Goal: Information Seeking & Learning: Find specific fact

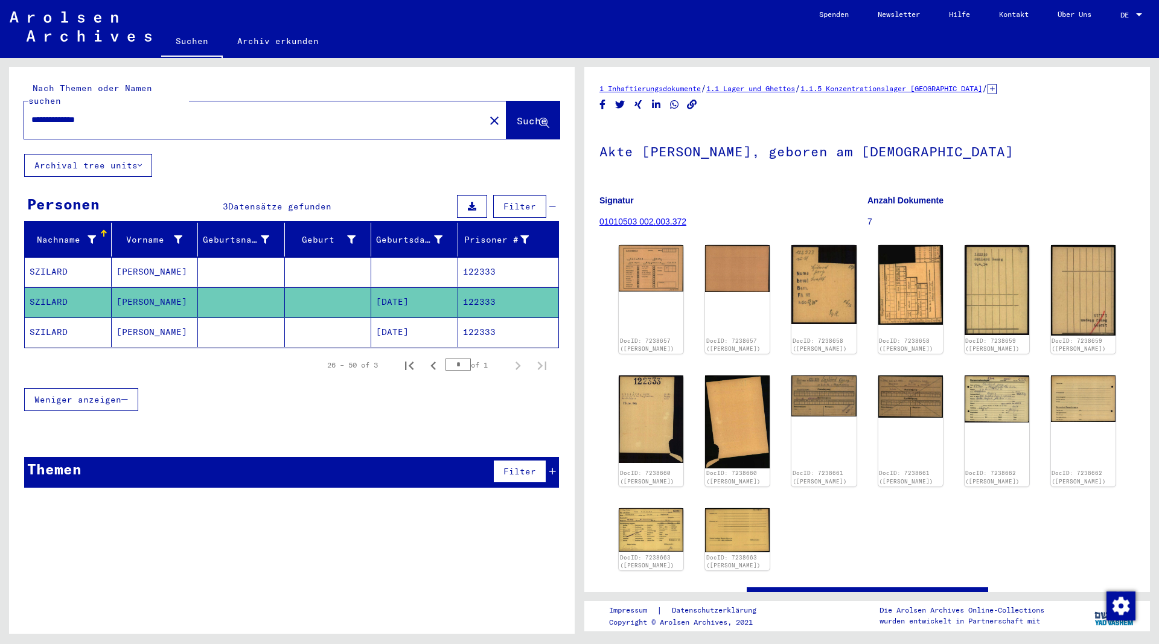
drag, startPoint x: 116, startPoint y: 110, endPoint x: -8, endPoint y: 104, distance: 125.1
click at [31, 113] on input "**********" at bounding box center [254, 119] width 446 height 13
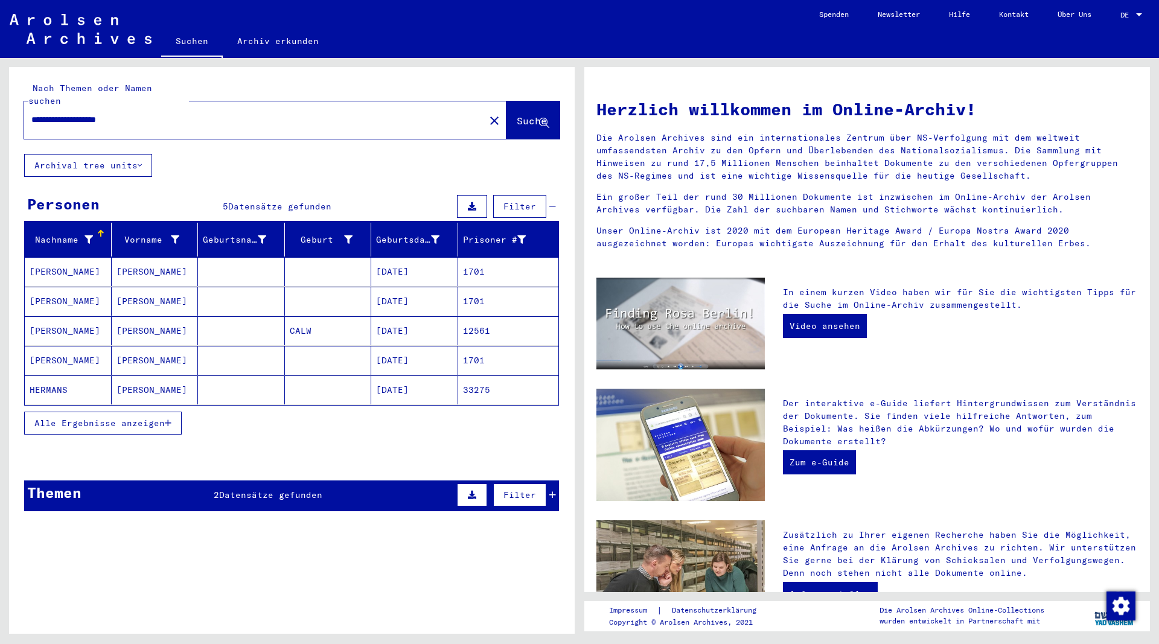
click at [168, 419] on icon "button" at bounding box center [168, 423] width 7 height 8
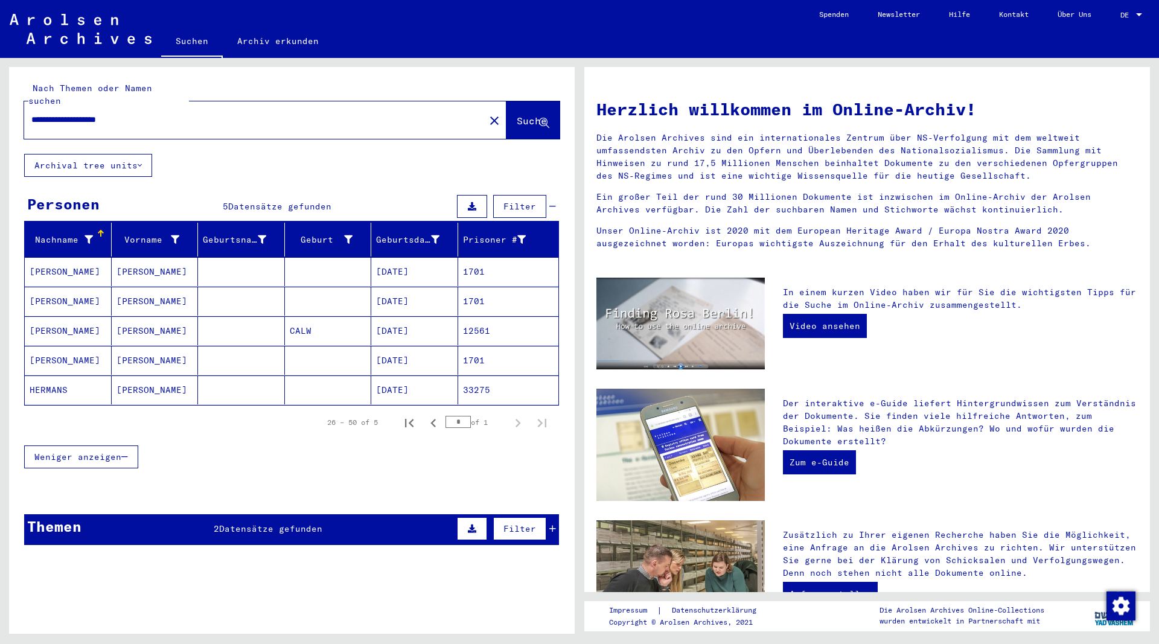
click at [71, 316] on mat-cell "[PERSON_NAME]" at bounding box center [68, 330] width 87 height 29
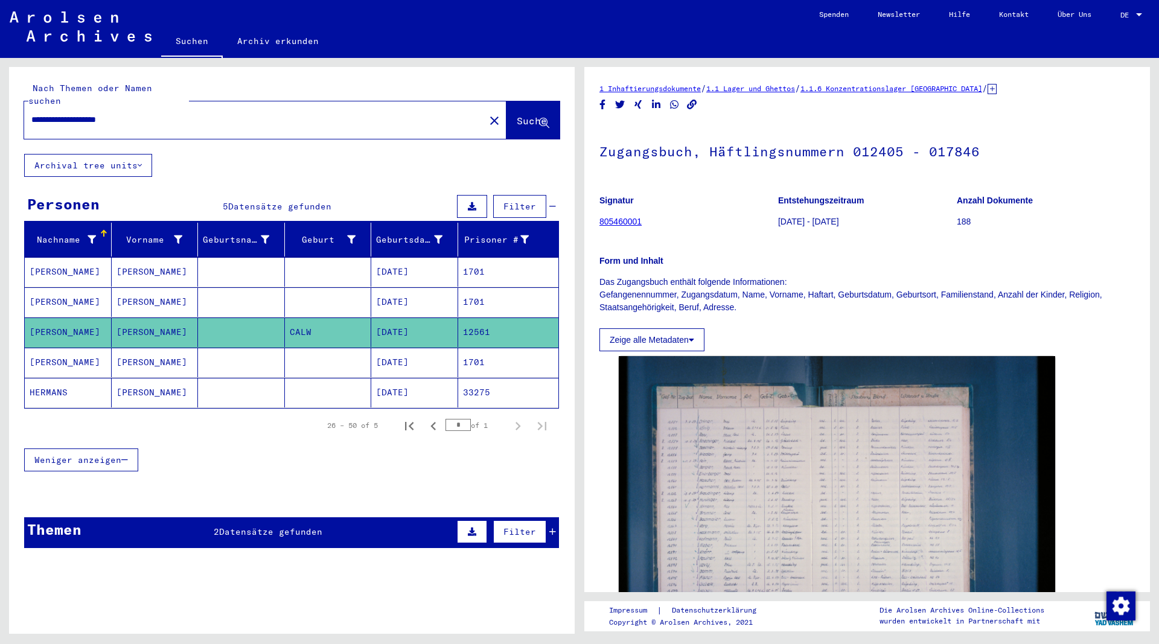
click at [72, 258] on mat-cell "[PERSON_NAME]" at bounding box center [68, 272] width 87 height 30
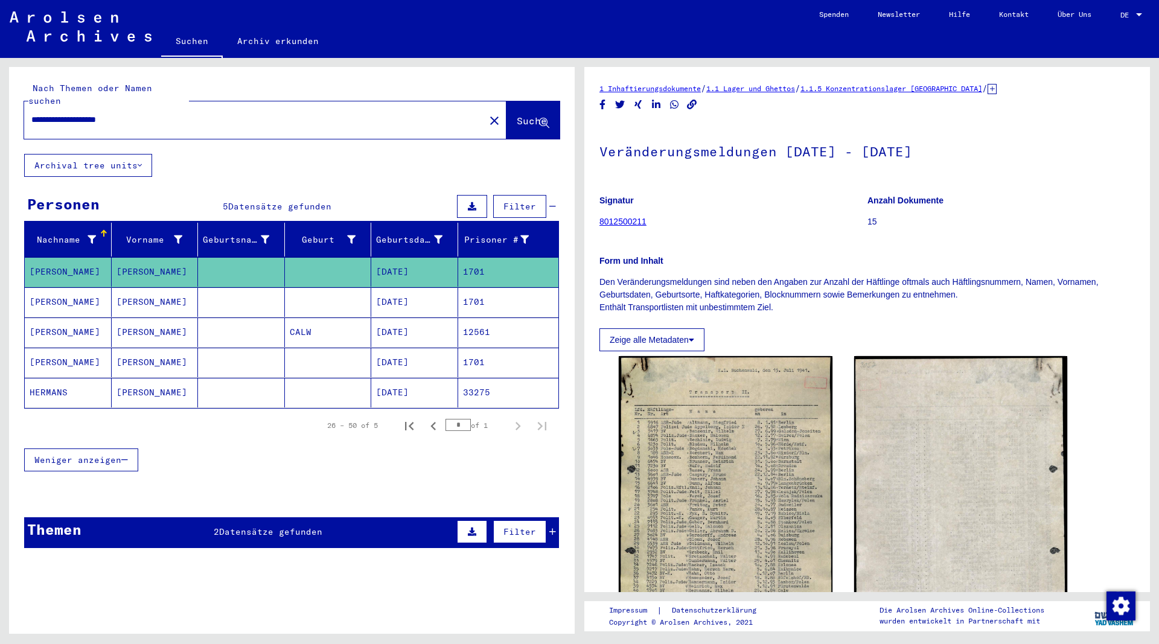
click at [57, 290] on mat-cell "[PERSON_NAME]" at bounding box center [68, 302] width 87 height 30
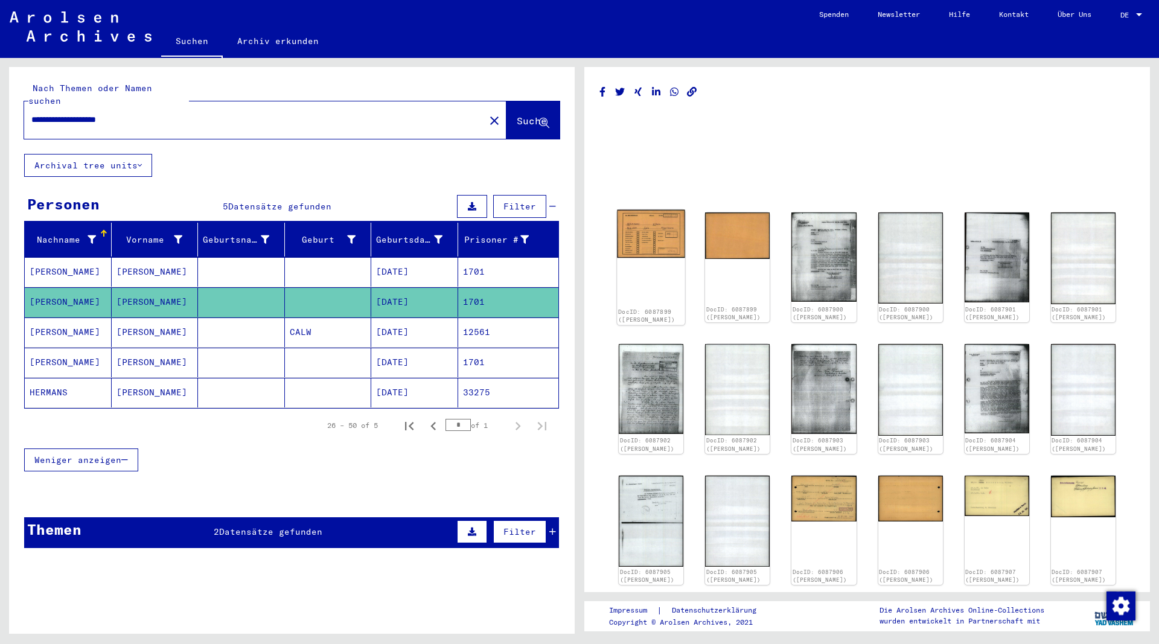
click at [669, 235] on img at bounding box center [651, 234] width 68 height 48
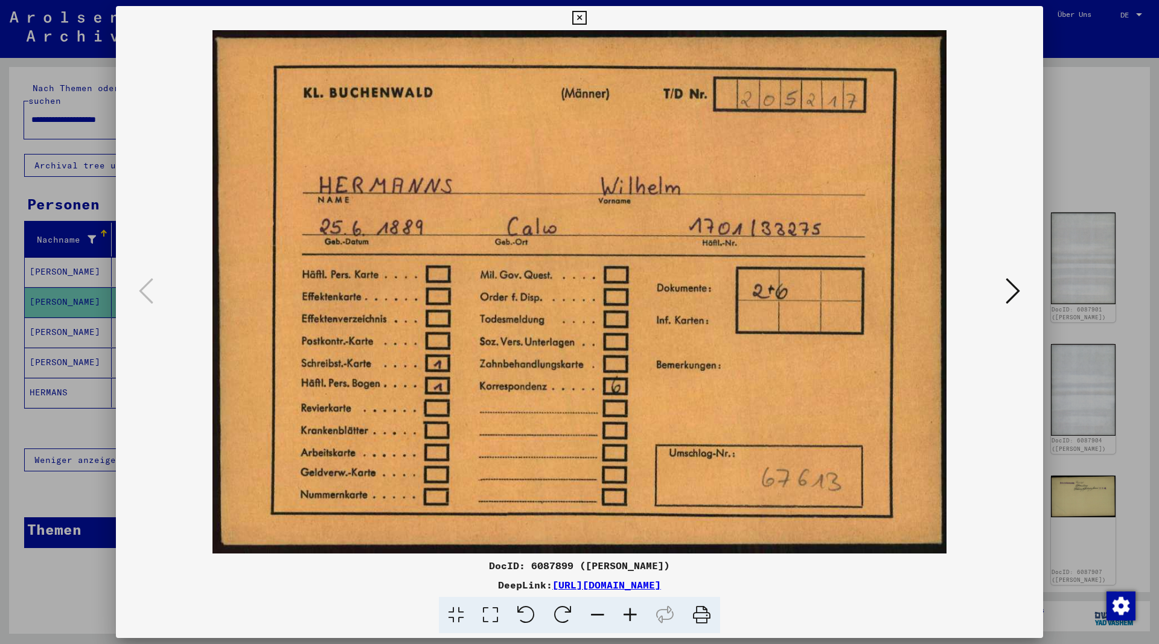
click at [1013, 292] on icon at bounding box center [1013, 290] width 14 height 29
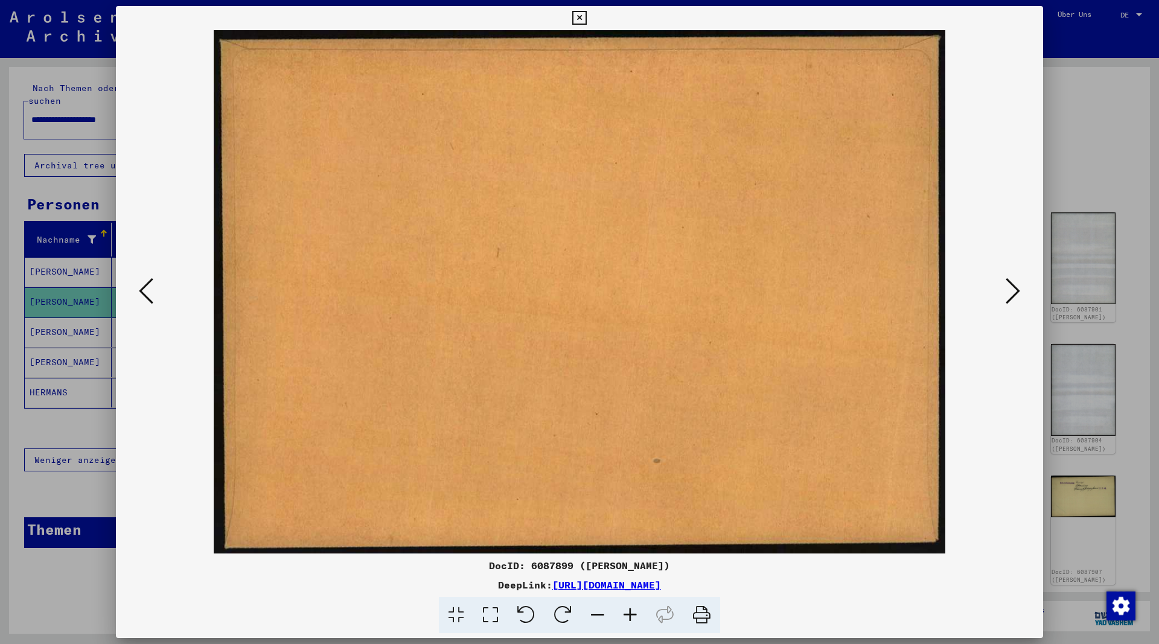
click at [1013, 293] on icon at bounding box center [1013, 290] width 14 height 29
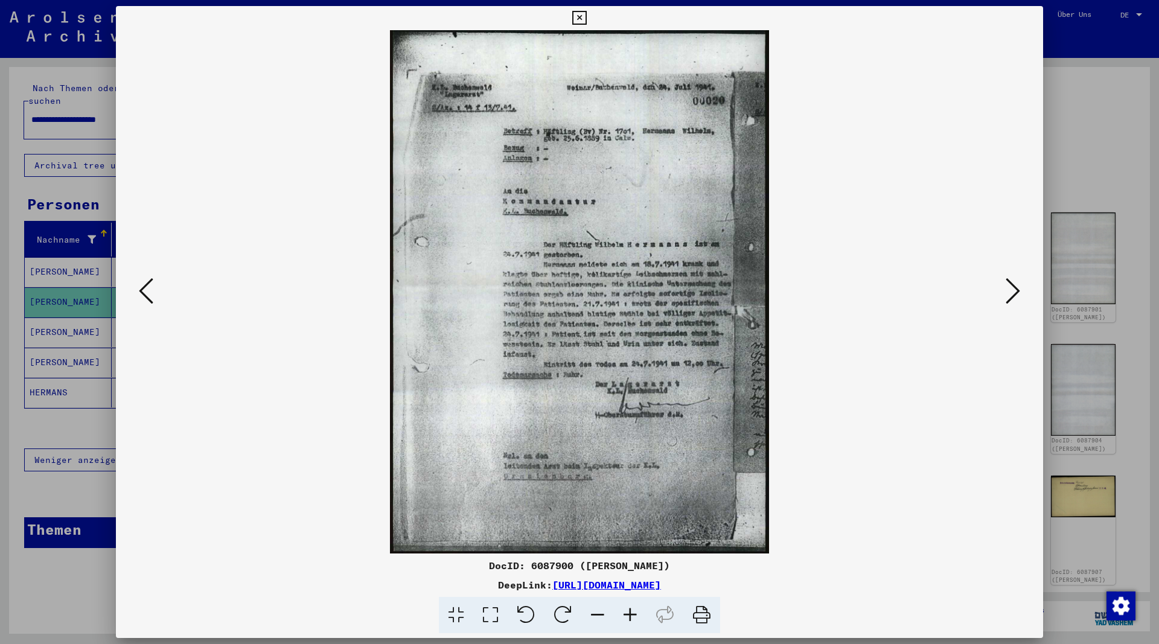
click at [1013, 293] on icon at bounding box center [1013, 290] width 14 height 29
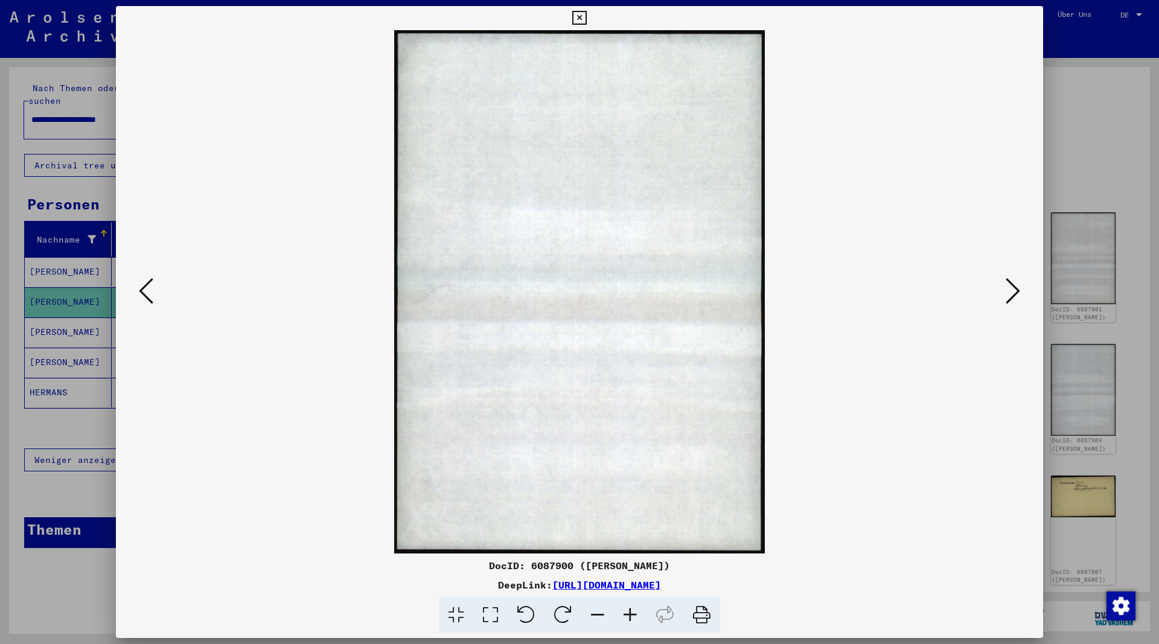
click at [1013, 293] on icon at bounding box center [1013, 290] width 14 height 29
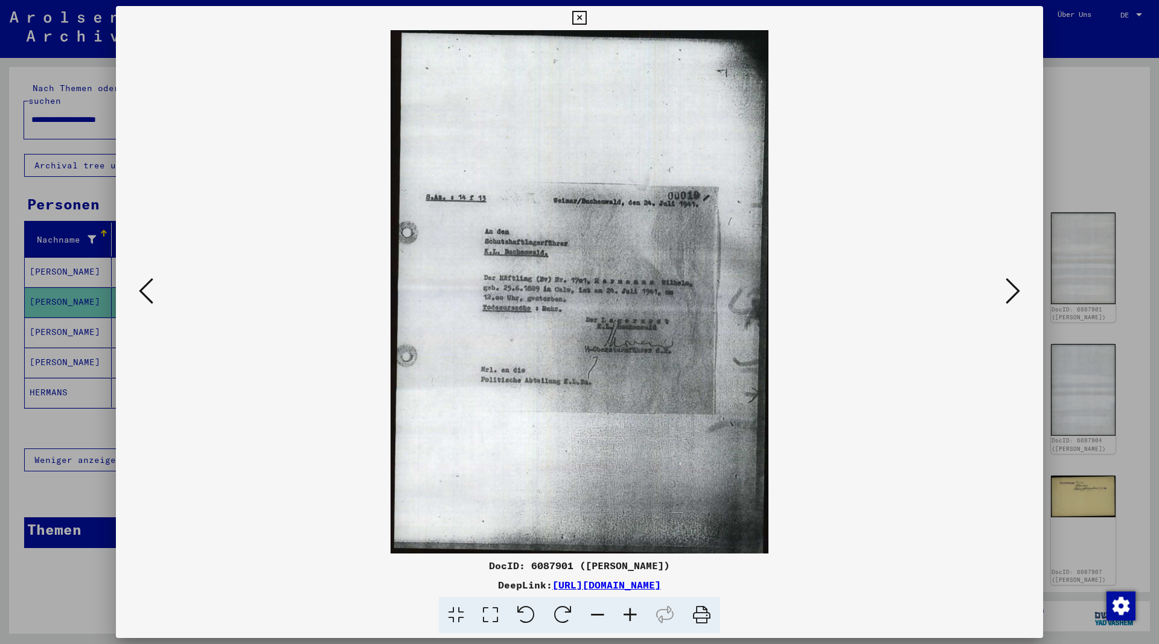
click at [1013, 293] on icon at bounding box center [1013, 290] width 14 height 29
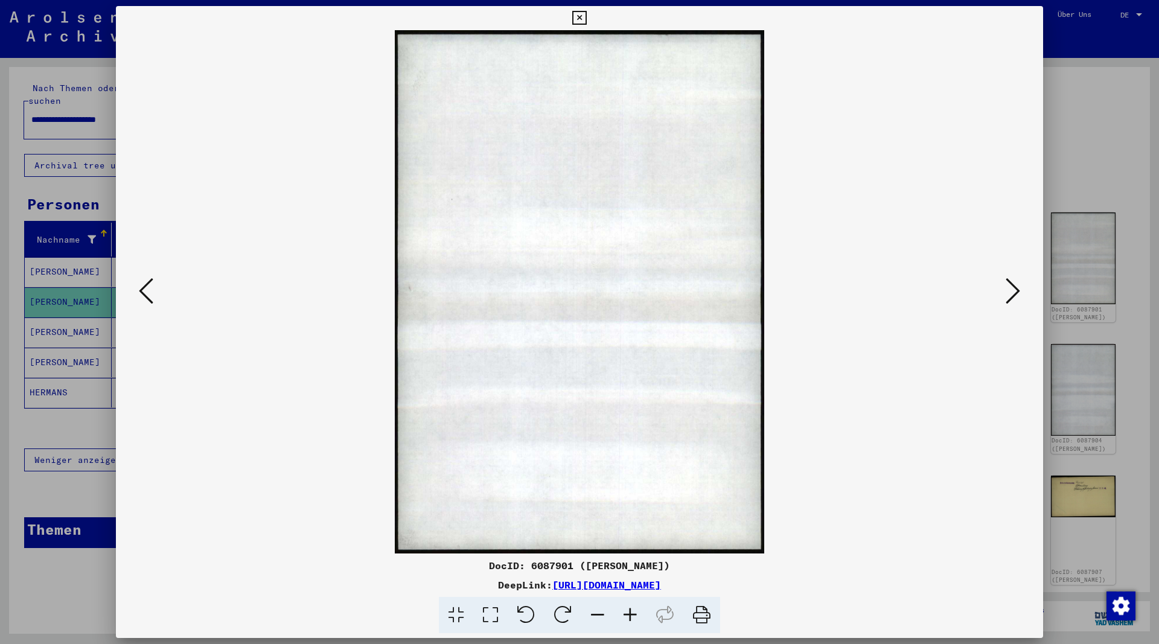
click at [1013, 293] on icon at bounding box center [1013, 290] width 14 height 29
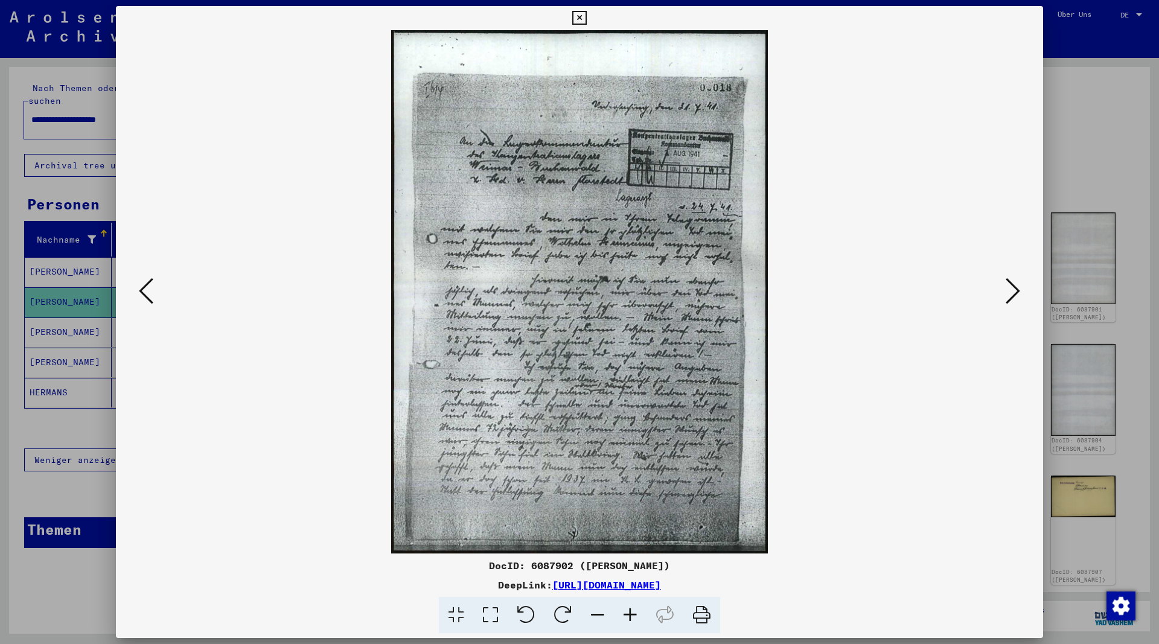
click at [1013, 293] on icon at bounding box center [1013, 290] width 14 height 29
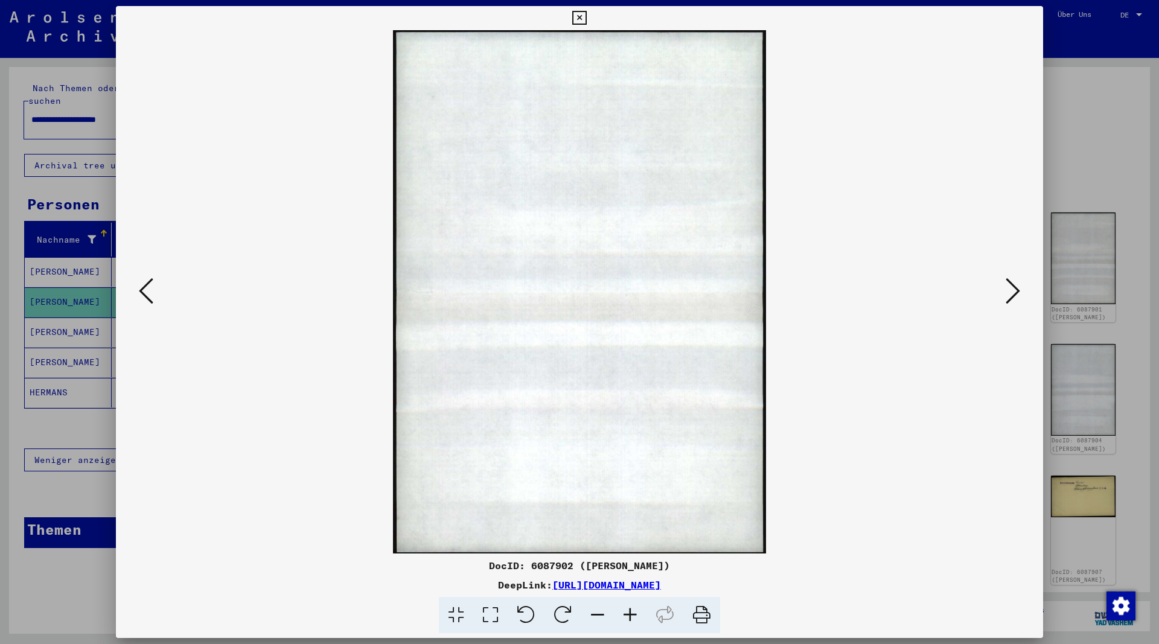
click at [1013, 293] on icon at bounding box center [1013, 290] width 14 height 29
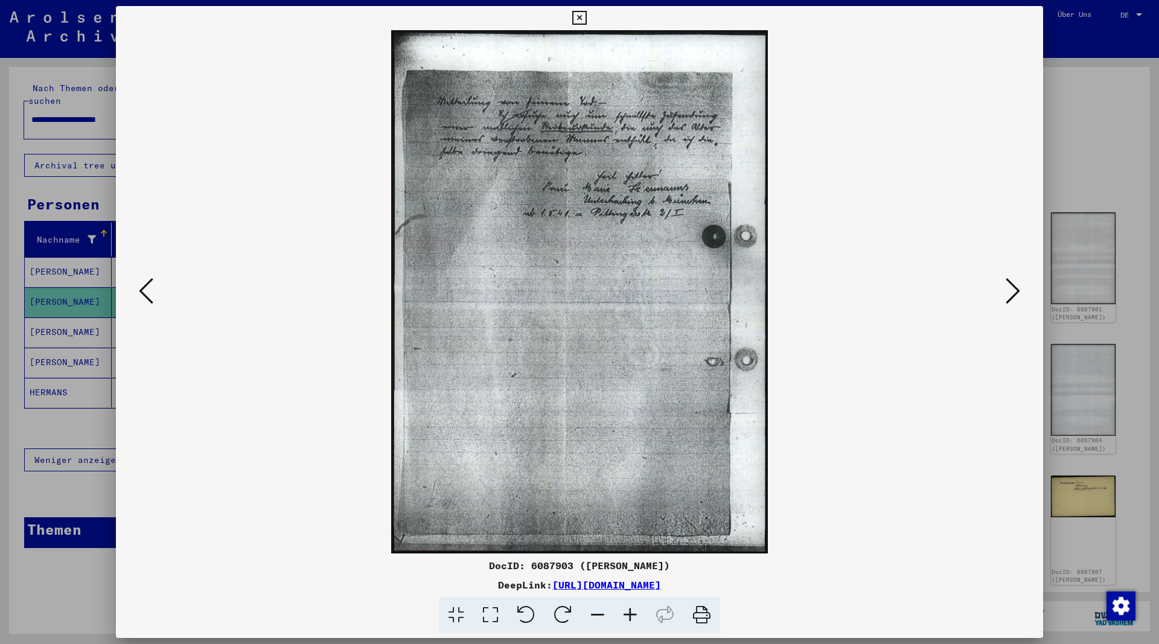
click at [1013, 293] on icon at bounding box center [1013, 290] width 14 height 29
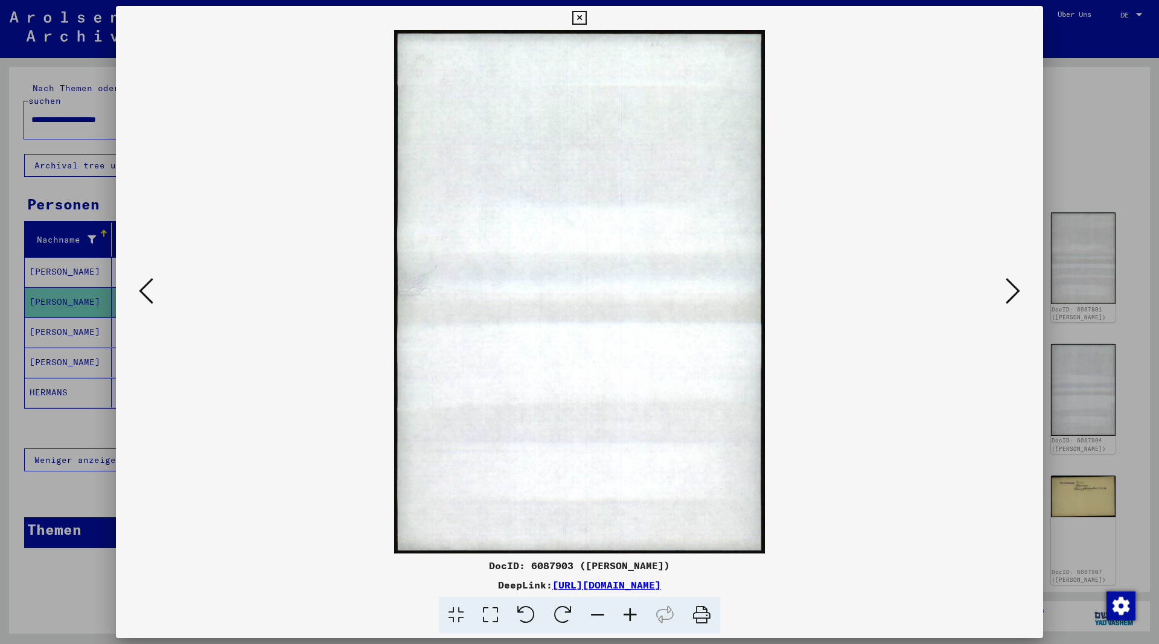
click at [1013, 293] on icon at bounding box center [1013, 290] width 14 height 29
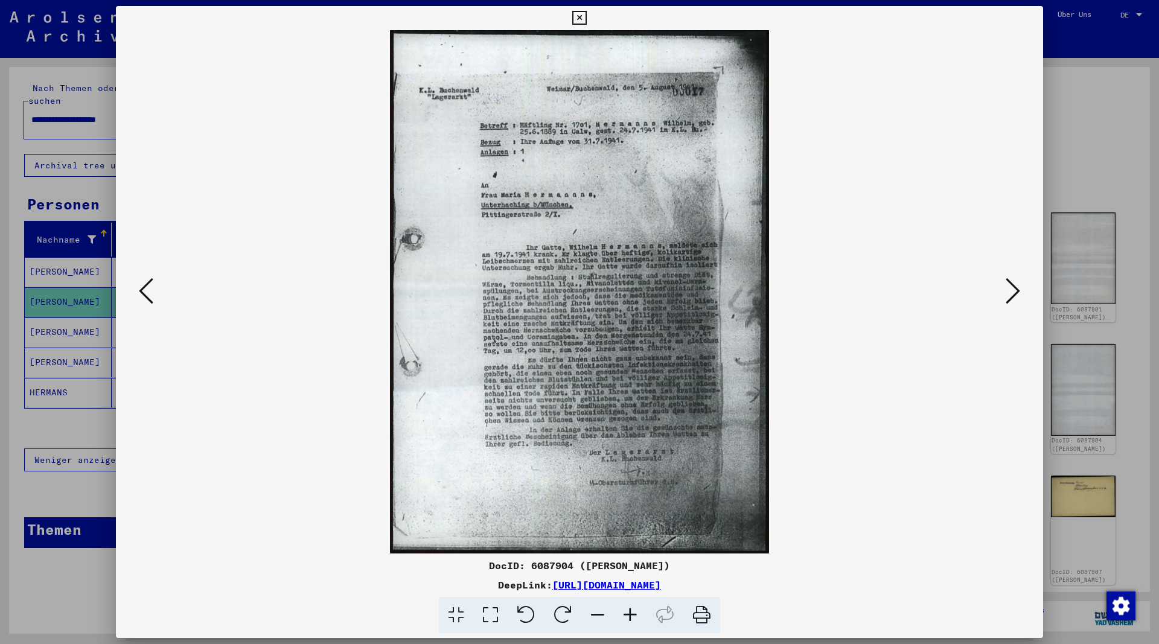
click at [1013, 293] on icon at bounding box center [1013, 290] width 14 height 29
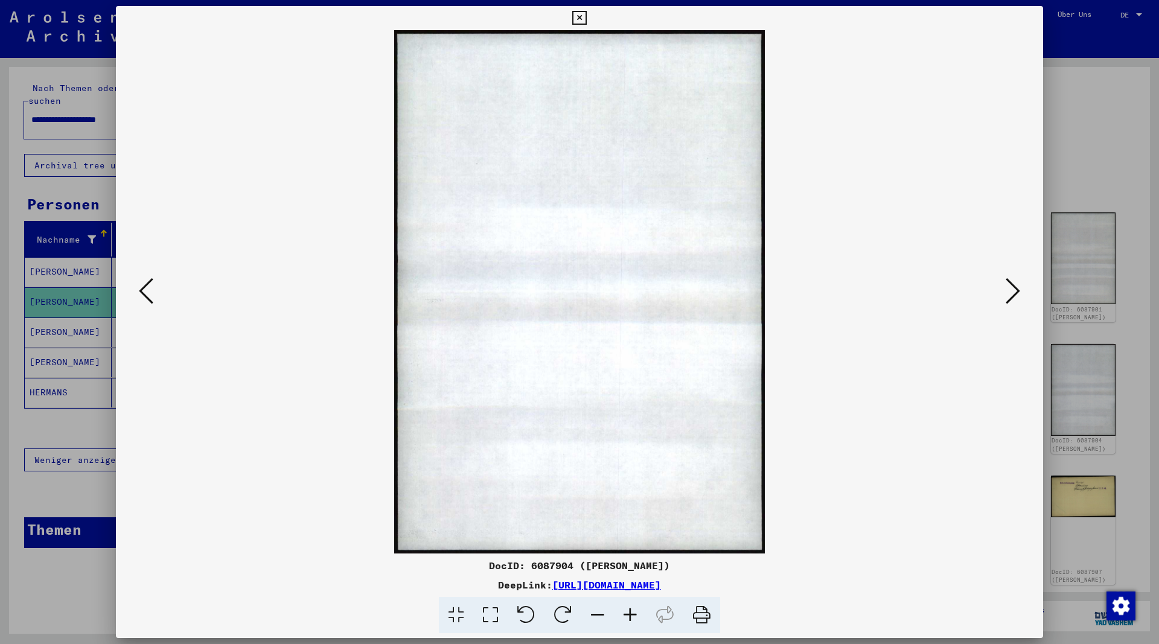
click at [1013, 293] on icon at bounding box center [1013, 290] width 14 height 29
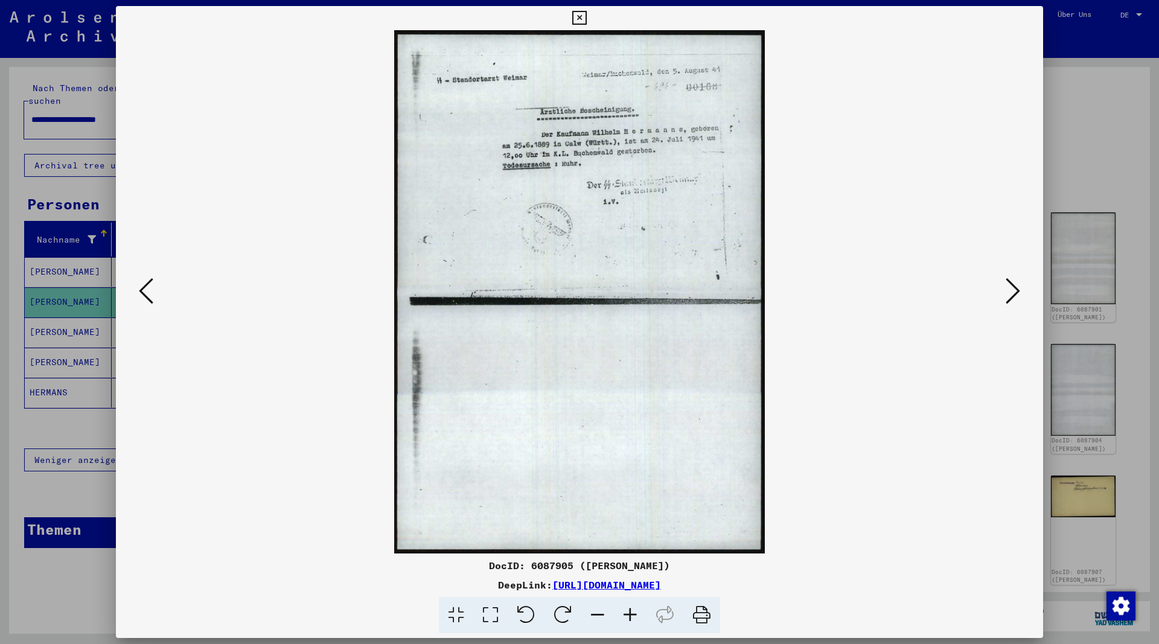
click at [1013, 293] on icon at bounding box center [1013, 290] width 14 height 29
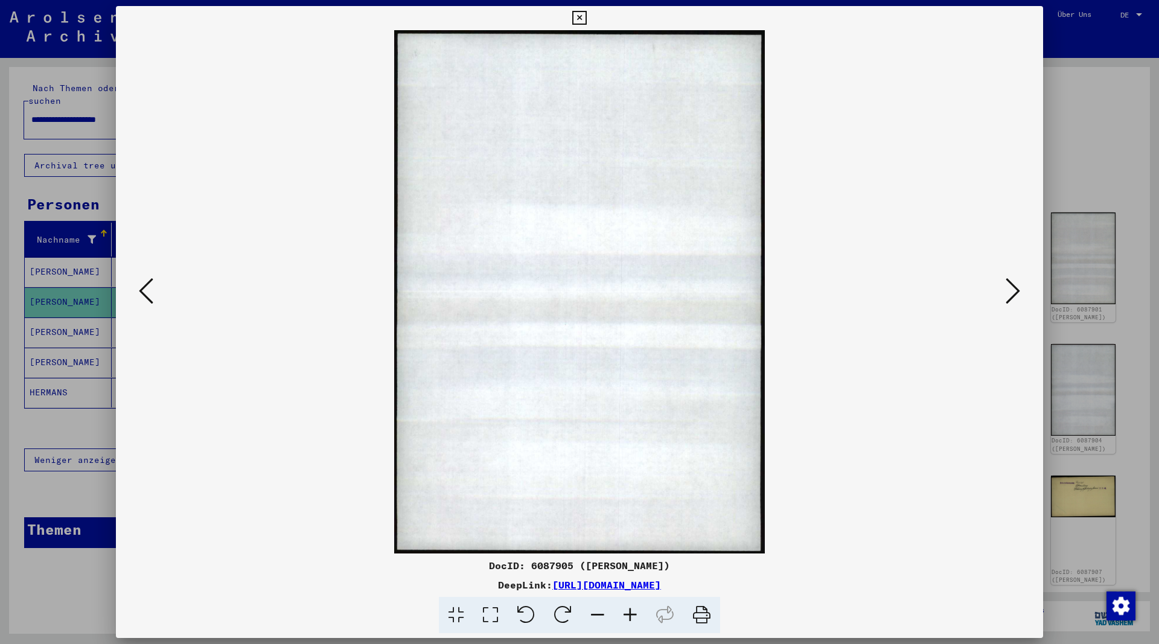
click at [1013, 293] on icon at bounding box center [1013, 290] width 14 height 29
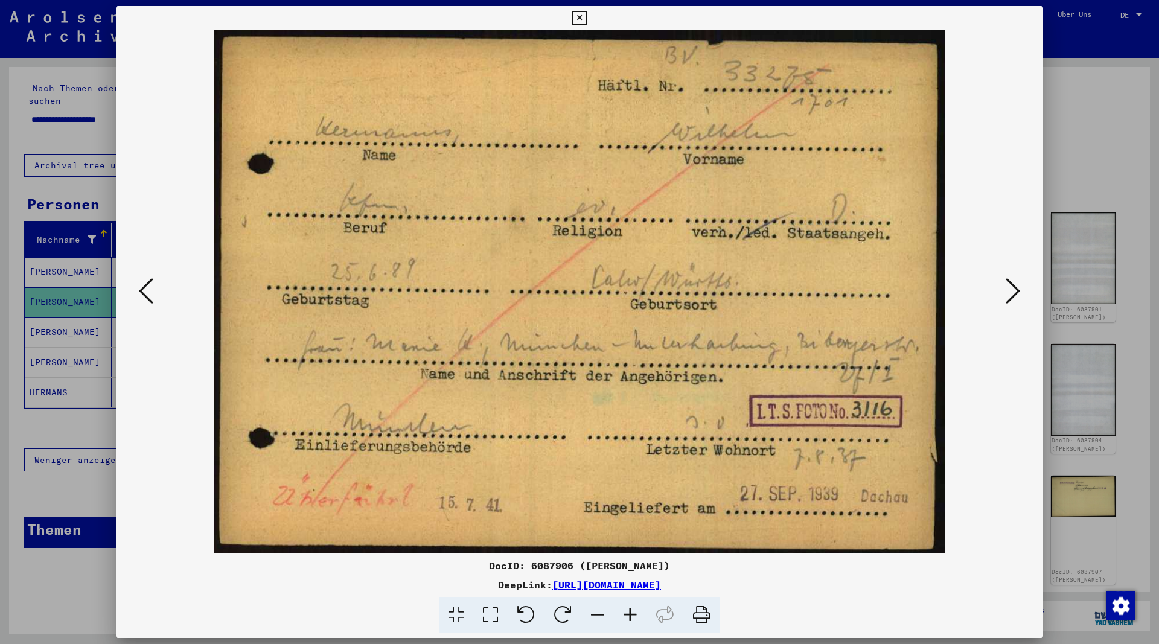
click at [141, 292] on icon at bounding box center [146, 290] width 14 height 29
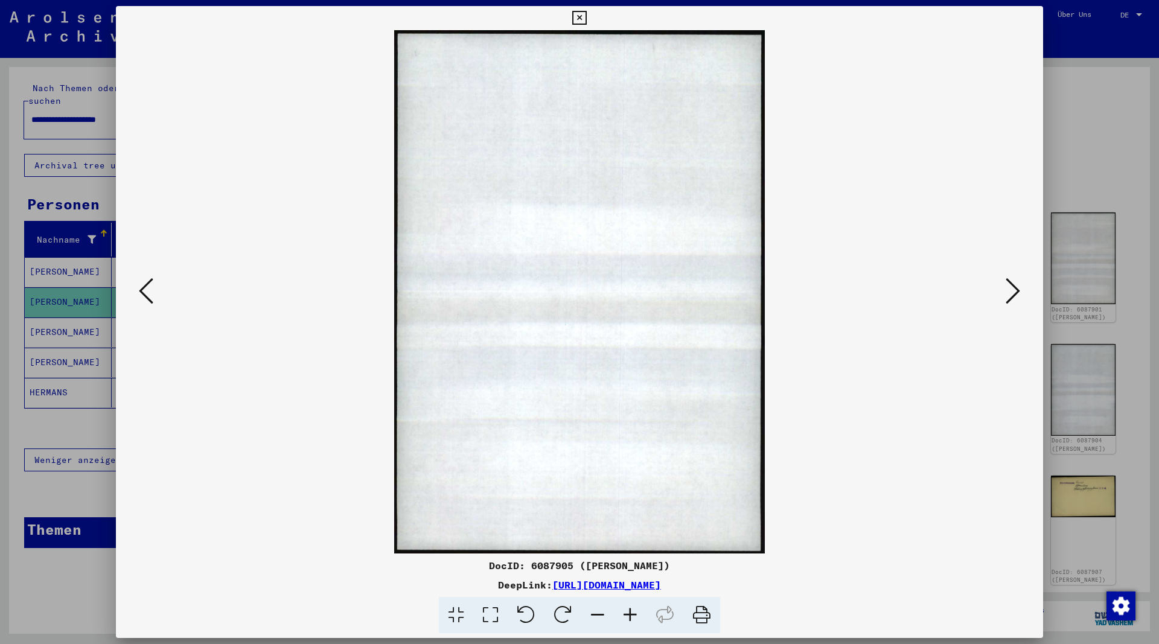
click at [145, 295] on icon at bounding box center [146, 290] width 14 height 29
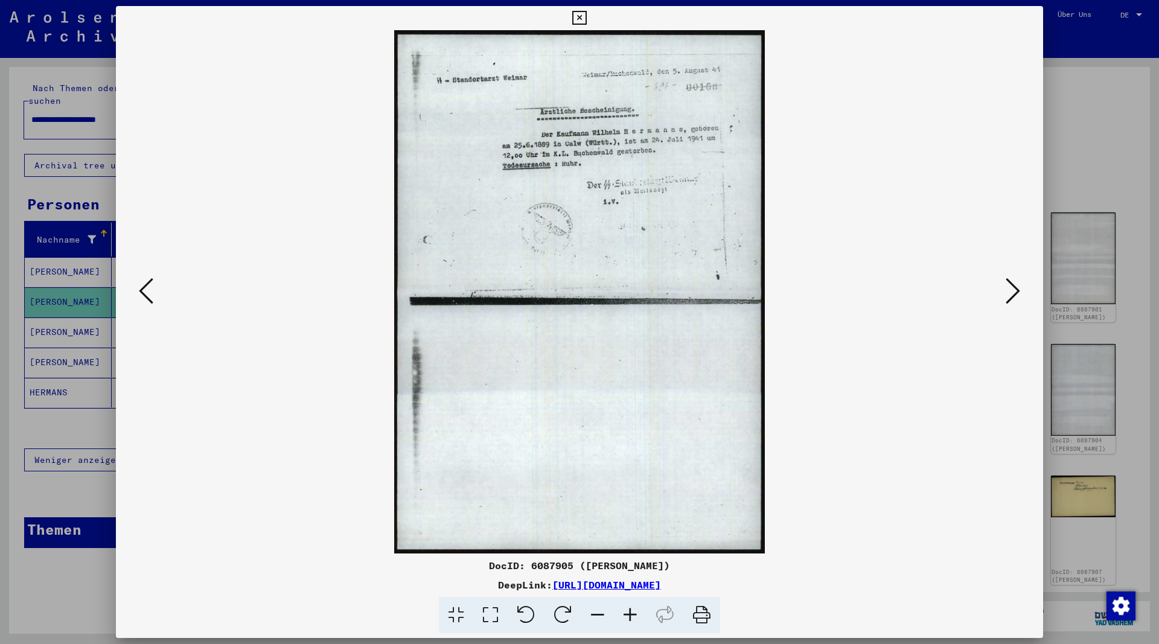
drag, startPoint x: 801, startPoint y: 586, endPoint x: 433, endPoint y: 589, distance: 368.2
click at [433, 589] on div "DeepLink: [URL][DOMAIN_NAME]" at bounding box center [579, 585] width 927 height 14
copy link "[URL][DOMAIN_NAME]"
click at [1011, 294] on icon at bounding box center [1013, 290] width 14 height 29
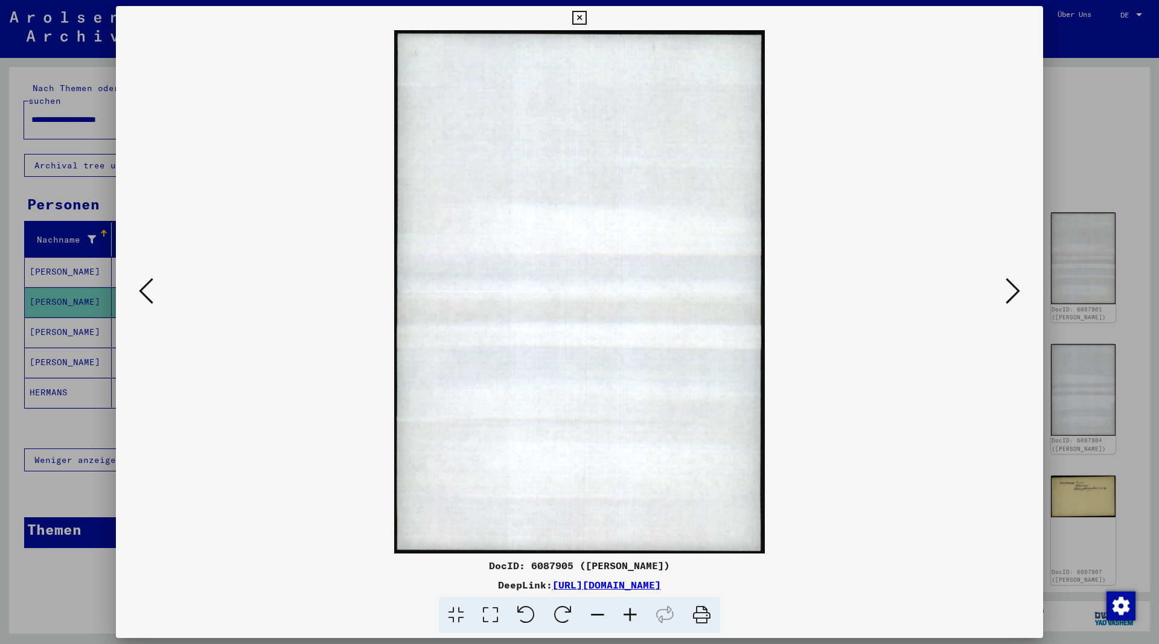
click at [1012, 294] on icon at bounding box center [1013, 290] width 14 height 29
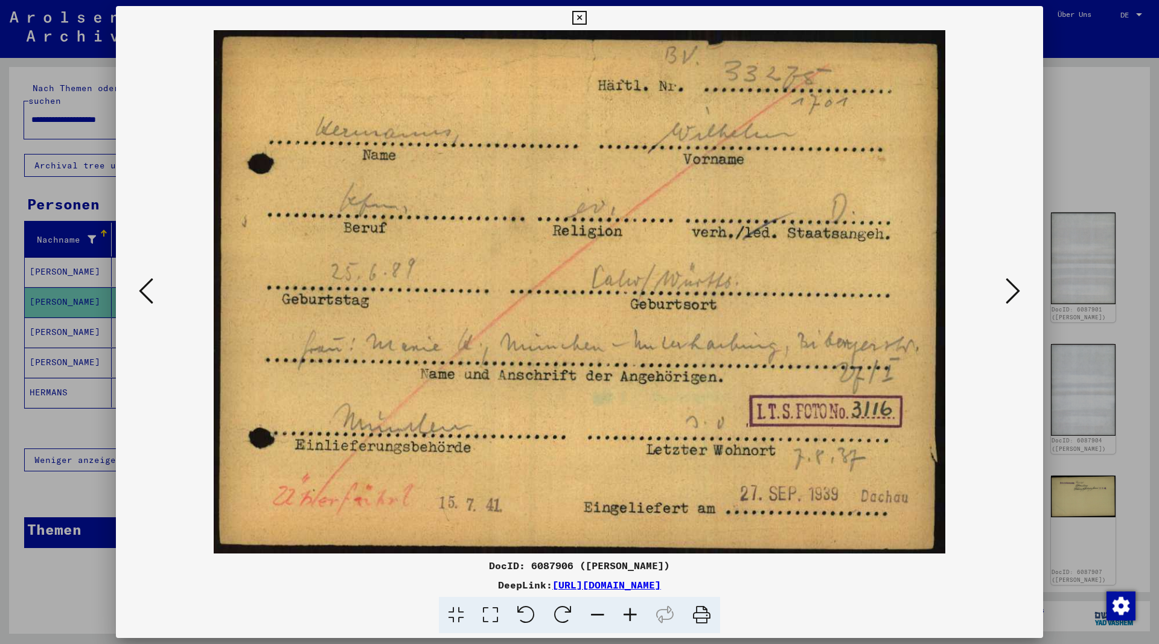
click at [1013, 298] on icon at bounding box center [1013, 290] width 14 height 29
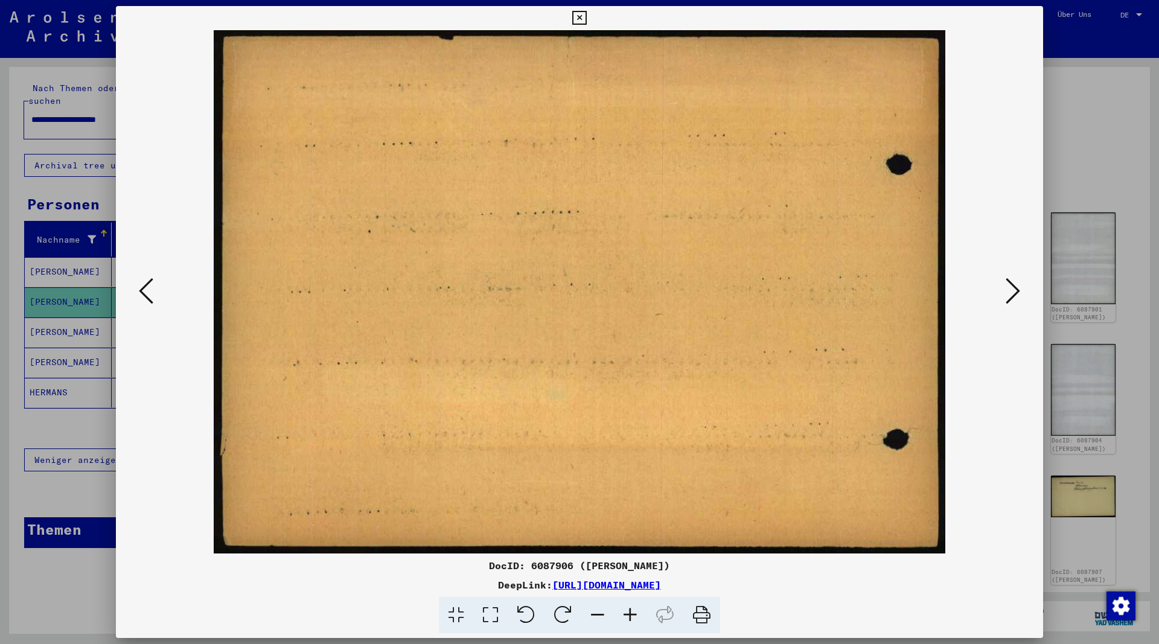
click at [1013, 298] on icon at bounding box center [1013, 290] width 14 height 29
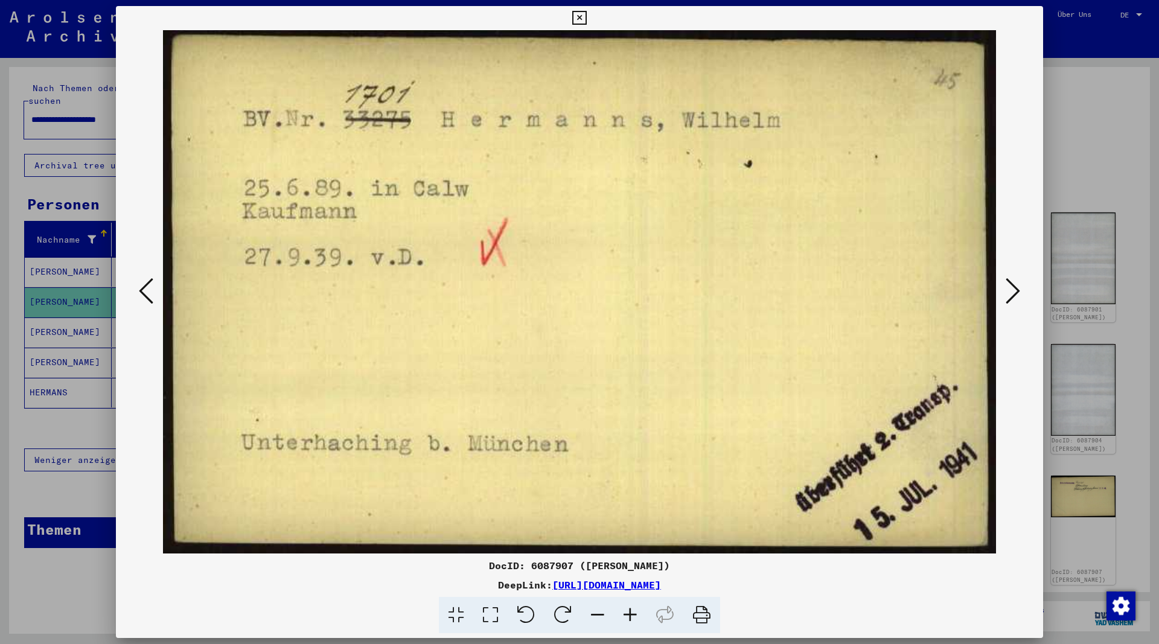
click at [1013, 297] on icon at bounding box center [1013, 290] width 14 height 29
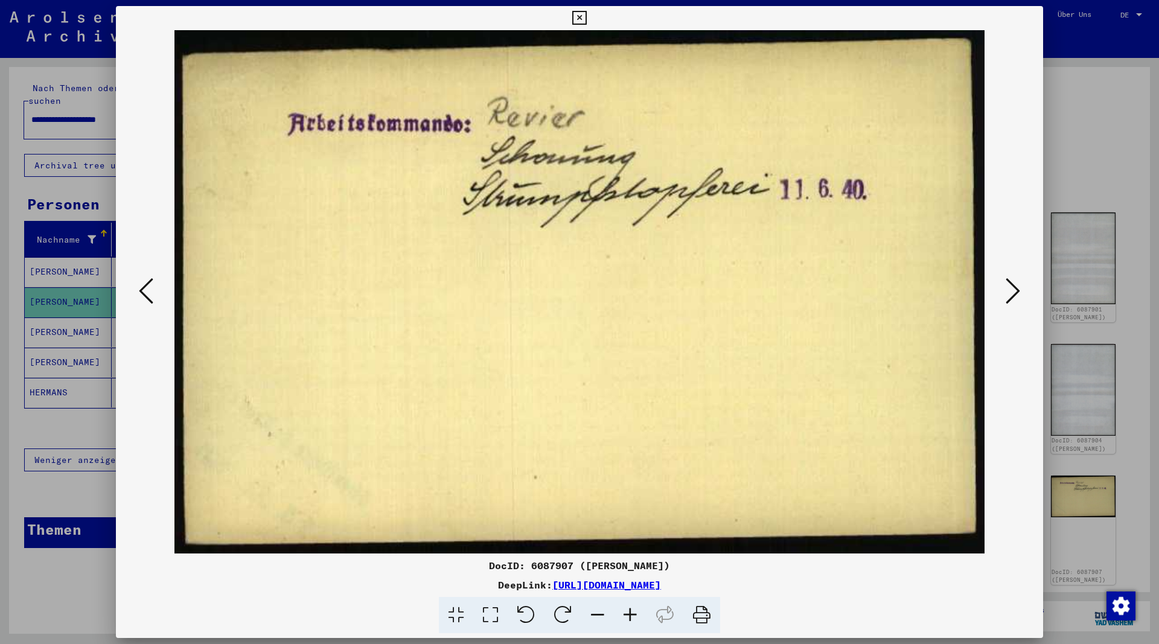
click at [1013, 297] on icon at bounding box center [1013, 290] width 14 height 29
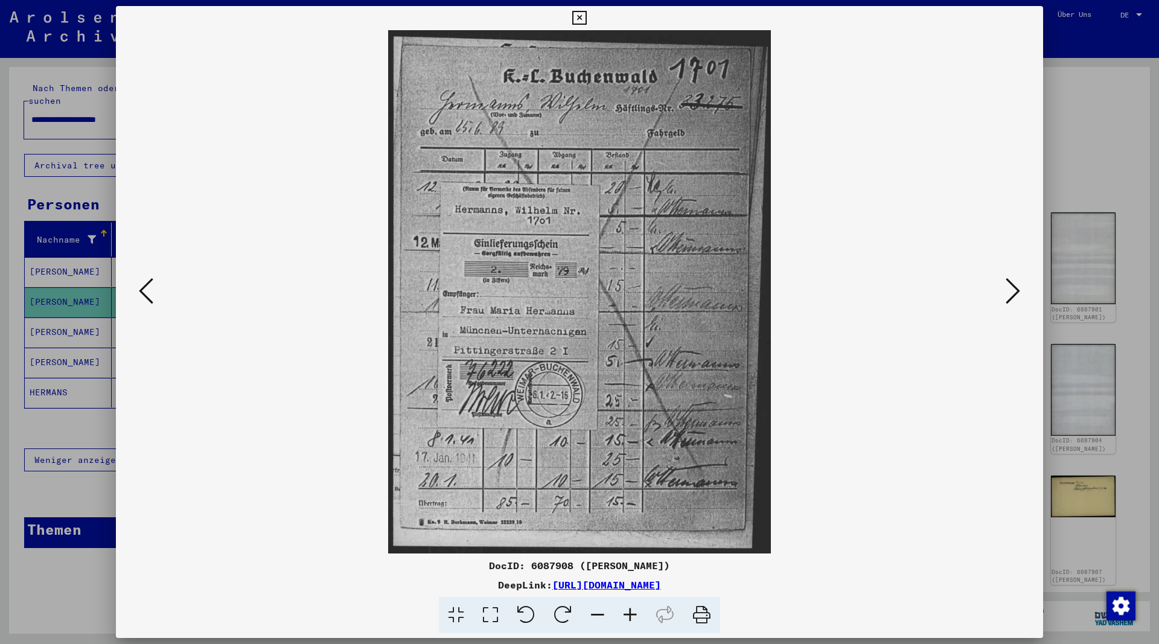
click at [1013, 297] on icon at bounding box center [1013, 290] width 14 height 29
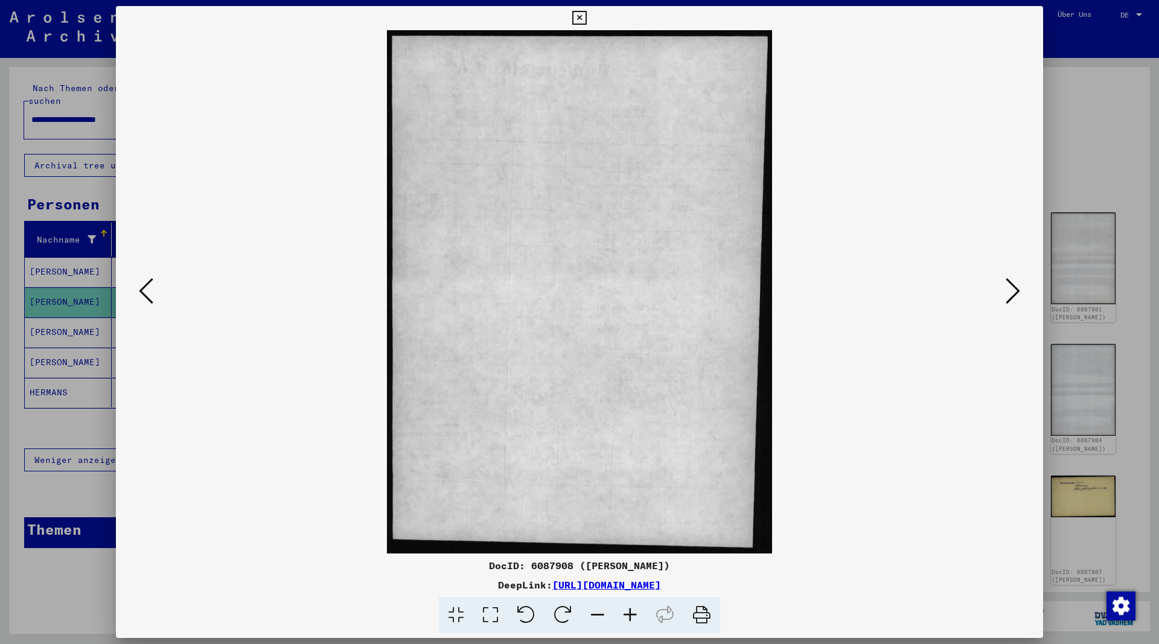
click at [1013, 297] on icon at bounding box center [1013, 290] width 14 height 29
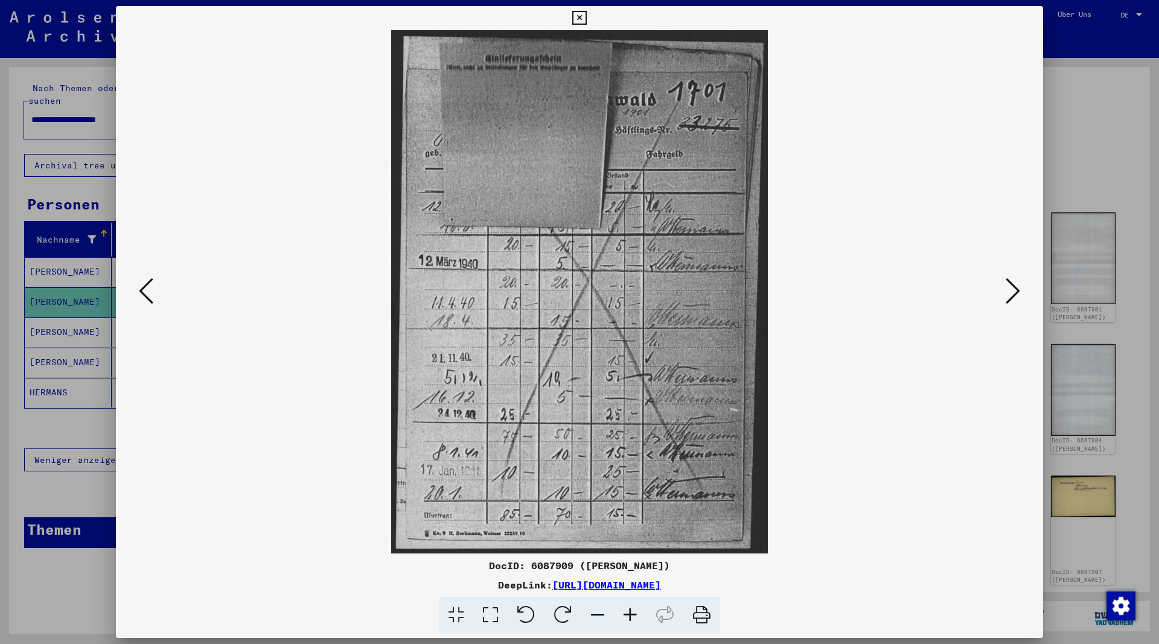
click at [1013, 297] on icon at bounding box center [1013, 290] width 14 height 29
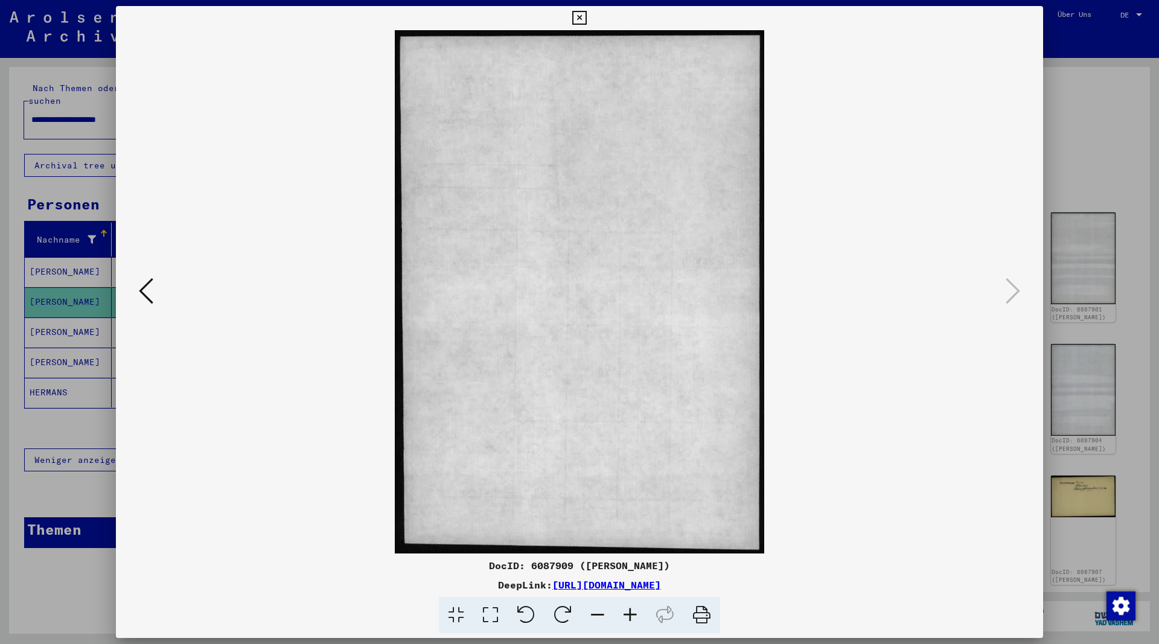
click at [144, 292] on icon at bounding box center [146, 290] width 14 height 29
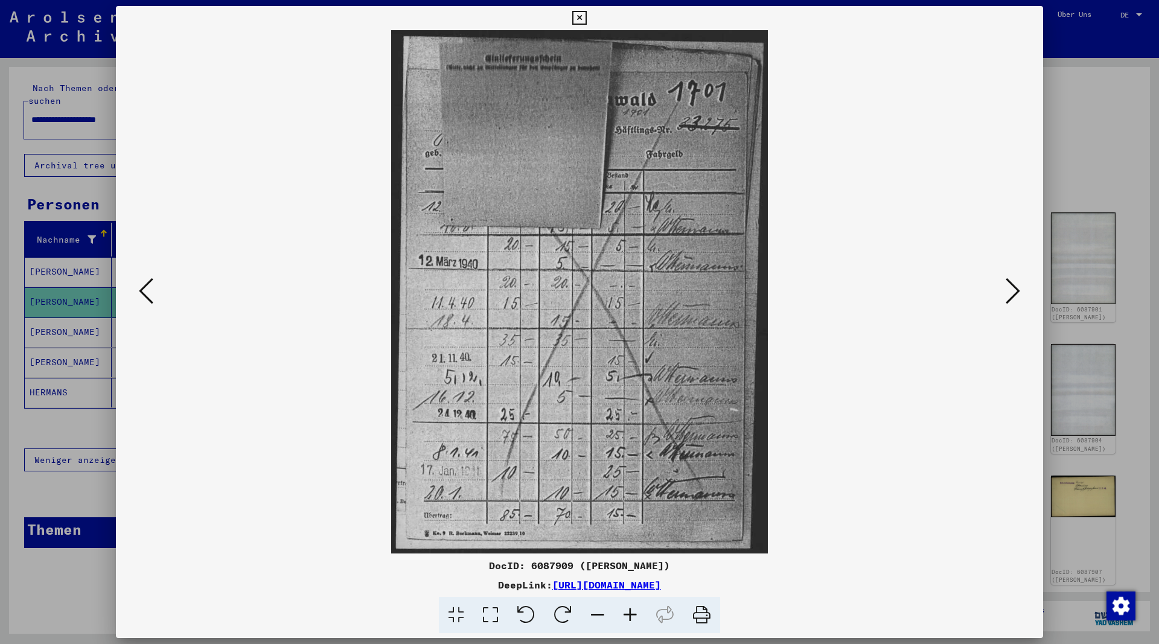
click at [144, 292] on icon at bounding box center [146, 290] width 14 height 29
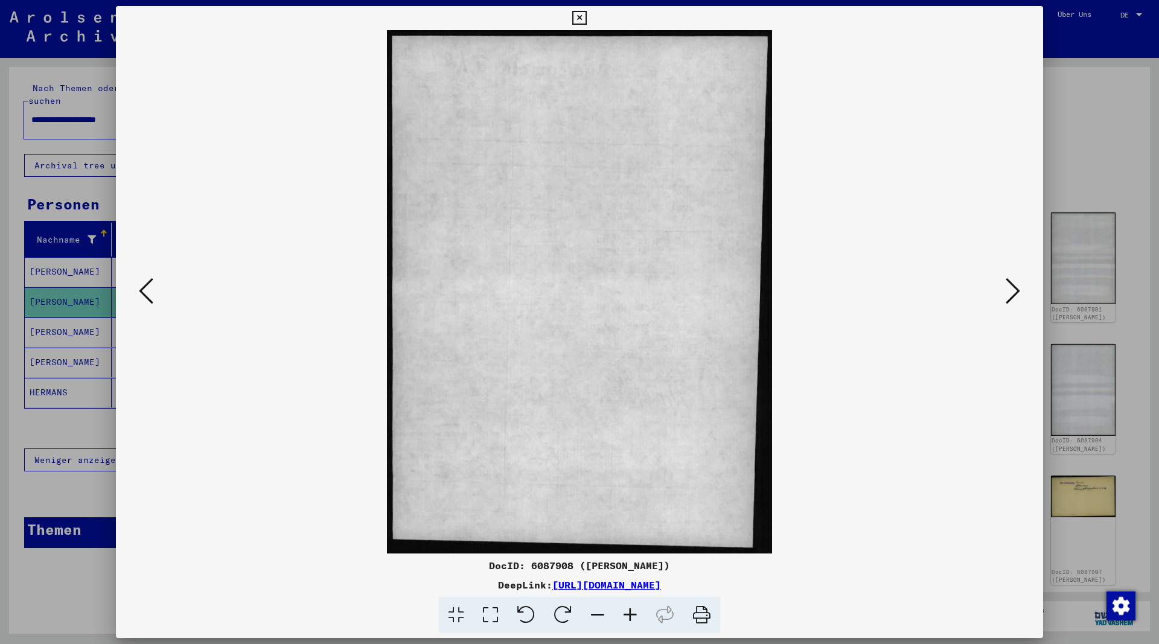
click at [144, 292] on icon at bounding box center [146, 290] width 14 height 29
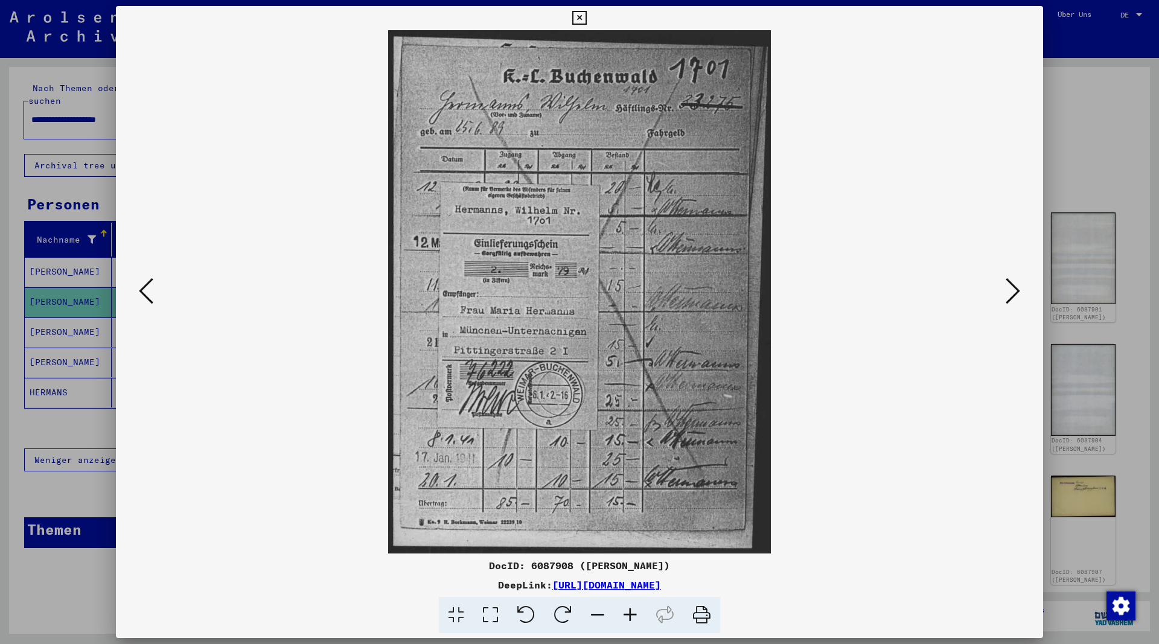
click at [1012, 293] on icon at bounding box center [1013, 290] width 14 height 29
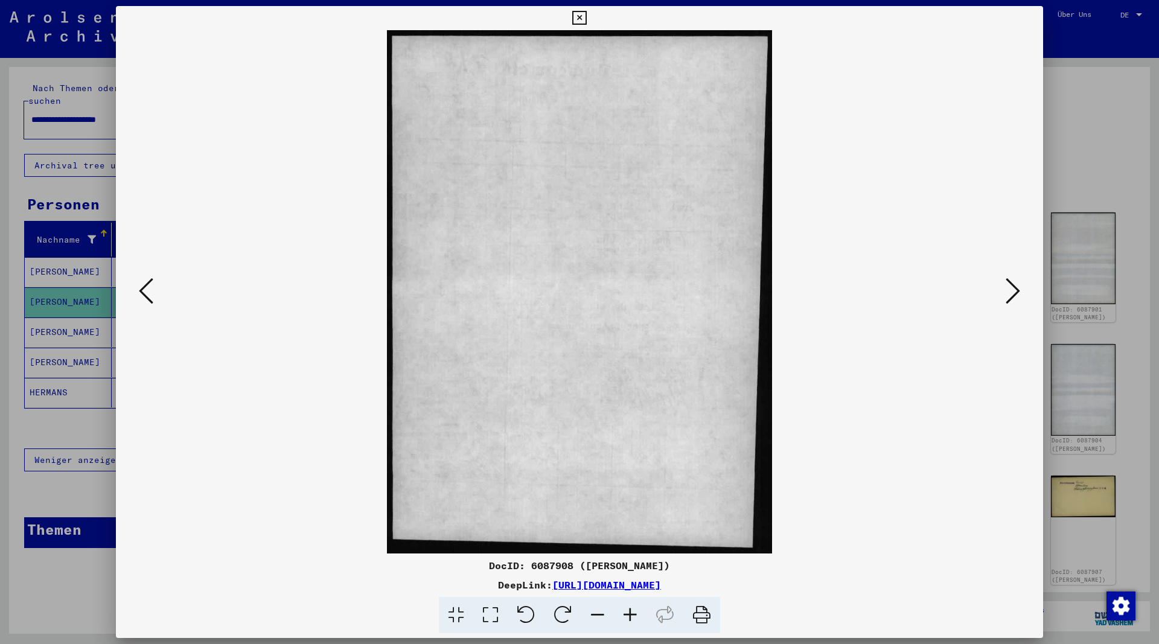
click at [1012, 293] on icon at bounding box center [1013, 290] width 14 height 29
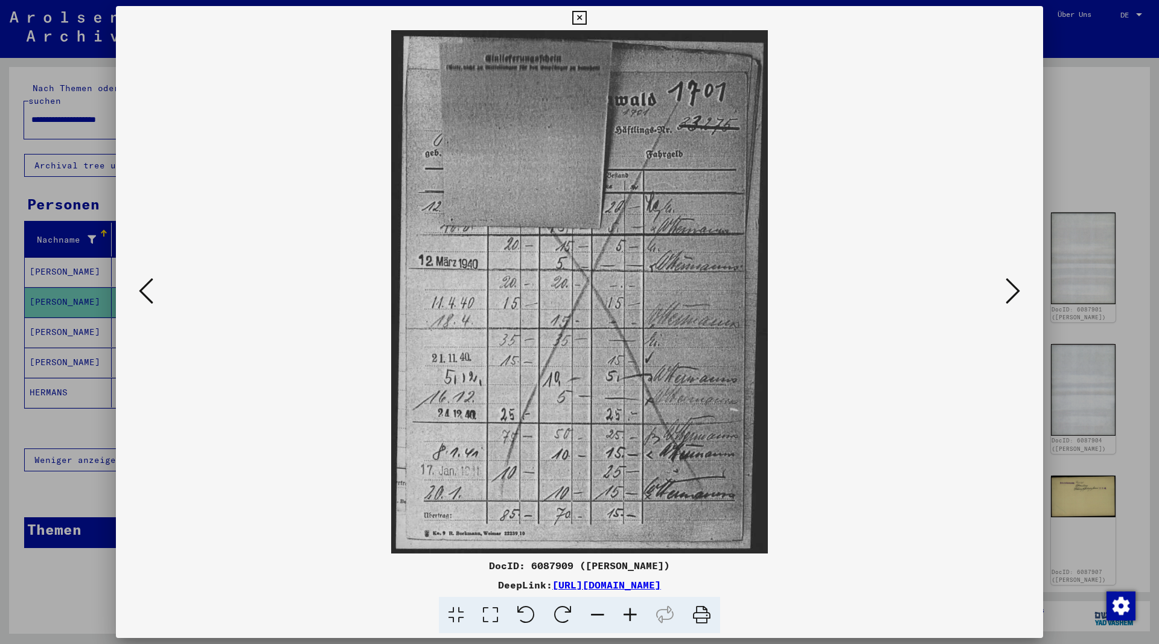
click at [1012, 293] on icon at bounding box center [1013, 290] width 14 height 29
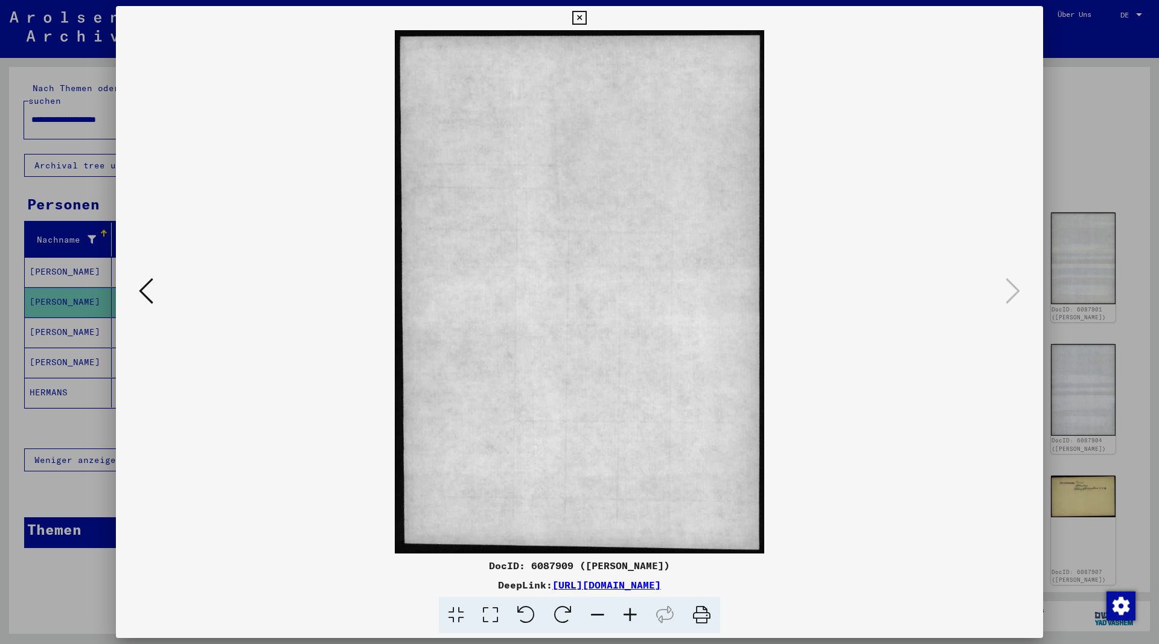
click at [141, 289] on icon at bounding box center [146, 290] width 14 height 29
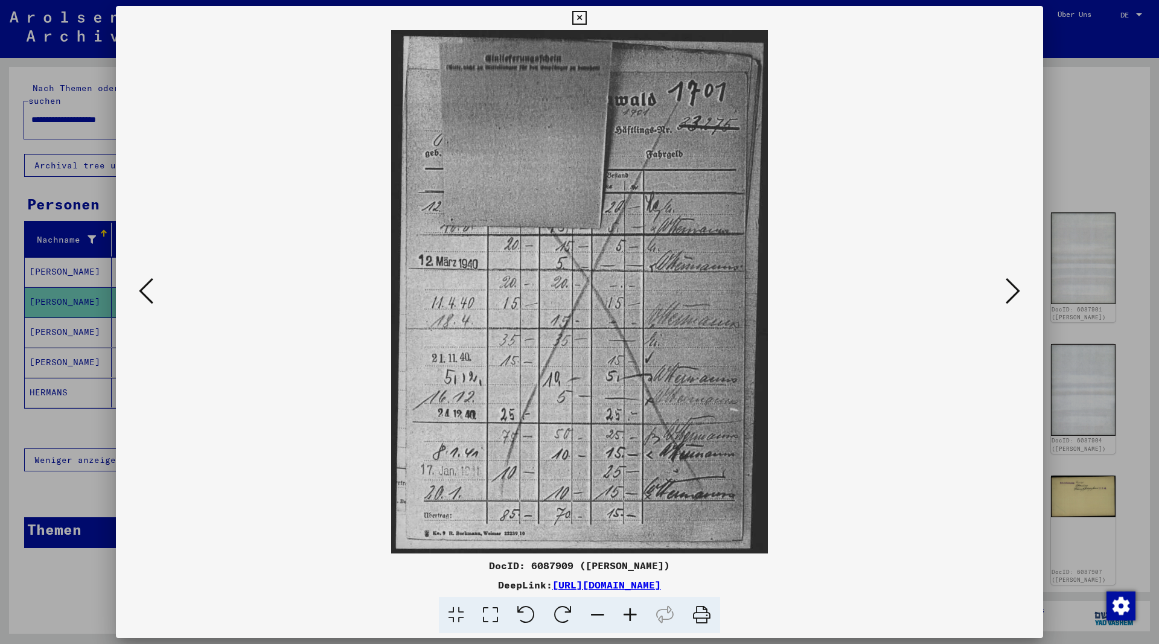
click at [141, 289] on icon at bounding box center [146, 290] width 14 height 29
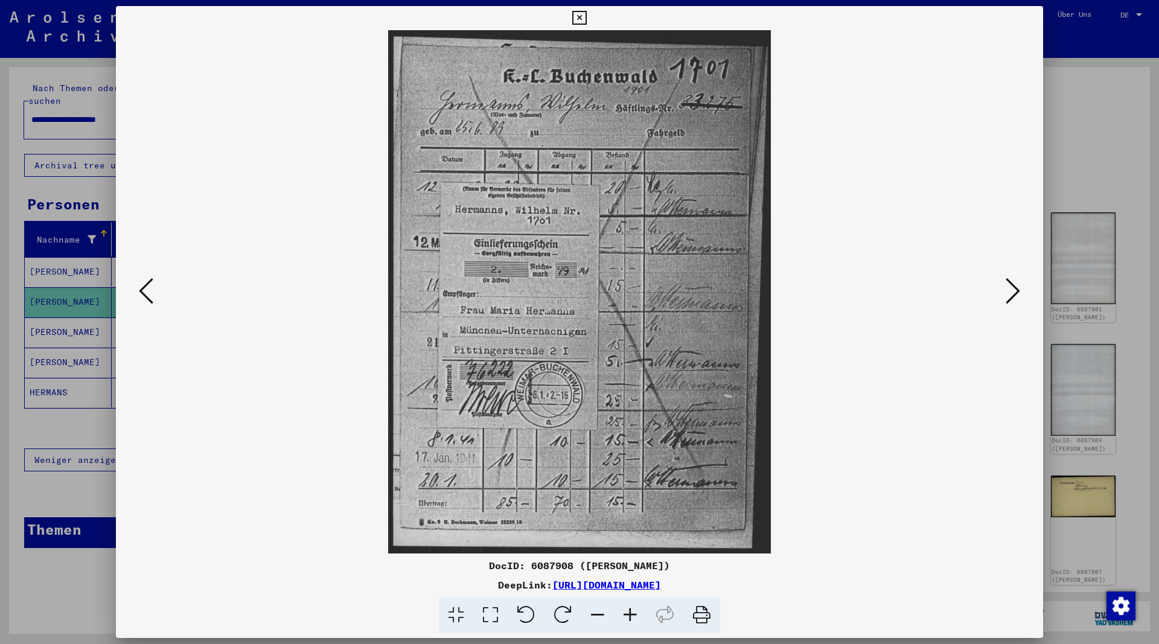
click at [141, 289] on icon at bounding box center [146, 290] width 14 height 29
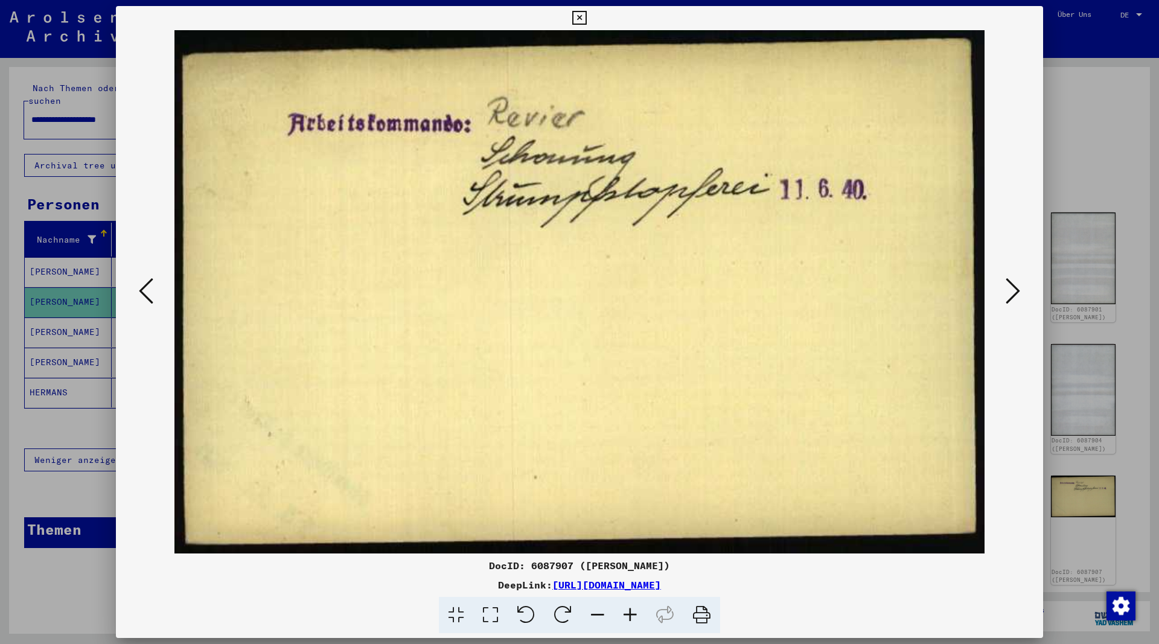
click at [141, 289] on icon at bounding box center [146, 290] width 14 height 29
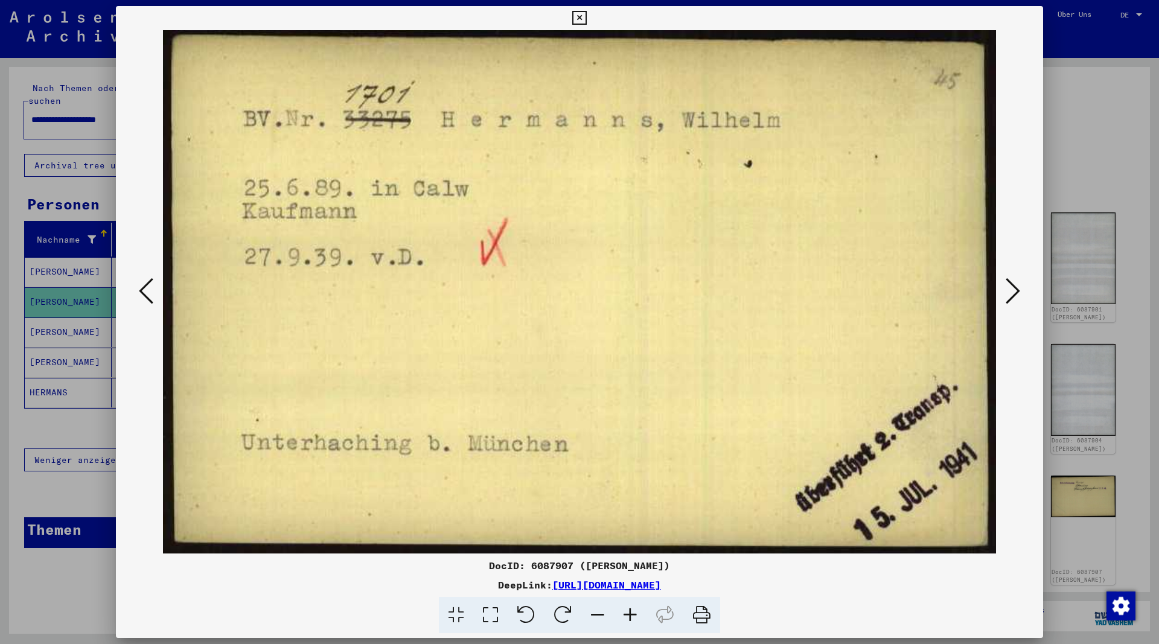
click at [139, 291] on icon at bounding box center [146, 290] width 14 height 29
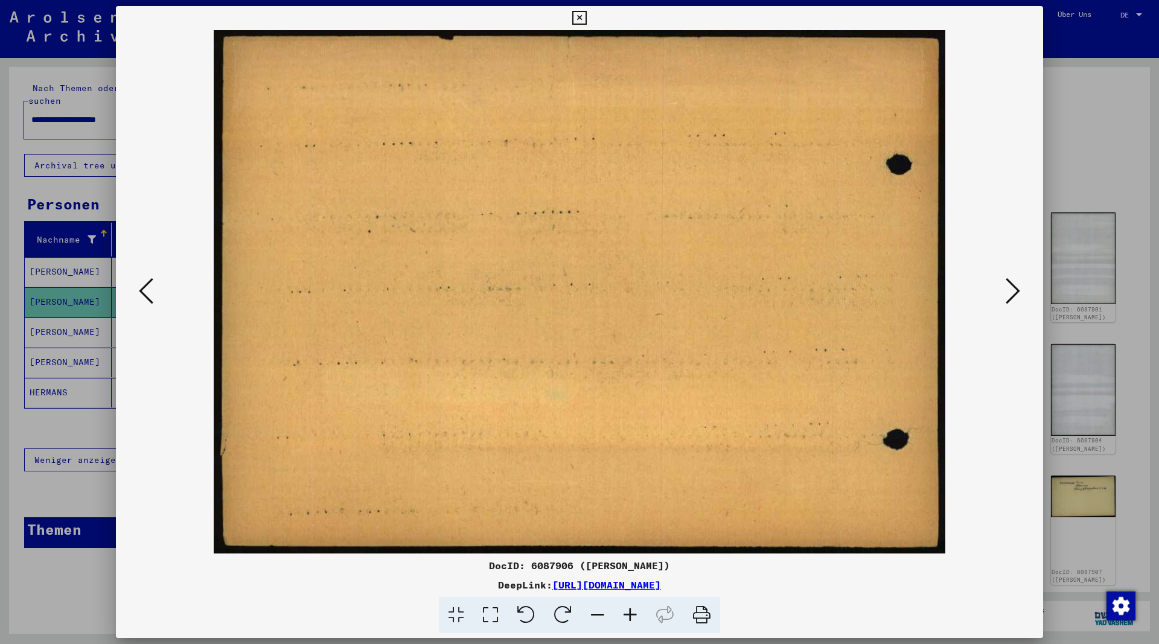
click at [139, 291] on icon at bounding box center [146, 290] width 14 height 29
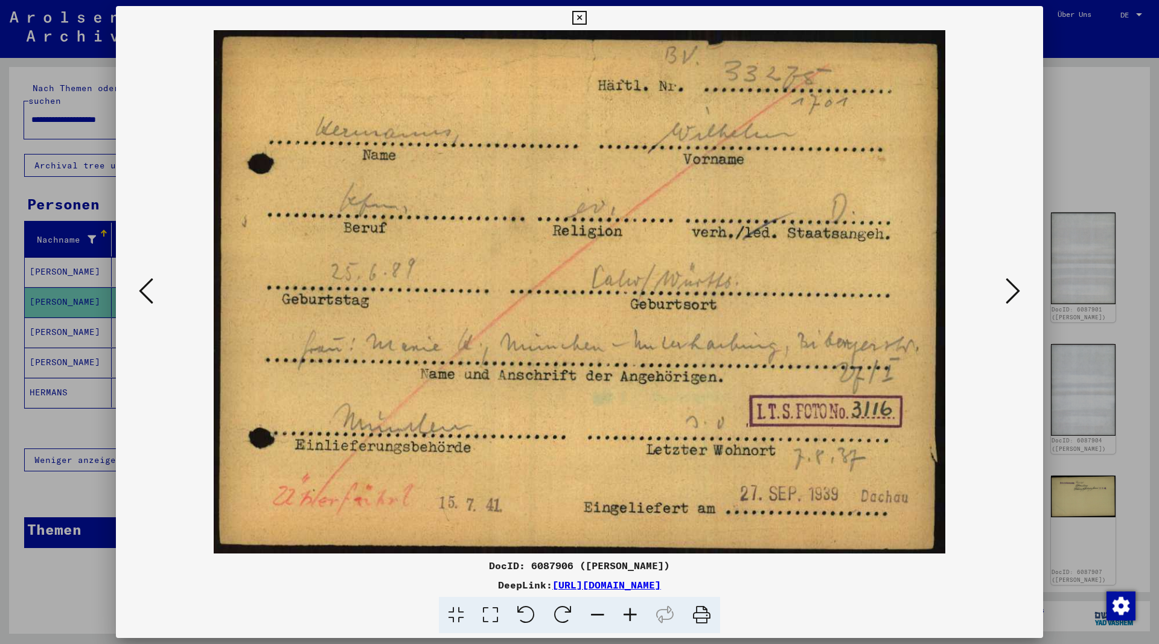
click at [139, 291] on icon at bounding box center [146, 290] width 14 height 29
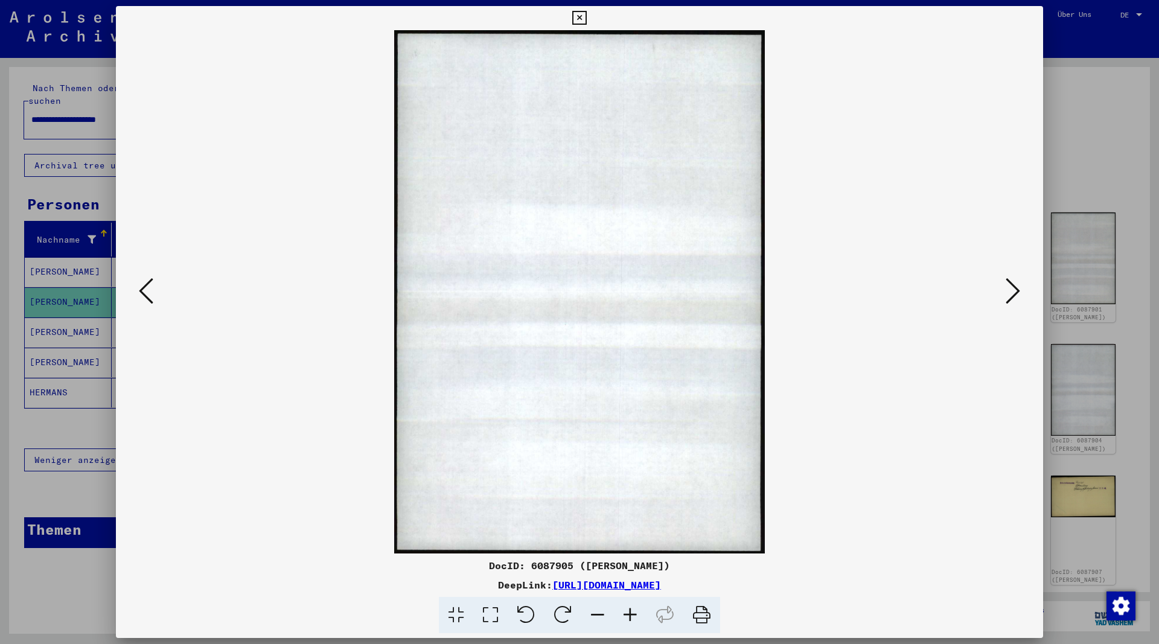
click at [139, 291] on icon at bounding box center [146, 290] width 14 height 29
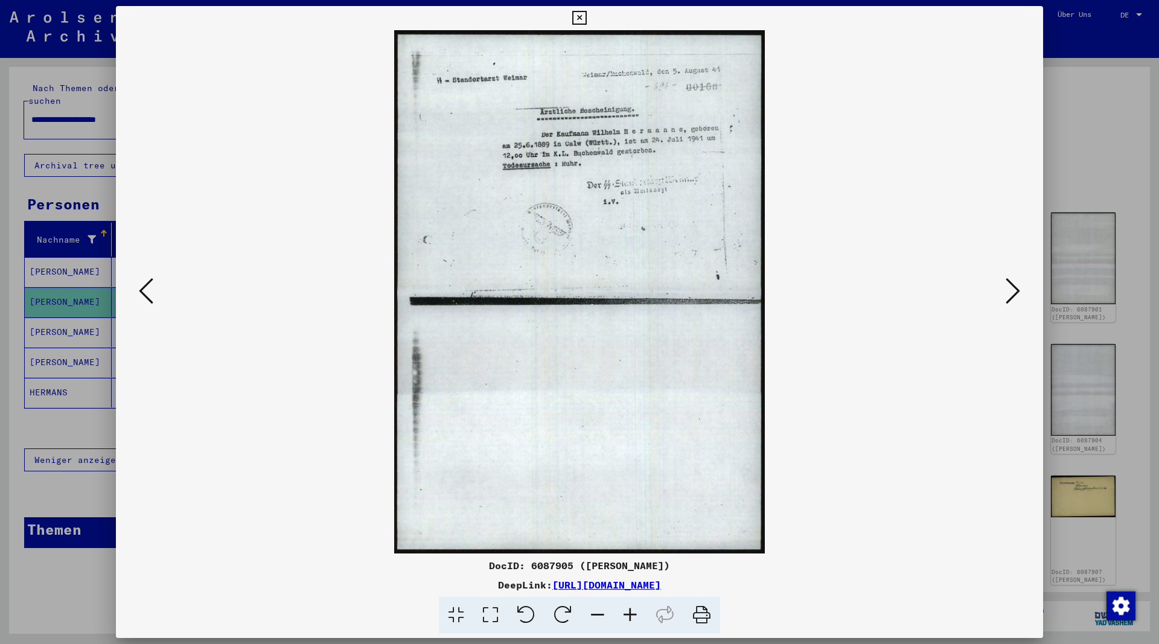
click at [139, 291] on icon at bounding box center [146, 290] width 14 height 29
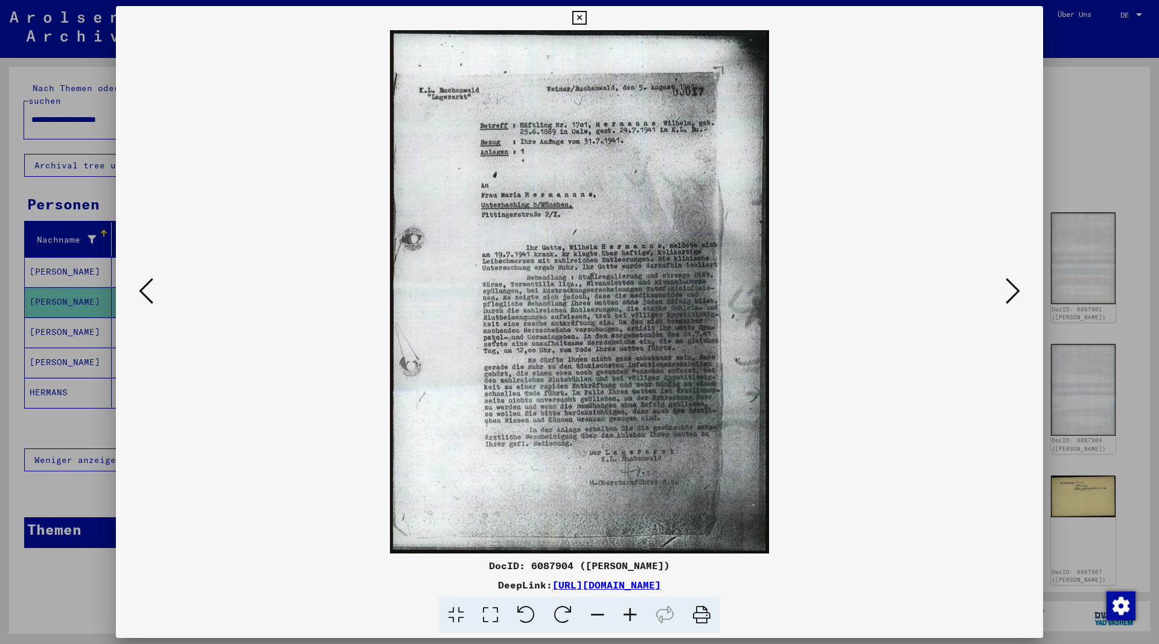
click at [139, 291] on icon at bounding box center [146, 290] width 14 height 29
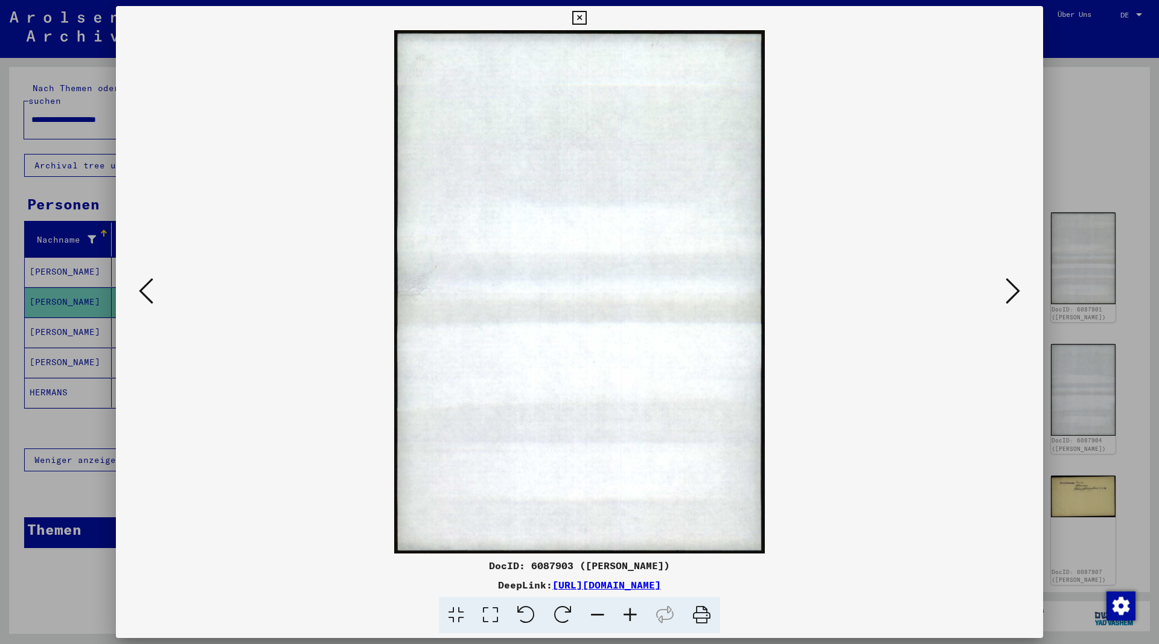
click at [139, 291] on icon at bounding box center [146, 290] width 14 height 29
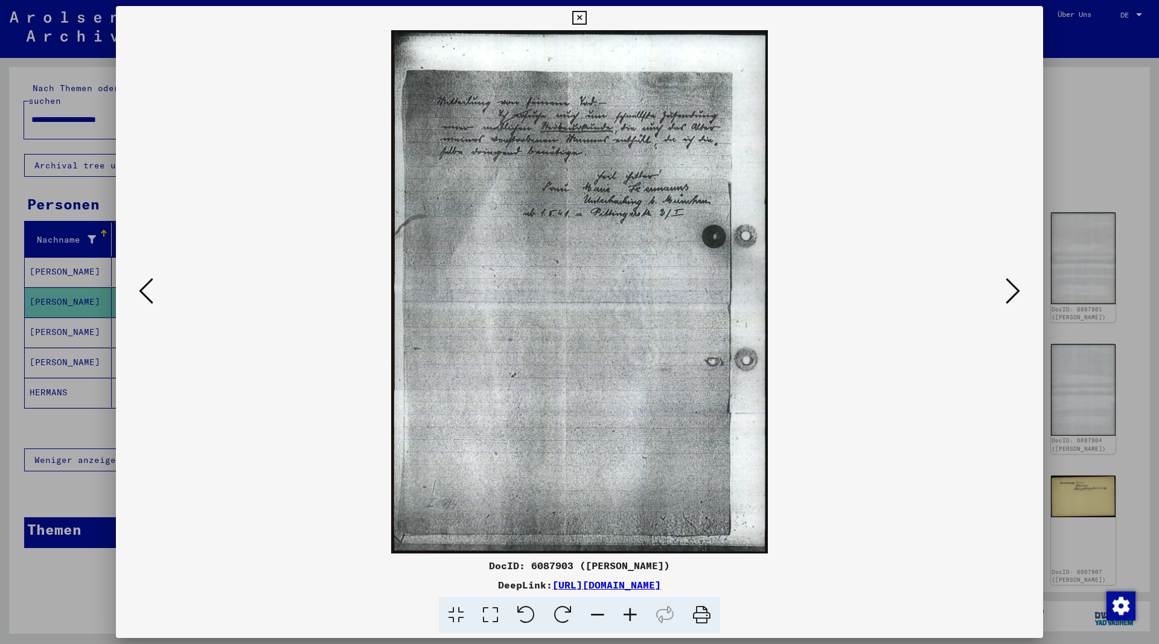
click at [139, 291] on icon at bounding box center [146, 290] width 14 height 29
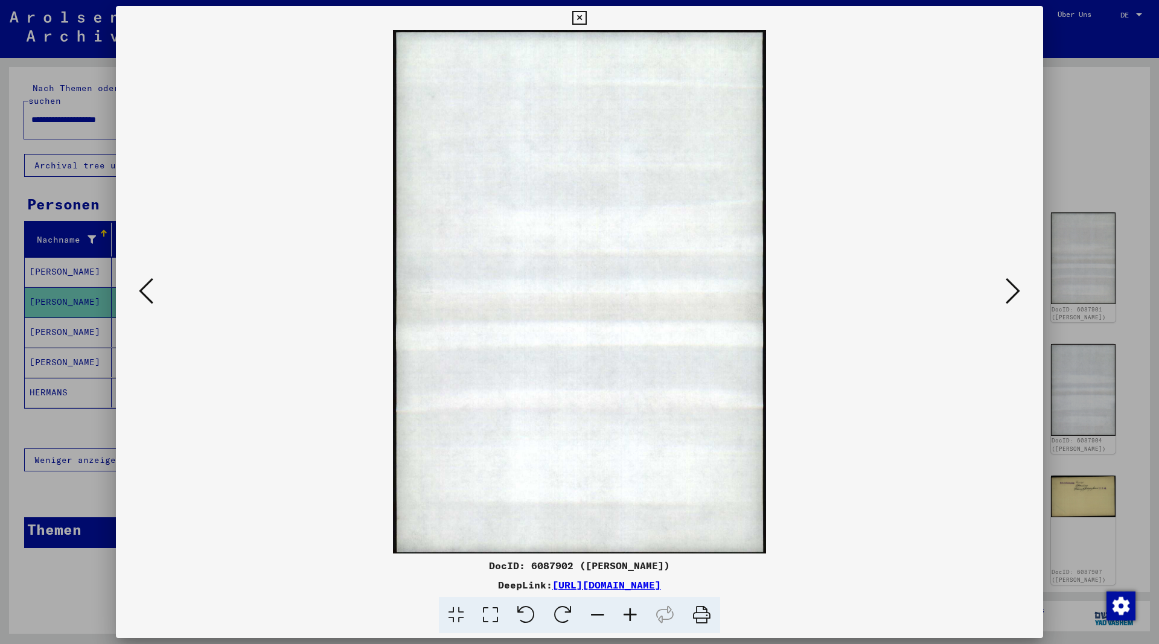
click at [139, 291] on icon at bounding box center [146, 290] width 14 height 29
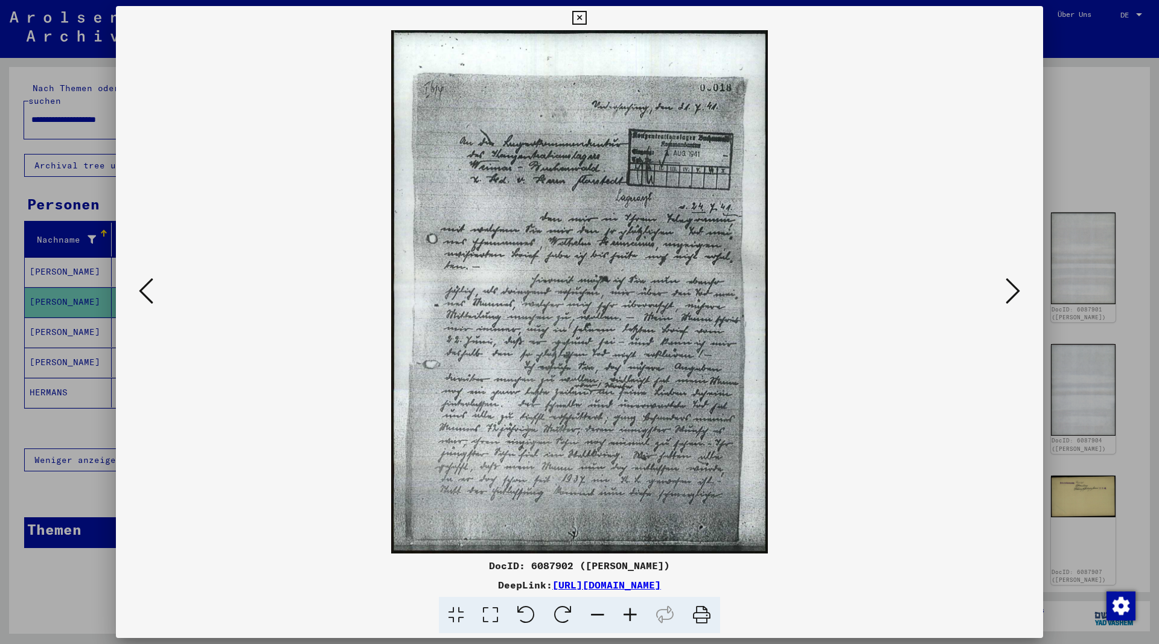
click at [139, 291] on icon at bounding box center [146, 290] width 14 height 29
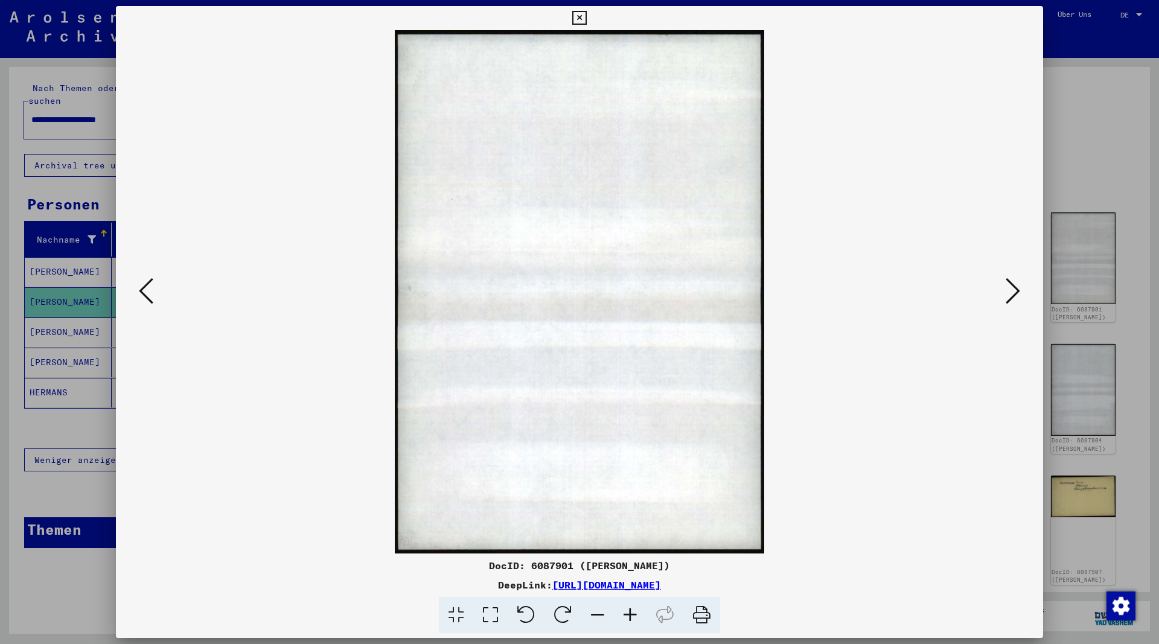
click at [139, 292] on icon at bounding box center [146, 290] width 14 height 29
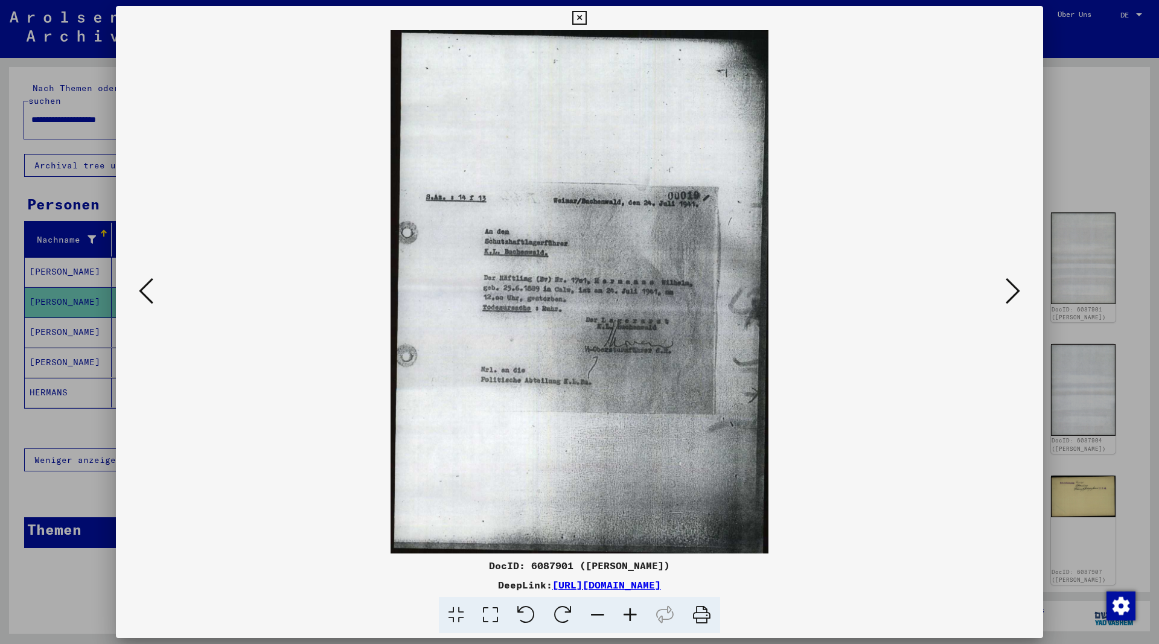
click at [139, 292] on icon at bounding box center [146, 290] width 14 height 29
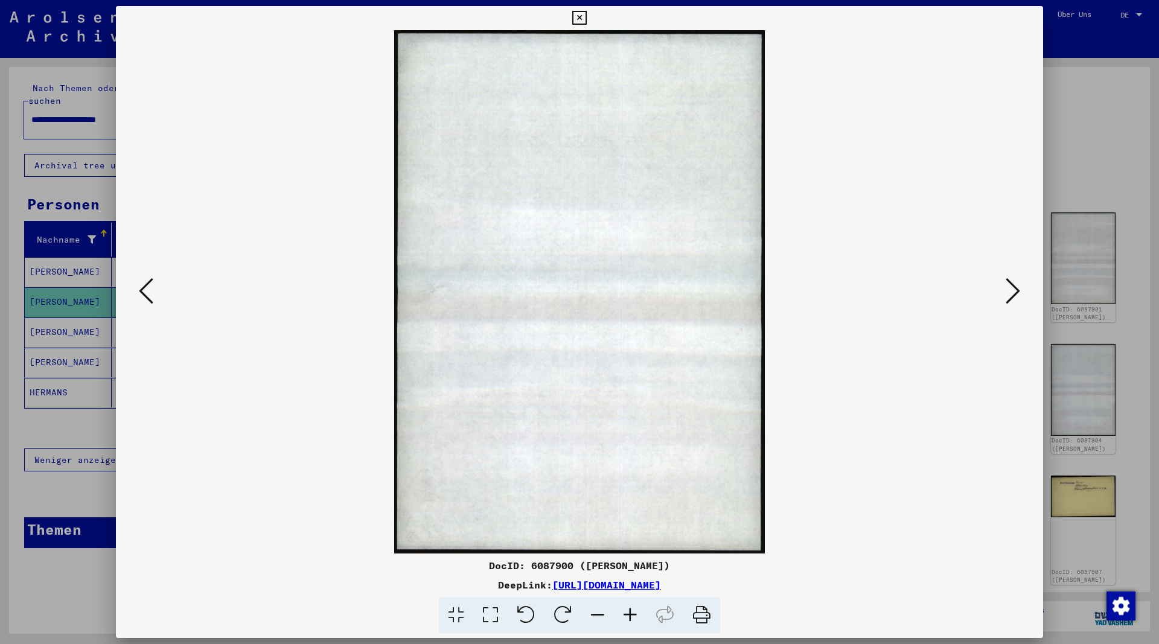
click at [139, 292] on icon at bounding box center [146, 290] width 14 height 29
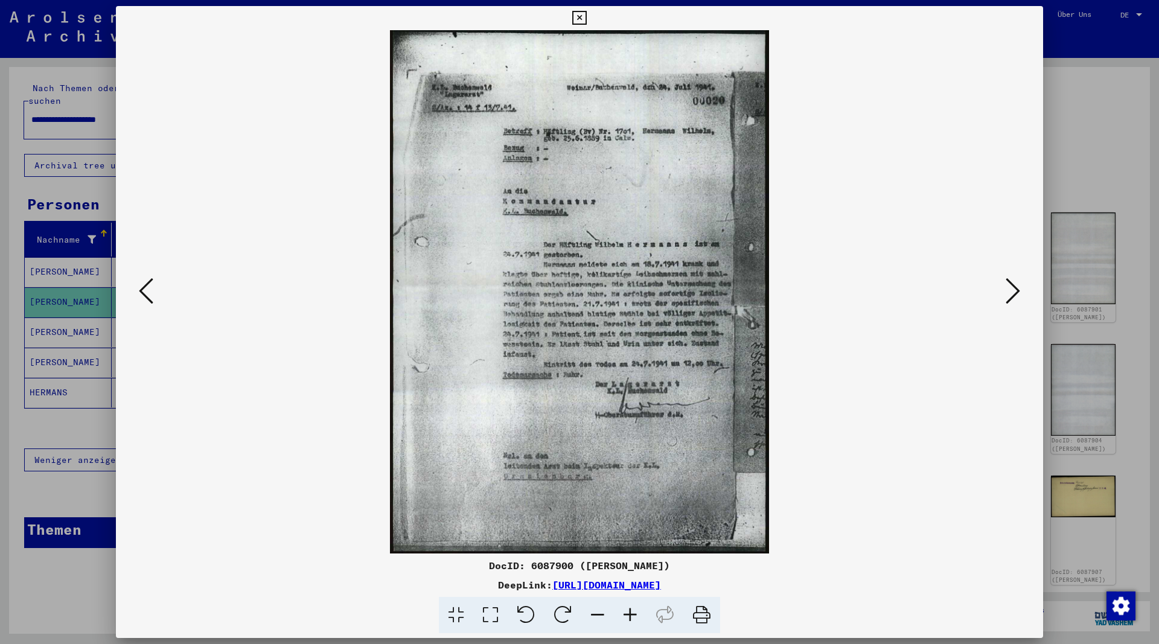
click at [139, 292] on icon at bounding box center [146, 290] width 14 height 29
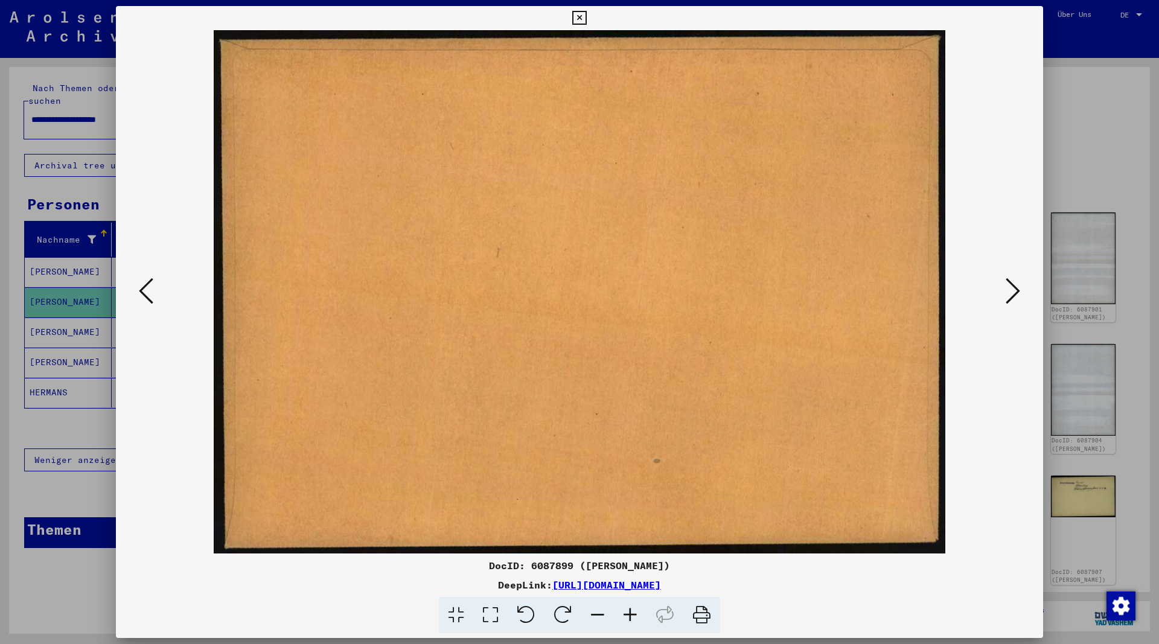
click at [139, 292] on icon at bounding box center [146, 290] width 14 height 29
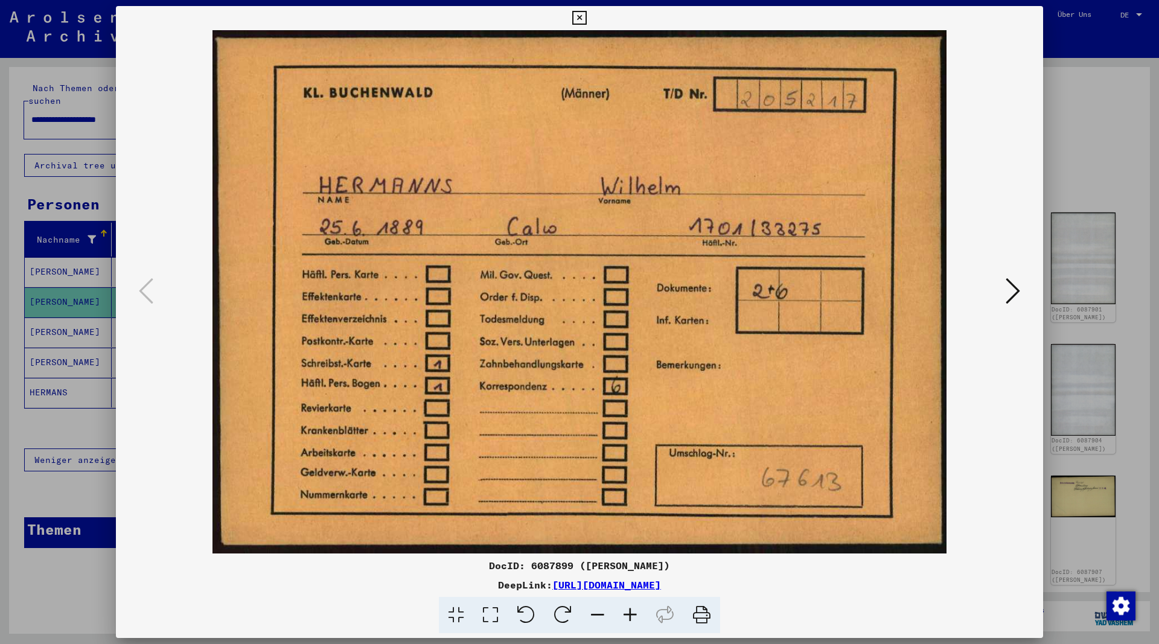
click at [1017, 293] on icon at bounding box center [1013, 290] width 14 height 29
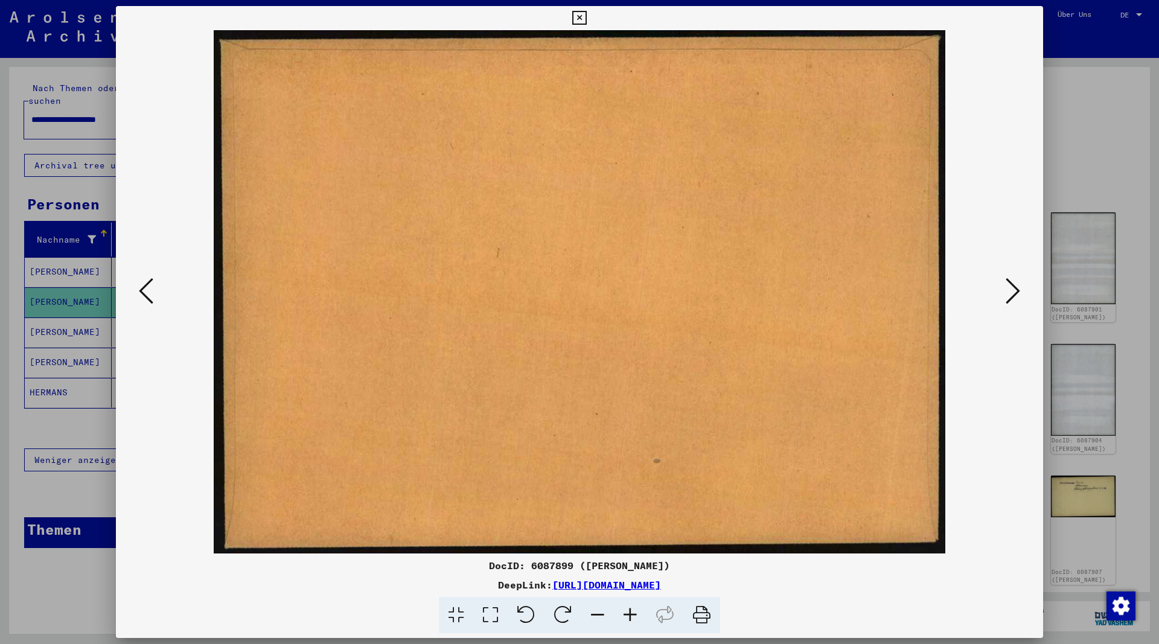
click at [1017, 293] on icon at bounding box center [1013, 290] width 14 height 29
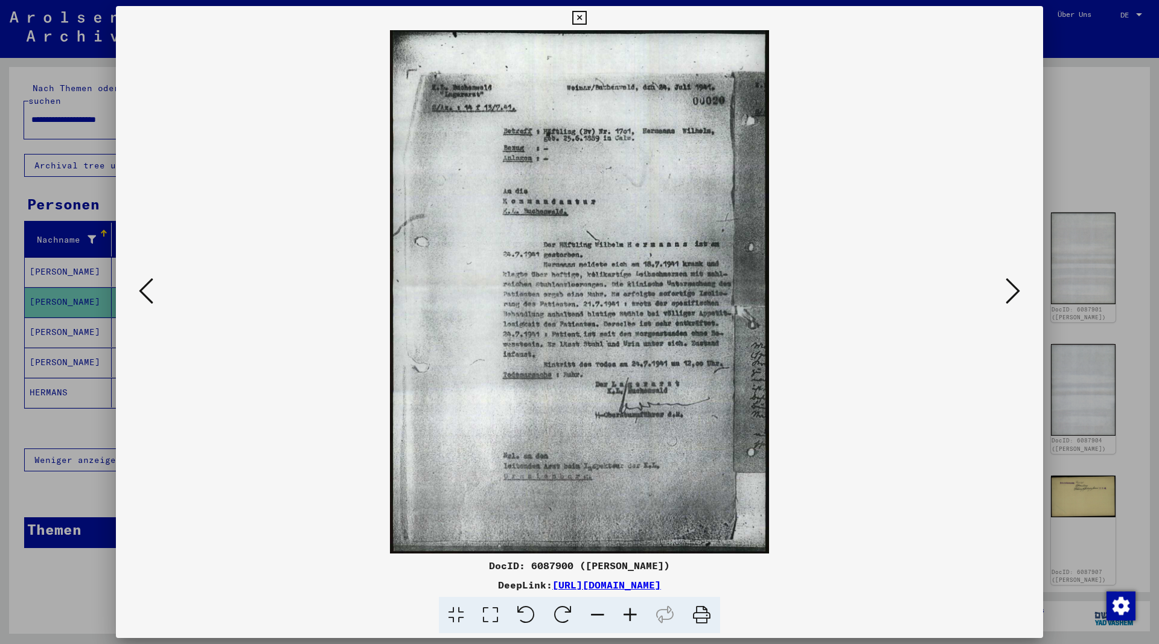
click at [1013, 290] on icon at bounding box center [1013, 290] width 14 height 29
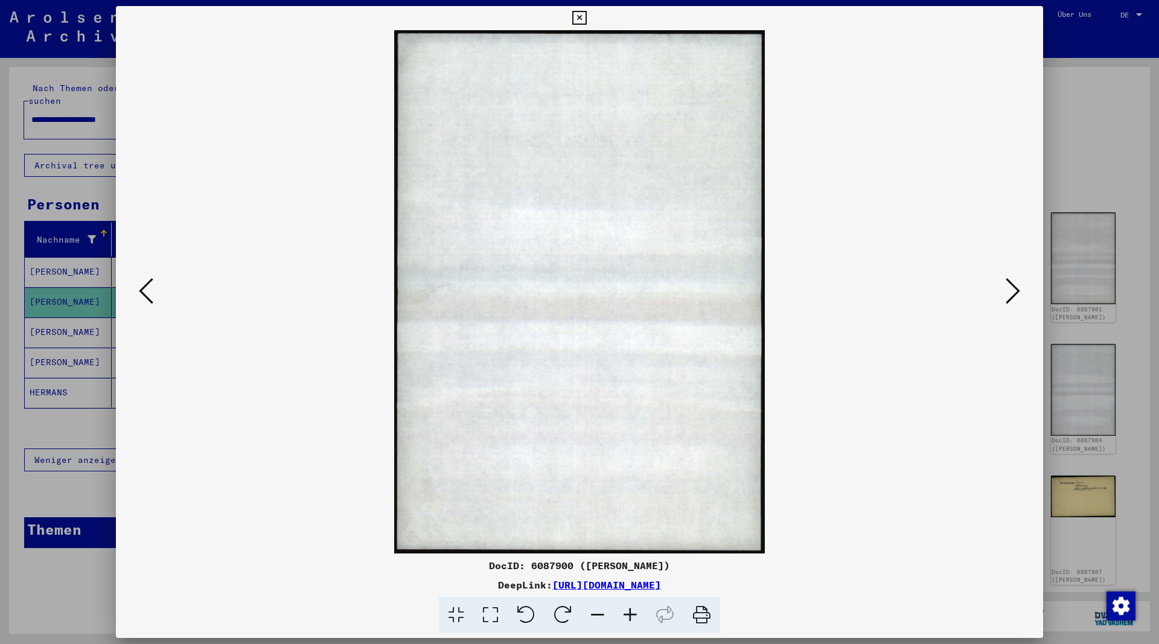
click at [1013, 290] on icon at bounding box center [1013, 290] width 14 height 29
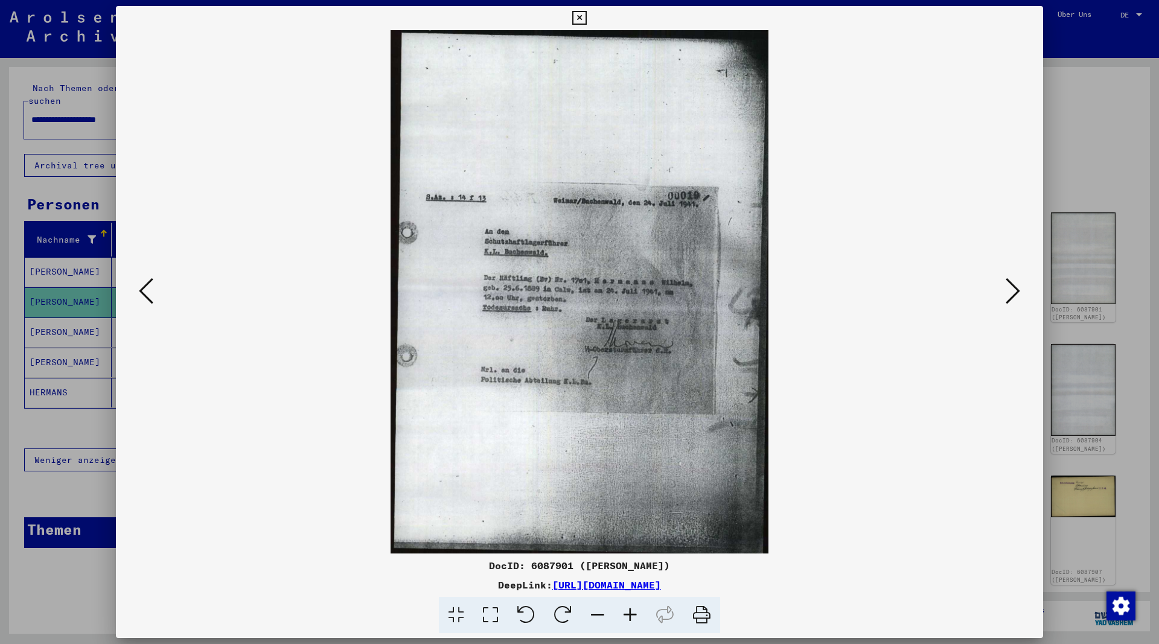
click at [1013, 295] on icon at bounding box center [1013, 290] width 14 height 29
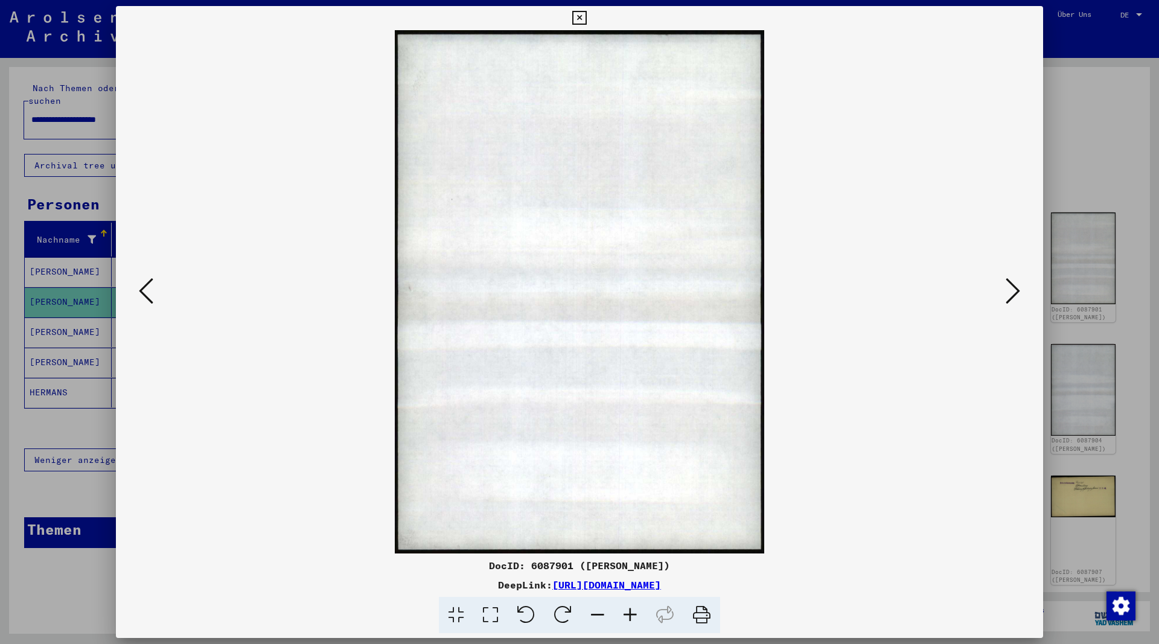
click at [1013, 295] on icon at bounding box center [1013, 290] width 14 height 29
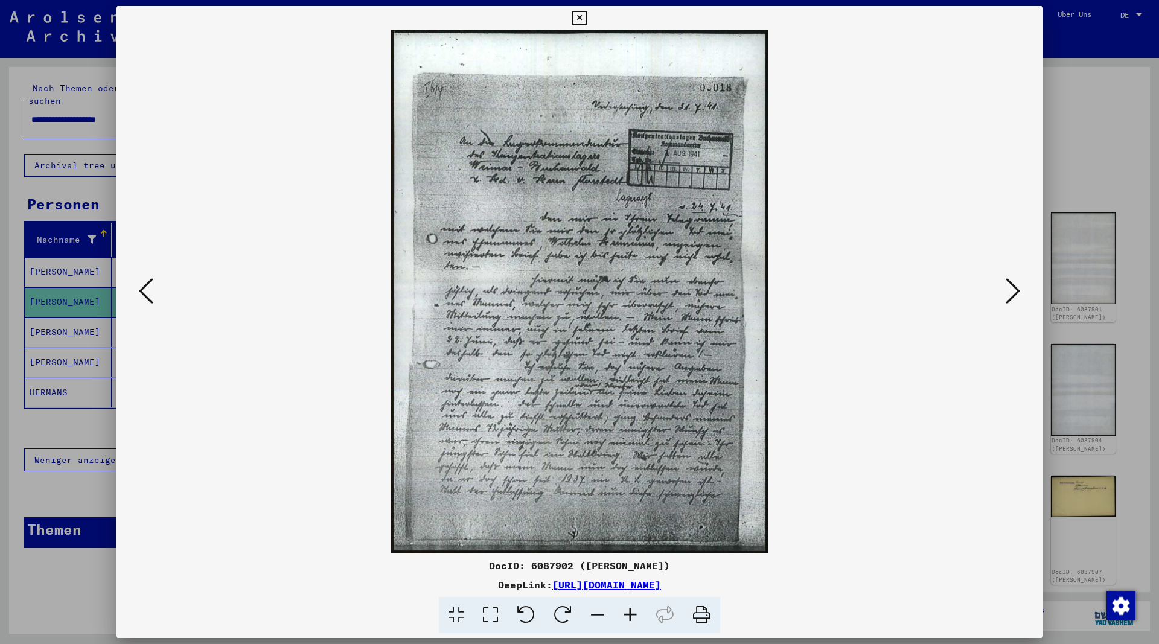
click at [1014, 295] on icon at bounding box center [1013, 290] width 14 height 29
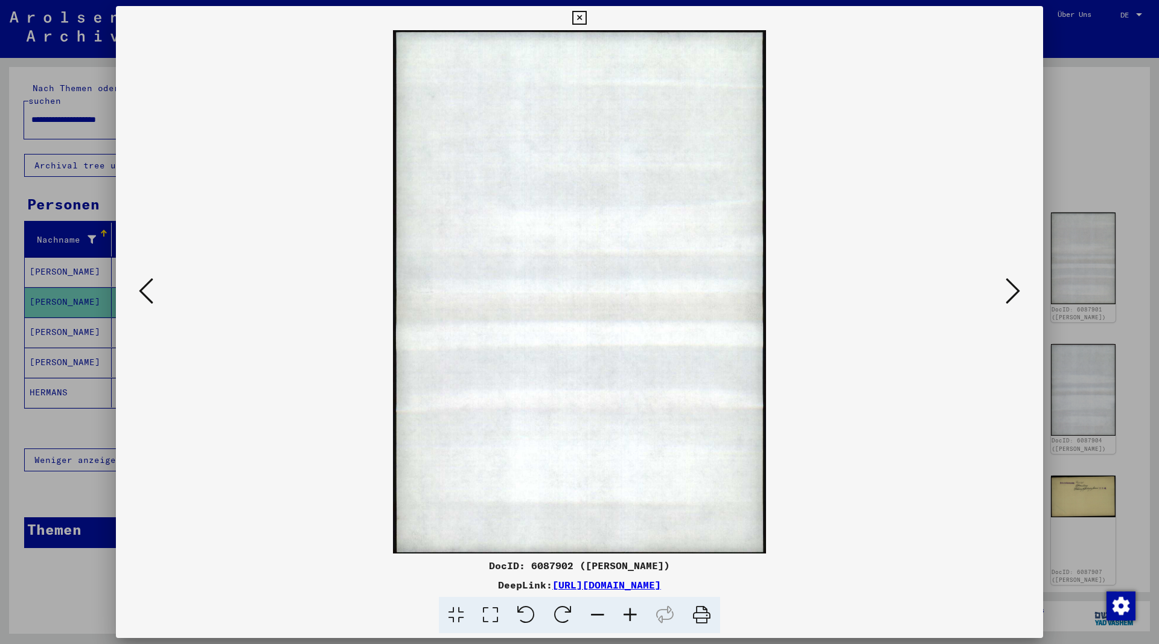
click at [1014, 295] on icon at bounding box center [1013, 290] width 14 height 29
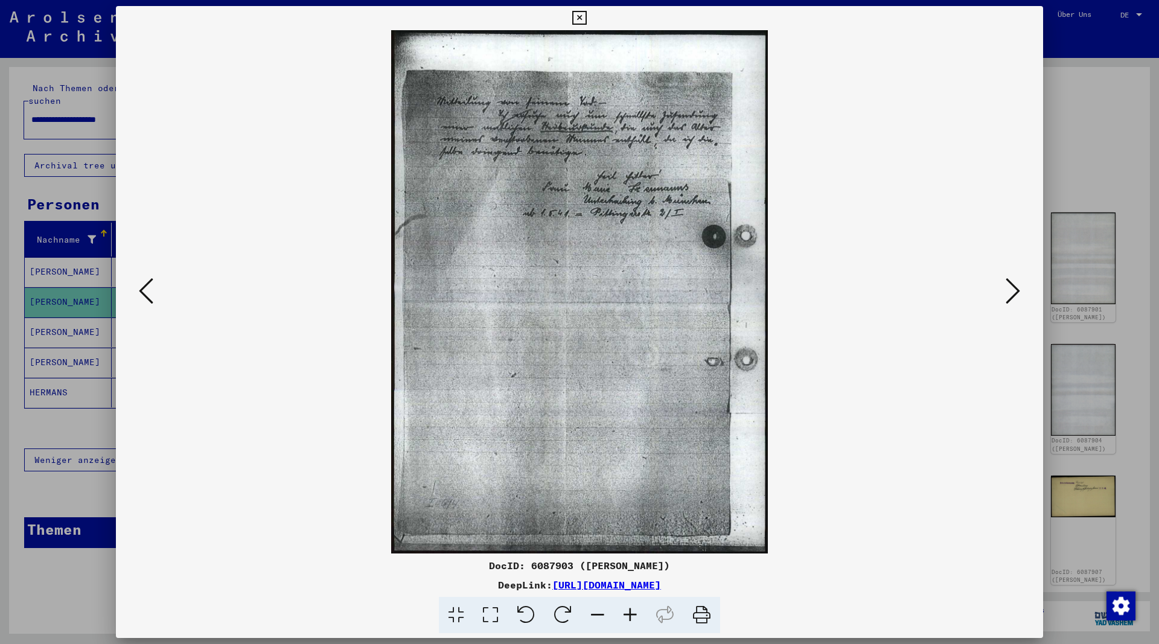
click at [1013, 294] on icon at bounding box center [1013, 290] width 14 height 29
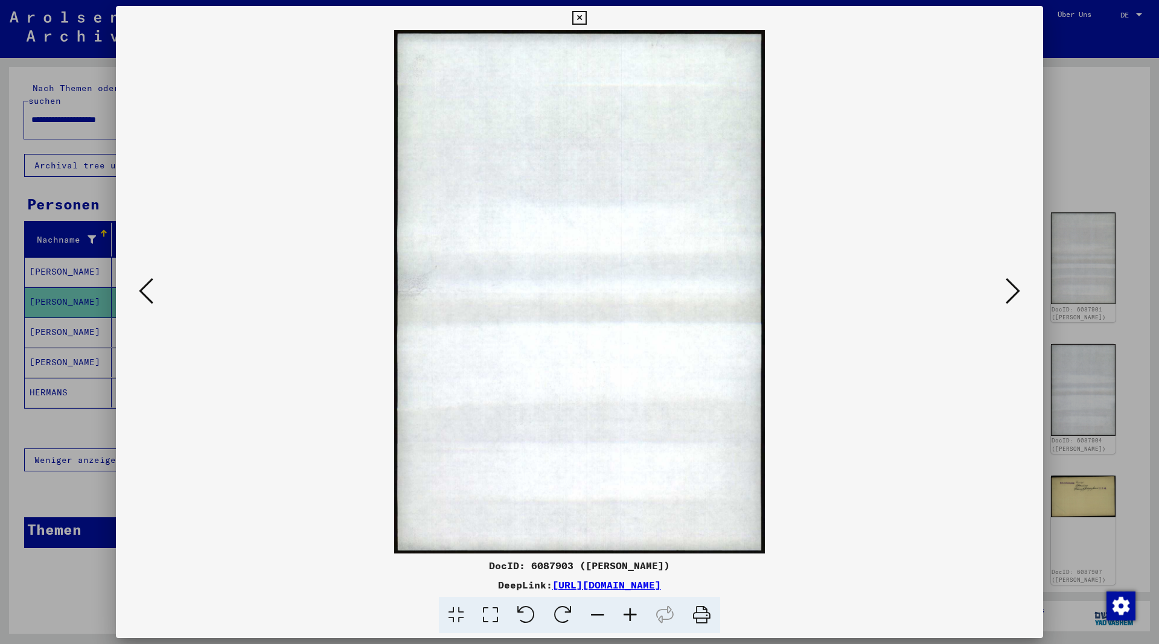
click at [1013, 294] on icon at bounding box center [1013, 290] width 14 height 29
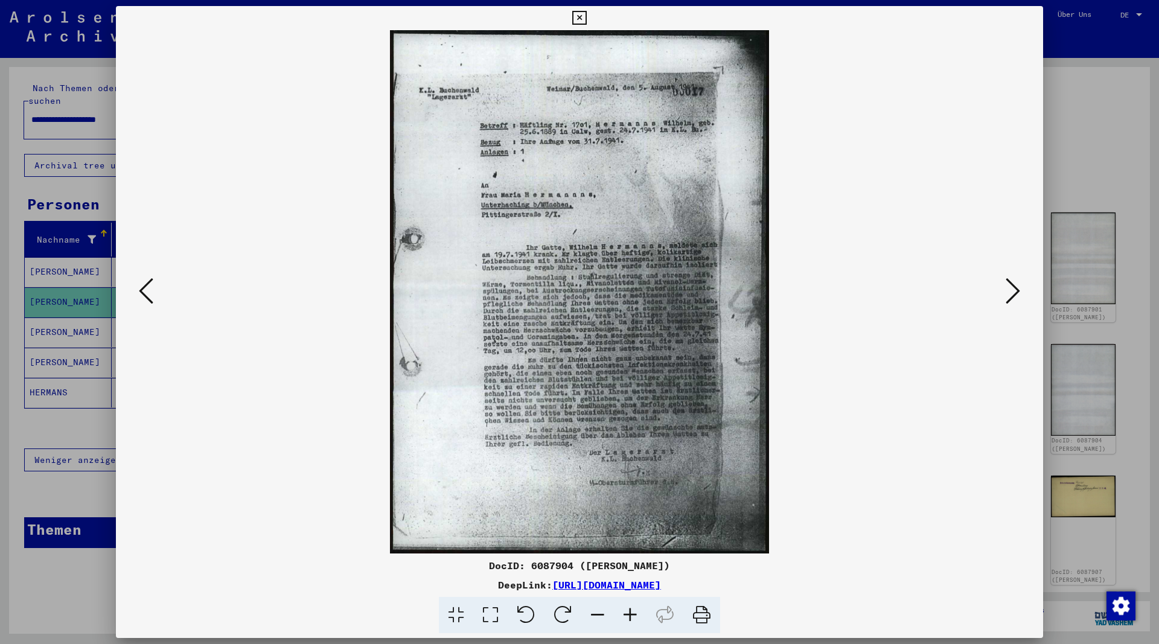
click at [1019, 292] on icon at bounding box center [1013, 290] width 14 height 29
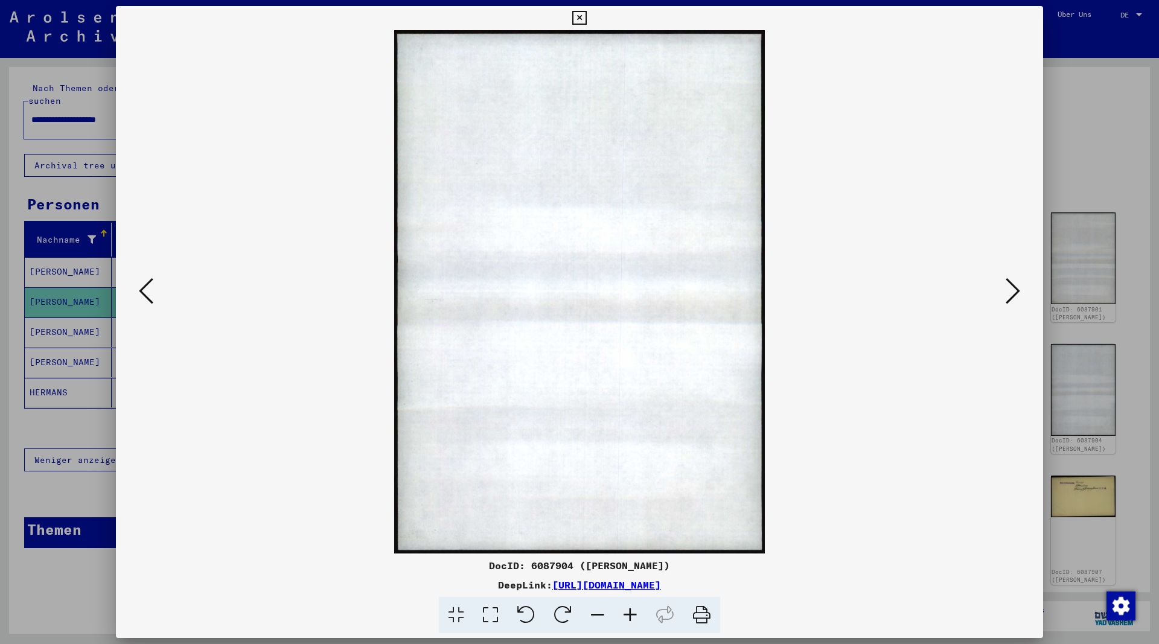
click at [1013, 290] on icon at bounding box center [1013, 290] width 14 height 29
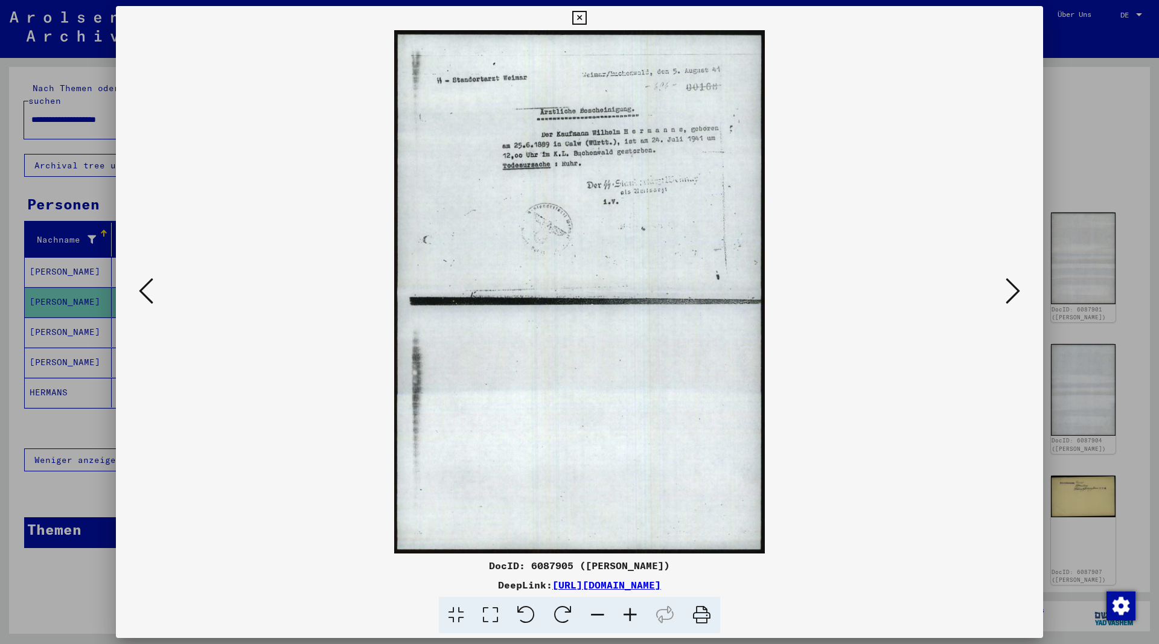
click at [144, 293] on icon at bounding box center [146, 290] width 14 height 29
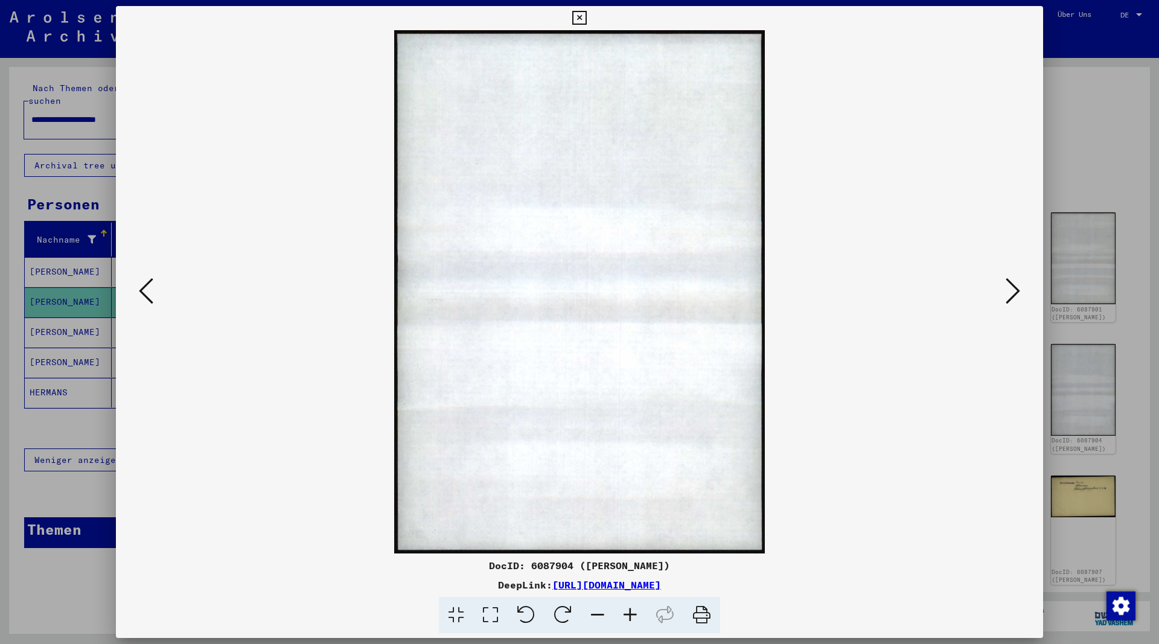
click at [586, 21] on icon at bounding box center [579, 18] width 14 height 14
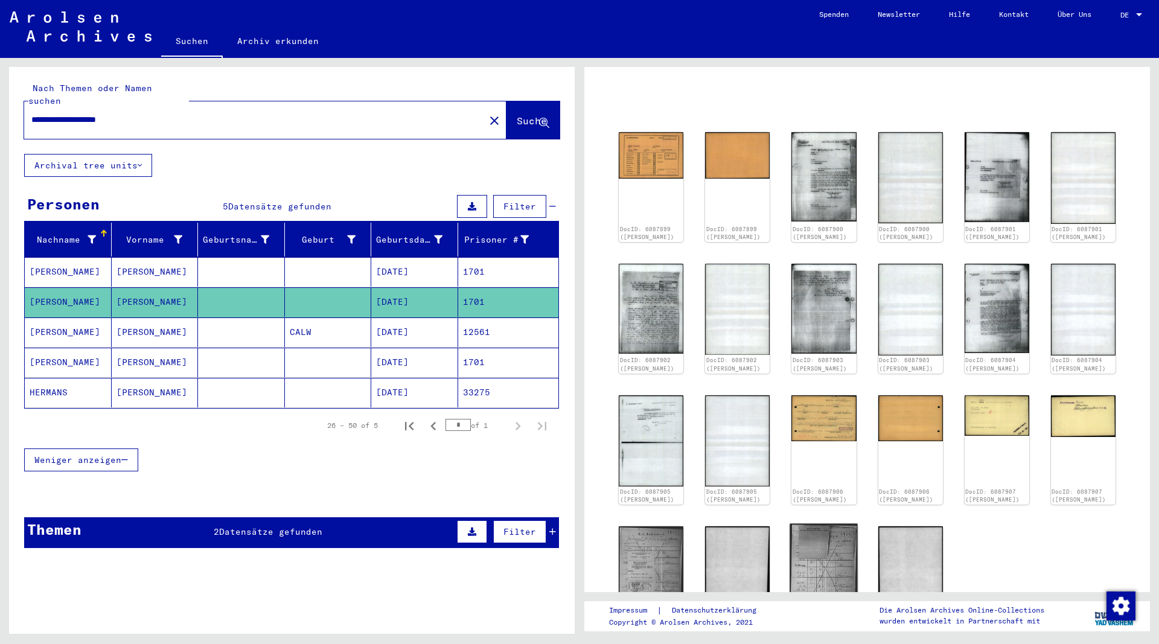
scroll to position [65, 0]
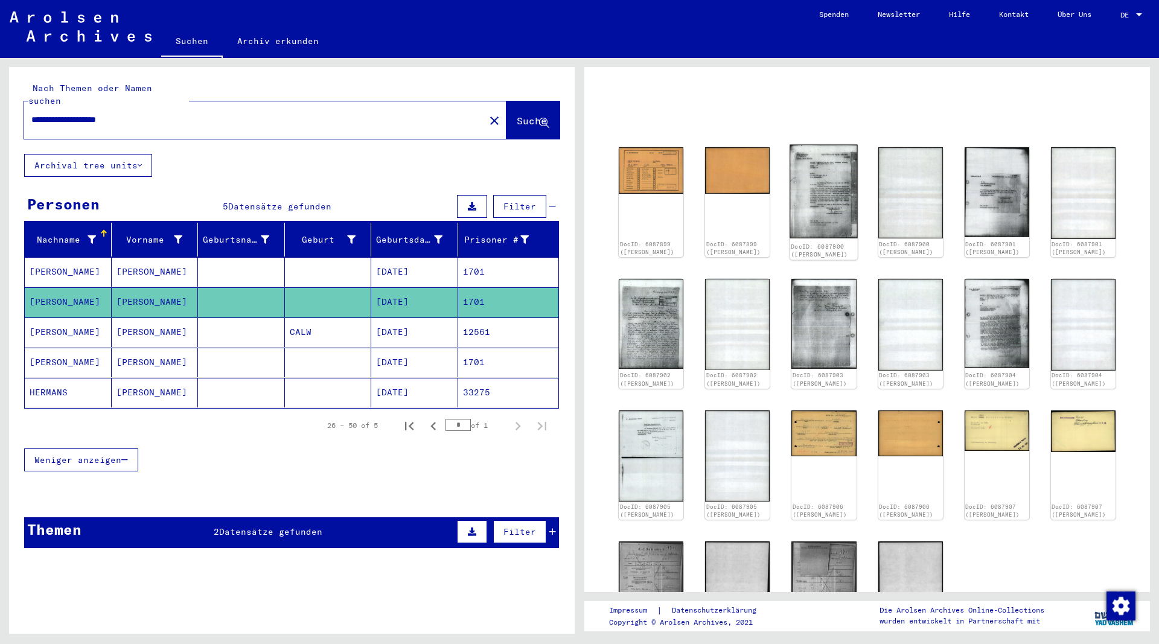
click at [826, 216] on img at bounding box center [824, 192] width 68 height 94
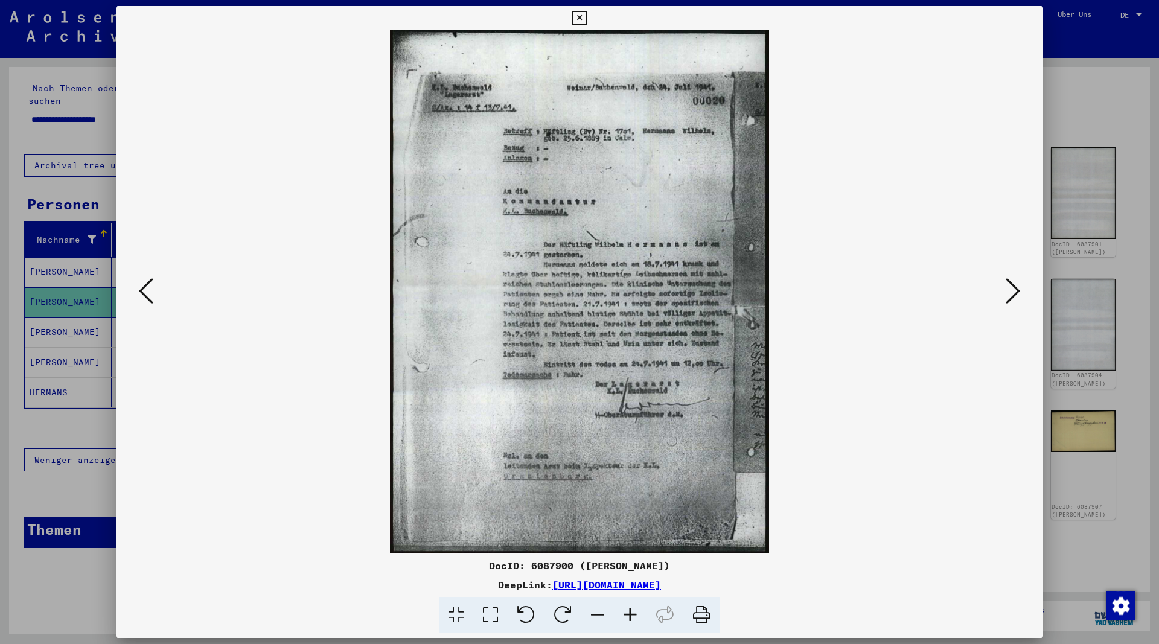
drag, startPoint x: 794, startPoint y: 584, endPoint x: 430, endPoint y: 593, distance: 364.7
click at [430, 593] on div "DocID: 6087900 ([PERSON_NAME]) DeepLink: [URL][DOMAIN_NAME]" at bounding box center [579, 595] width 927 height 75
copy div "[URL][DOMAIN_NAME]"
click at [1015, 297] on icon at bounding box center [1013, 290] width 14 height 29
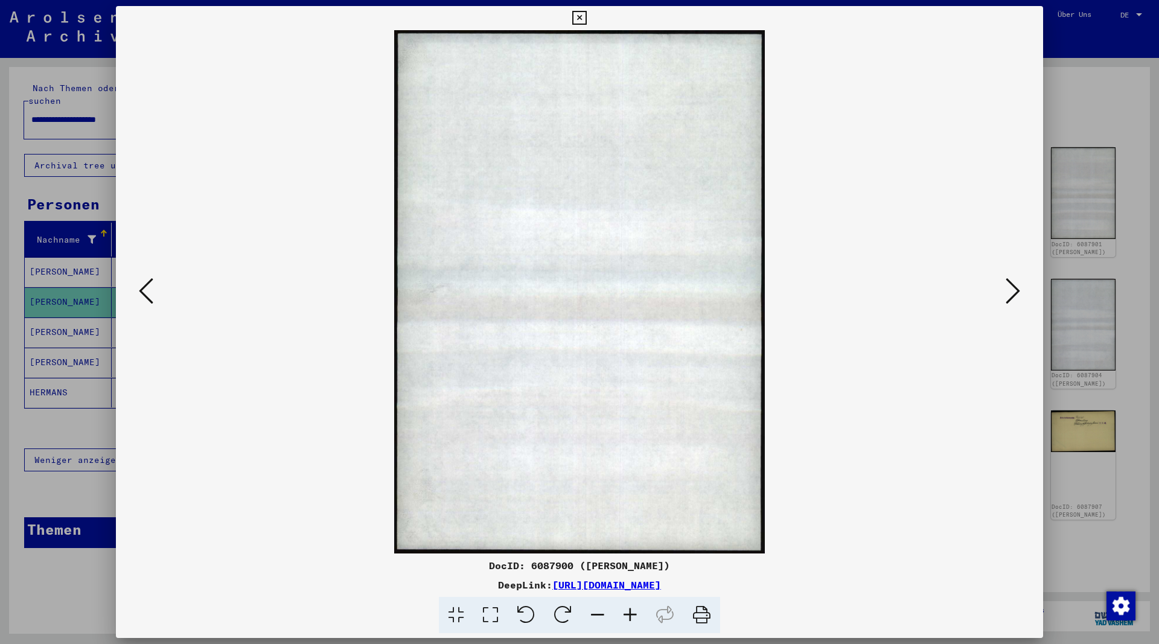
click at [1015, 297] on icon at bounding box center [1013, 290] width 14 height 29
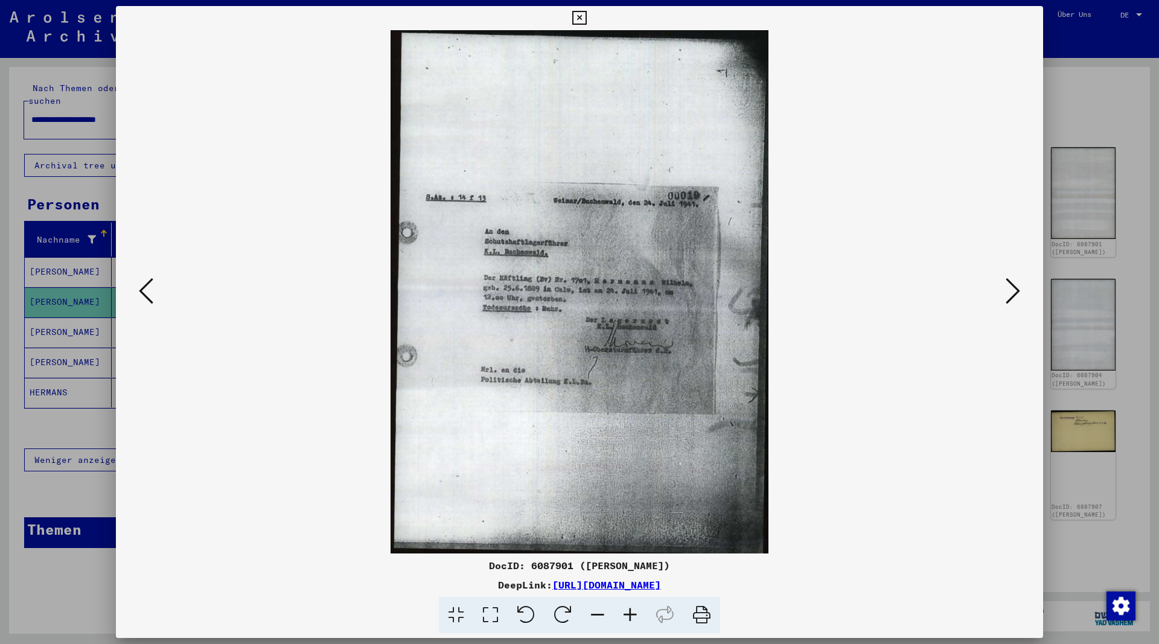
click at [146, 293] on icon at bounding box center [146, 290] width 14 height 29
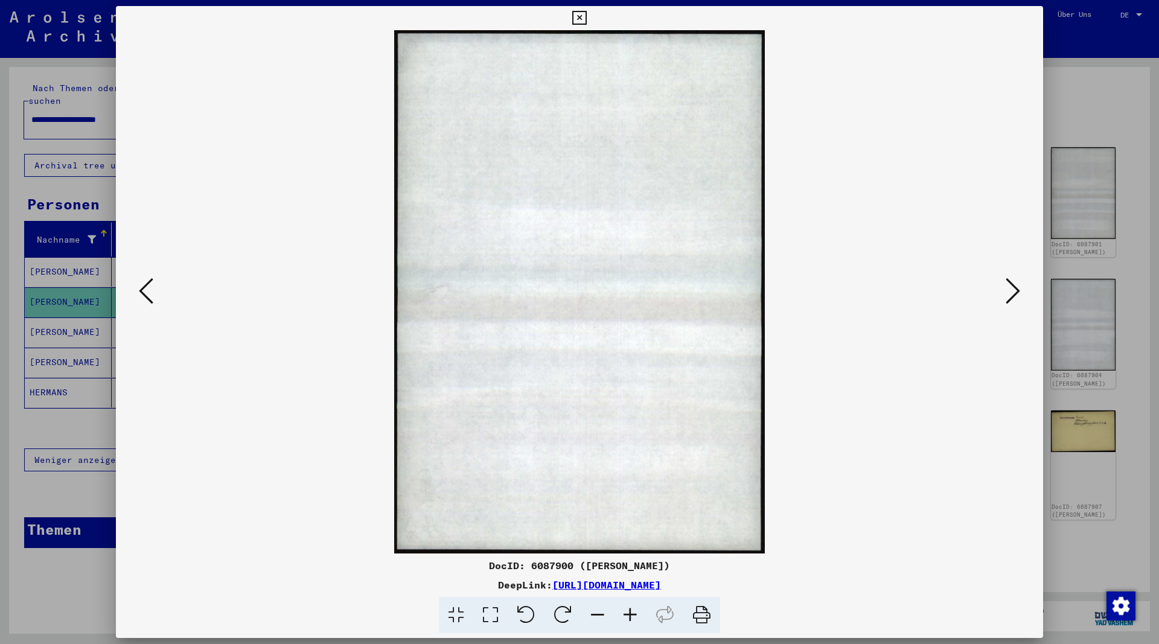
click at [1013, 290] on icon at bounding box center [1013, 290] width 14 height 29
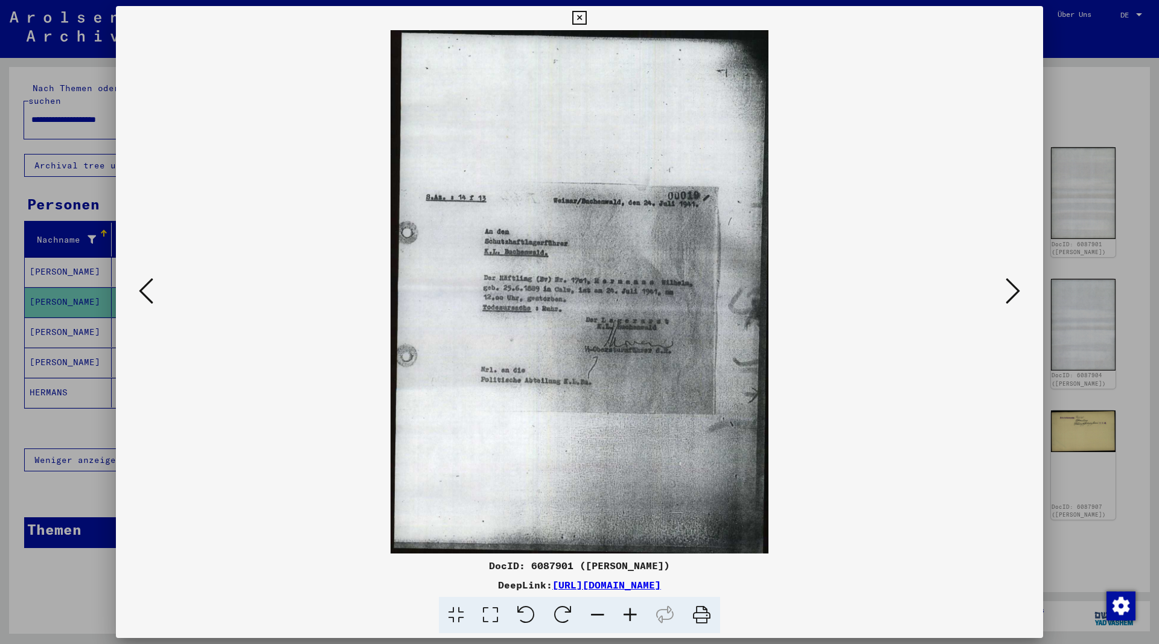
drag, startPoint x: 799, startPoint y: 584, endPoint x: 432, endPoint y: 585, distance: 367.0
click at [432, 585] on div "DeepLink: [URL][DOMAIN_NAME]" at bounding box center [579, 585] width 927 height 14
copy link "[URL][DOMAIN_NAME]"
click at [1018, 287] on icon at bounding box center [1013, 290] width 14 height 29
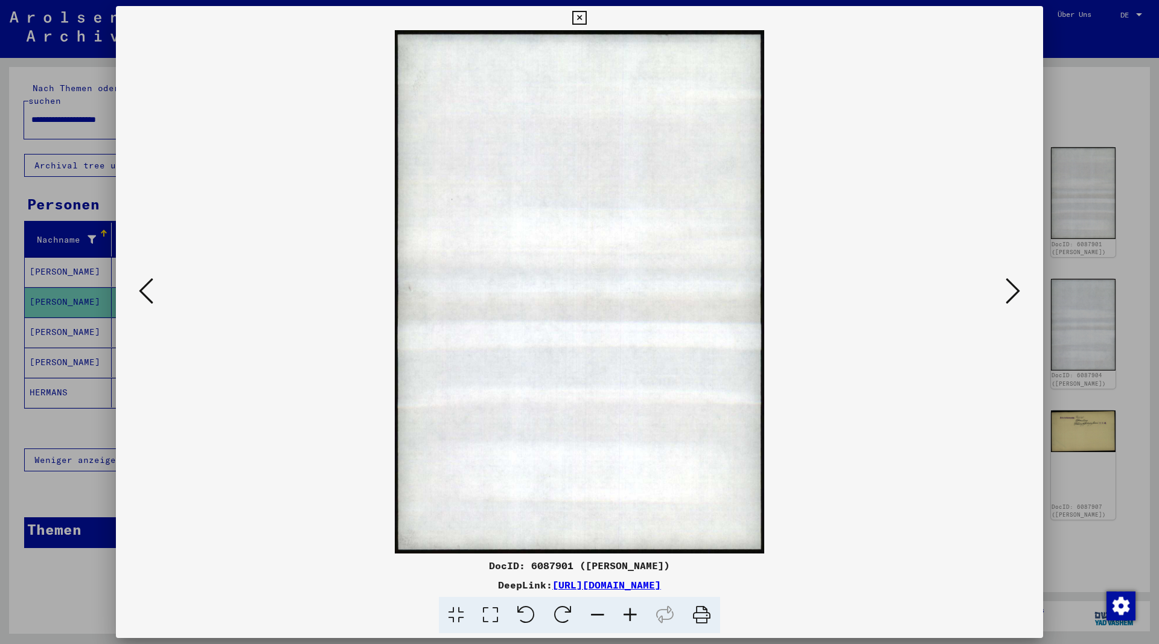
click at [1020, 289] on icon at bounding box center [1013, 290] width 14 height 29
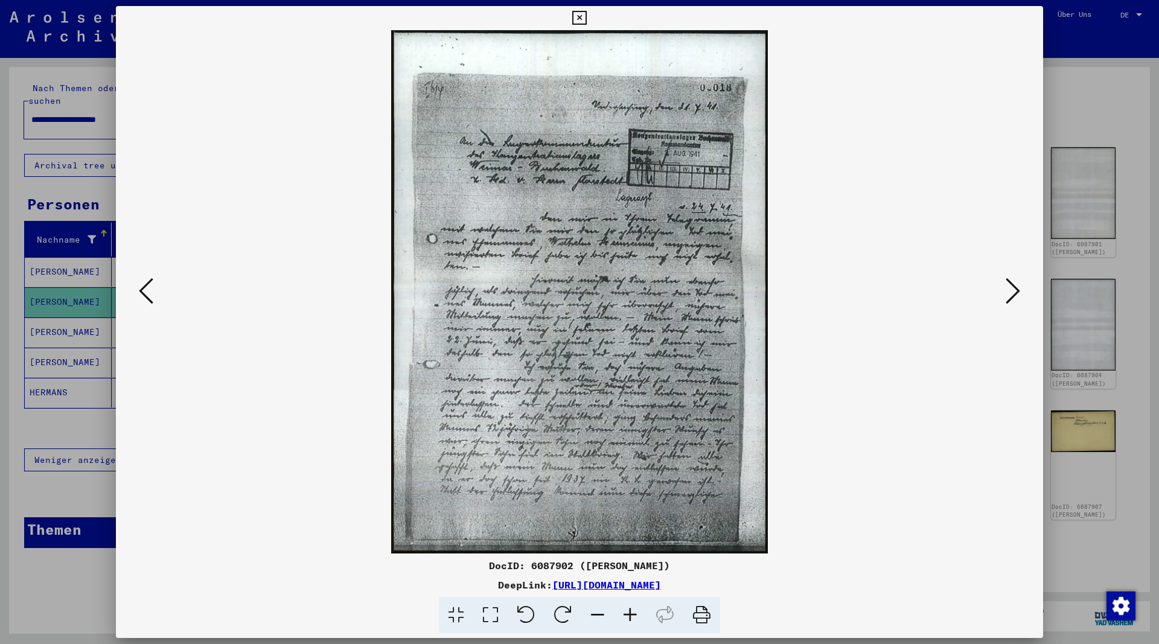
drag, startPoint x: 802, startPoint y: 583, endPoint x: 432, endPoint y: 590, distance: 370.1
click at [432, 590] on div "DeepLink: [URL][DOMAIN_NAME]" at bounding box center [579, 585] width 927 height 14
copy link "[URL][DOMAIN_NAME]"
click at [1013, 293] on icon at bounding box center [1013, 290] width 14 height 29
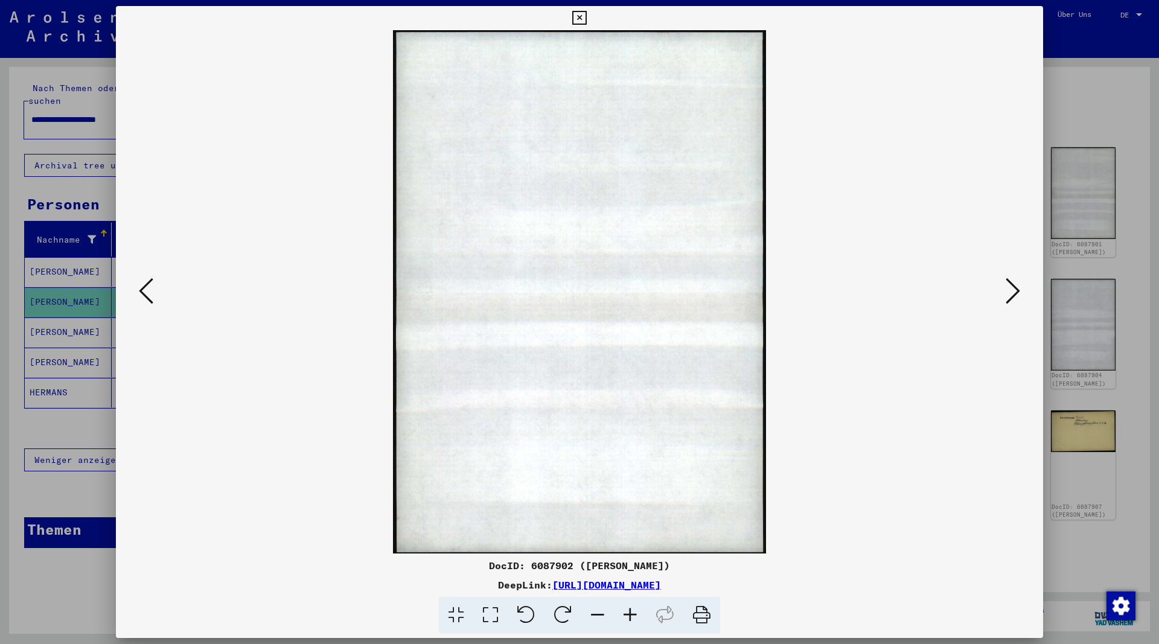
click at [1014, 293] on icon at bounding box center [1013, 290] width 14 height 29
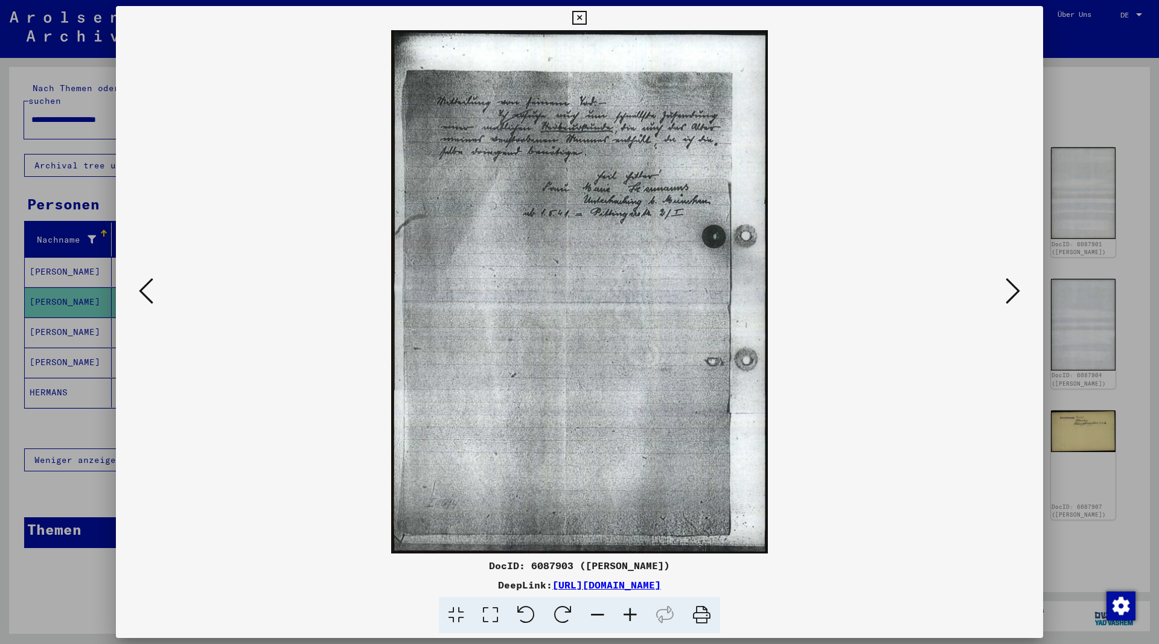
drag, startPoint x: 795, startPoint y: 586, endPoint x: 430, endPoint y: 590, distance: 365.2
click at [430, 590] on div "DeepLink: [URL][DOMAIN_NAME]" at bounding box center [579, 585] width 927 height 14
copy div "[URL][DOMAIN_NAME]"
click at [1012, 293] on icon at bounding box center [1013, 290] width 14 height 29
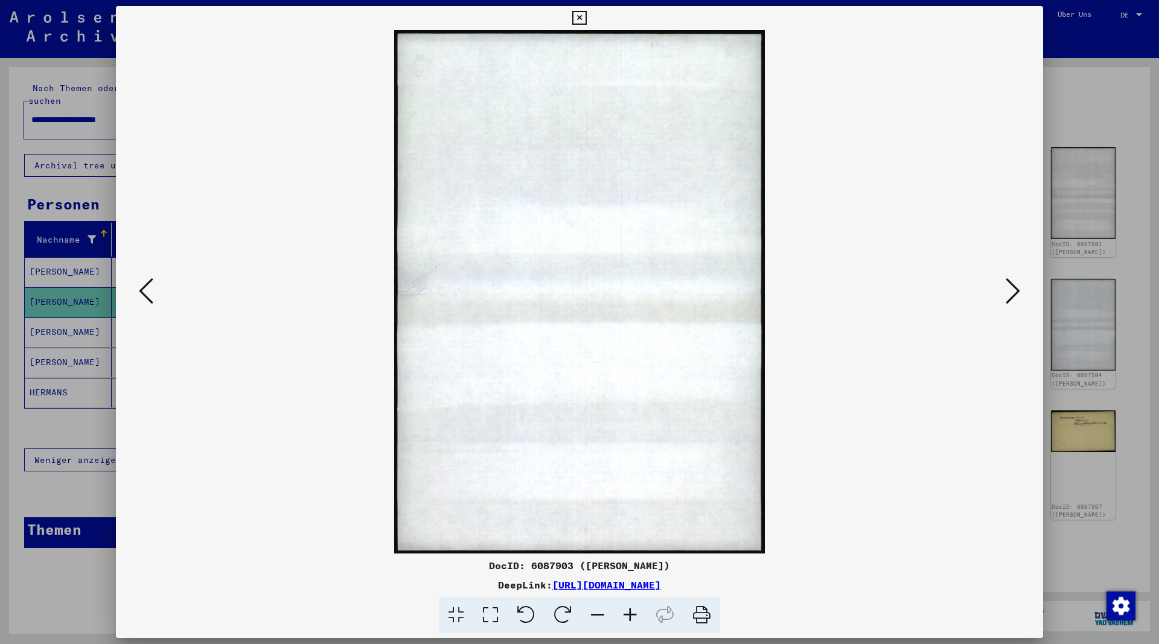
click at [1012, 293] on icon at bounding box center [1013, 290] width 14 height 29
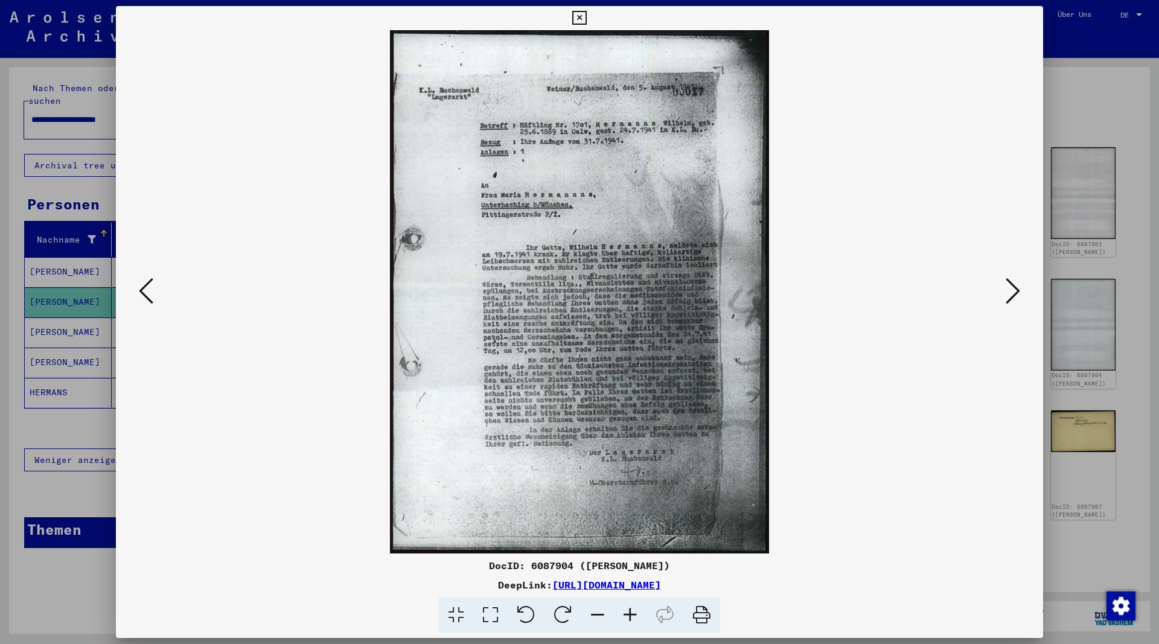
drag, startPoint x: 802, startPoint y: 582, endPoint x: 432, endPoint y: 591, distance: 369.5
click at [432, 591] on div "DeepLink: [URL][DOMAIN_NAME]" at bounding box center [579, 585] width 927 height 14
copy link "[URL][DOMAIN_NAME]"
click at [1012, 288] on icon at bounding box center [1013, 290] width 14 height 29
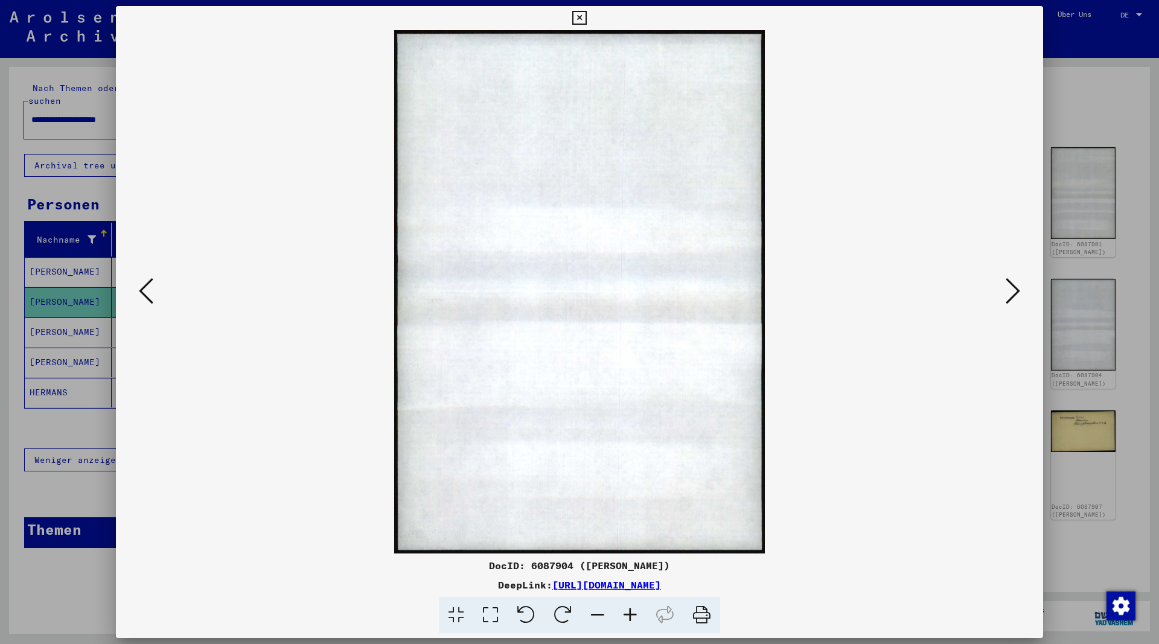
click at [1012, 288] on icon at bounding box center [1013, 290] width 14 height 29
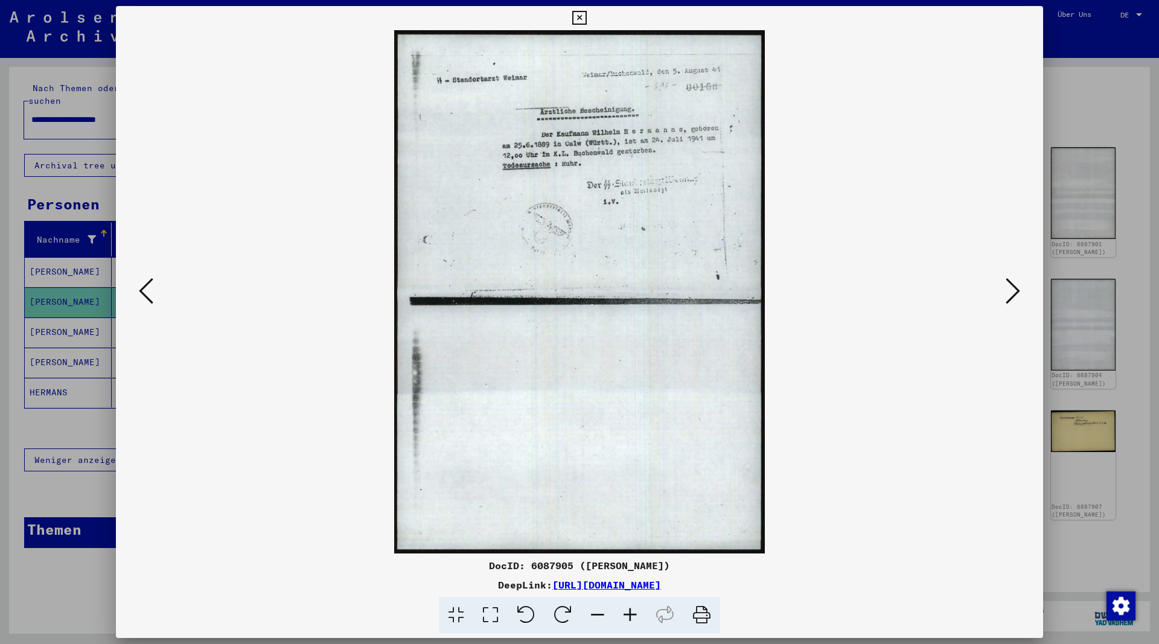
click at [586, 21] on icon at bounding box center [579, 18] width 14 height 14
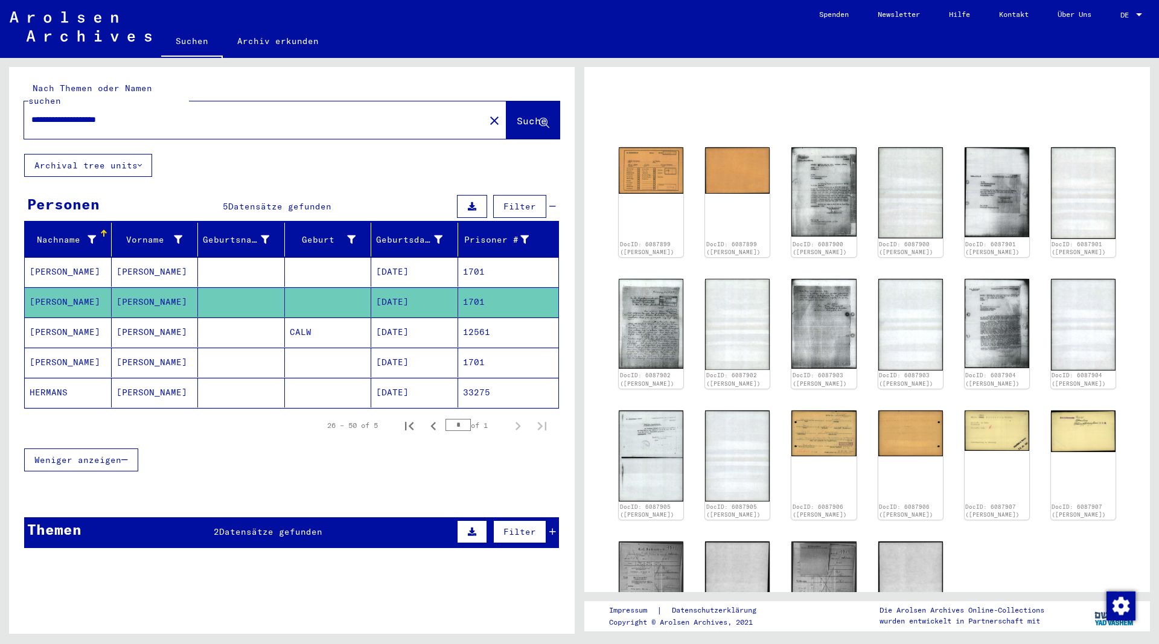
click at [290, 526] on span "Datensätze gefunden" at bounding box center [270, 531] width 103 height 11
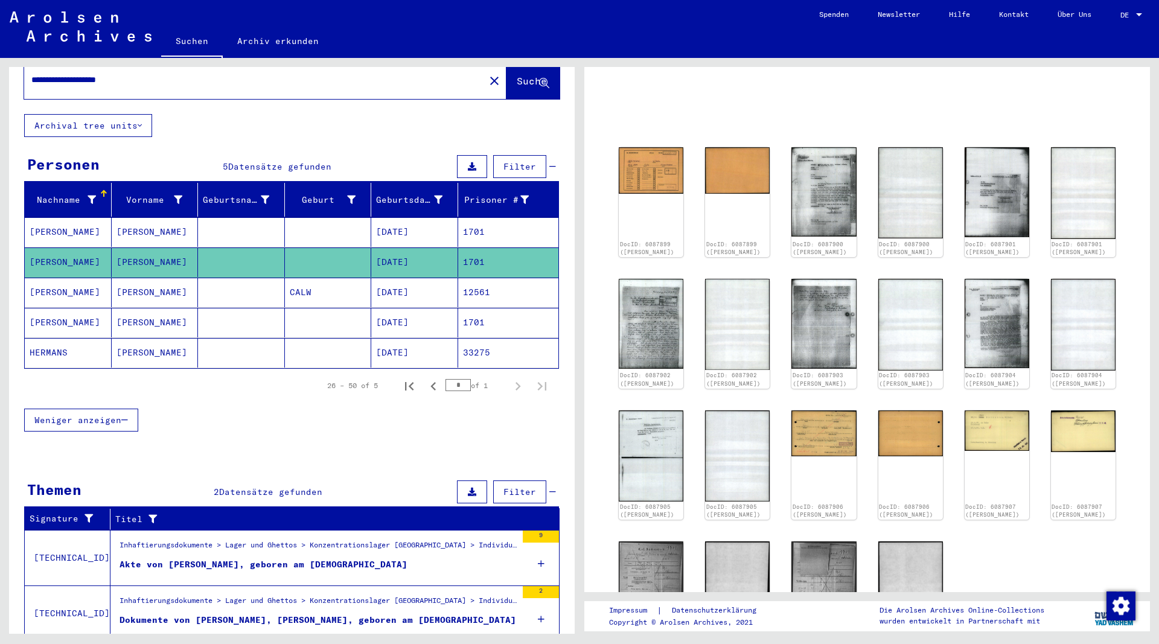
scroll to position [71, 0]
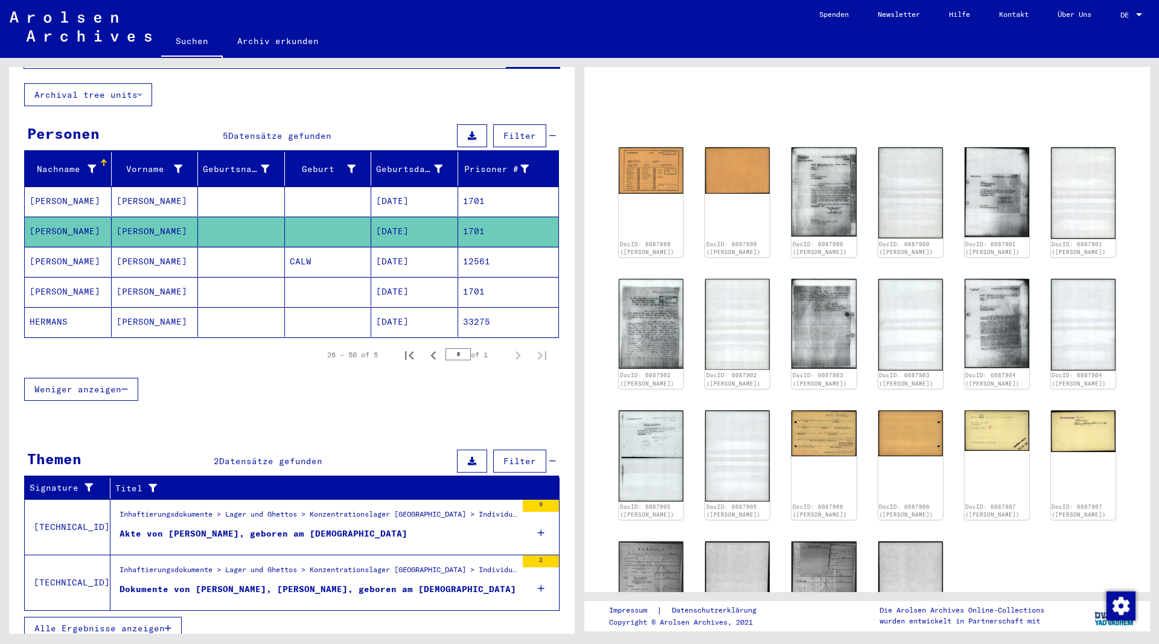
click at [254, 528] on div "Akte von [PERSON_NAME], geboren am [DEMOGRAPHIC_DATA]" at bounding box center [264, 534] width 288 height 13
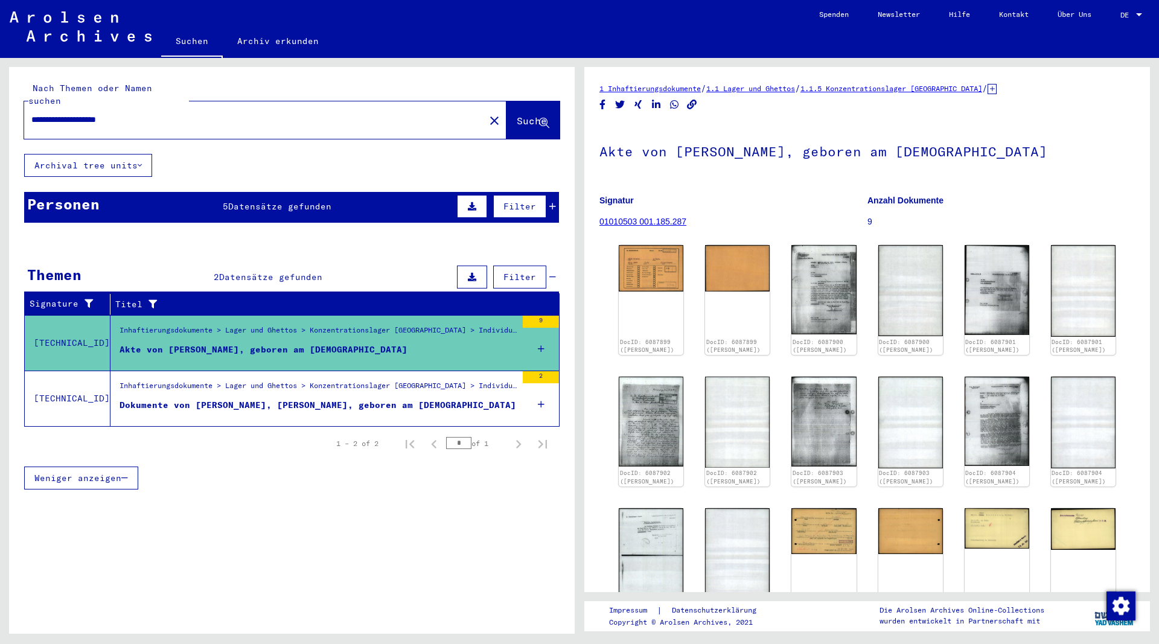
drag, startPoint x: 697, startPoint y: 224, endPoint x: 599, endPoint y: 226, distance: 97.8
click at [599, 226] on figure "Signatur 01010503 001.185.287" at bounding box center [732, 213] width 267 height 54
copy link "01010503 001.185.287"
click at [358, 399] on div "Dokumente von [PERSON_NAME], [PERSON_NAME], geboren am [DEMOGRAPHIC_DATA]" at bounding box center [318, 405] width 397 height 13
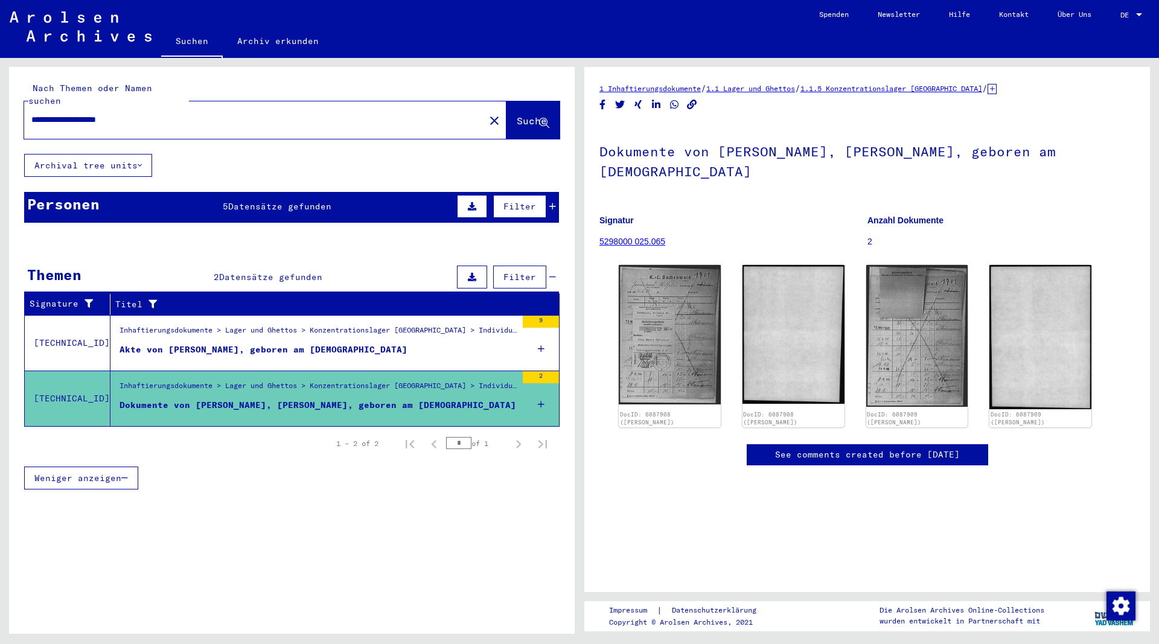
click at [997, 94] on icon at bounding box center [992, 89] width 9 height 10
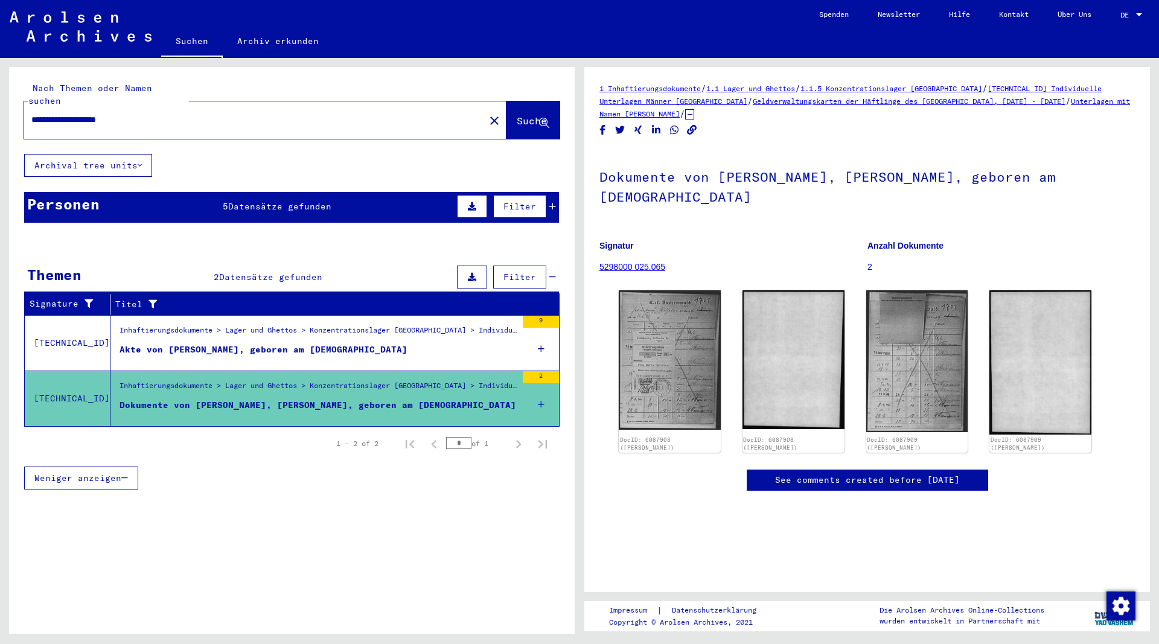
drag, startPoint x: 671, startPoint y: 247, endPoint x: 601, endPoint y: 249, distance: 70.6
click at [601, 249] on figure "Signatur 5298000 025.065" at bounding box center [732, 258] width 267 height 54
copy link "5298000 025.065"
drag, startPoint x: 160, startPoint y: 107, endPoint x: -32, endPoint y: 115, distance: 192.1
click at [31, 115] on input "**********" at bounding box center [254, 119] width 446 height 13
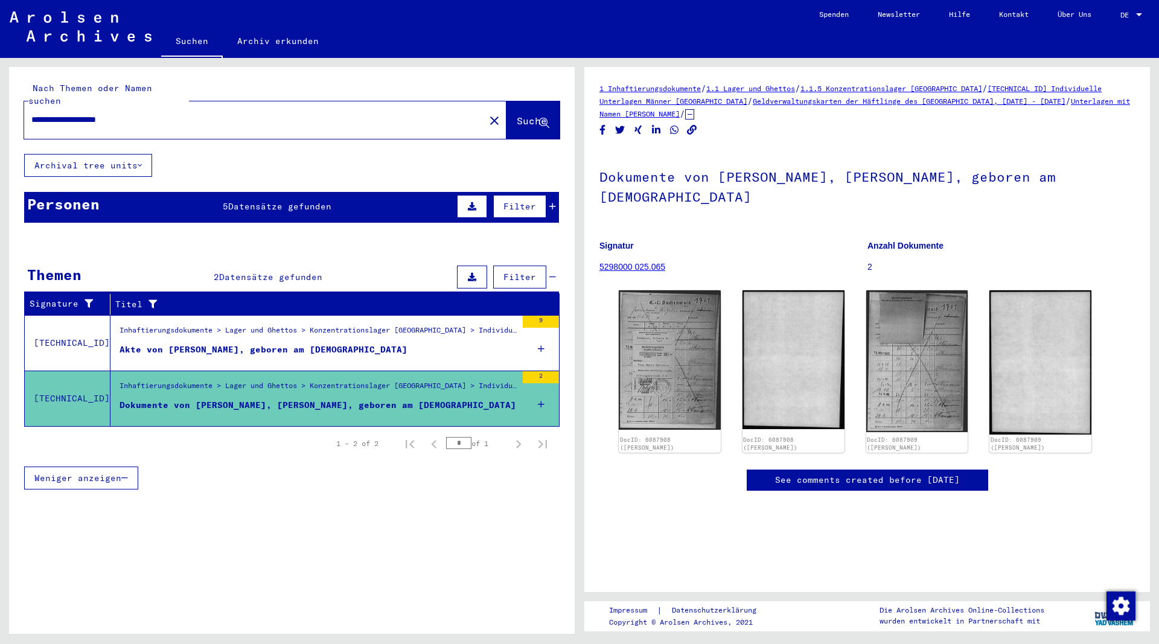
type input "**********"
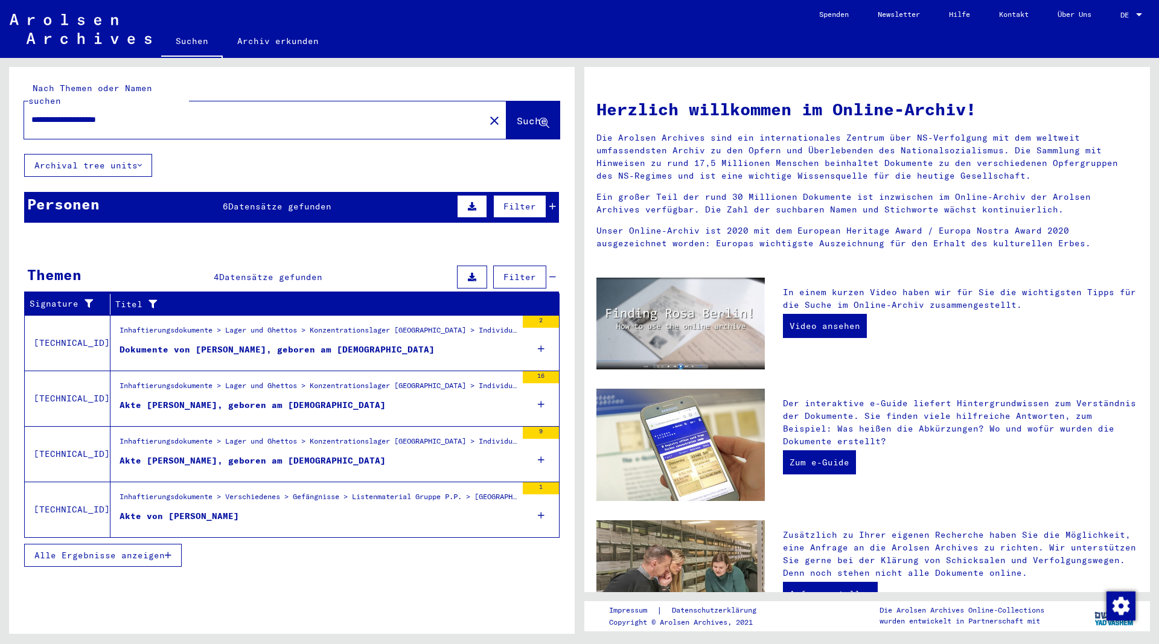
click at [292, 343] on div "Dokumente von [PERSON_NAME], geboren am [DEMOGRAPHIC_DATA]" at bounding box center [277, 349] width 315 height 13
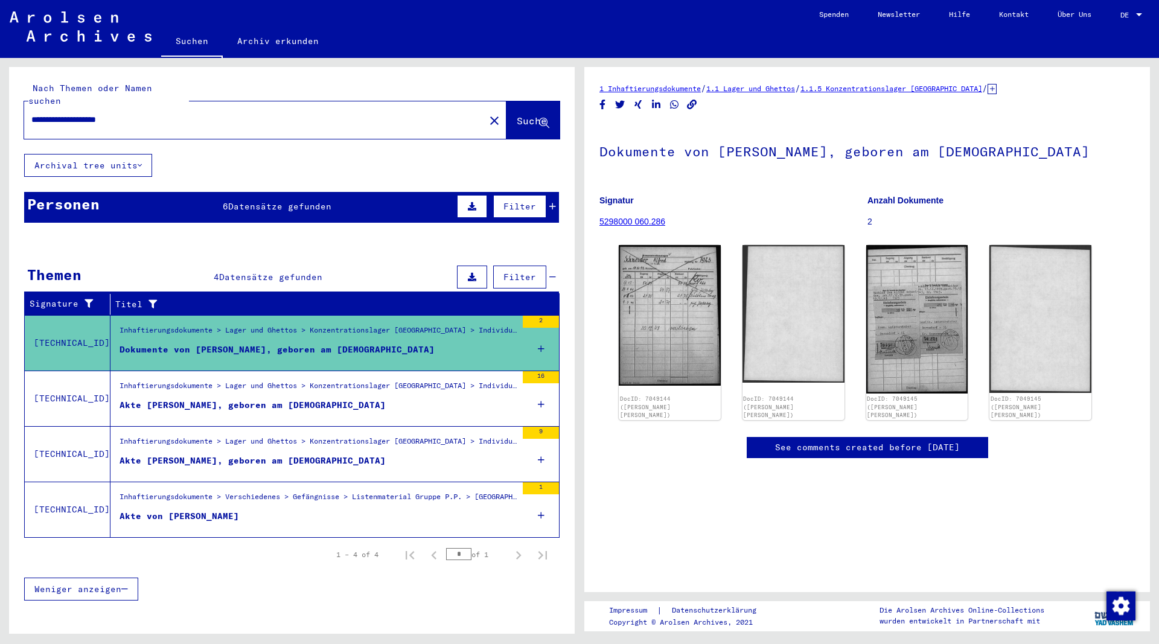
click at [257, 455] on div "Akte [PERSON_NAME], geboren am [DEMOGRAPHIC_DATA]" at bounding box center [253, 461] width 266 height 13
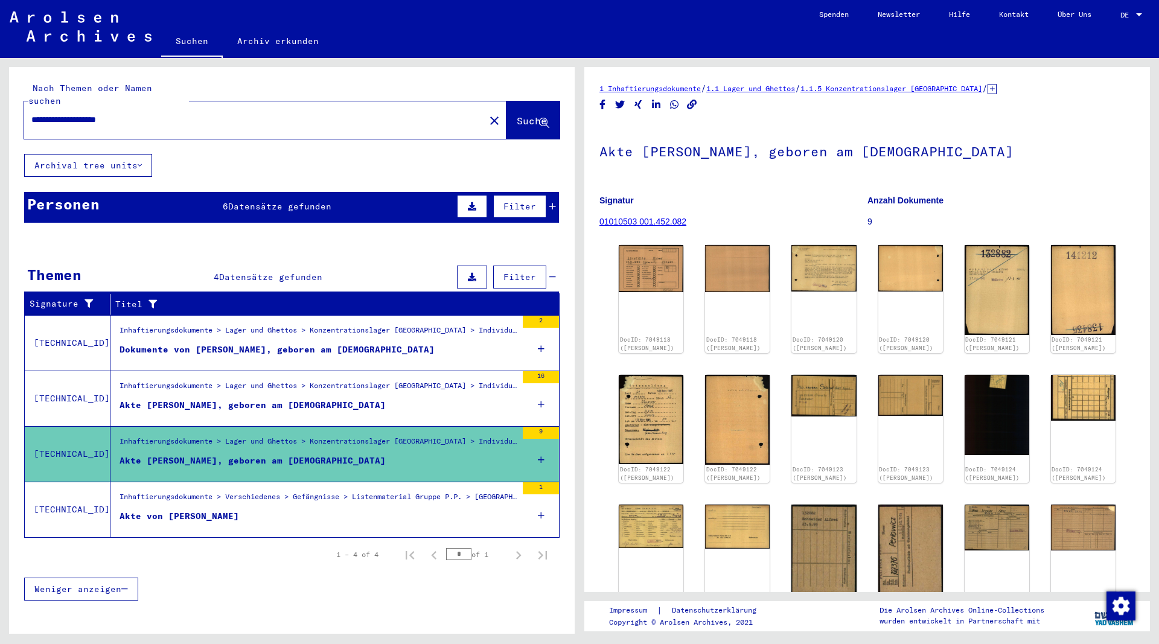
click at [255, 399] on div "Akte [PERSON_NAME], geboren am [DEMOGRAPHIC_DATA]" at bounding box center [253, 405] width 266 height 13
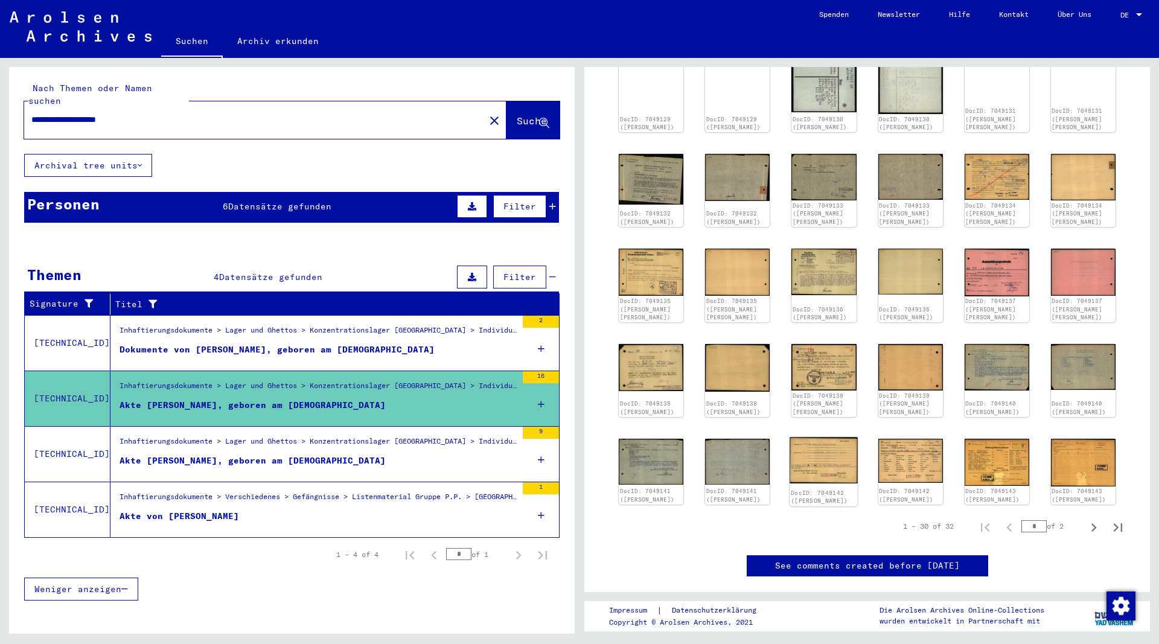
scroll to position [391, 0]
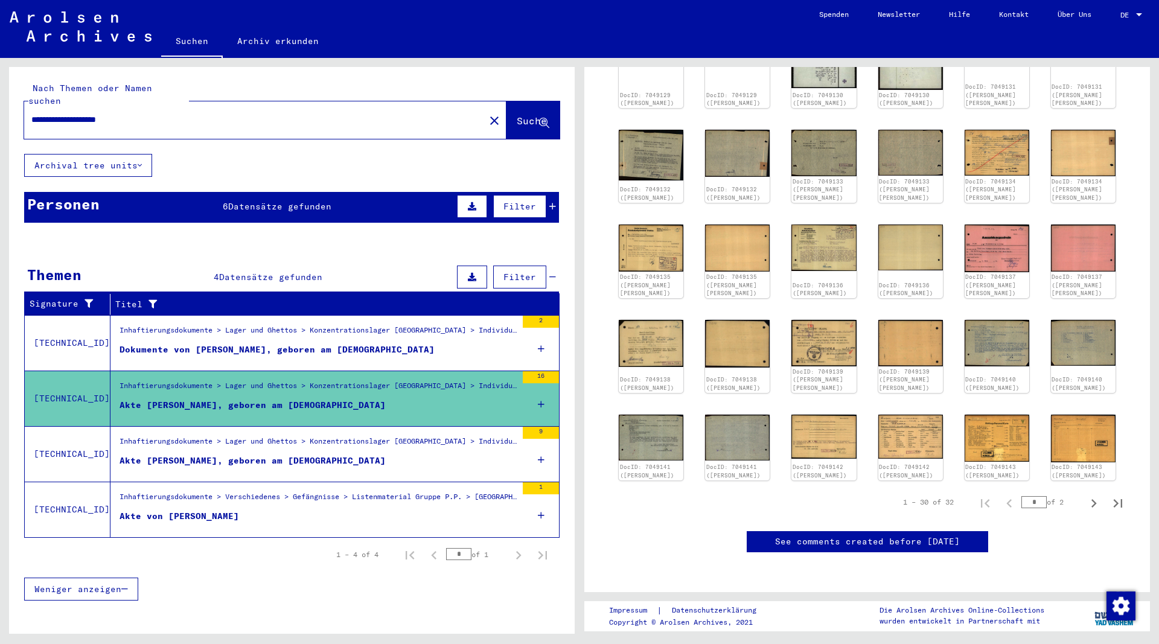
click at [378, 343] on div "Dokumente von [PERSON_NAME], geboren am [DEMOGRAPHIC_DATA]" at bounding box center [277, 349] width 315 height 13
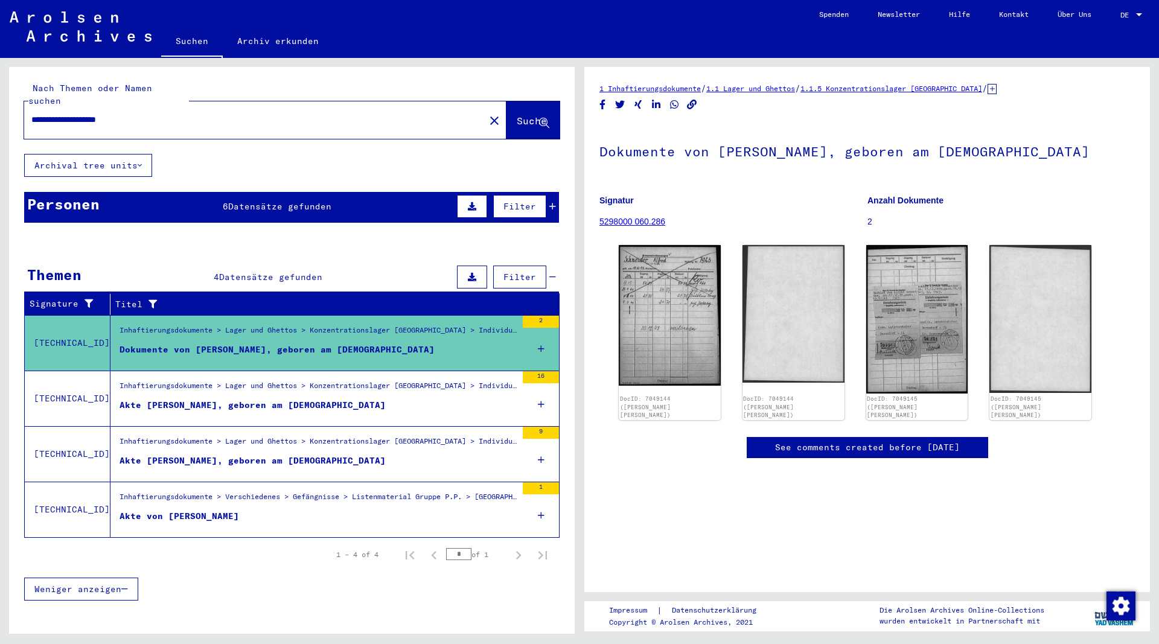
click at [366, 399] on div "Akte [PERSON_NAME], geboren am [DEMOGRAPHIC_DATA]" at bounding box center [253, 405] width 266 height 13
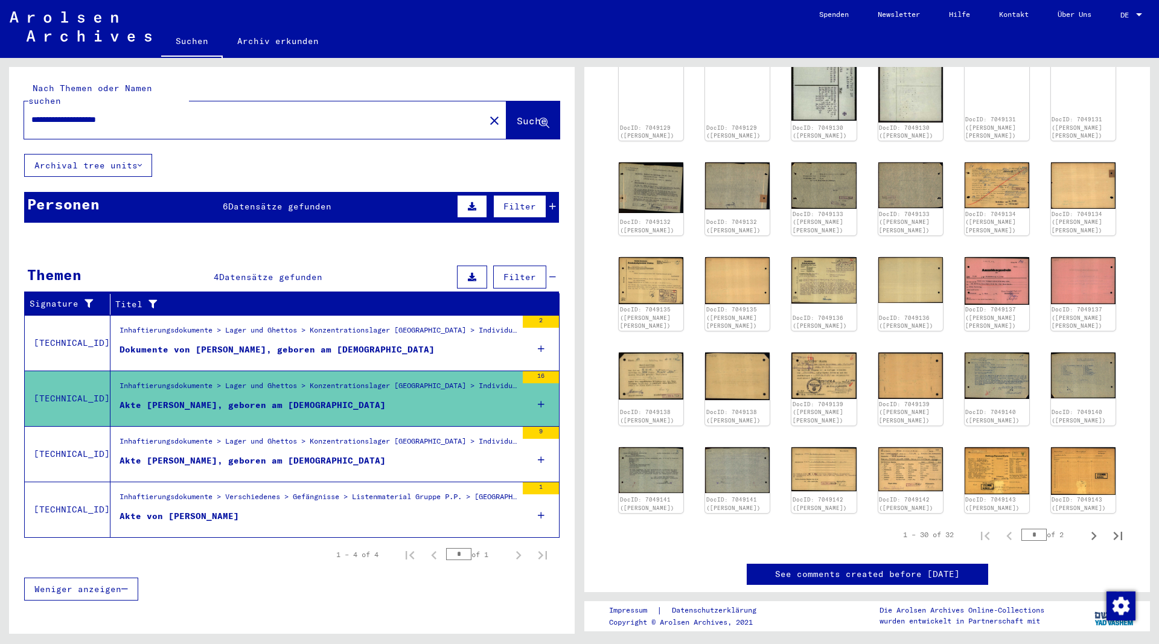
scroll to position [326, 0]
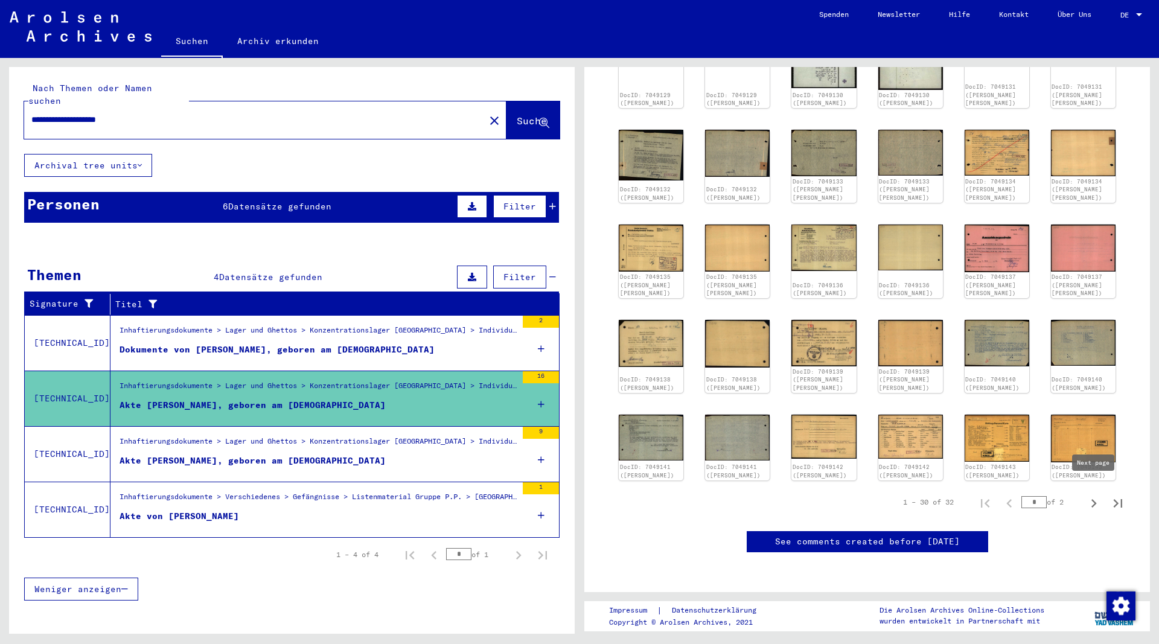
click at [1091, 495] on icon "Next page" at bounding box center [1093, 503] width 17 height 17
type input "*"
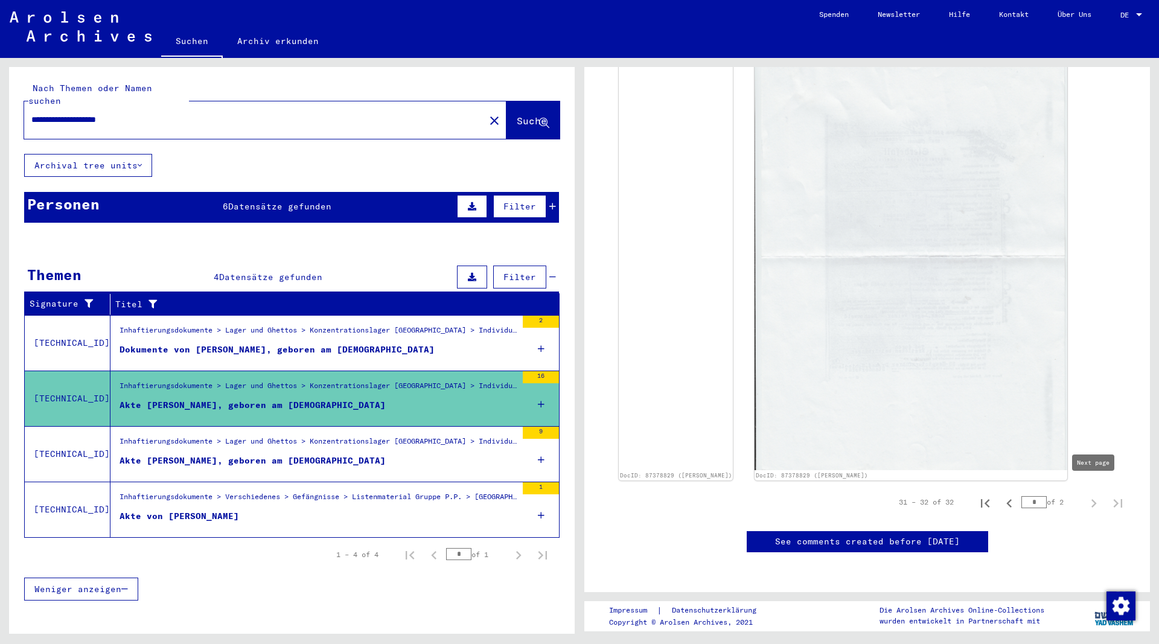
scroll to position [192, 0]
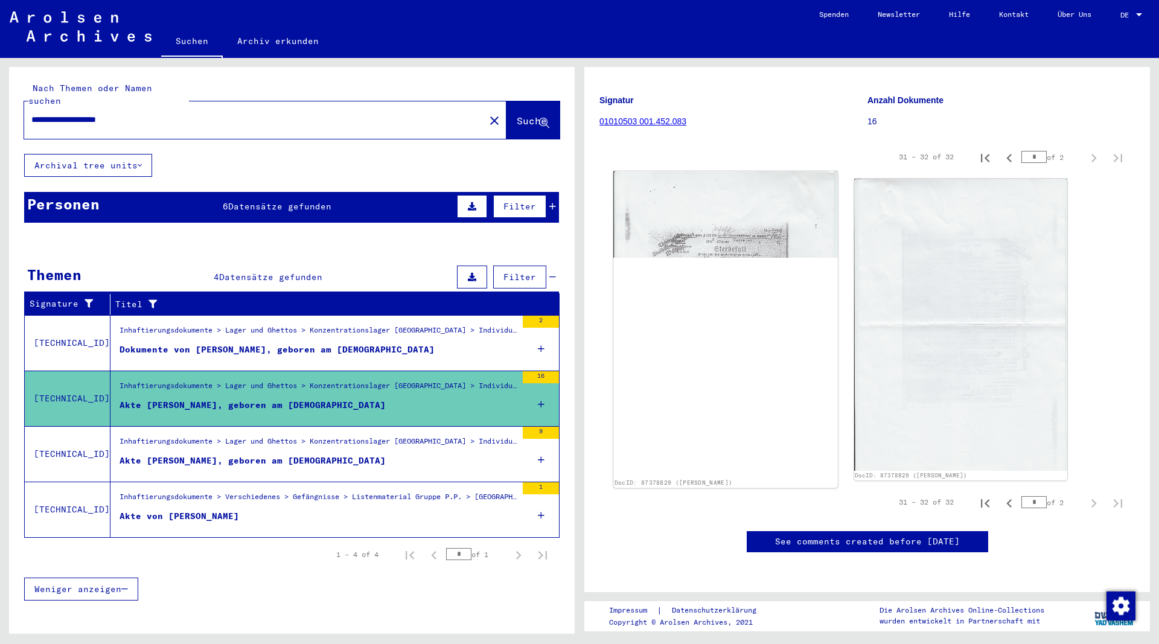
click at [757, 264] on img at bounding box center [725, 324] width 224 height 307
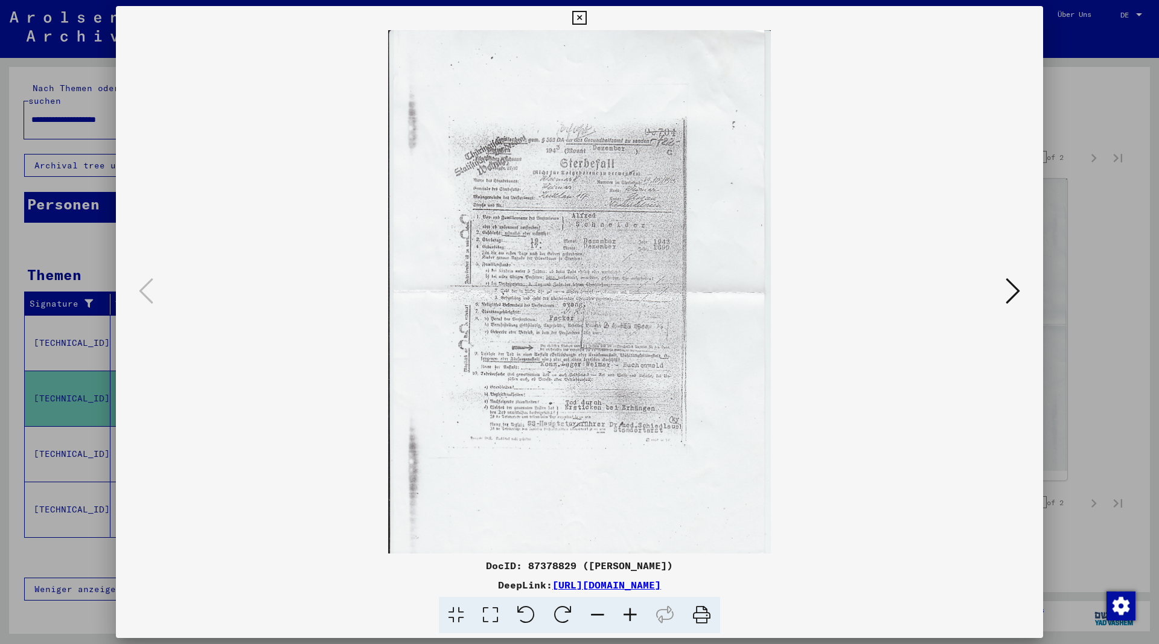
click at [1015, 291] on icon at bounding box center [1013, 290] width 14 height 29
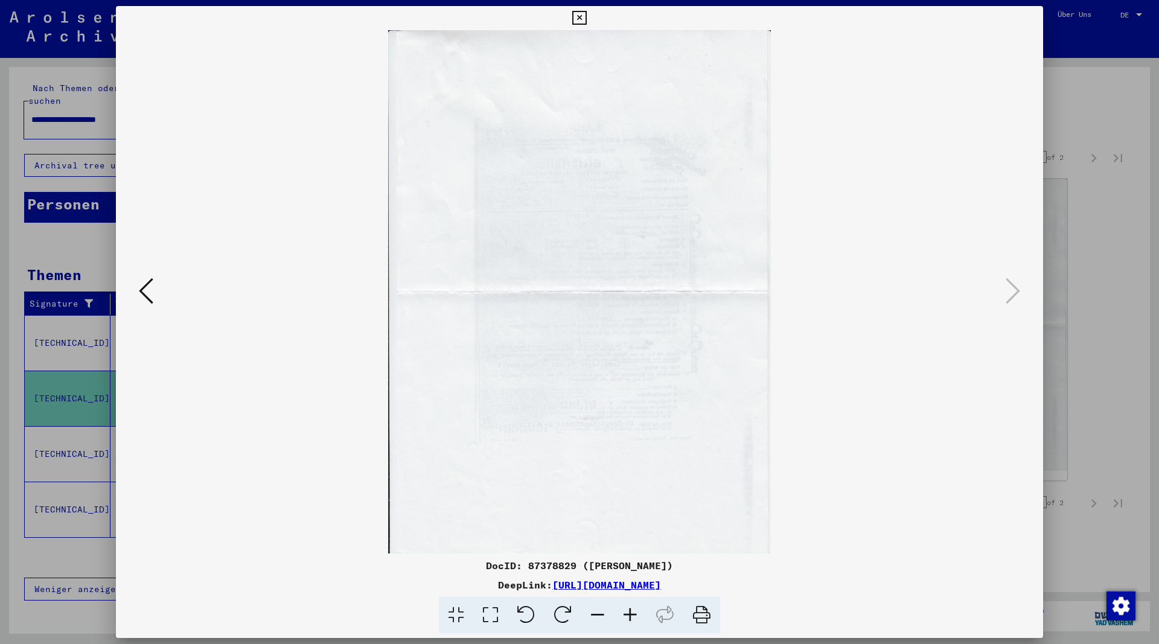
click at [142, 290] on icon at bounding box center [146, 290] width 14 height 29
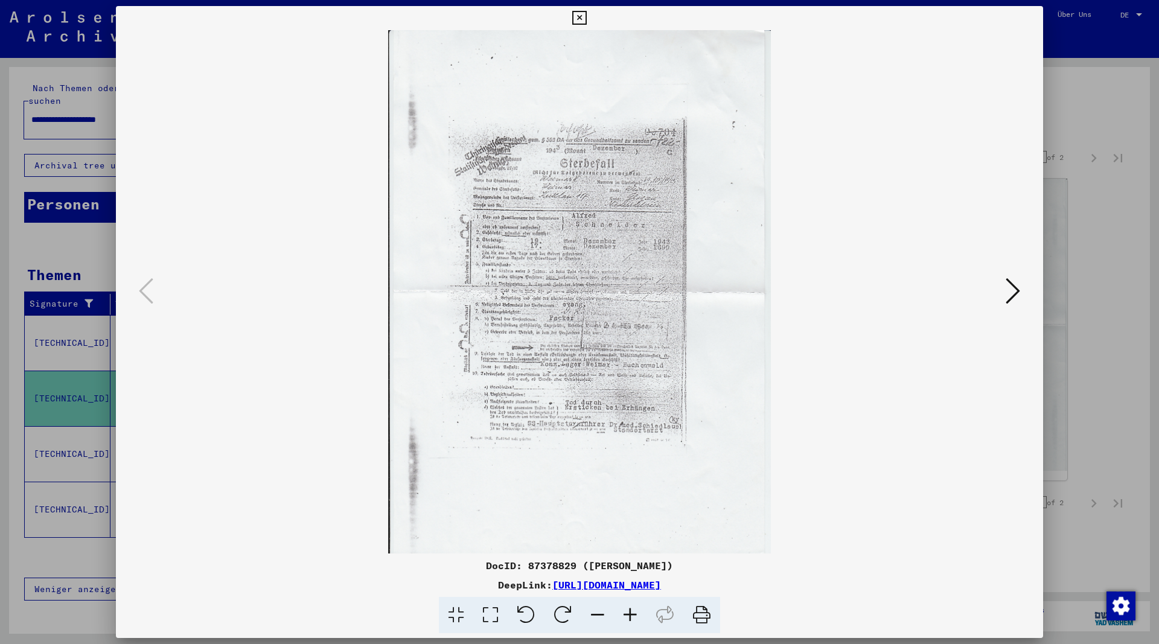
drag, startPoint x: 797, startPoint y: 584, endPoint x: 429, endPoint y: 591, distance: 368.3
click at [429, 591] on div "DeepLink: [URL][DOMAIN_NAME]" at bounding box center [579, 585] width 927 height 14
copy link "[URL][DOMAIN_NAME]"
drag, startPoint x: 801, startPoint y: 587, endPoint x: 426, endPoint y: 587, distance: 375.5
click at [426, 587] on div "DeepLink: [URL][DOMAIN_NAME]" at bounding box center [579, 585] width 927 height 14
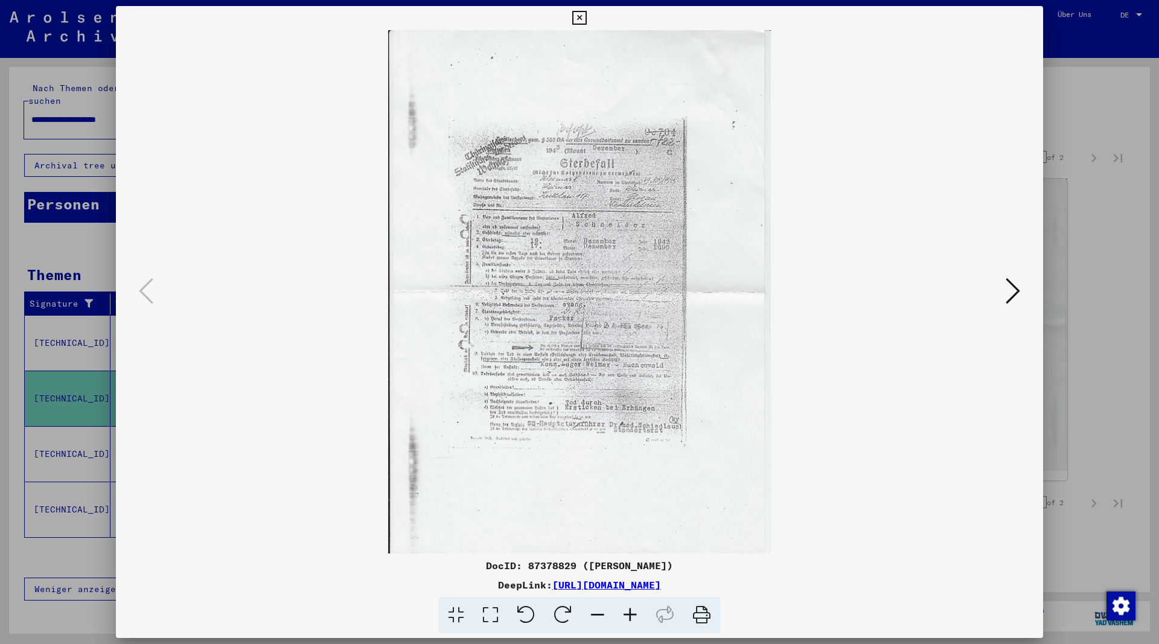
copy div "[URL][DOMAIN_NAME]"
click at [586, 19] on icon at bounding box center [579, 18] width 14 height 14
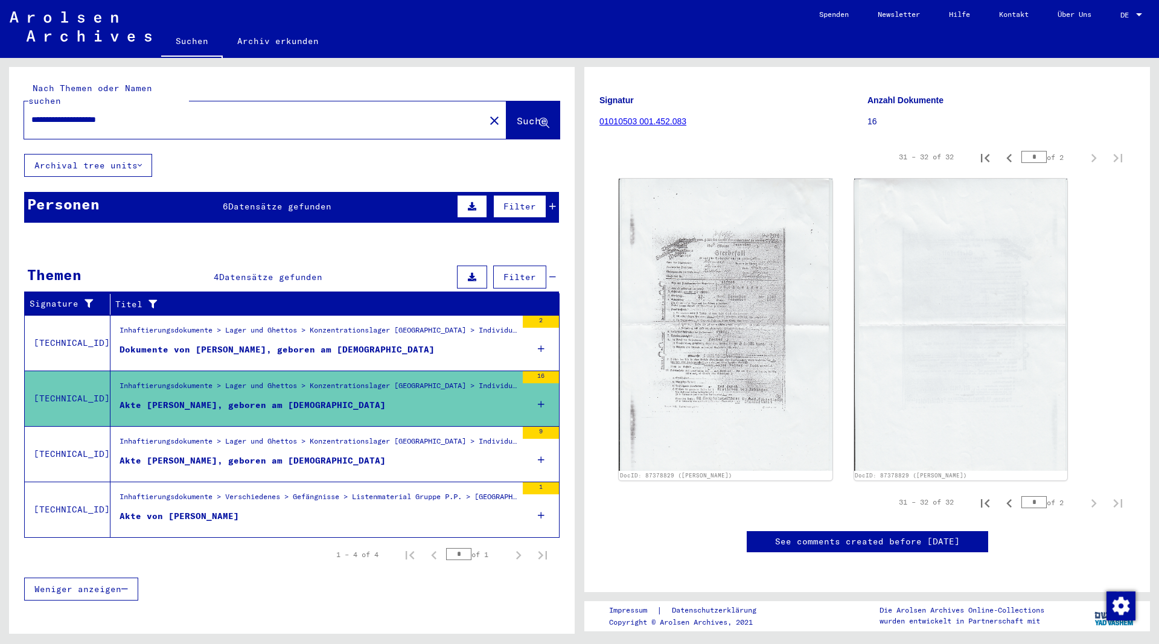
drag, startPoint x: 144, startPoint y: 104, endPoint x: -2, endPoint y: 109, distance: 146.2
click at [31, 113] on input "**********" at bounding box center [254, 119] width 446 height 13
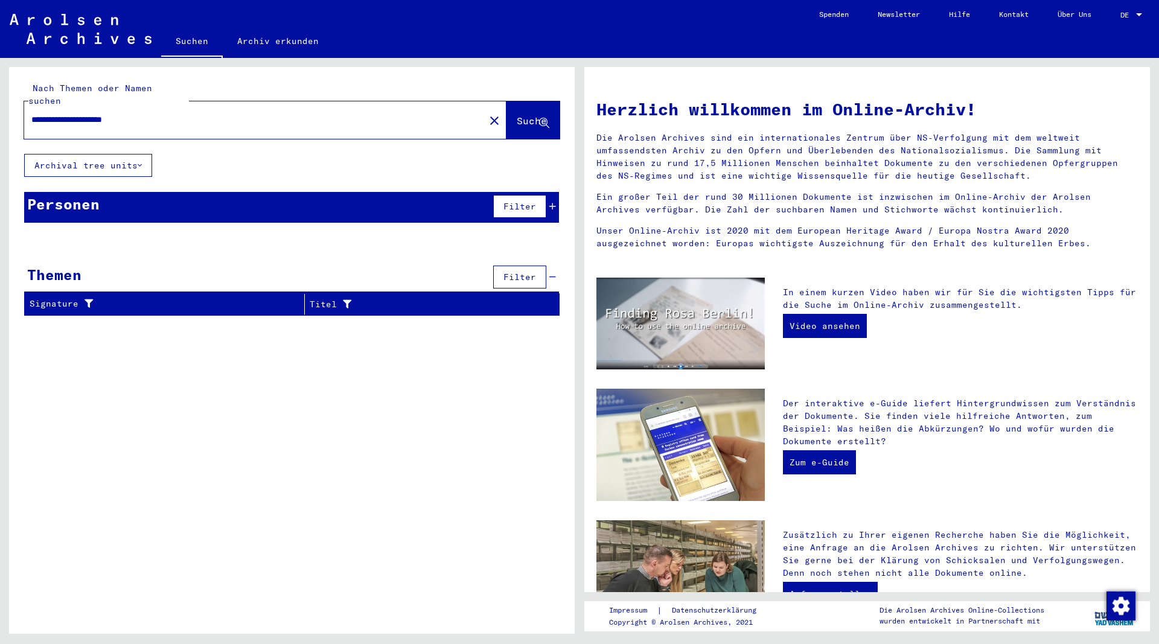
drag, startPoint x: 159, startPoint y: 103, endPoint x: -10, endPoint y: 117, distance: 170.2
click at [31, 117] on input "**********" at bounding box center [250, 119] width 439 height 13
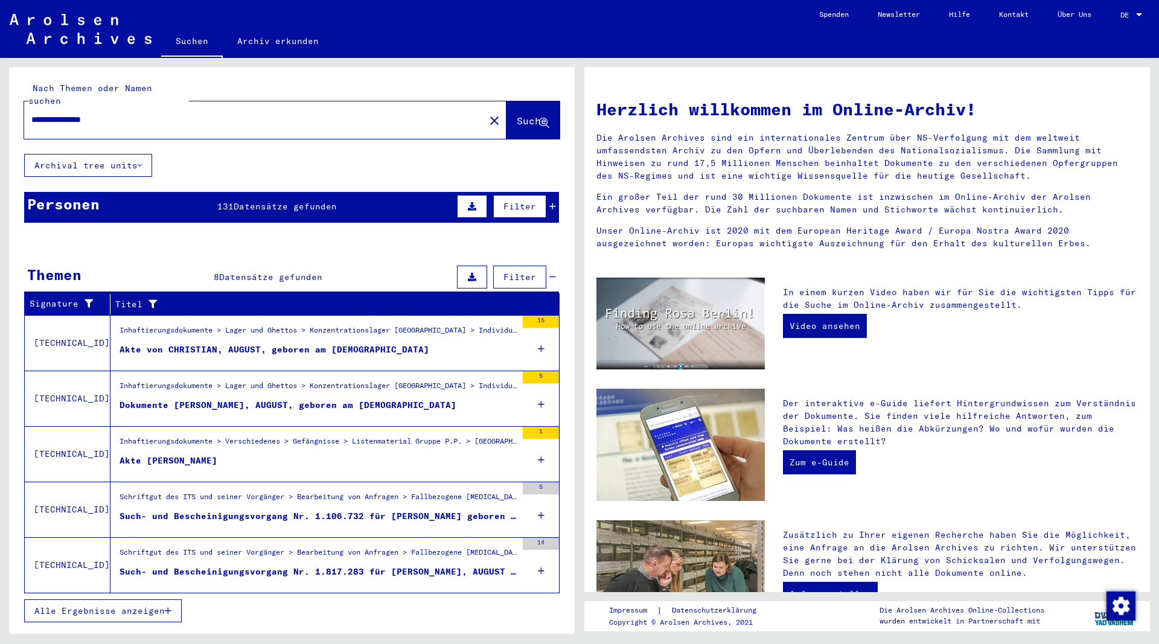
click at [297, 343] on div "Akte von CHRISTIAN, AUGUST, geboren am [DEMOGRAPHIC_DATA]" at bounding box center [275, 349] width 310 height 13
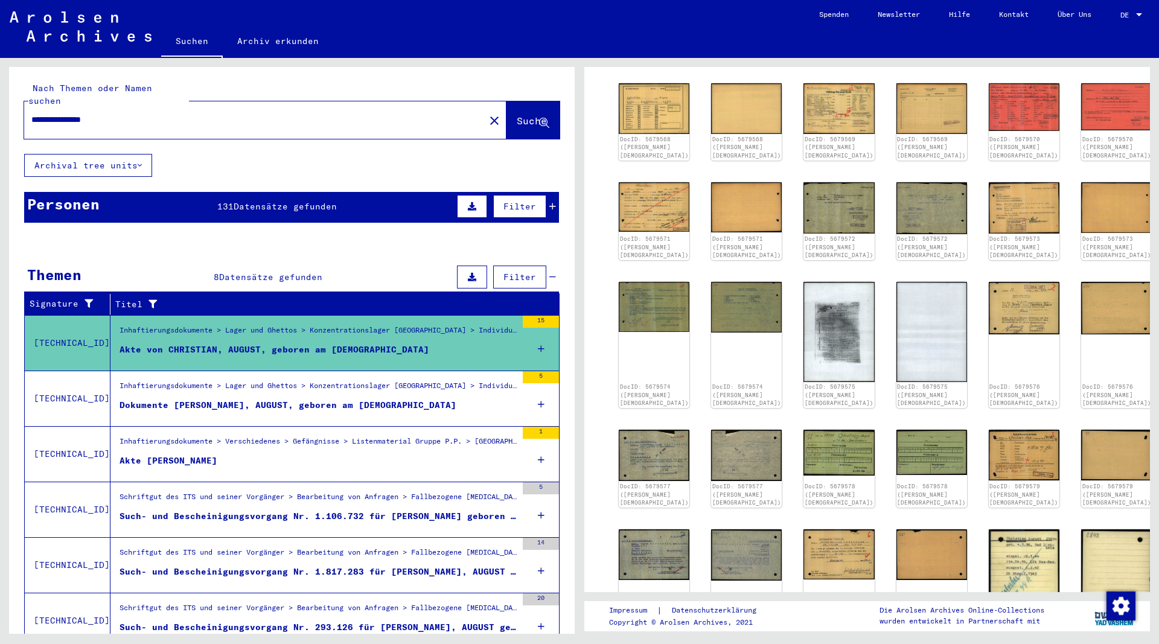
scroll to position [196, 0]
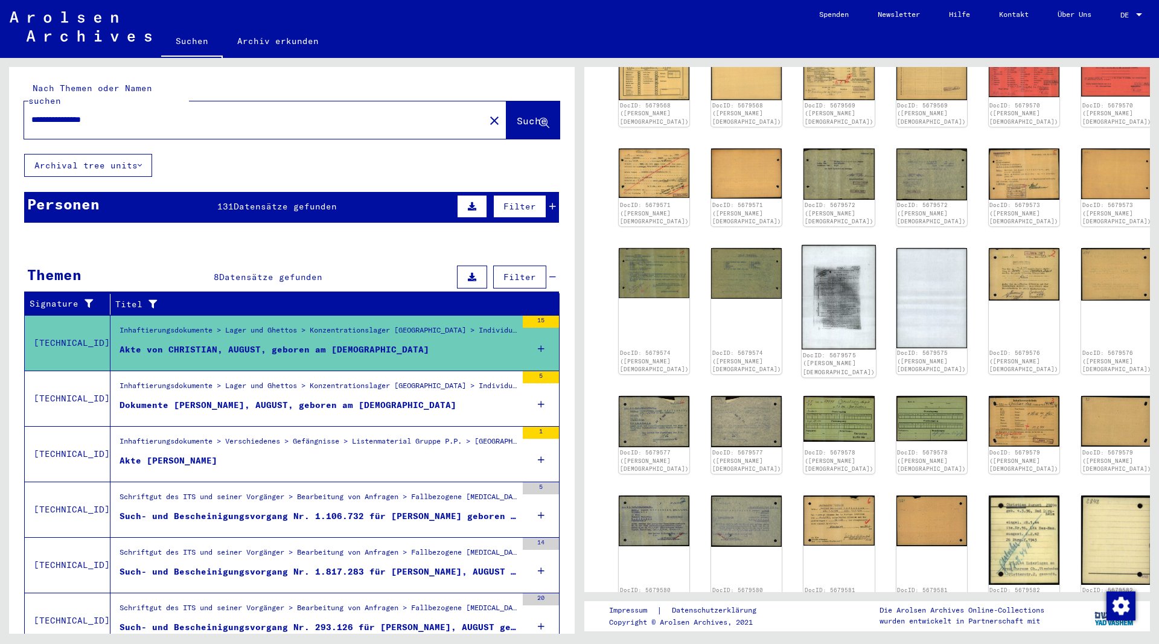
click at [834, 286] on img at bounding box center [839, 297] width 74 height 105
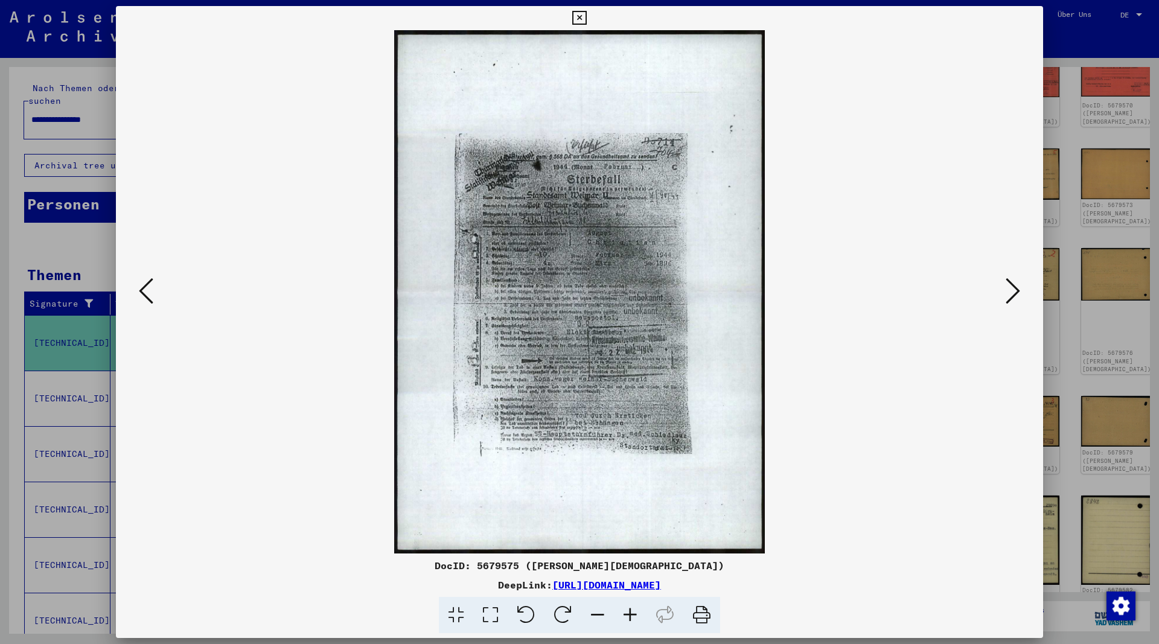
drag, startPoint x: 797, startPoint y: 586, endPoint x: 432, endPoint y: 589, distance: 365.2
click at [432, 589] on div "DeepLink: [URL][DOMAIN_NAME]" at bounding box center [579, 585] width 927 height 14
click at [586, 16] on icon at bounding box center [579, 18] width 14 height 14
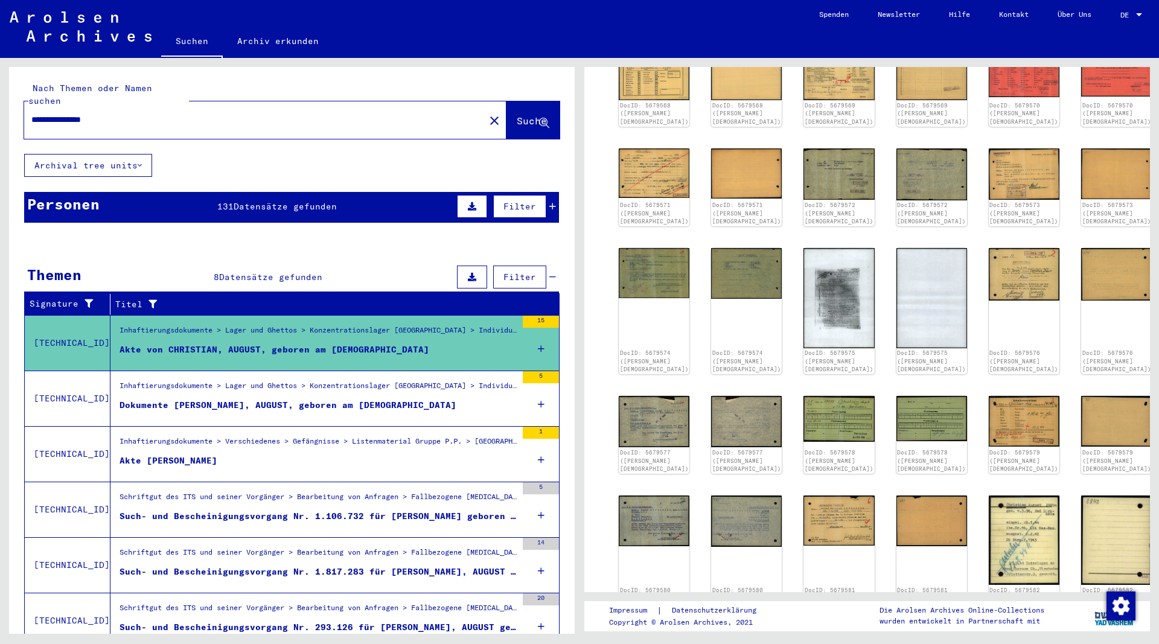
drag, startPoint x: 128, startPoint y: 102, endPoint x: -4, endPoint y: 99, distance: 132.2
click at [31, 113] on input "**********" at bounding box center [254, 119] width 446 height 13
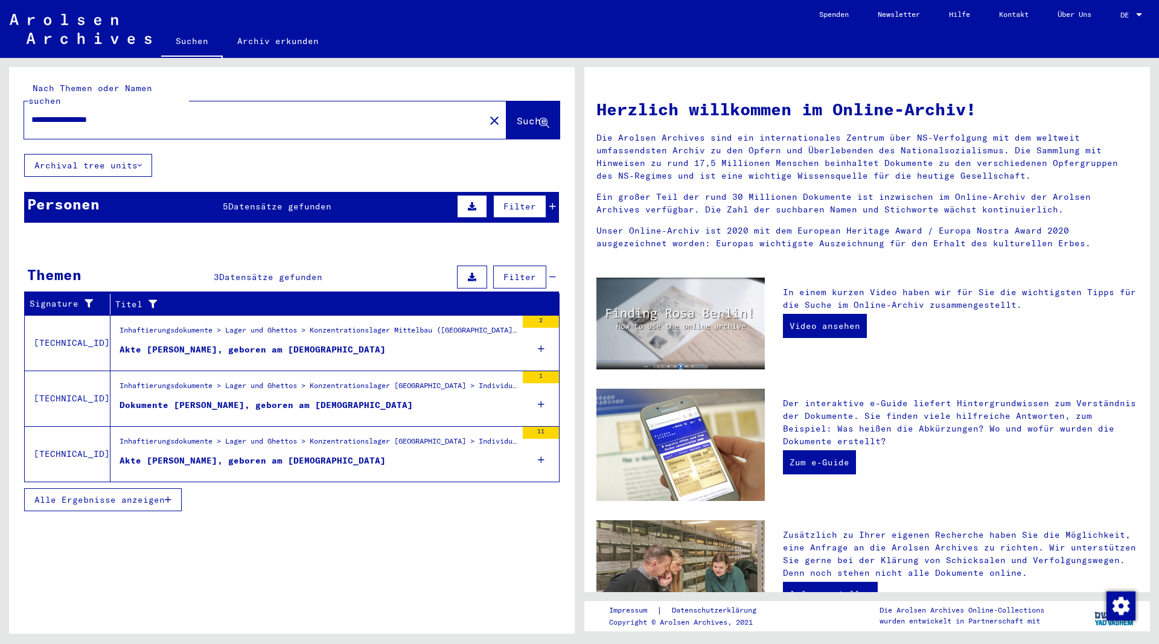
click at [313, 343] on div "Akte [PERSON_NAME], geboren am [DEMOGRAPHIC_DATA]" at bounding box center [253, 349] width 266 height 13
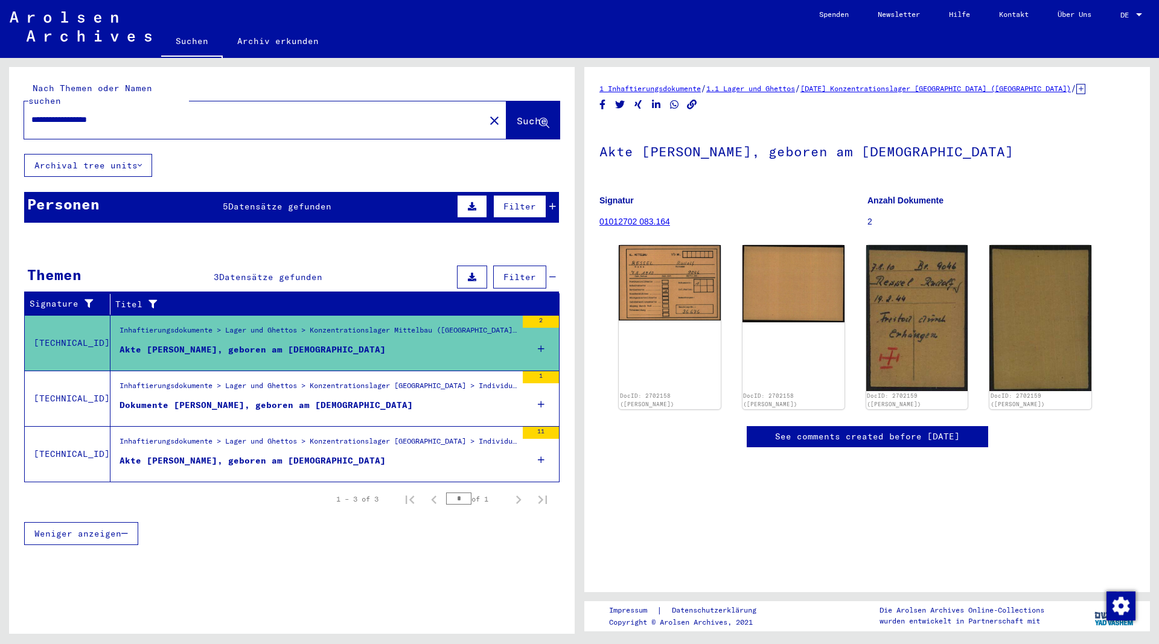
click at [295, 399] on div "Dokumente [PERSON_NAME], geboren am [DEMOGRAPHIC_DATA]" at bounding box center [266, 405] width 293 height 13
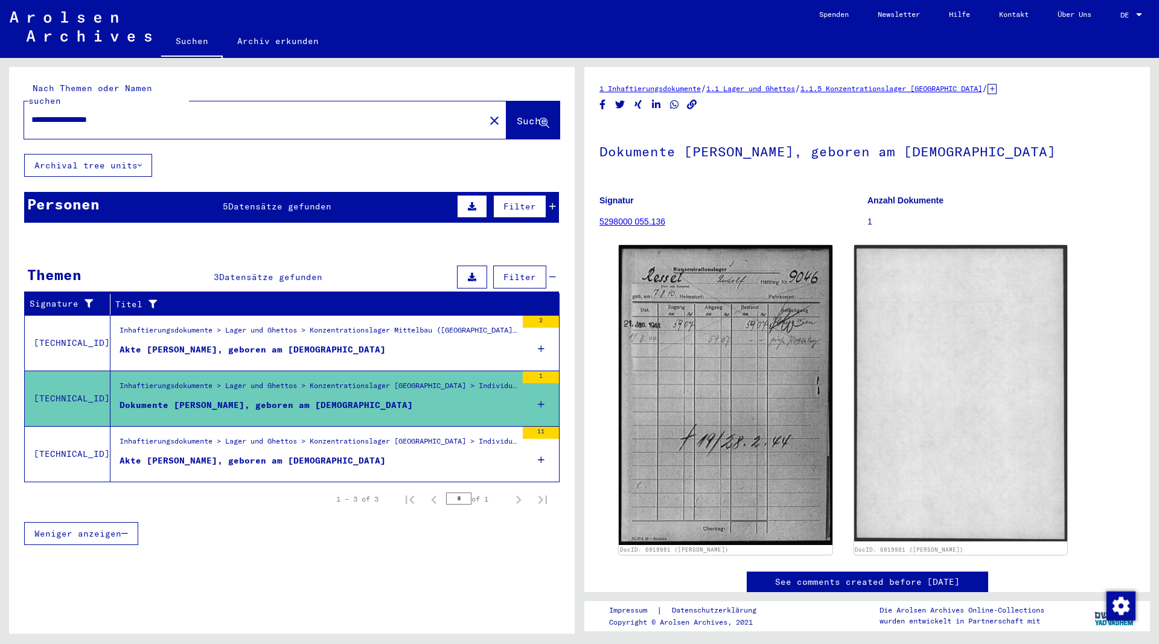
click at [298, 455] on div "Akte [PERSON_NAME], geboren am [DEMOGRAPHIC_DATA]" at bounding box center [253, 461] width 266 height 13
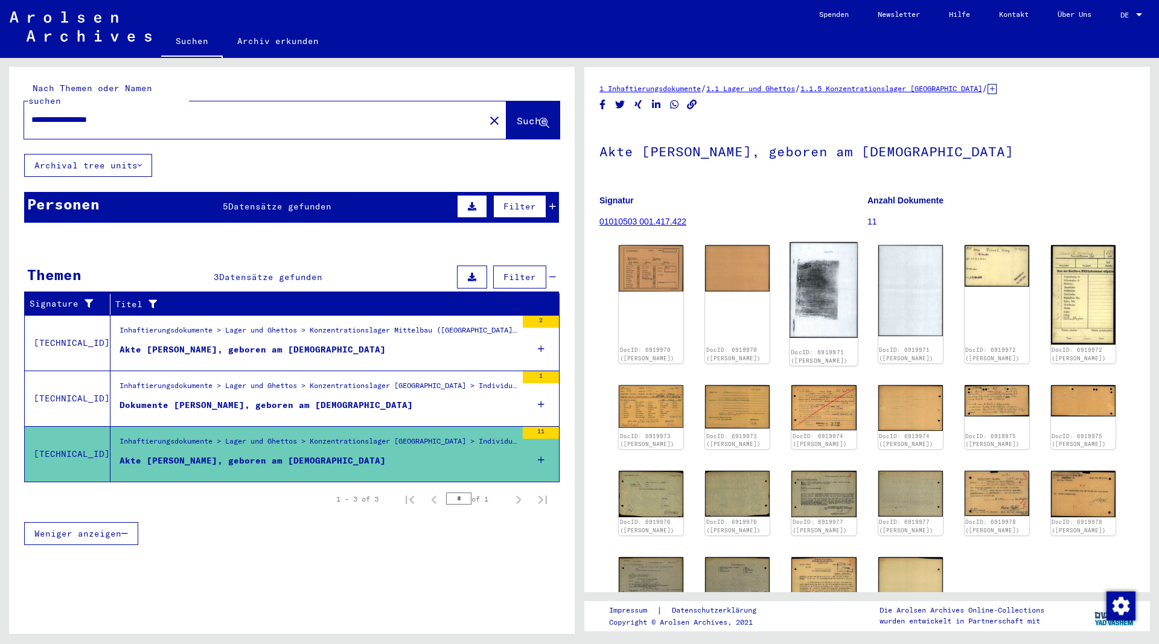
click at [827, 298] on img at bounding box center [824, 290] width 68 height 96
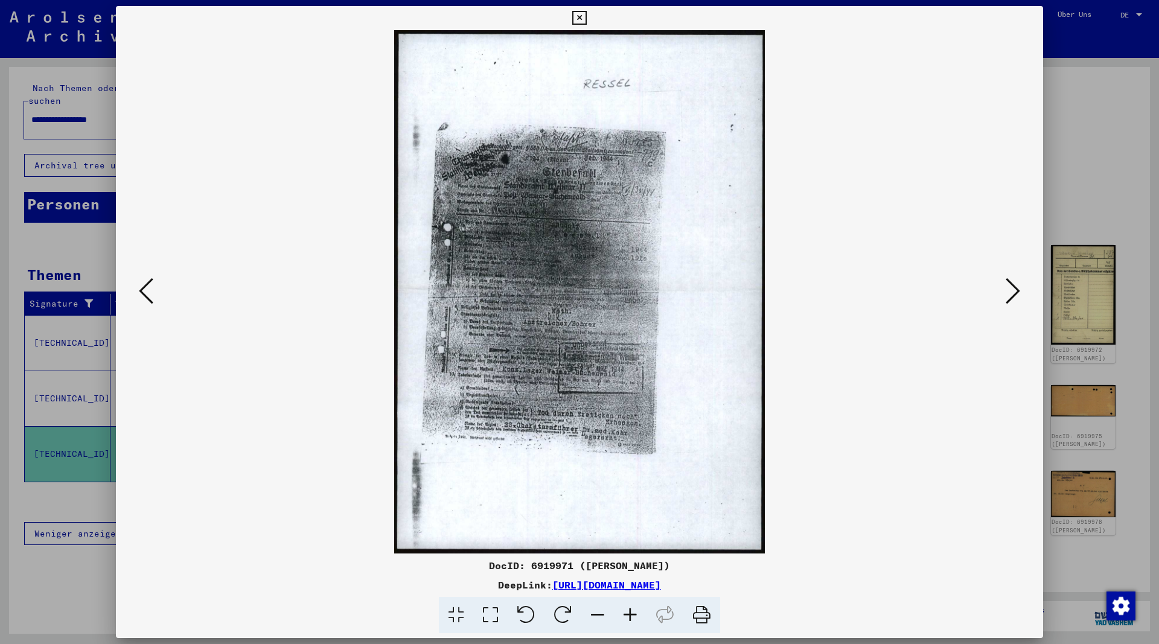
drag, startPoint x: 795, startPoint y: 585, endPoint x: 431, endPoint y: 586, distance: 364.0
click at [431, 586] on div "DeepLink: [URL][DOMAIN_NAME]" at bounding box center [579, 585] width 927 height 14
click at [586, 16] on icon at bounding box center [579, 18] width 14 height 14
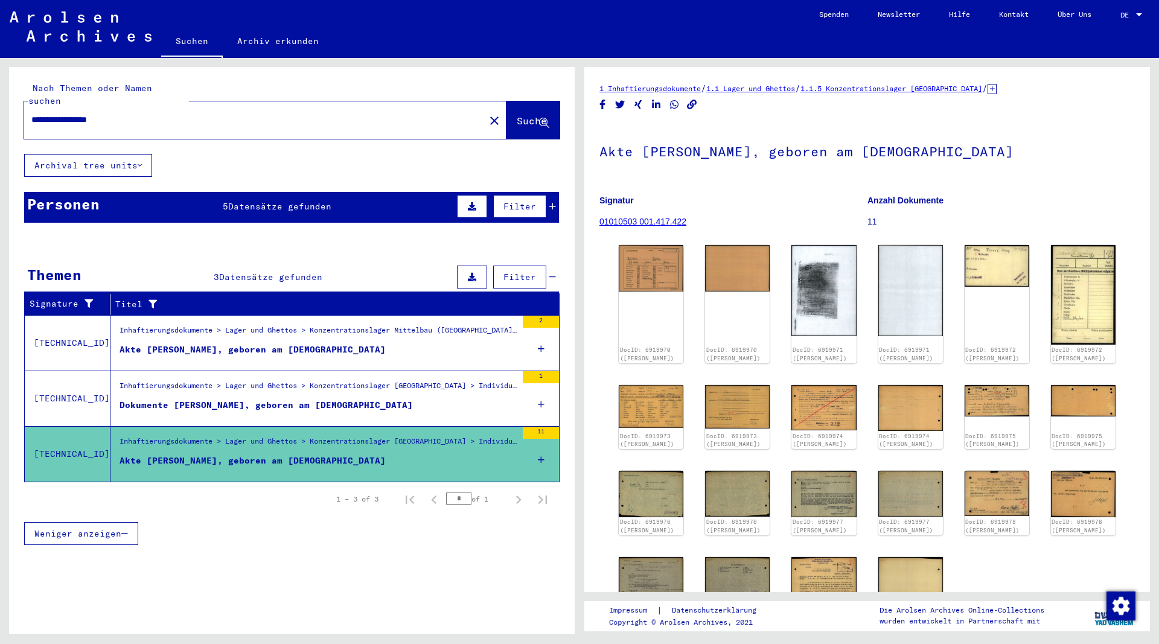
drag, startPoint x: 130, startPoint y: 106, endPoint x: -11, endPoint y: 106, distance: 141.9
click at [31, 113] on input "**********" at bounding box center [254, 119] width 446 height 13
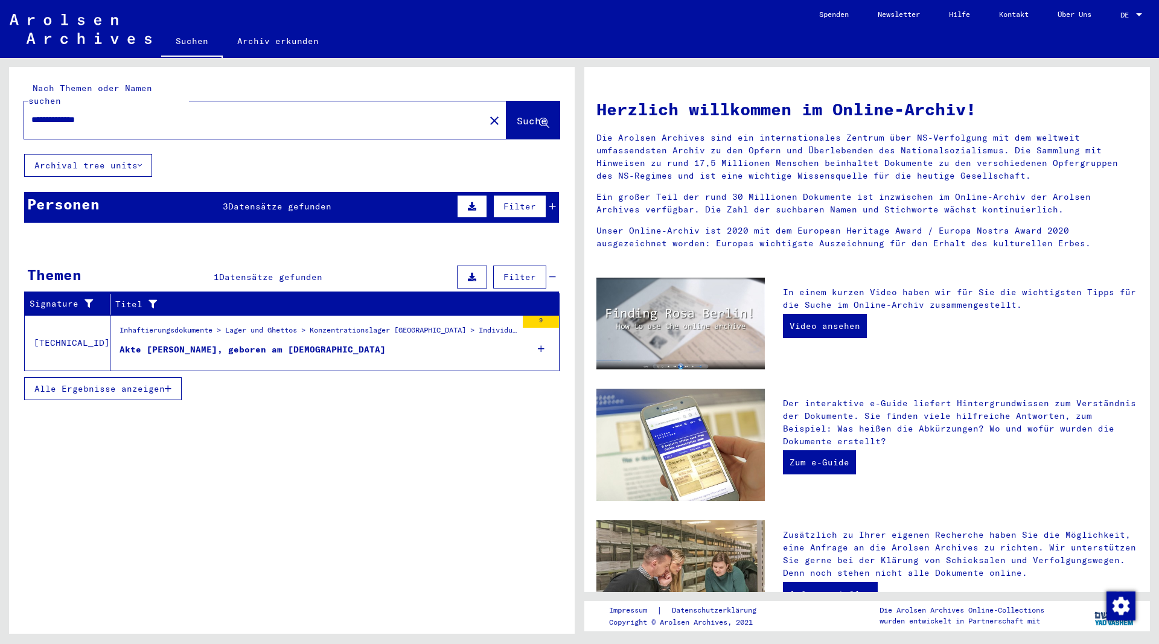
click at [323, 343] on div "Akte [PERSON_NAME], geboren am [DEMOGRAPHIC_DATA]" at bounding box center [253, 349] width 266 height 13
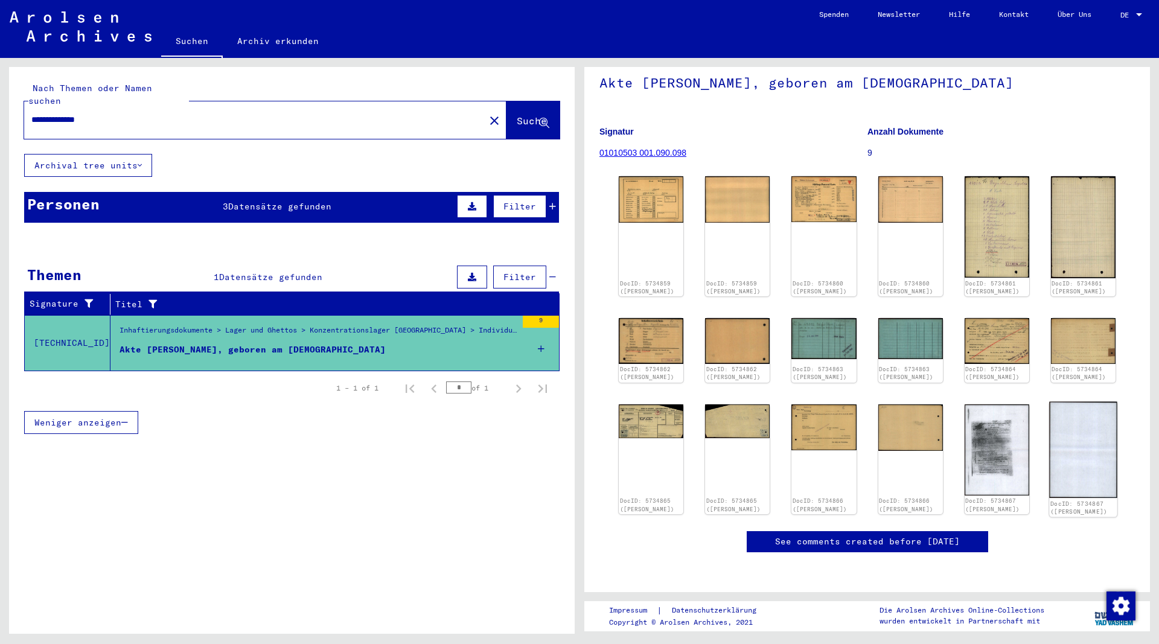
scroll to position [130, 0]
click at [1024, 409] on img at bounding box center [997, 449] width 68 height 96
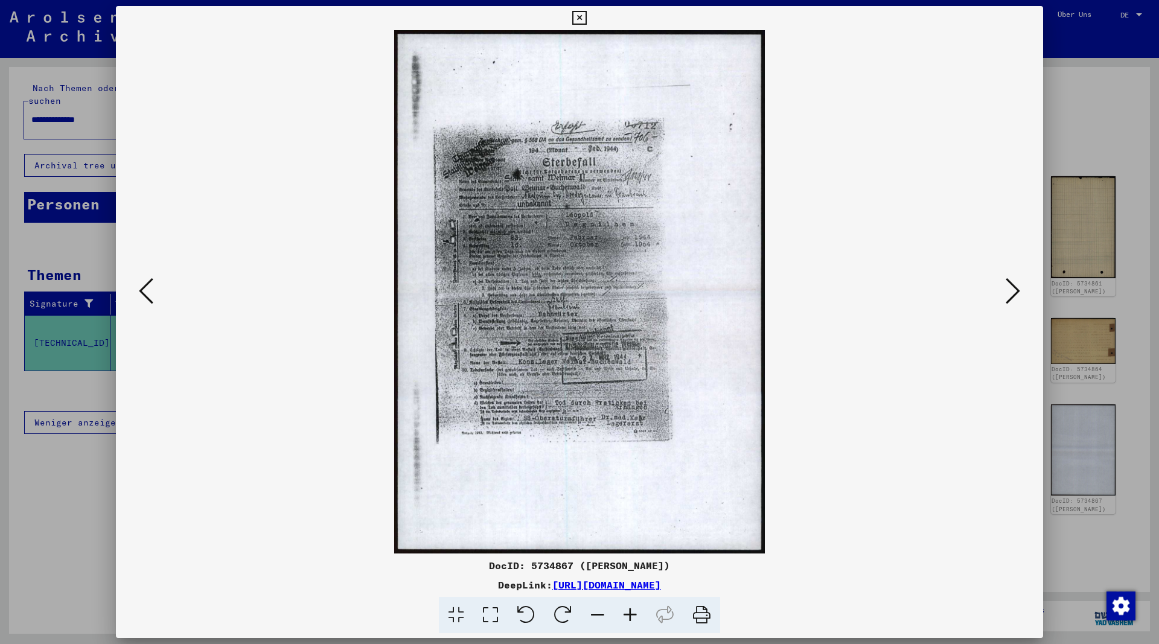
drag, startPoint x: 793, startPoint y: 586, endPoint x: 430, endPoint y: 588, distance: 362.2
click at [430, 588] on div "DeepLink: [URL][DOMAIN_NAME]" at bounding box center [579, 585] width 927 height 14
click at [586, 13] on icon at bounding box center [579, 18] width 14 height 14
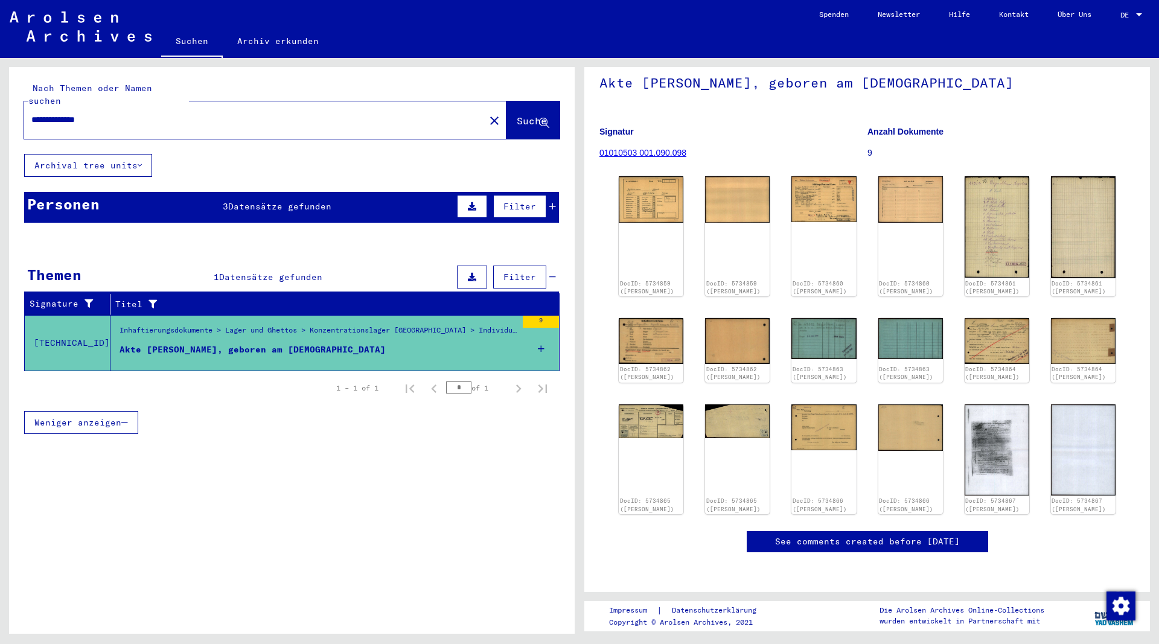
drag, startPoint x: 119, startPoint y: 104, endPoint x: 18, endPoint y: 103, distance: 100.8
click at [31, 113] on input "**********" at bounding box center [254, 119] width 446 height 13
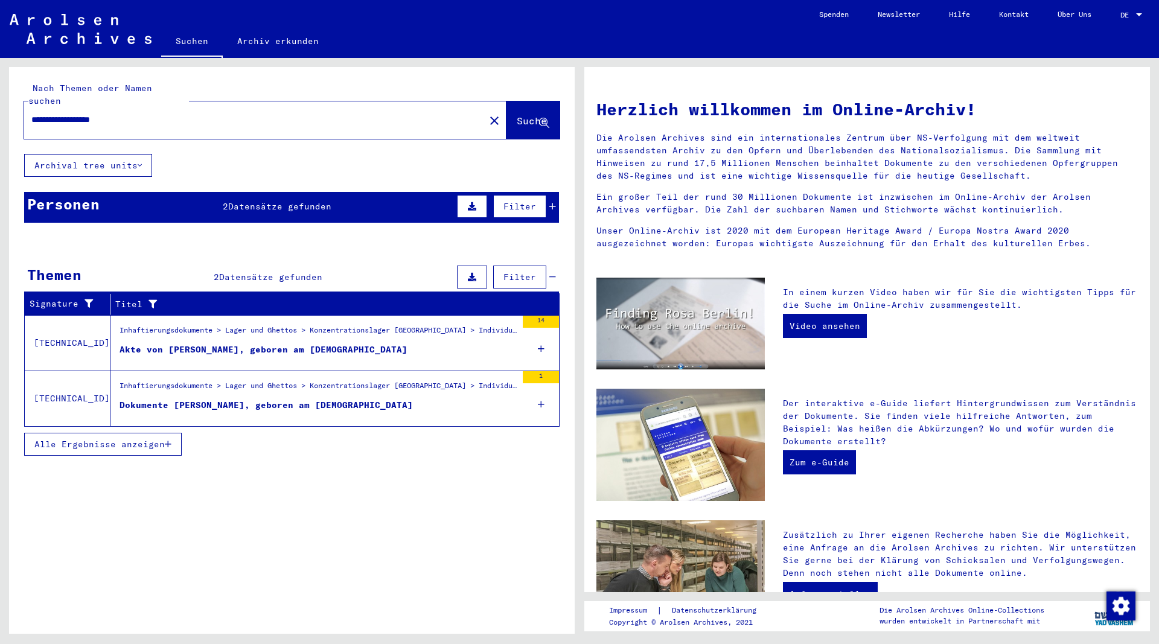
click at [285, 399] on div "Dokumente [PERSON_NAME], geboren am [DEMOGRAPHIC_DATA]" at bounding box center [266, 405] width 293 height 13
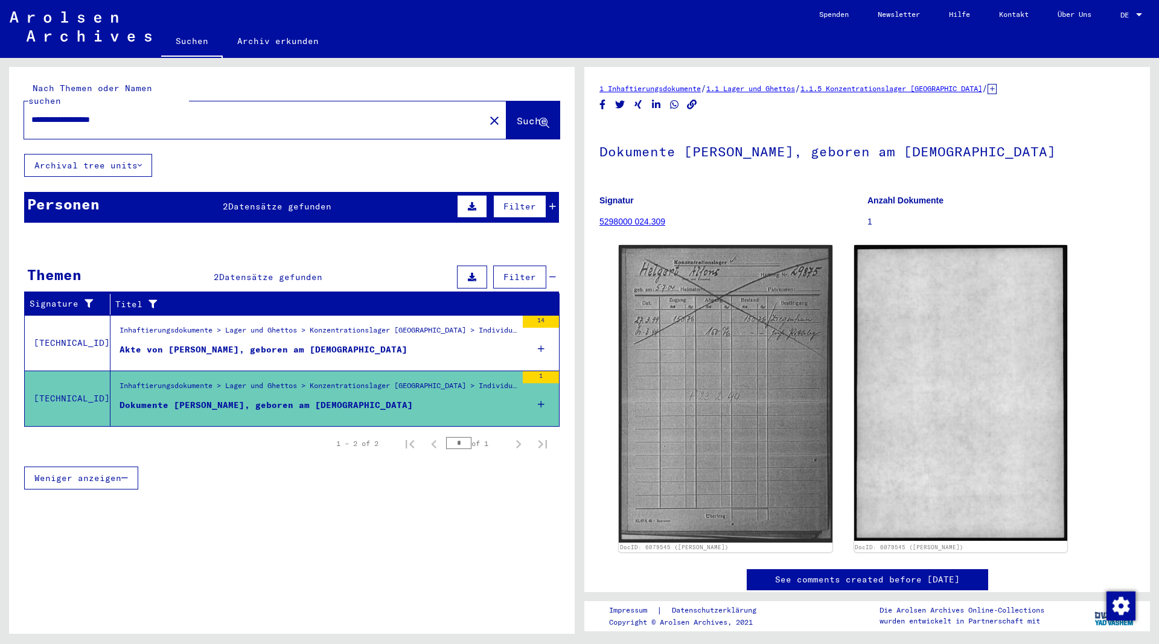
click at [331, 343] on div "Akte von [PERSON_NAME], geboren am [DEMOGRAPHIC_DATA]" at bounding box center [264, 349] width 288 height 13
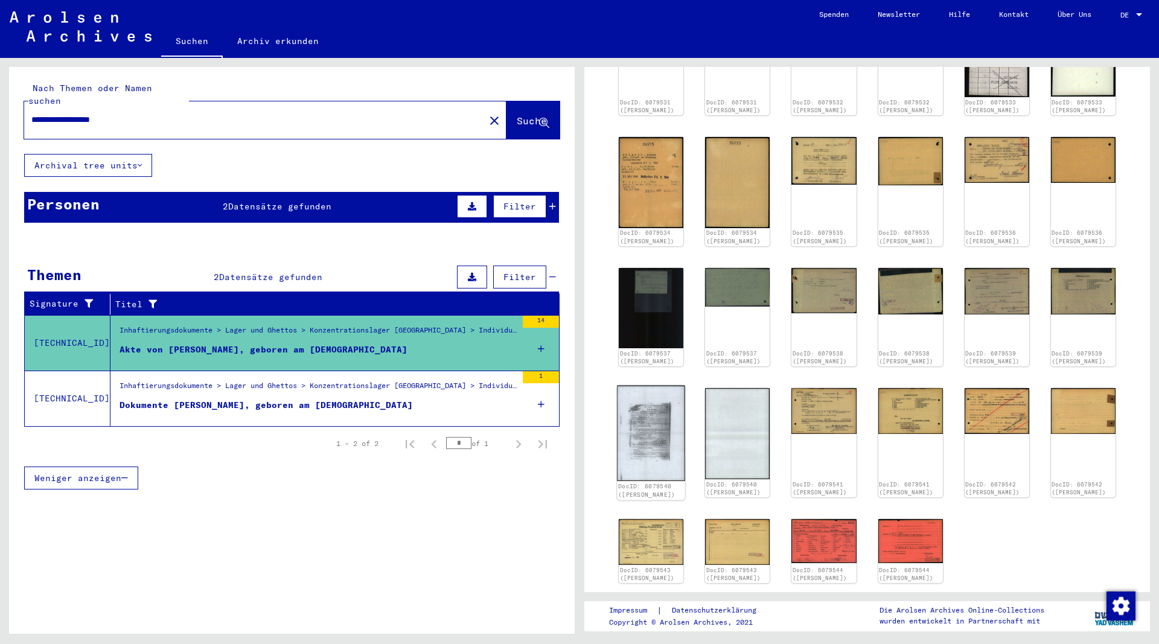
scroll to position [261, 0]
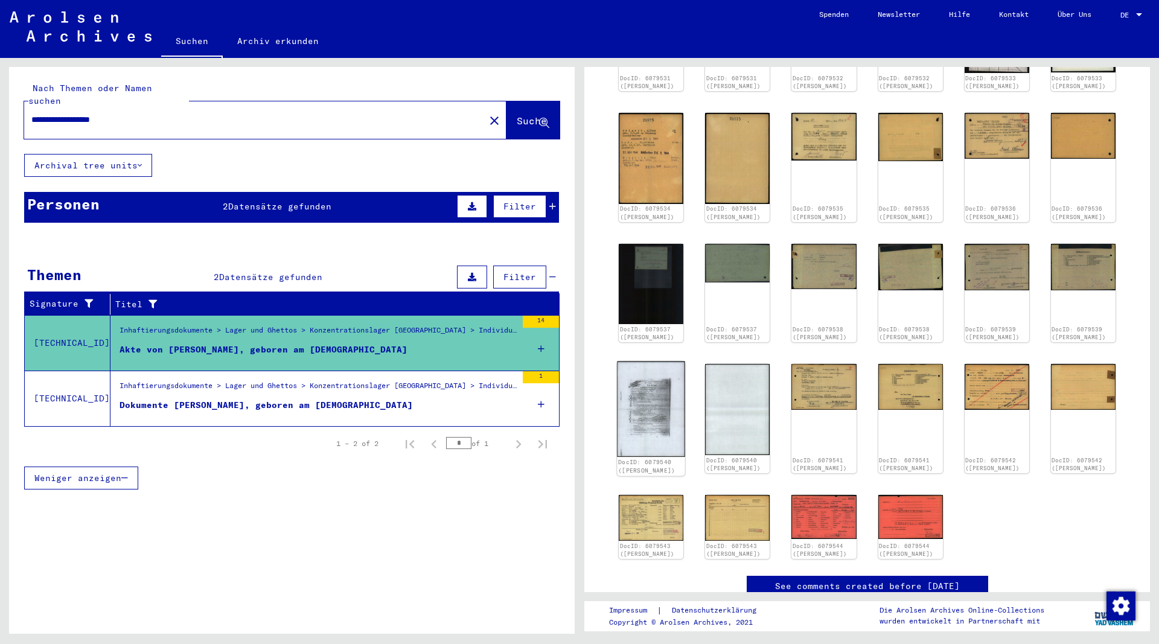
click at [645, 420] on img at bounding box center [651, 409] width 68 height 95
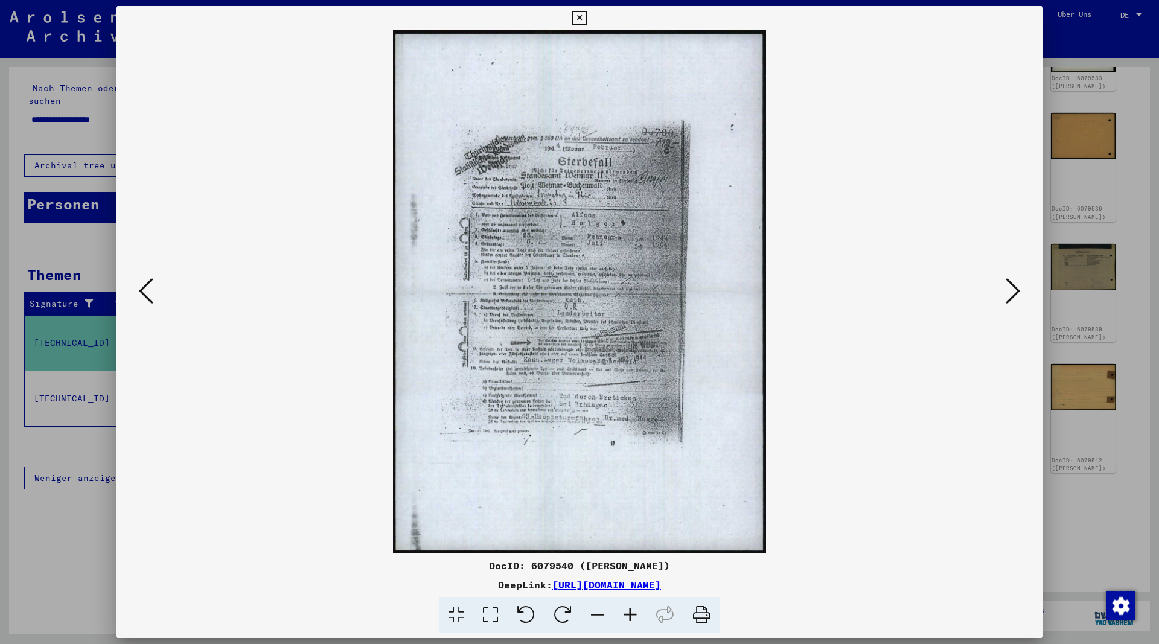
drag, startPoint x: 792, startPoint y: 584, endPoint x: 431, endPoint y: 586, distance: 361.0
click at [431, 586] on div "DeepLink: [URL][DOMAIN_NAME]" at bounding box center [579, 585] width 927 height 14
click at [586, 19] on icon at bounding box center [579, 18] width 14 height 14
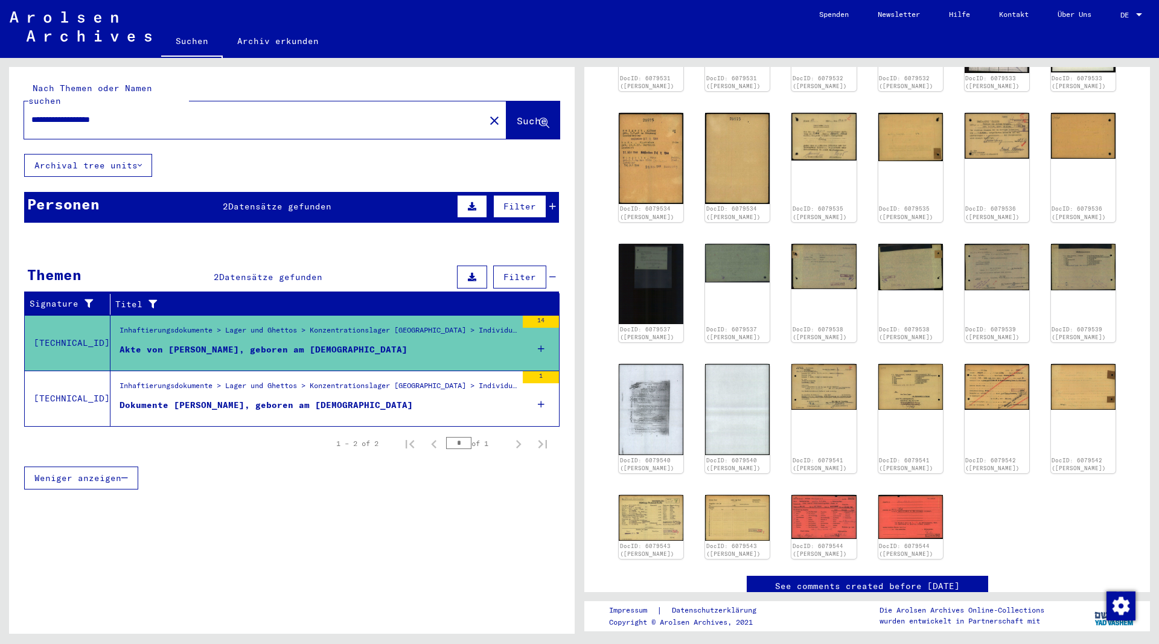
drag, startPoint x: 136, startPoint y: 106, endPoint x: -30, endPoint y: 110, distance: 166.1
click at [31, 113] on input "**********" at bounding box center [254, 119] width 446 height 13
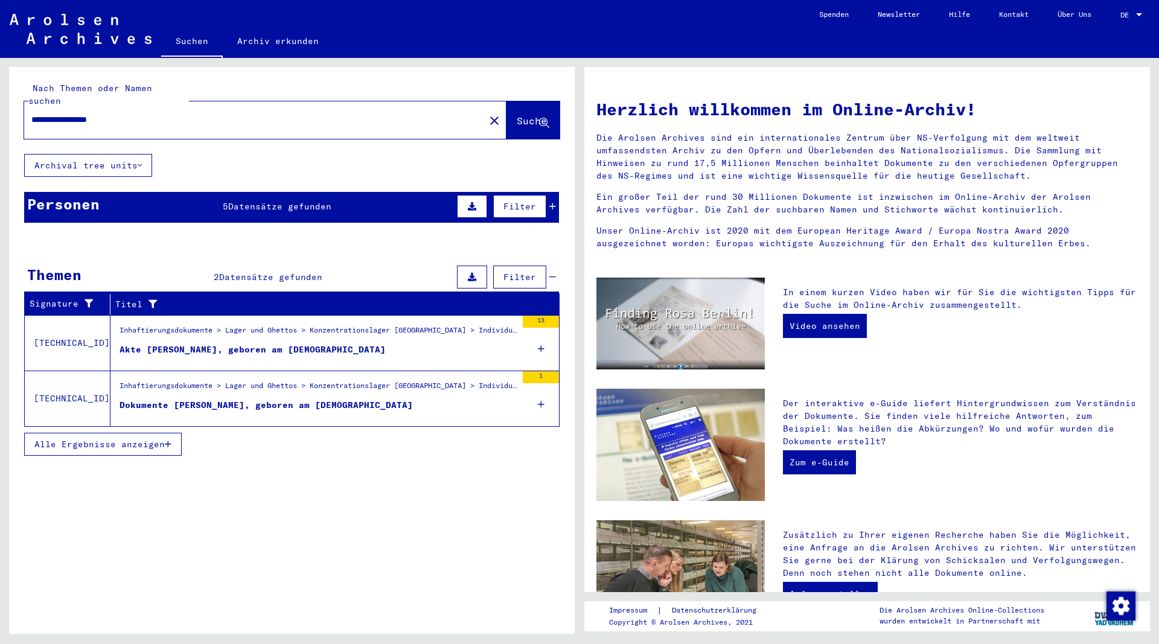
click at [299, 399] on div "Dokumente [PERSON_NAME], geboren am [DEMOGRAPHIC_DATA]" at bounding box center [266, 405] width 293 height 13
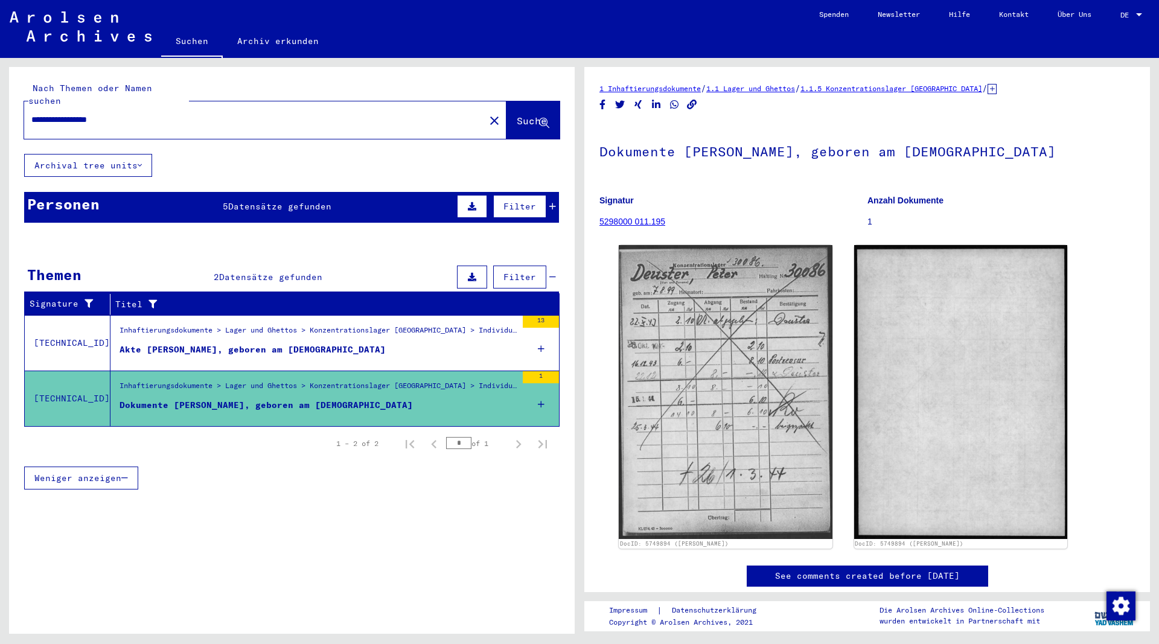
click at [305, 343] on div "Akte [PERSON_NAME], geboren am [DEMOGRAPHIC_DATA]" at bounding box center [253, 349] width 266 height 13
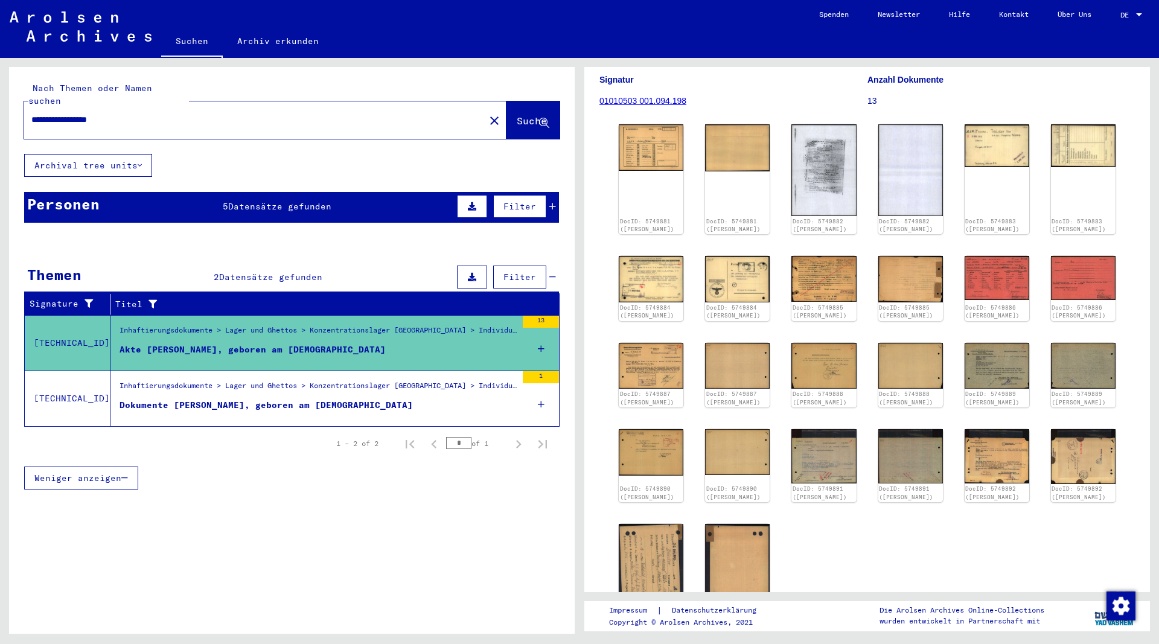
scroll to position [65, 0]
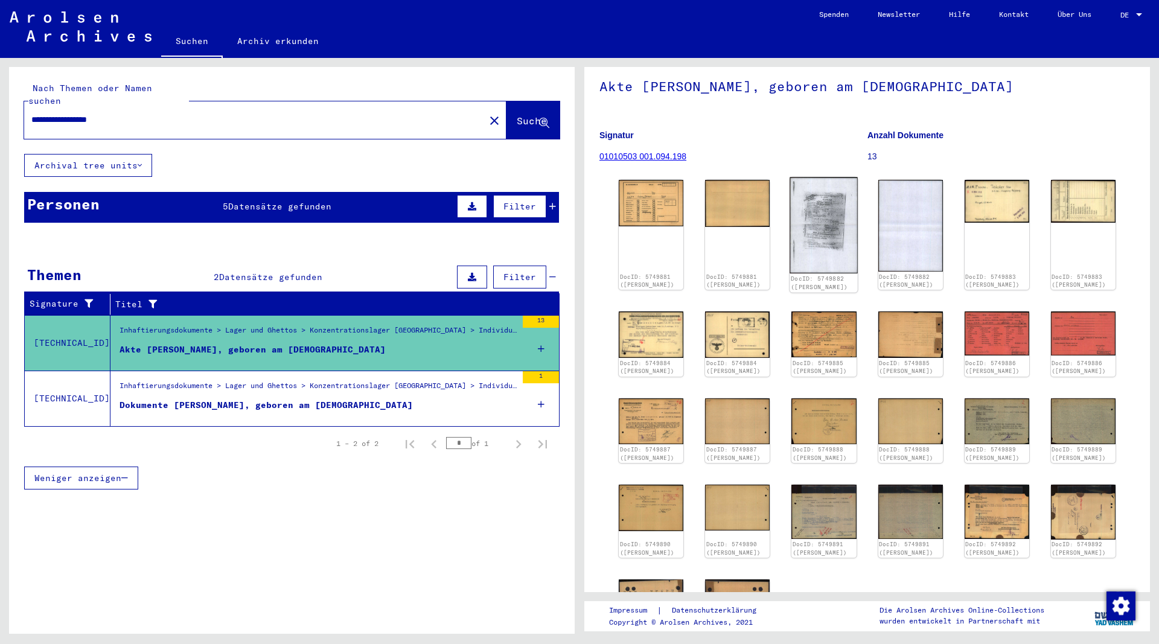
click at [814, 222] on img at bounding box center [824, 225] width 68 height 96
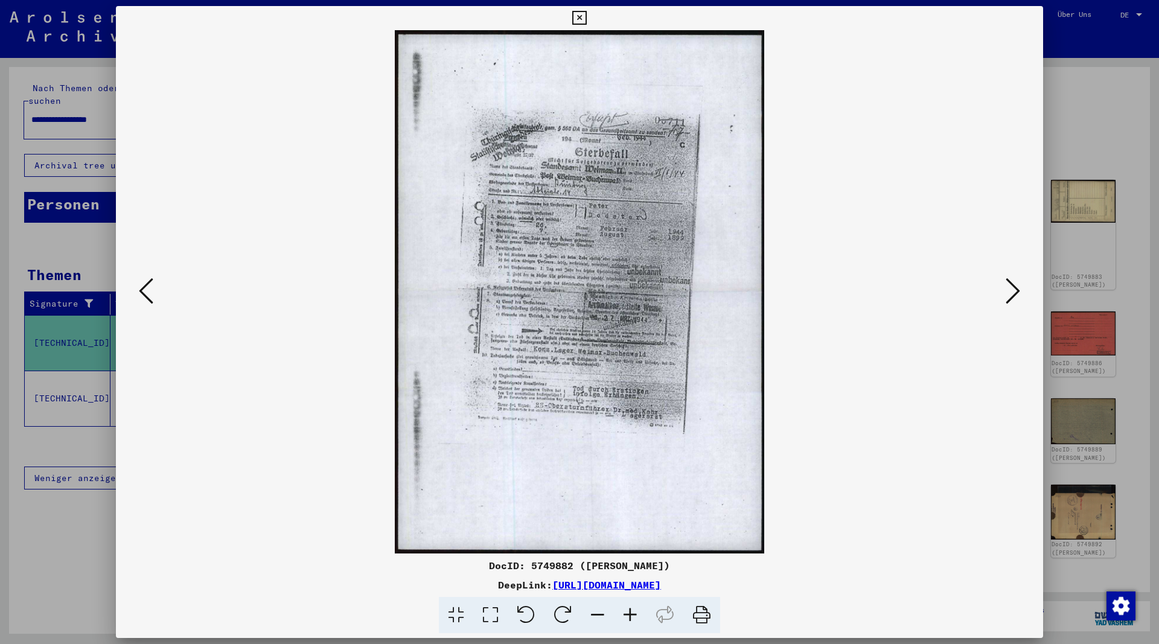
drag, startPoint x: 794, startPoint y: 584, endPoint x: 432, endPoint y: 586, distance: 362.8
click at [432, 586] on div "DeepLink: [URL][DOMAIN_NAME]" at bounding box center [579, 585] width 927 height 14
click at [586, 16] on icon at bounding box center [579, 18] width 14 height 14
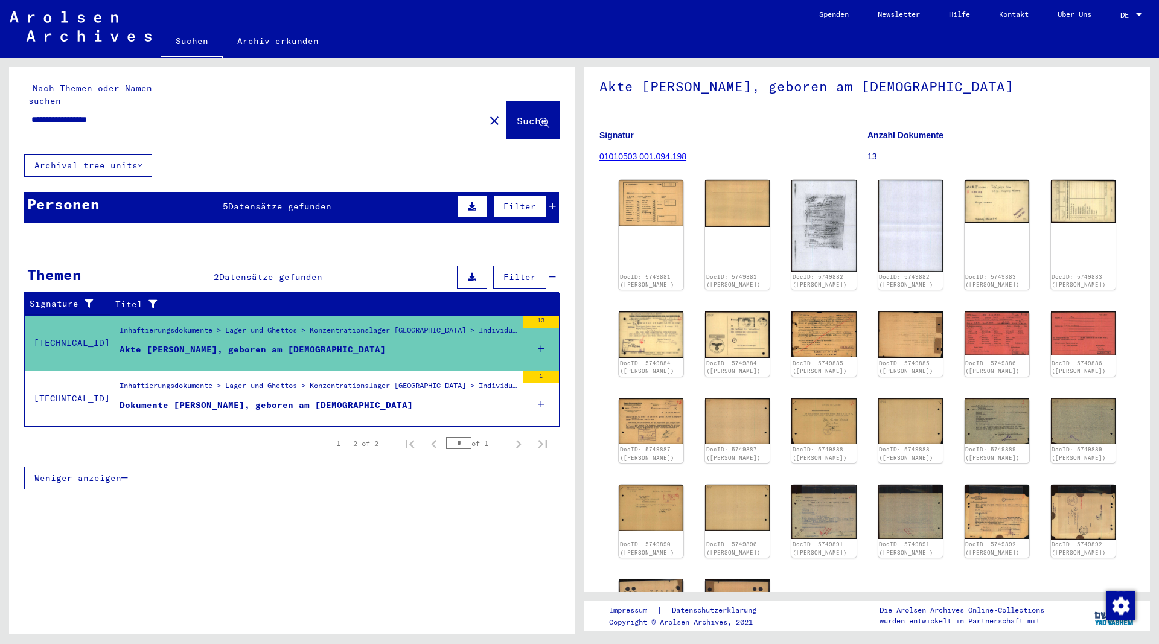
drag, startPoint x: 158, startPoint y: 104, endPoint x: 10, endPoint y: 113, distance: 147.6
click at [31, 113] on input "**********" at bounding box center [254, 119] width 446 height 13
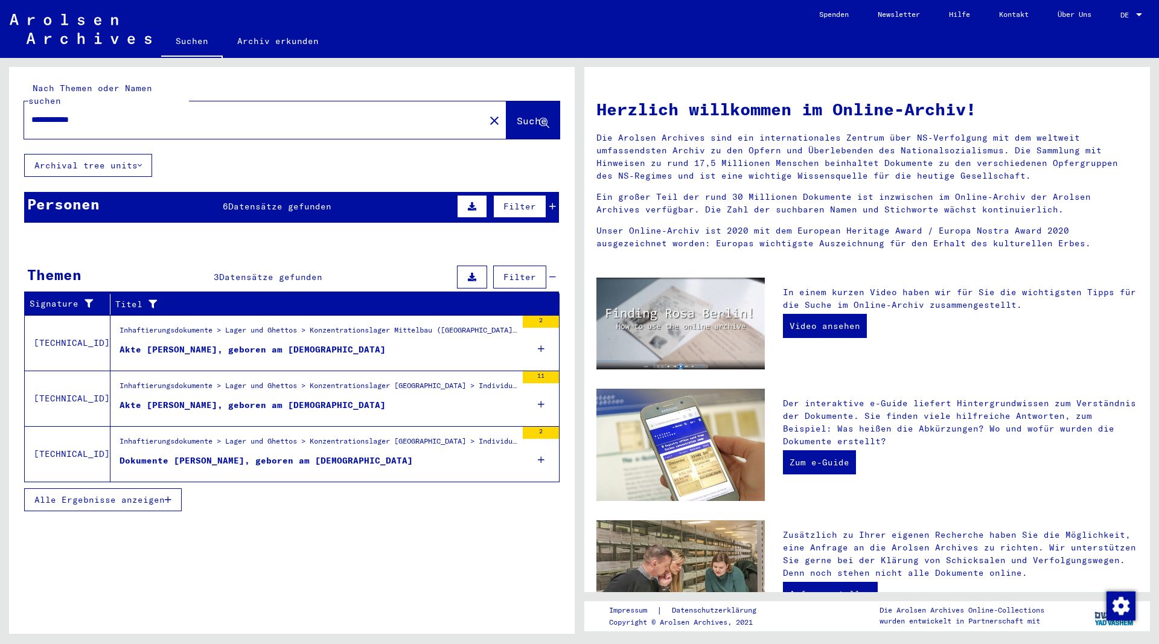
click at [256, 399] on div "Akte [PERSON_NAME], geboren am [DEMOGRAPHIC_DATA]" at bounding box center [253, 405] width 266 height 13
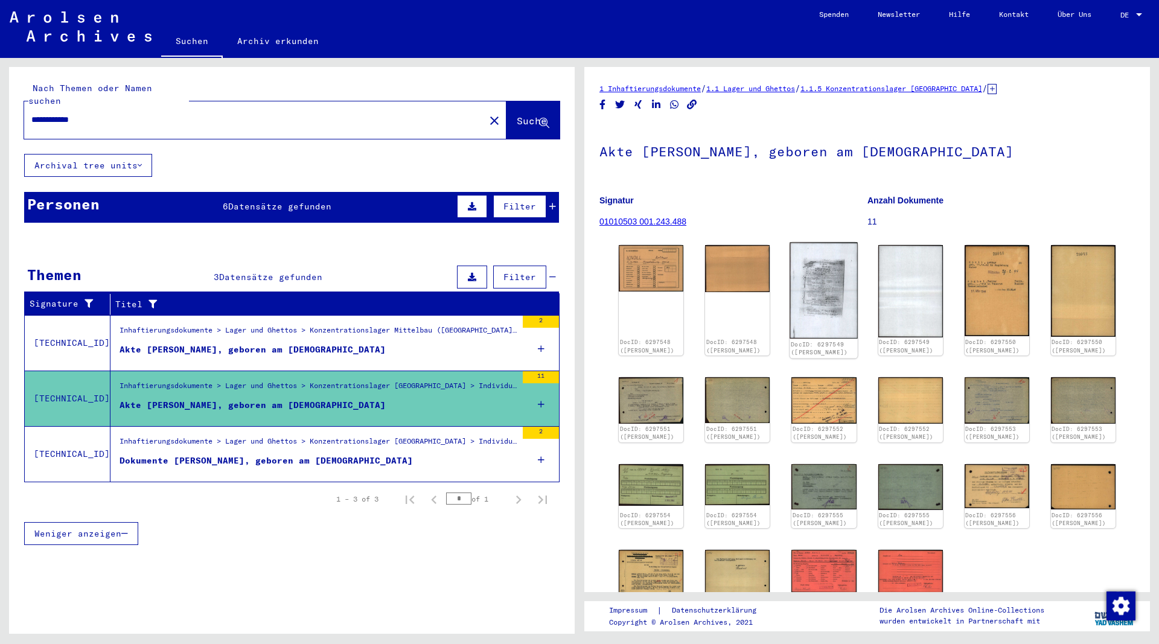
click at [811, 310] on img at bounding box center [824, 291] width 68 height 96
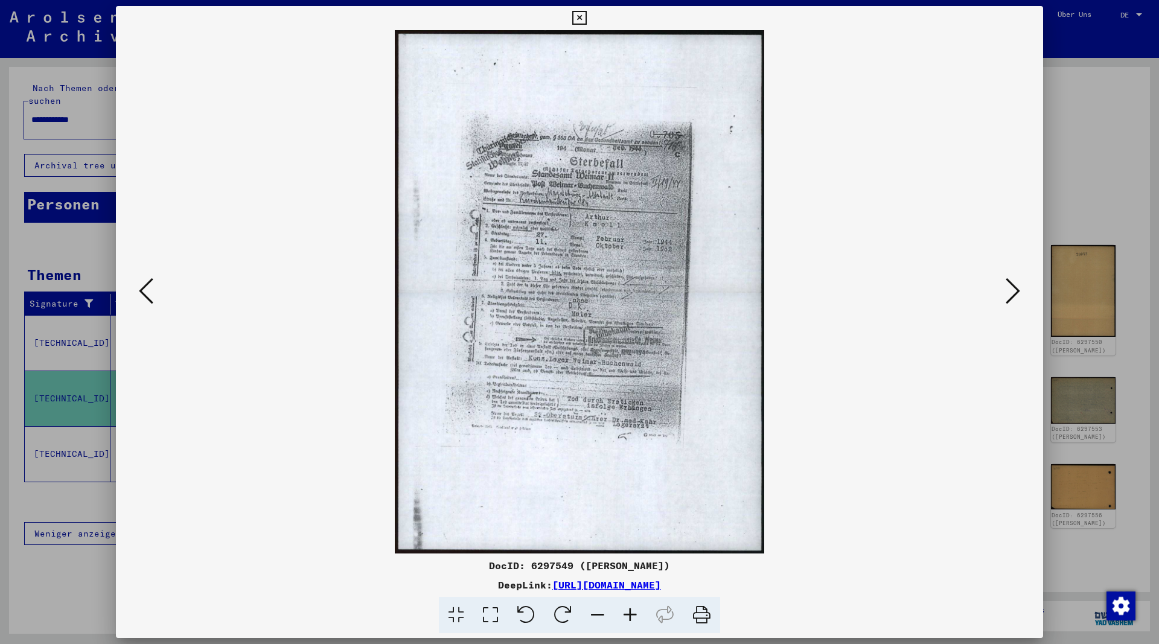
drag, startPoint x: 795, startPoint y: 587, endPoint x: 432, endPoint y: 589, distance: 363.4
click at [431, 582] on div "DeepLink: [URL][DOMAIN_NAME]" at bounding box center [579, 585] width 927 height 14
click at [586, 17] on icon at bounding box center [579, 18] width 14 height 14
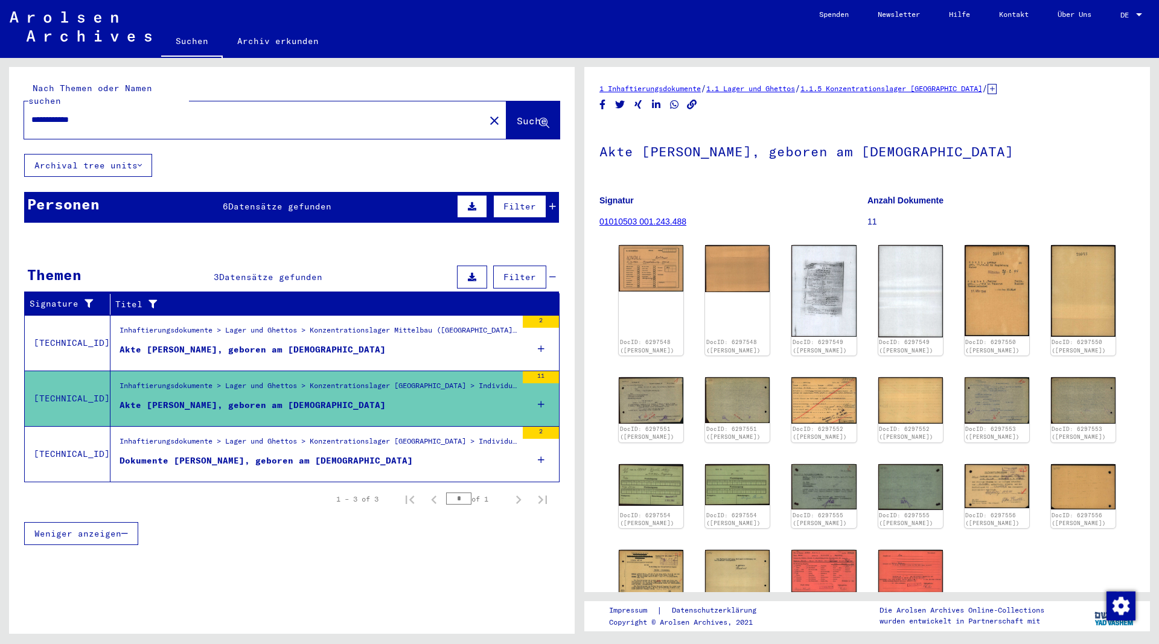
drag, startPoint x: 111, startPoint y: 107, endPoint x: 23, endPoint y: 107, distance: 88.1
click at [31, 113] on input "**********" at bounding box center [254, 119] width 446 height 13
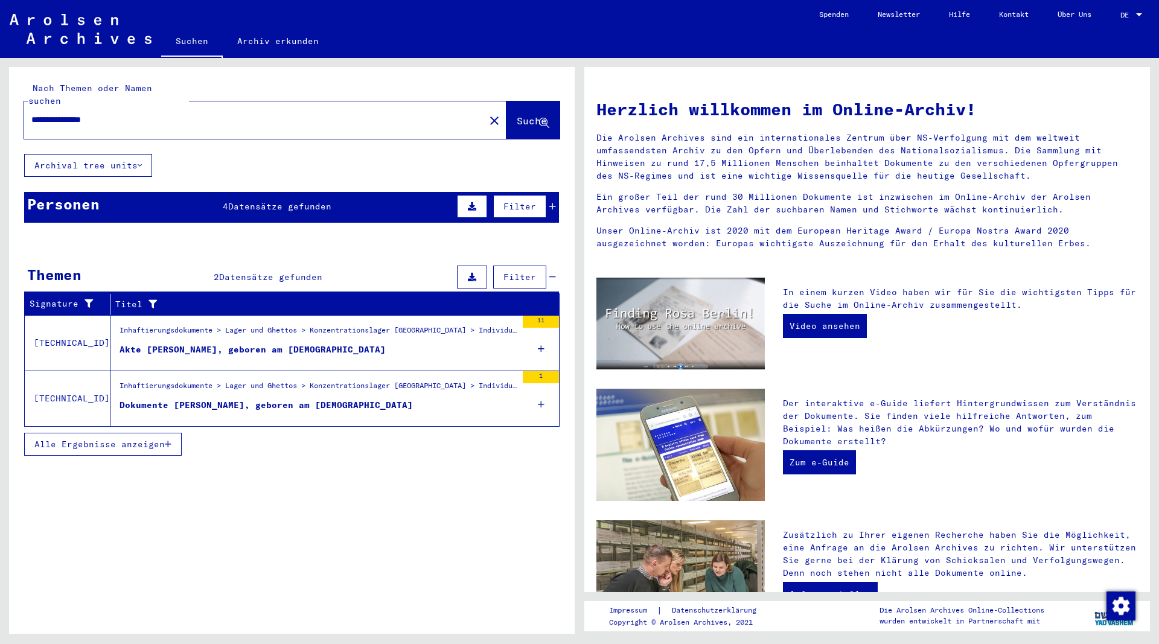
click at [320, 399] on div "Dokumente [PERSON_NAME], geboren am [DEMOGRAPHIC_DATA]" at bounding box center [266, 405] width 293 height 13
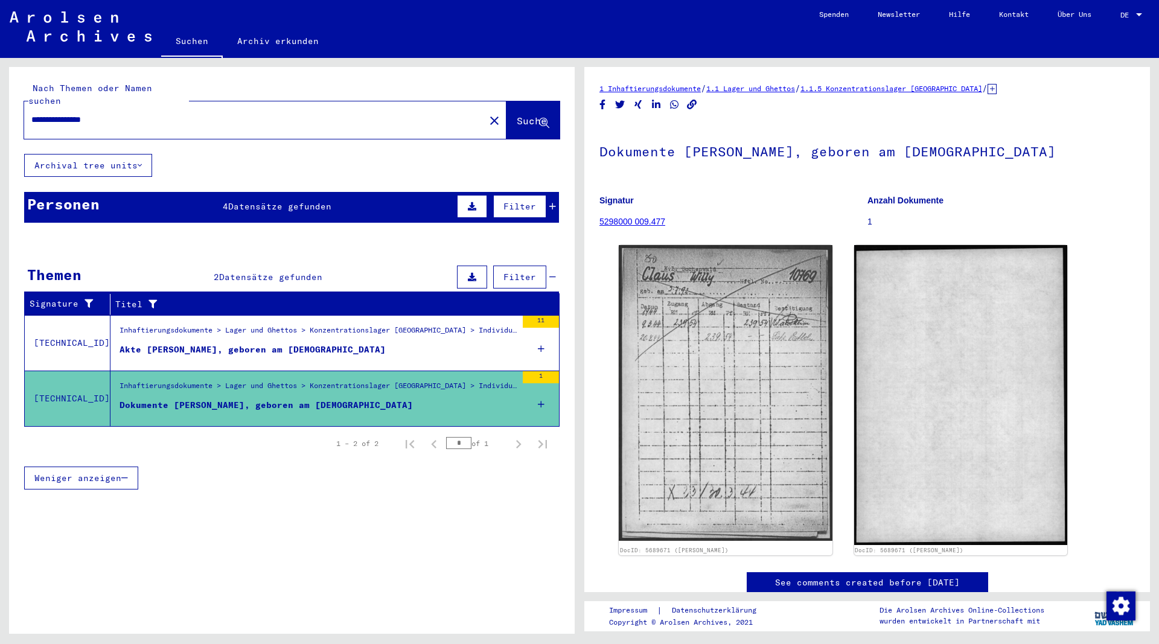
click at [295, 343] on div "Akte [PERSON_NAME], geboren am [DEMOGRAPHIC_DATA]" at bounding box center [253, 349] width 266 height 13
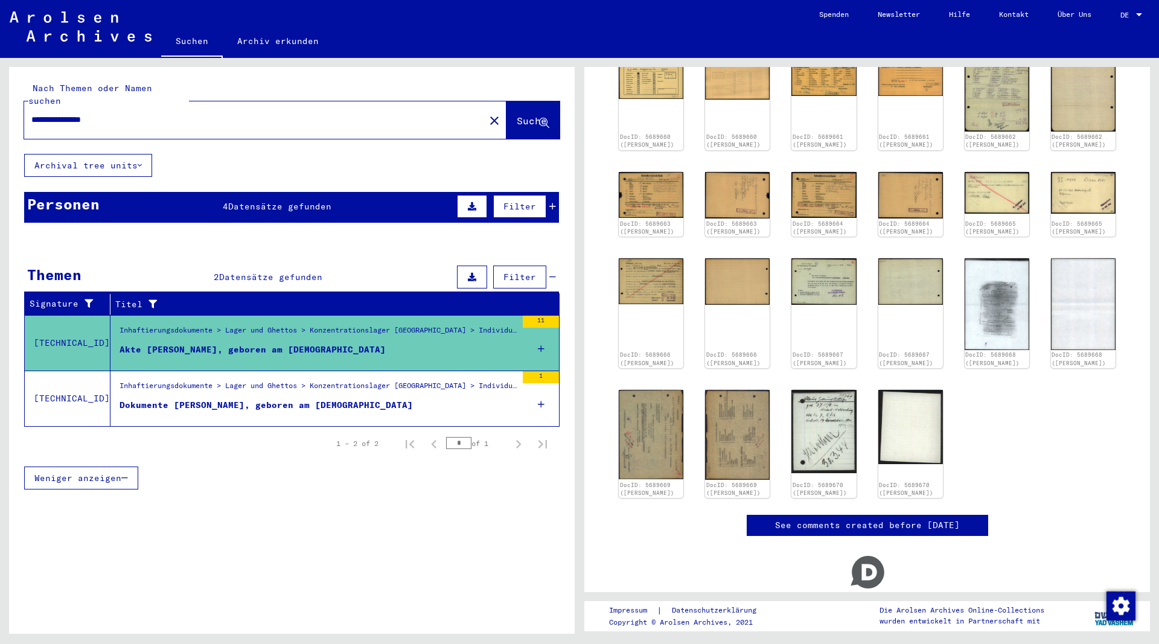
scroll to position [196, 0]
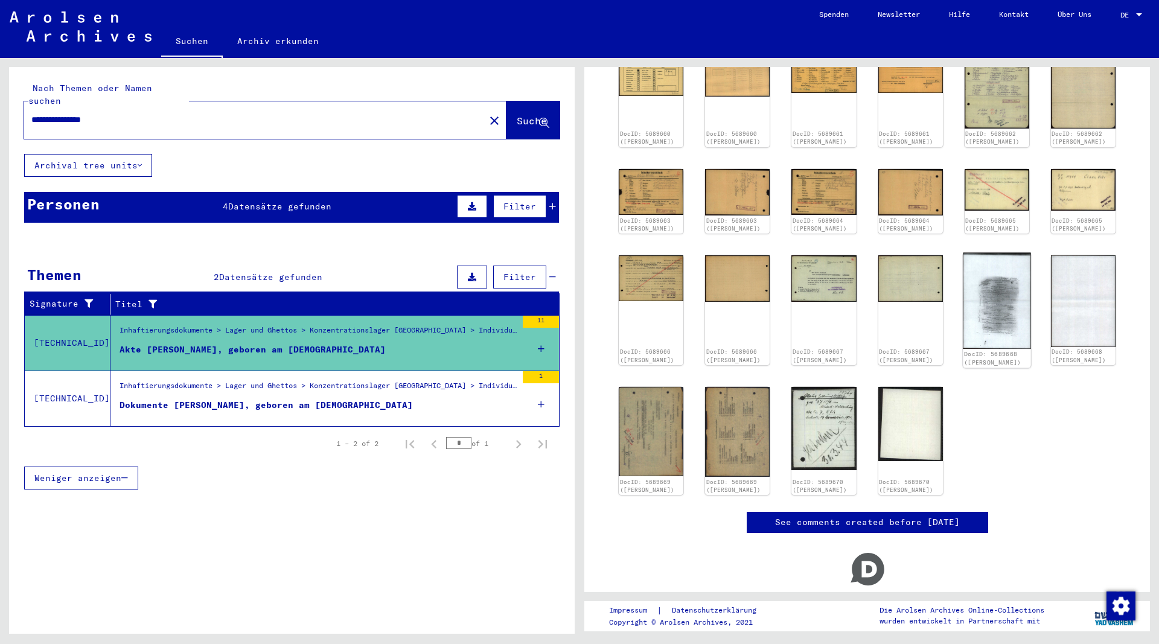
click at [989, 305] on img at bounding box center [997, 301] width 68 height 96
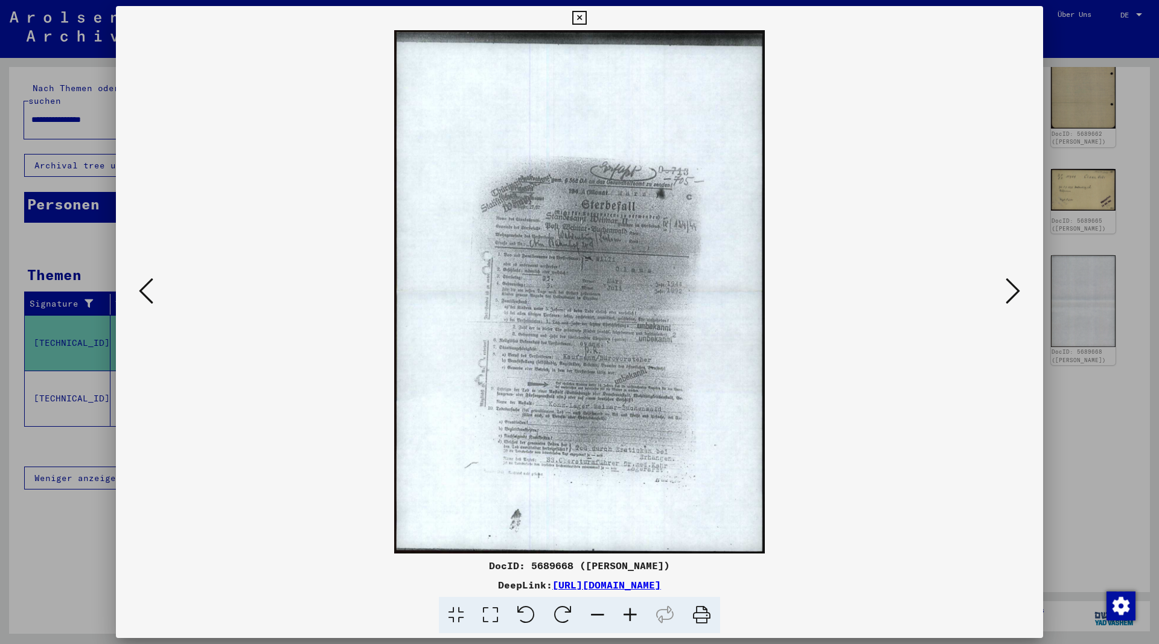
drag, startPoint x: 795, startPoint y: 585, endPoint x: 431, endPoint y: 590, distance: 364.0
click at [431, 590] on div "DeepLink: [URL][DOMAIN_NAME]" at bounding box center [579, 585] width 927 height 14
click at [1013, 287] on icon at bounding box center [1013, 290] width 14 height 29
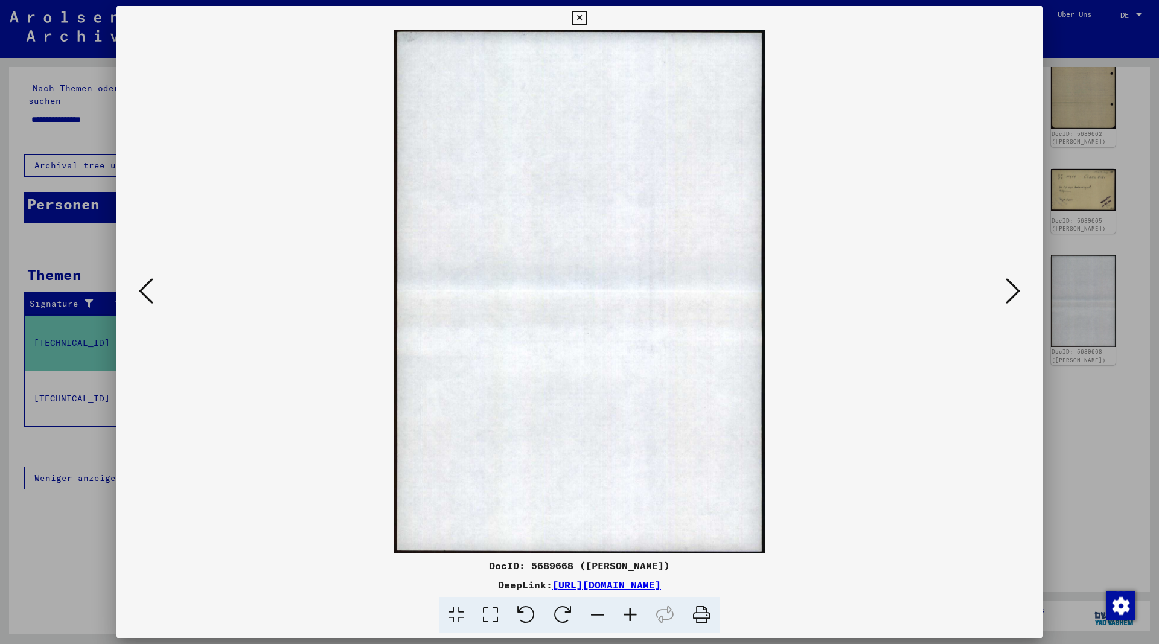
click at [1015, 288] on icon at bounding box center [1013, 290] width 14 height 29
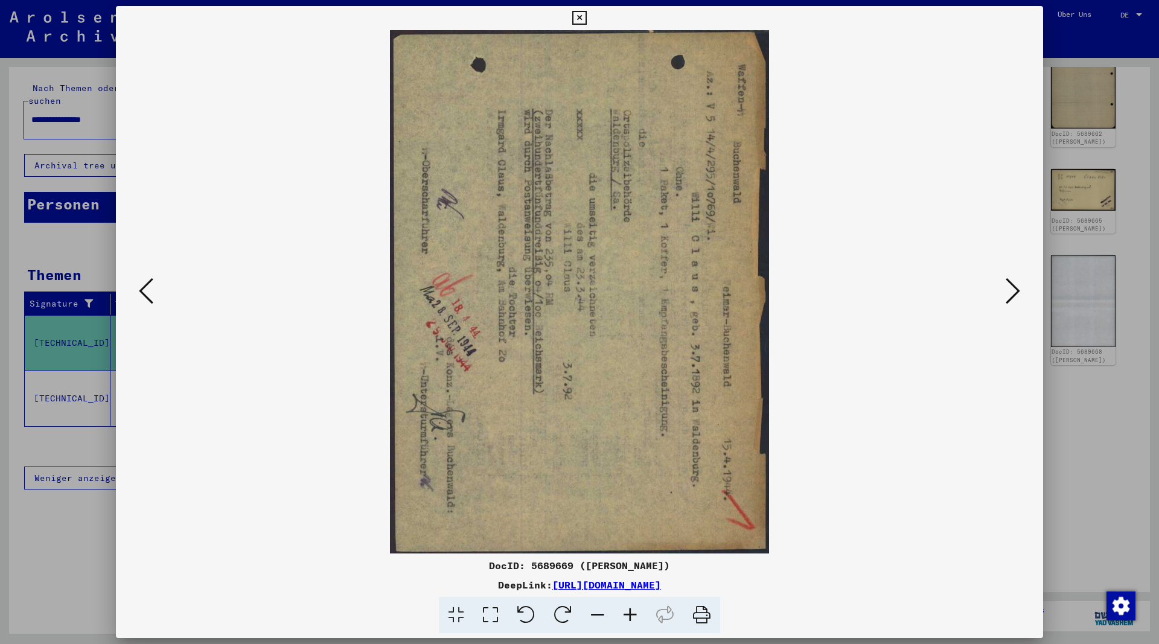
click at [1014, 289] on icon at bounding box center [1013, 290] width 14 height 29
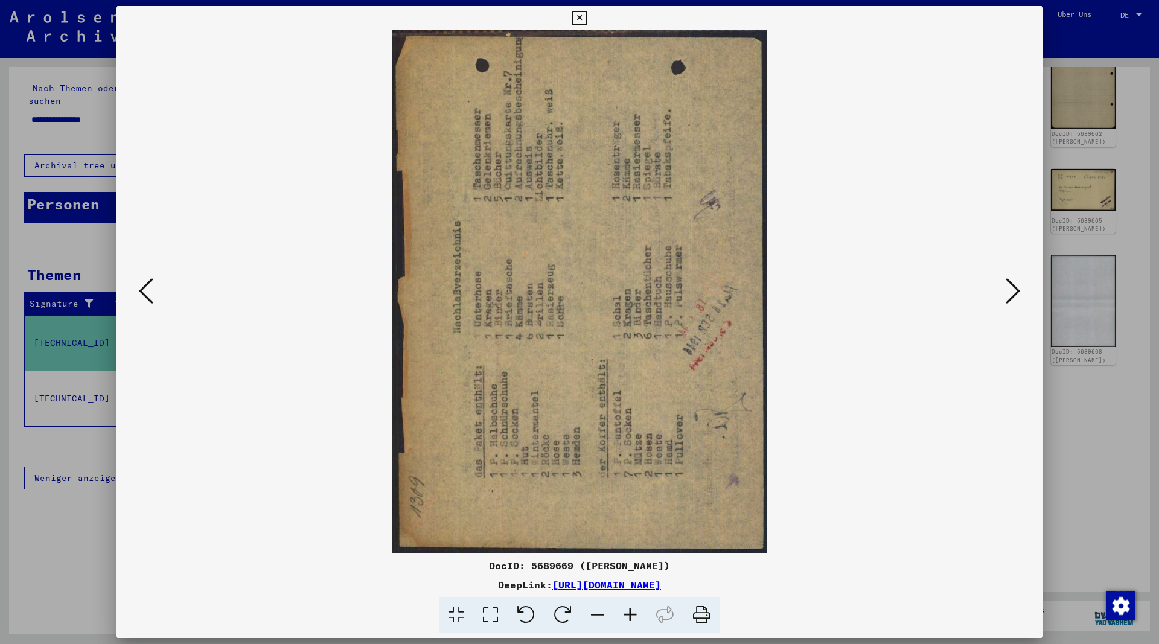
click at [1014, 289] on icon at bounding box center [1013, 290] width 14 height 29
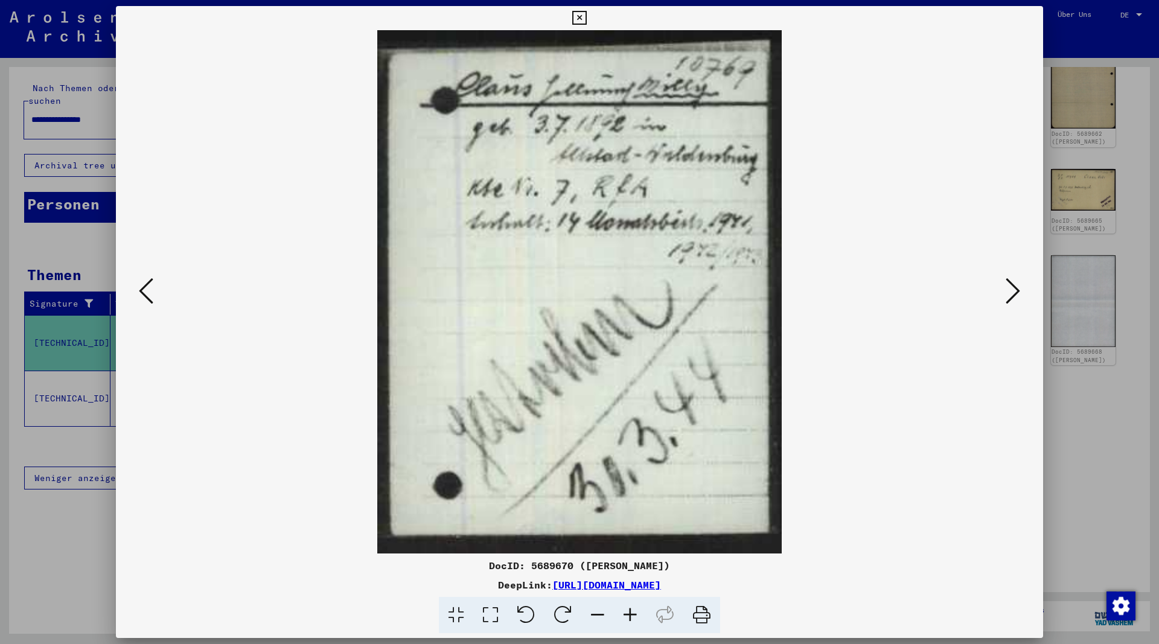
click at [147, 290] on icon at bounding box center [146, 290] width 14 height 29
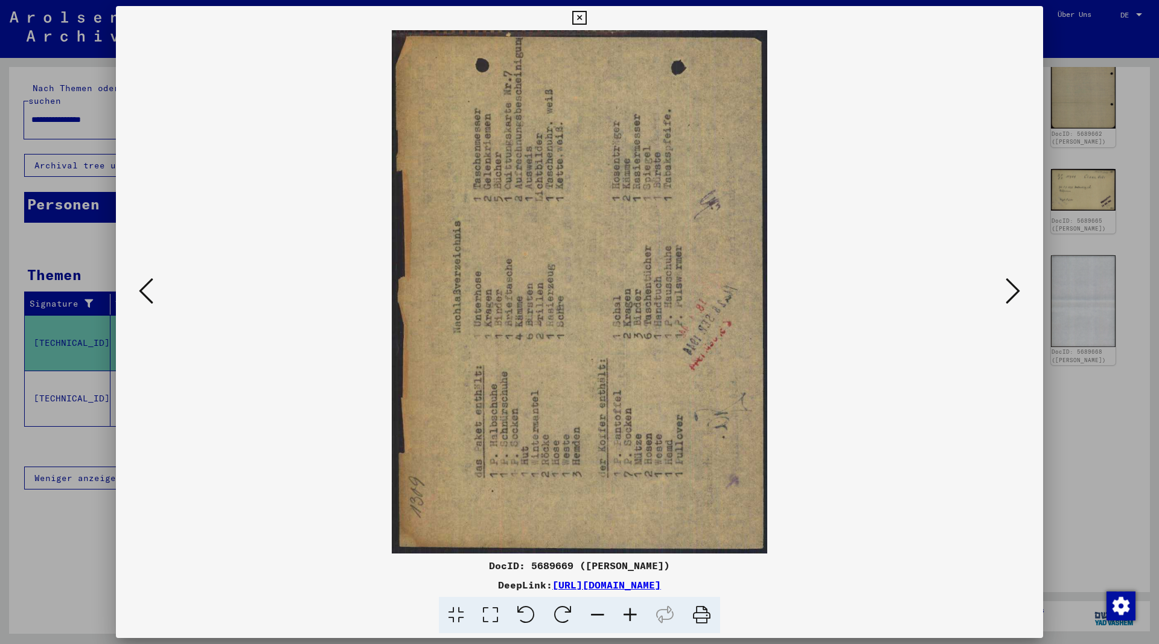
click at [147, 290] on icon at bounding box center [146, 290] width 14 height 29
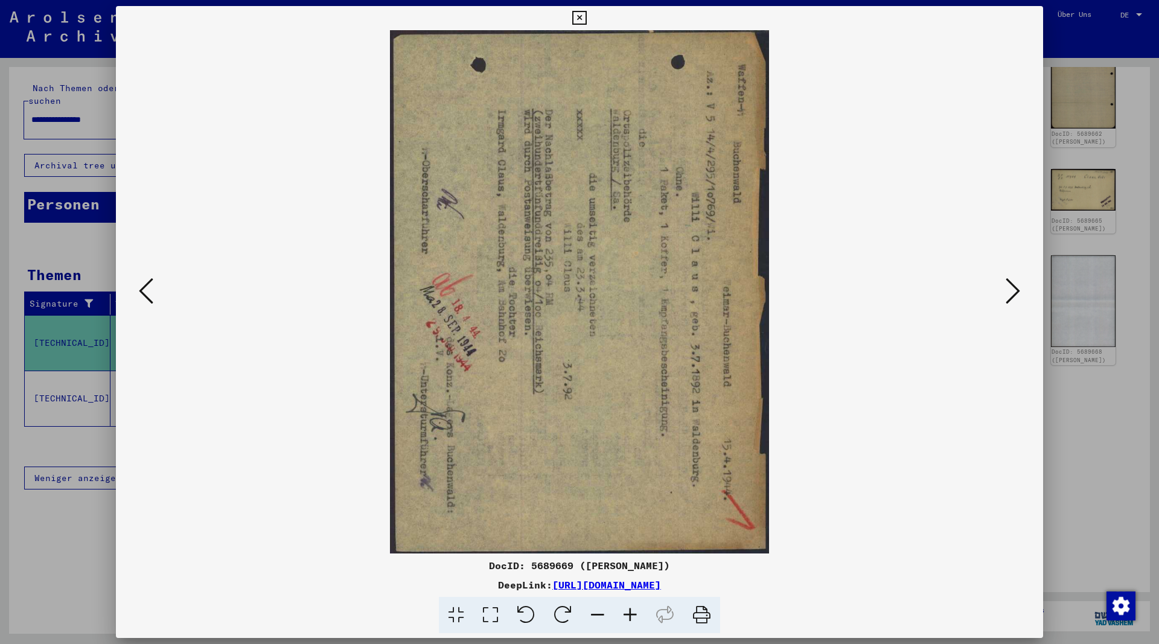
click at [148, 290] on icon at bounding box center [146, 290] width 14 height 29
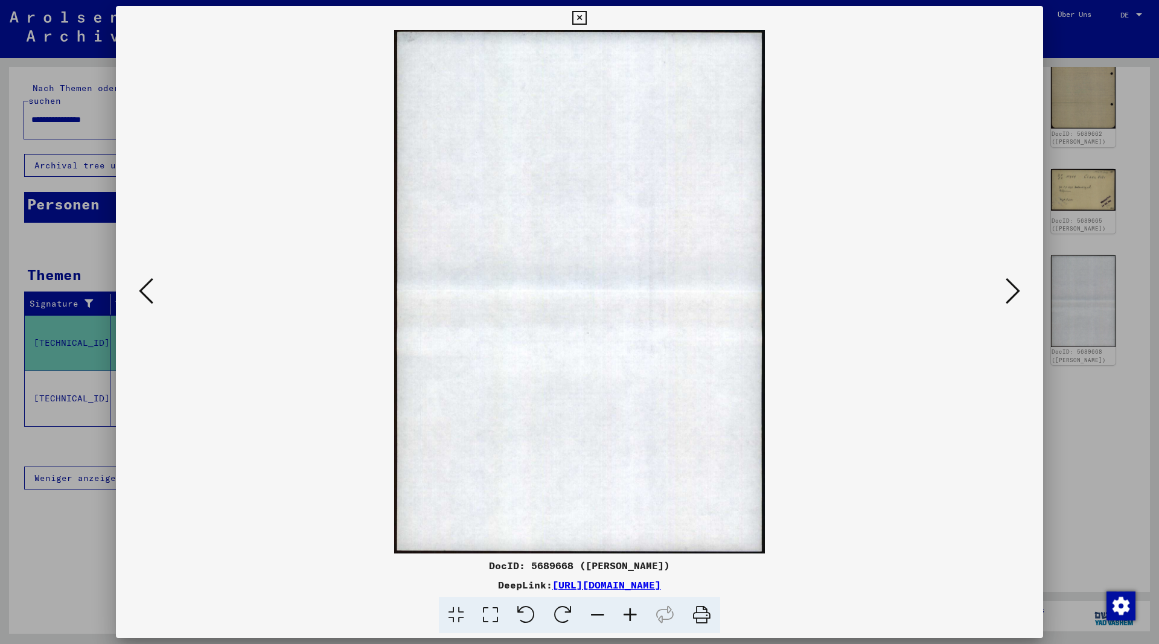
click at [150, 290] on icon at bounding box center [146, 290] width 14 height 29
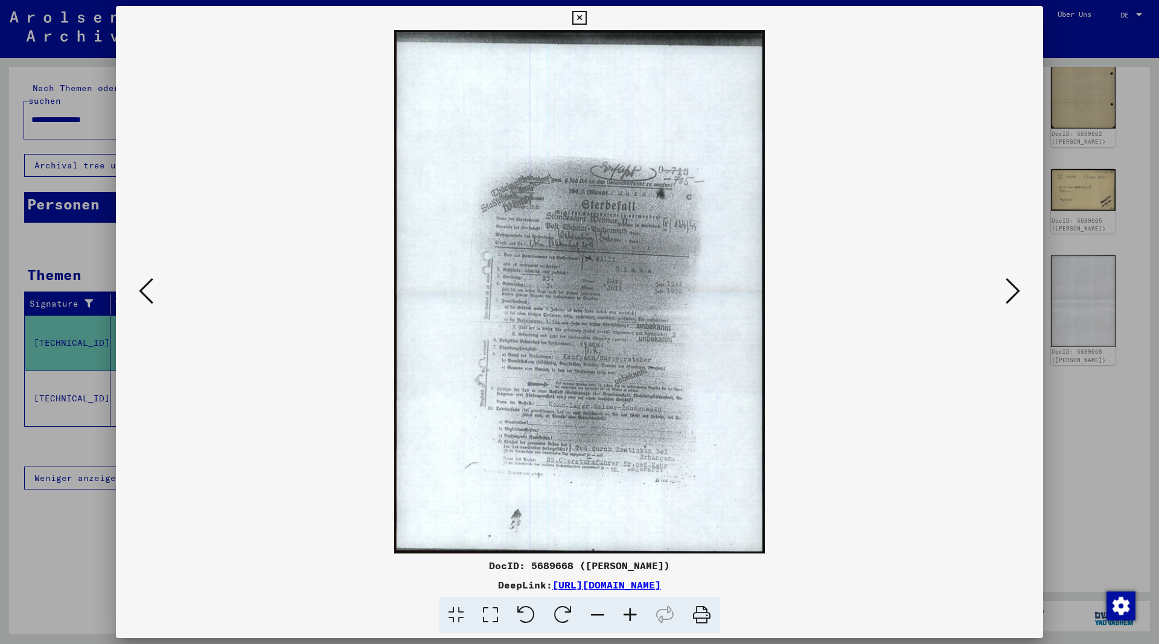
click at [151, 290] on icon at bounding box center [146, 290] width 14 height 29
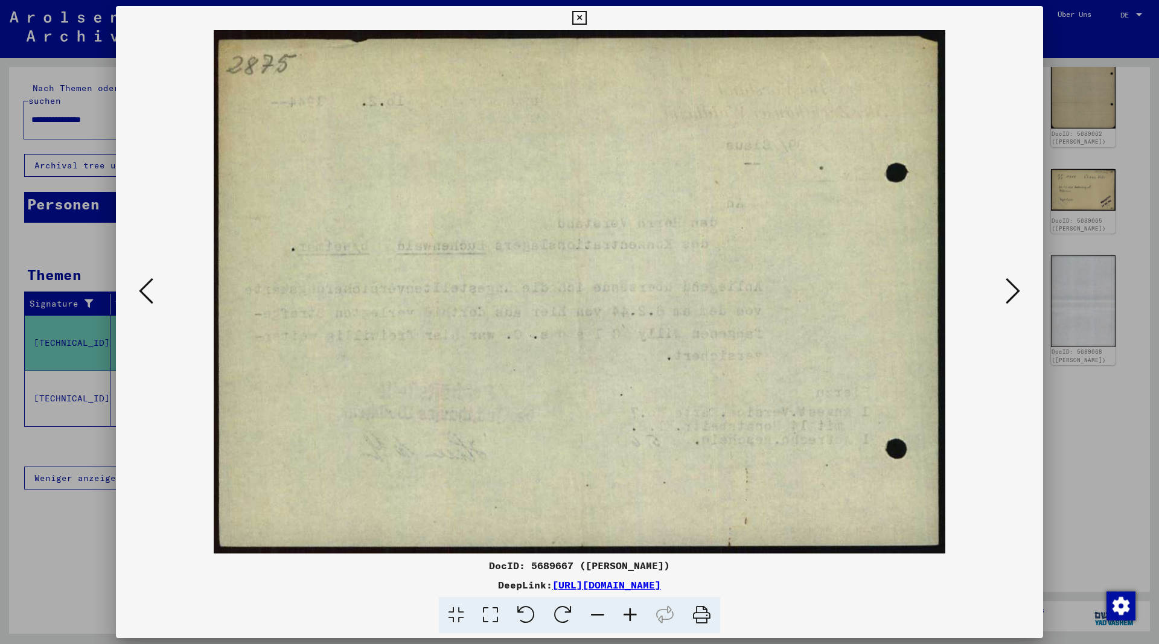
click at [586, 18] on icon at bounding box center [579, 18] width 14 height 14
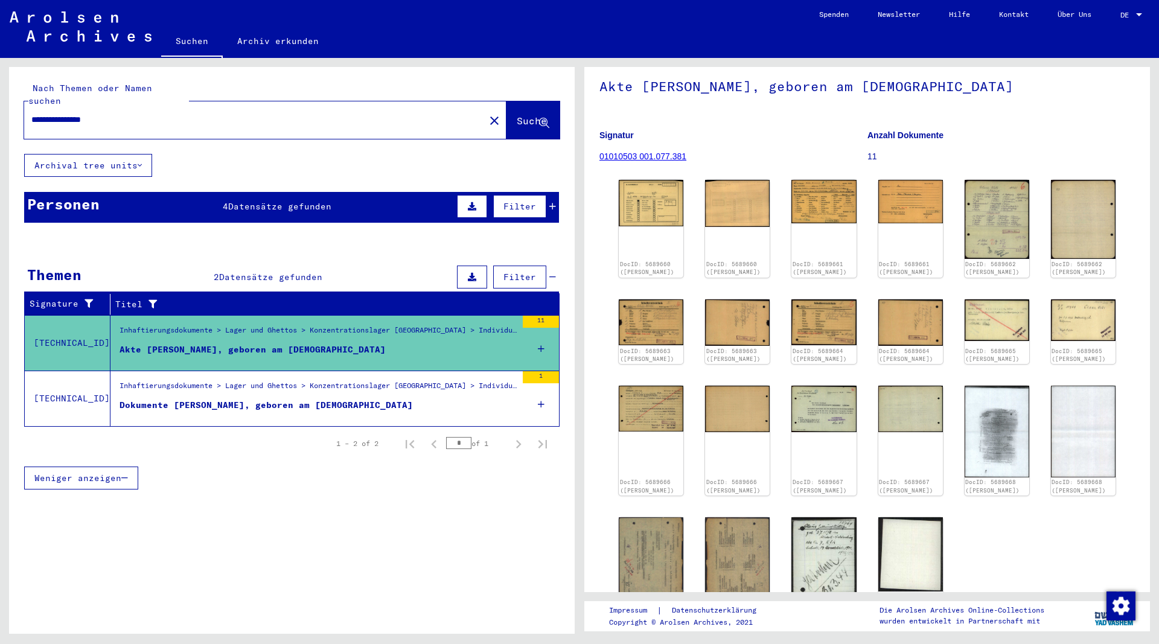
scroll to position [0, 0]
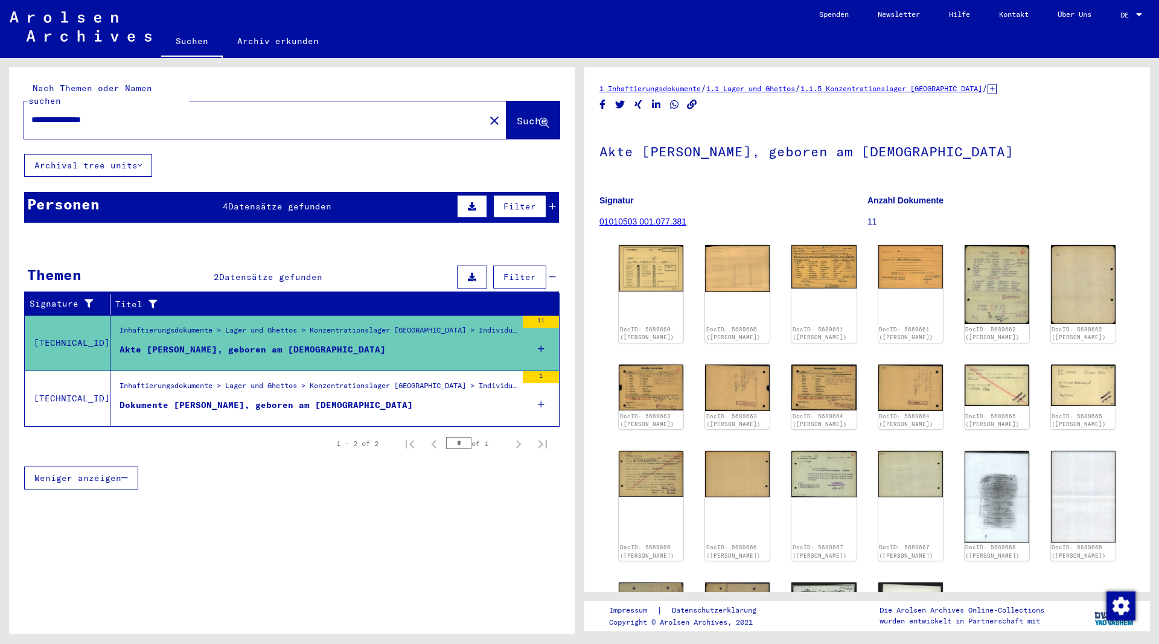
drag, startPoint x: 120, startPoint y: 102, endPoint x: 4, endPoint y: 98, distance: 115.4
click at [31, 113] on input "**********" at bounding box center [254, 119] width 446 height 13
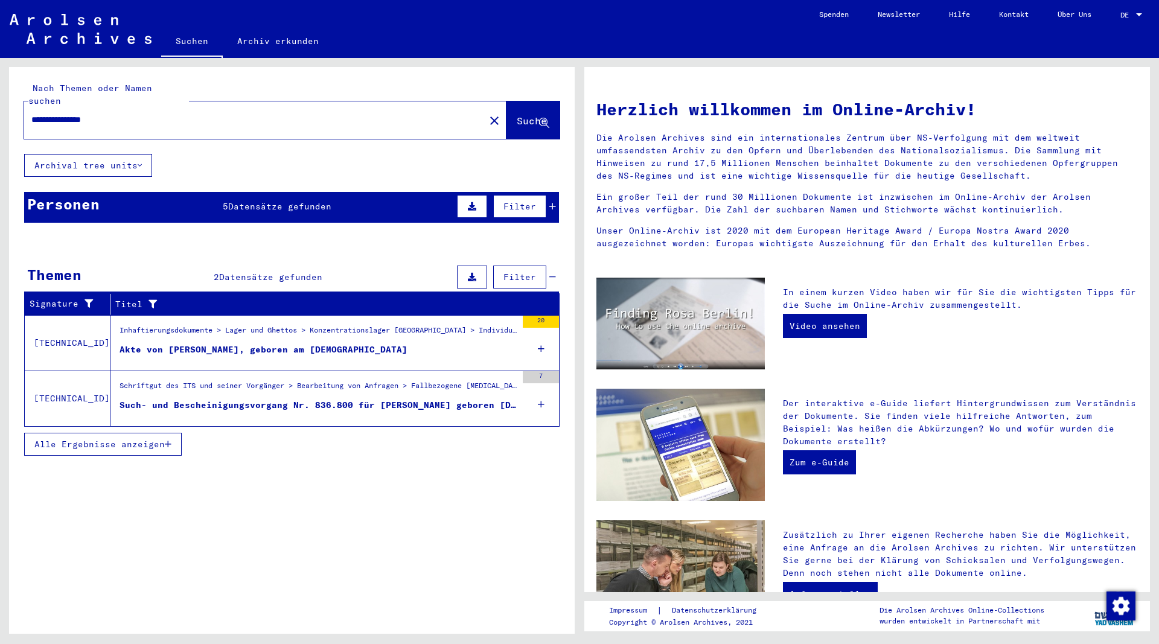
click at [278, 343] on div "Akte von [PERSON_NAME], geboren am [DEMOGRAPHIC_DATA]" at bounding box center [264, 349] width 288 height 13
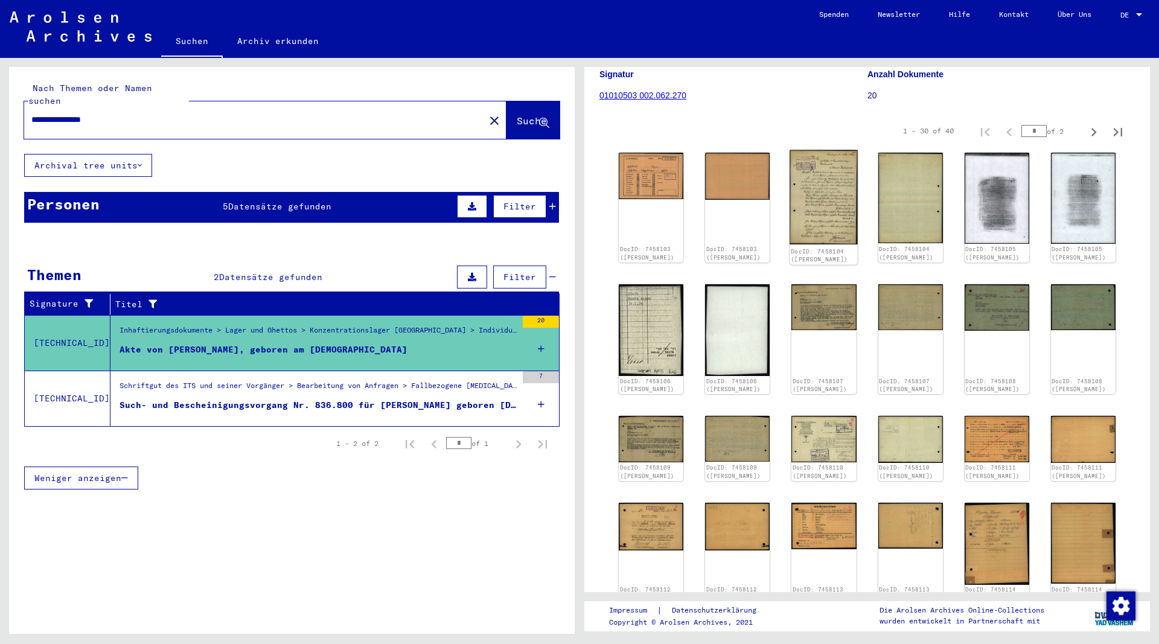
scroll to position [130, 0]
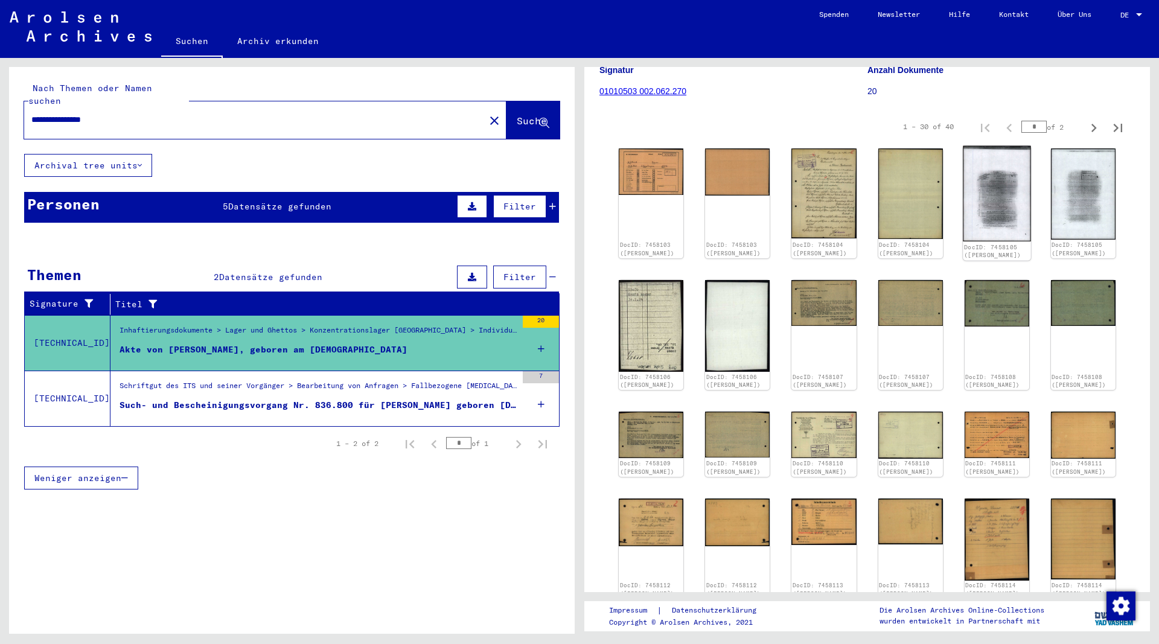
click at [1014, 202] on img at bounding box center [997, 193] width 68 height 95
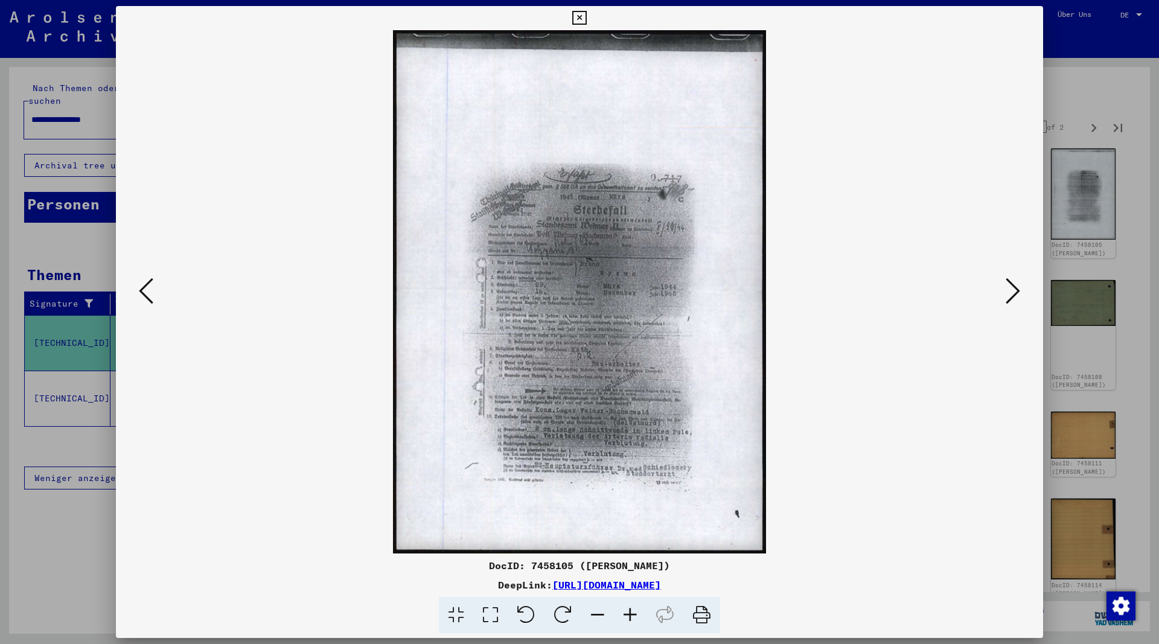
drag, startPoint x: 797, startPoint y: 582, endPoint x: 420, endPoint y: 595, distance: 378.1
click at [432, 587] on div "DeepLink: [URL][DOMAIN_NAME]" at bounding box center [579, 585] width 927 height 14
click at [1018, 292] on icon at bounding box center [1013, 290] width 14 height 29
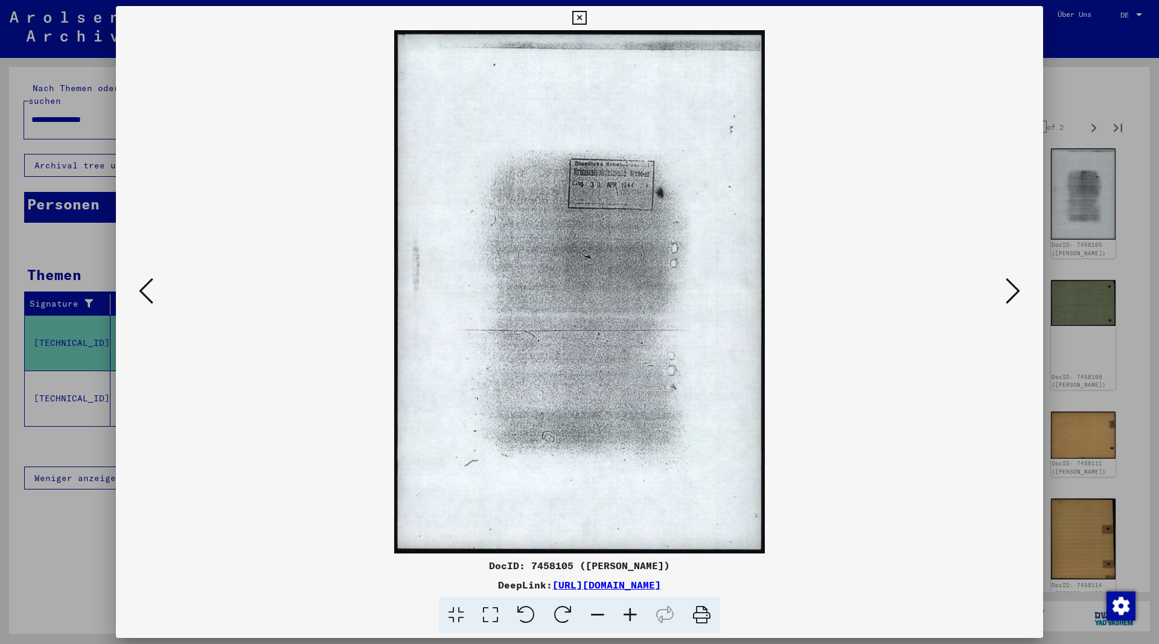
click at [1018, 292] on icon at bounding box center [1013, 290] width 14 height 29
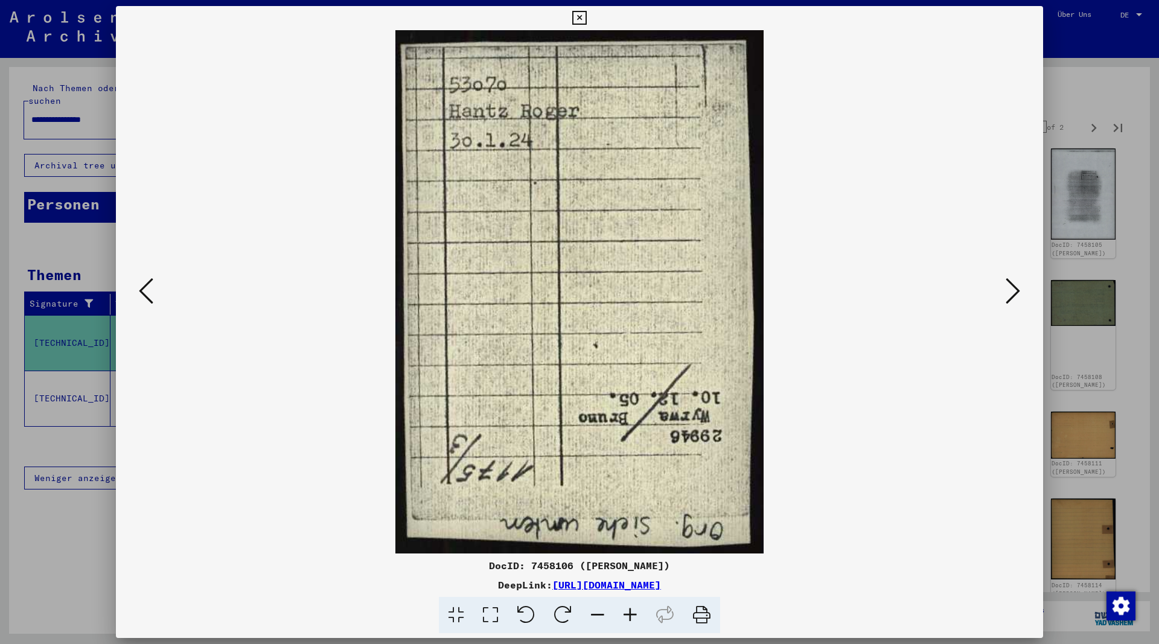
click at [144, 294] on icon at bounding box center [146, 290] width 14 height 29
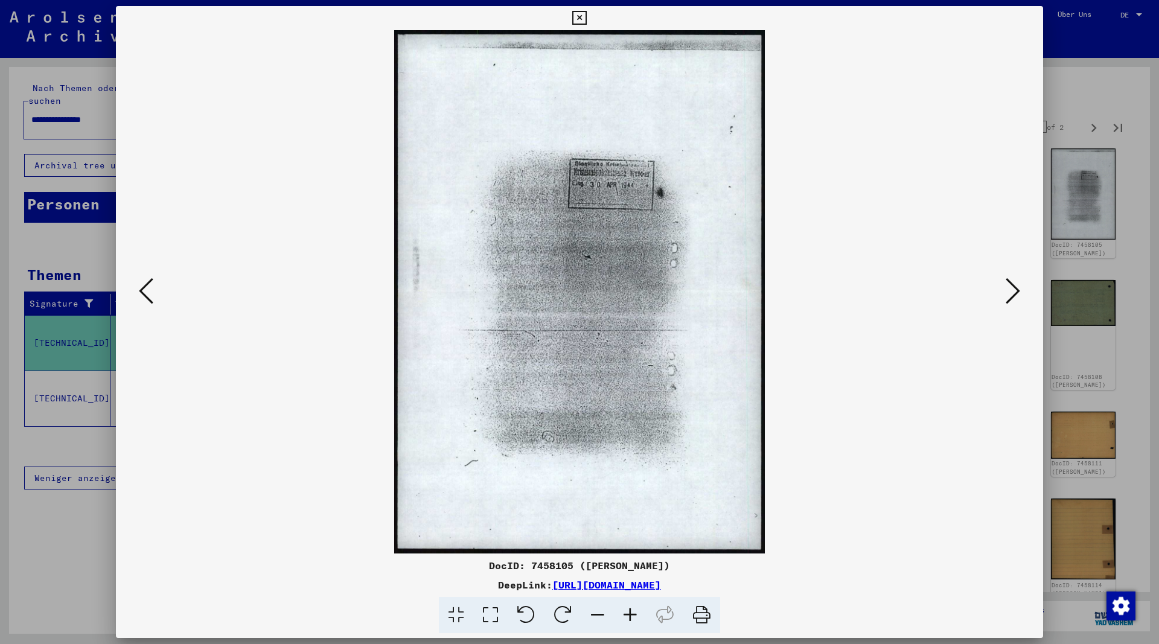
drag, startPoint x: 796, startPoint y: 586, endPoint x: 427, endPoint y: 593, distance: 368.3
click at [431, 591] on div "DeepLink: [URL][DOMAIN_NAME]" at bounding box center [579, 585] width 927 height 14
click at [586, 12] on icon at bounding box center [579, 18] width 14 height 14
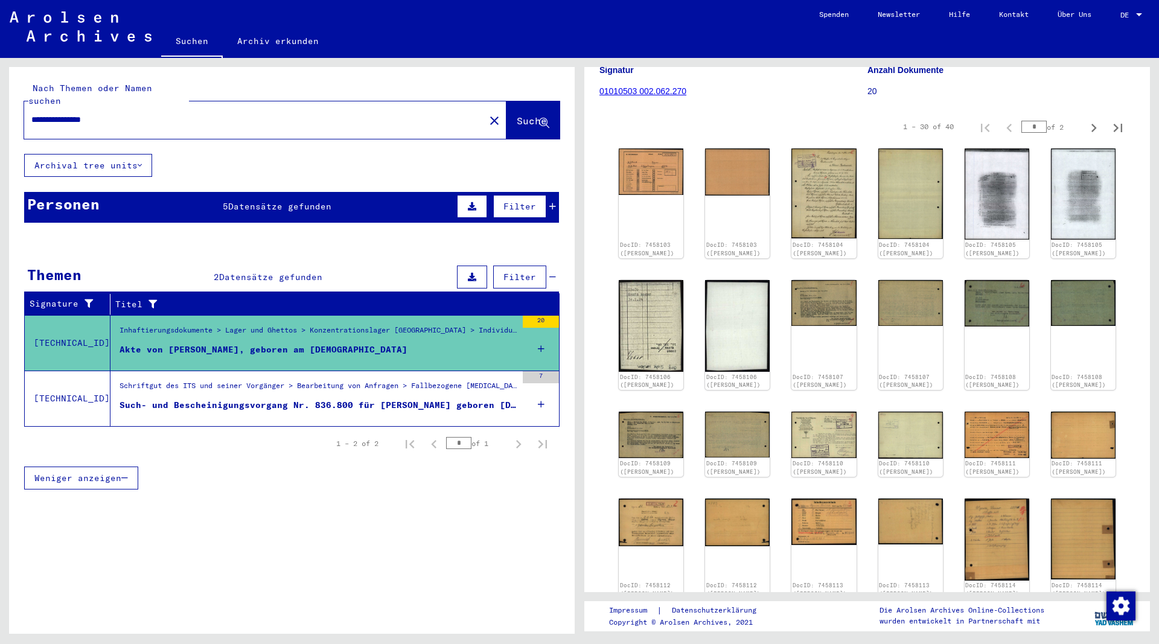
drag, startPoint x: 143, startPoint y: 104, endPoint x: -5, endPoint y: 111, distance: 148.1
click at [31, 113] on input "**********" at bounding box center [254, 119] width 446 height 13
type input "**********"
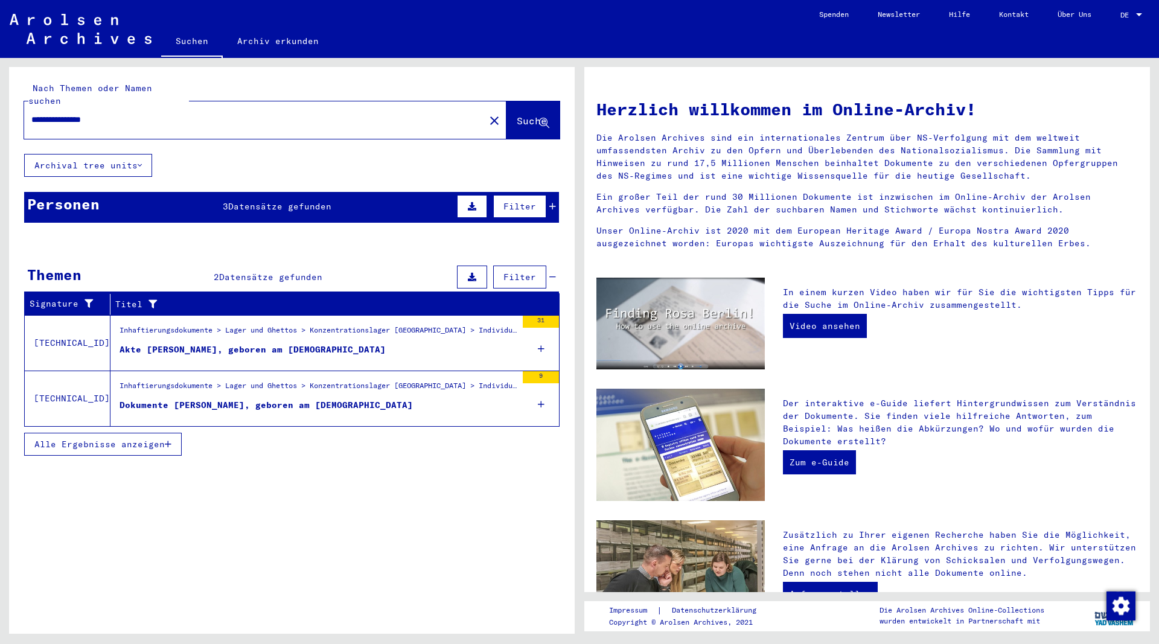
click at [297, 399] on div "Dokumente [PERSON_NAME], geboren am [DEMOGRAPHIC_DATA]" at bounding box center [266, 405] width 293 height 13
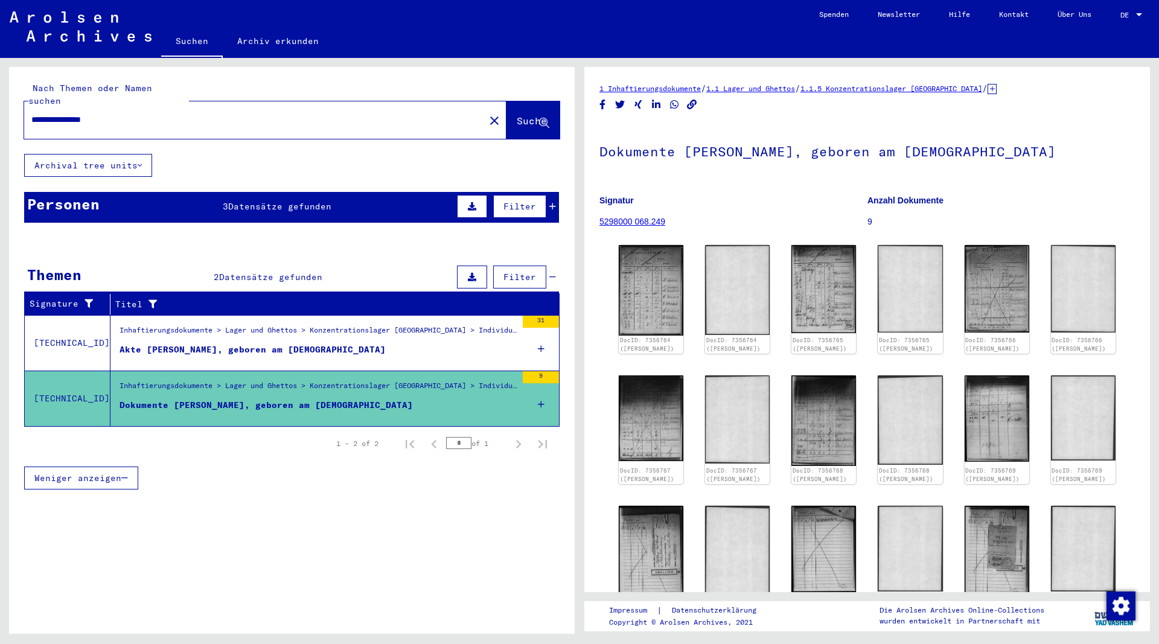
click at [292, 343] on div "Akte [PERSON_NAME], geboren am [DEMOGRAPHIC_DATA]" at bounding box center [253, 349] width 266 height 13
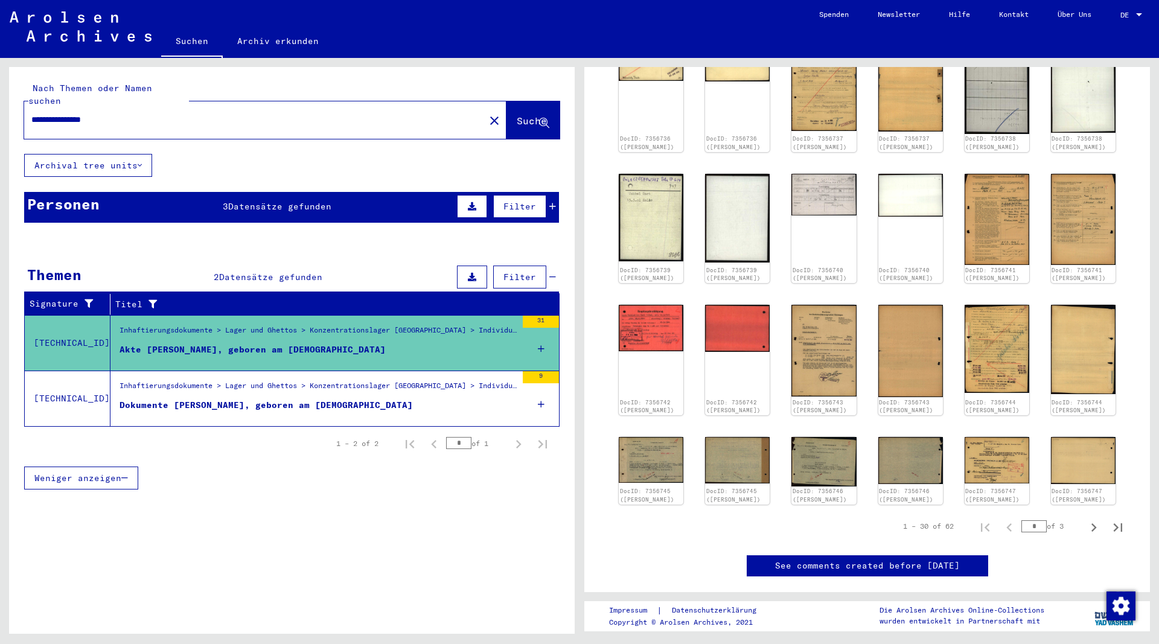
scroll to position [326, 0]
click at [1094, 527] on icon "Next page" at bounding box center [1093, 527] width 17 height 17
type input "*"
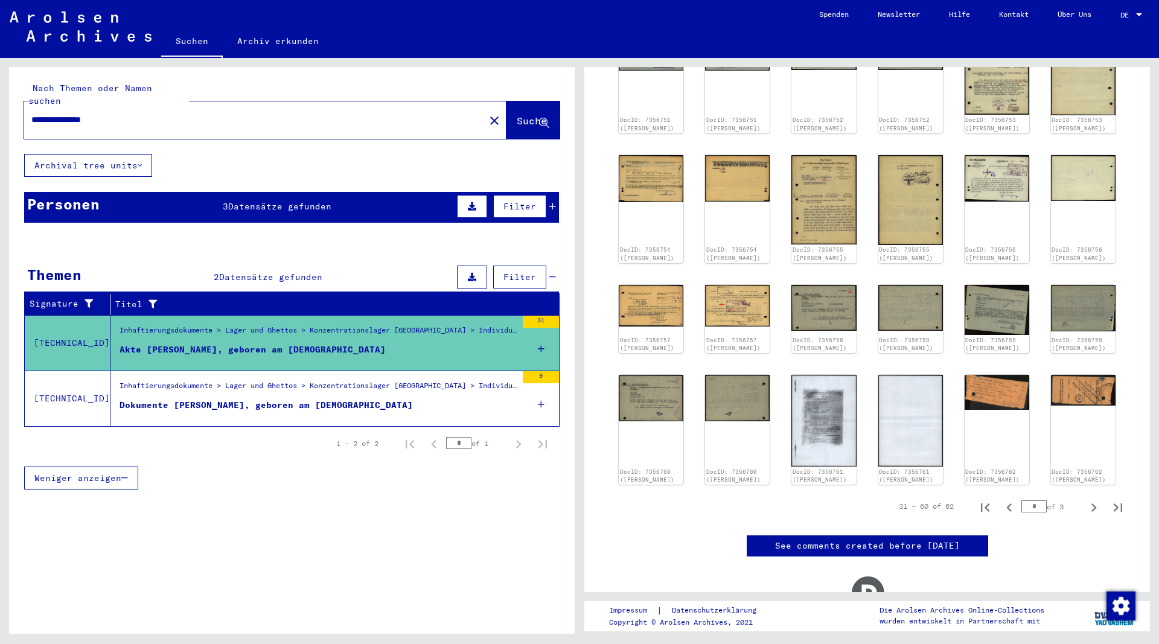
scroll to position [371, 0]
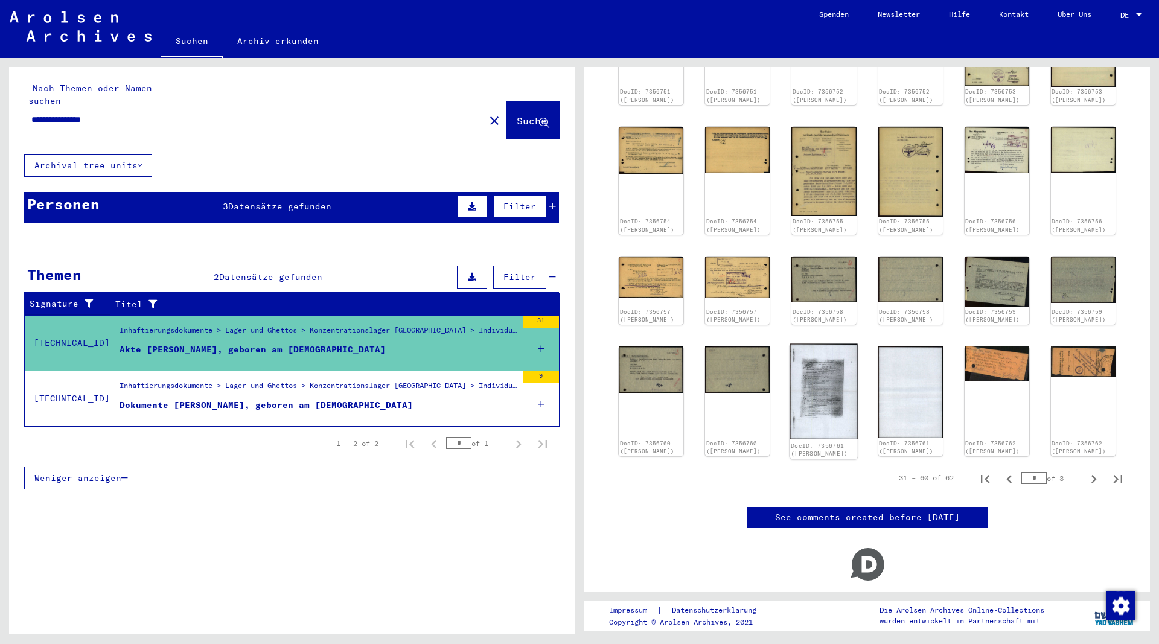
click at [836, 420] on img at bounding box center [824, 392] width 68 height 96
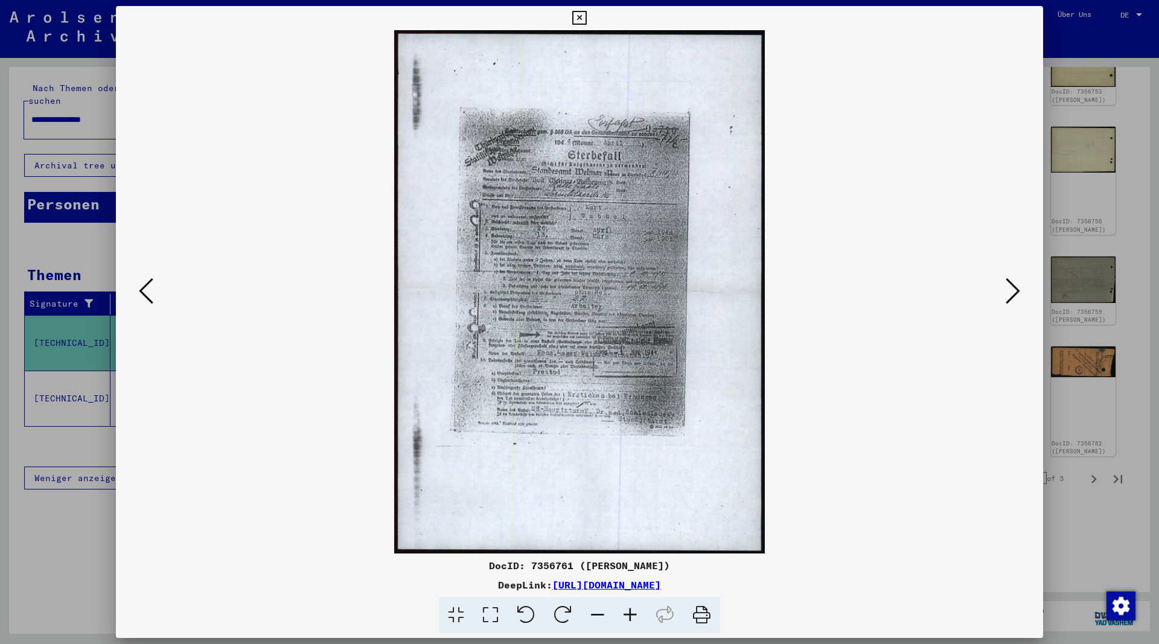
drag, startPoint x: 800, startPoint y: 586, endPoint x: 431, endPoint y: 587, distance: 369.4
click at [431, 587] on div "DeepLink: [URL][DOMAIN_NAME]" at bounding box center [579, 585] width 927 height 14
click at [586, 18] on icon at bounding box center [579, 18] width 14 height 14
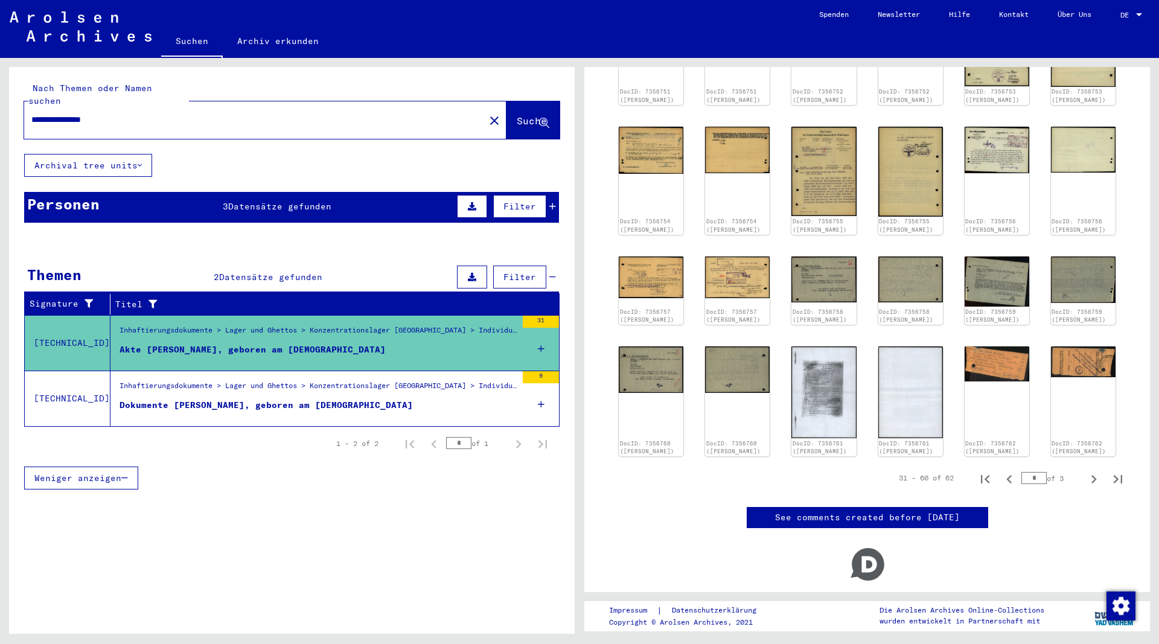
drag, startPoint x: 149, startPoint y: 114, endPoint x: 10, endPoint y: 109, distance: 139.5
click at [10, 109] on div "**********" at bounding box center [292, 110] width 566 height 87
drag, startPoint x: 100, startPoint y: 102, endPoint x: -2, endPoint y: 106, distance: 101.5
click at [31, 113] on input "**********" at bounding box center [254, 119] width 446 height 13
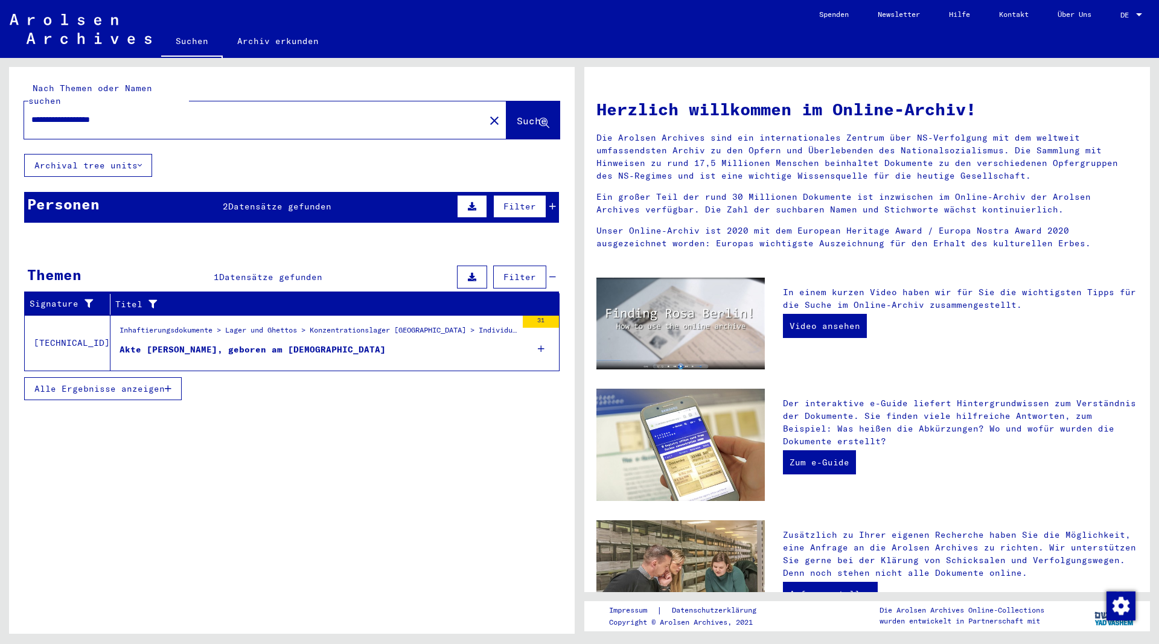
click at [274, 343] on div "Akte [PERSON_NAME], geboren am [DEMOGRAPHIC_DATA]" at bounding box center [253, 349] width 266 height 13
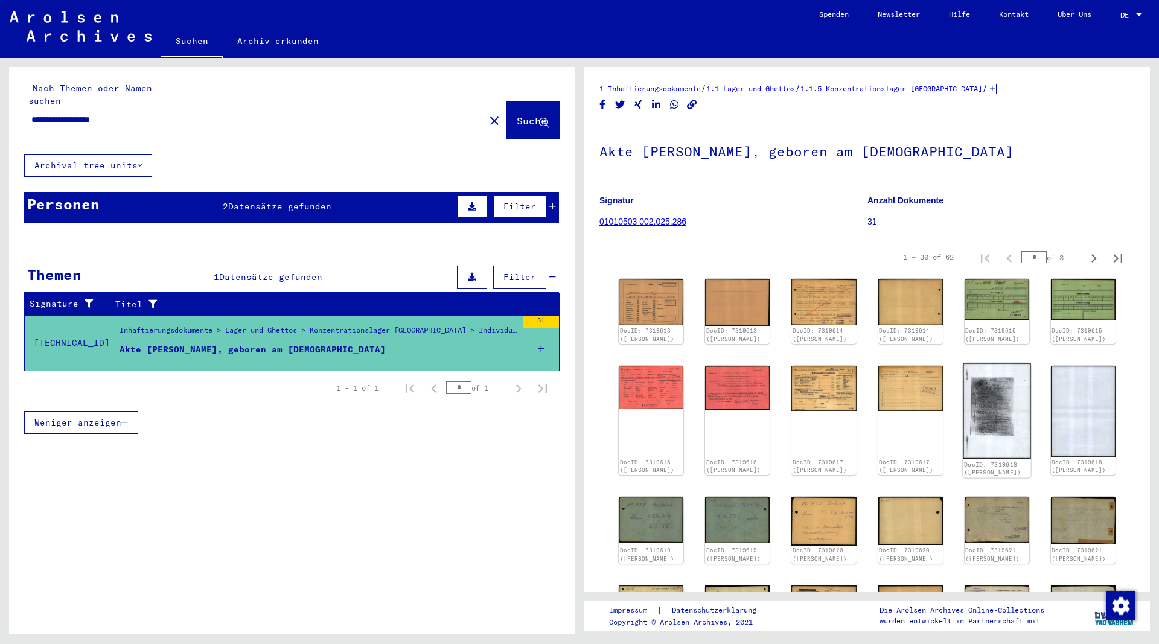
click at [1001, 434] on img at bounding box center [997, 410] width 68 height 95
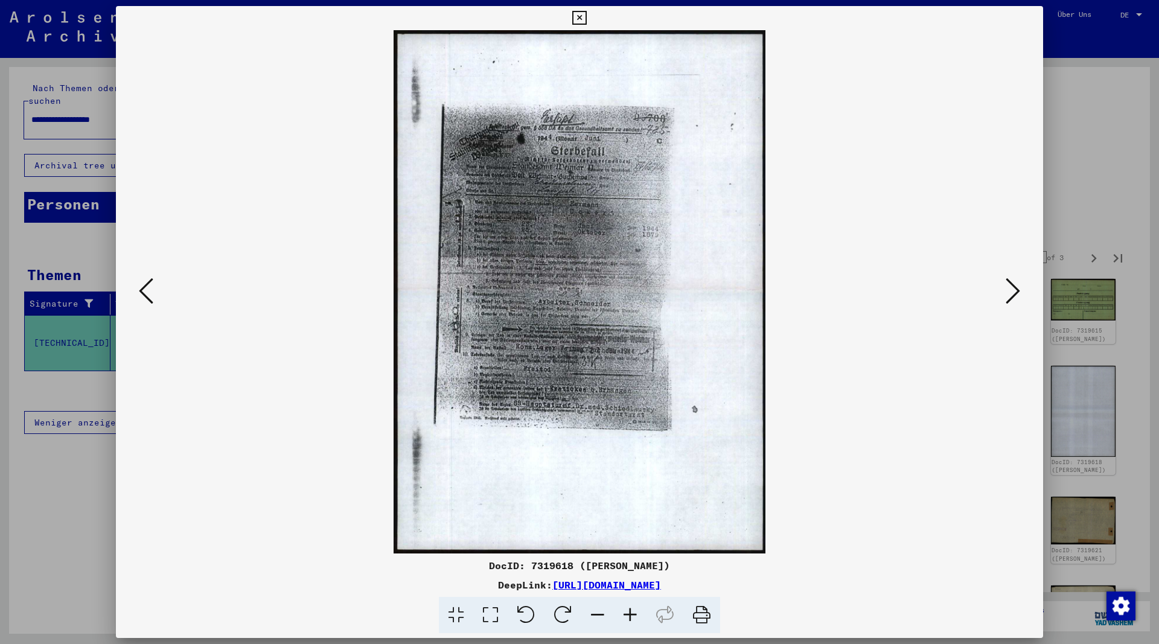
drag, startPoint x: 796, startPoint y: 585, endPoint x: 430, endPoint y: 585, distance: 365.8
click at [430, 585] on div "DeepLink: [URL][DOMAIN_NAME]" at bounding box center [579, 585] width 927 height 14
click at [586, 19] on icon at bounding box center [579, 18] width 14 height 14
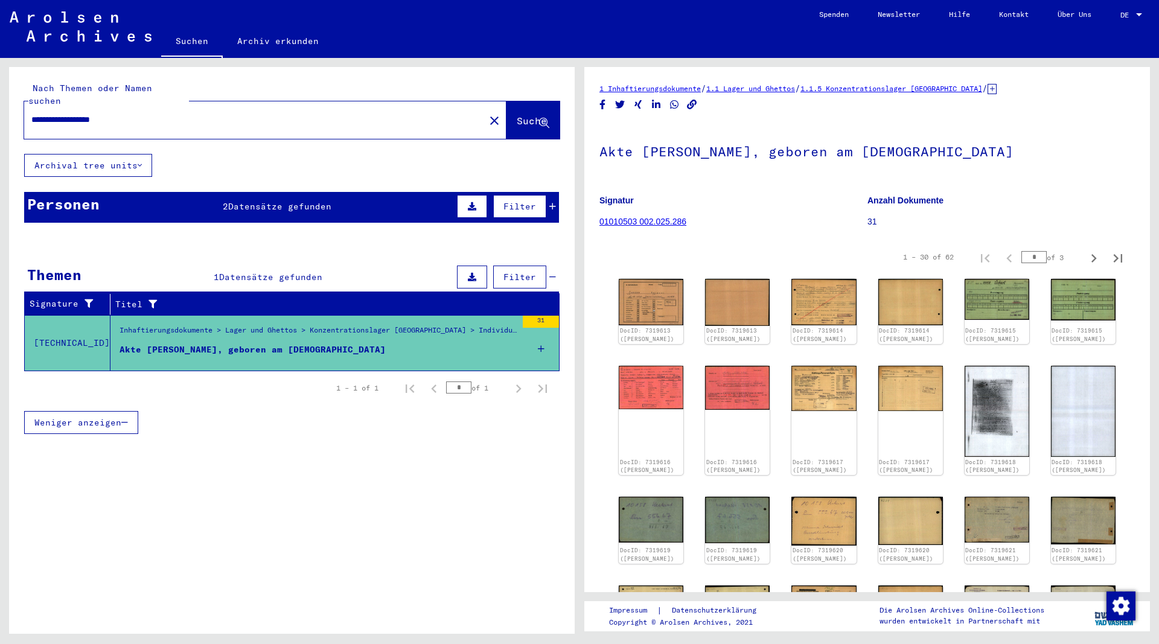
drag, startPoint x: 198, startPoint y: 103, endPoint x: -23, endPoint y: 113, distance: 221.2
click at [31, 113] on input "**********" at bounding box center [254, 119] width 446 height 13
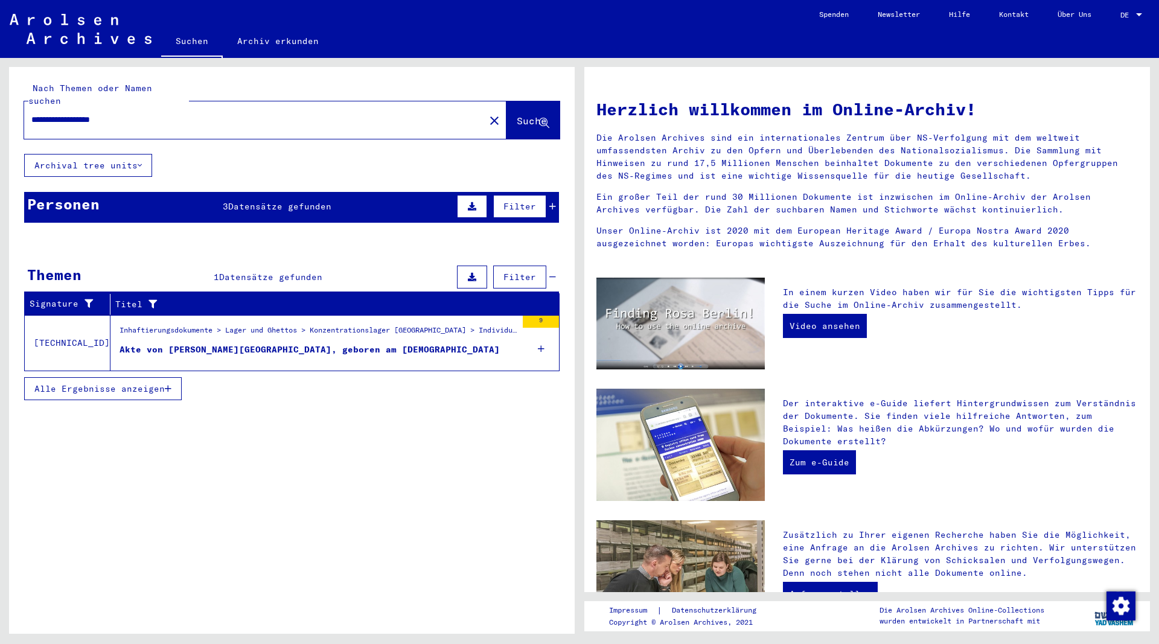
click at [302, 343] on div "Akte von [PERSON_NAME][GEOGRAPHIC_DATA], geboren am [DEMOGRAPHIC_DATA]" at bounding box center [310, 349] width 380 height 13
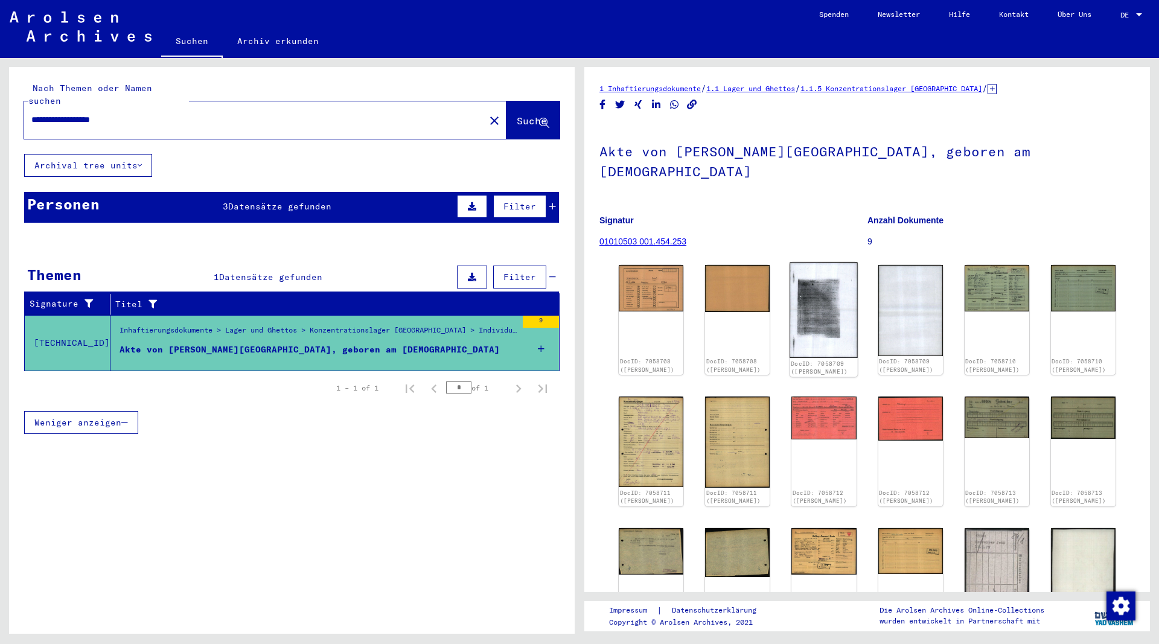
click at [836, 301] on img at bounding box center [824, 311] width 68 height 96
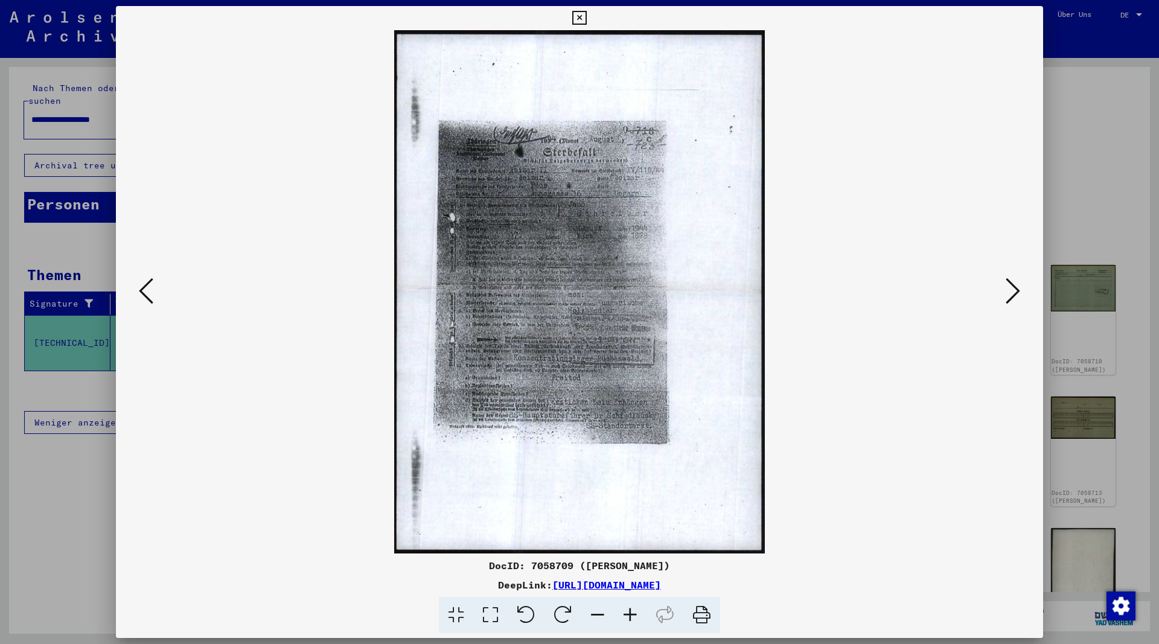
drag, startPoint x: 793, startPoint y: 585, endPoint x: 431, endPoint y: 589, distance: 362.2
click at [431, 589] on div "DeepLink: [URL][DOMAIN_NAME]" at bounding box center [579, 585] width 927 height 14
click at [586, 18] on icon at bounding box center [579, 18] width 14 height 14
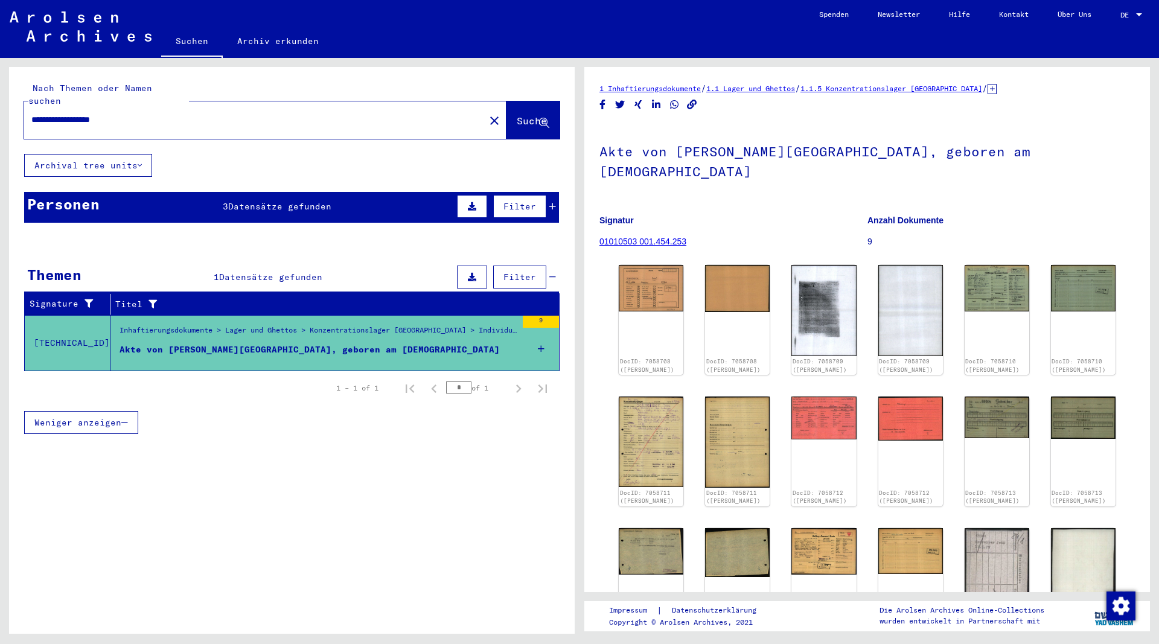
drag, startPoint x: 155, startPoint y: 112, endPoint x: -11, endPoint y: 112, distance: 166.0
click at [31, 113] on input "**********" at bounding box center [254, 119] width 446 height 13
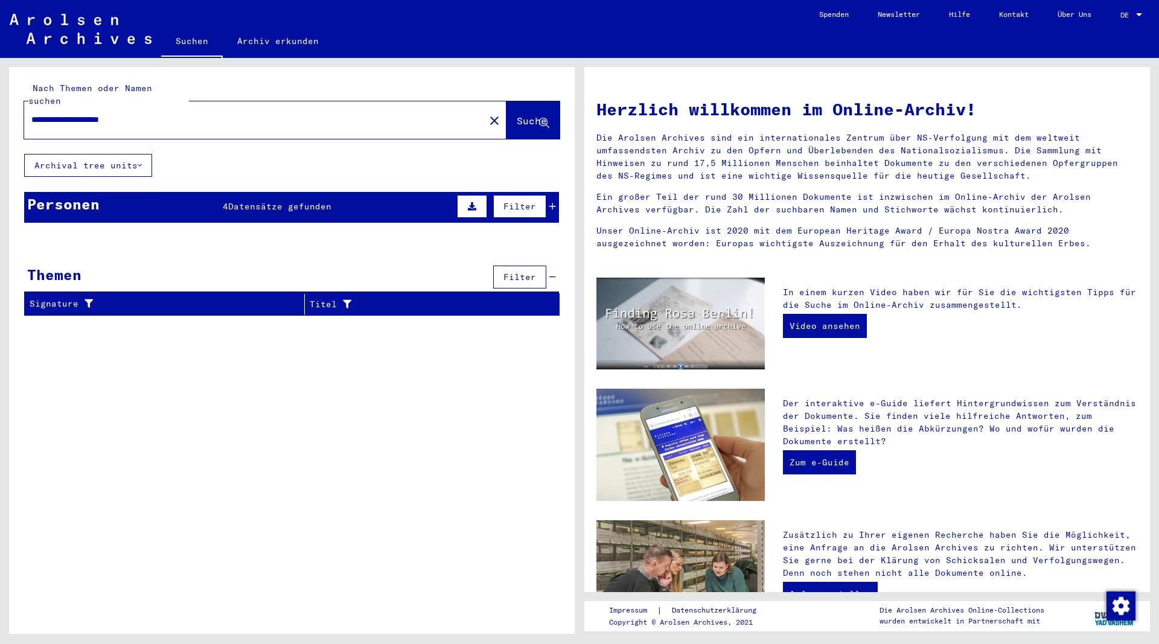
click at [285, 201] on span "Datensätze gefunden" at bounding box center [279, 206] width 103 height 11
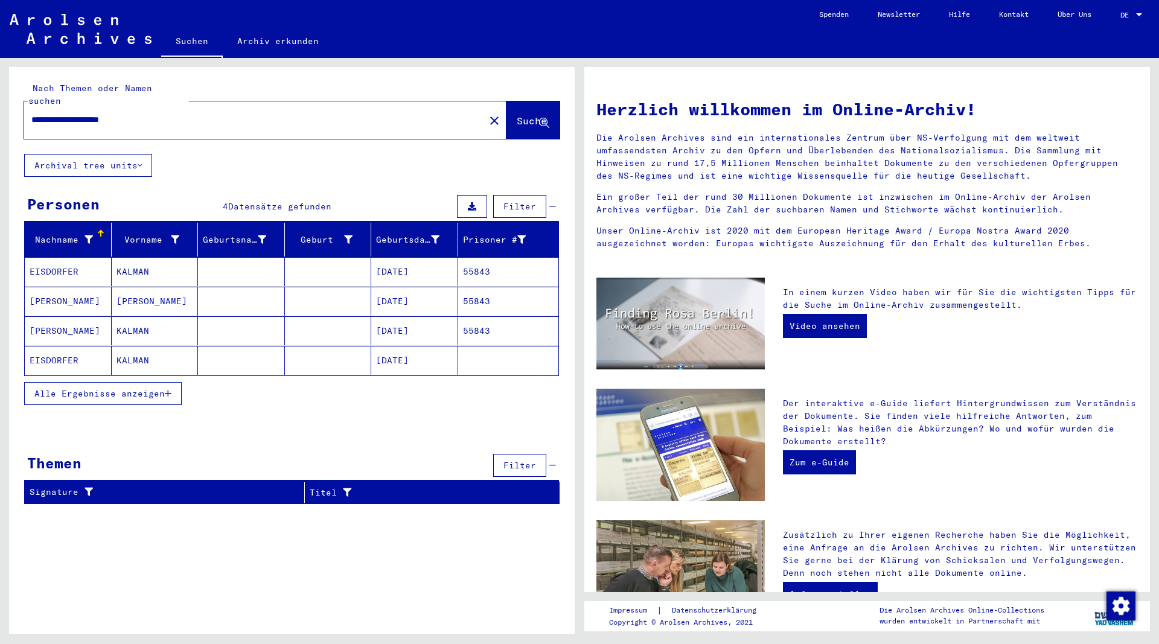
click at [58, 257] on mat-cell "EISDORFER" at bounding box center [68, 271] width 87 height 29
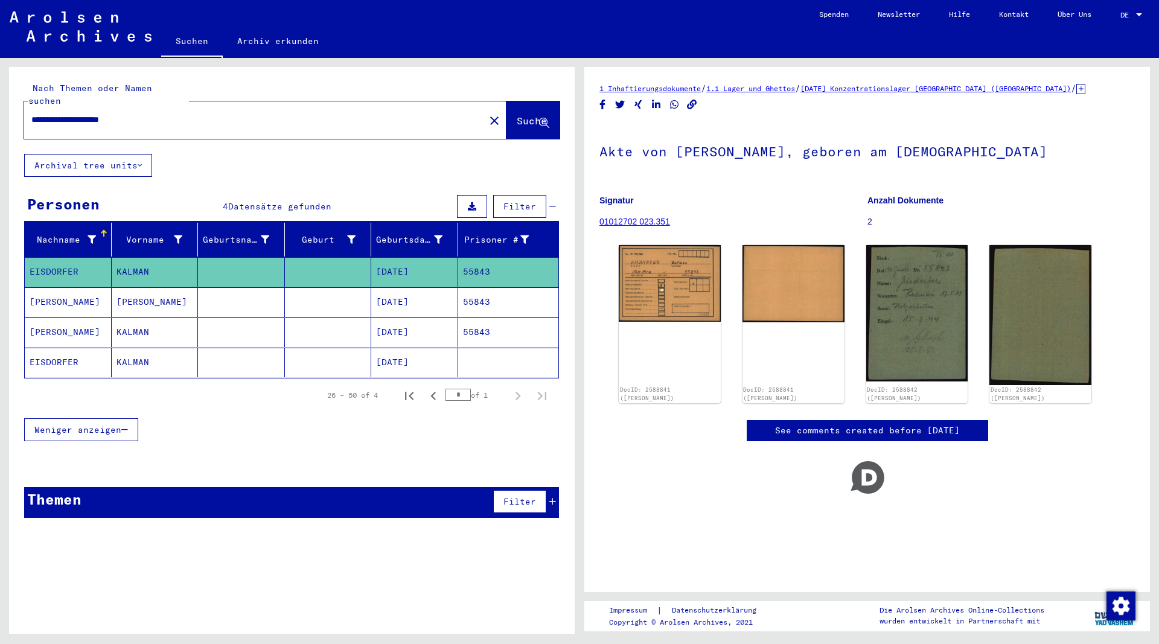
click at [63, 292] on mat-cell "[PERSON_NAME]" at bounding box center [68, 302] width 87 height 30
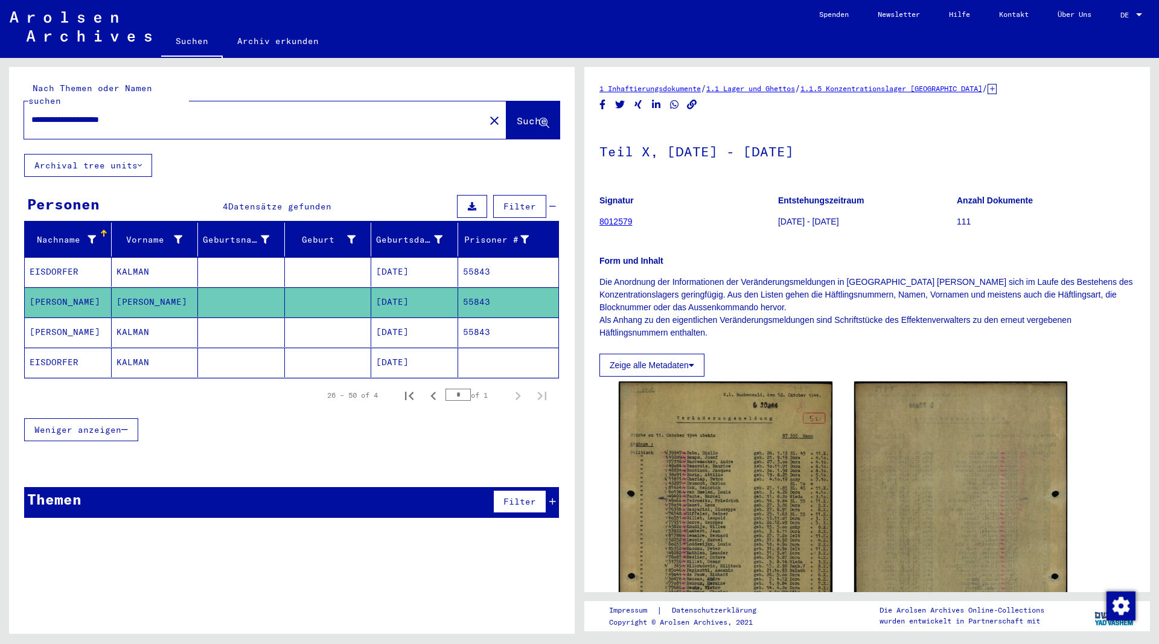
click at [74, 324] on mat-cell "[PERSON_NAME]" at bounding box center [68, 333] width 87 height 30
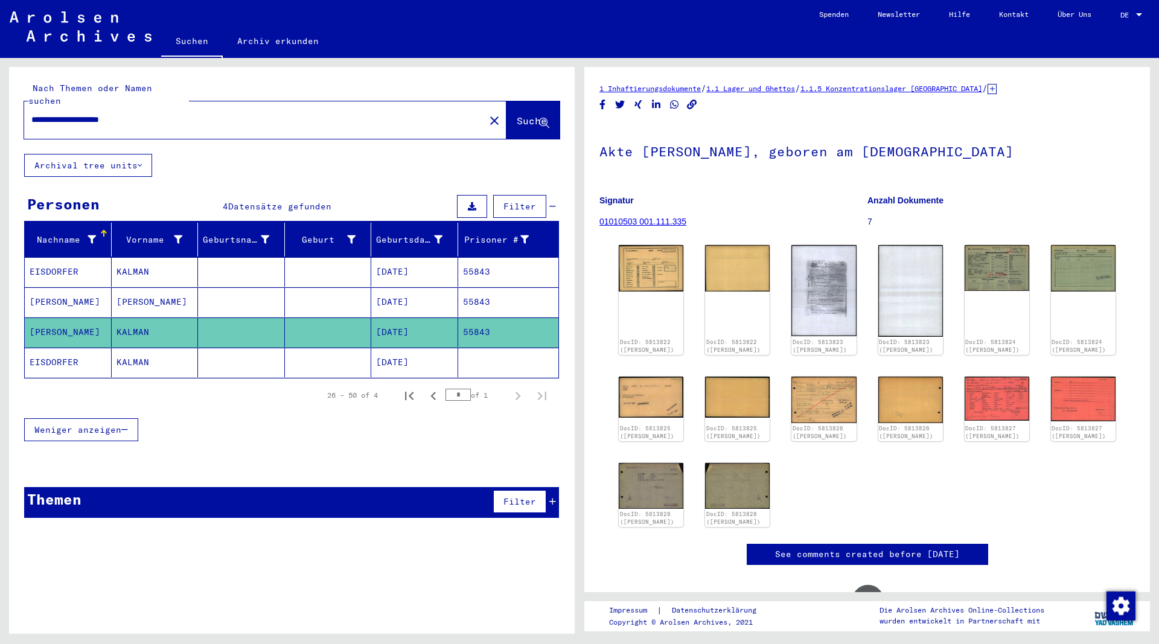
click at [66, 113] on input "**********" at bounding box center [254, 119] width 446 height 13
click at [517, 115] on span "Suche" at bounding box center [532, 121] width 30 height 12
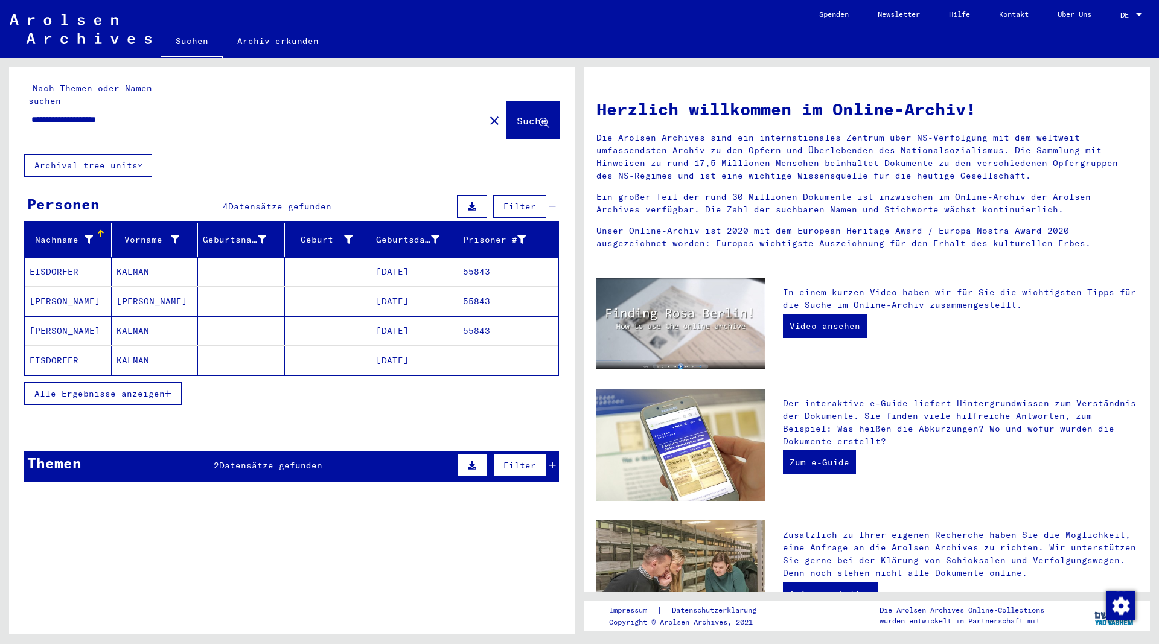
click at [253, 346] on mat-cell at bounding box center [241, 360] width 87 height 29
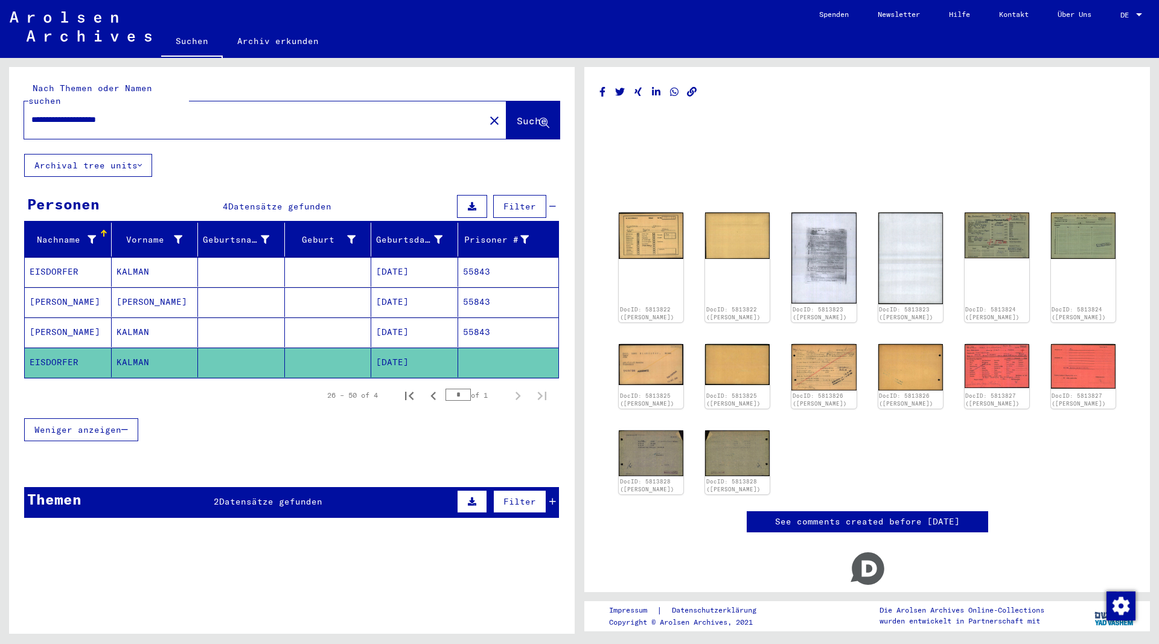
click at [271, 496] on span "Datensätze gefunden" at bounding box center [270, 501] width 103 height 11
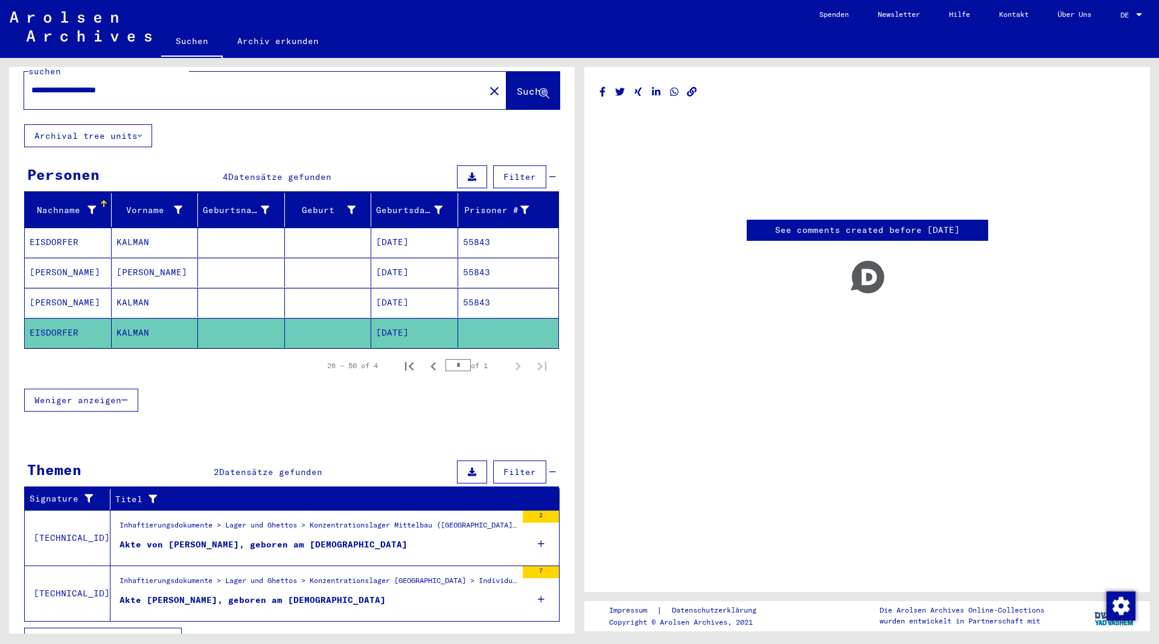
scroll to position [40, 0]
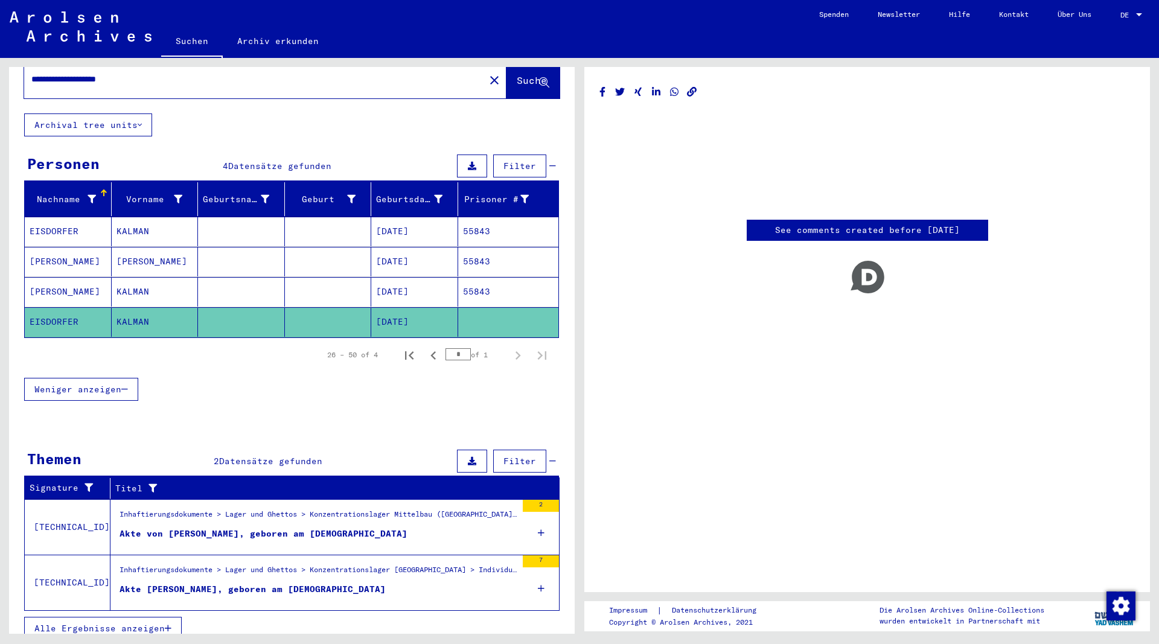
click at [281, 513] on figure "Inhaftierungsdokumente > Lager und Ghettos > Konzentrationslager Mittelbau ([GE…" at bounding box center [318, 518] width 397 height 18
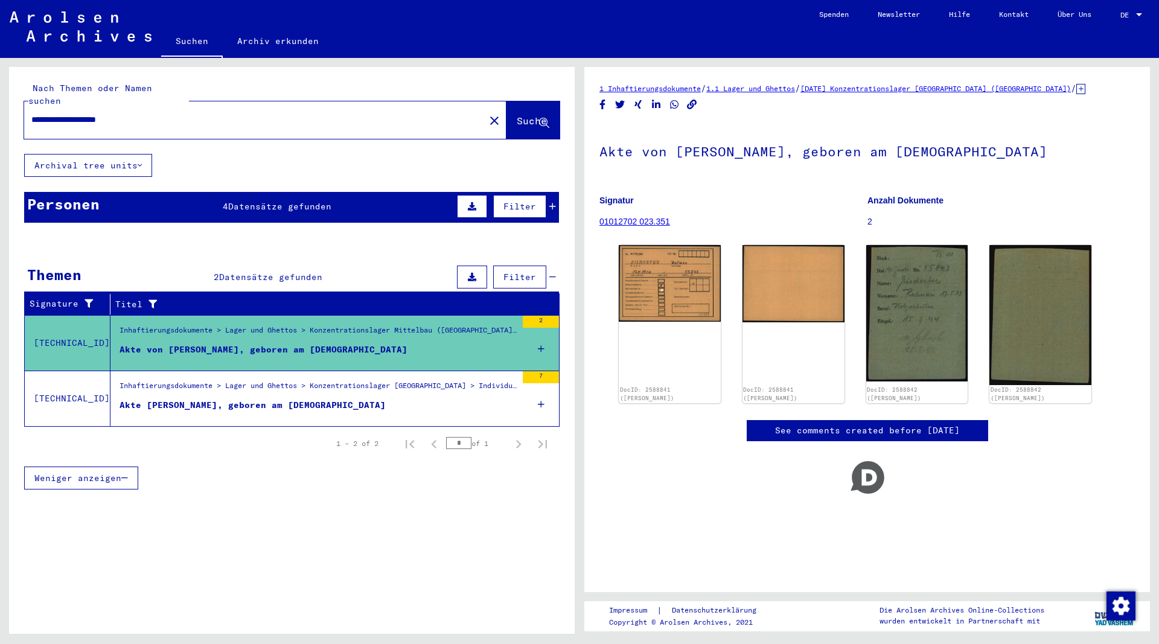
click at [282, 399] on div "Akte [PERSON_NAME], geboren am [DEMOGRAPHIC_DATA]" at bounding box center [253, 405] width 266 height 13
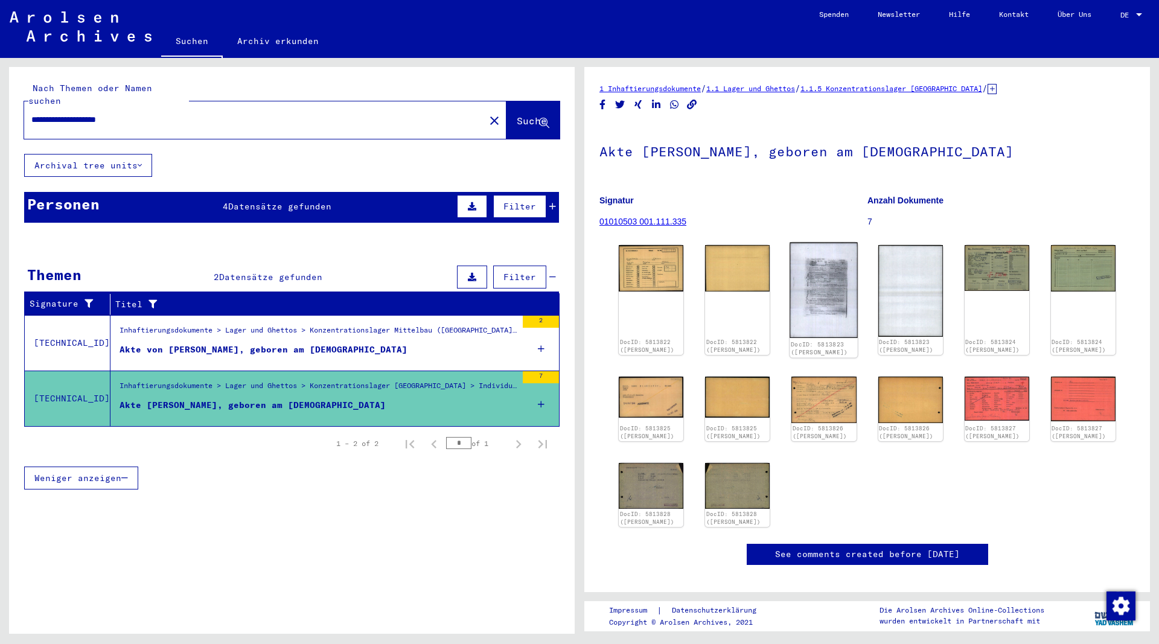
click at [815, 308] on img at bounding box center [824, 291] width 68 height 96
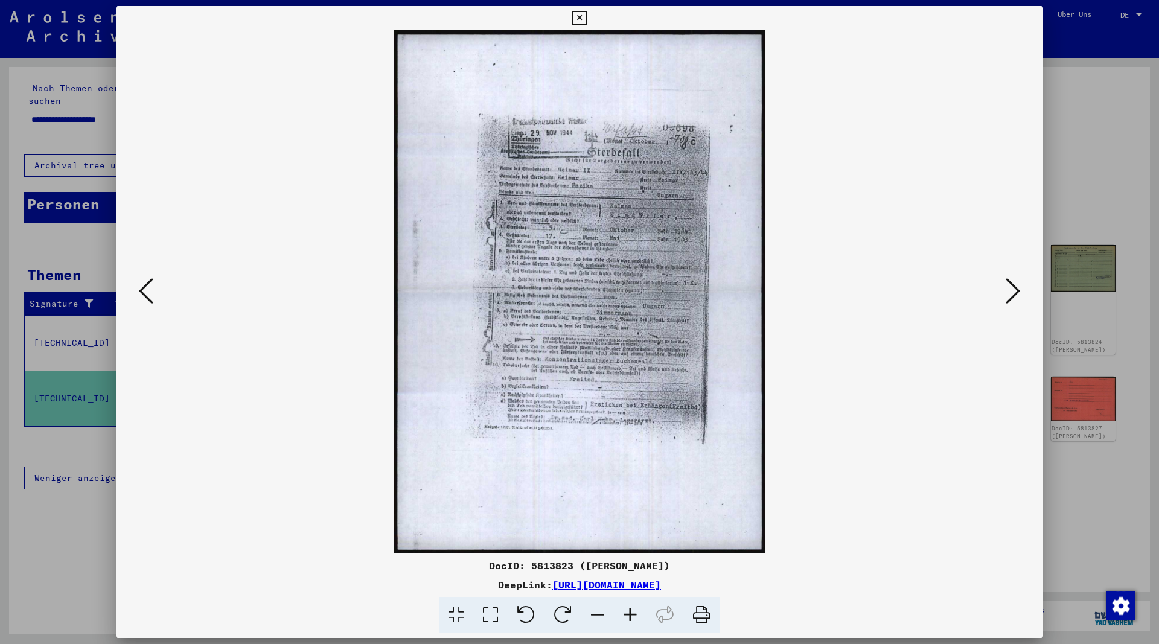
drag, startPoint x: 793, startPoint y: 587, endPoint x: 431, endPoint y: 584, distance: 361.6
click at [431, 584] on div "DeepLink: [URL][DOMAIN_NAME]" at bounding box center [579, 585] width 927 height 14
click at [586, 19] on icon at bounding box center [579, 18] width 14 height 14
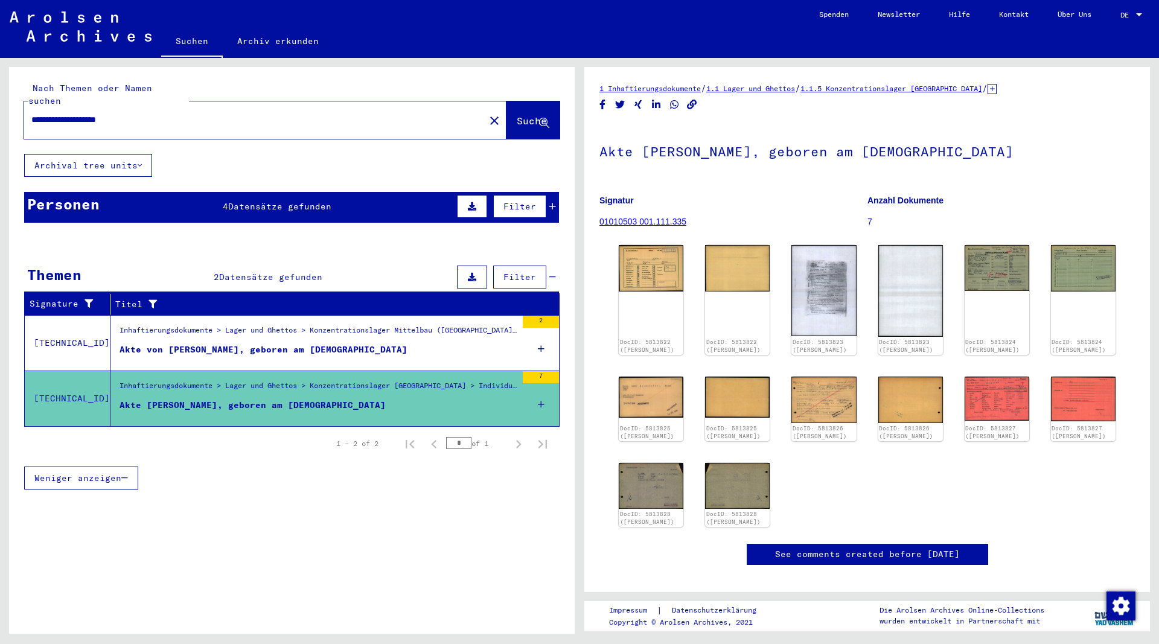
drag, startPoint x: 165, startPoint y: 103, endPoint x: -5, endPoint y: 107, distance: 170.3
click at [31, 113] on input "**********" at bounding box center [254, 119] width 446 height 13
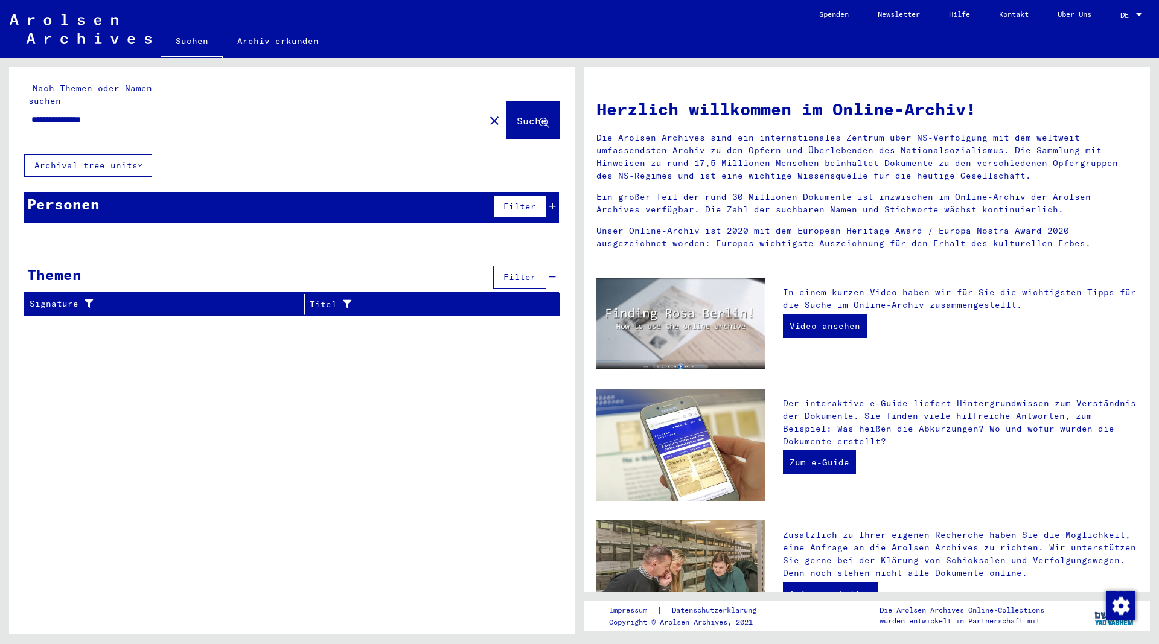
click at [81, 113] on input "**********" at bounding box center [250, 119] width 439 height 13
click at [517, 115] on span "Suche" at bounding box center [532, 121] width 30 height 12
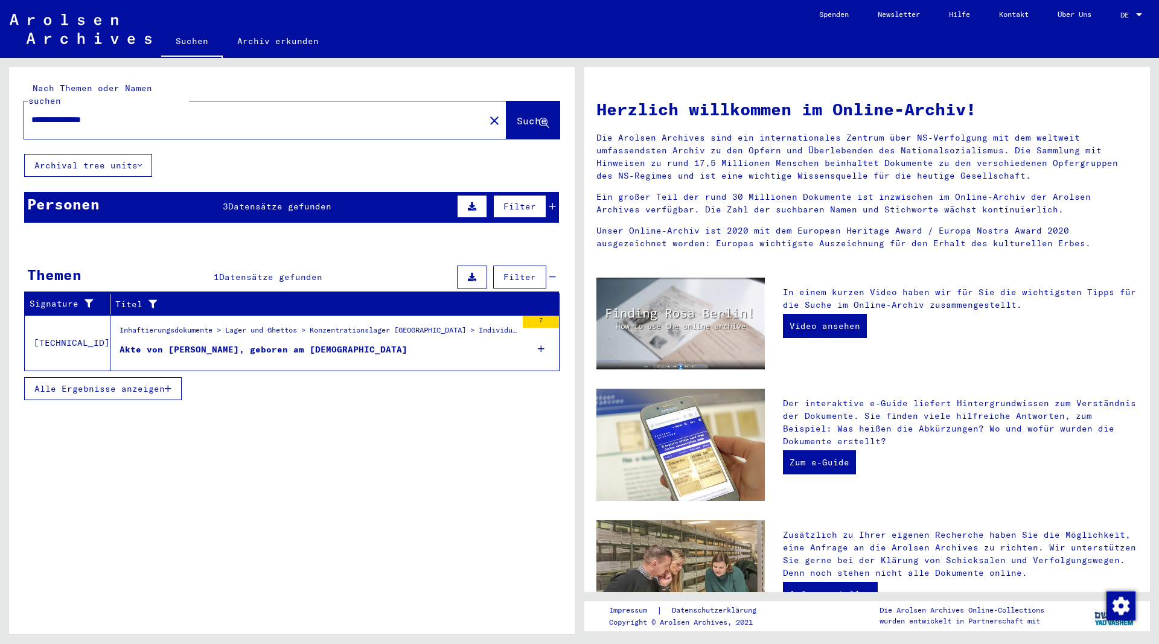
click at [318, 343] on div "Akte von [PERSON_NAME], geboren am [DEMOGRAPHIC_DATA]" at bounding box center [264, 349] width 288 height 13
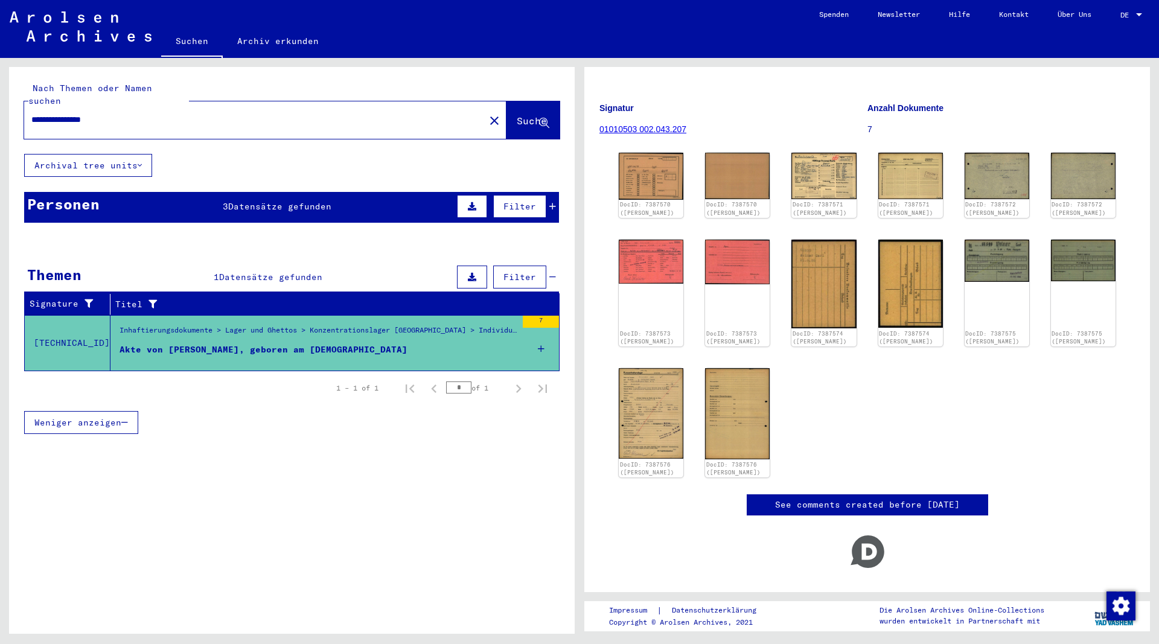
scroll to position [124, 0]
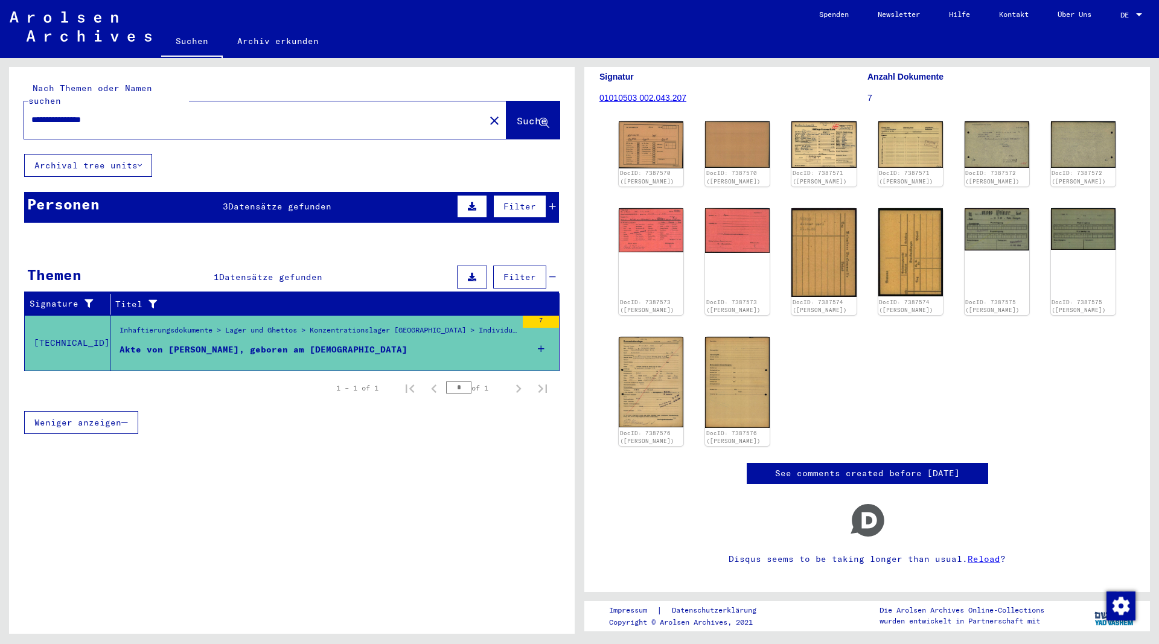
click at [289, 201] on span "Datensätze gefunden" at bounding box center [279, 206] width 103 height 11
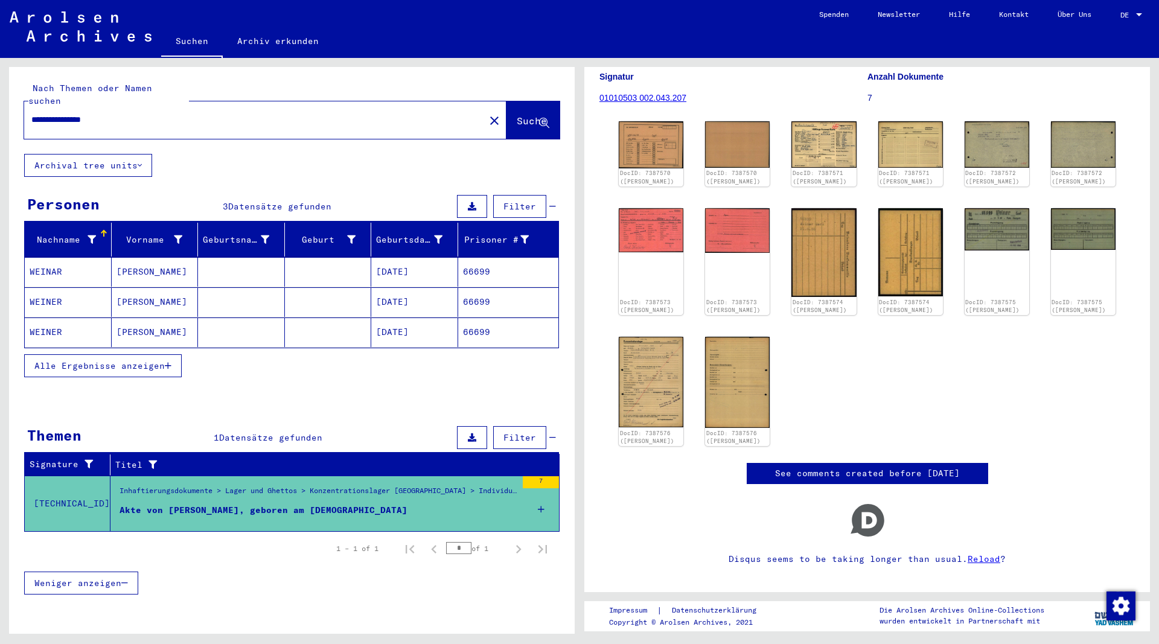
click at [66, 261] on mat-cell "WEINAR" at bounding box center [68, 272] width 87 height 30
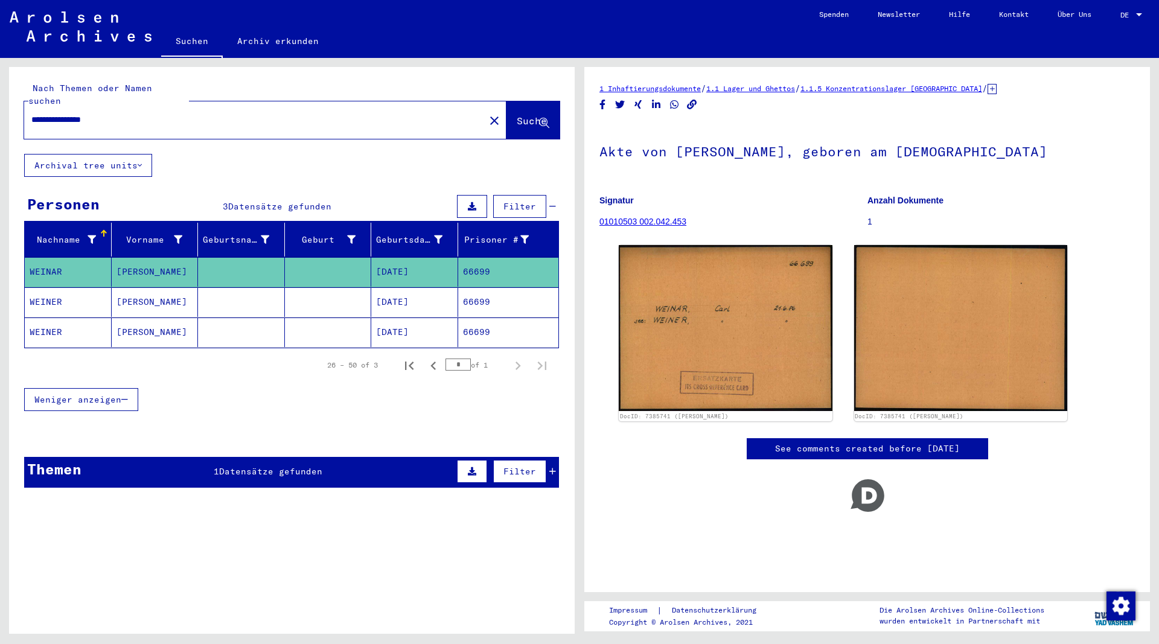
click at [45, 289] on mat-cell "WEINER" at bounding box center [68, 302] width 87 height 30
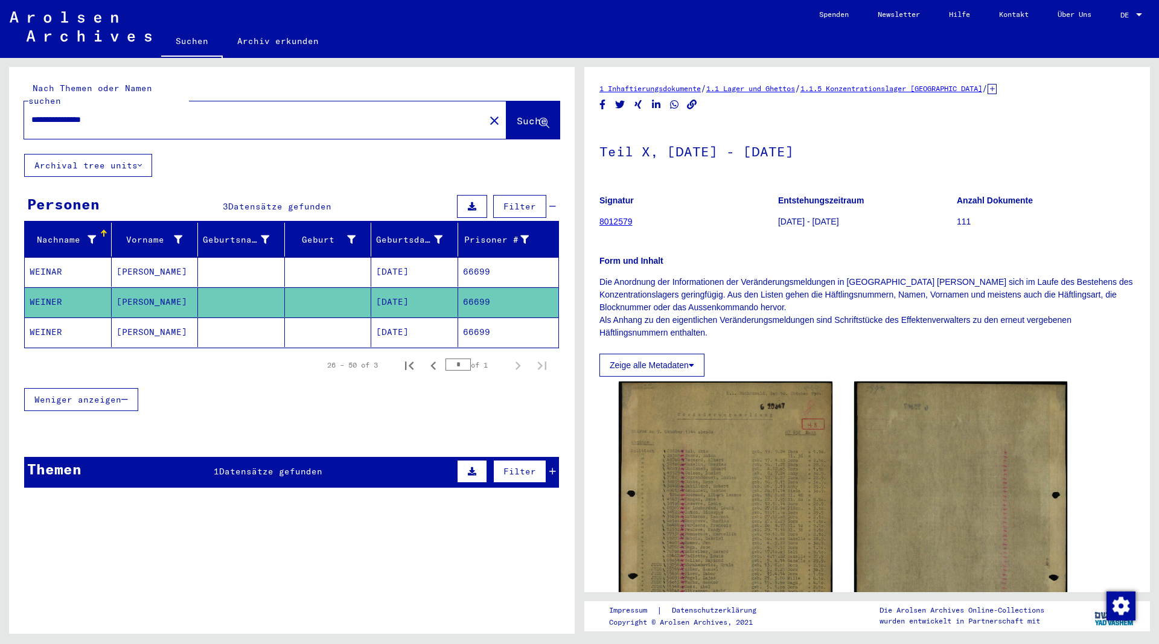
click at [60, 318] on mat-cell "WEINER" at bounding box center [68, 333] width 87 height 30
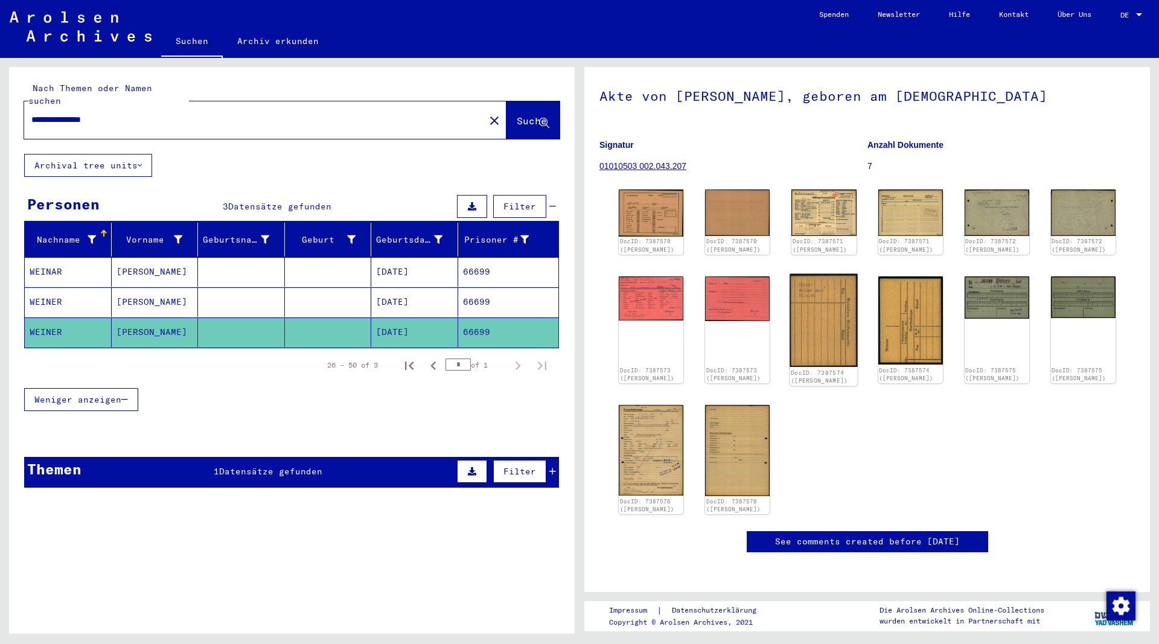
scroll to position [75, 0]
click at [36, 287] on mat-cell "WEINER" at bounding box center [68, 302] width 87 height 30
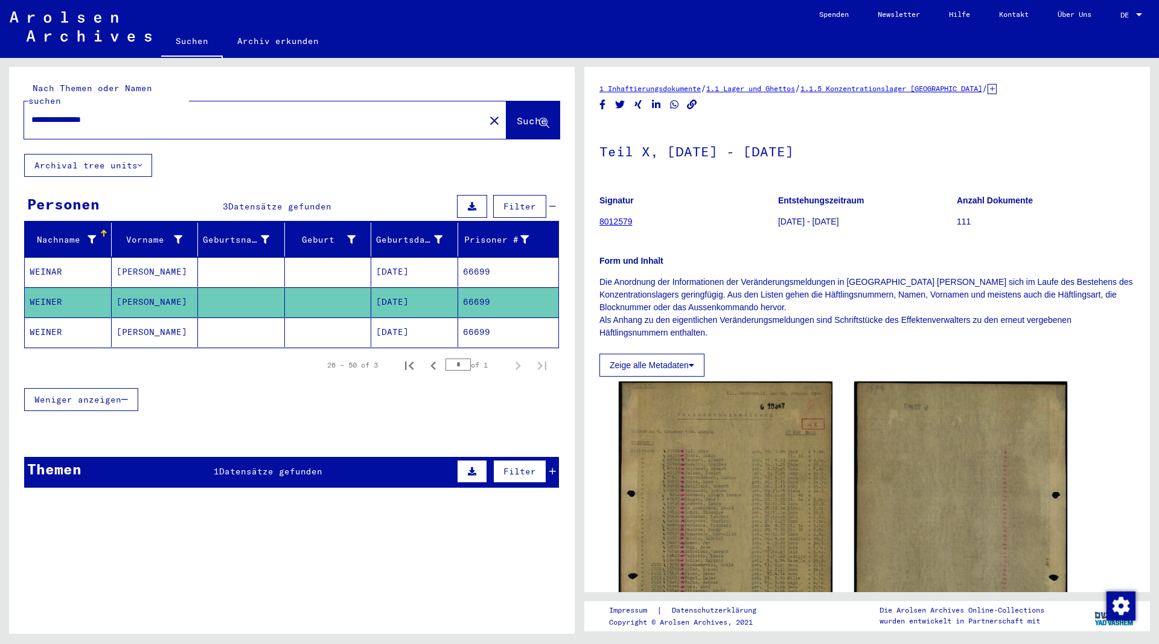
click at [49, 257] on mat-cell "WEINAR" at bounding box center [68, 272] width 87 height 30
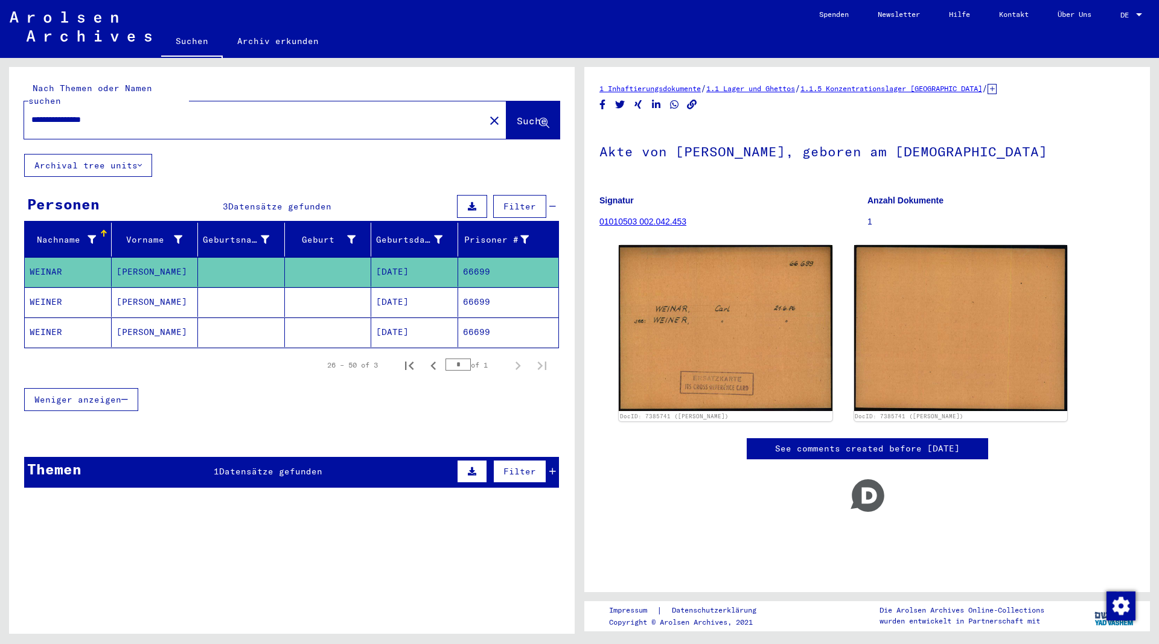
click at [84, 113] on input "**********" at bounding box center [254, 119] width 446 height 13
click at [522, 115] on span "Suche" at bounding box center [532, 121] width 30 height 12
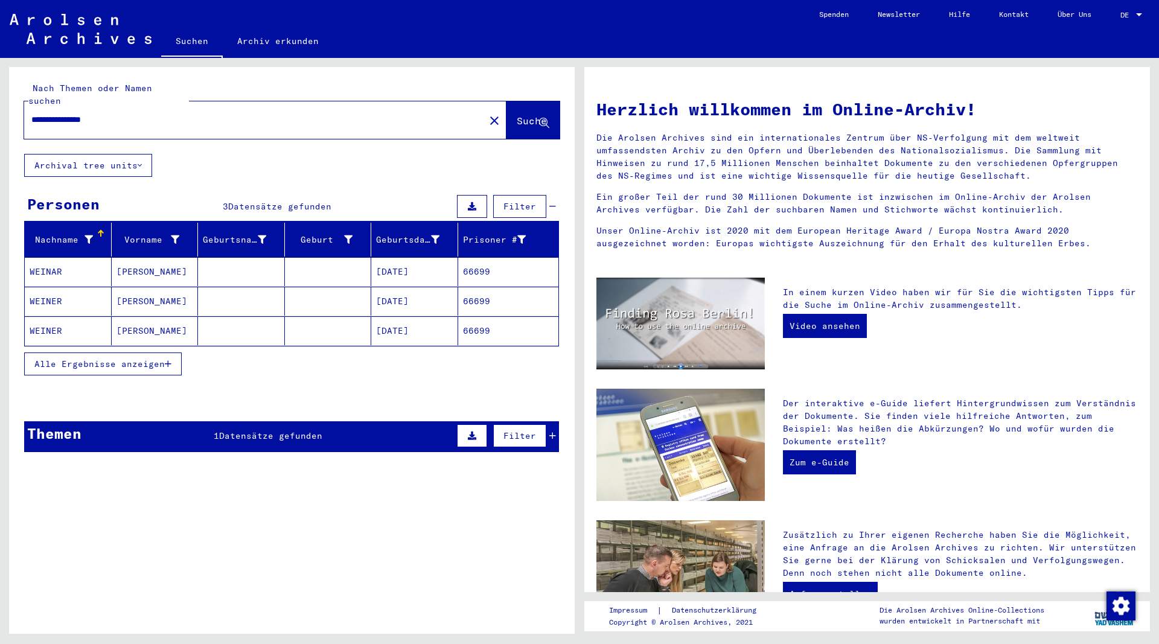
click at [262, 430] on span "Datensätze gefunden" at bounding box center [270, 435] width 103 height 11
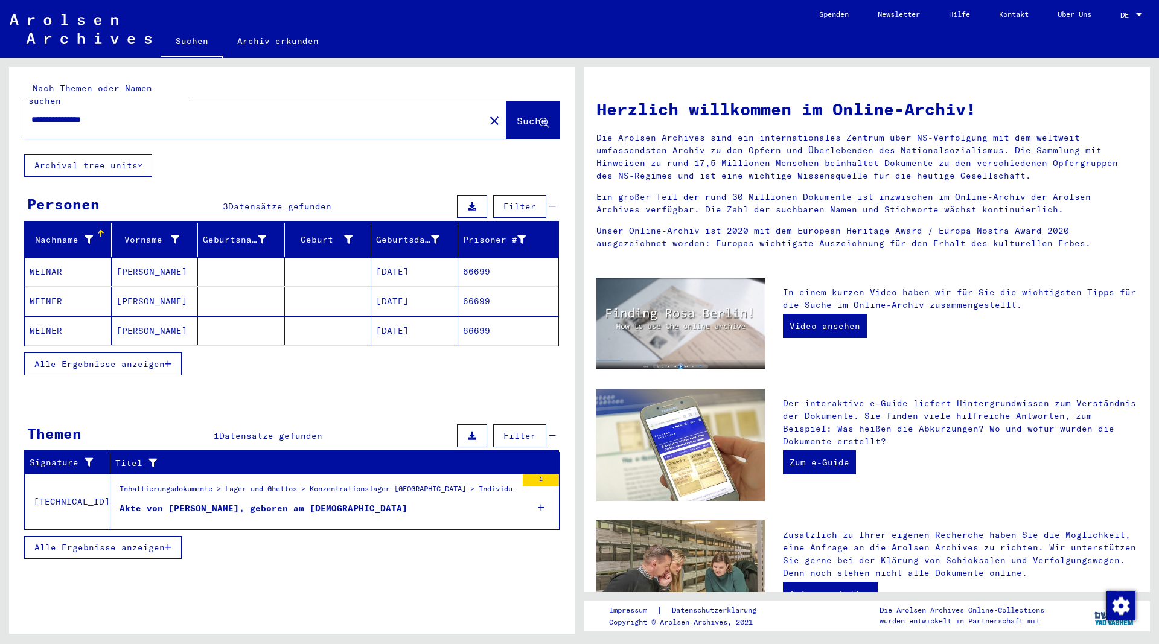
click at [233, 502] on div "Akte von [PERSON_NAME], geboren am [DEMOGRAPHIC_DATA]" at bounding box center [264, 508] width 288 height 13
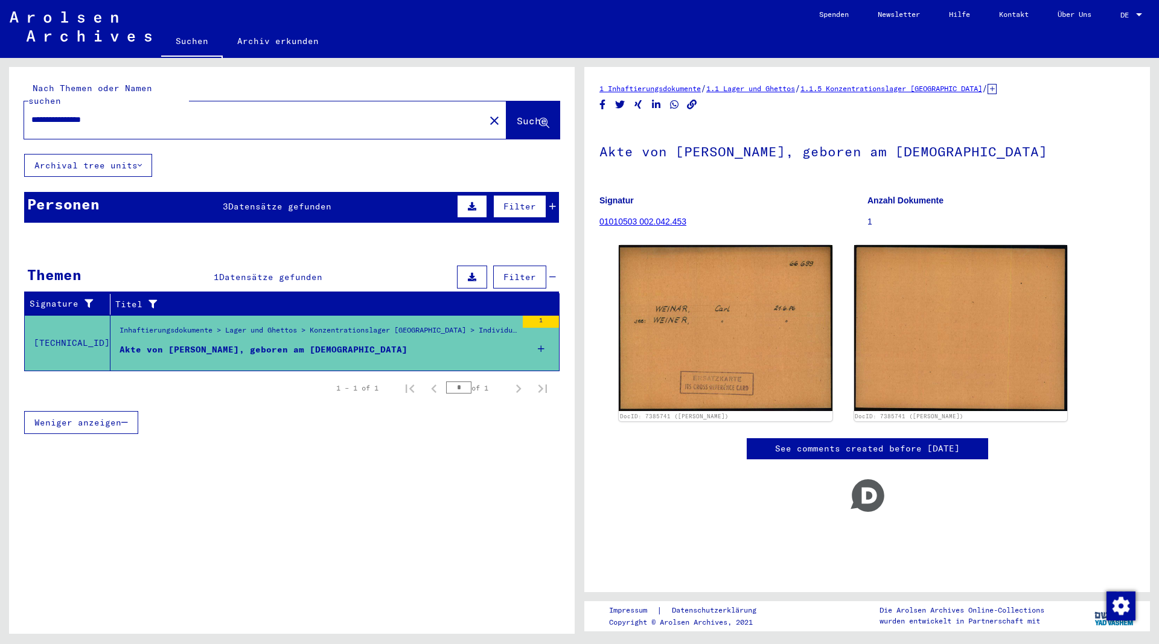
click at [263, 201] on span "Datensätze gefunden" at bounding box center [279, 206] width 103 height 11
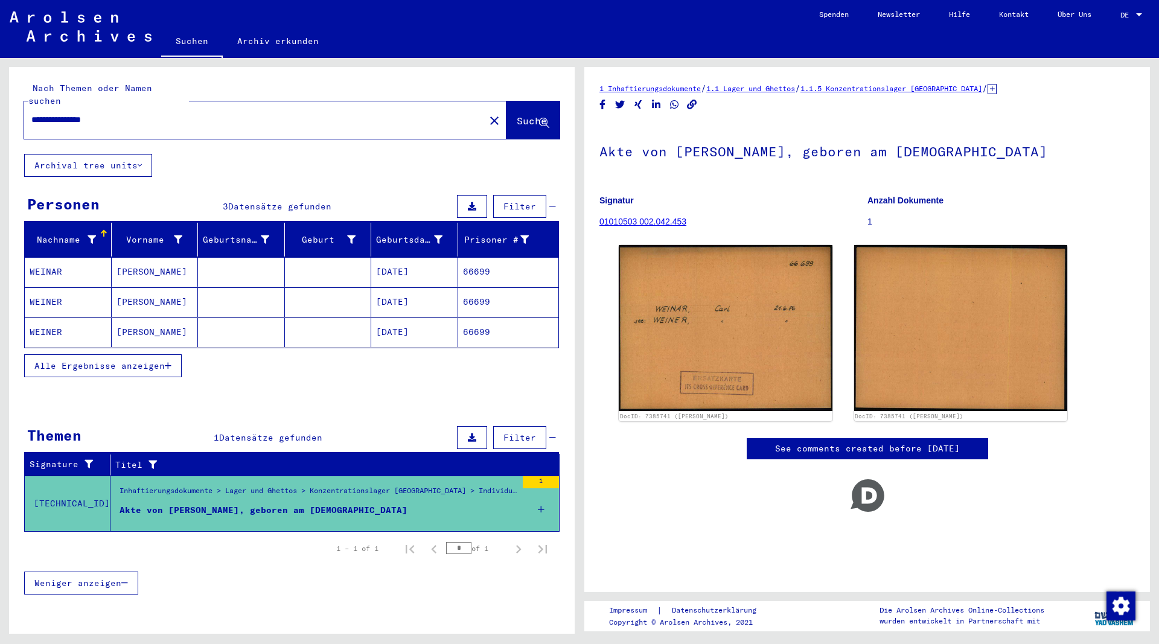
click at [128, 263] on mat-cell "[PERSON_NAME]" at bounding box center [155, 272] width 87 height 30
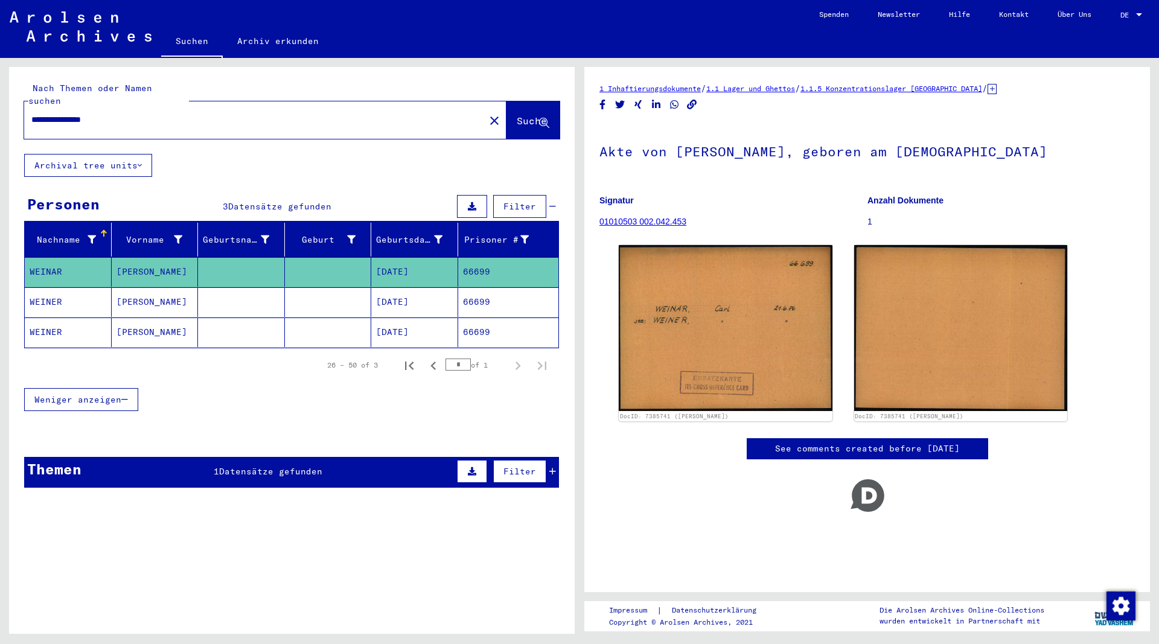
click at [133, 289] on mat-cell "[PERSON_NAME]" at bounding box center [155, 302] width 87 height 30
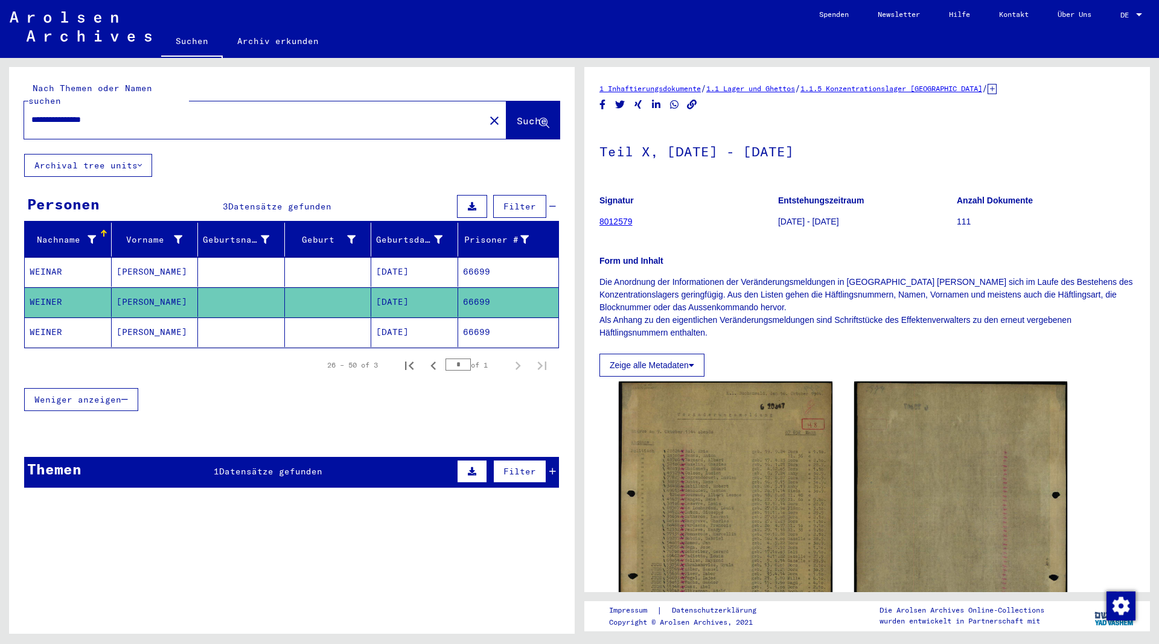
click at [128, 319] on mat-cell "[PERSON_NAME]" at bounding box center [155, 333] width 87 height 30
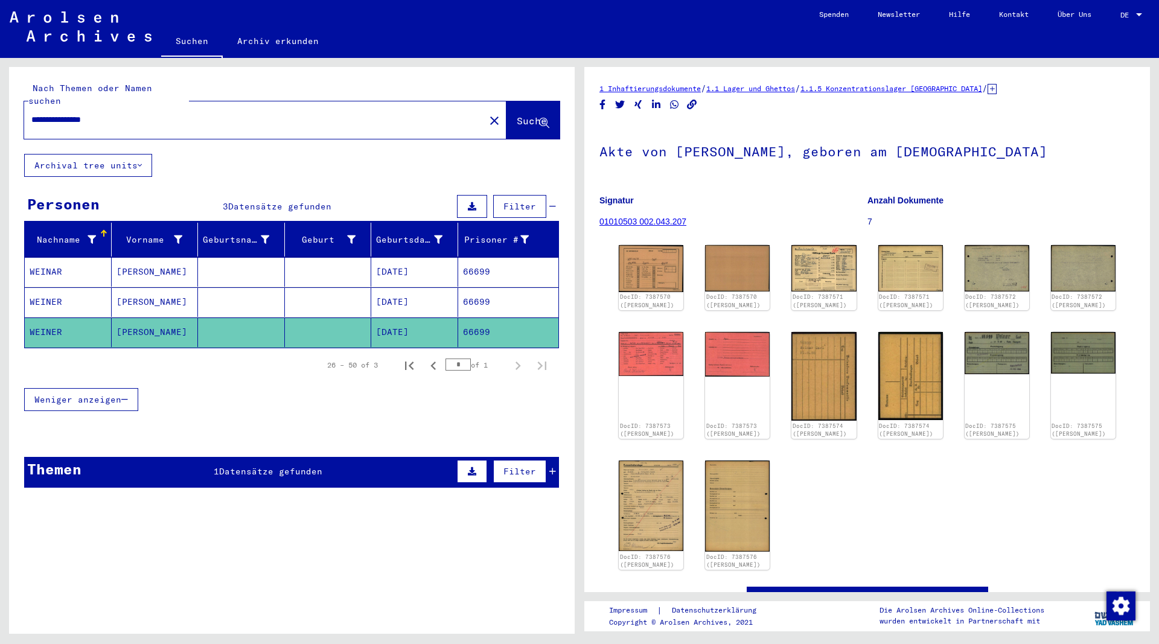
drag, startPoint x: 151, startPoint y: 106, endPoint x: -10, endPoint y: 106, distance: 161.2
click at [31, 113] on input "**********" at bounding box center [254, 119] width 446 height 13
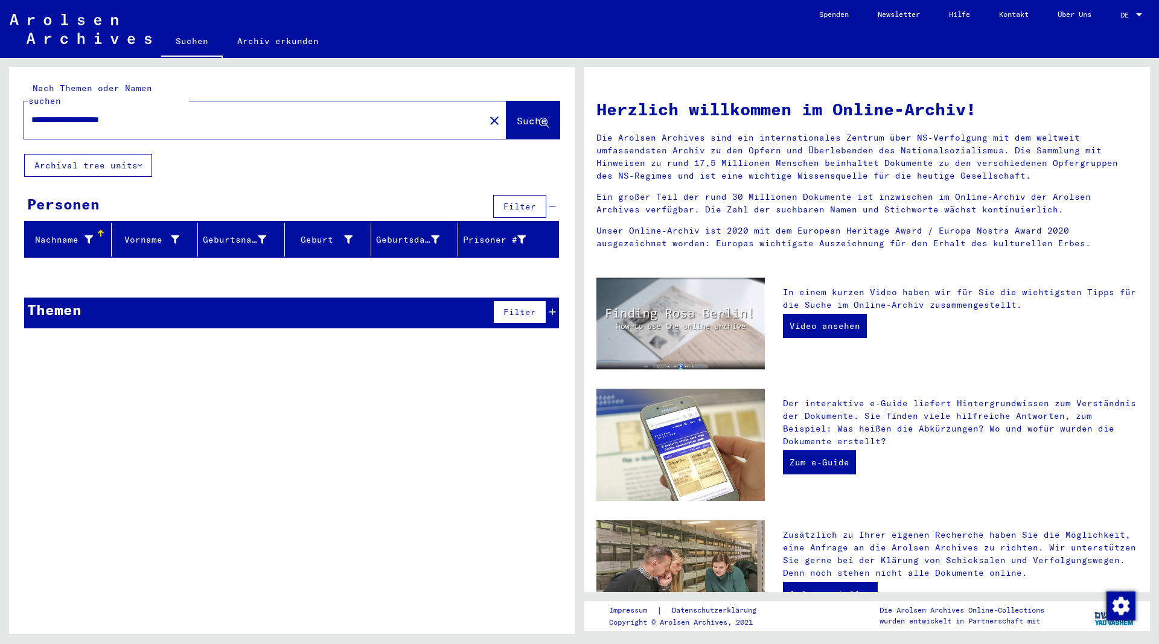
drag, startPoint x: 70, startPoint y: 106, endPoint x: -77, endPoint y: 121, distance: 147.4
click at [31, 121] on input "**********" at bounding box center [250, 119] width 439 height 13
click at [517, 115] on span "Suche" at bounding box center [532, 121] width 30 height 12
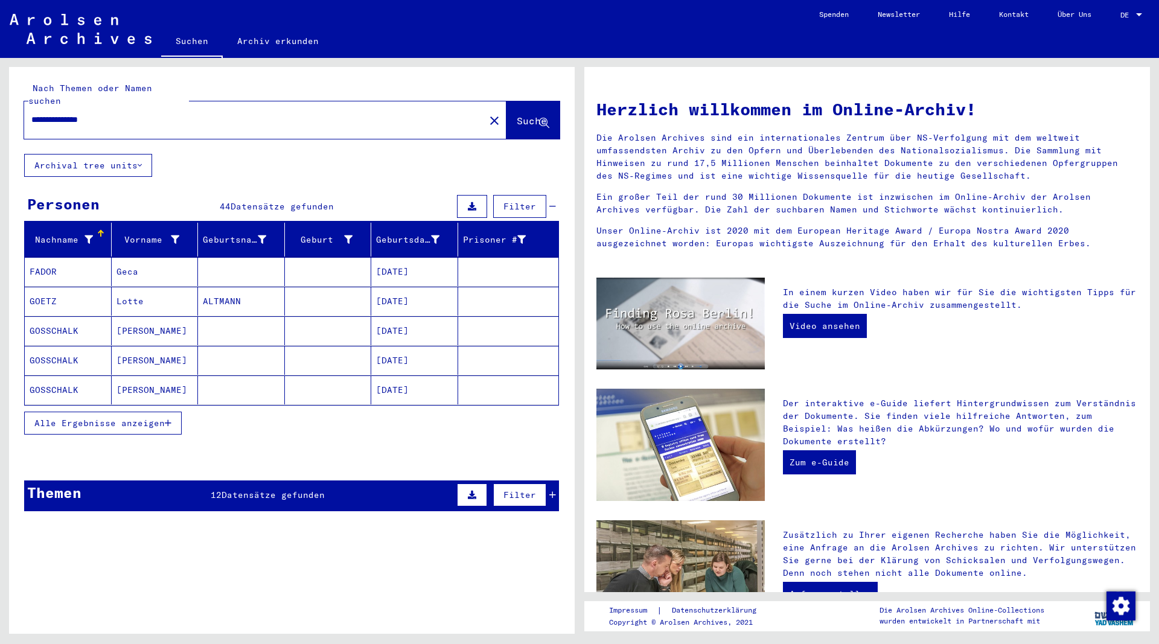
click at [168, 419] on icon "button" at bounding box center [168, 423] width 7 height 8
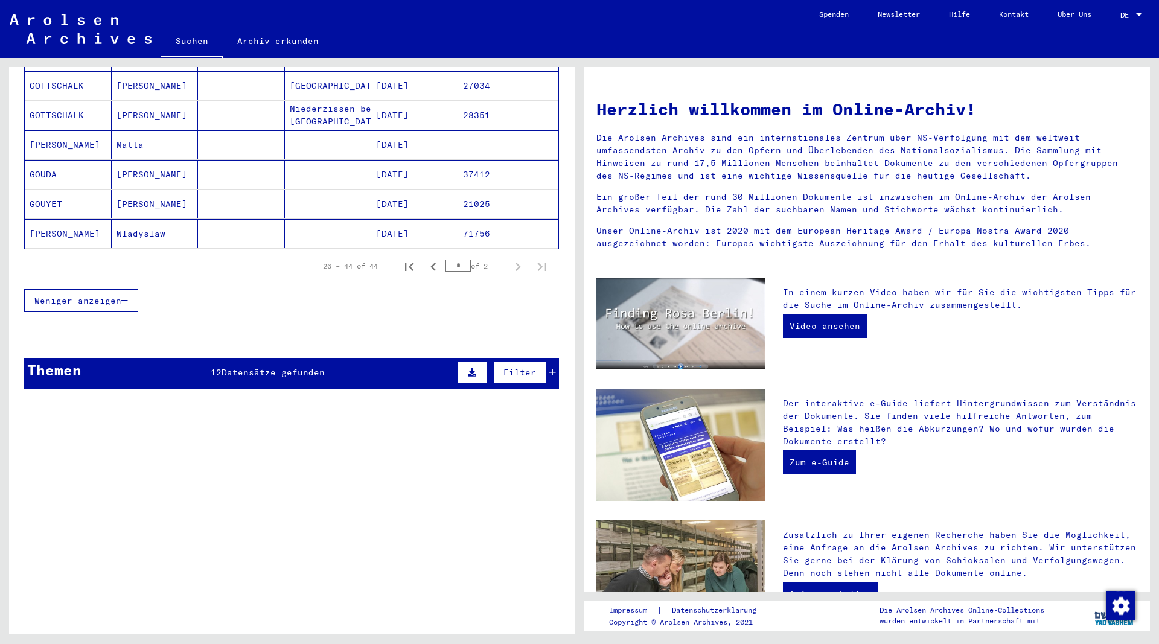
scroll to position [782, 0]
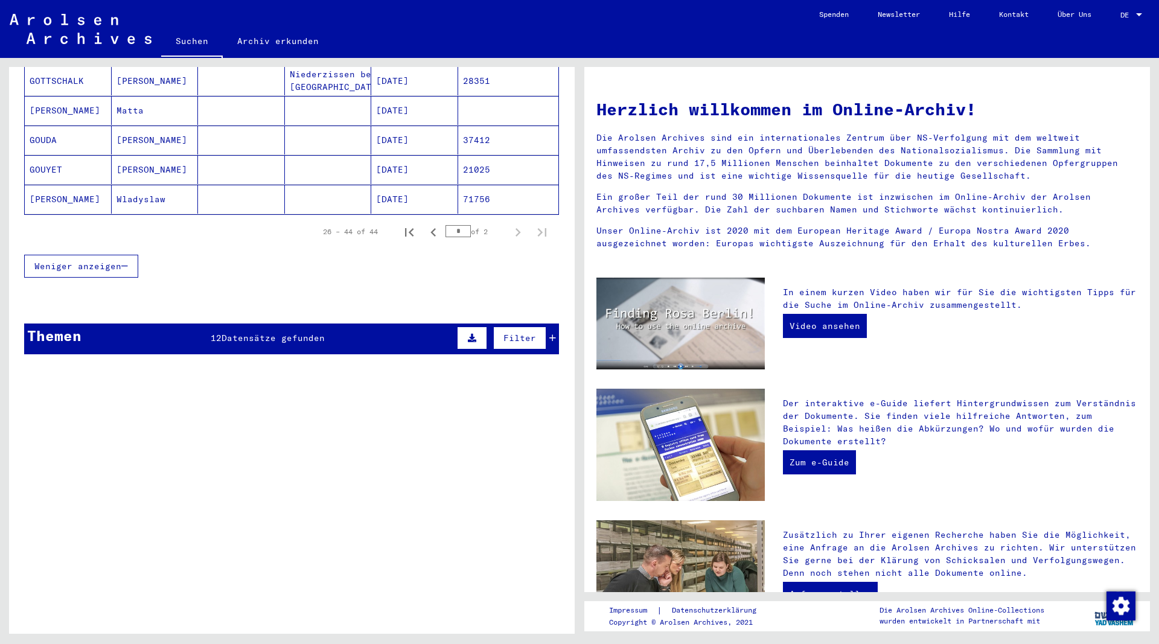
click at [261, 333] on span "Datensätze gefunden" at bounding box center [273, 338] width 103 height 11
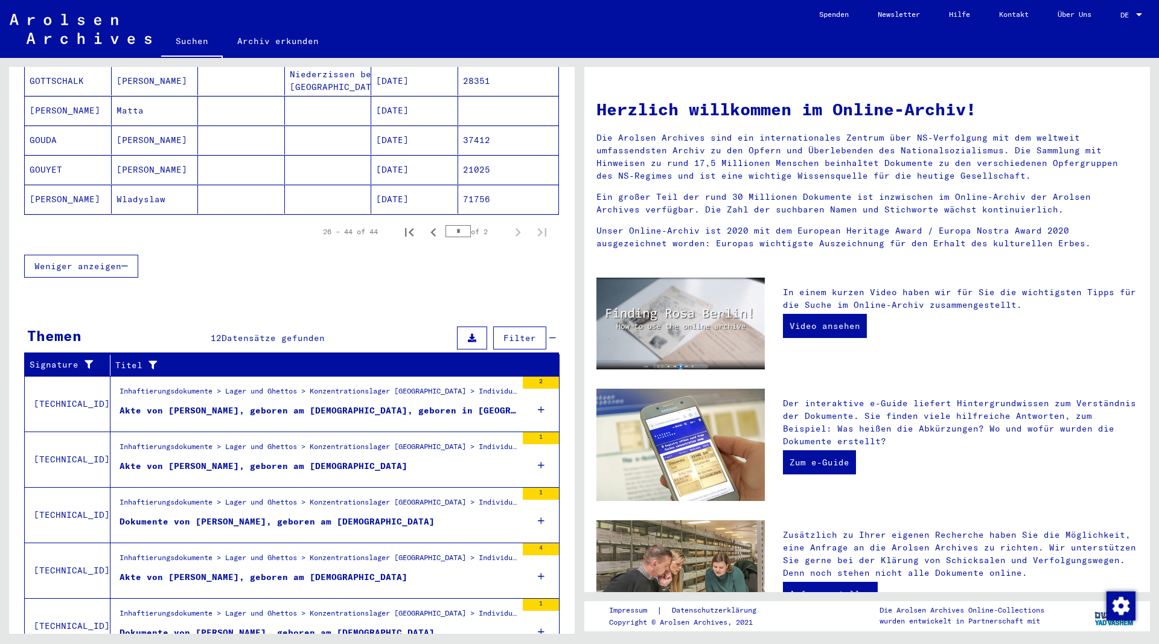
scroll to position [826, 0]
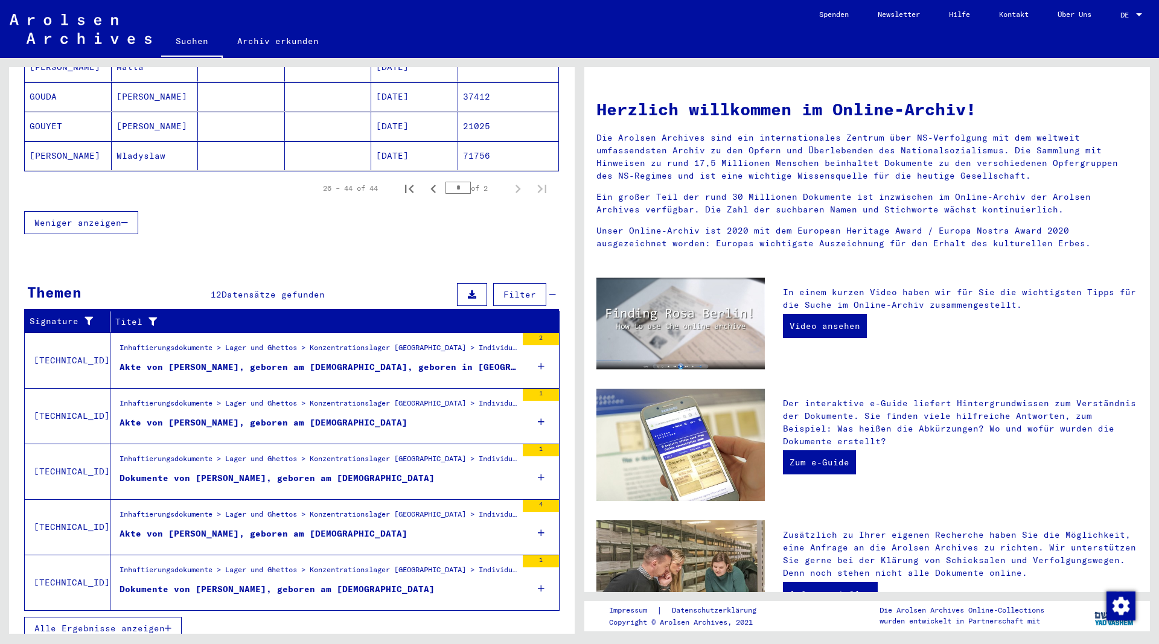
click at [166, 617] on button "Alle Ergebnisse anzeigen" at bounding box center [103, 628] width 158 height 23
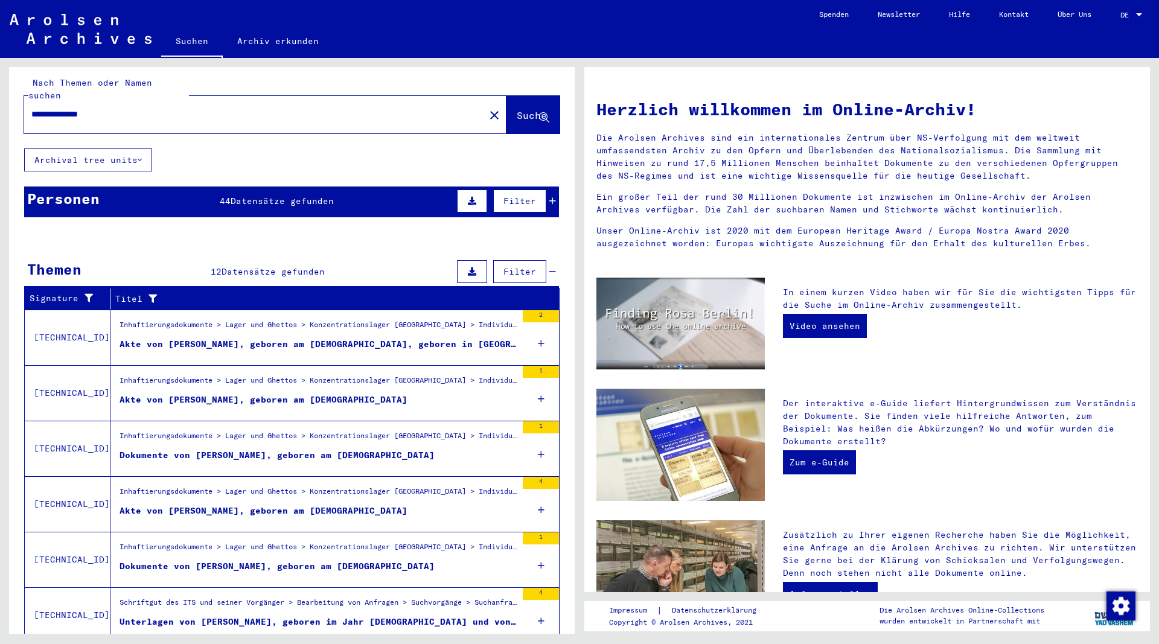
scroll to position [0, 0]
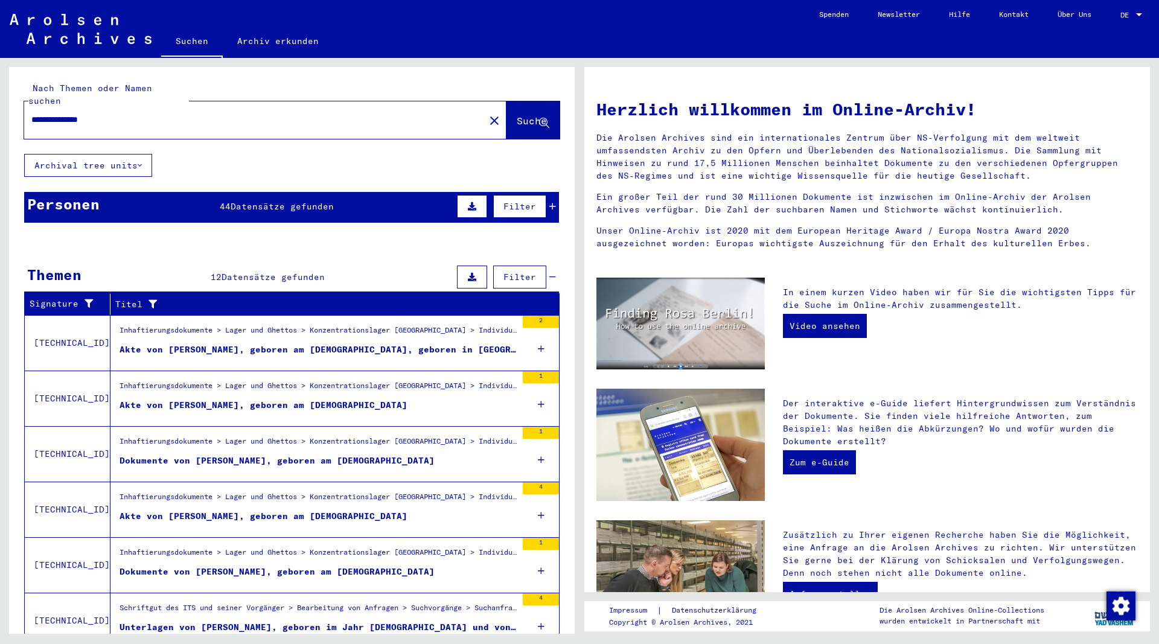
drag, startPoint x: 139, startPoint y: 98, endPoint x: 91, endPoint y: 113, distance: 51.0
click at [90, 110] on div "**********" at bounding box center [247, 119] width 446 height 27
drag, startPoint x: 105, startPoint y: 106, endPoint x: 90, endPoint y: 114, distance: 17.0
click at [90, 114] on input "**********" at bounding box center [250, 119] width 439 height 13
type input "**********"
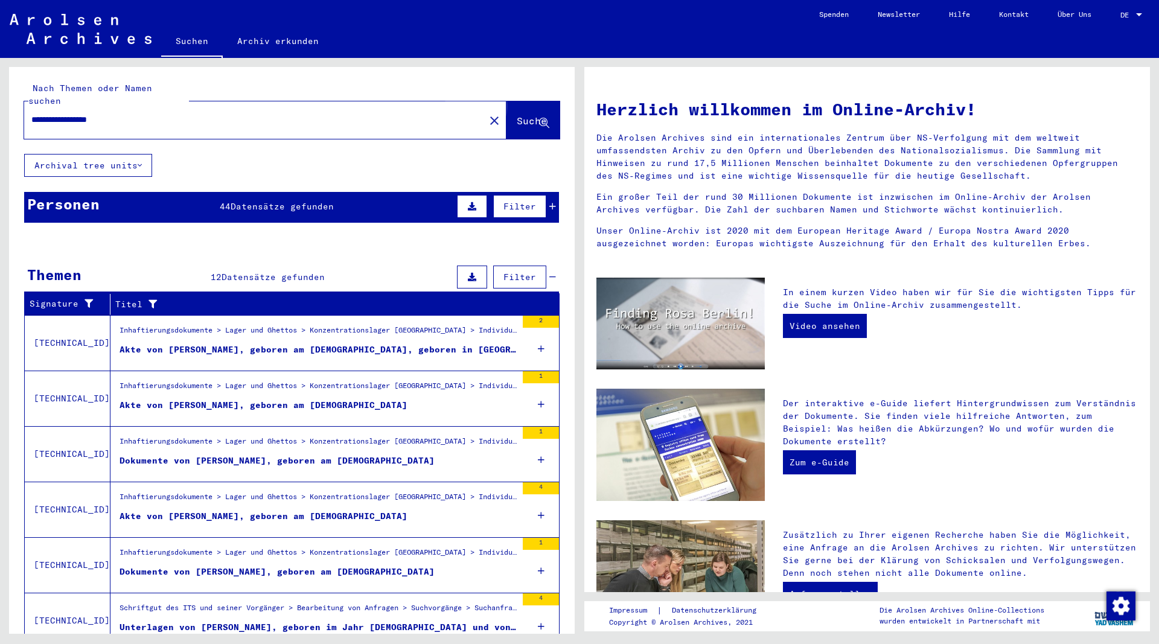
click at [519, 115] on span "Suche" at bounding box center [532, 121] width 30 height 12
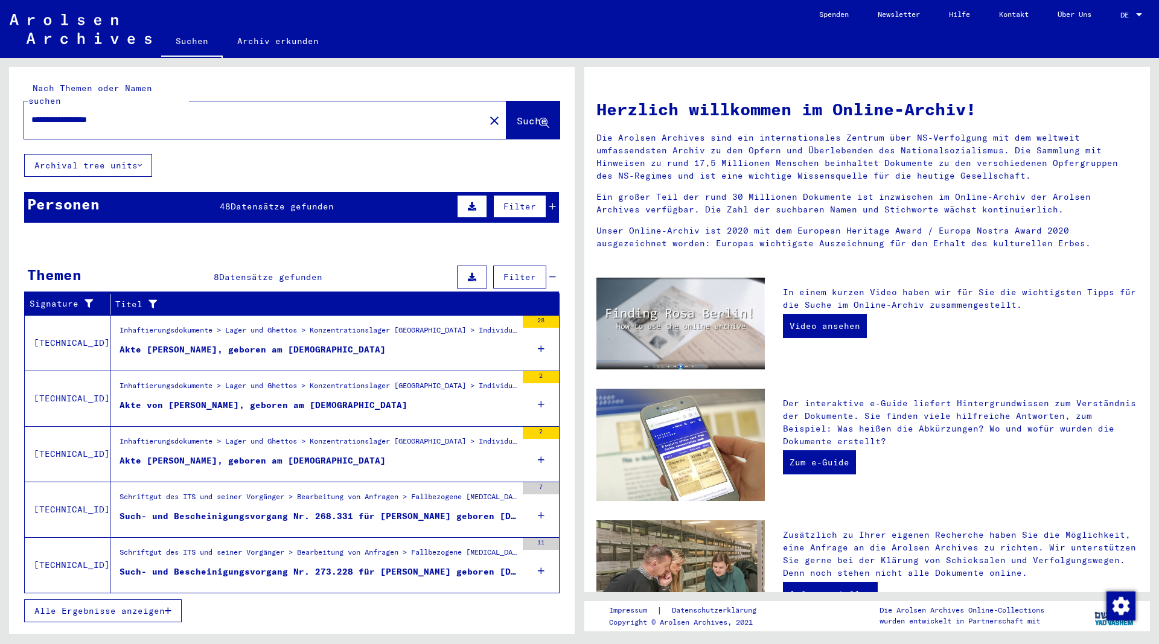
click at [373, 343] on div "Akte [PERSON_NAME], geboren am [DEMOGRAPHIC_DATA]" at bounding box center [253, 349] width 266 height 13
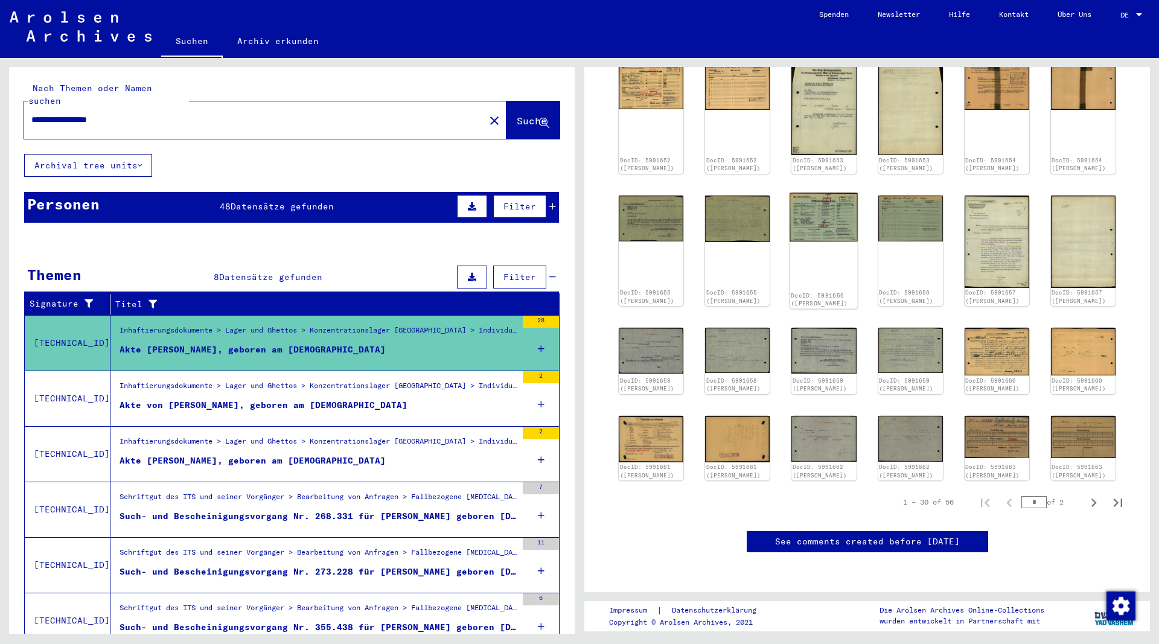
scroll to position [391, 0]
click at [1094, 497] on icon "Next page" at bounding box center [1093, 502] width 17 height 17
type input "*"
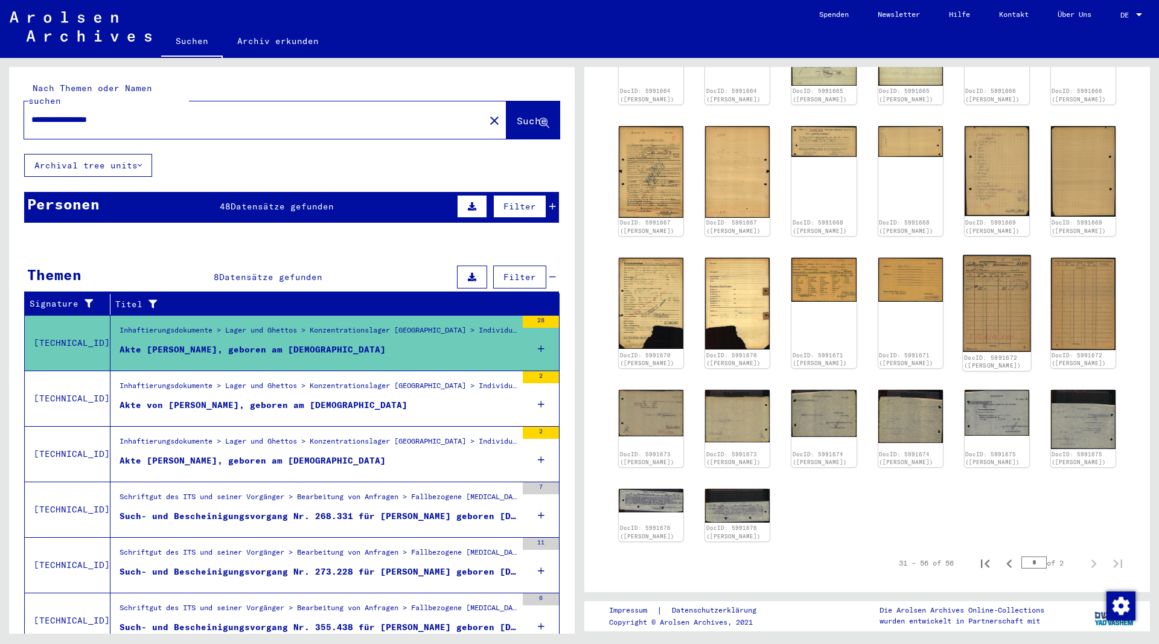
scroll to position [298, 0]
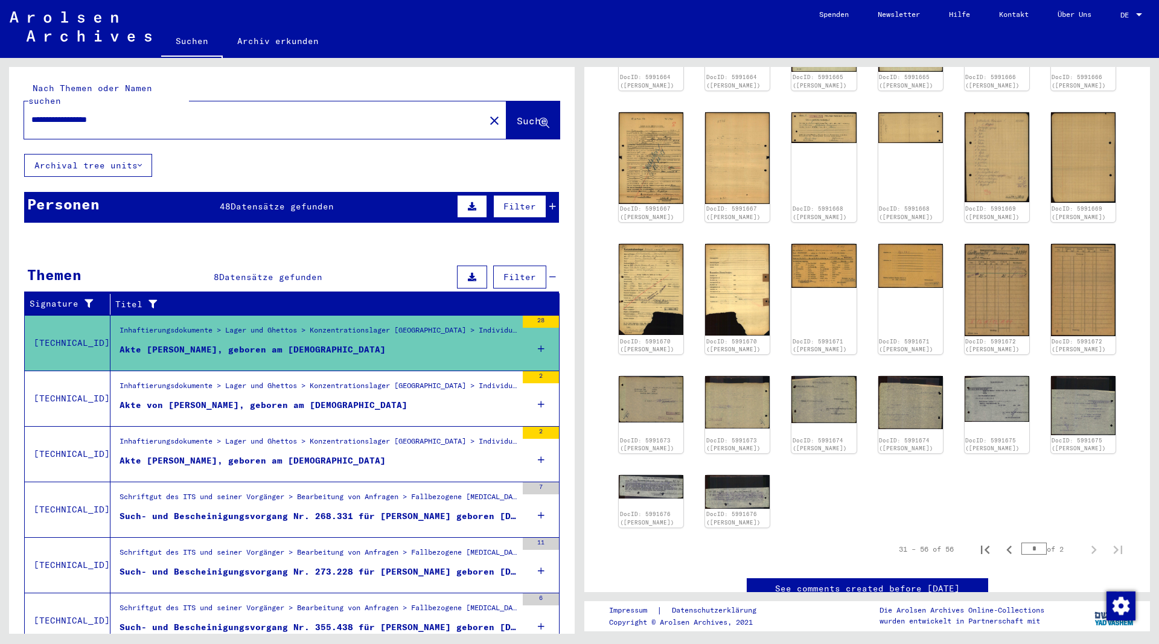
click at [305, 399] on div "Akte von [PERSON_NAME], geboren am [DEMOGRAPHIC_DATA]" at bounding box center [264, 405] width 288 height 13
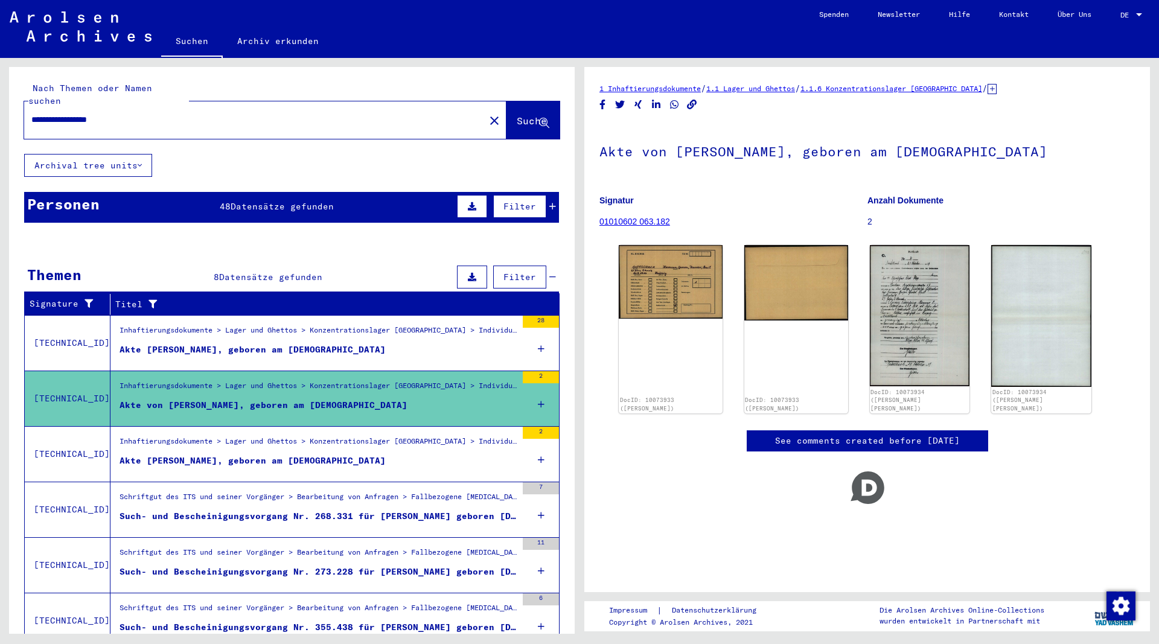
click at [310, 455] on div "Akte [PERSON_NAME], geboren am [DEMOGRAPHIC_DATA]" at bounding box center [253, 461] width 266 height 13
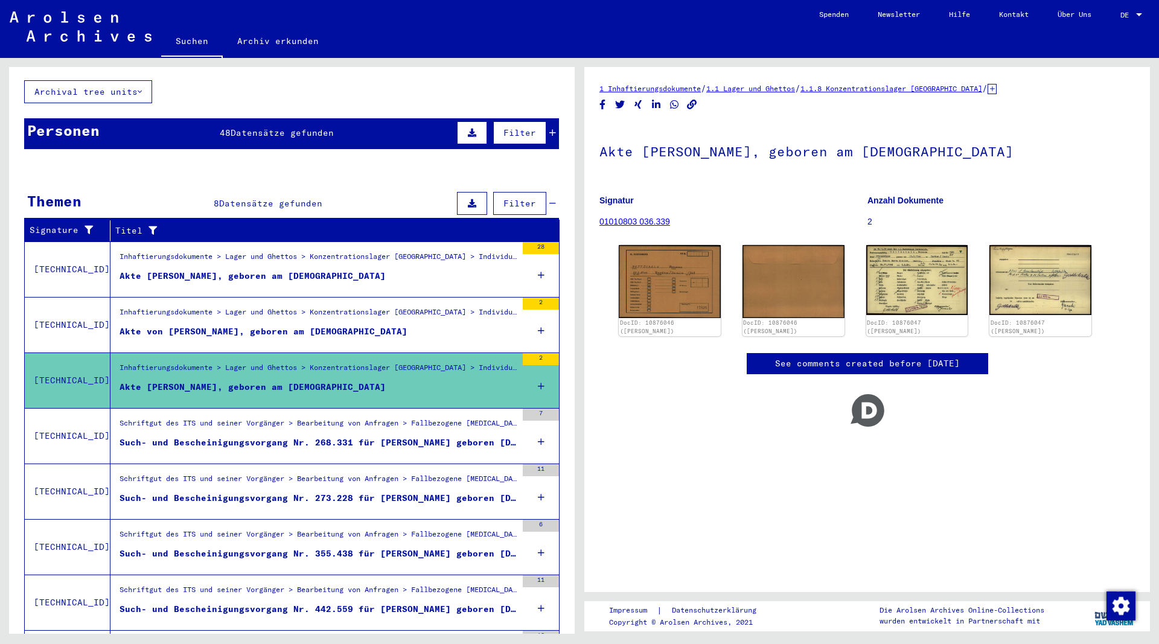
scroll to position [53, 0]
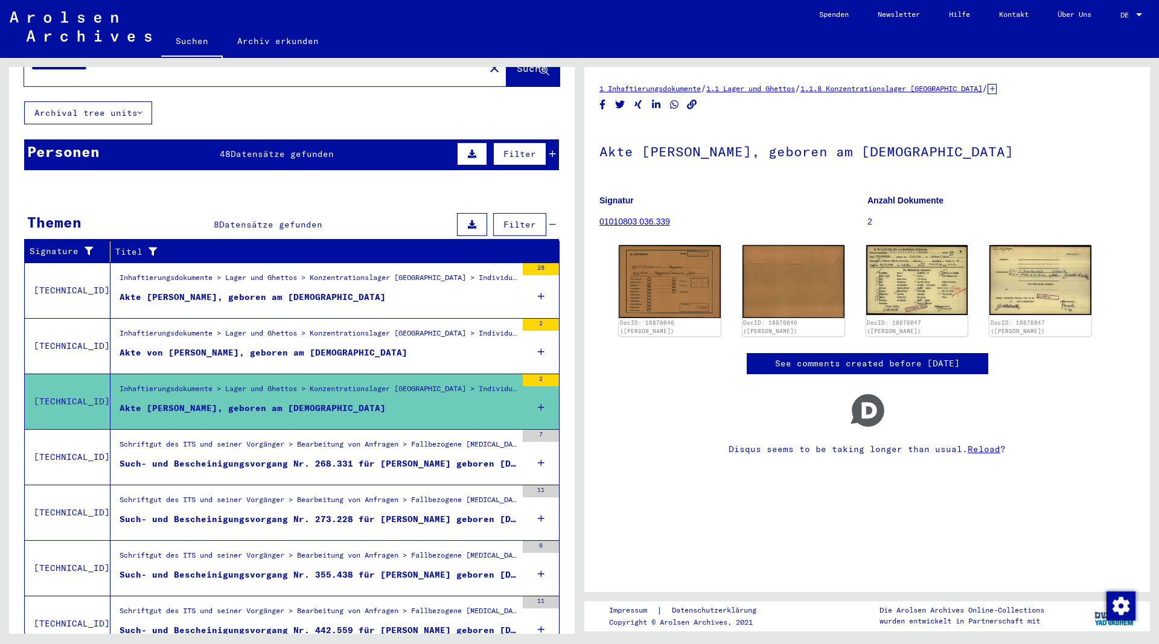
click at [351, 291] on div "Akte [PERSON_NAME], geboren am [DEMOGRAPHIC_DATA]" at bounding box center [253, 297] width 266 height 13
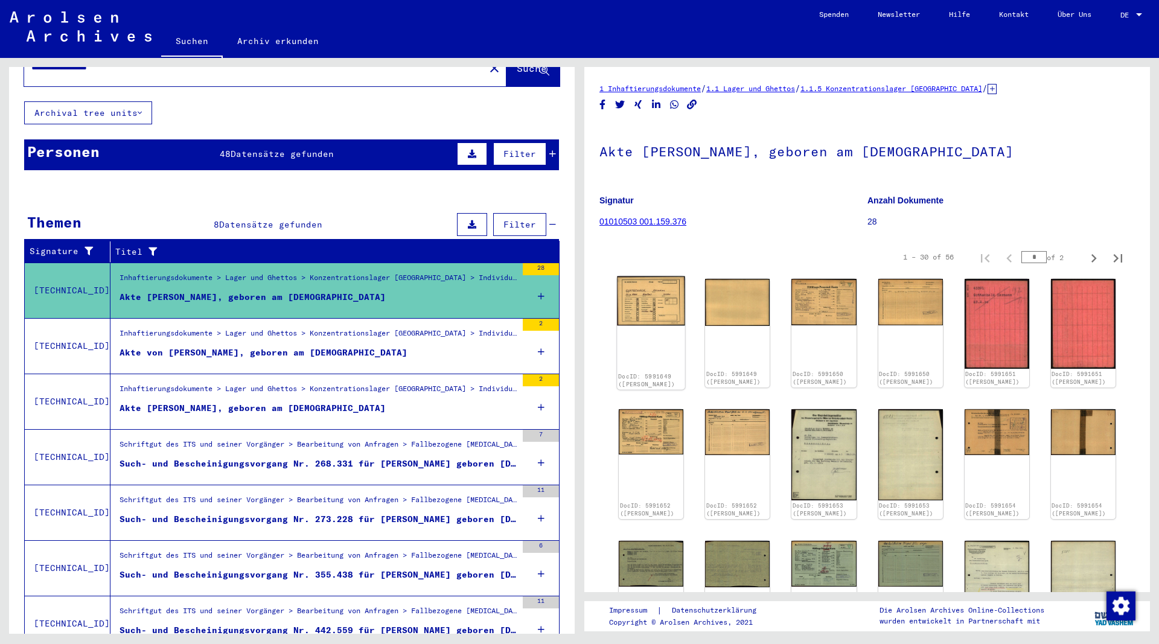
click at [648, 302] on img at bounding box center [651, 300] width 68 height 49
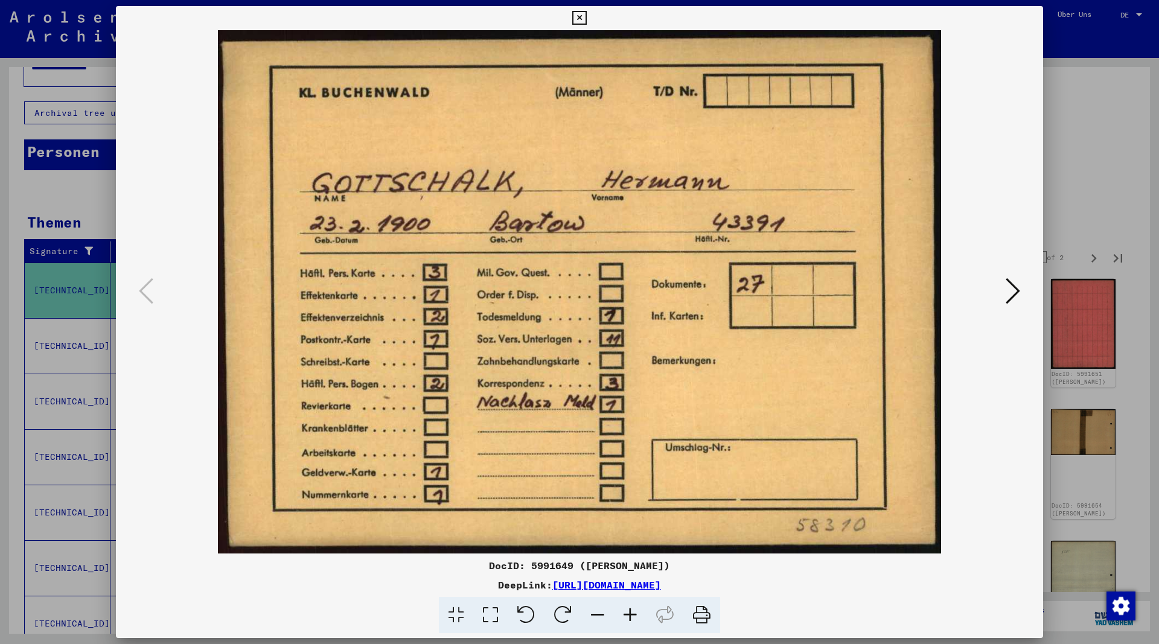
click at [1013, 294] on icon at bounding box center [1013, 290] width 14 height 29
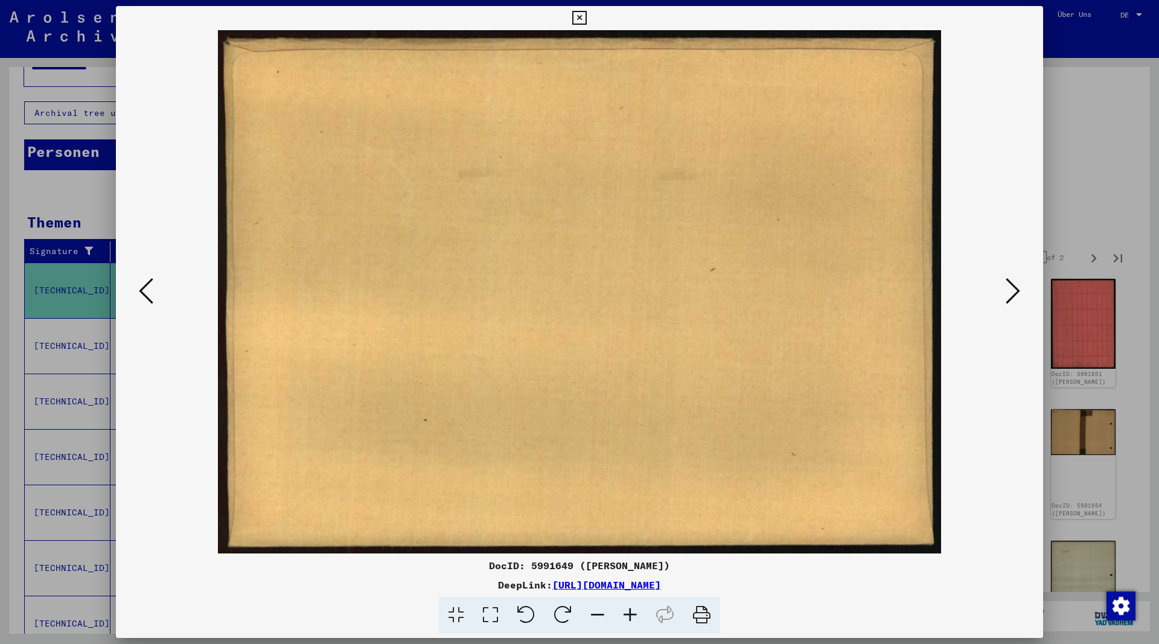
click at [1013, 294] on icon at bounding box center [1013, 290] width 14 height 29
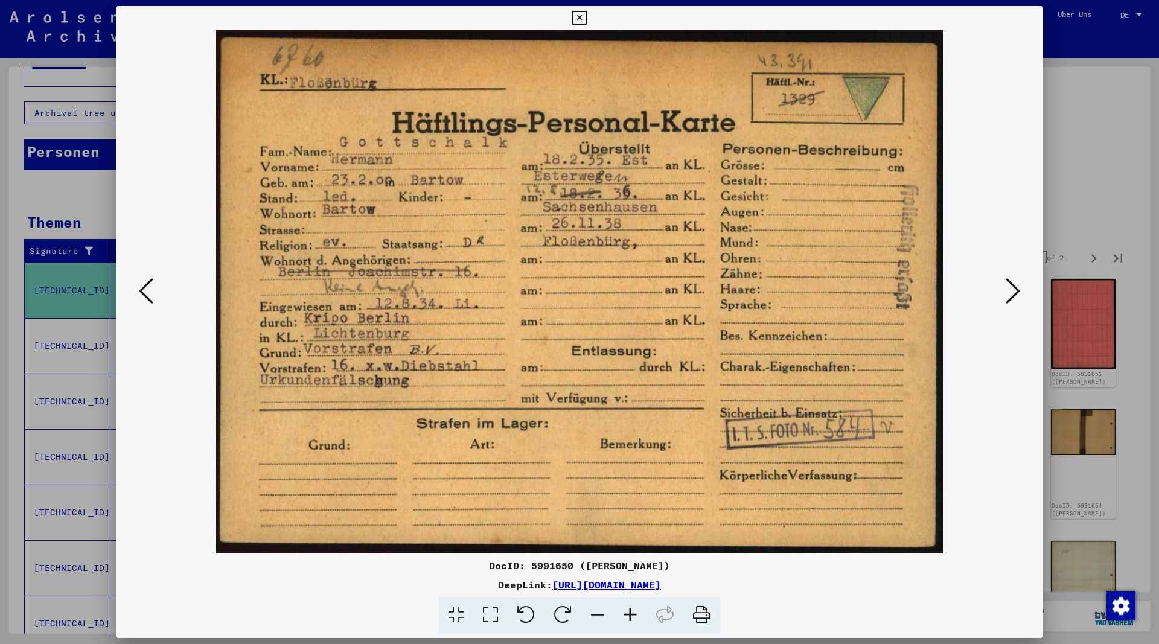
click at [1013, 294] on icon at bounding box center [1013, 290] width 14 height 29
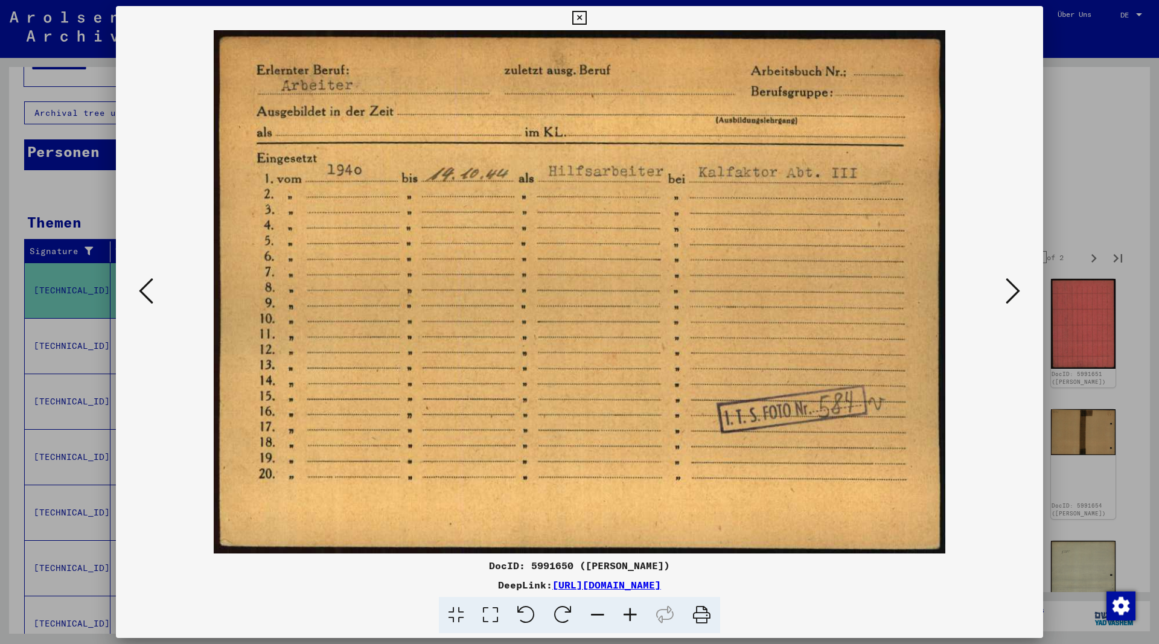
click at [1013, 294] on icon at bounding box center [1013, 290] width 14 height 29
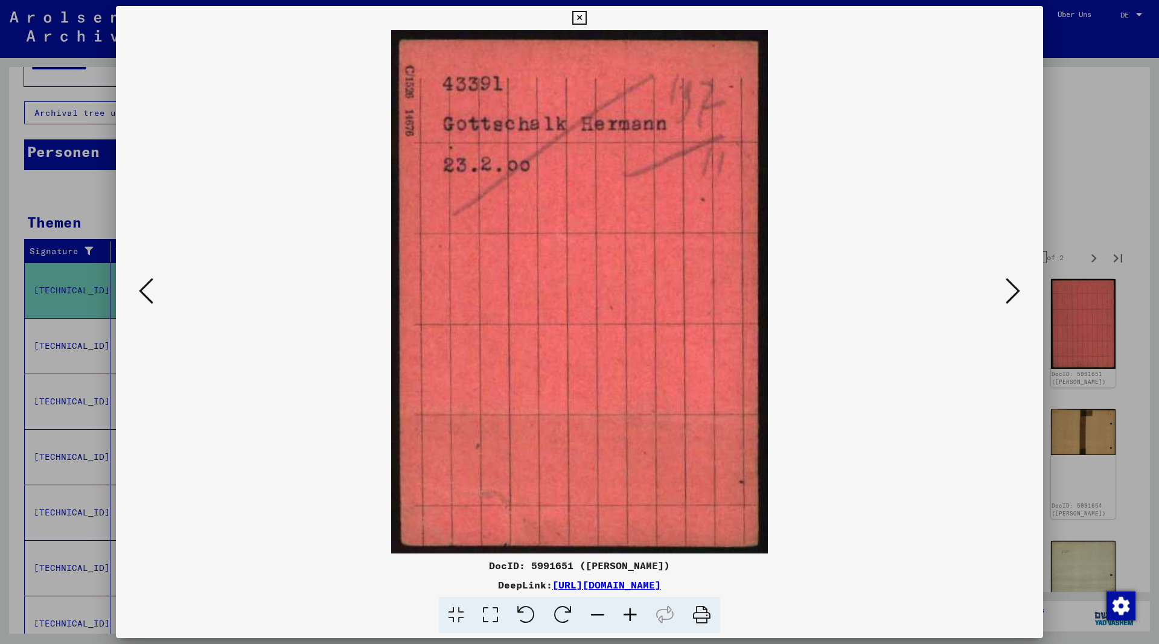
click at [1013, 294] on icon at bounding box center [1013, 290] width 14 height 29
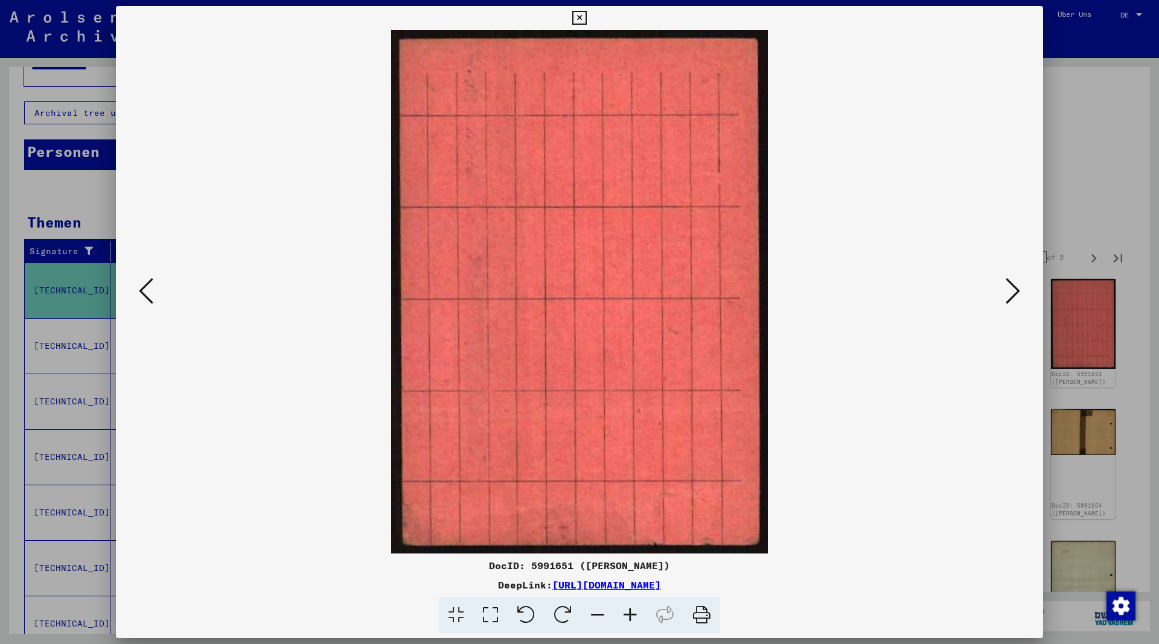
click at [1013, 294] on icon at bounding box center [1013, 290] width 14 height 29
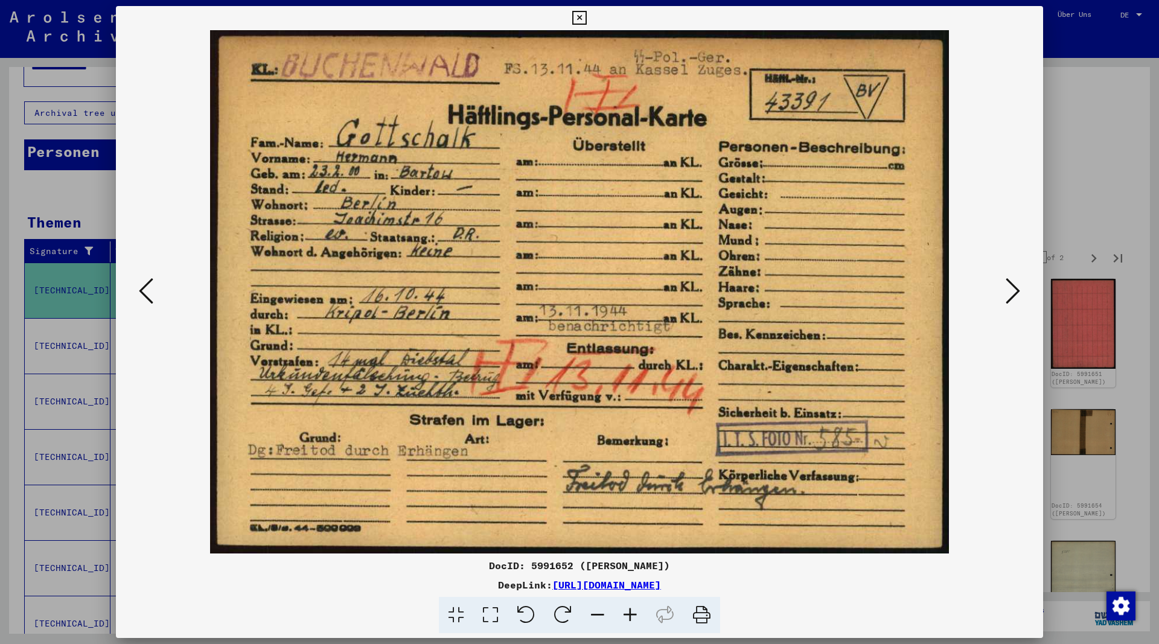
click at [1013, 294] on icon at bounding box center [1013, 290] width 14 height 29
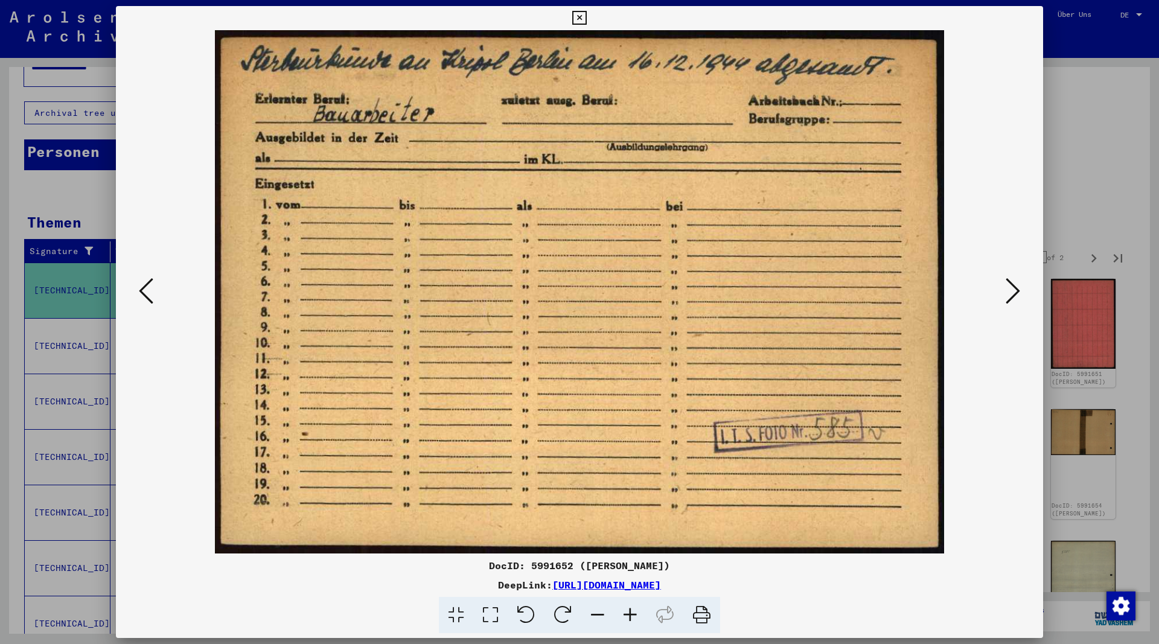
click at [1013, 294] on icon at bounding box center [1013, 290] width 14 height 29
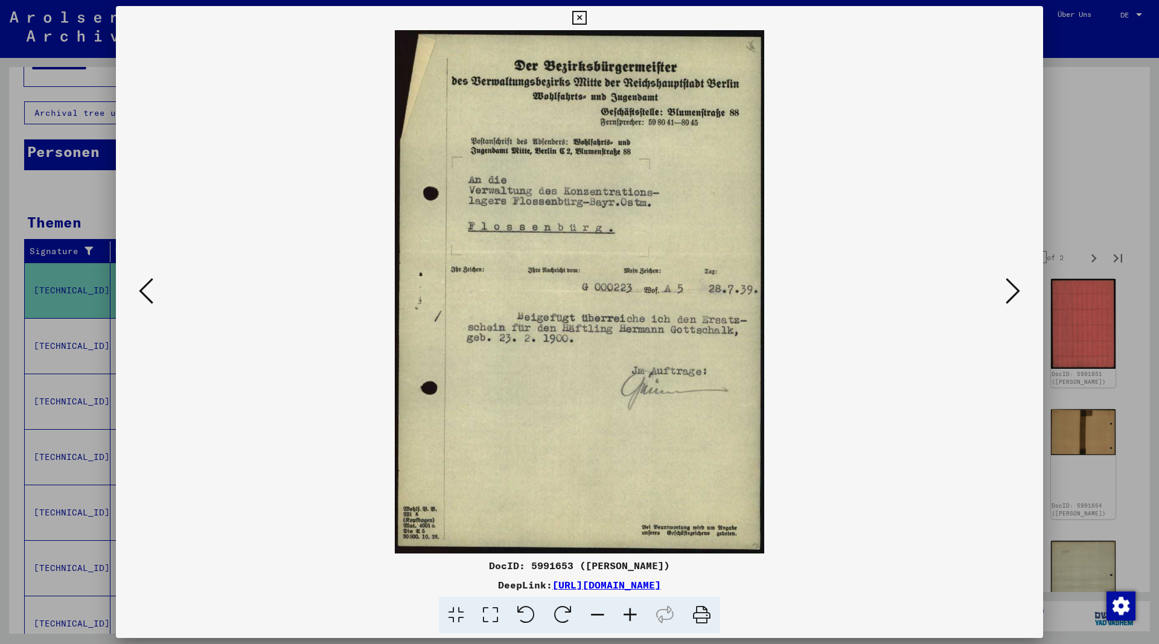
click at [1013, 294] on icon at bounding box center [1013, 290] width 14 height 29
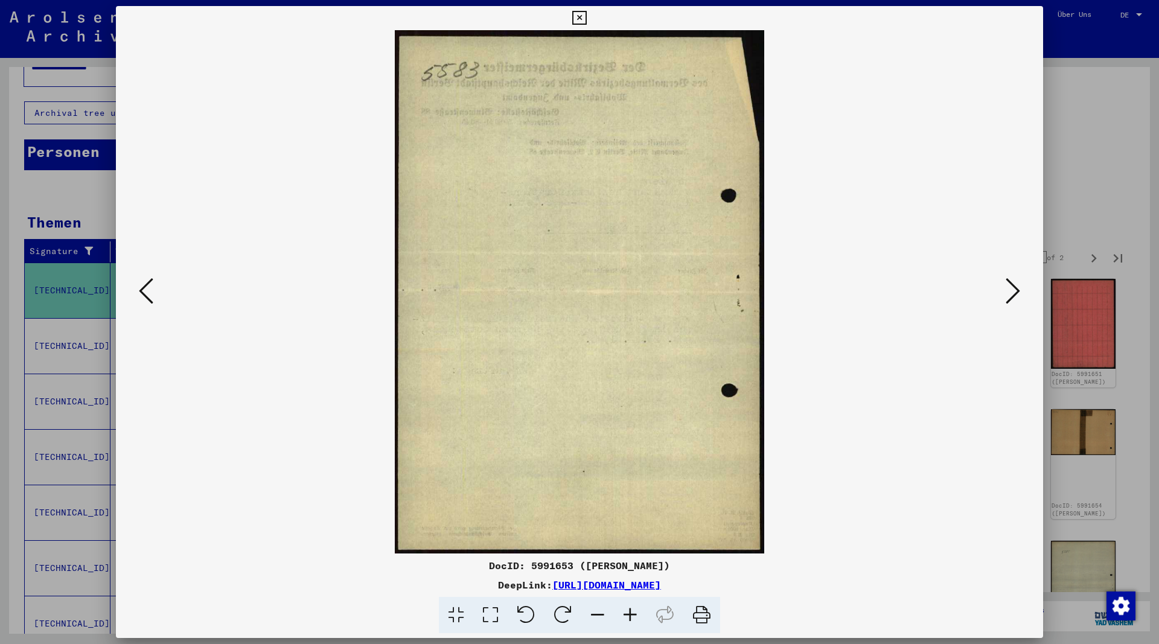
click at [1013, 294] on icon at bounding box center [1013, 290] width 14 height 29
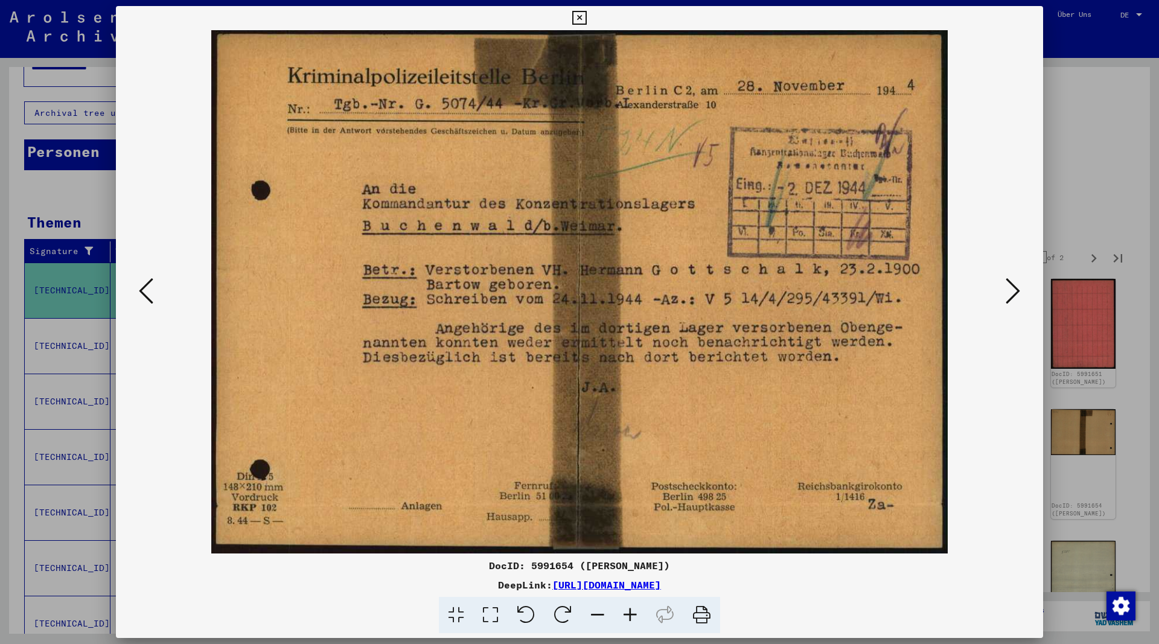
click at [1013, 294] on icon at bounding box center [1013, 290] width 14 height 29
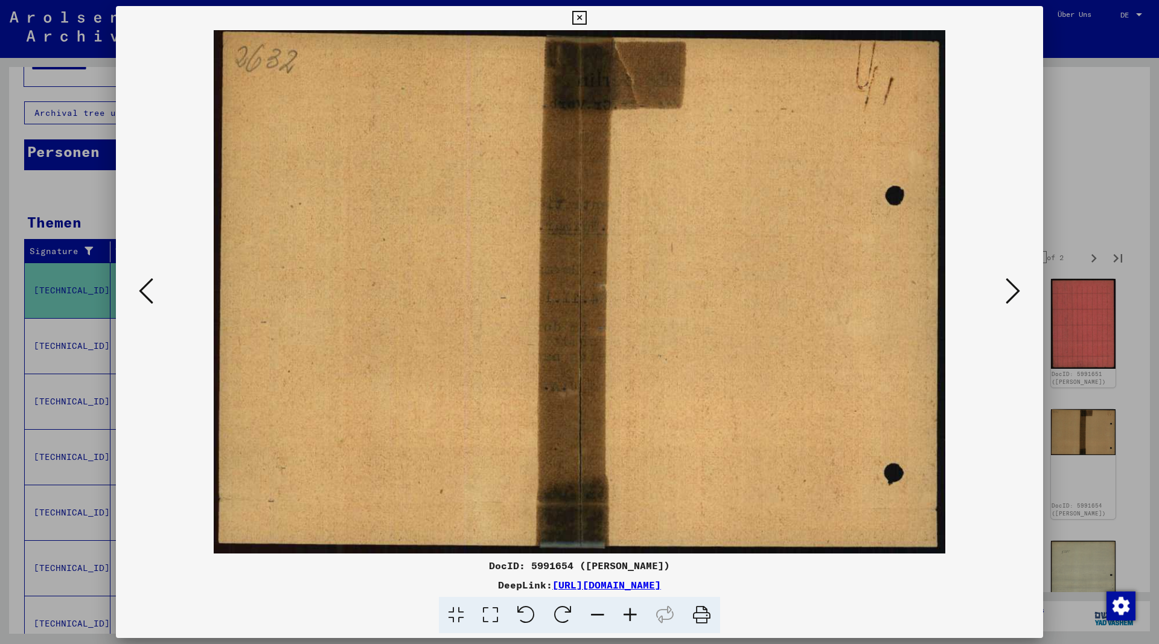
click at [1013, 294] on icon at bounding box center [1013, 290] width 14 height 29
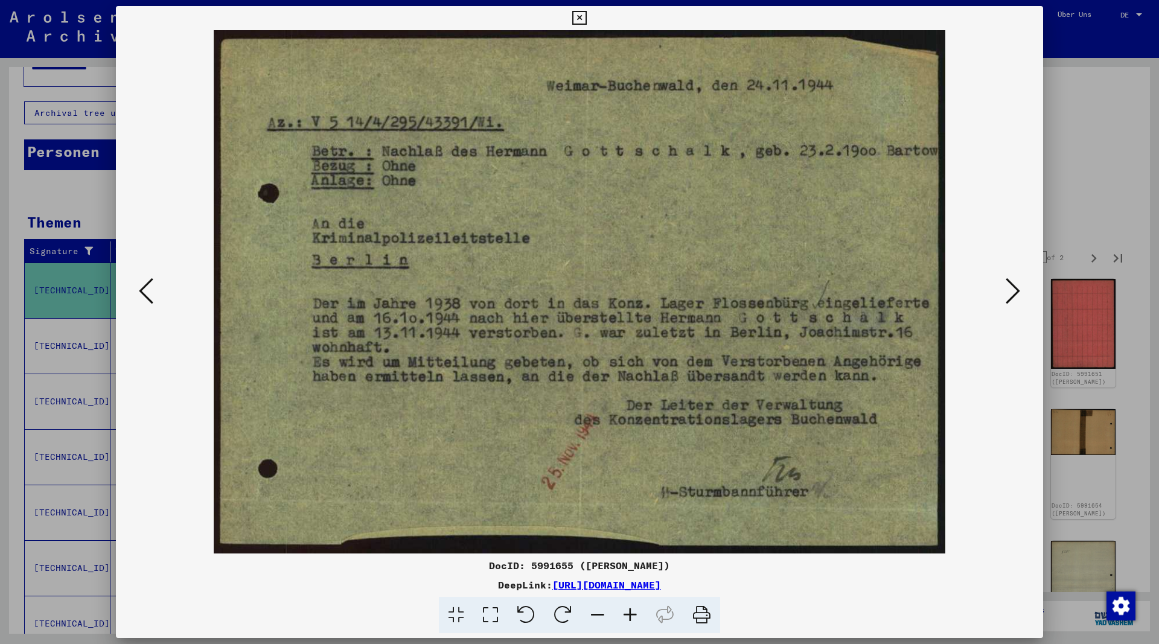
click at [1013, 294] on icon at bounding box center [1013, 290] width 14 height 29
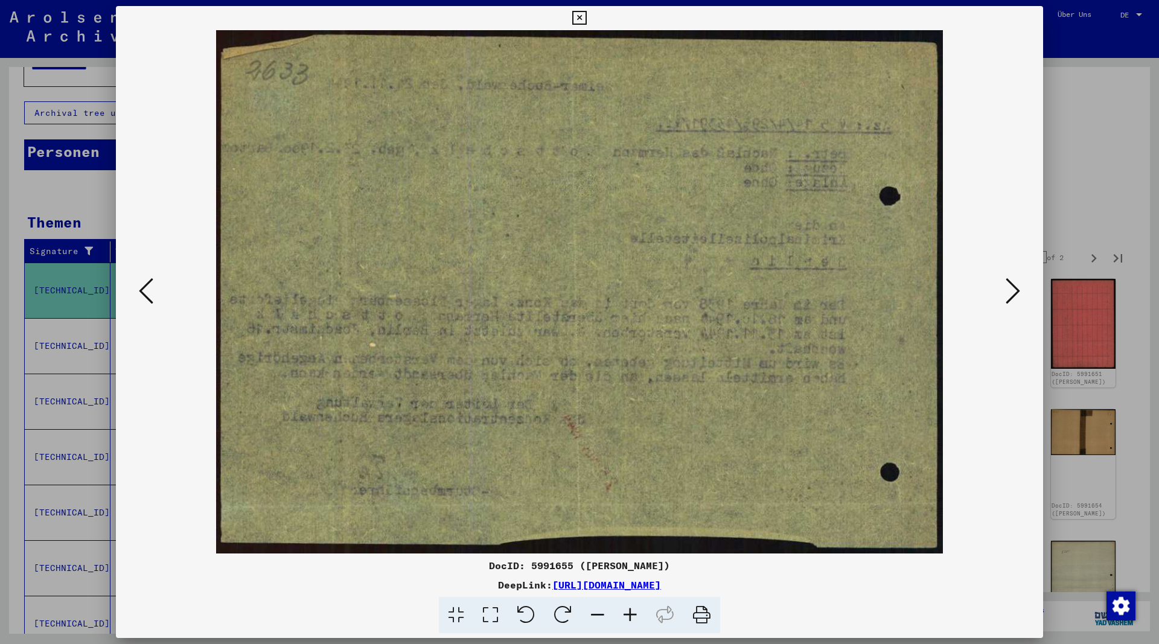
click at [1013, 294] on icon at bounding box center [1013, 290] width 14 height 29
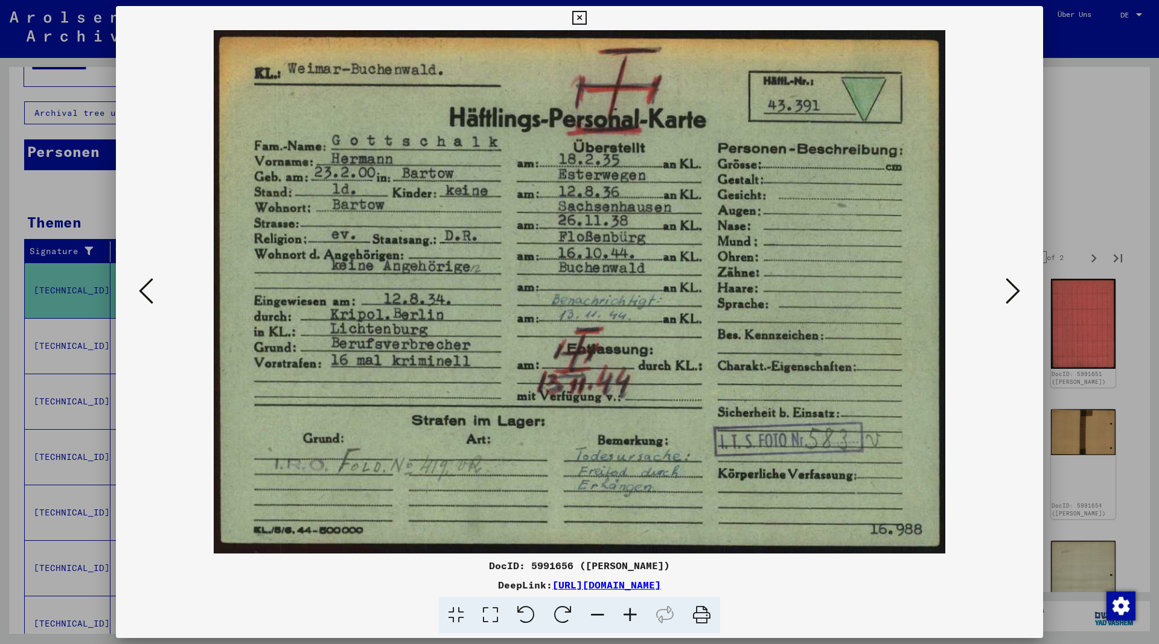
click at [1012, 294] on icon at bounding box center [1013, 290] width 14 height 29
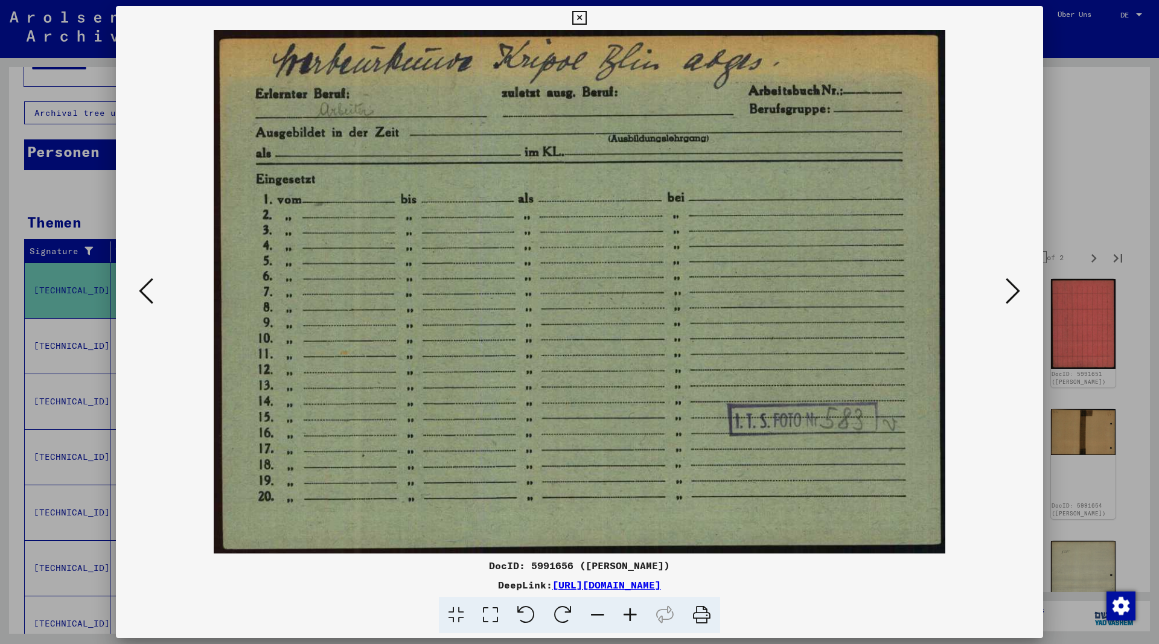
click at [1012, 294] on icon at bounding box center [1013, 290] width 14 height 29
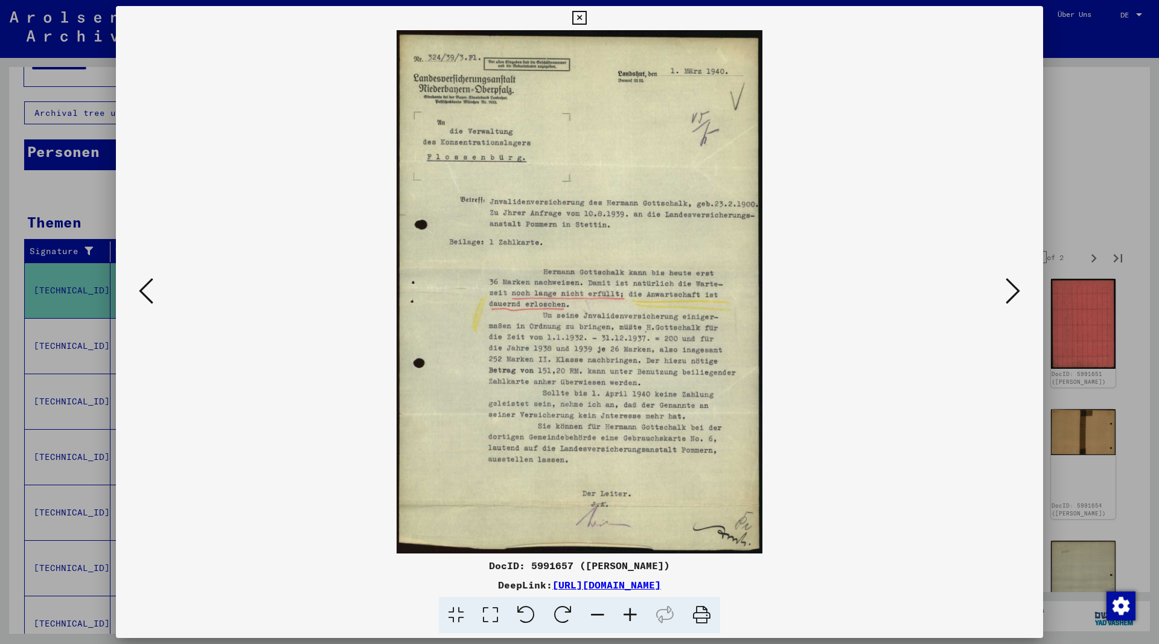
click at [1012, 294] on icon at bounding box center [1013, 290] width 14 height 29
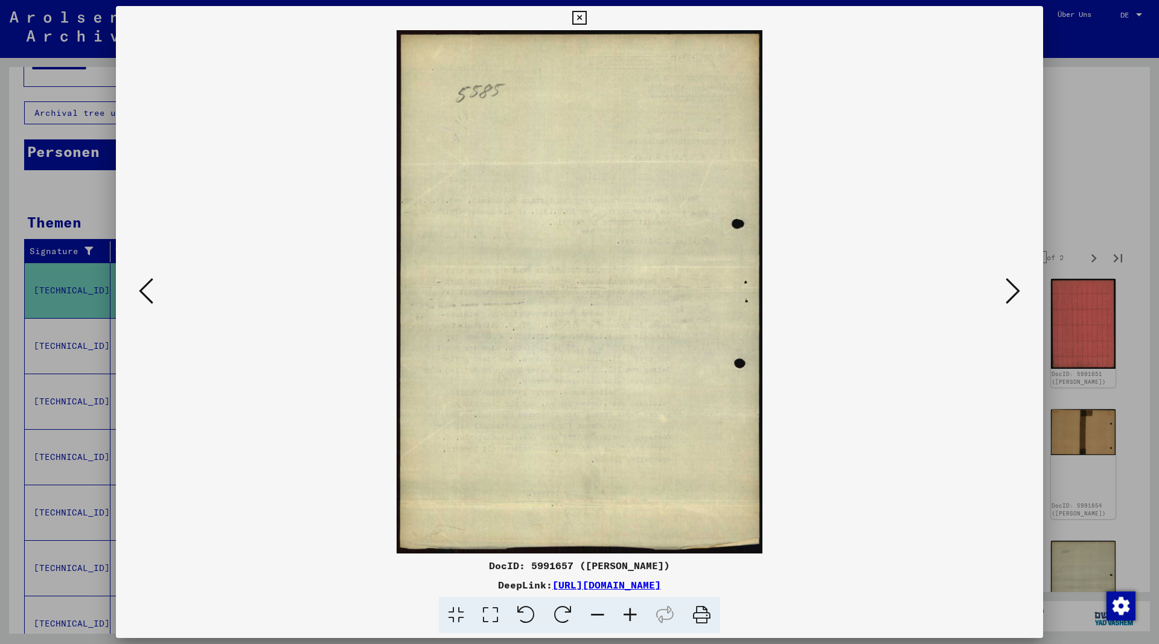
click at [1012, 294] on icon at bounding box center [1013, 290] width 14 height 29
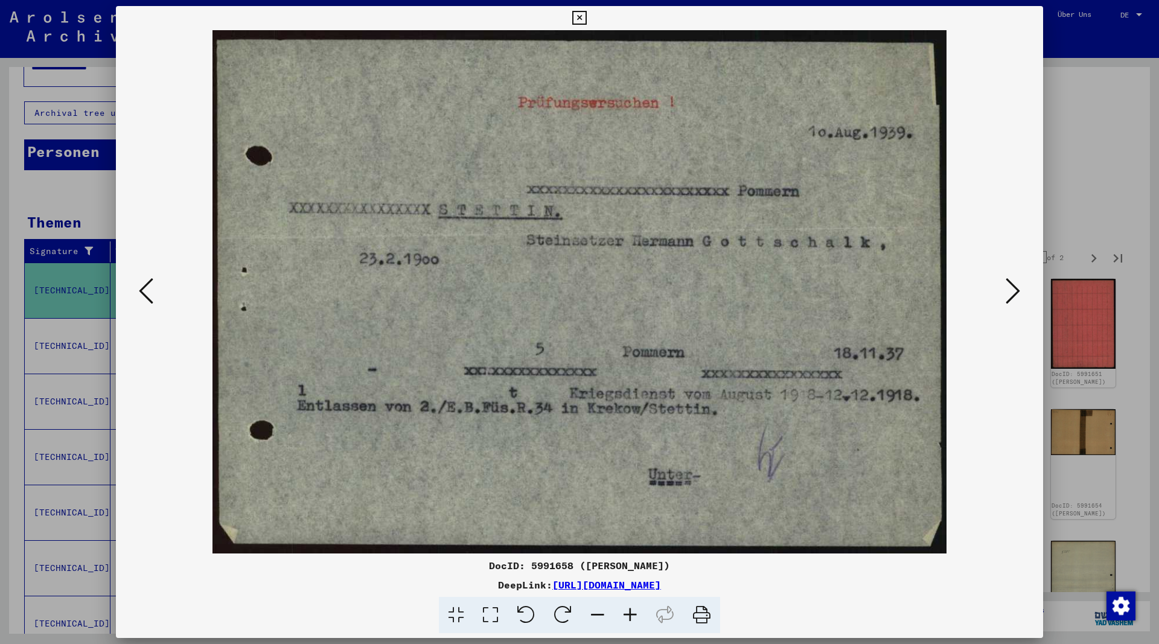
click at [1012, 294] on icon at bounding box center [1013, 290] width 14 height 29
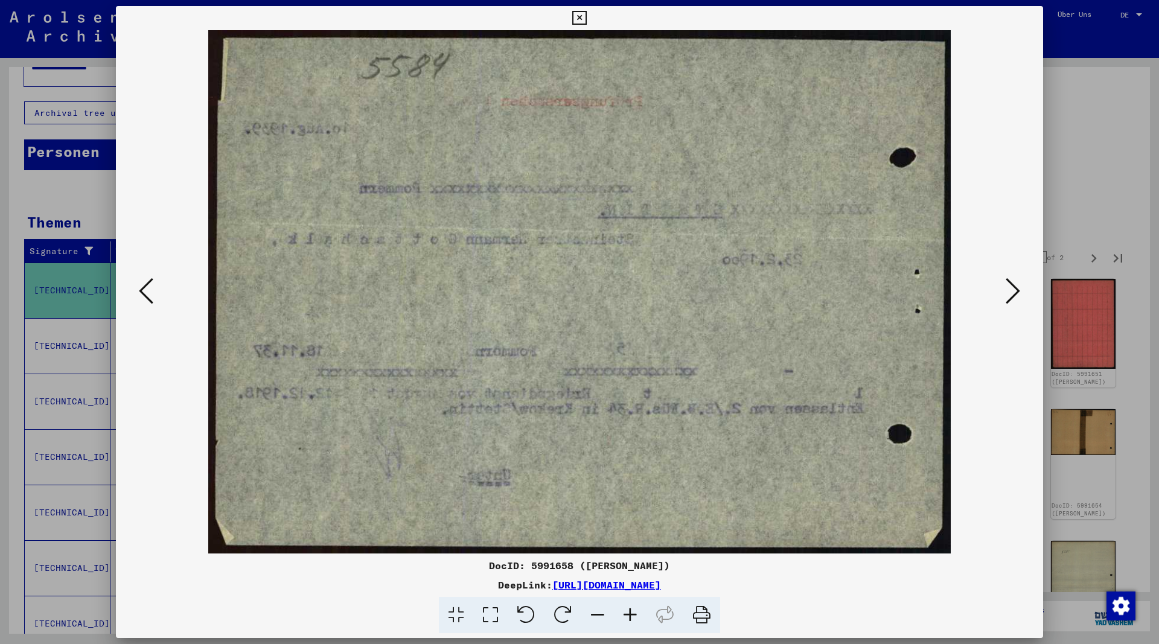
click at [1012, 294] on icon at bounding box center [1013, 290] width 14 height 29
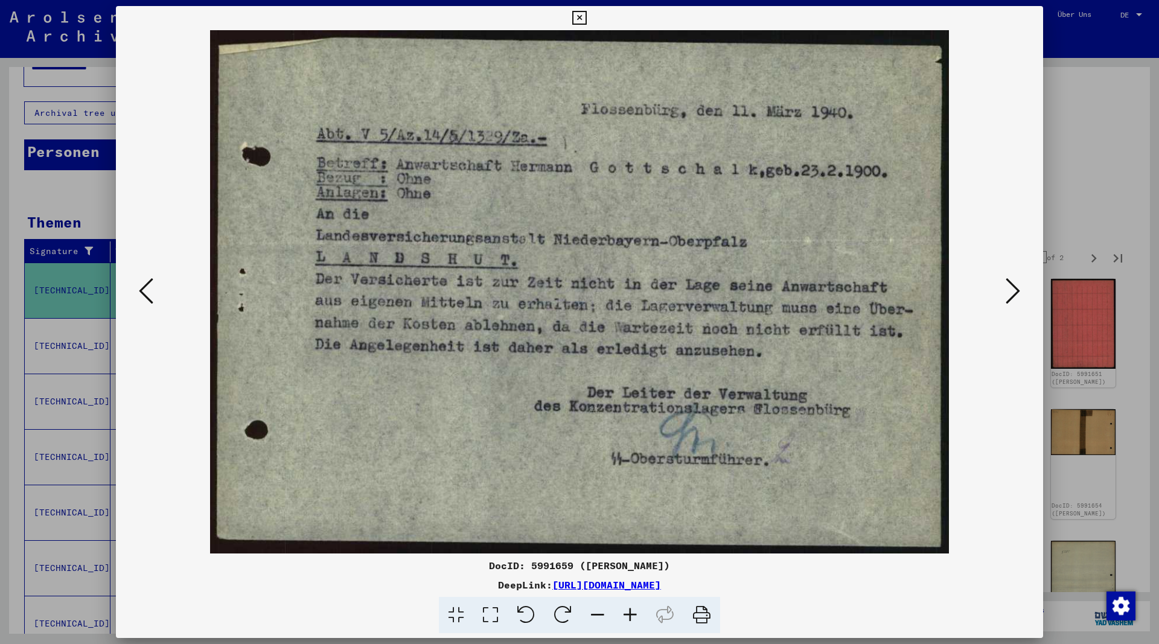
click at [1012, 294] on icon at bounding box center [1013, 290] width 14 height 29
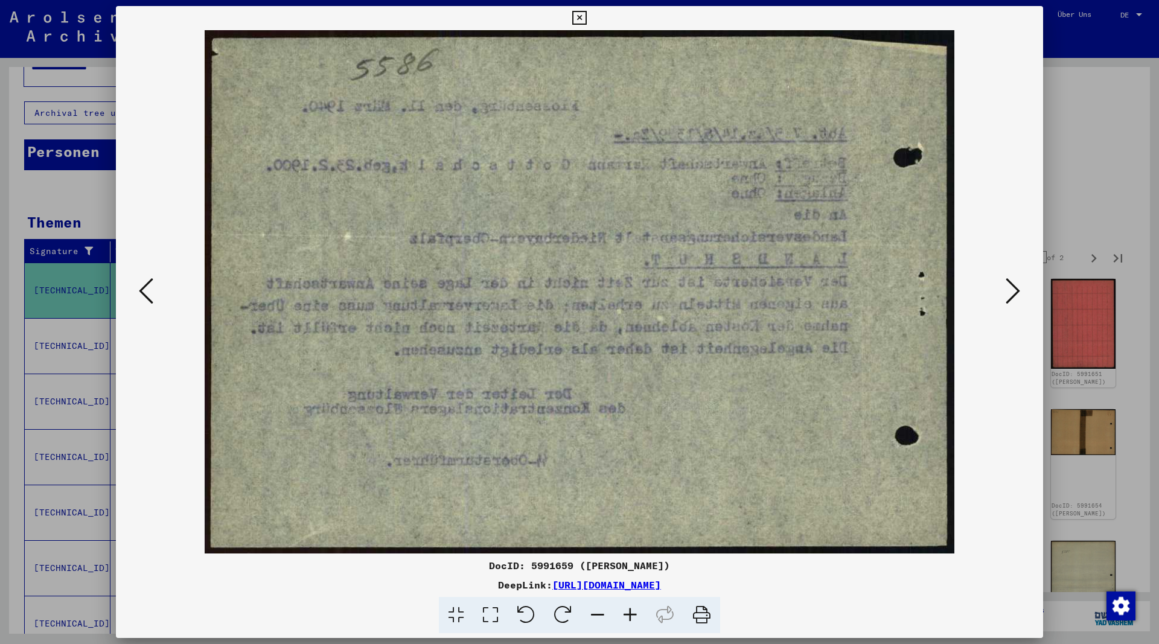
click at [1012, 294] on icon at bounding box center [1013, 290] width 14 height 29
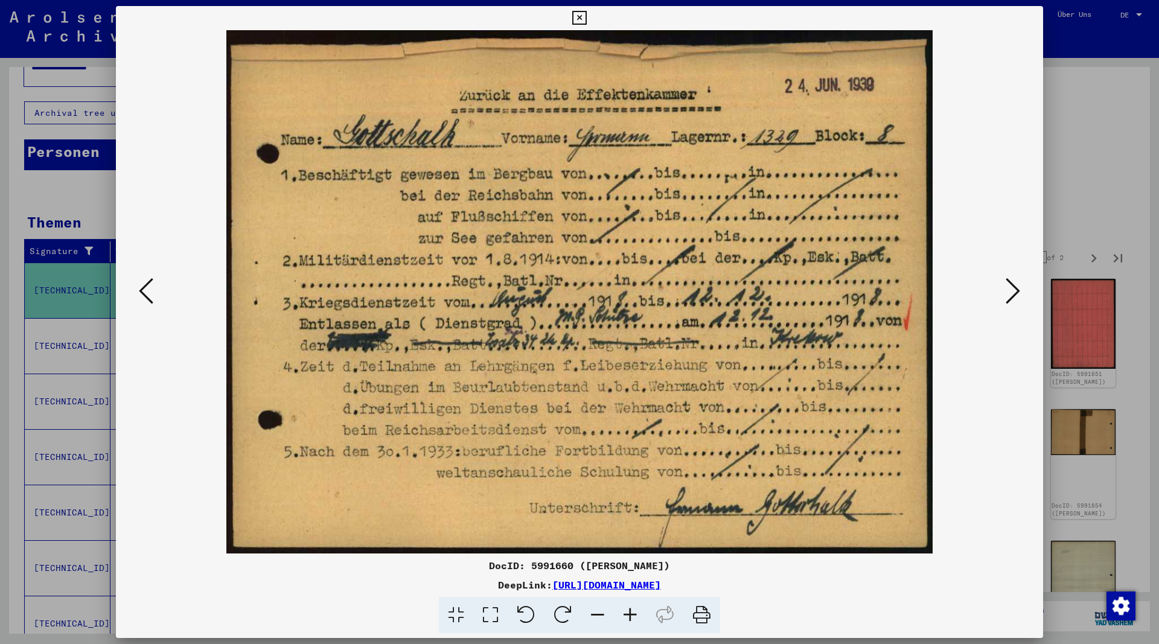
click at [1012, 294] on icon at bounding box center [1013, 290] width 14 height 29
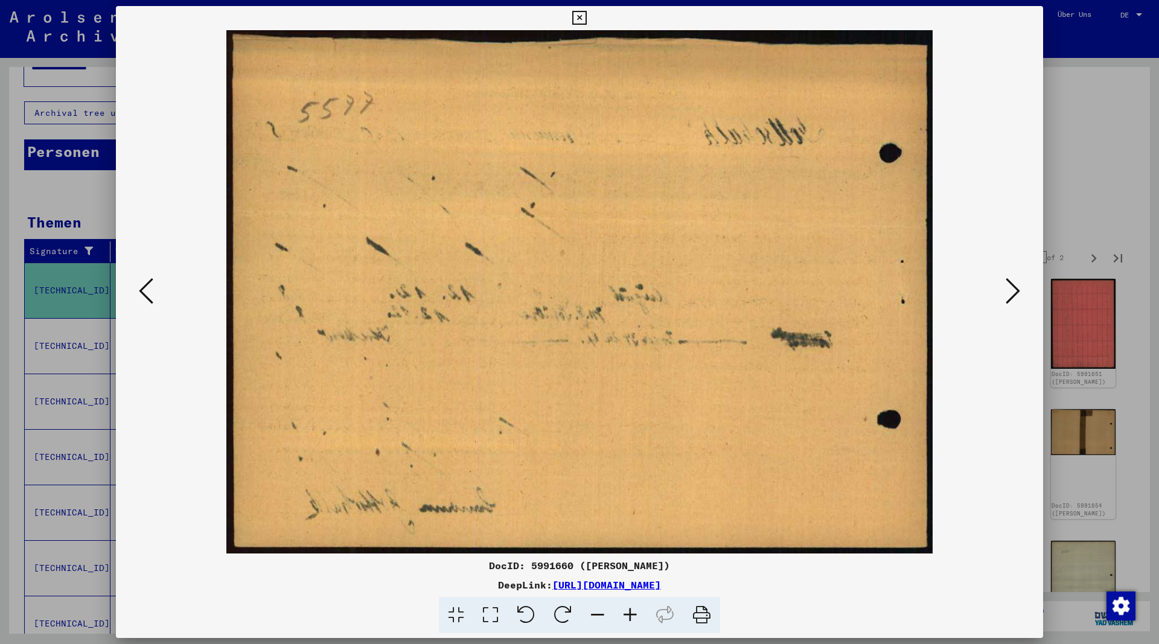
click at [1012, 294] on icon at bounding box center [1013, 290] width 14 height 29
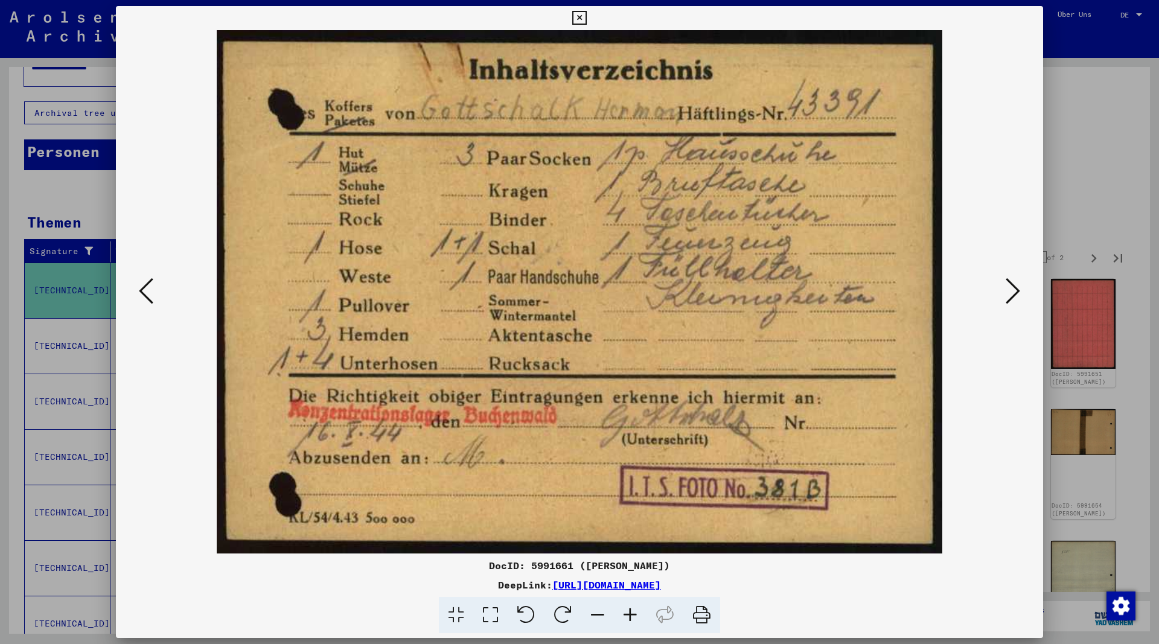
click at [1012, 294] on icon at bounding box center [1013, 290] width 14 height 29
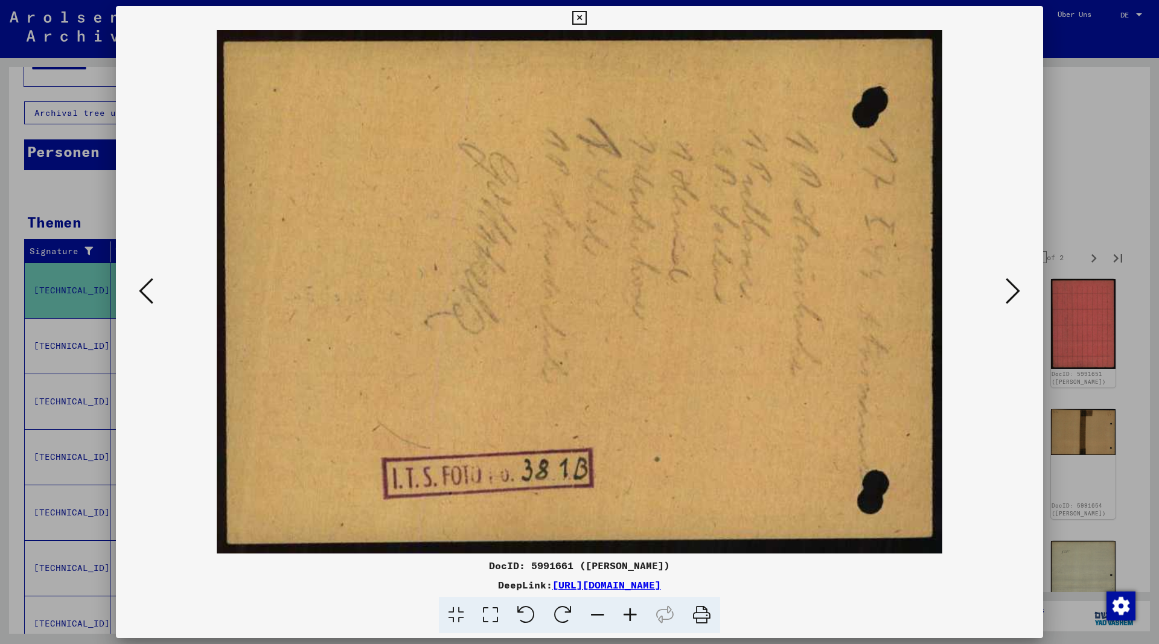
click at [1012, 294] on icon at bounding box center [1013, 290] width 14 height 29
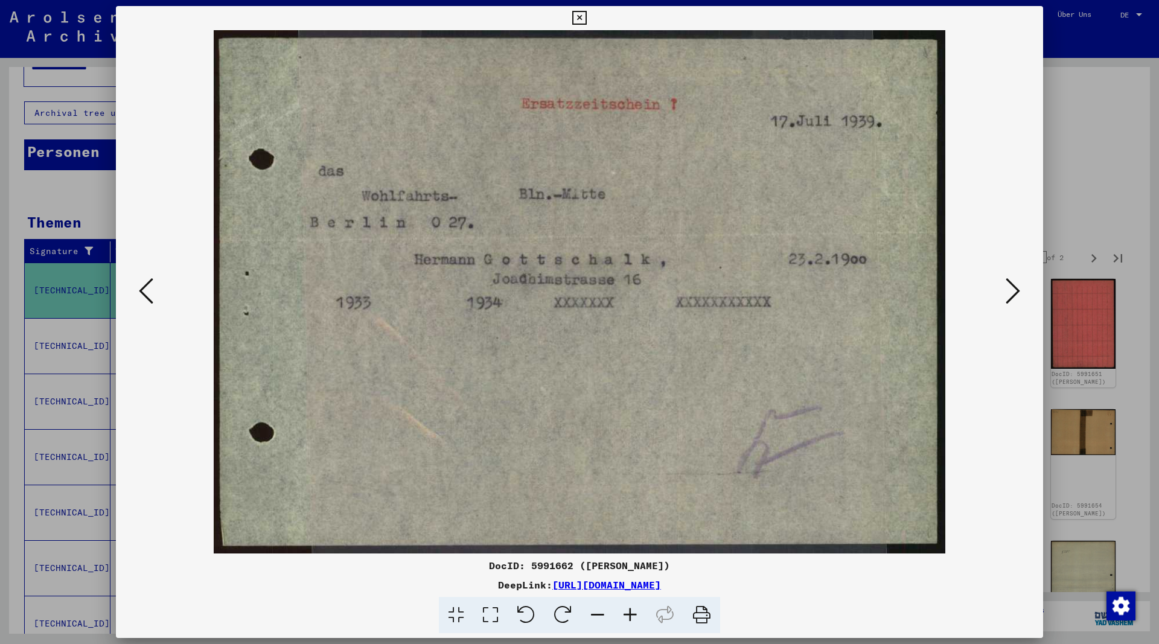
click at [1012, 294] on icon at bounding box center [1013, 290] width 14 height 29
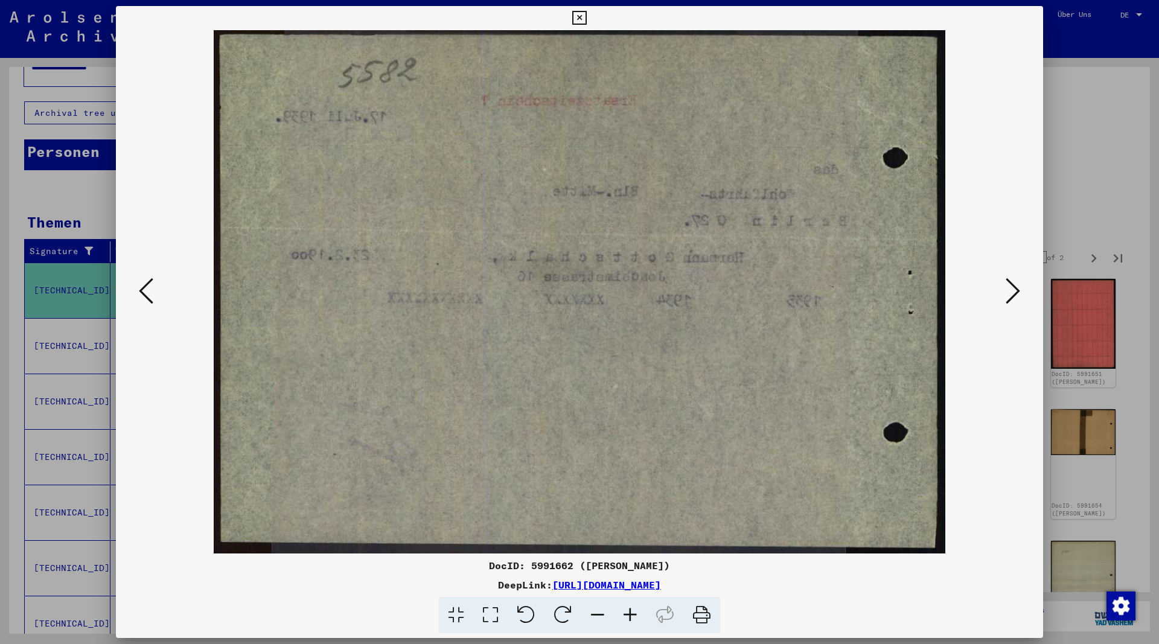
click at [1012, 294] on icon at bounding box center [1013, 290] width 14 height 29
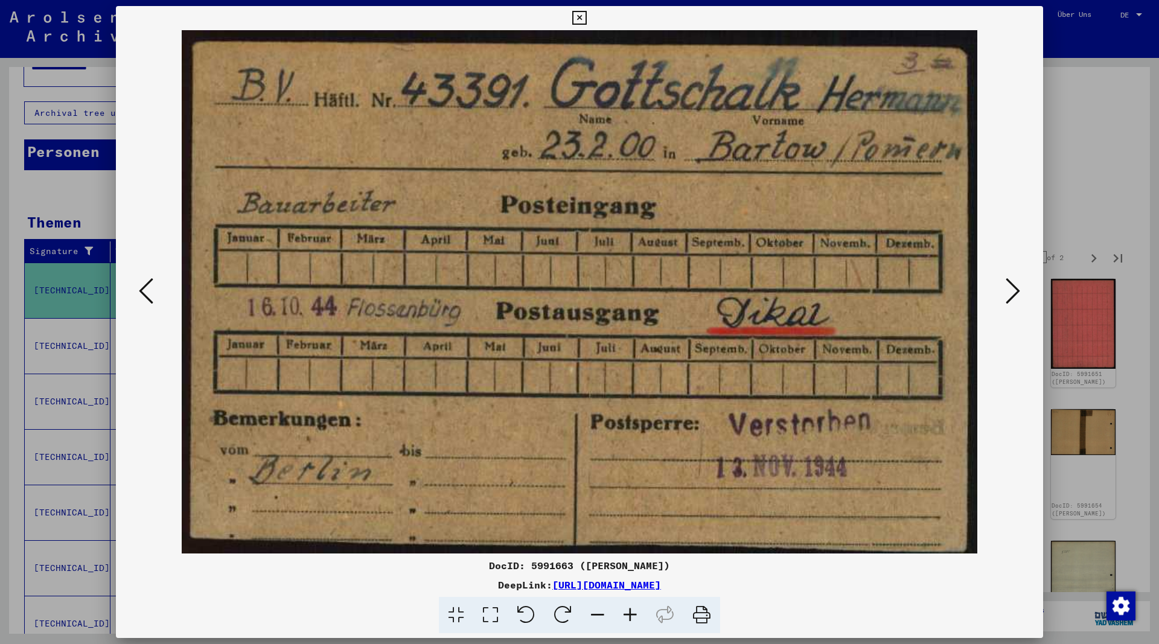
click at [1012, 294] on icon at bounding box center [1013, 290] width 14 height 29
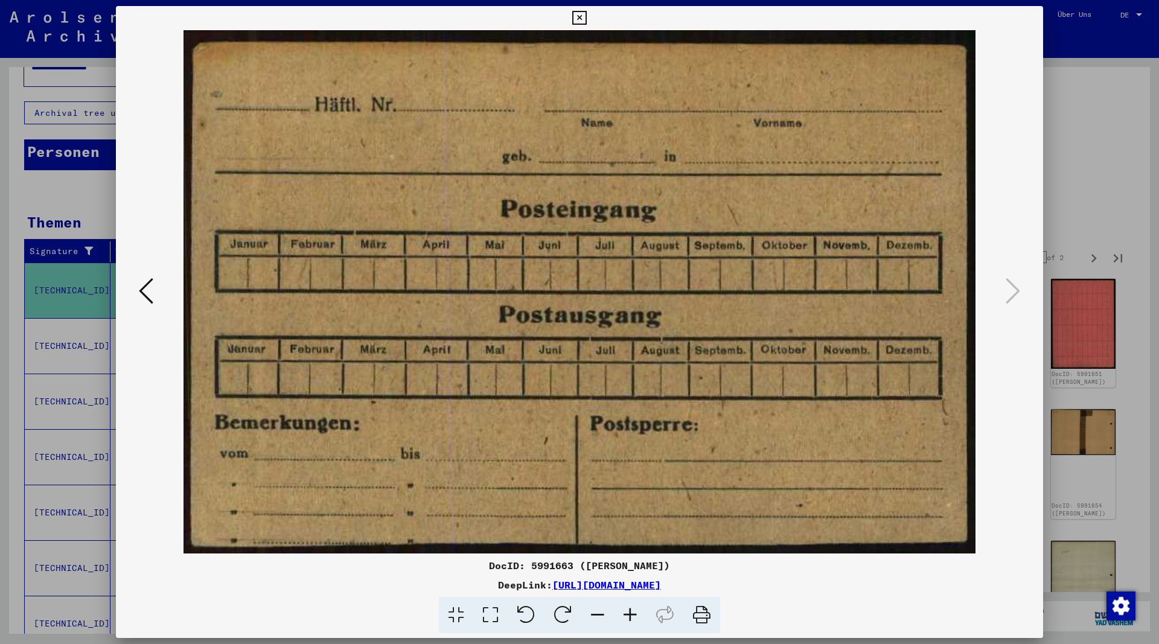
click at [586, 18] on icon at bounding box center [579, 18] width 14 height 14
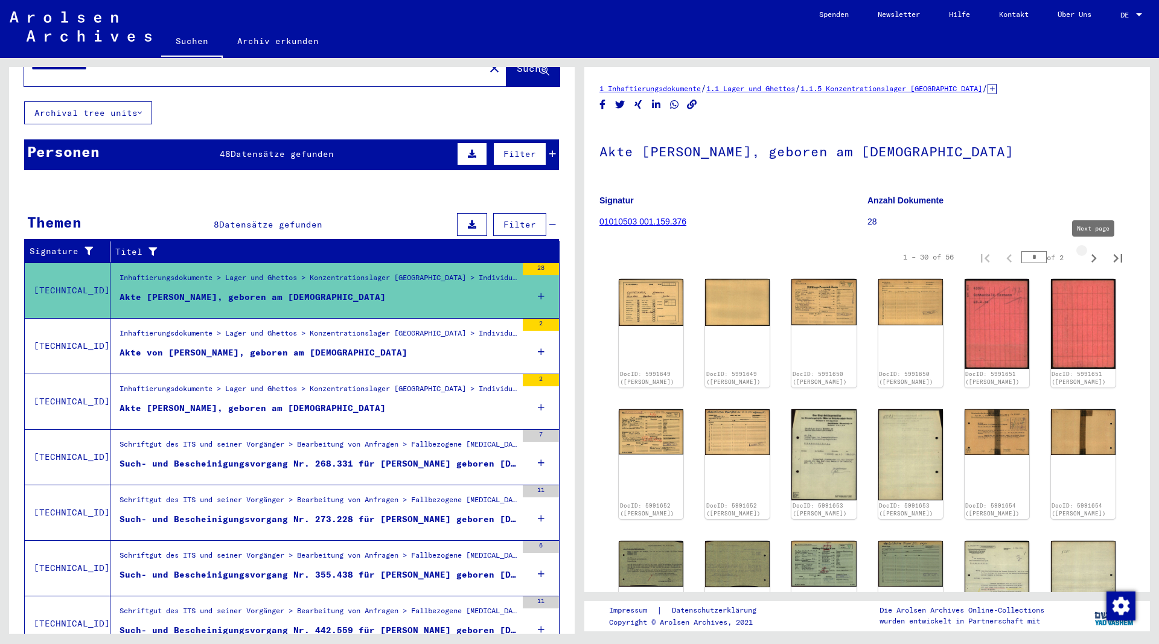
click at [1094, 258] on icon "Next page" at bounding box center [1093, 258] width 5 height 8
type input "*"
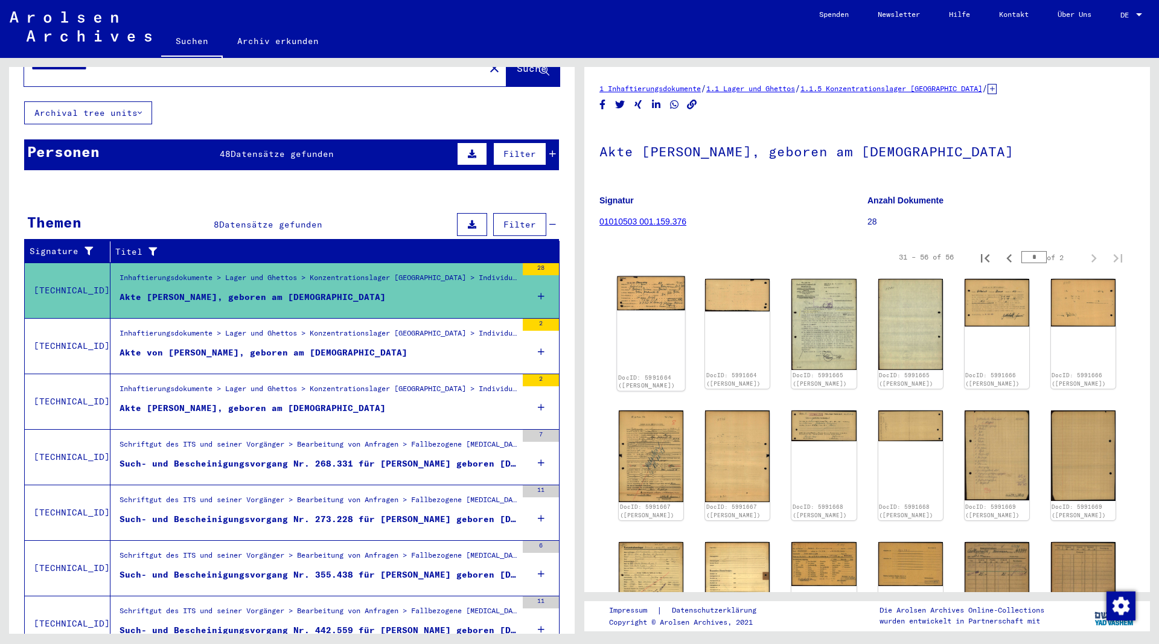
click at [672, 302] on img at bounding box center [651, 293] width 68 height 34
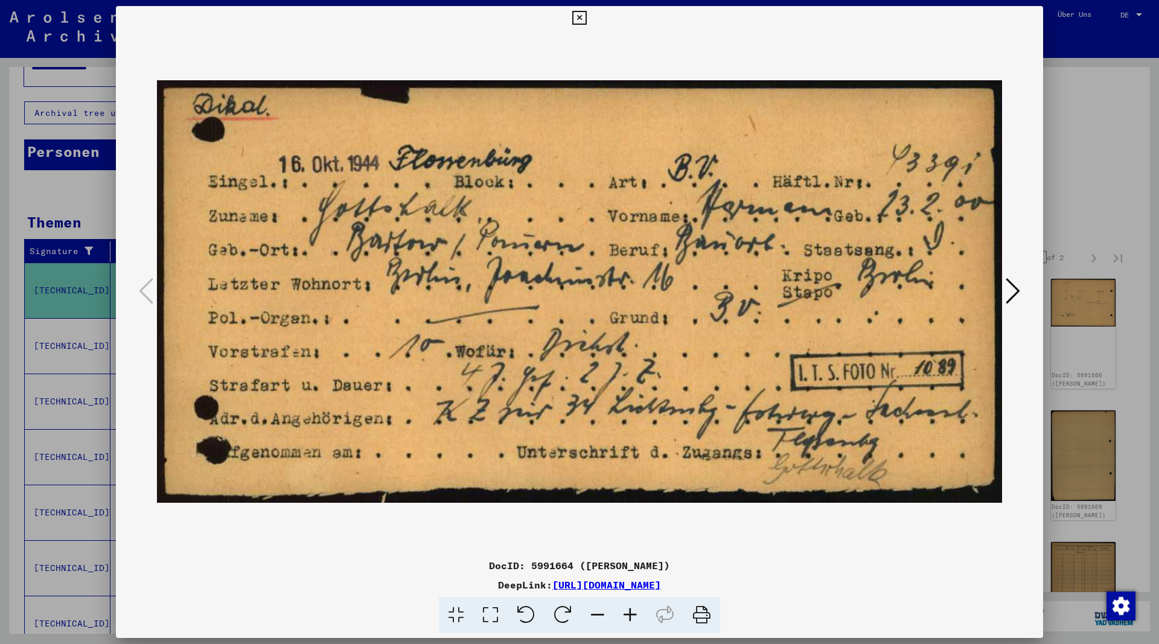
click at [1015, 295] on icon at bounding box center [1013, 290] width 14 height 29
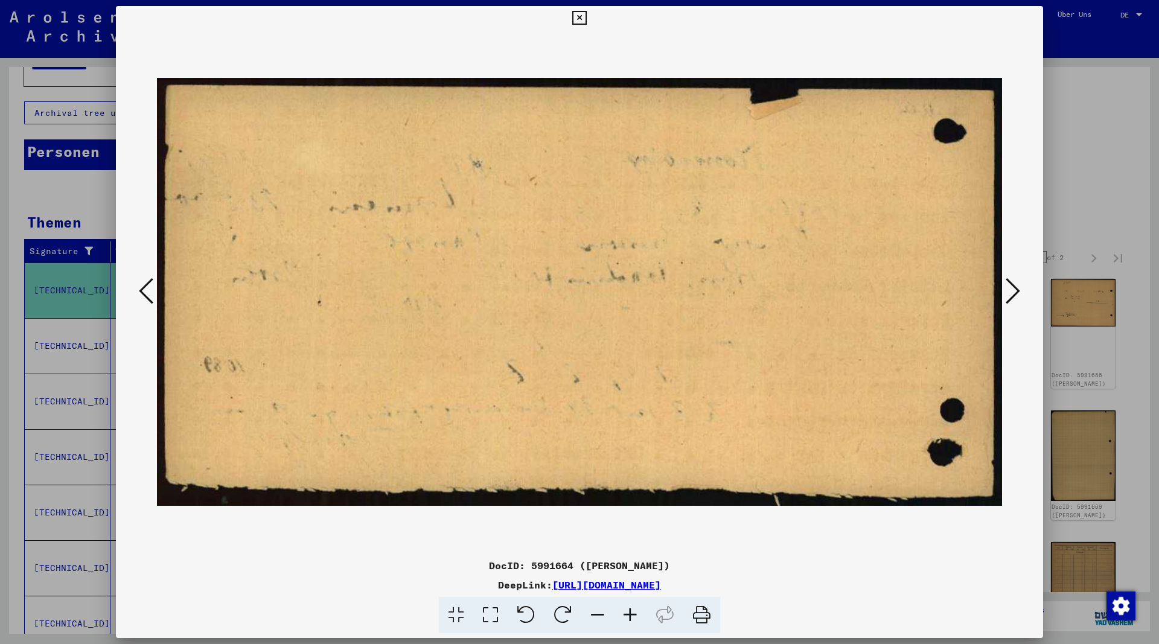
click at [1013, 294] on icon at bounding box center [1013, 290] width 14 height 29
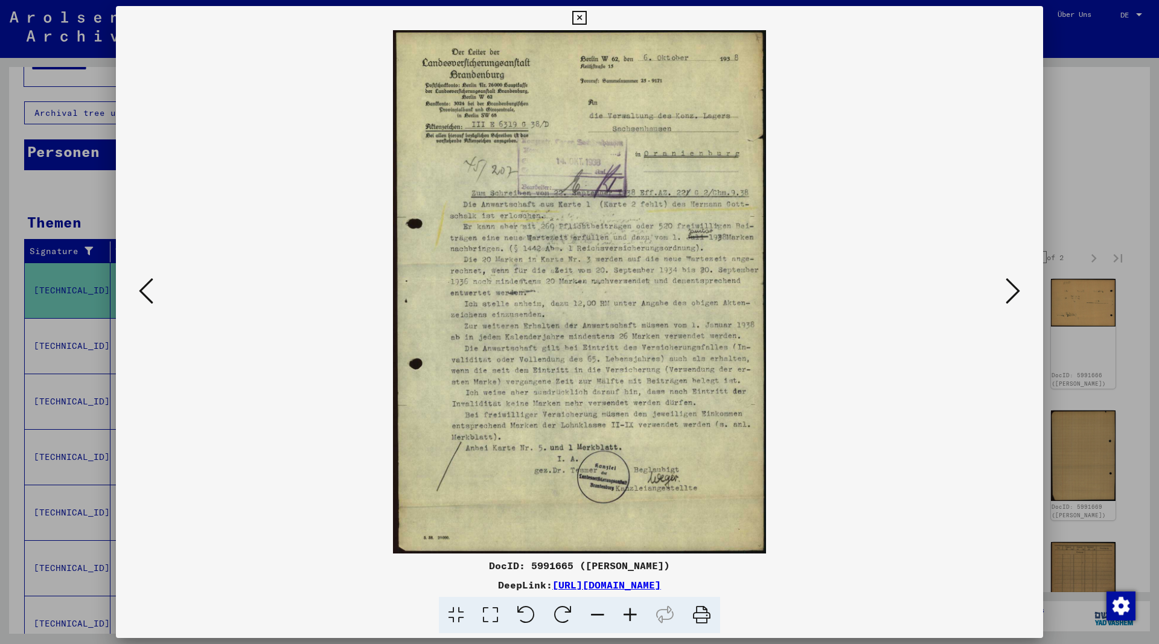
click at [1013, 293] on icon at bounding box center [1013, 290] width 14 height 29
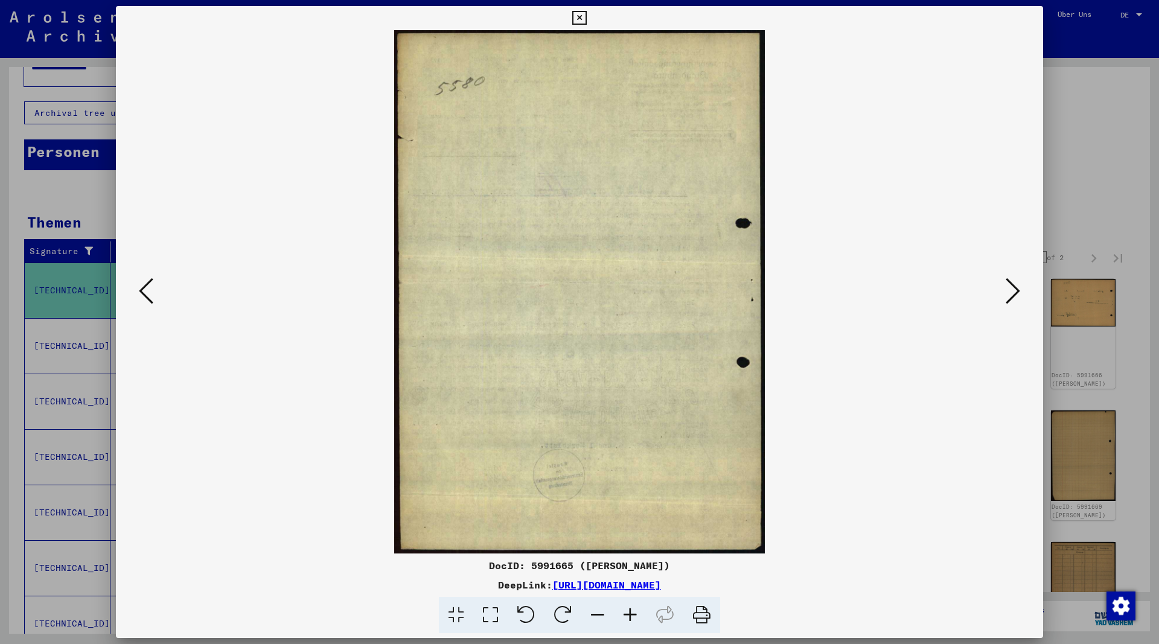
click at [1013, 293] on icon at bounding box center [1013, 290] width 14 height 29
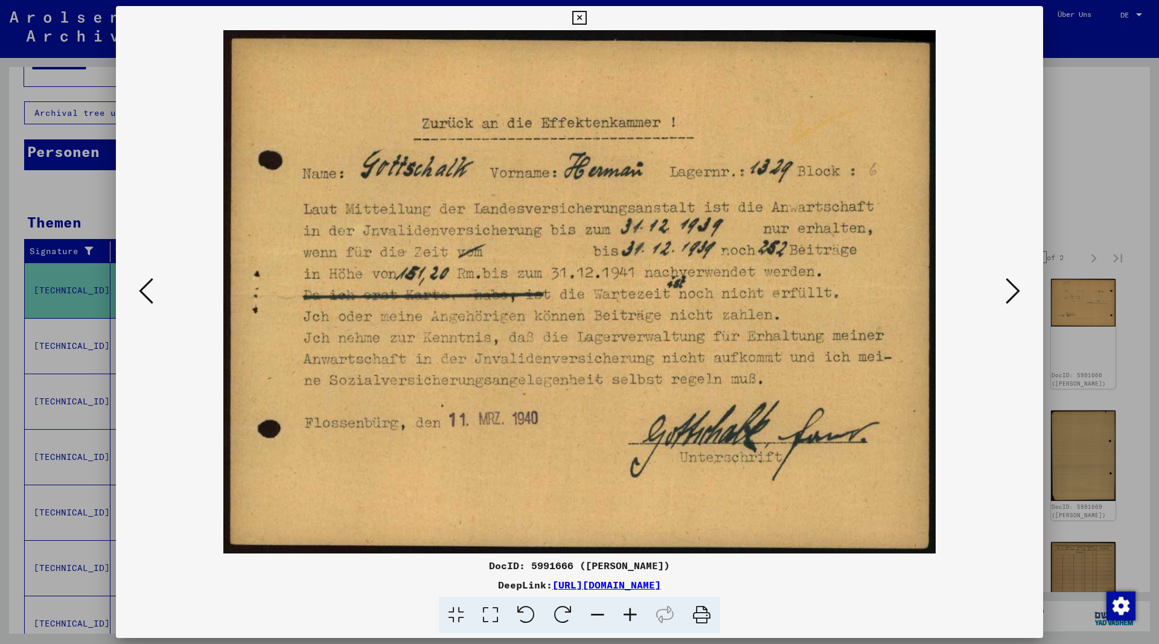
click at [1013, 293] on icon at bounding box center [1013, 290] width 14 height 29
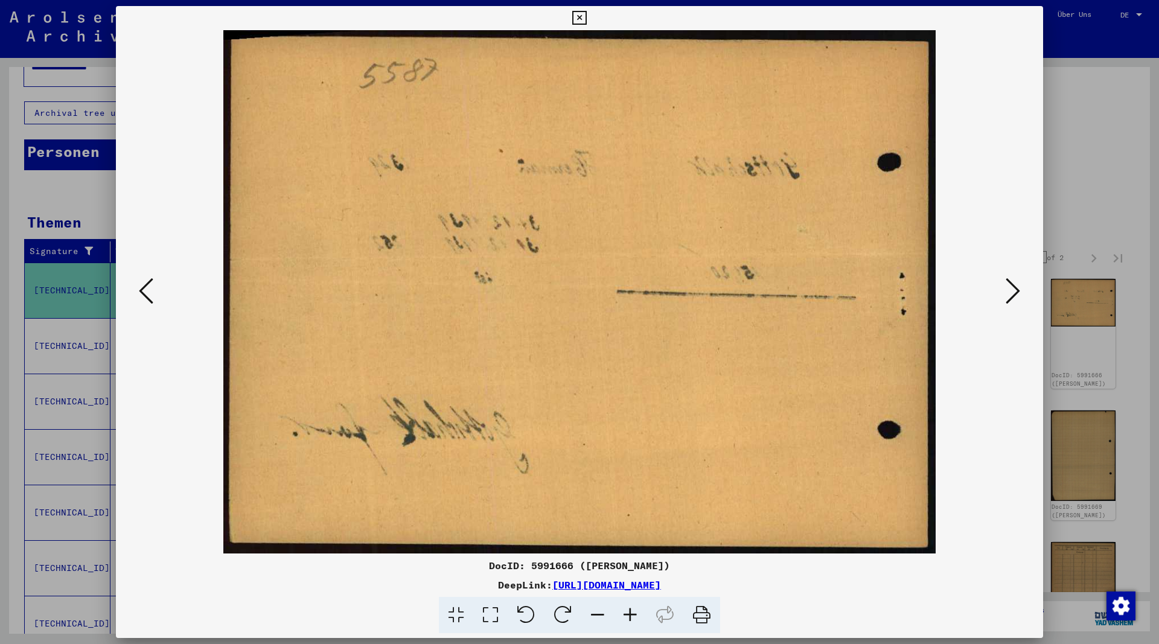
click at [1013, 293] on icon at bounding box center [1013, 290] width 14 height 29
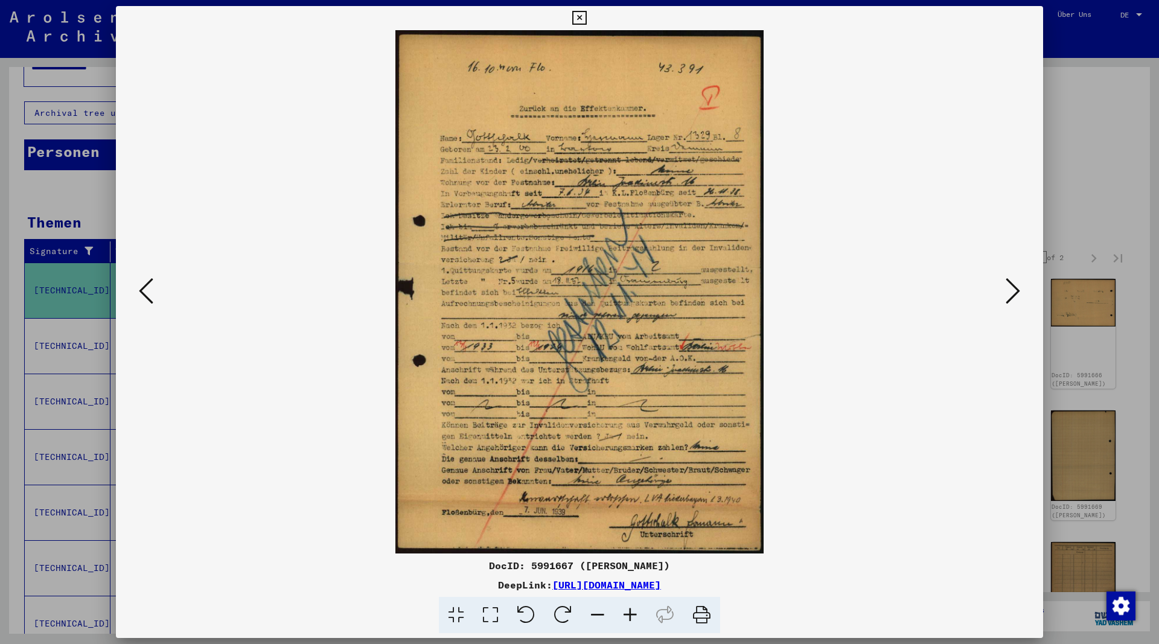
click at [1013, 293] on icon at bounding box center [1013, 290] width 14 height 29
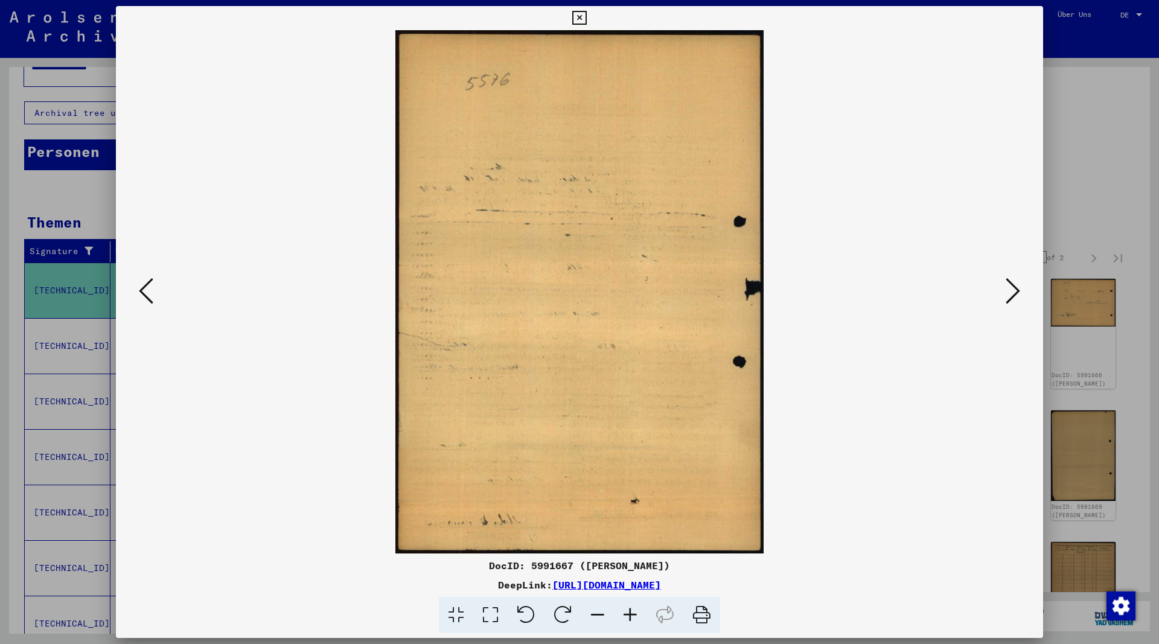
click at [1012, 293] on icon at bounding box center [1013, 290] width 14 height 29
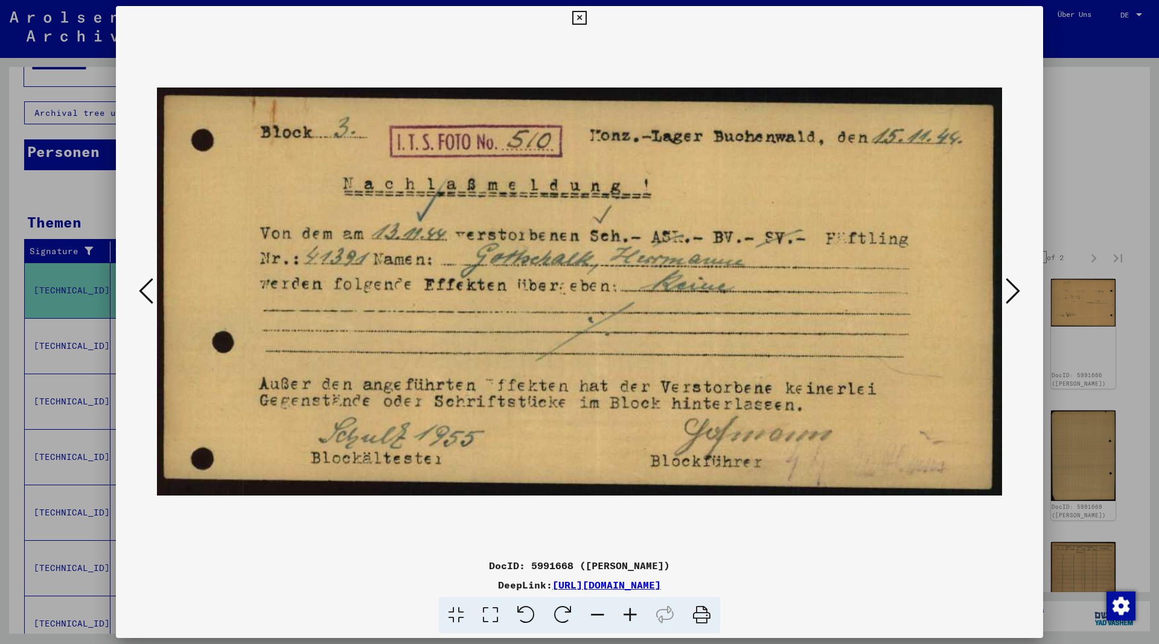
click at [1012, 293] on icon at bounding box center [1013, 290] width 14 height 29
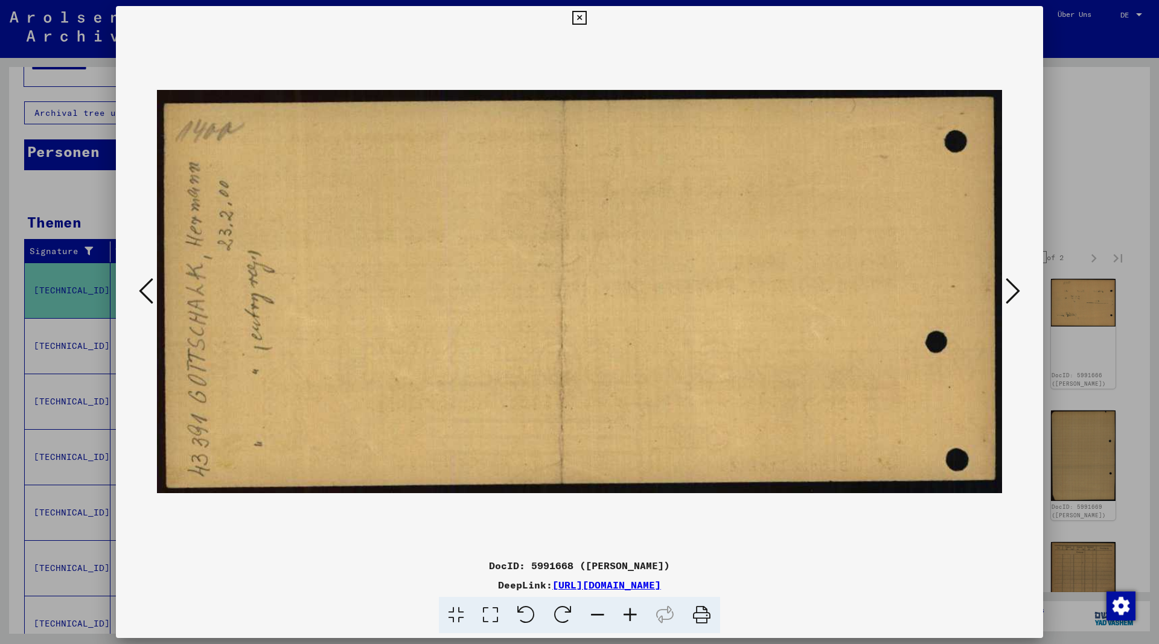
click at [1012, 293] on icon at bounding box center [1013, 290] width 14 height 29
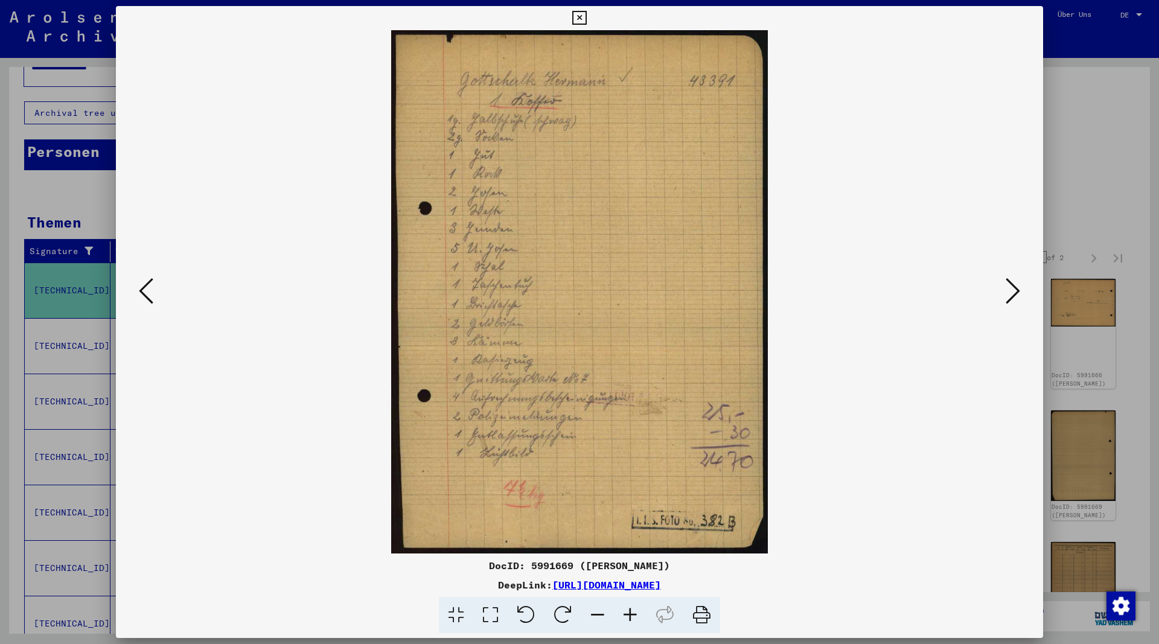
click at [1012, 293] on icon at bounding box center [1013, 290] width 14 height 29
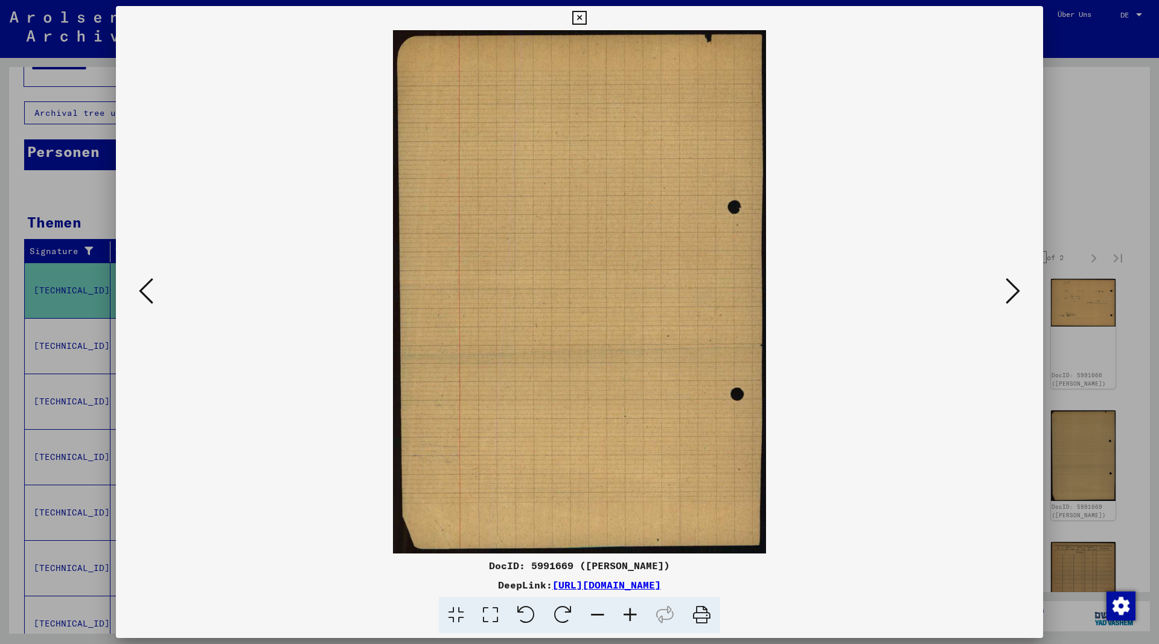
click at [1012, 293] on icon at bounding box center [1013, 290] width 14 height 29
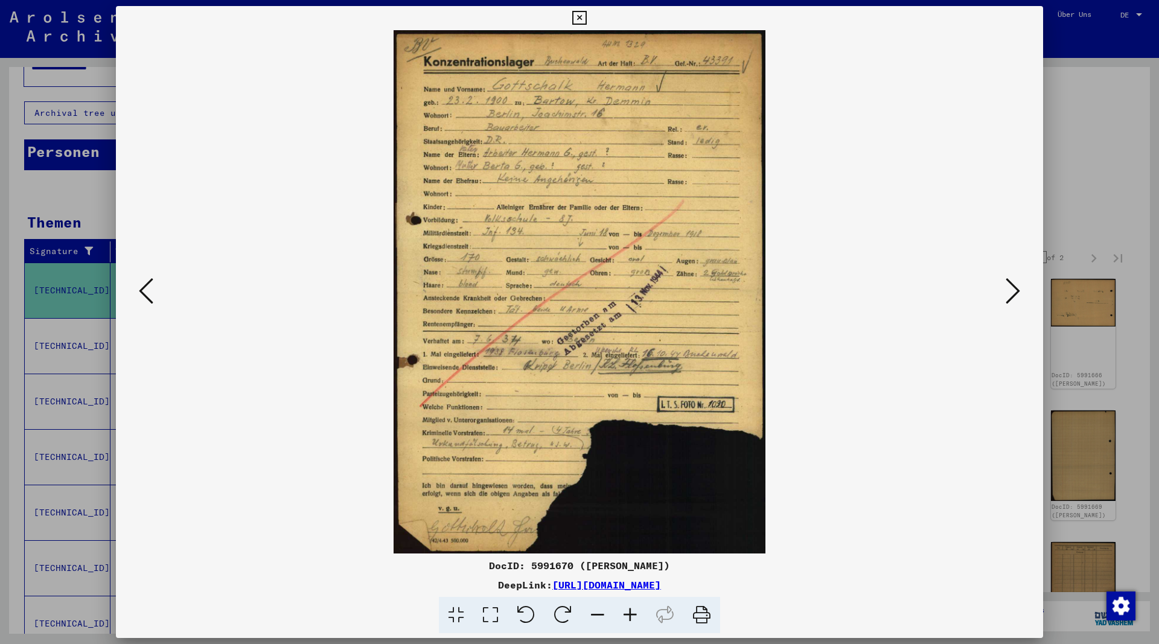
click at [1012, 293] on icon at bounding box center [1013, 290] width 14 height 29
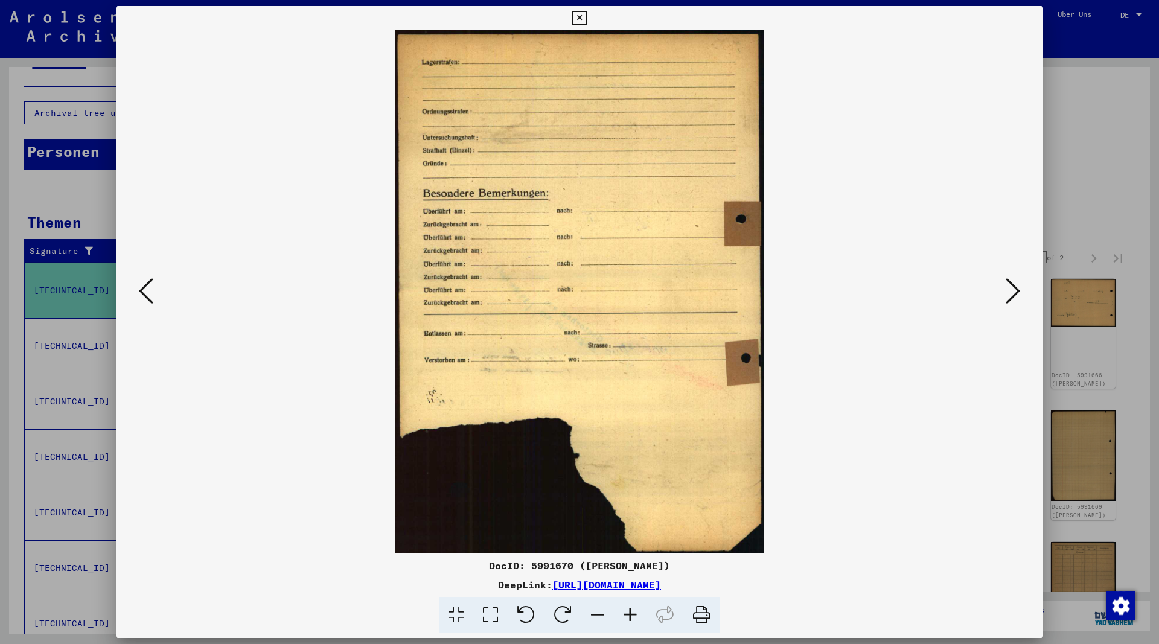
click at [1012, 293] on icon at bounding box center [1013, 290] width 14 height 29
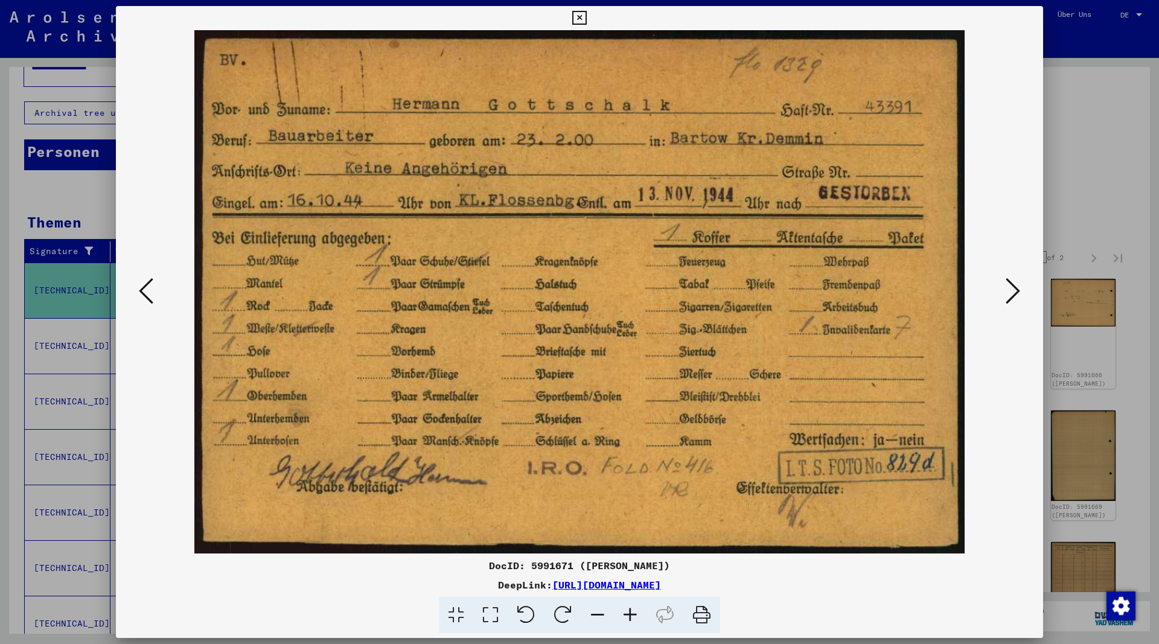
click at [1012, 293] on icon at bounding box center [1013, 290] width 14 height 29
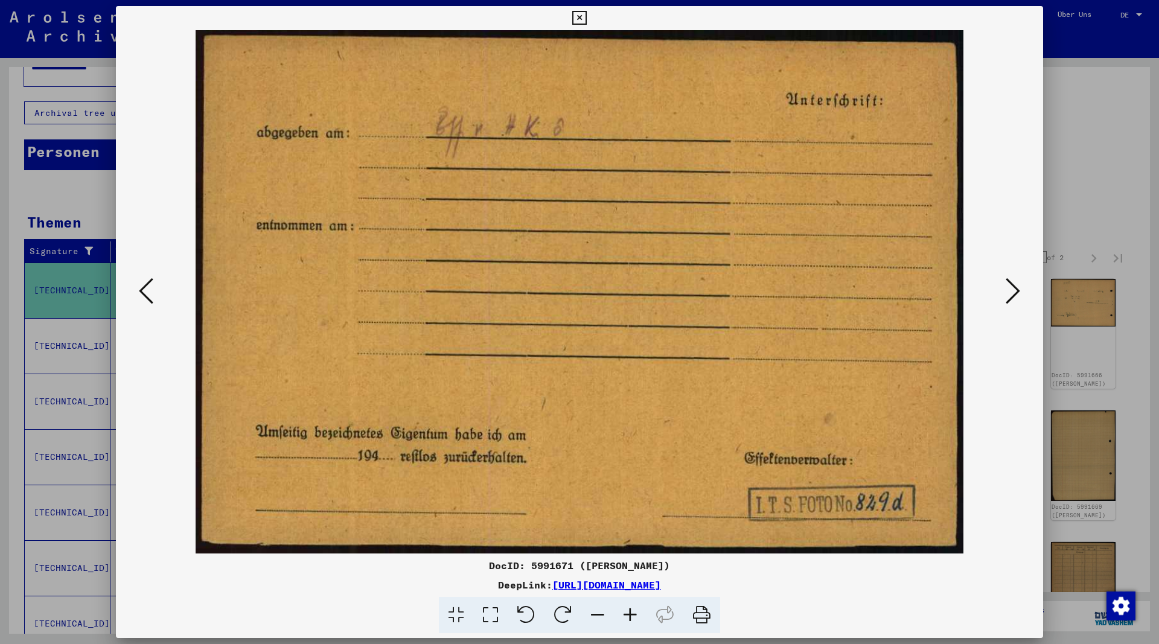
click at [1012, 293] on icon at bounding box center [1013, 290] width 14 height 29
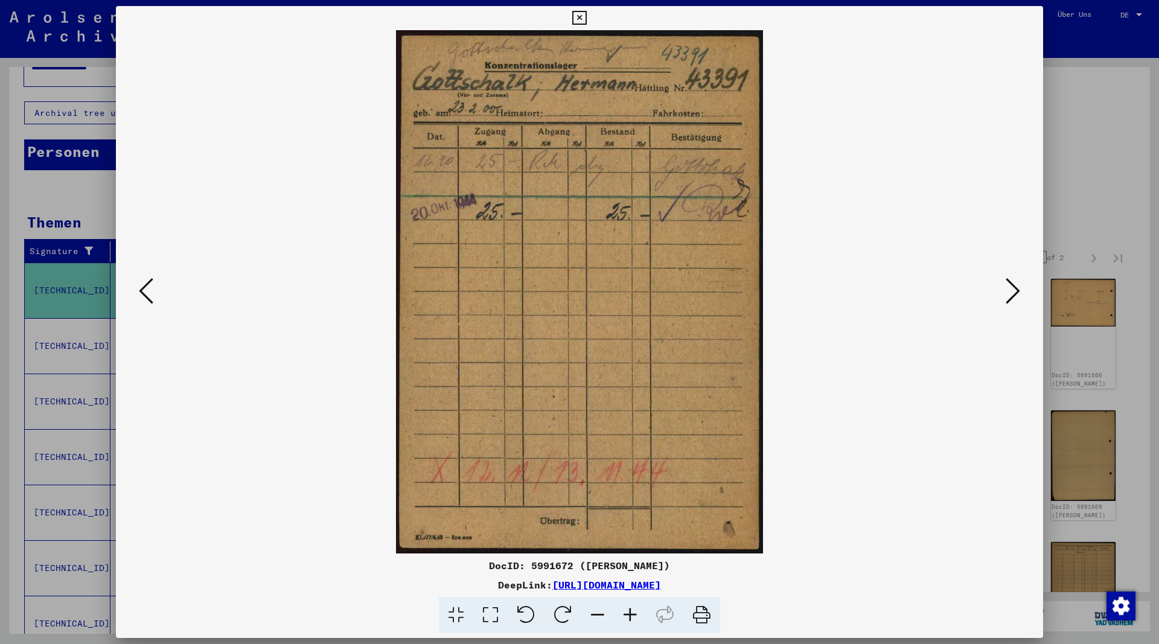
click at [1012, 293] on icon at bounding box center [1013, 290] width 14 height 29
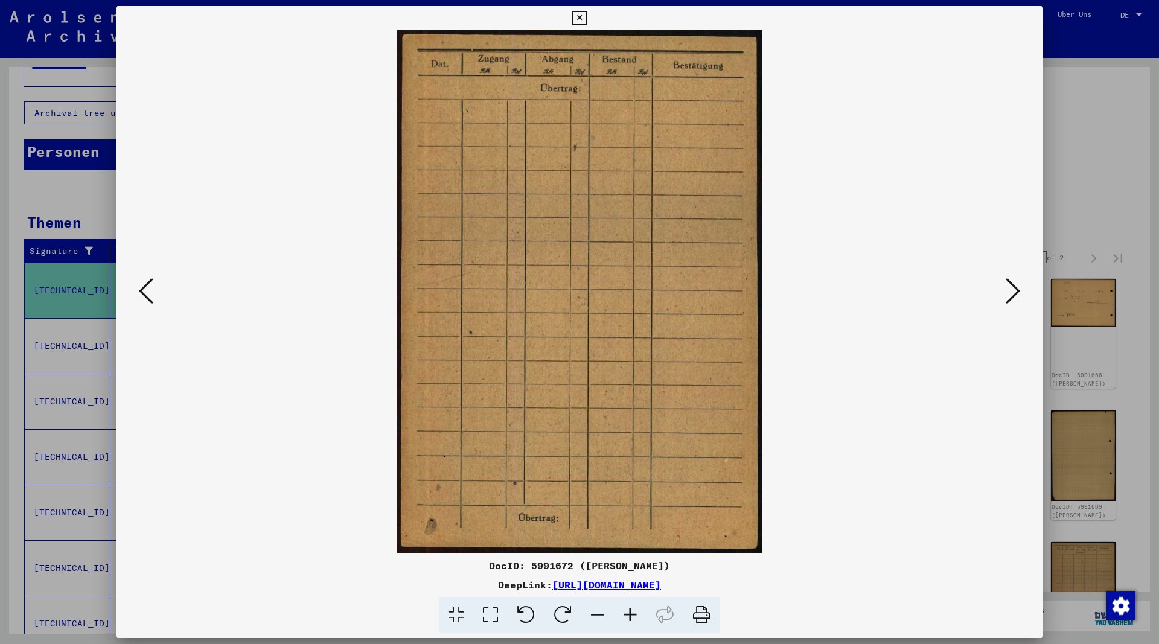
click at [1012, 293] on icon at bounding box center [1013, 290] width 14 height 29
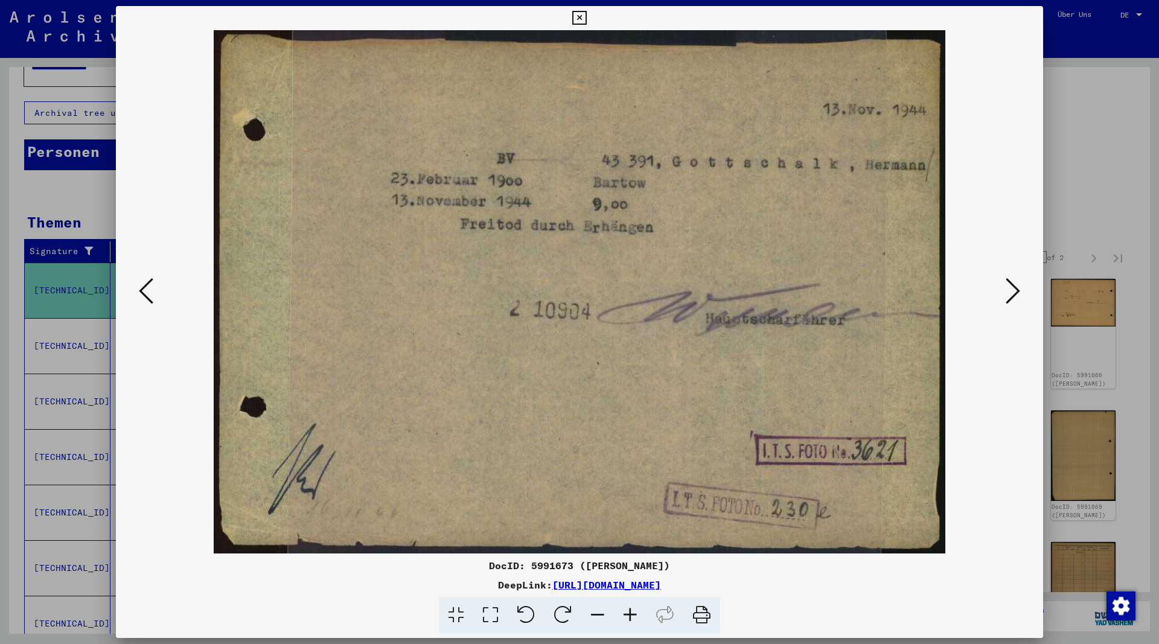
click at [1012, 293] on icon at bounding box center [1013, 290] width 14 height 29
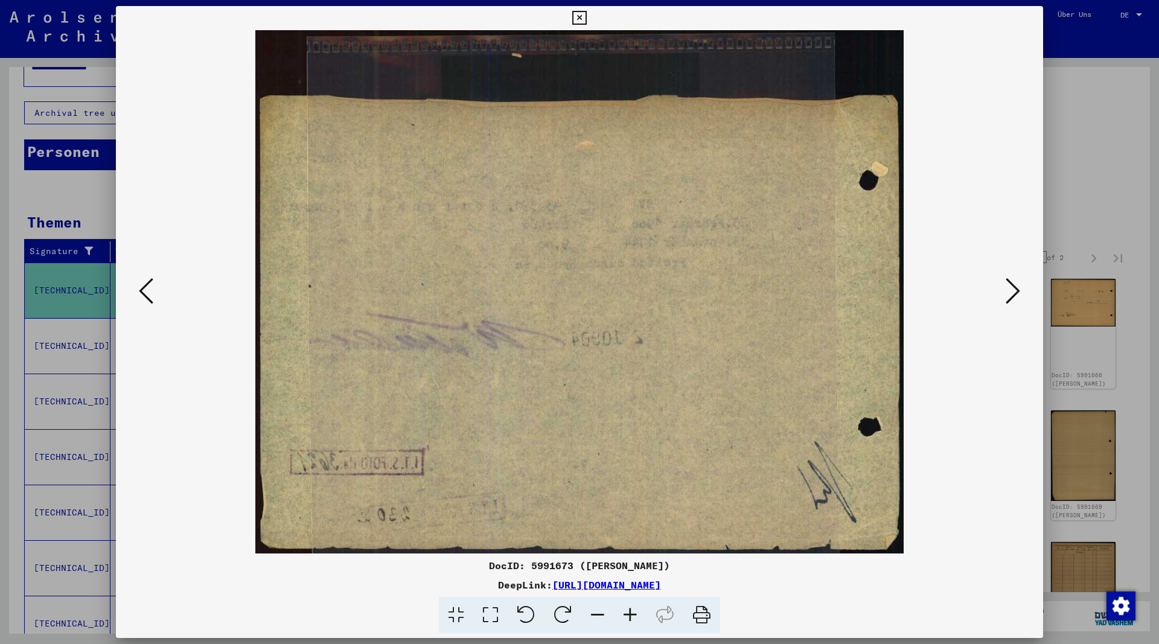
click at [1012, 293] on icon at bounding box center [1013, 290] width 14 height 29
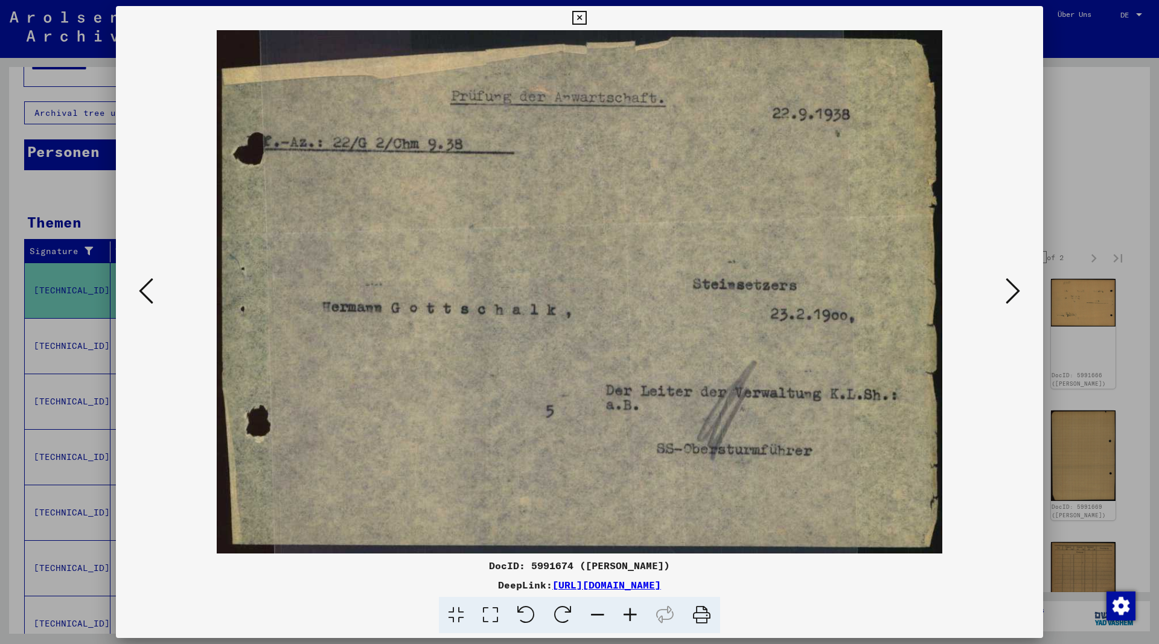
click at [1012, 293] on icon at bounding box center [1013, 290] width 14 height 29
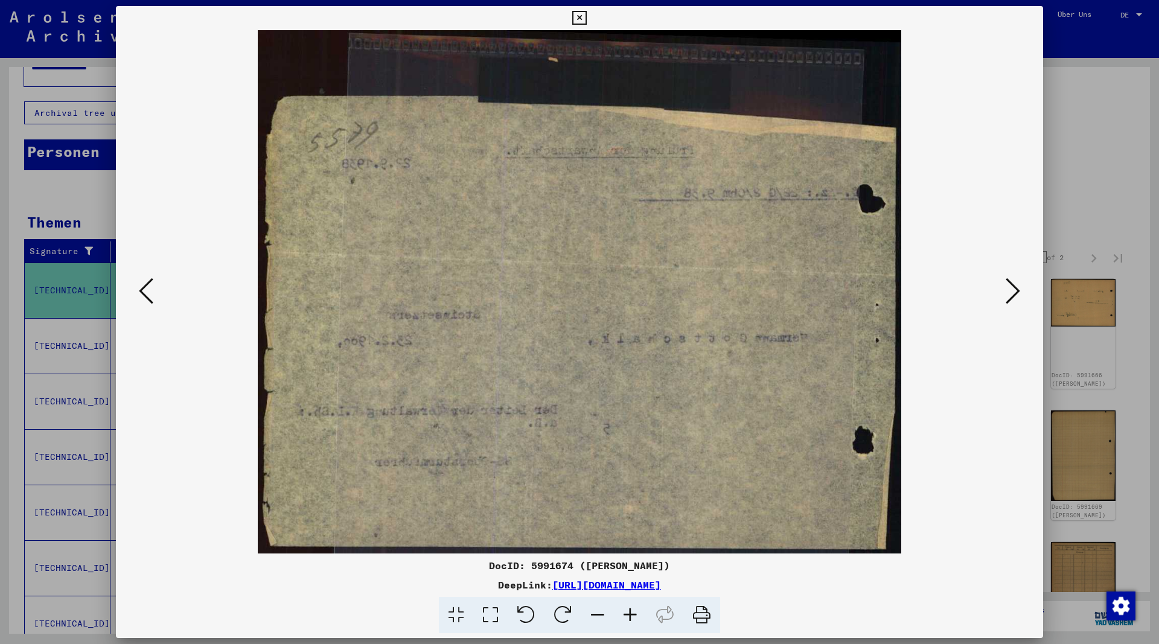
click at [1012, 293] on icon at bounding box center [1013, 290] width 14 height 29
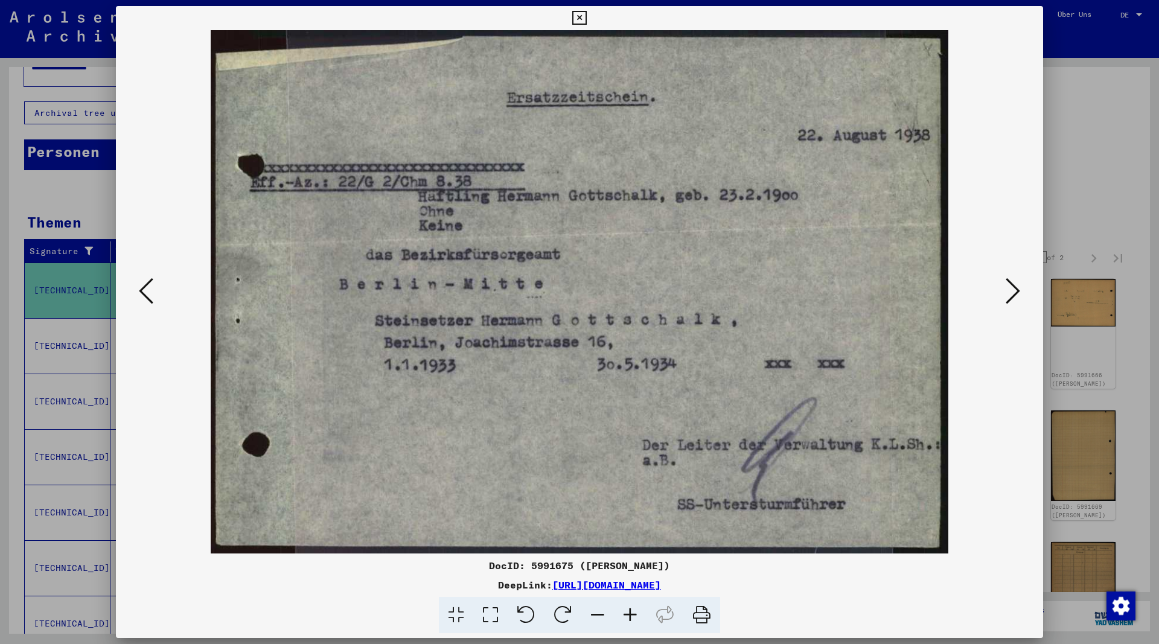
click at [1012, 293] on icon at bounding box center [1013, 290] width 14 height 29
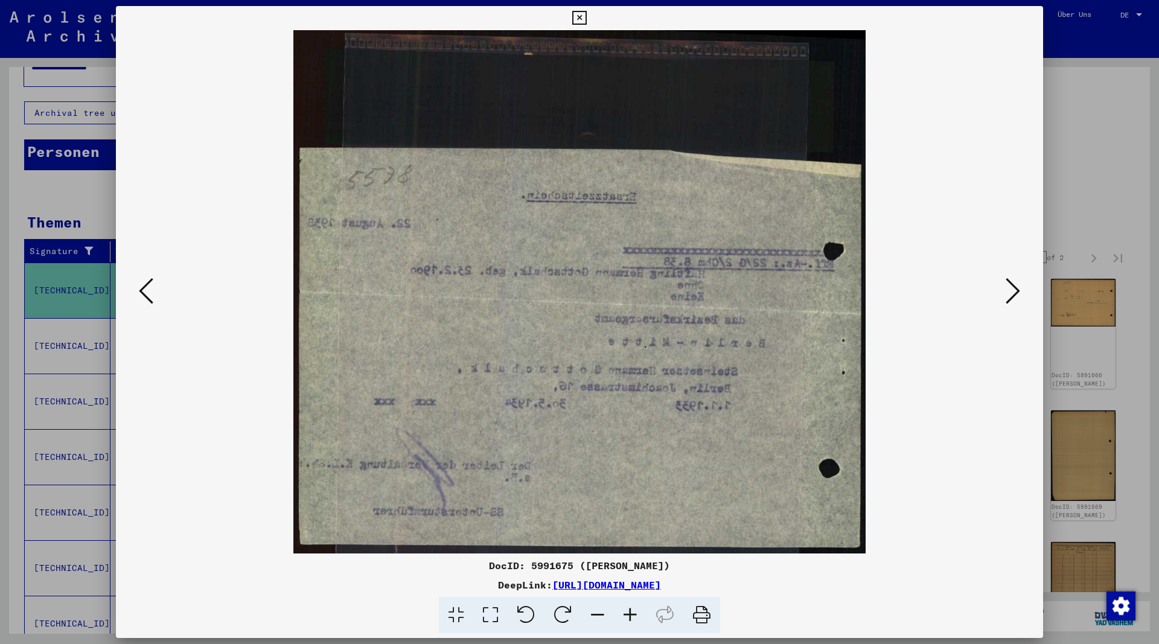
click at [1012, 293] on icon at bounding box center [1013, 290] width 14 height 29
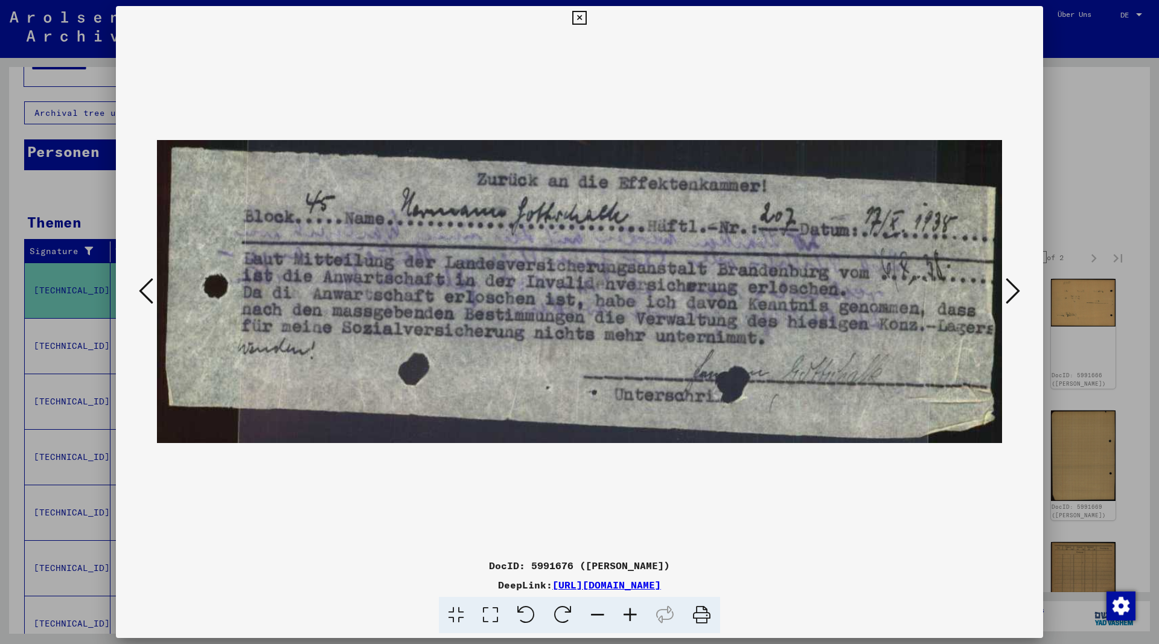
click at [1012, 292] on icon at bounding box center [1013, 290] width 14 height 29
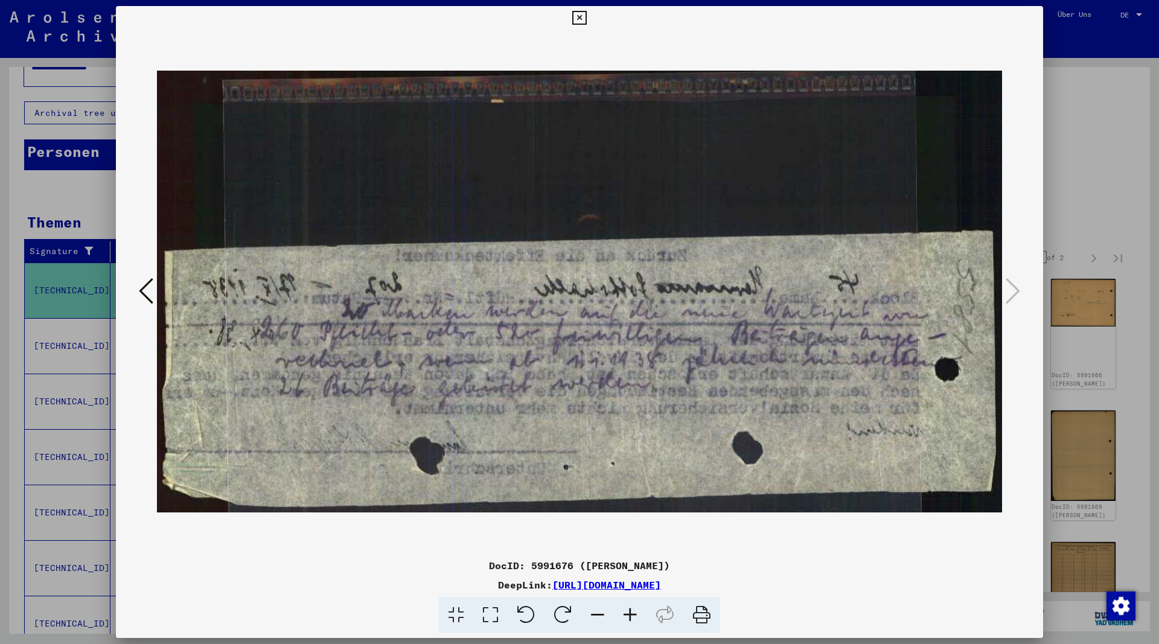
click at [586, 19] on icon at bounding box center [579, 18] width 14 height 14
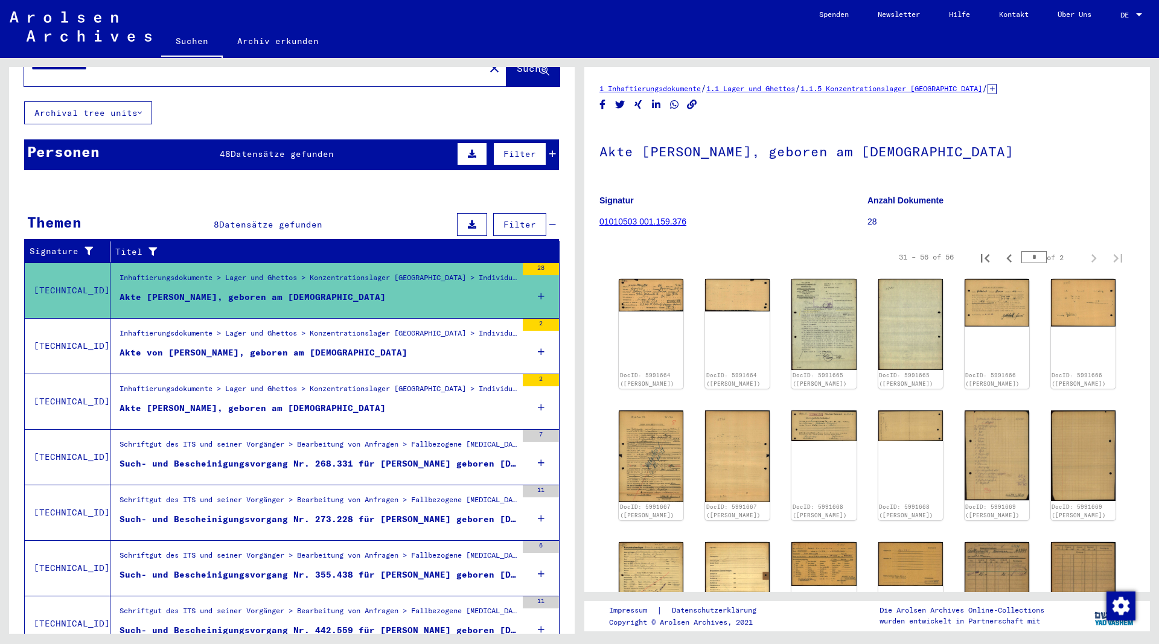
click at [313, 148] on span "Datensätze gefunden" at bounding box center [282, 153] width 103 height 11
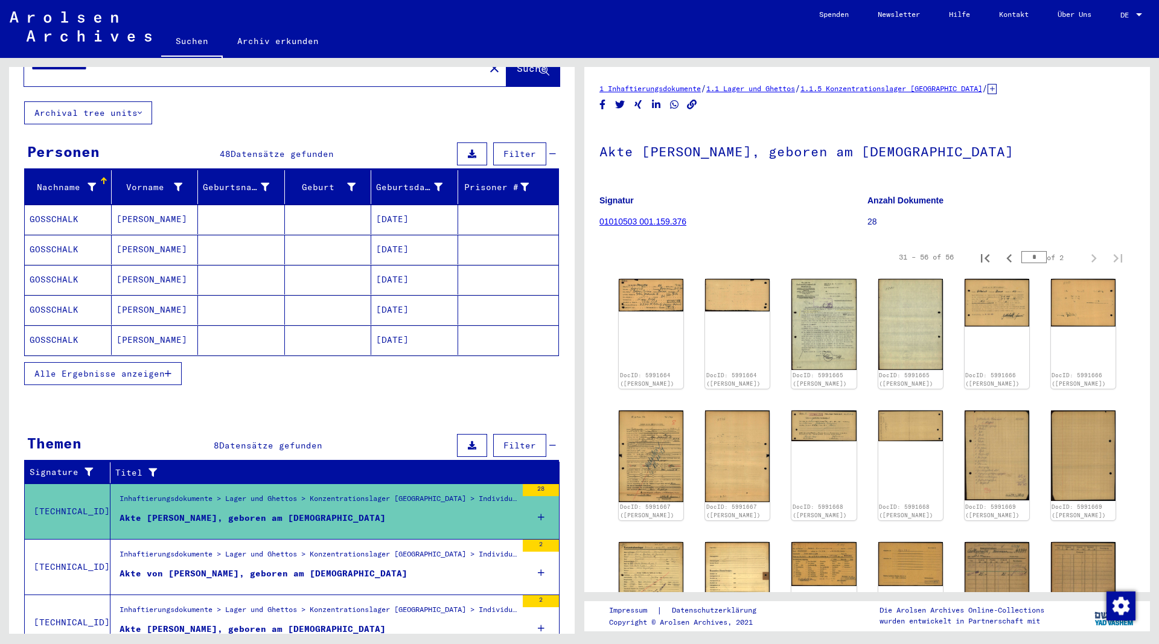
click at [171, 369] on icon "button" at bounding box center [168, 373] width 7 height 8
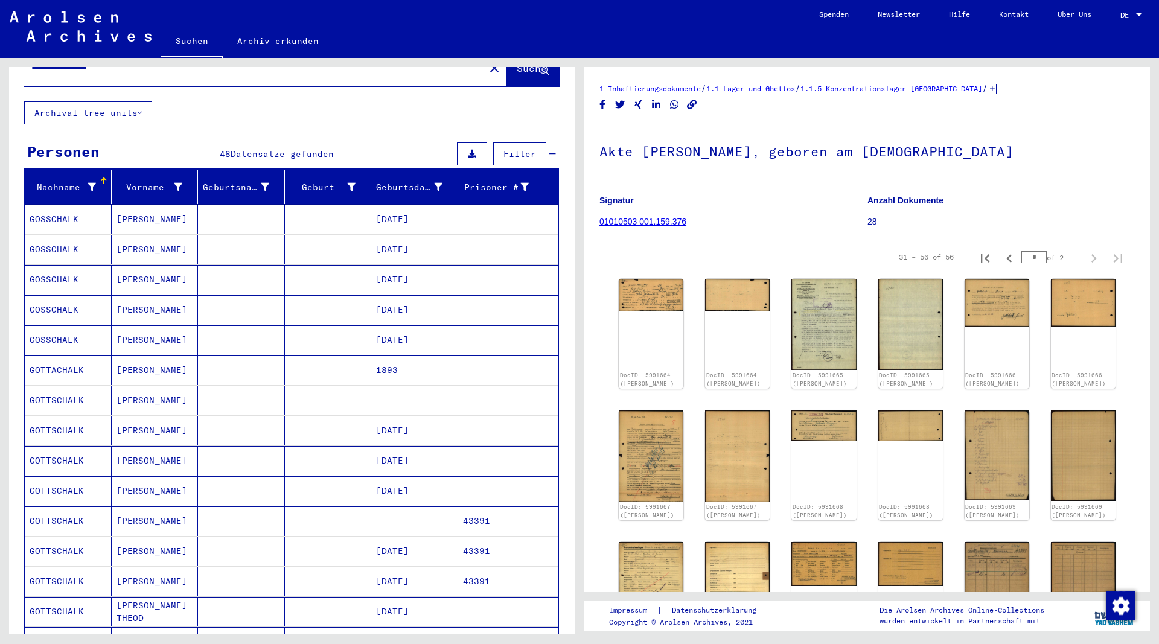
scroll to position [118, 0]
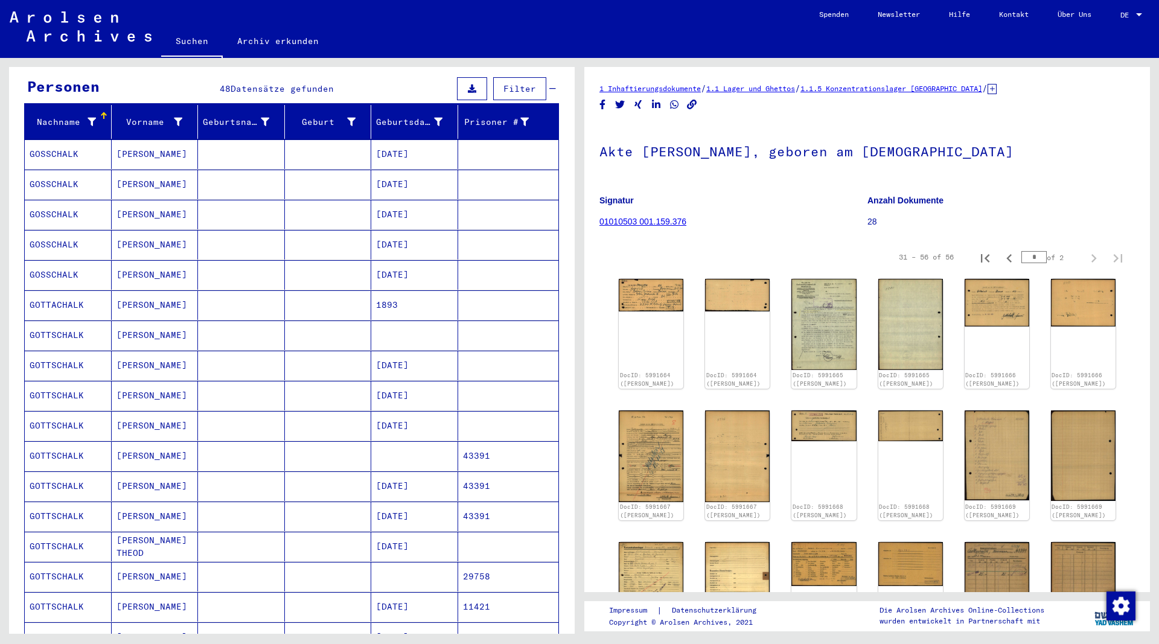
click at [44, 476] on mat-cell "GOTTSCHALK" at bounding box center [68, 486] width 87 height 30
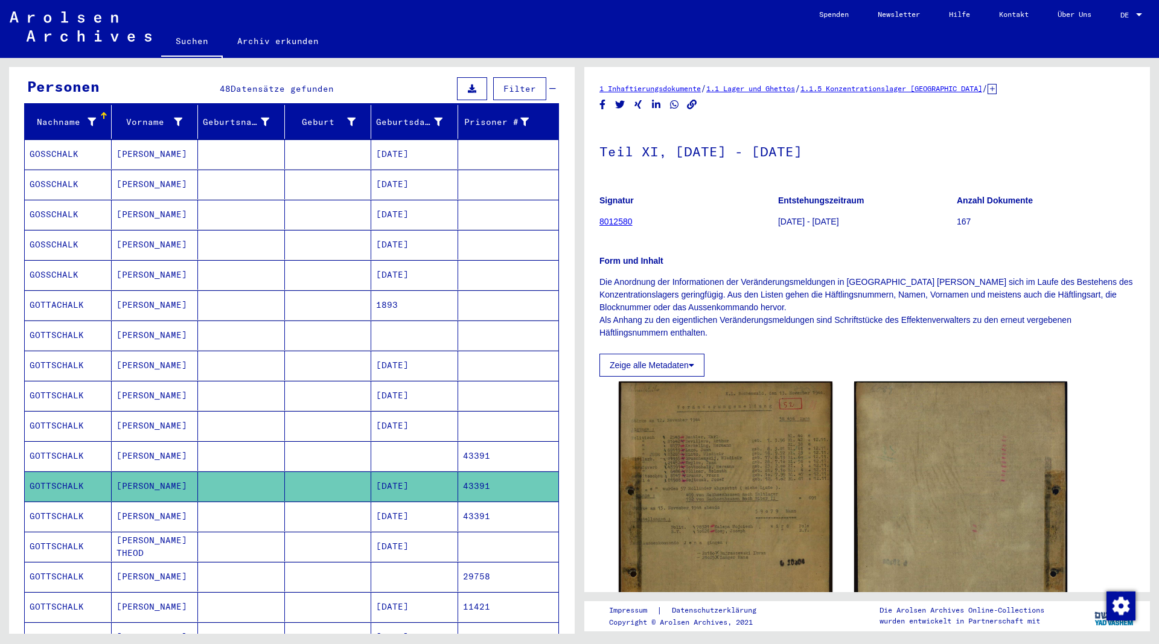
click at [77, 441] on mat-cell "GOTTSCHALK" at bounding box center [68, 456] width 87 height 30
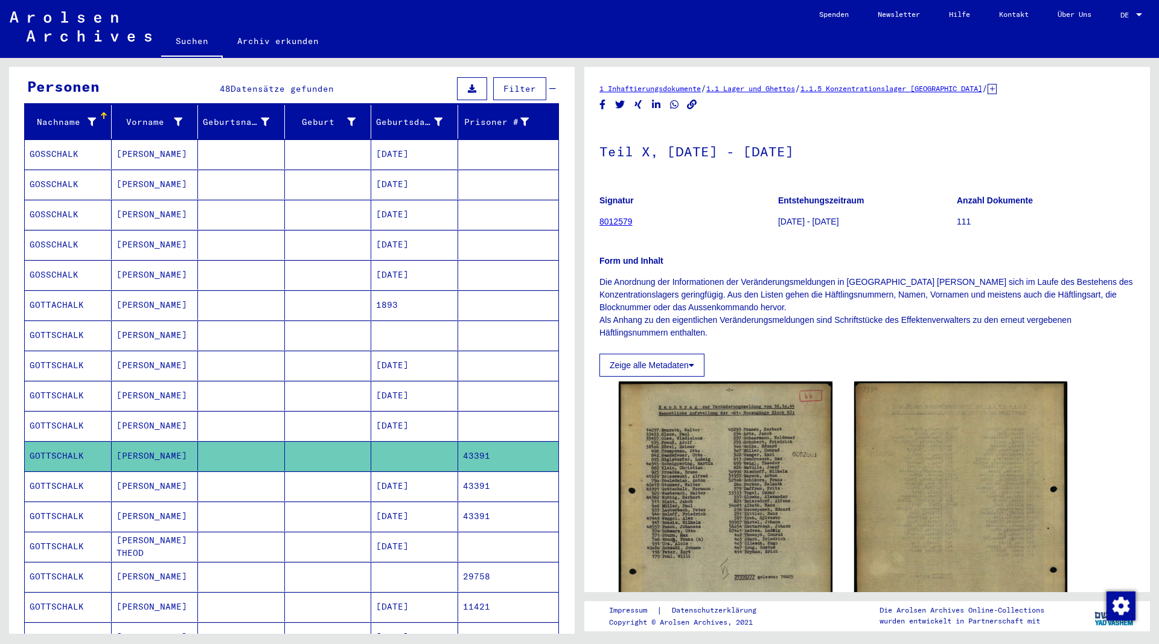
click at [74, 502] on mat-cell "GOTTSCHALK" at bounding box center [68, 517] width 87 height 30
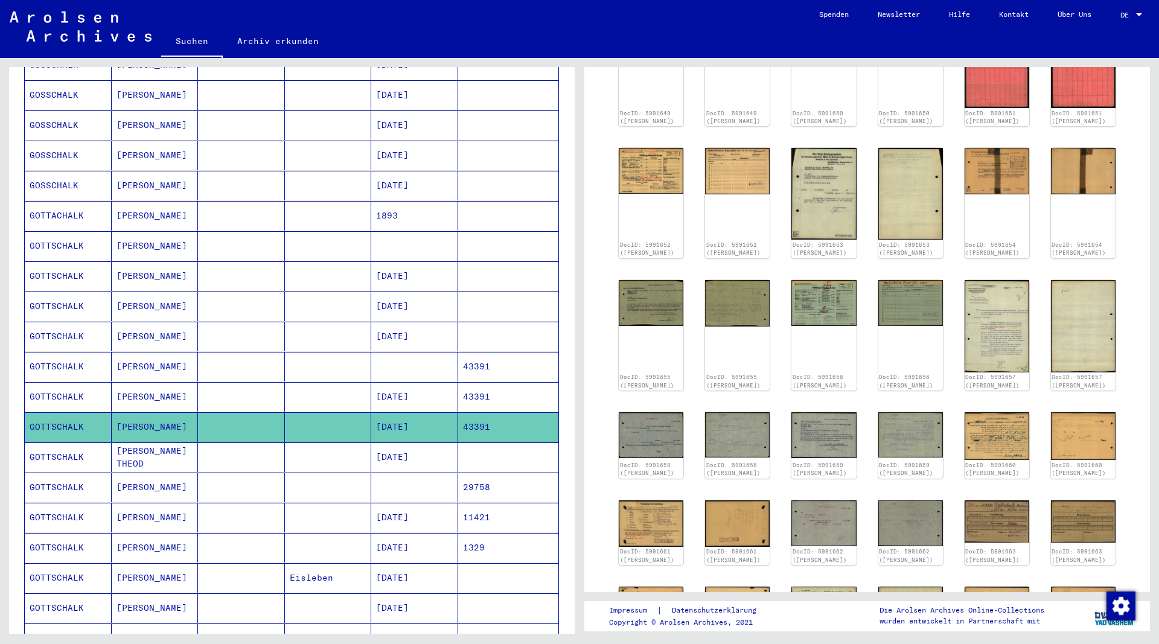
scroll to position [378, 0]
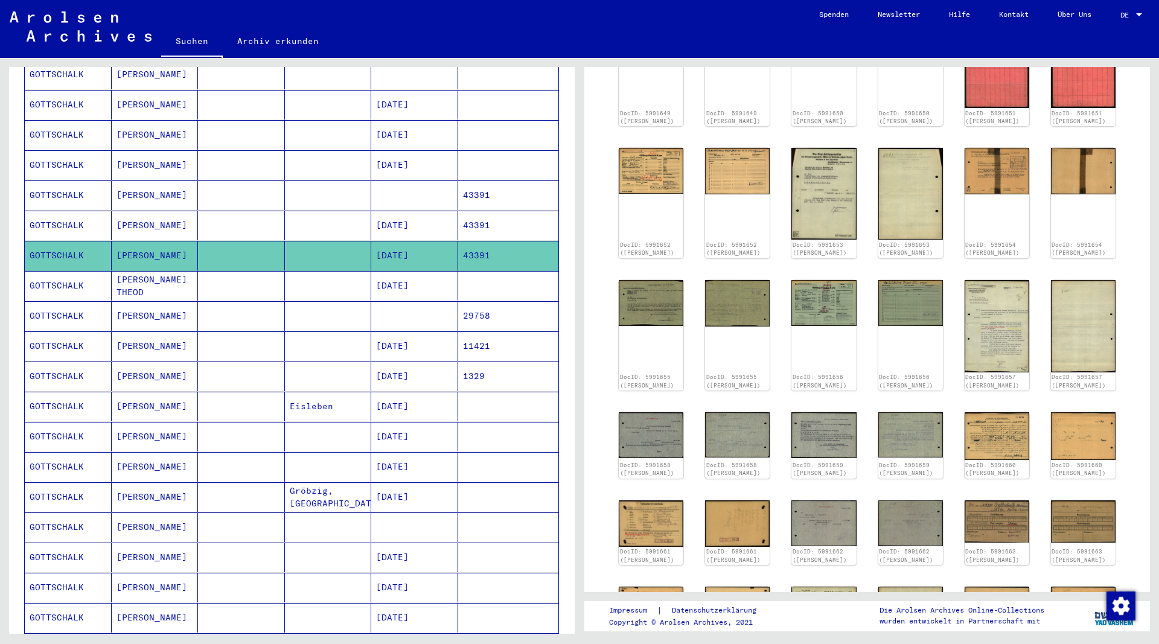
click at [59, 513] on mat-cell "GOTTSCHALK" at bounding box center [68, 527] width 87 height 30
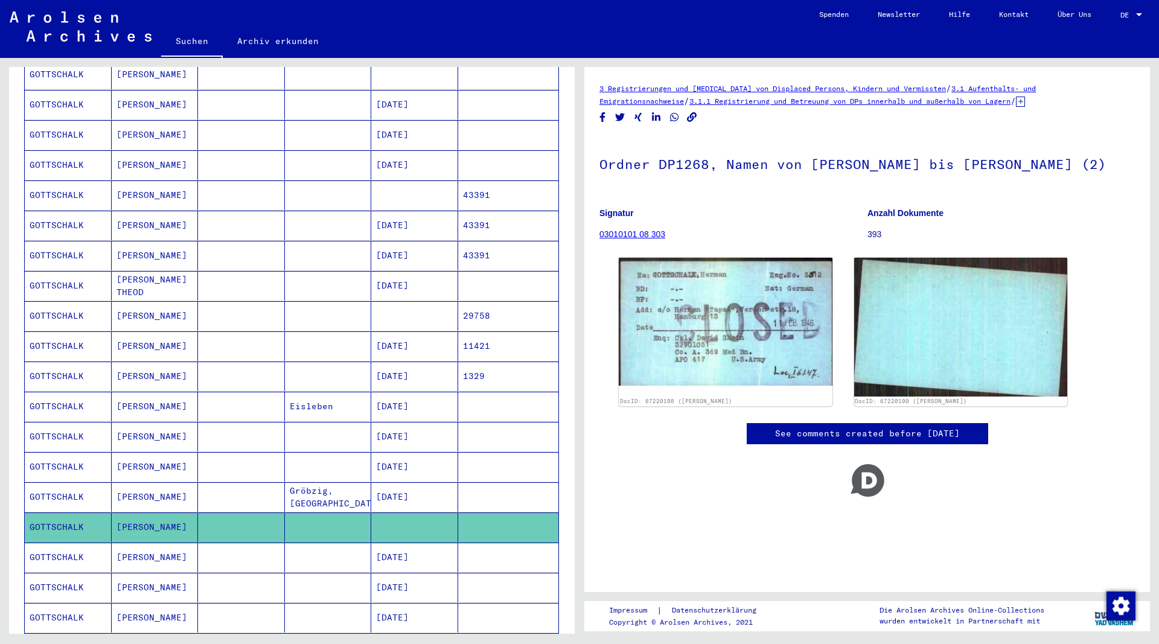
click at [67, 363] on mat-cell "GOTTSCHALK" at bounding box center [68, 377] width 87 height 30
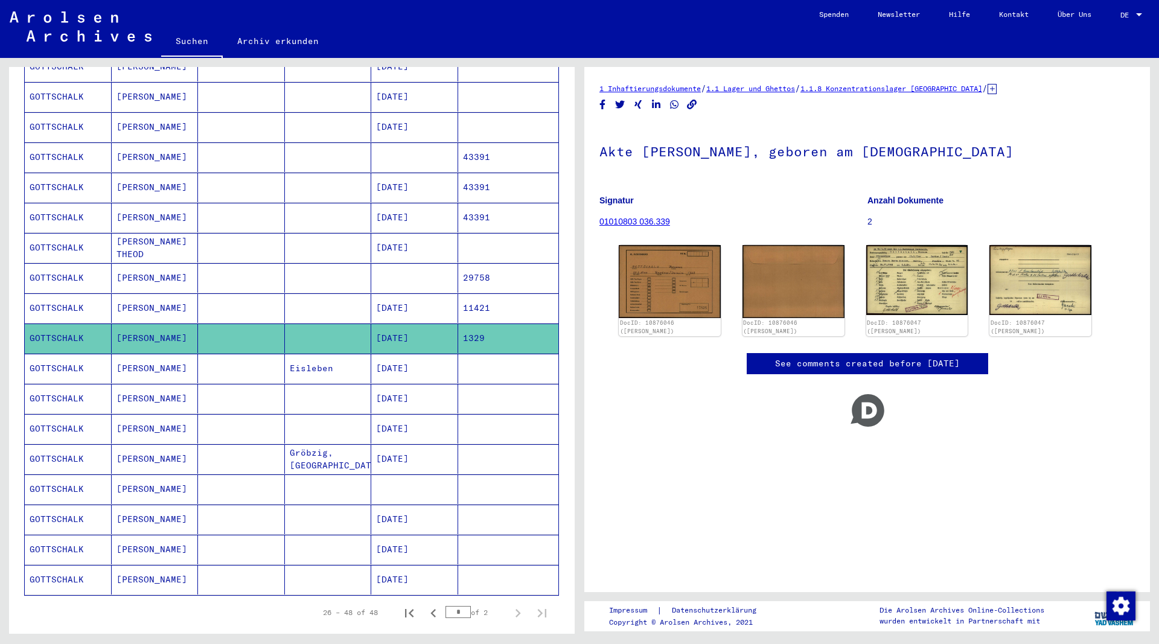
scroll to position [444, 0]
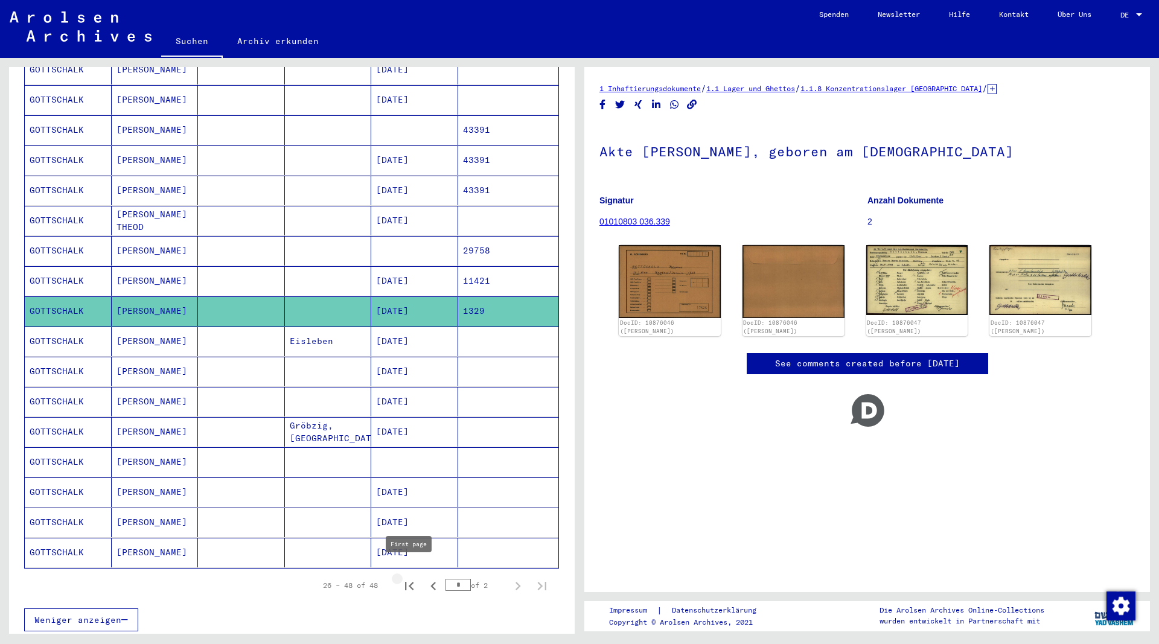
click at [412, 578] on icon "First page" at bounding box center [409, 586] width 17 height 17
click at [516, 578] on icon "Next page" at bounding box center [517, 586] width 17 height 17
type input "*"
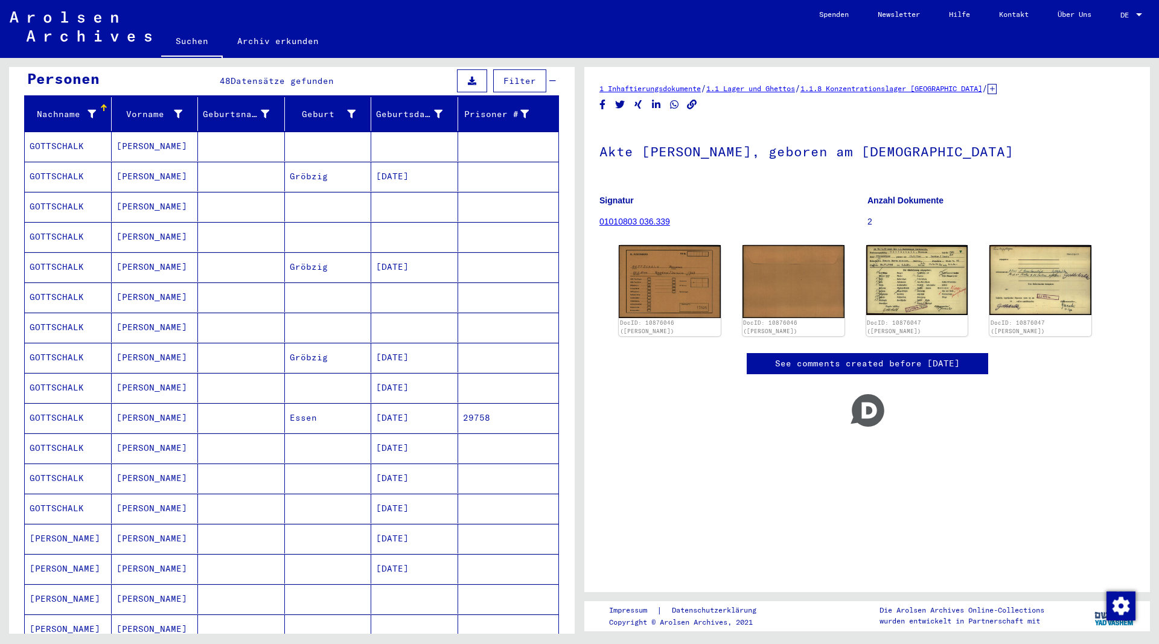
scroll to position [118, 0]
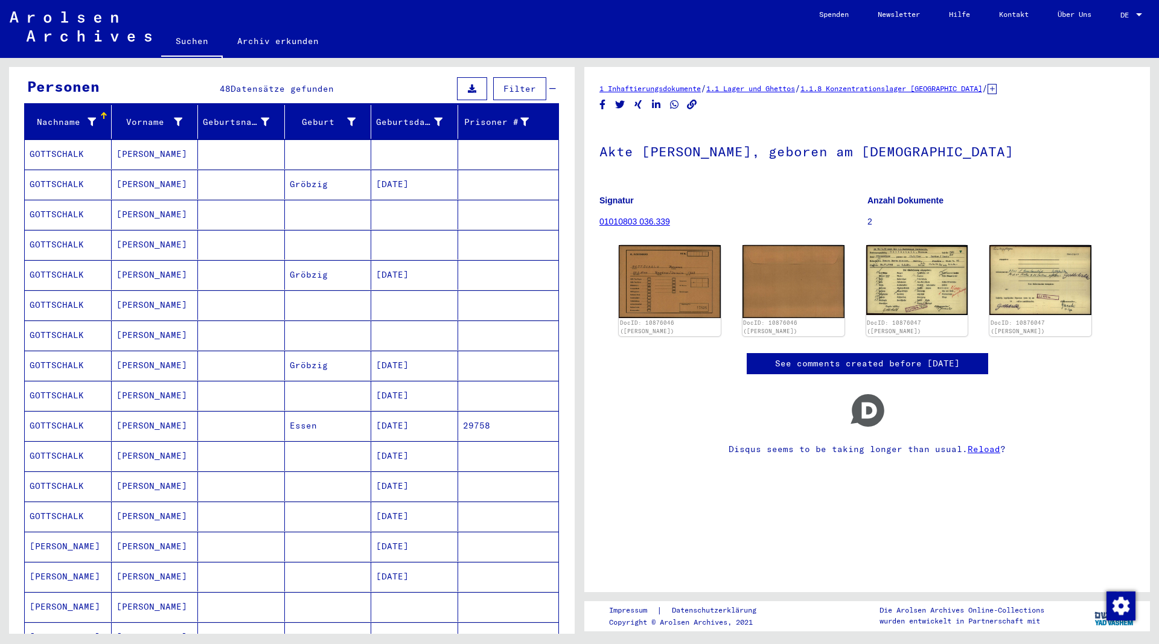
click at [74, 204] on mat-cell "GOTTSCHALK" at bounding box center [68, 215] width 87 height 30
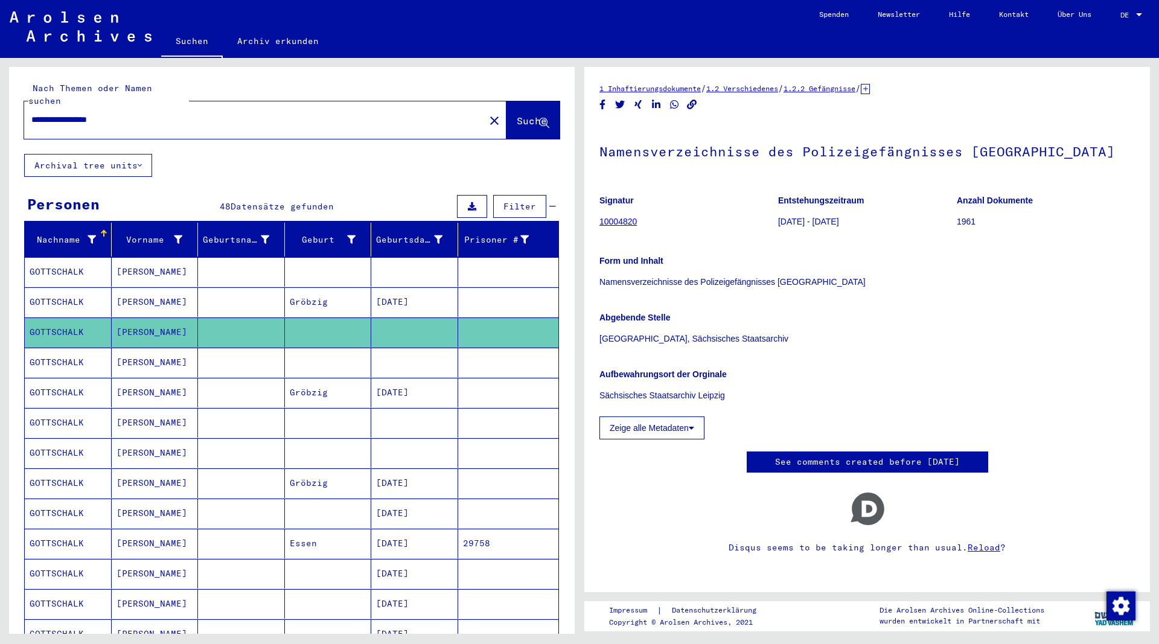
drag, startPoint x: 152, startPoint y: 110, endPoint x: -107, endPoint y: 113, distance: 259.0
click at [31, 113] on input "**********" at bounding box center [254, 119] width 446 height 13
type input "**********"
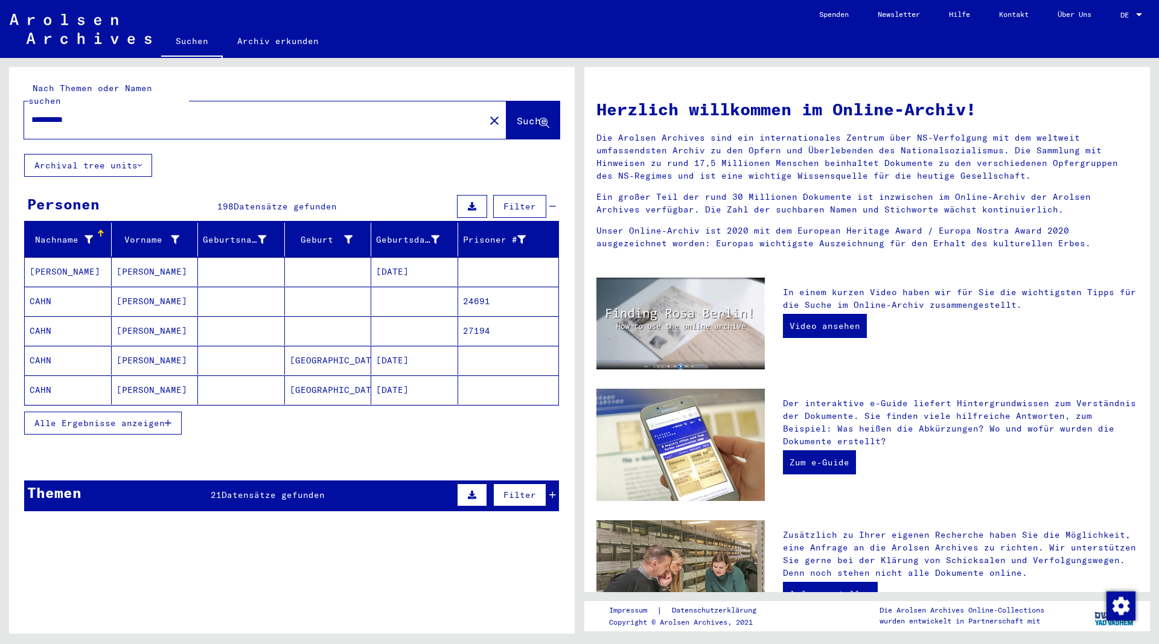
click at [244, 490] on span "Datensätze gefunden" at bounding box center [273, 495] width 103 height 11
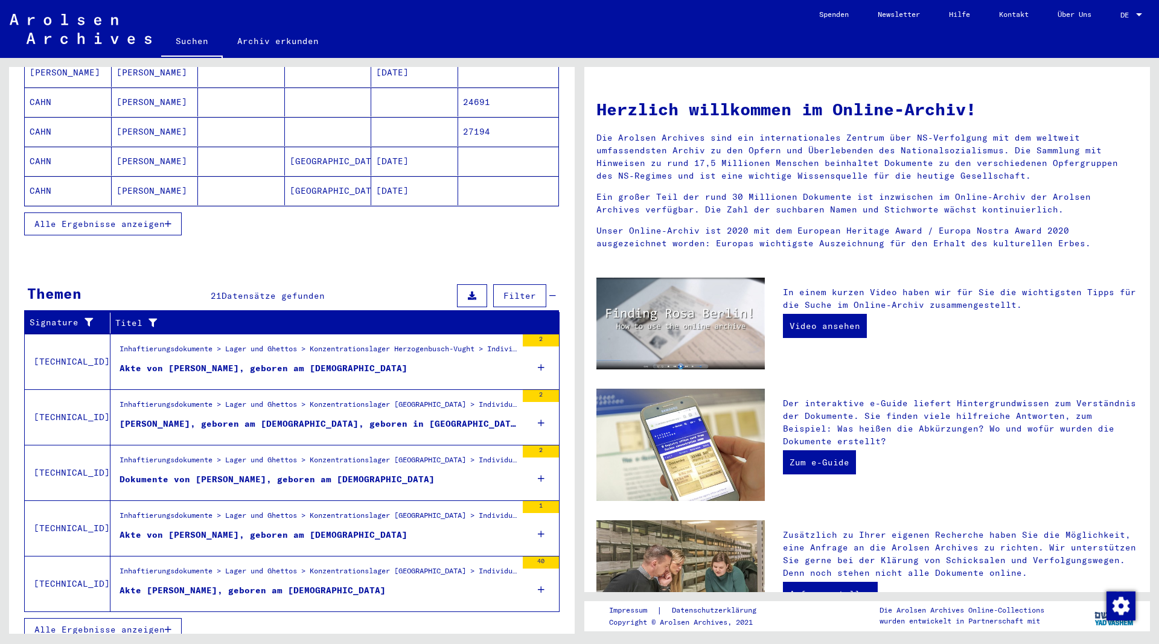
scroll to position [200, 0]
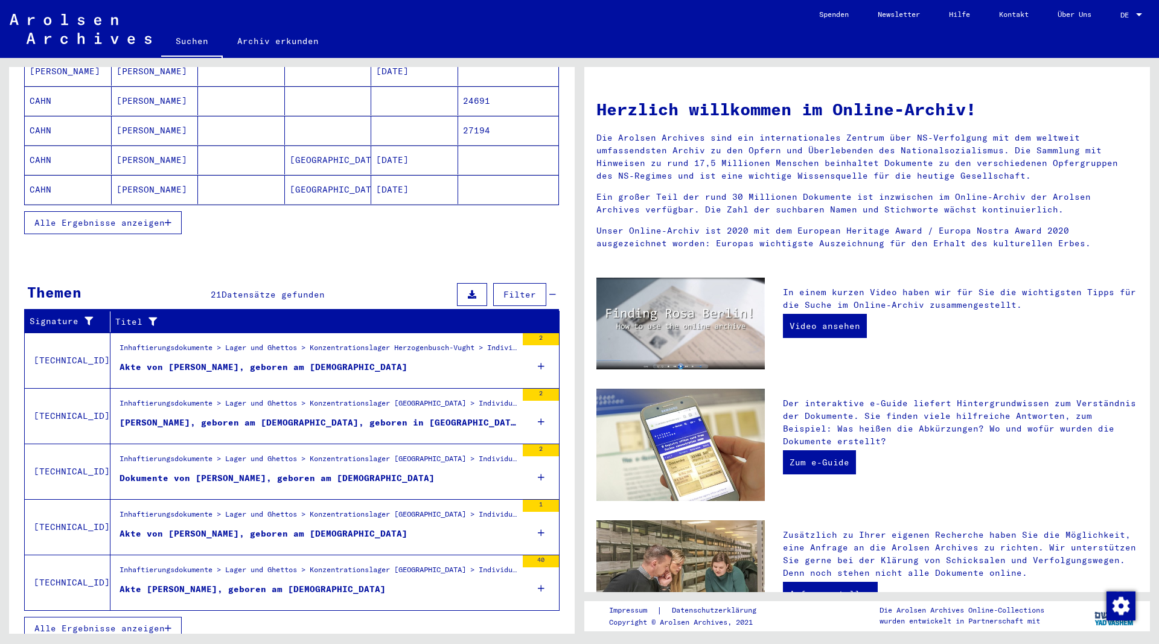
click at [170, 624] on icon "button" at bounding box center [168, 628] width 7 height 8
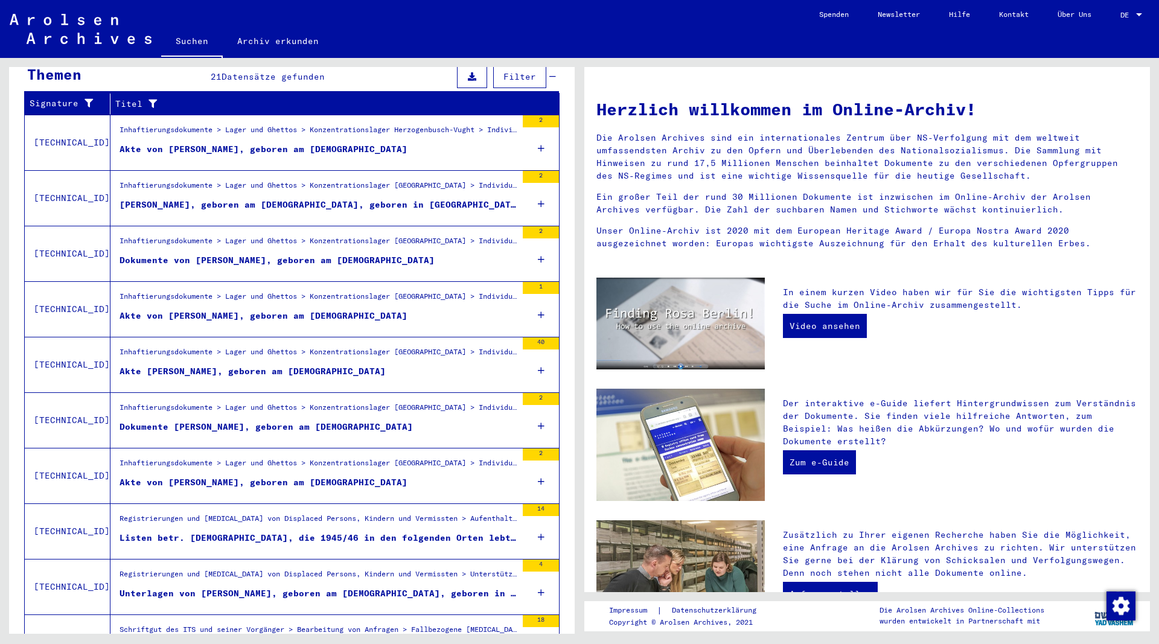
click at [314, 421] on div "Dokumente [PERSON_NAME], geboren am [DEMOGRAPHIC_DATA]" at bounding box center [266, 427] width 293 height 13
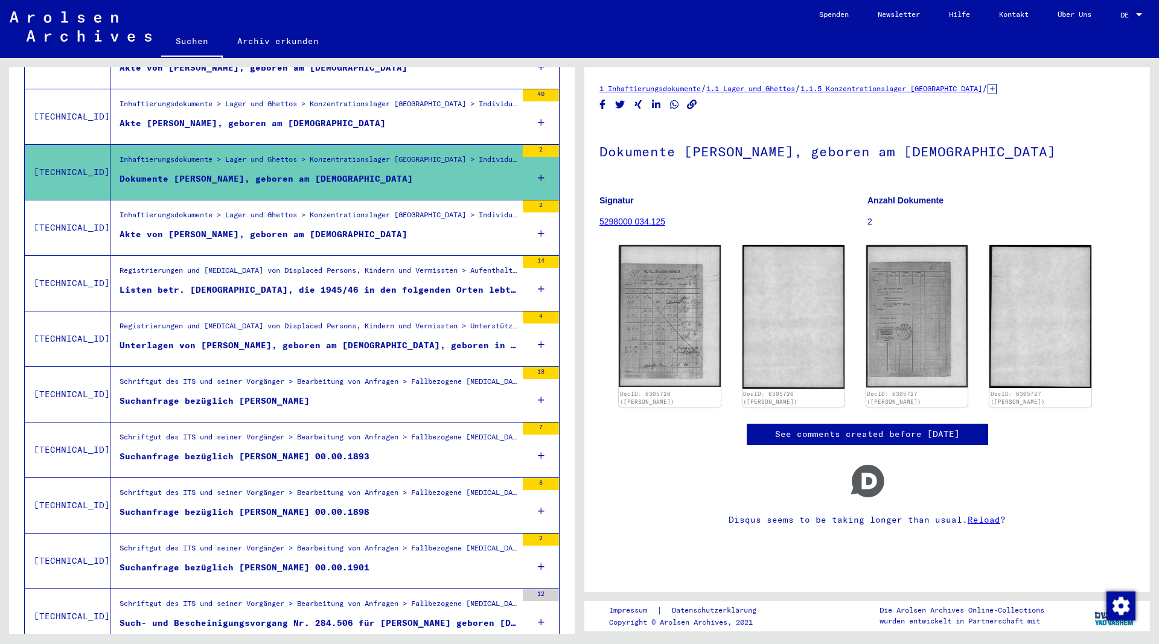
scroll to position [383, 0]
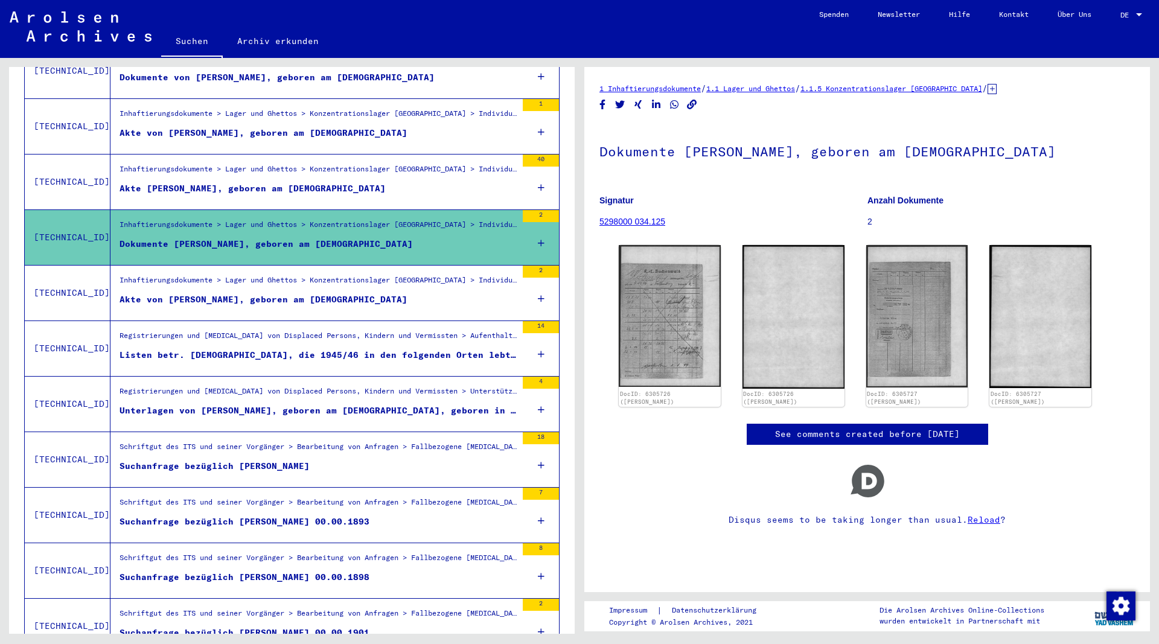
click at [333, 349] on div "Listen betr. [DEMOGRAPHIC_DATA], die 1945/46 in den folgenden Orten lebten: [GE…" at bounding box center [318, 355] width 397 height 13
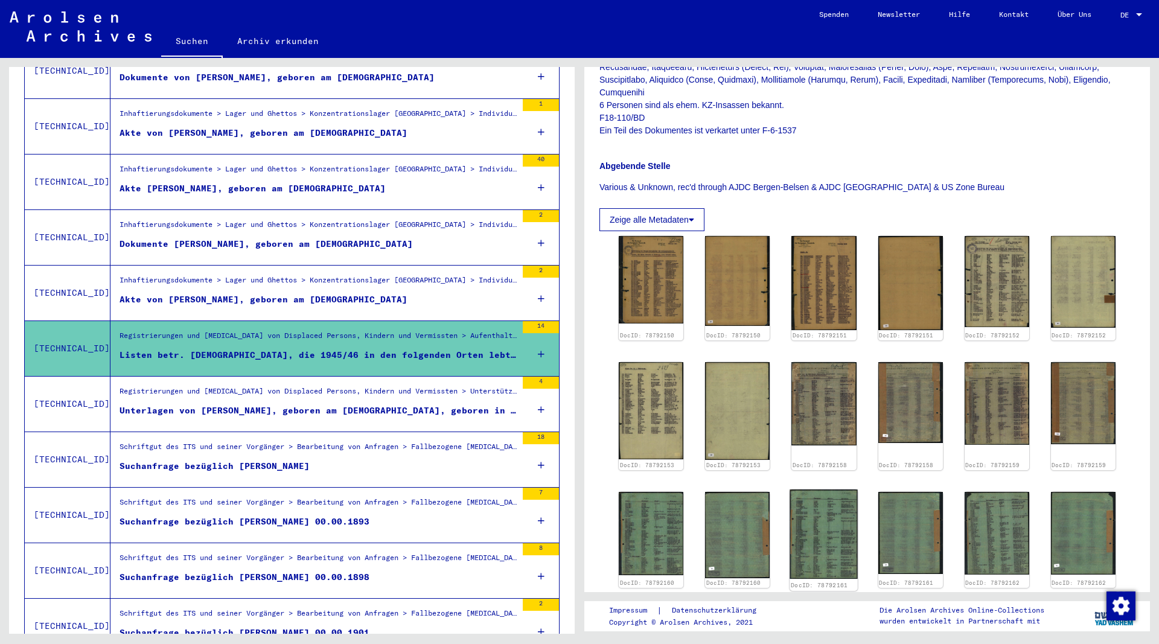
scroll to position [587, 0]
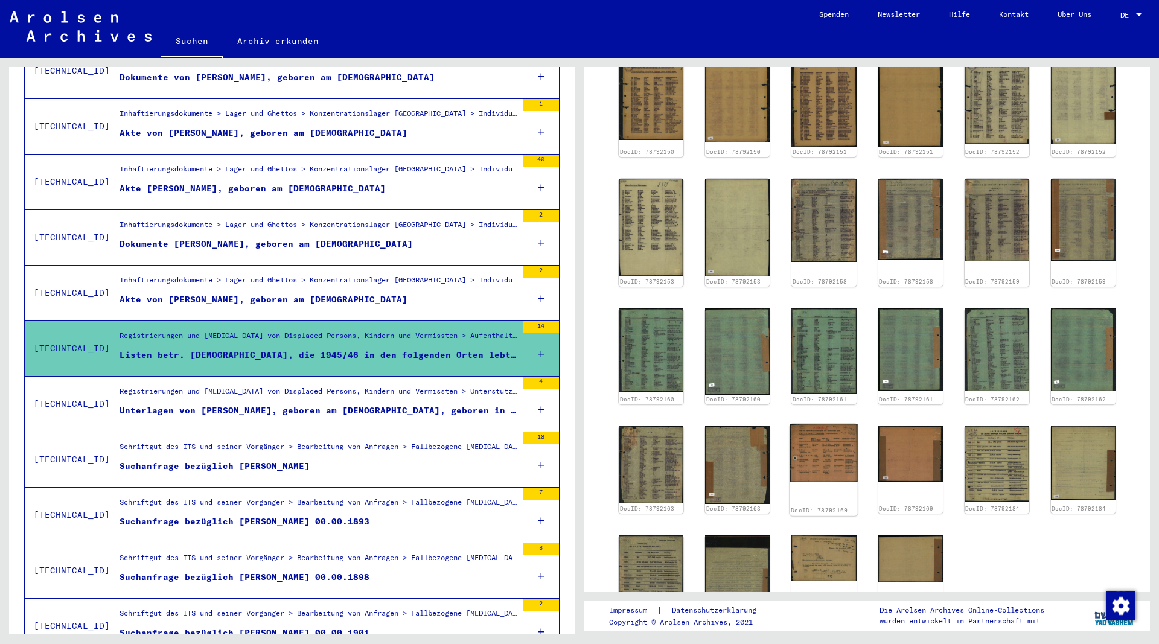
click at [828, 424] on img at bounding box center [824, 453] width 68 height 59
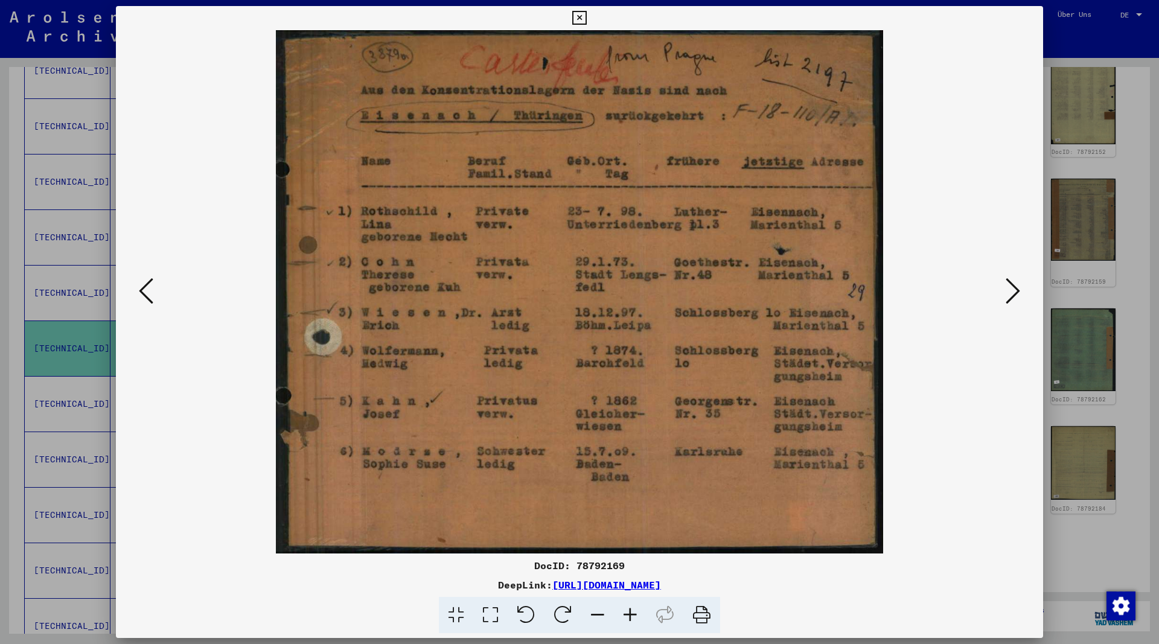
click at [1015, 292] on icon at bounding box center [1013, 290] width 14 height 29
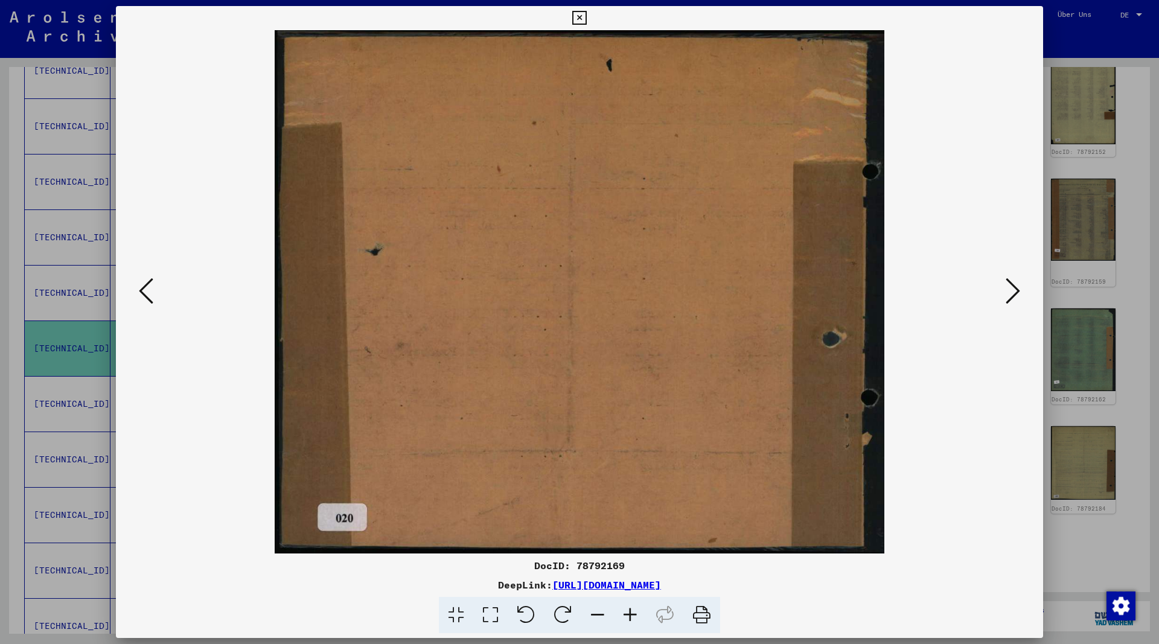
click at [1015, 293] on icon at bounding box center [1013, 290] width 14 height 29
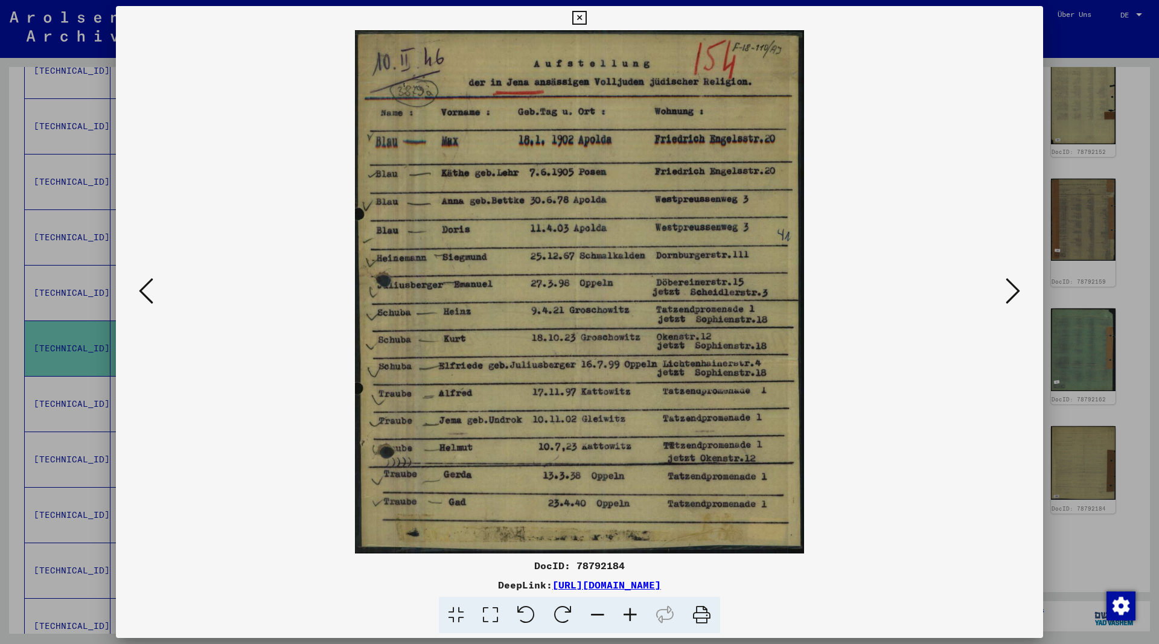
click at [1014, 295] on icon at bounding box center [1013, 290] width 14 height 29
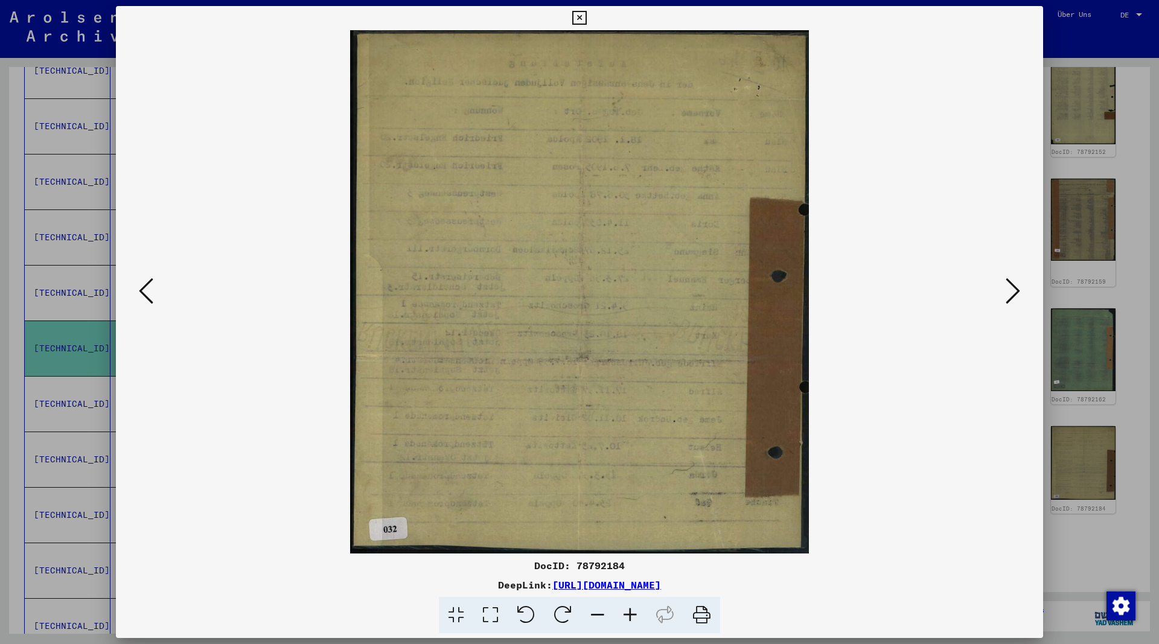
click at [1013, 295] on icon at bounding box center [1013, 290] width 14 height 29
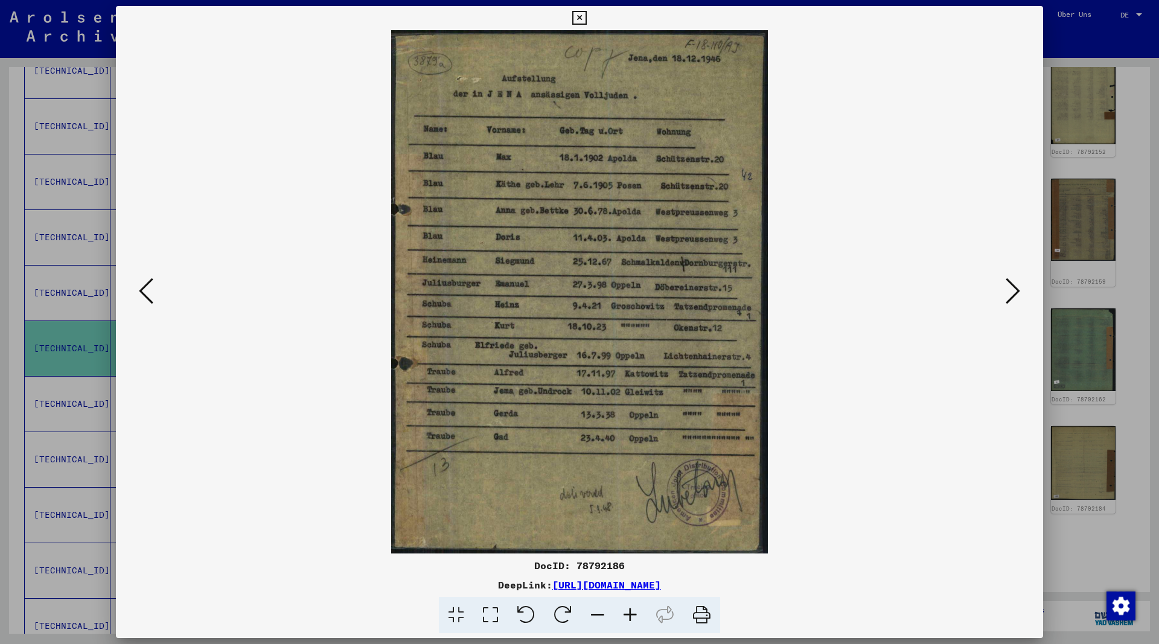
click at [1013, 295] on icon at bounding box center [1013, 290] width 14 height 29
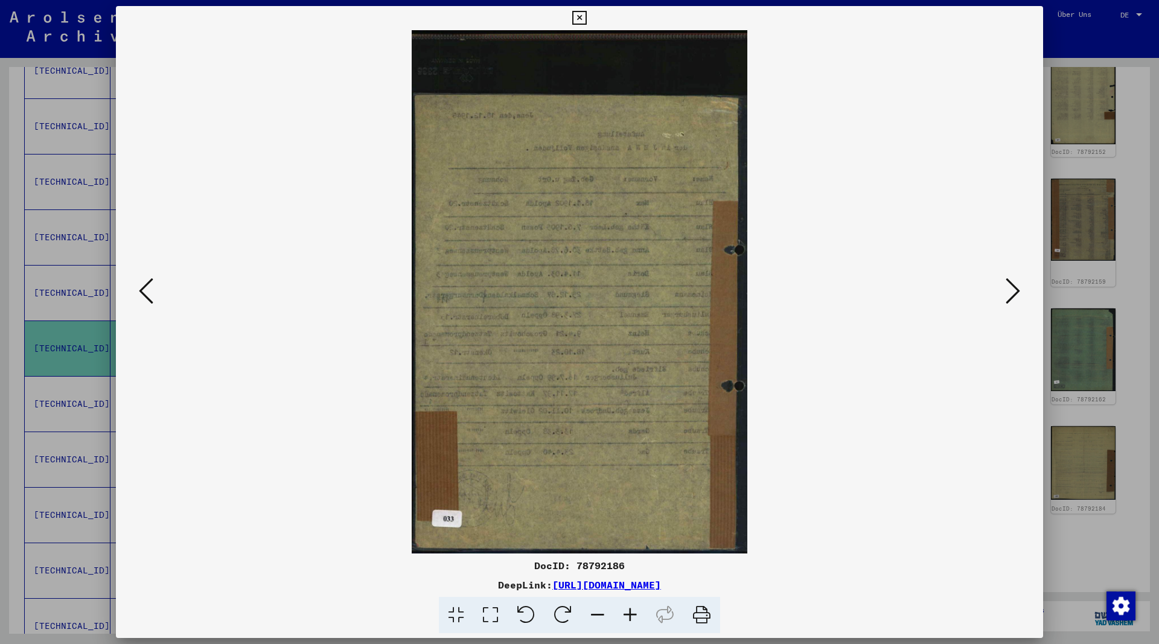
click at [1013, 295] on icon at bounding box center [1013, 290] width 14 height 29
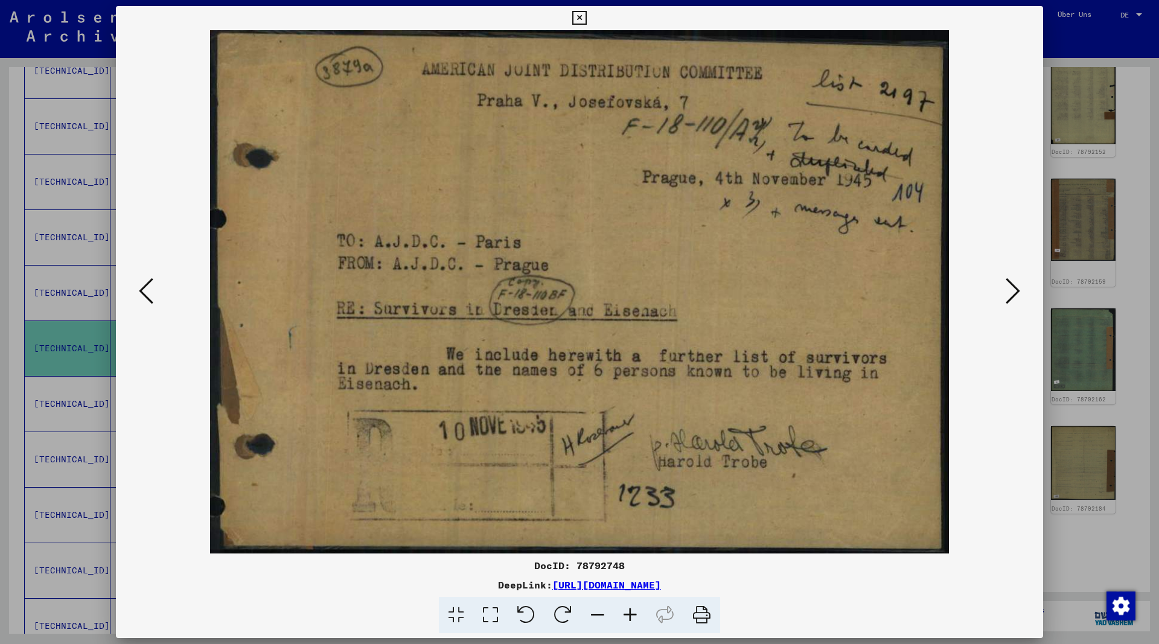
click at [1013, 295] on icon at bounding box center [1013, 290] width 14 height 29
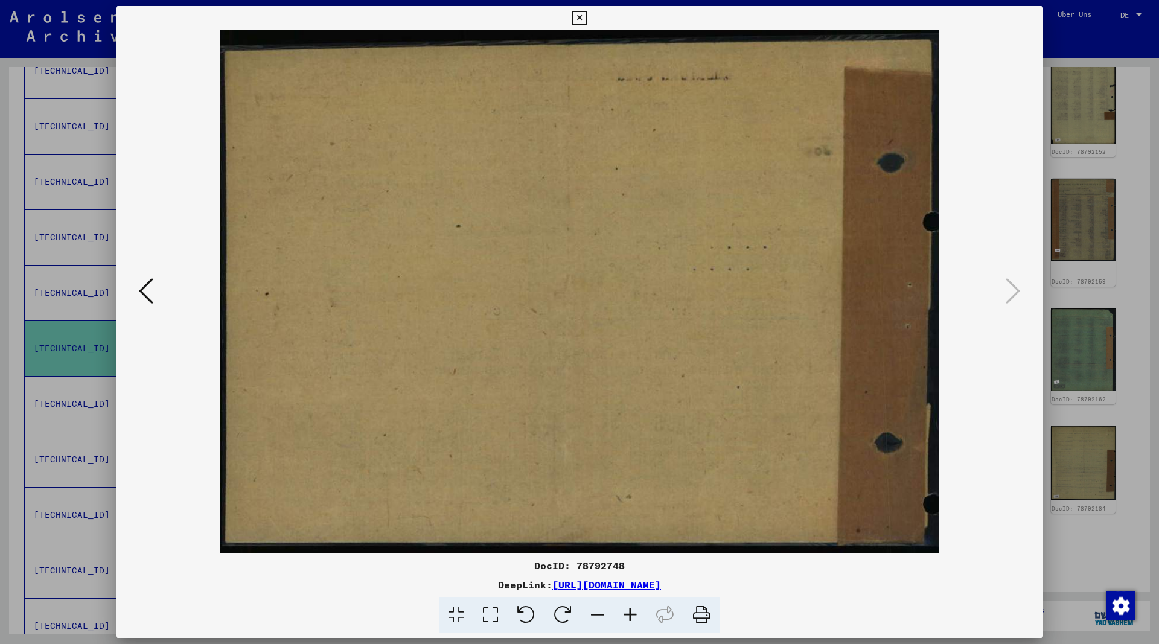
click at [586, 18] on icon at bounding box center [579, 18] width 14 height 14
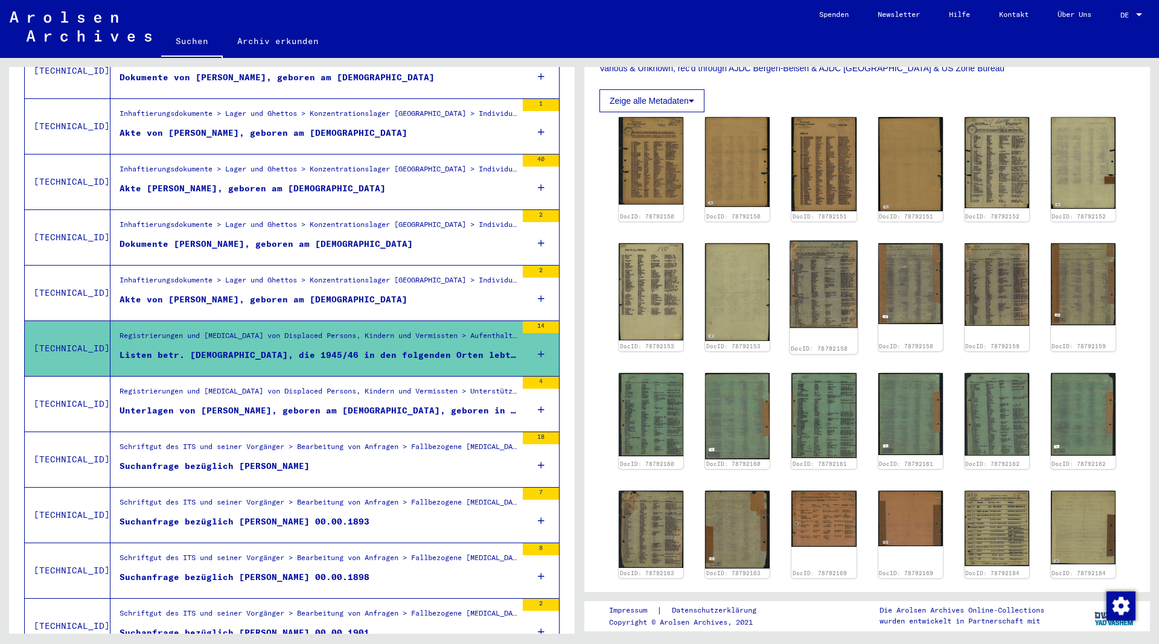
scroll to position [503, 0]
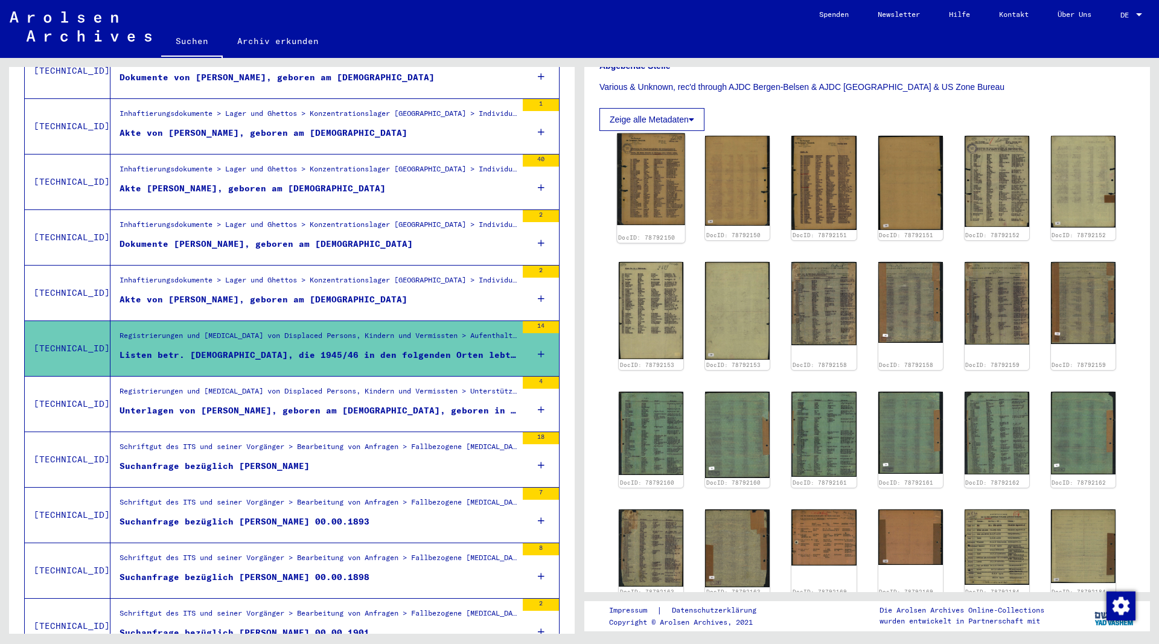
click at [643, 139] on img at bounding box center [651, 179] width 68 height 92
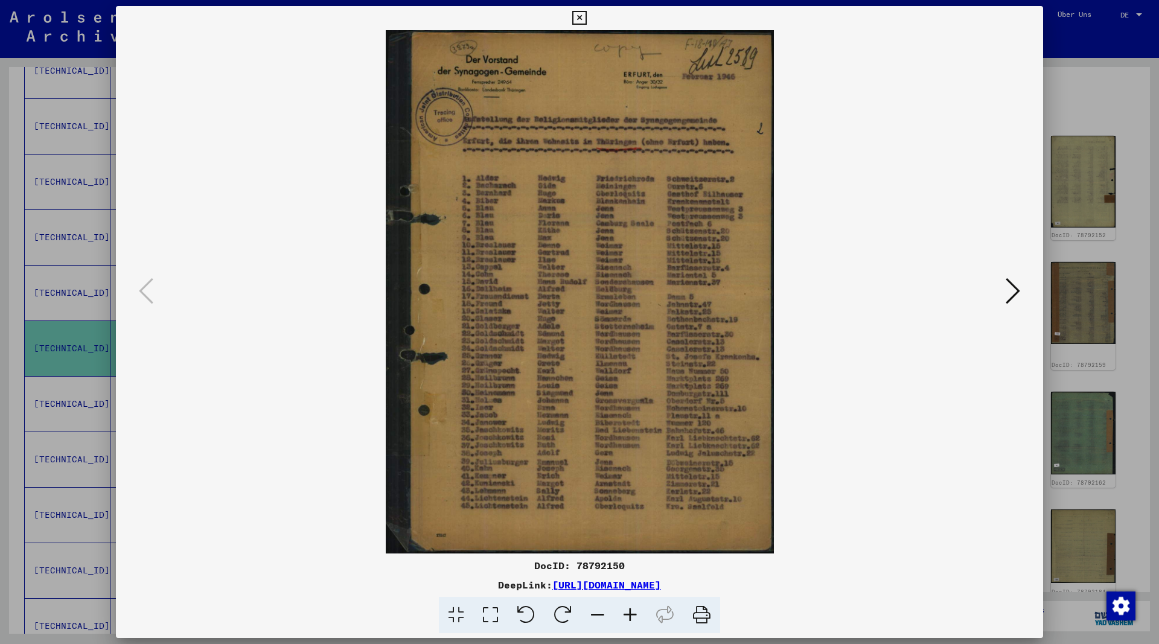
click at [1014, 288] on icon at bounding box center [1013, 290] width 14 height 29
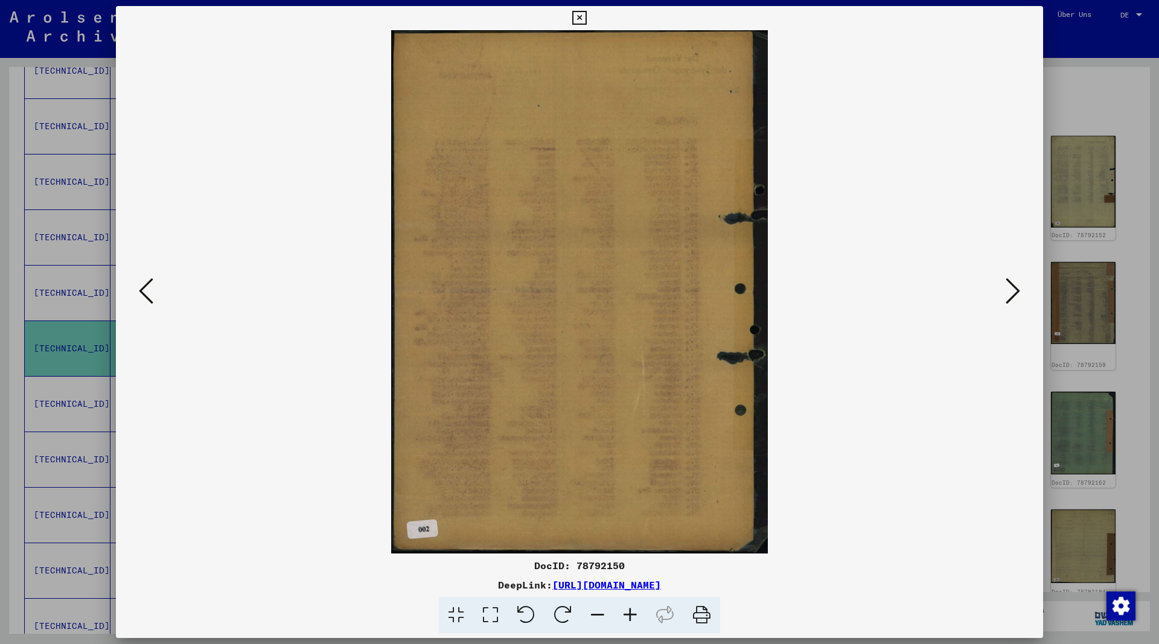
click at [1014, 288] on icon at bounding box center [1013, 290] width 14 height 29
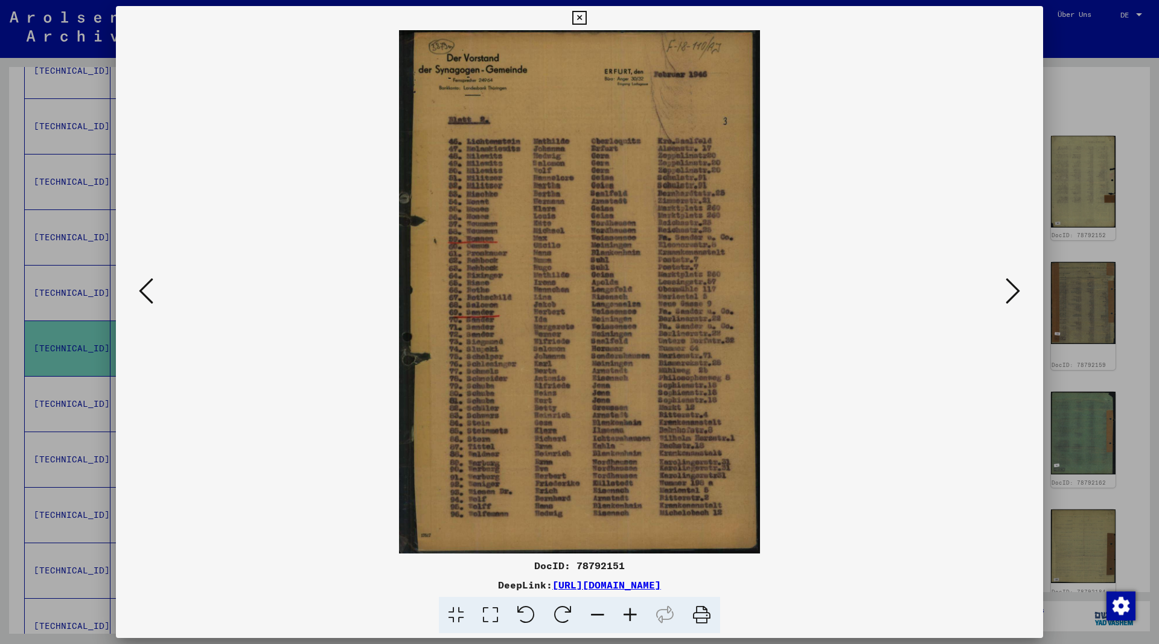
click at [1013, 288] on icon at bounding box center [1013, 290] width 14 height 29
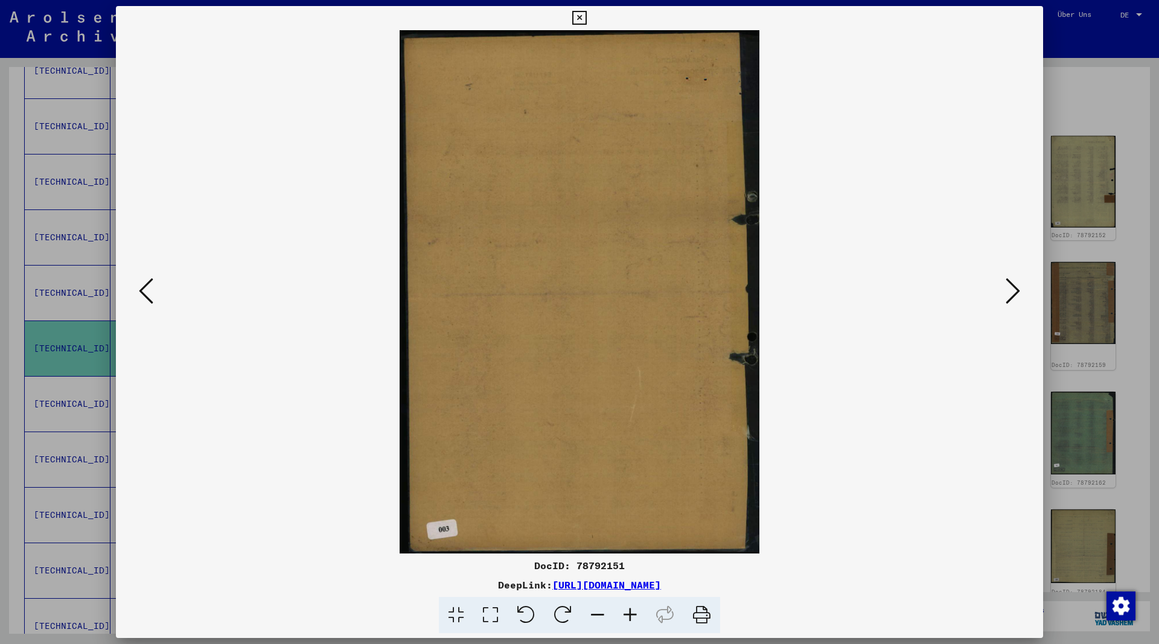
click at [1013, 288] on icon at bounding box center [1013, 290] width 14 height 29
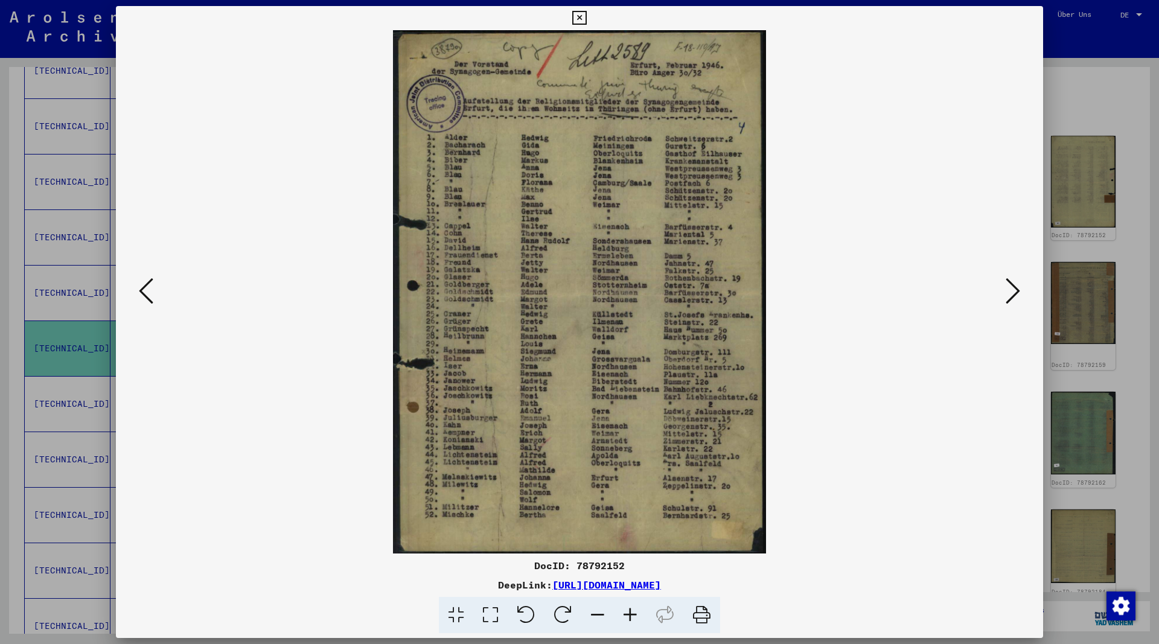
click at [1013, 288] on icon at bounding box center [1013, 290] width 14 height 29
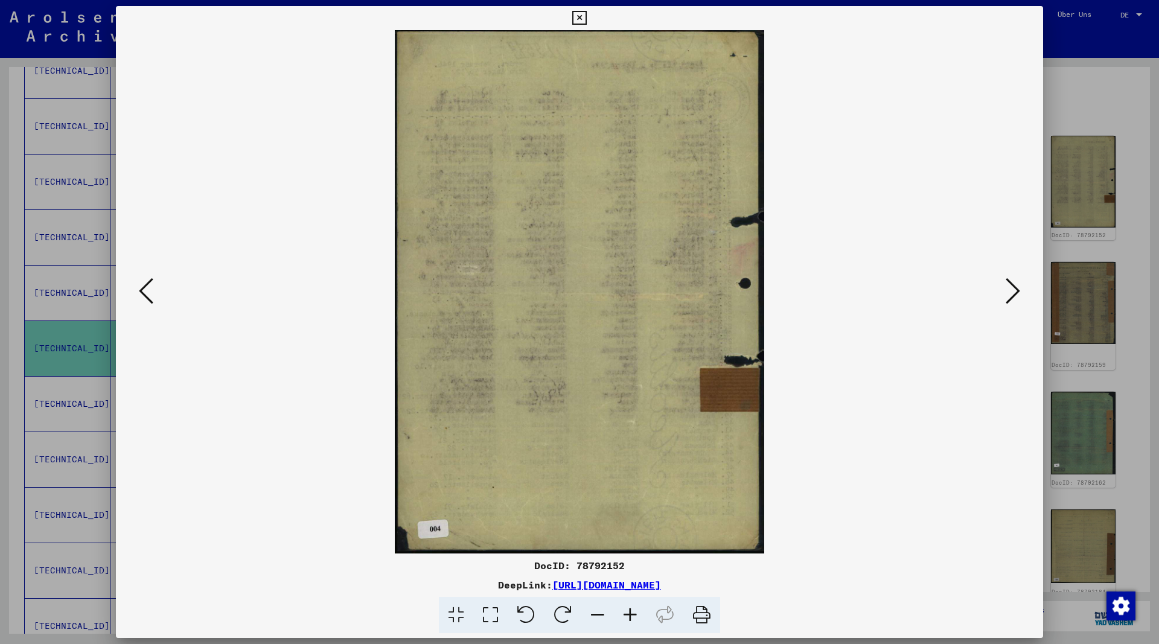
click at [1013, 288] on icon at bounding box center [1013, 290] width 14 height 29
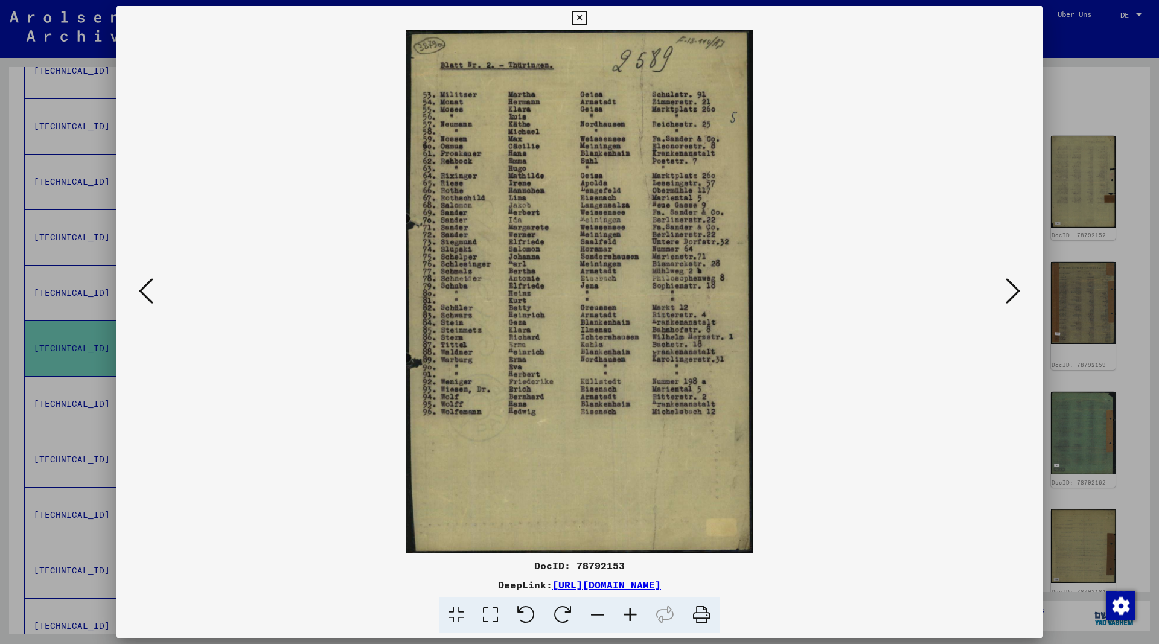
click at [1013, 288] on icon at bounding box center [1013, 290] width 14 height 29
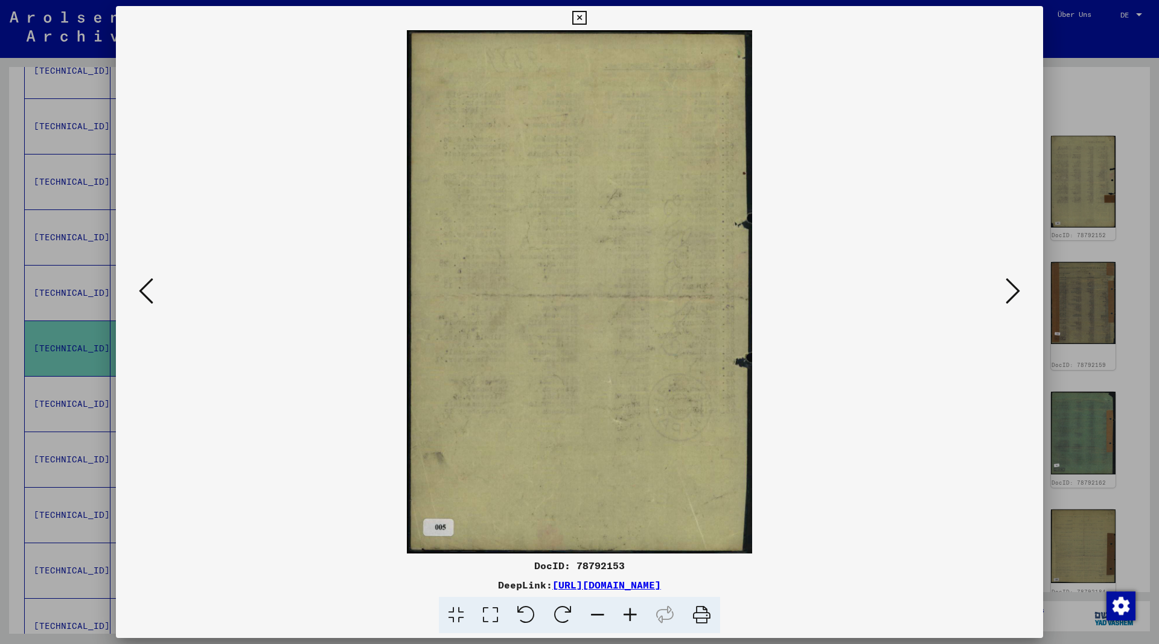
click at [1013, 288] on icon at bounding box center [1013, 290] width 14 height 29
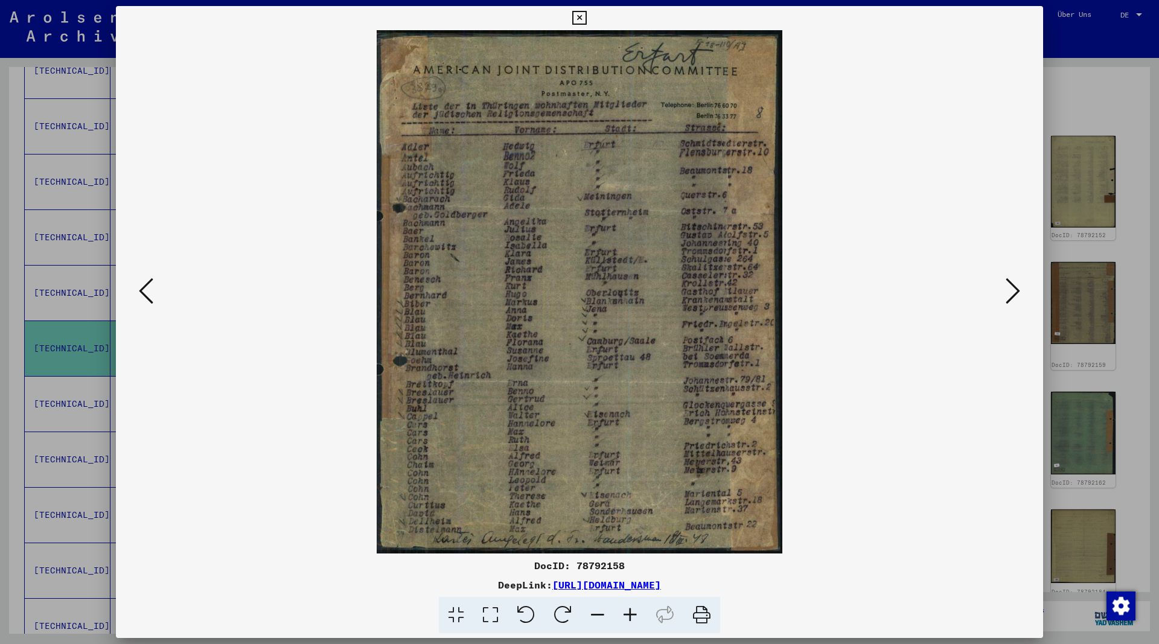
click at [1013, 288] on icon at bounding box center [1013, 290] width 14 height 29
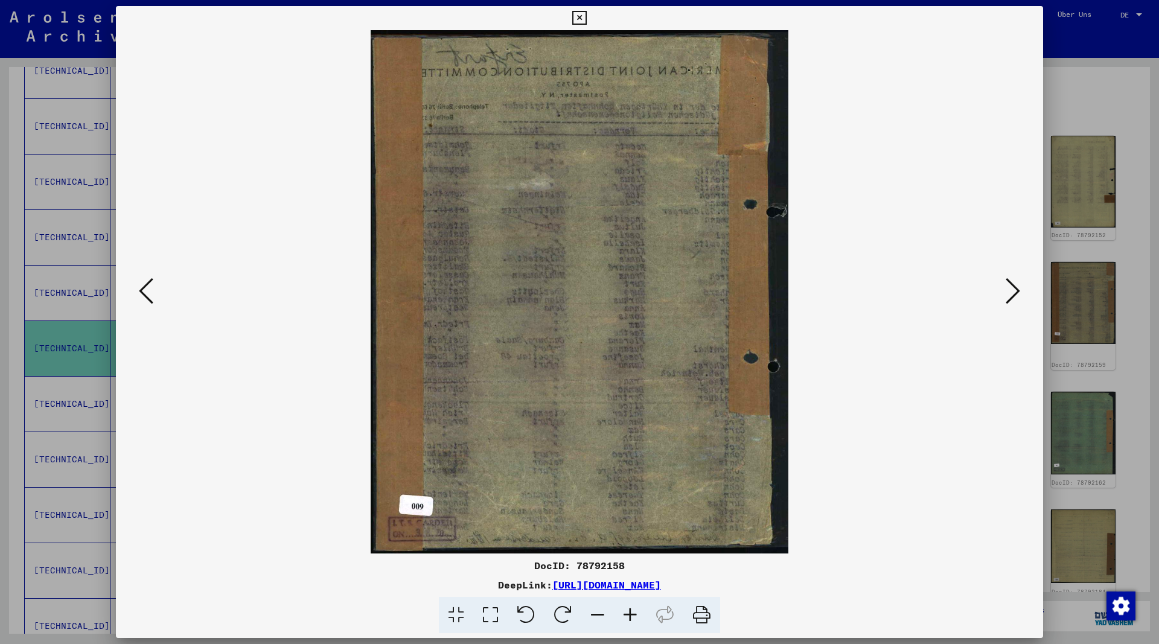
click at [1013, 288] on icon at bounding box center [1013, 290] width 14 height 29
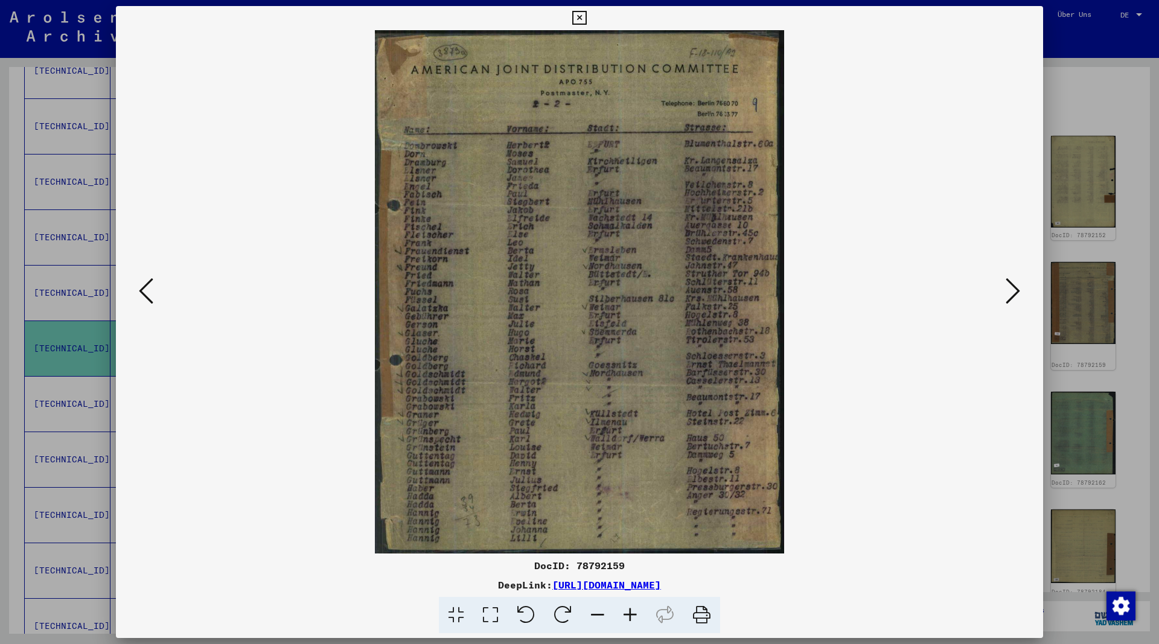
click at [1013, 288] on icon at bounding box center [1013, 290] width 14 height 29
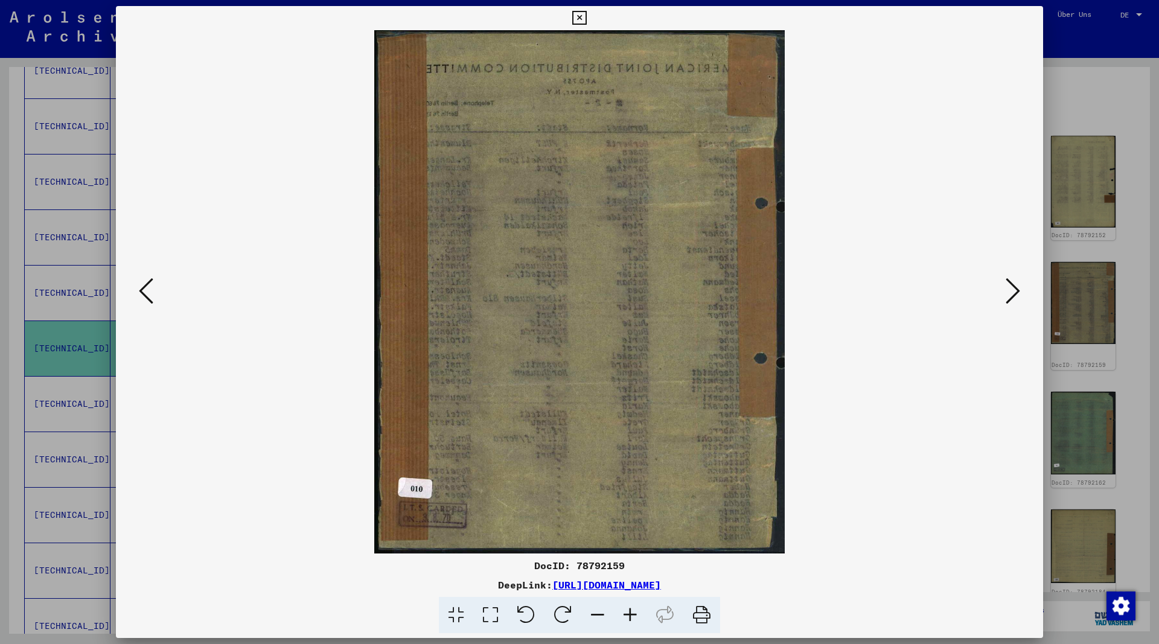
click at [1013, 288] on icon at bounding box center [1013, 290] width 14 height 29
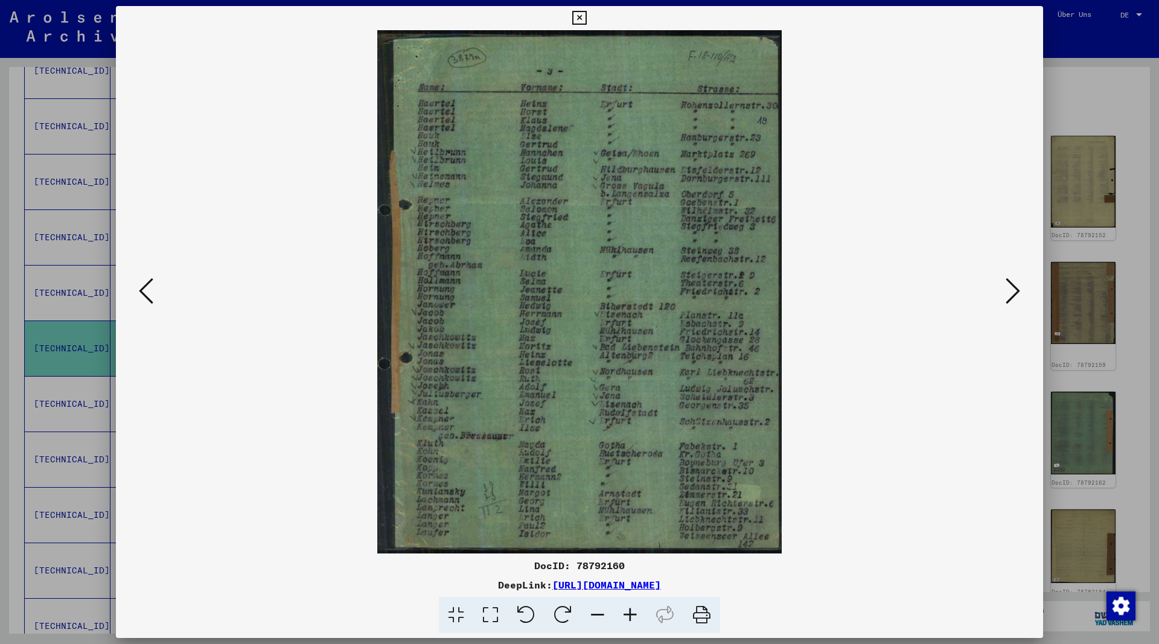
click at [1013, 288] on icon at bounding box center [1013, 290] width 14 height 29
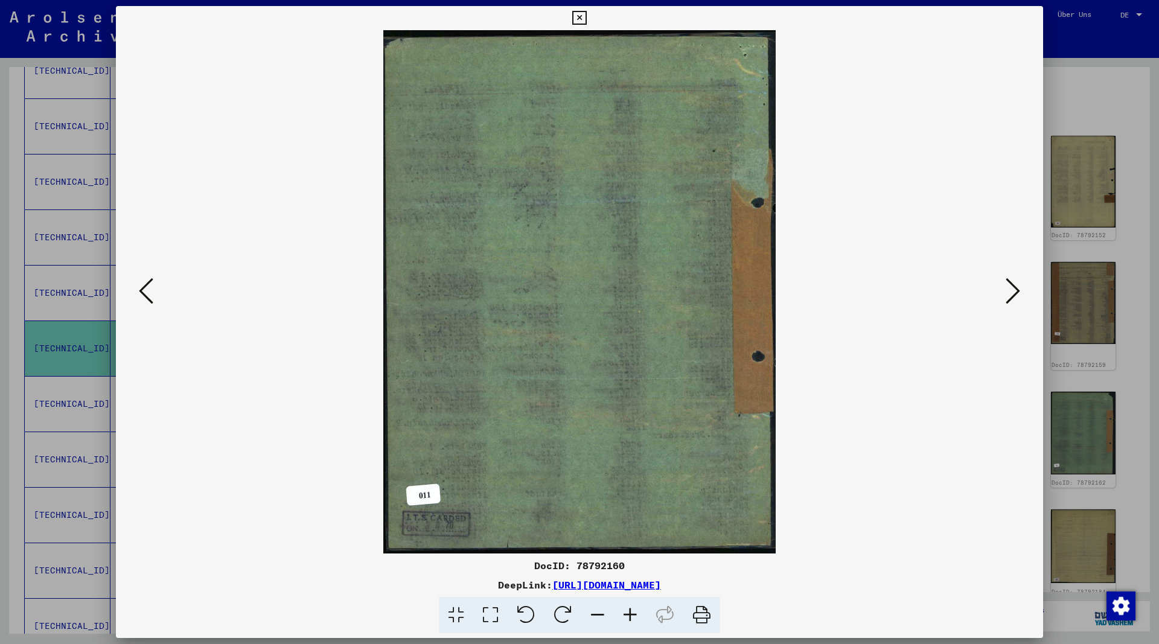
click at [1013, 288] on icon at bounding box center [1013, 290] width 14 height 29
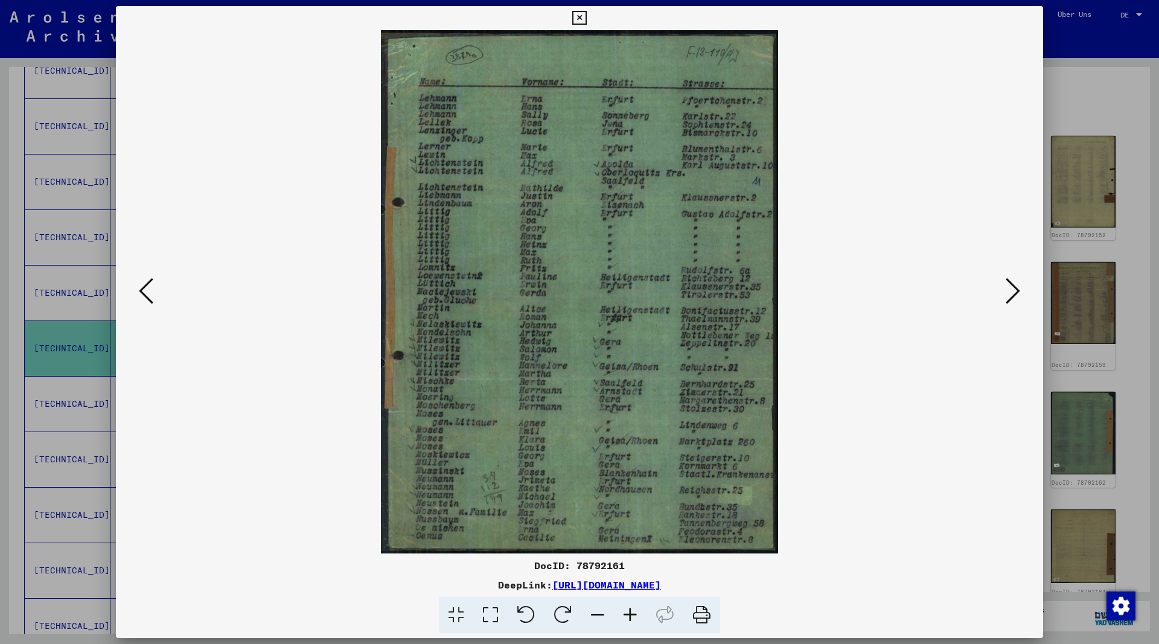
click at [1013, 288] on icon at bounding box center [1013, 290] width 14 height 29
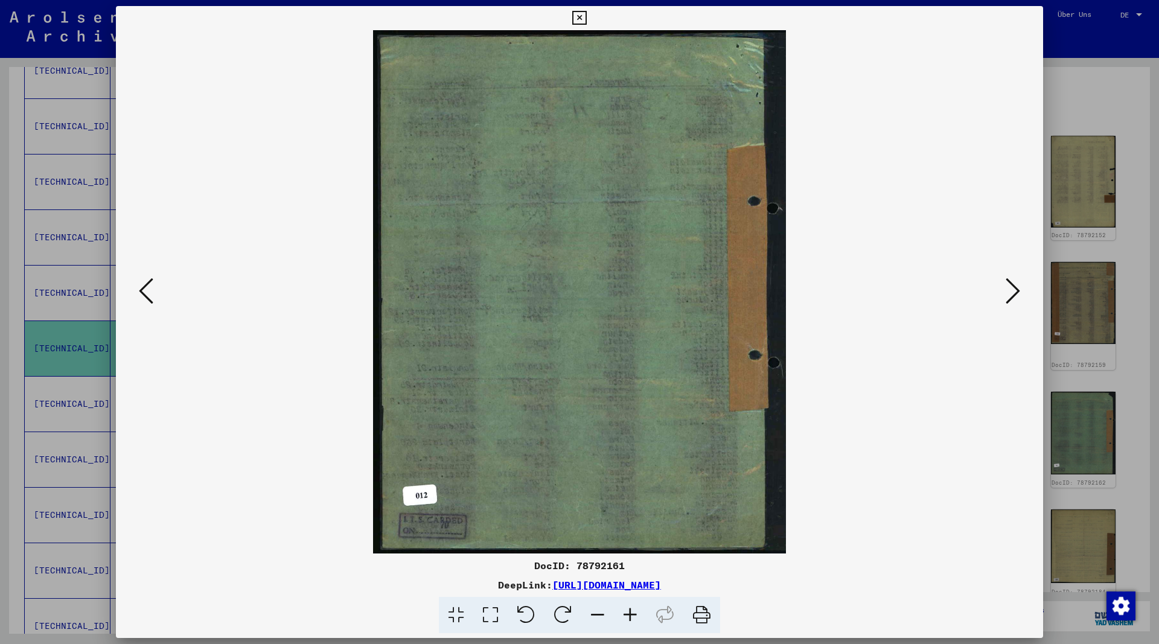
click at [1013, 288] on icon at bounding box center [1013, 290] width 14 height 29
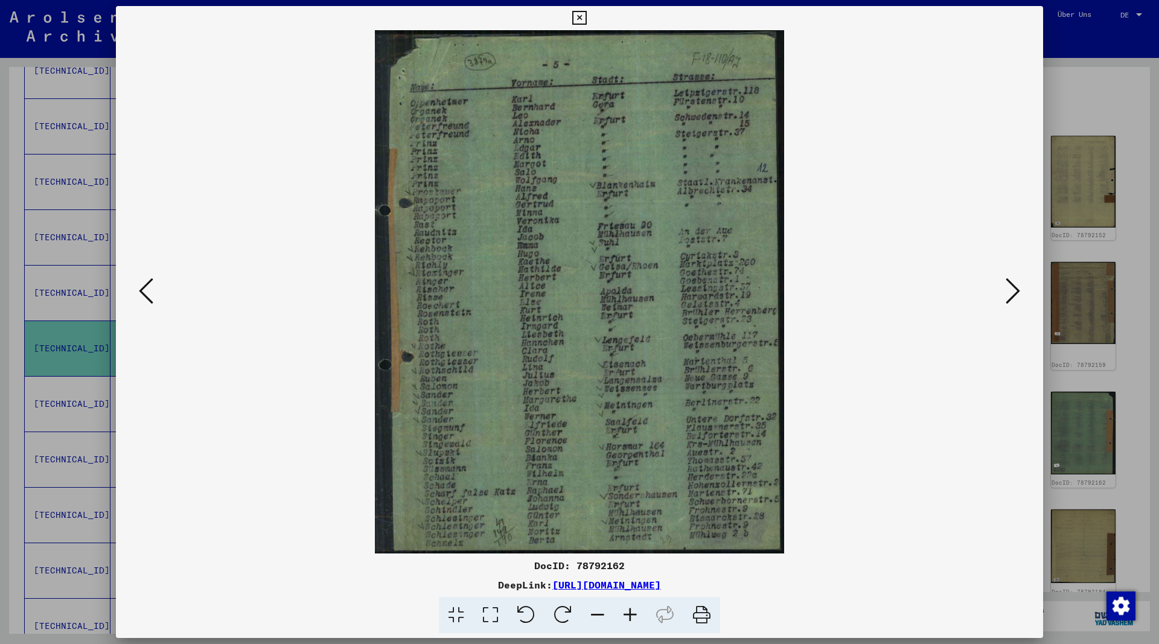
click at [1013, 288] on icon at bounding box center [1013, 290] width 14 height 29
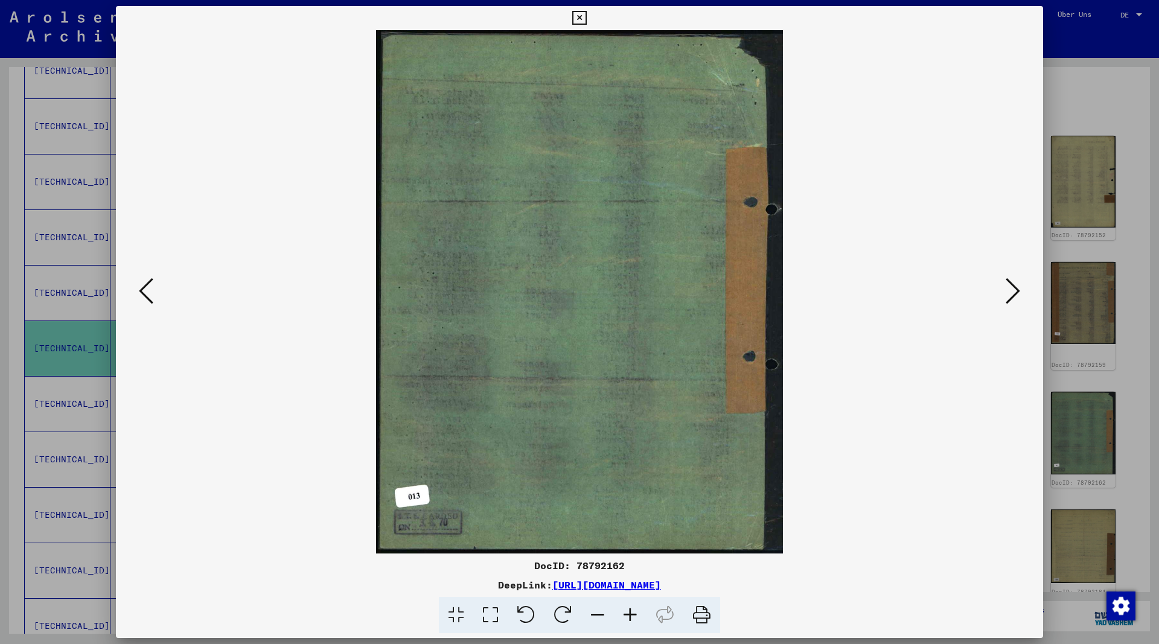
click at [1013, 288] on icon at bounding box center [1013, 290] width 14 height 29
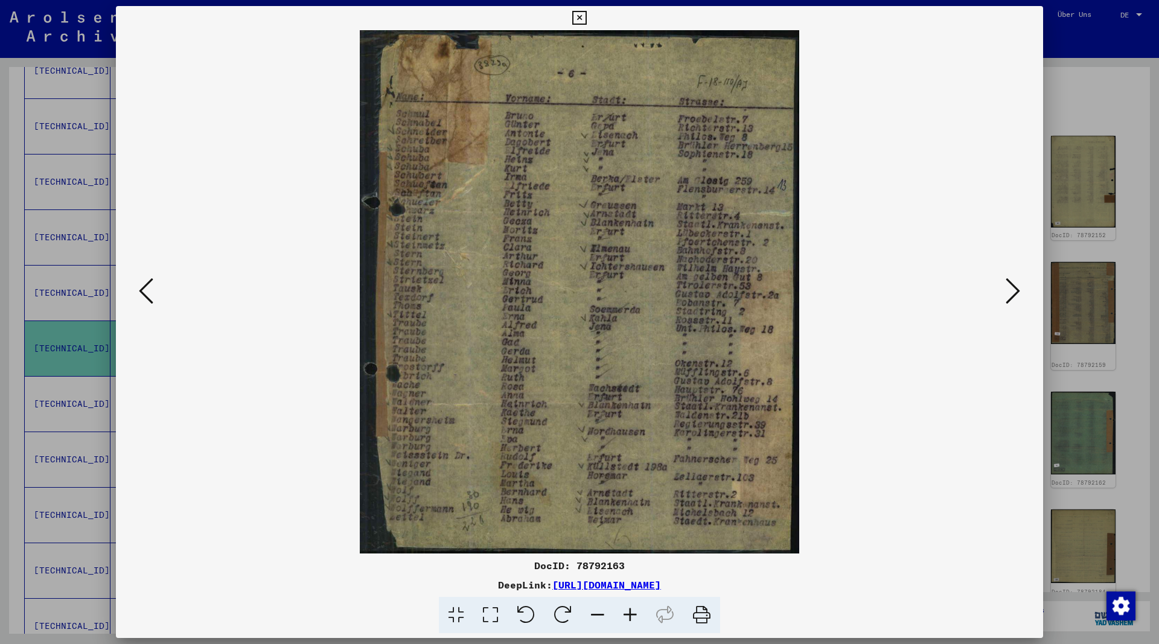
click at [1013, 288] on icon at bounding box center [1013, 290] width 14 height 29
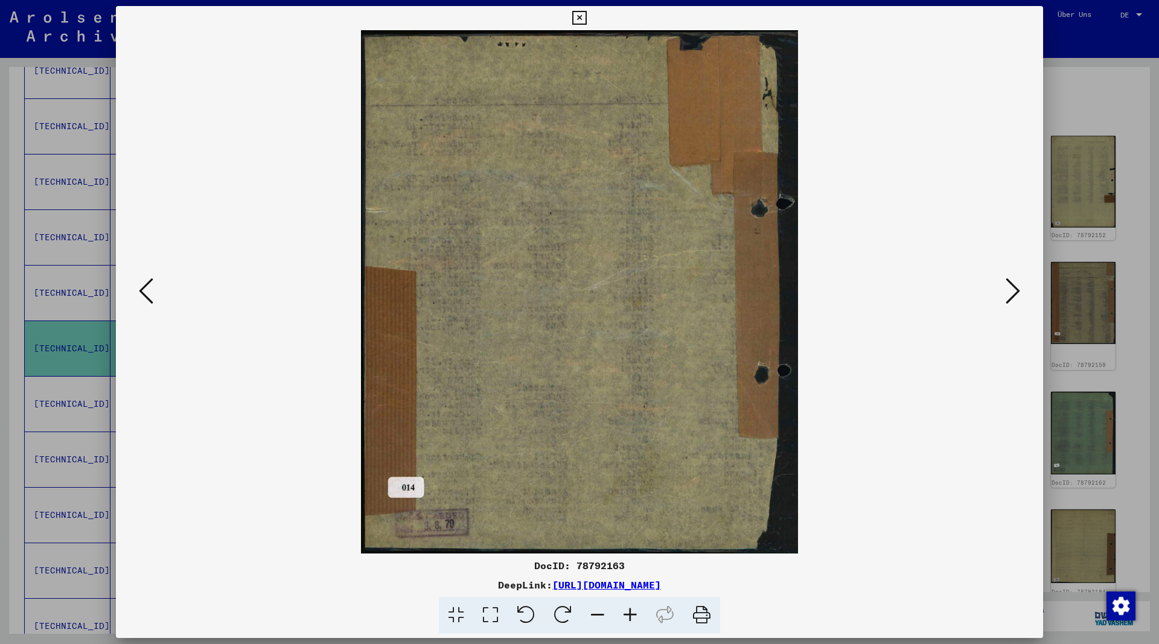
click at [1013, 288] on icon at bounding box center [1013, 290] width 14 height 29
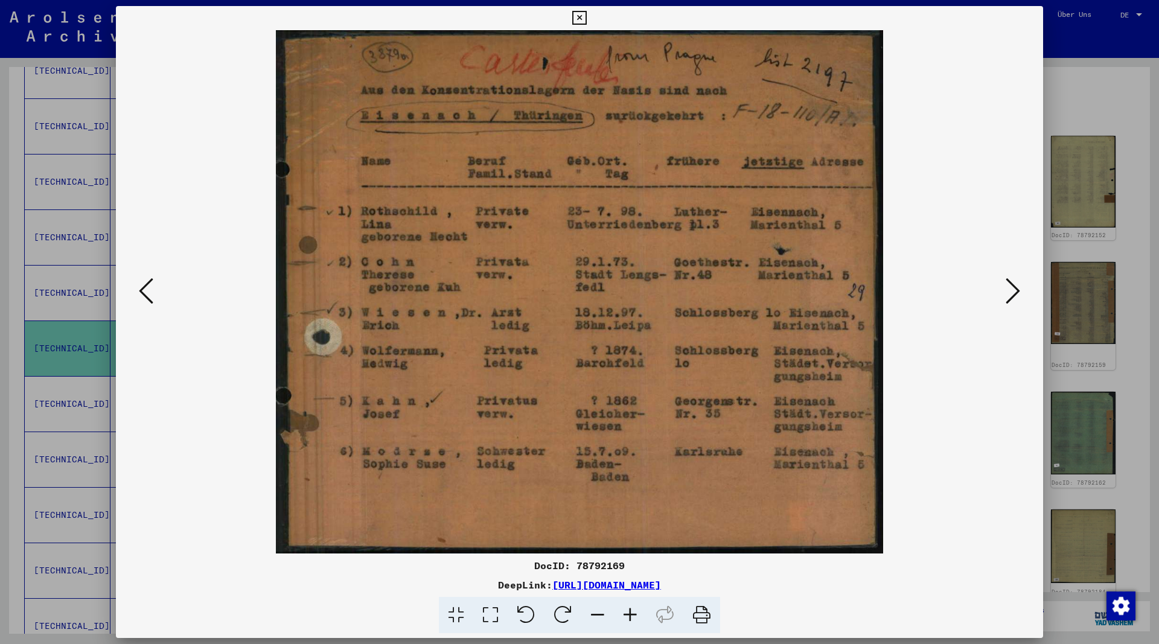
click at [1013, 288] on icon at bounding box center [1013, 290] width 14 height 29
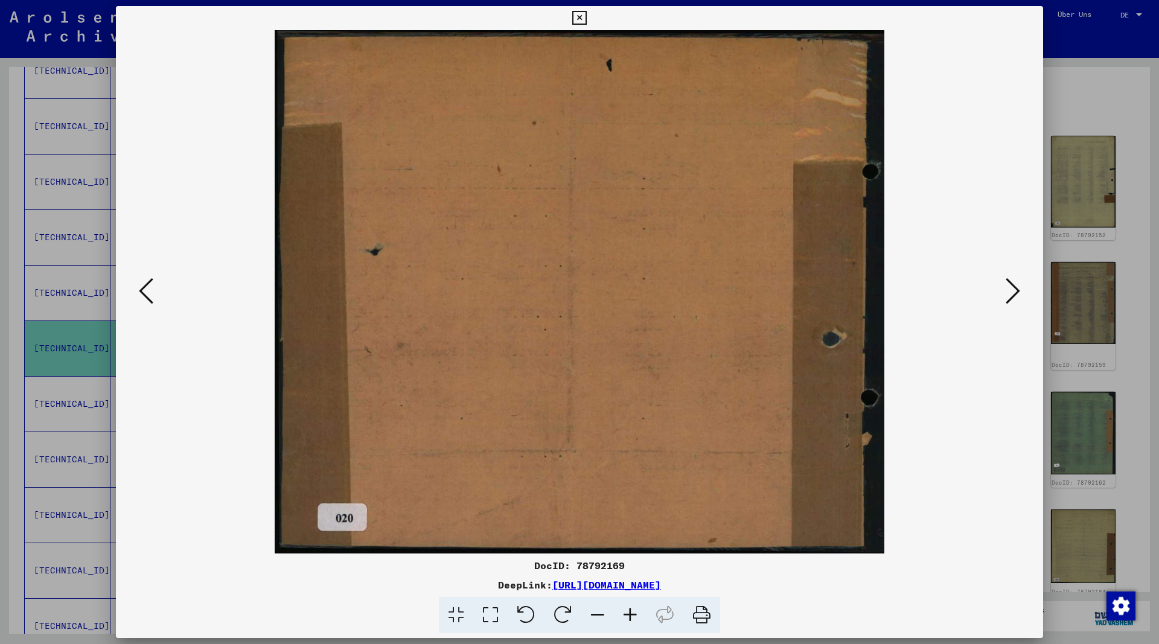
click at [1013, 288] on icon at bounding box center [1013, 290] width 14 height 29
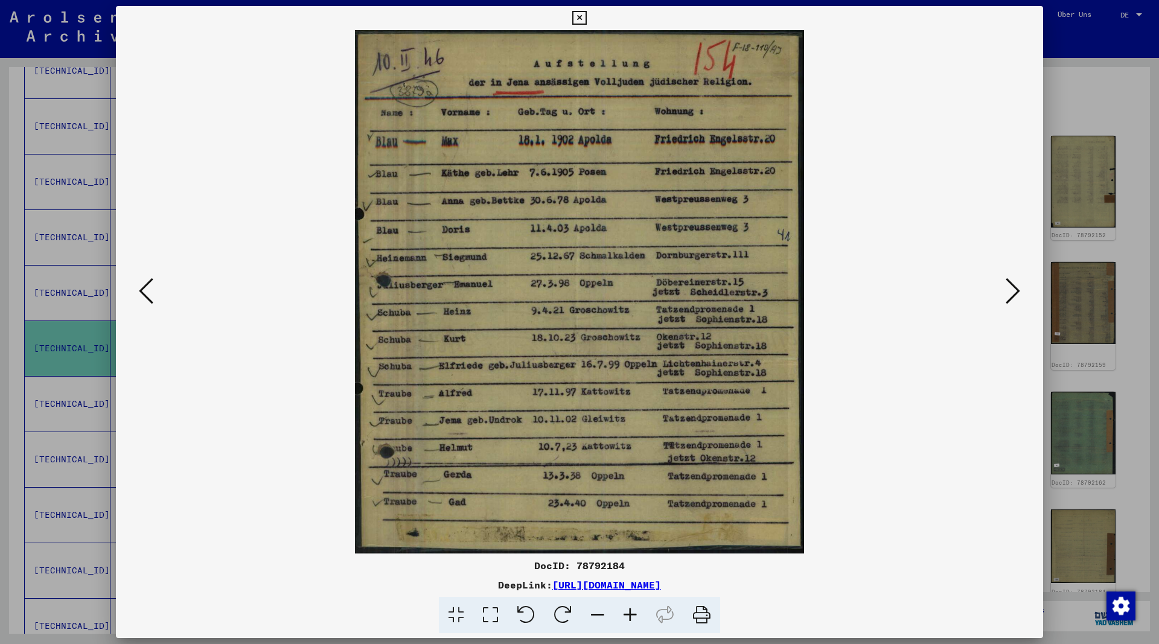
click at [1013, 288] on icon at bounding box center [1013, 290] width 14 height 29
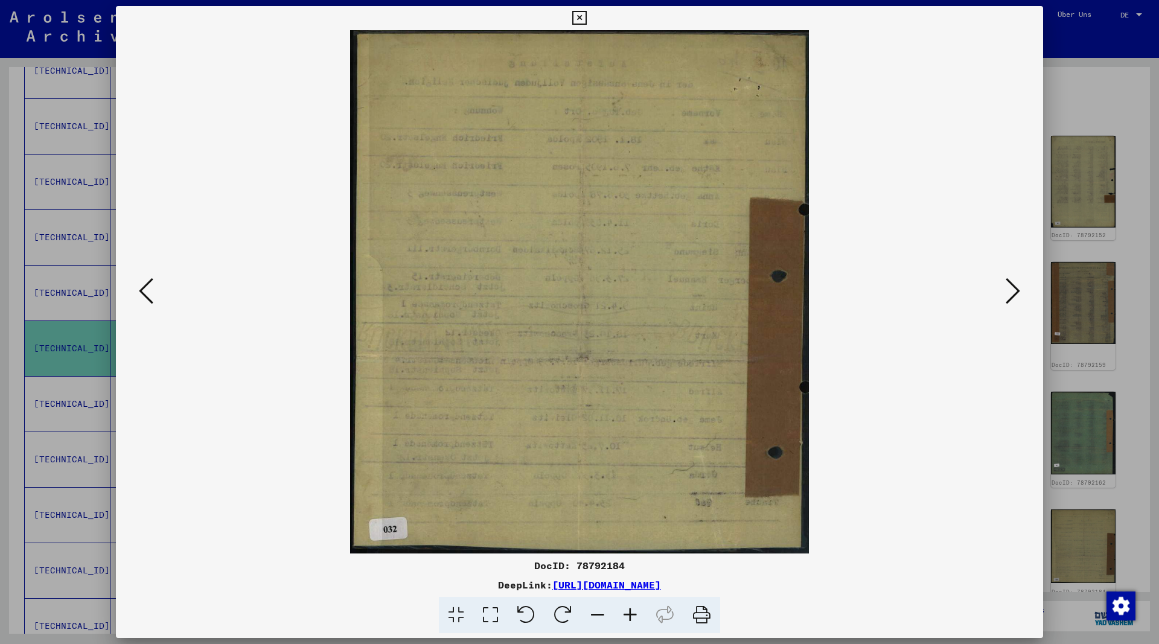
click at [1013, 288] on icon at bounding box center [1013, 290] width 14 height 29
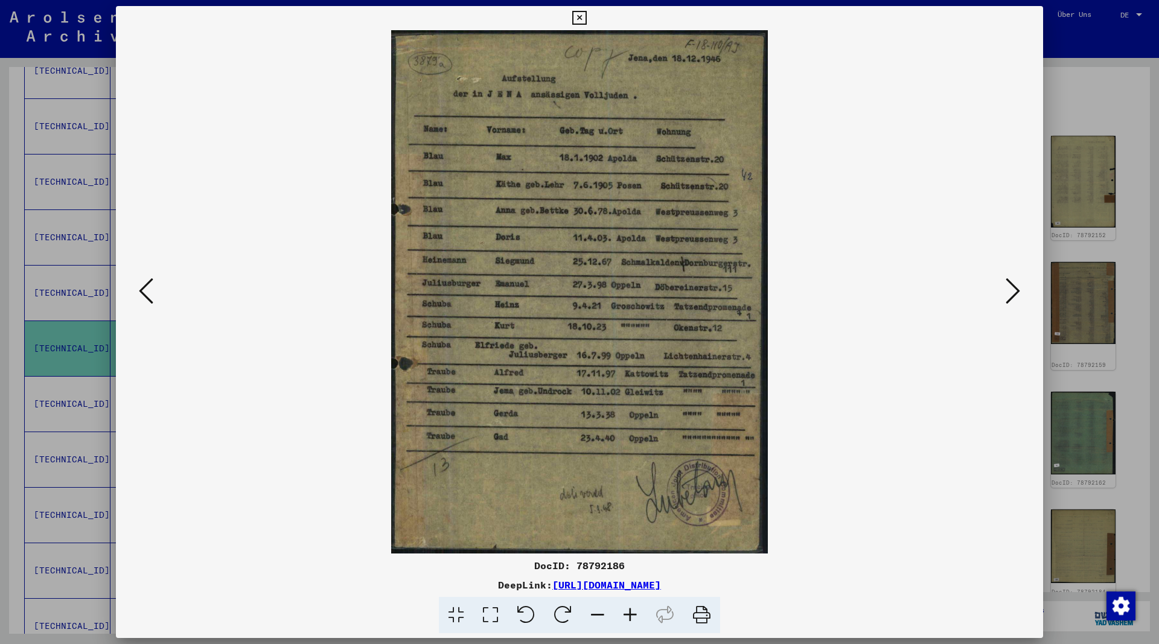
click at [1013, 288] on icon at bounding box center [1013, 290] width 14 height 29
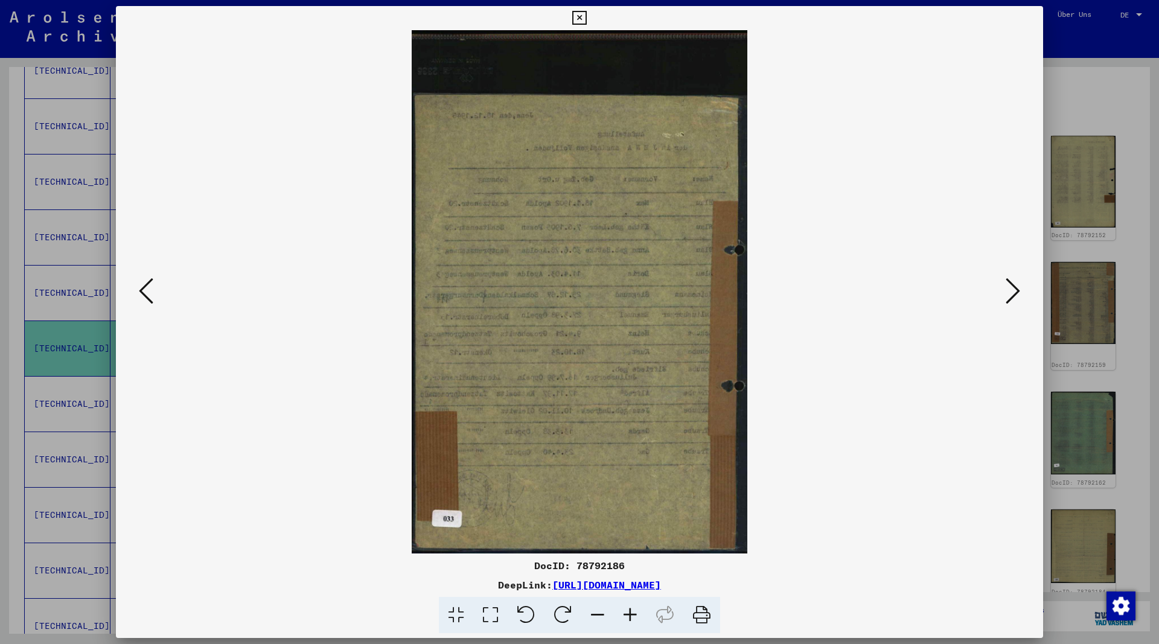
click at [1013, 288] on icon at bounding box center [1013, 290] width 14 height 29
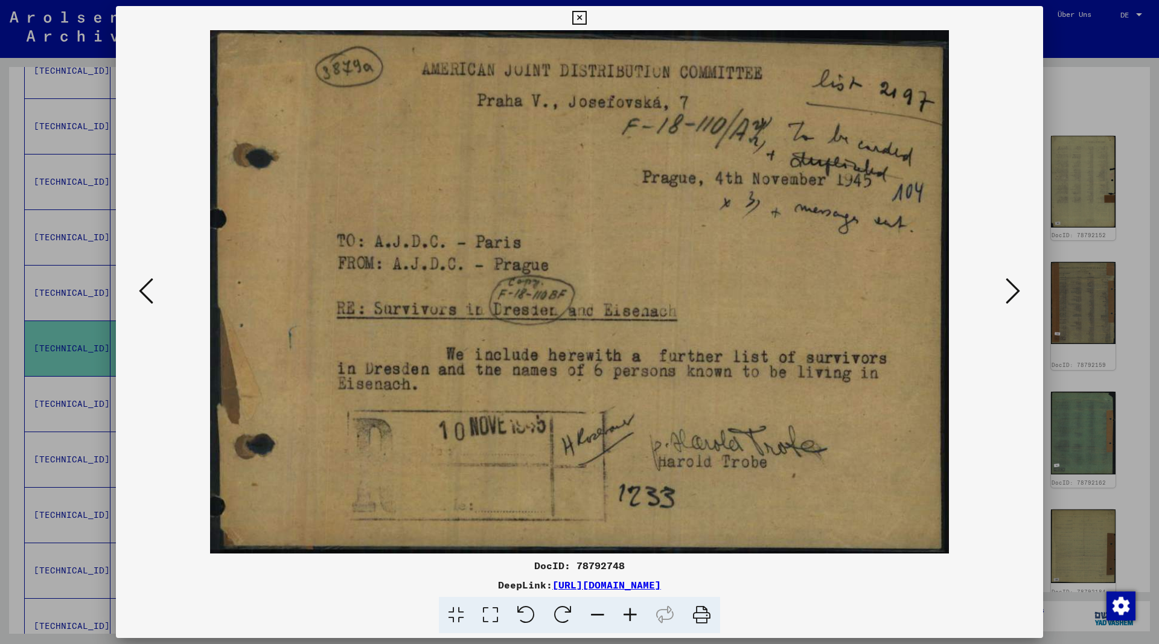
click at [143, 297] on icon at bounding box center [146, 290] width 14 height 29
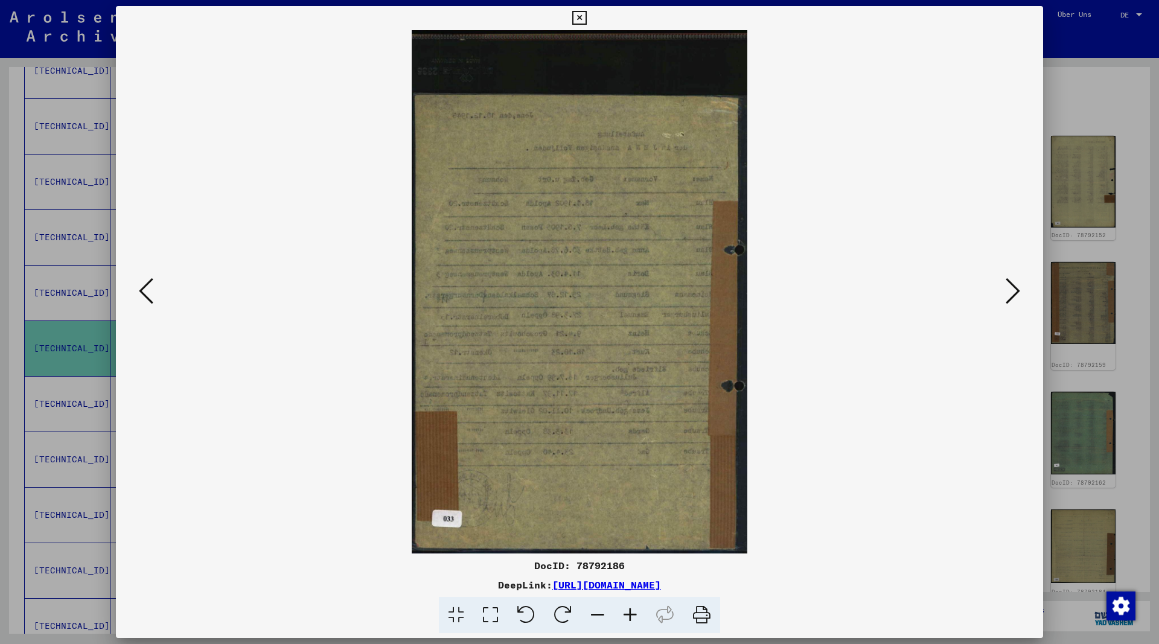
click at [143, 297] on icon at bounding box center [146, 290] width 14 height 29
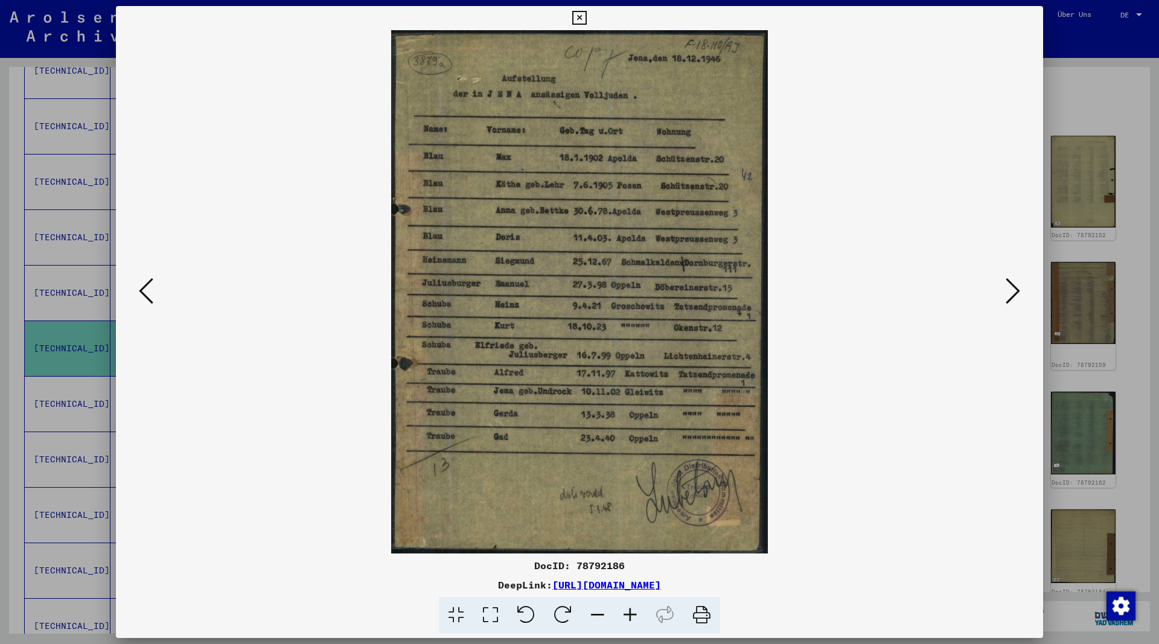
click at [143, 297] on icon at bounding box center [146, 290] width 14 height 29
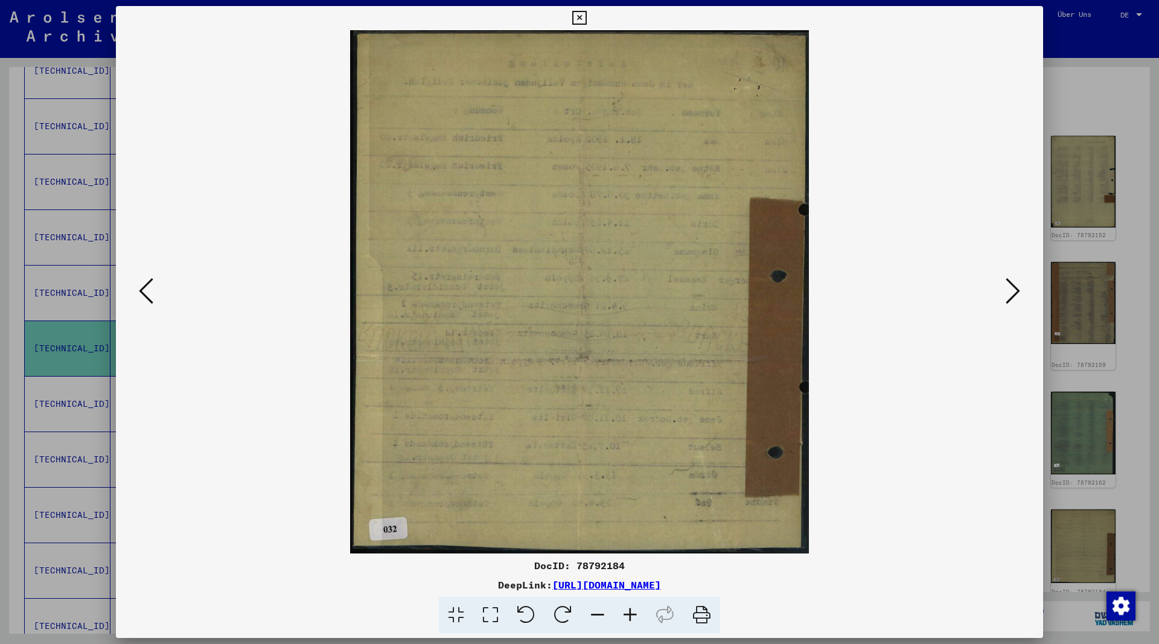
click at [143, 297] on icon at bounding box center [146, 290] width 14 height 29
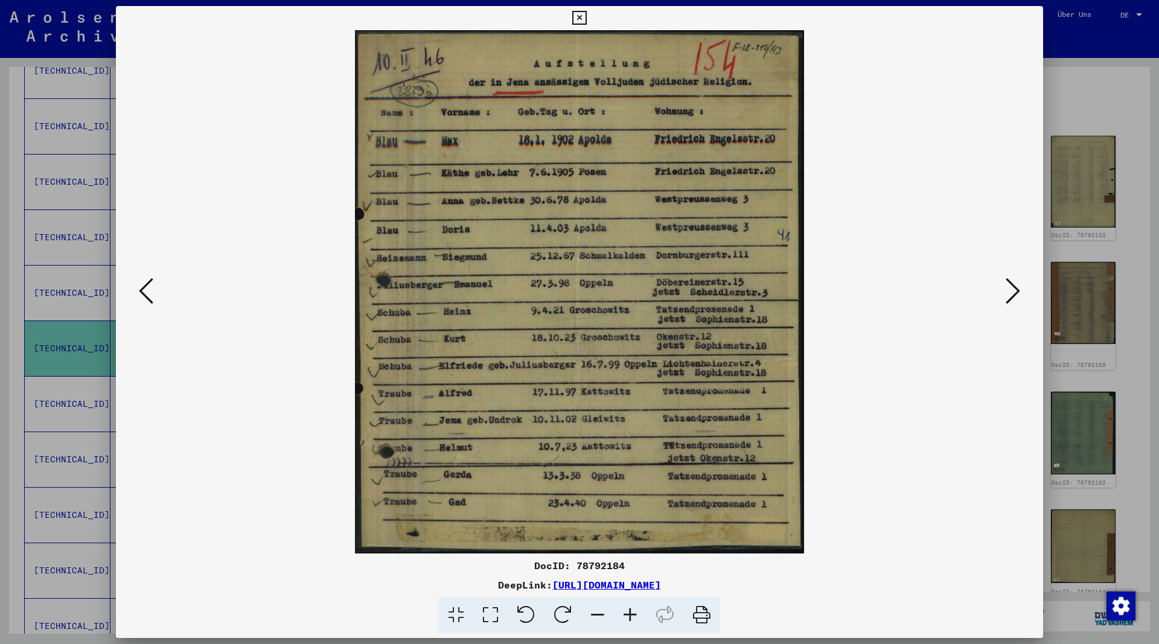
click at [143, 296] on icon at bounding box center [146, 290] width 14 height 29
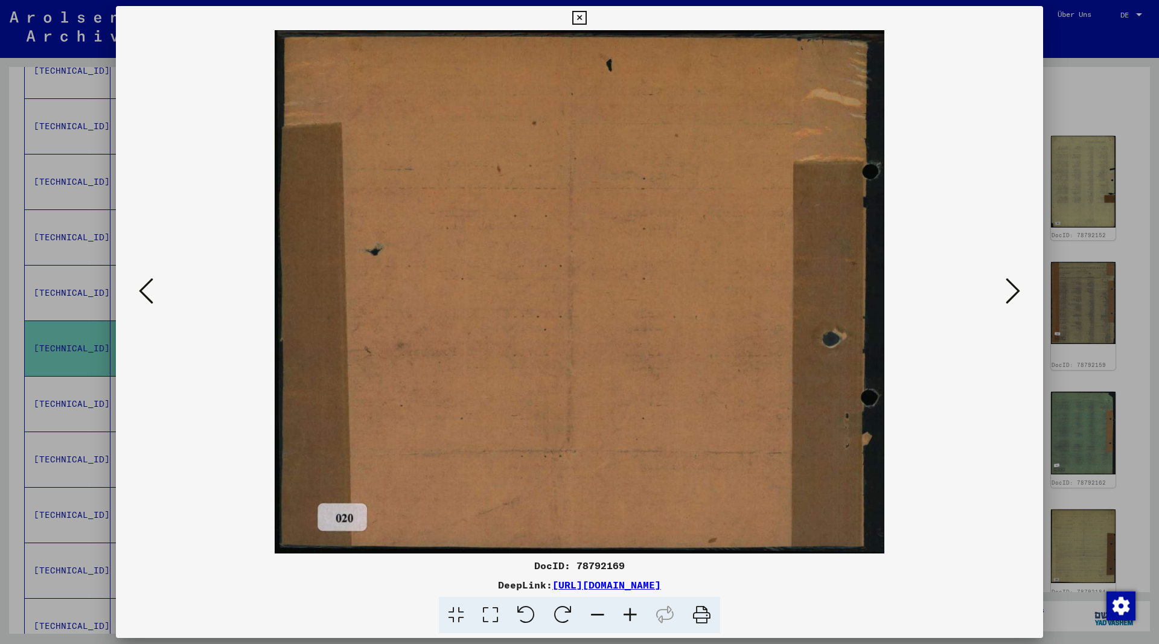
click at [143, 296] on icon at bounding box center [146, 290] width 14 height 29
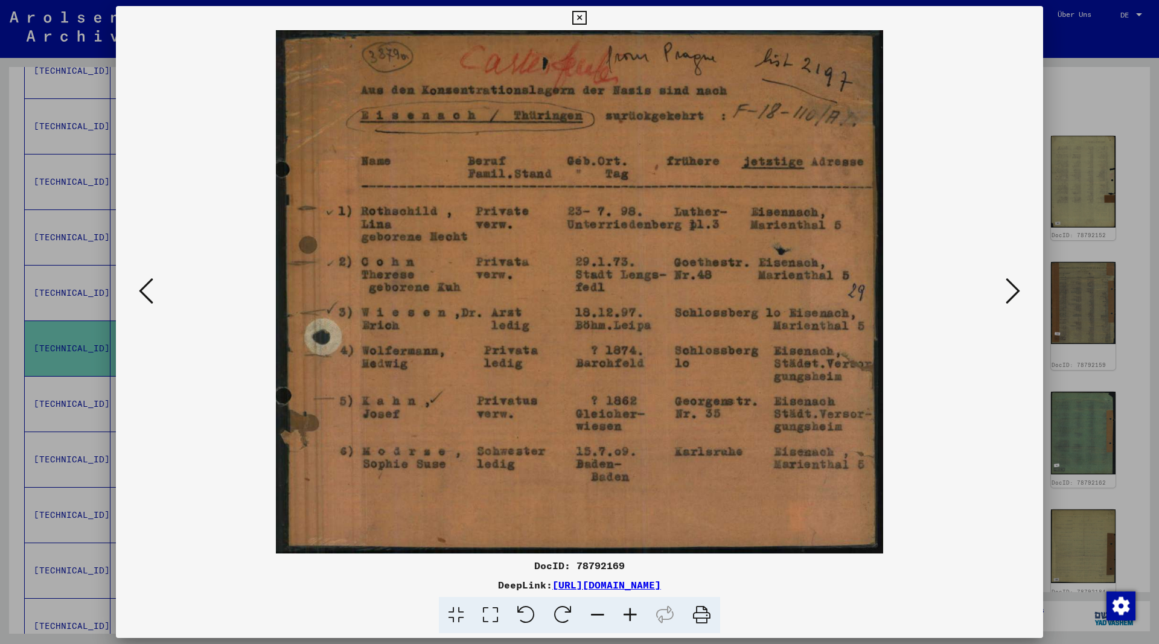
click at [143, 296] on icon at bounding box center [146, 290] width 14 height 29
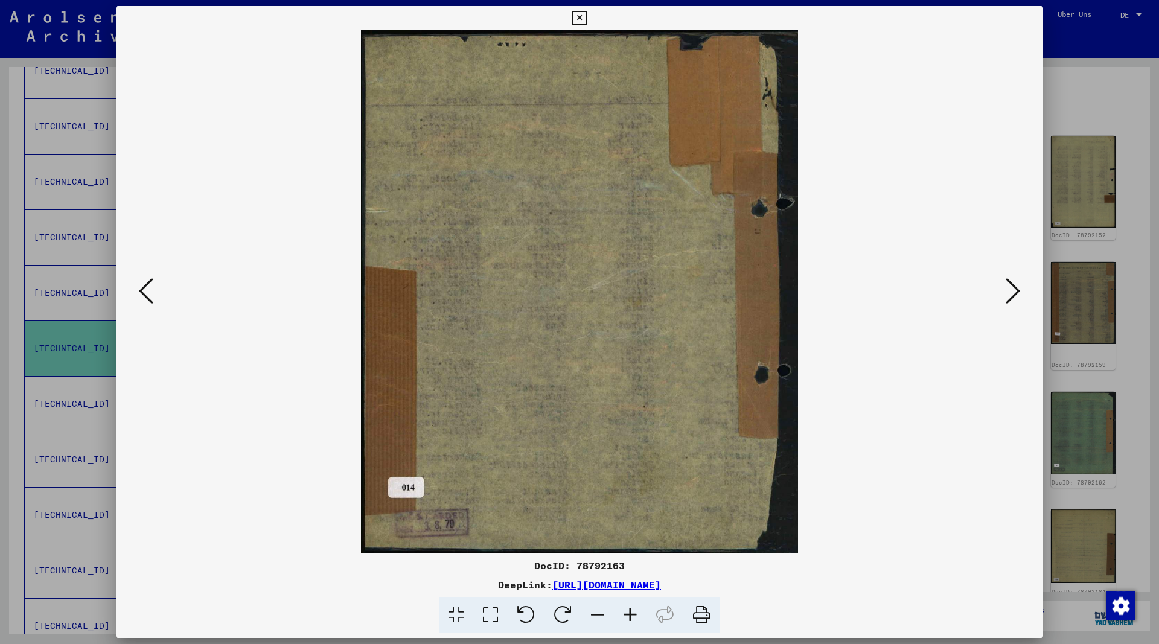
click at [143, 296] on icon at bounding box center [146, 290] width 14 height 29
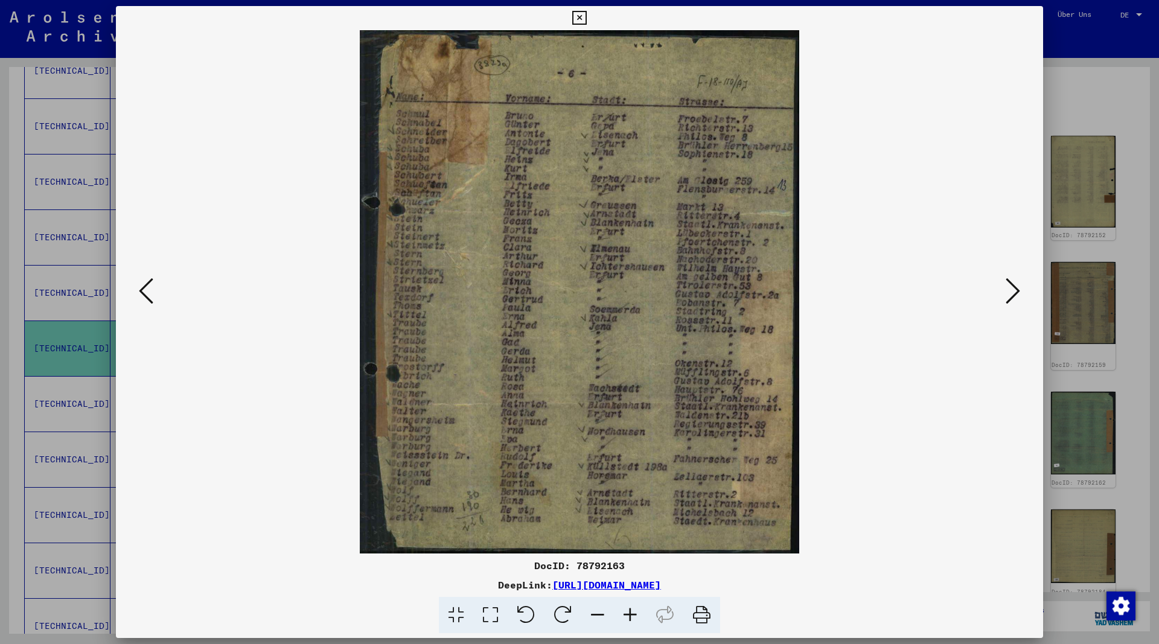
drag, startPoint x: 1033, startPoint y: 19, endPoint x: 1002, endPoint y: 31, distance: 33.6
click at [586, 20] on icon at bounding box center [579, 18] width 14 height 14
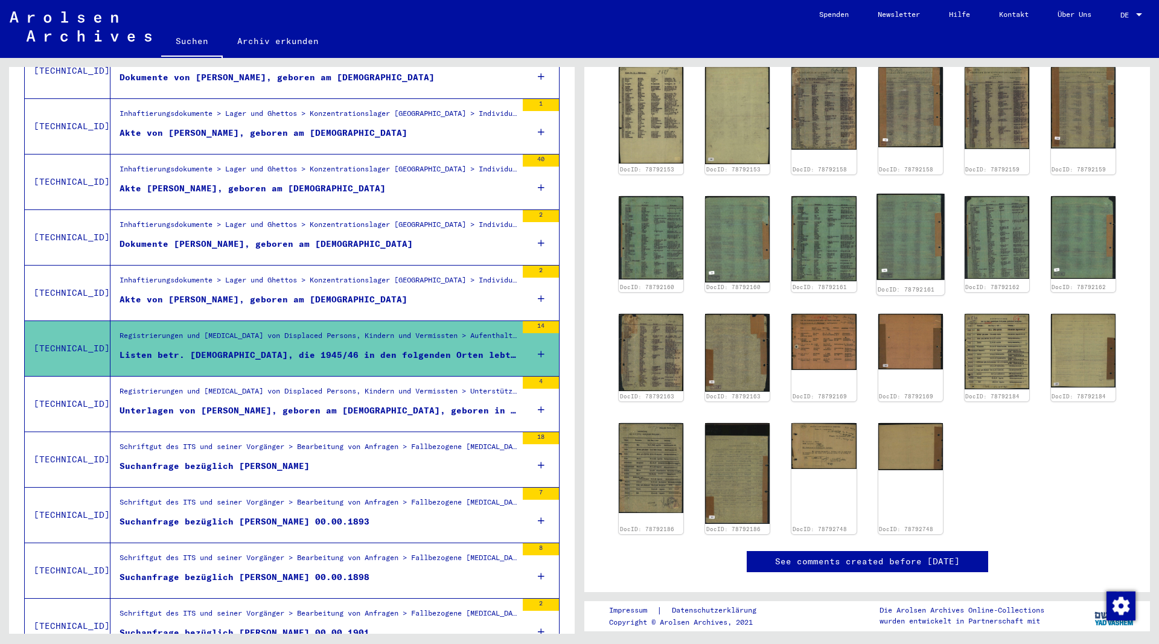
scroll to position [243, 0]
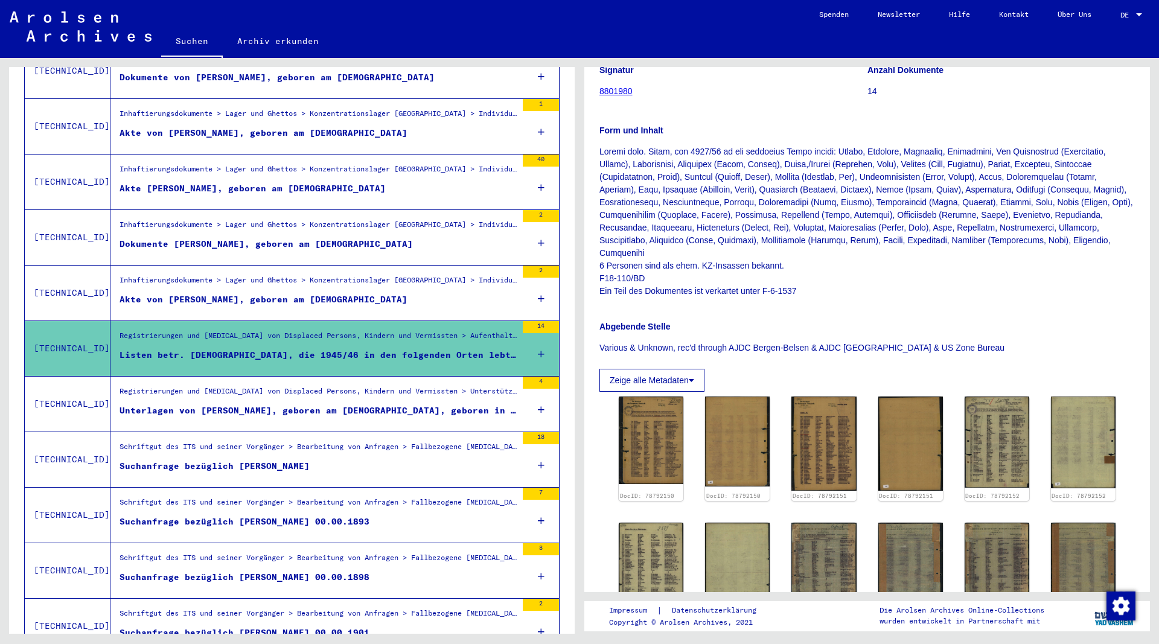
click at [379, 349] on div "Listen betr. [DEMOGRAPHIC_DATA], die 1945/46 in den folgenden Orten lebten: [GE…" at bounding box center [318, 355] width 397 height 13
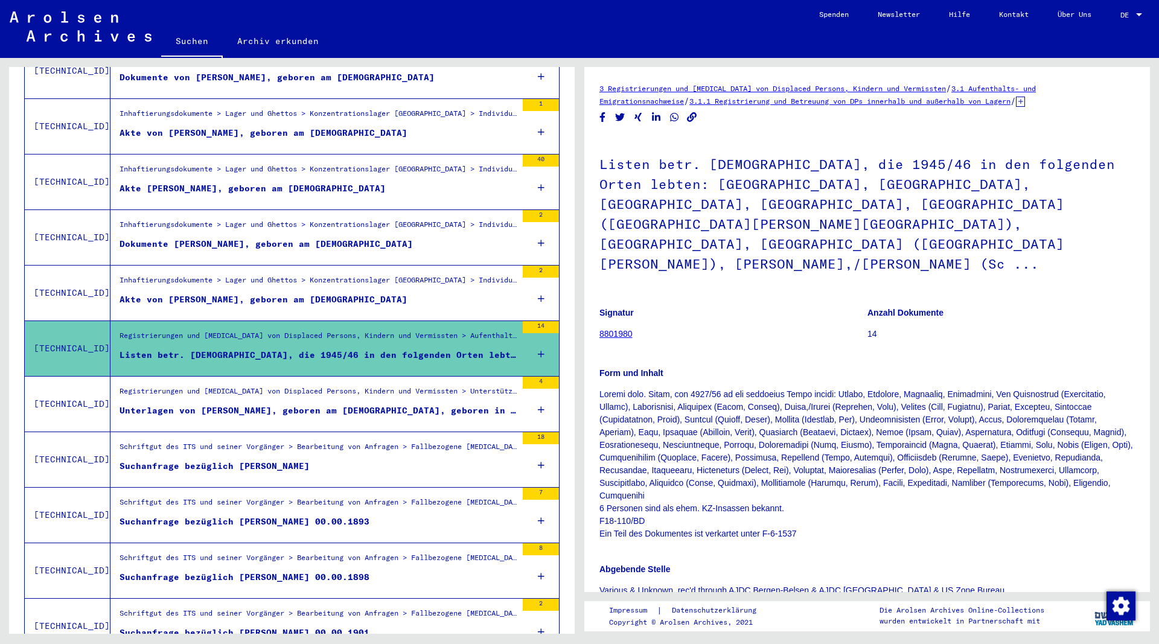
drag, startPoint x: 641, startPoint y: 295, endPoint x: 600, endPoint y: 295, distance: 41.1
click at [600, 298] on figure "Signatur 8801980" at bounding box center [732, 325] width 267 height 54
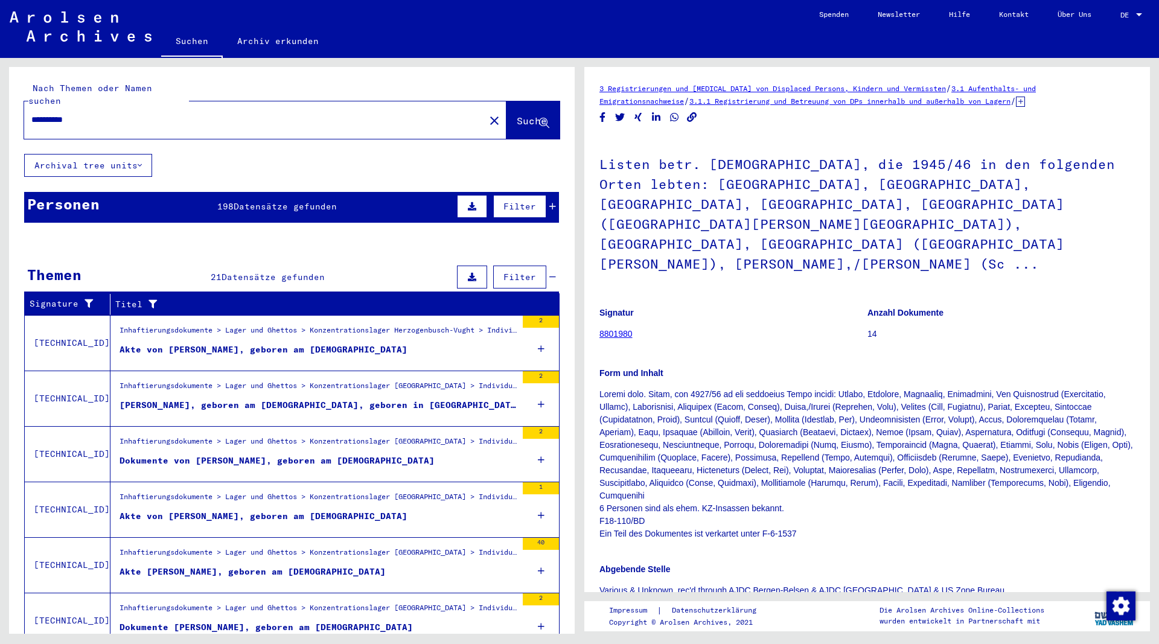
click at [262, 566] on div "Akte [PERSON_NAME], geboren am [DEMOGRAPHIC_DATA]" at bounding box center [253, 572] width 266 height 13
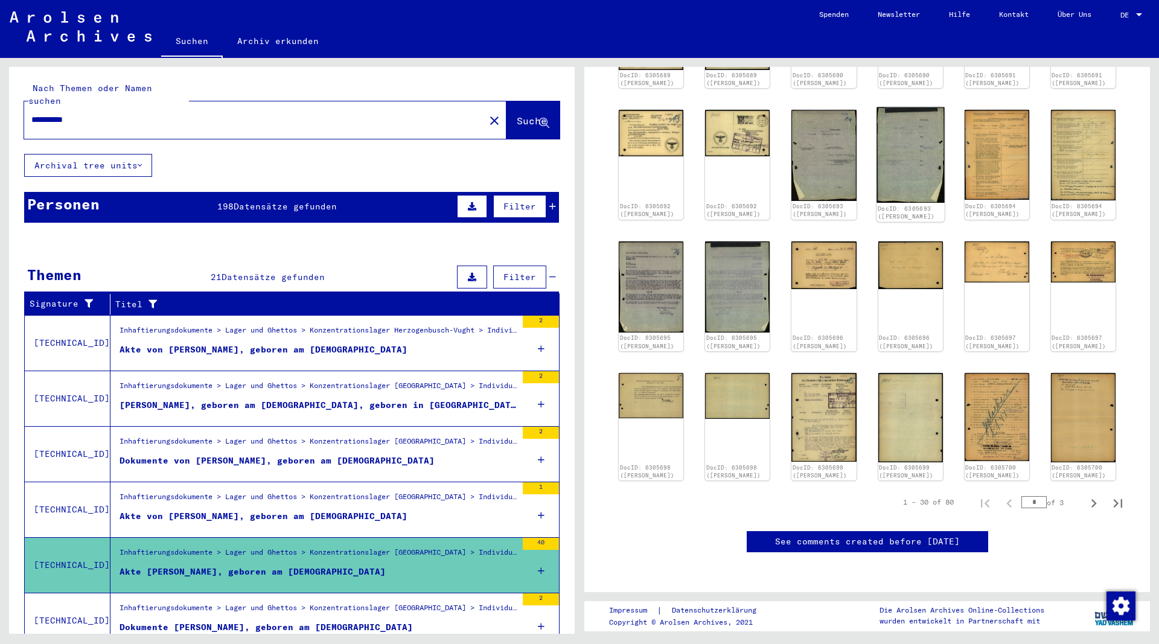
scroll to position [409, 0]
click at [1090, 495] on icon "Next page" at bounding box center [1093, 503] width 17 height 17
type input "*"
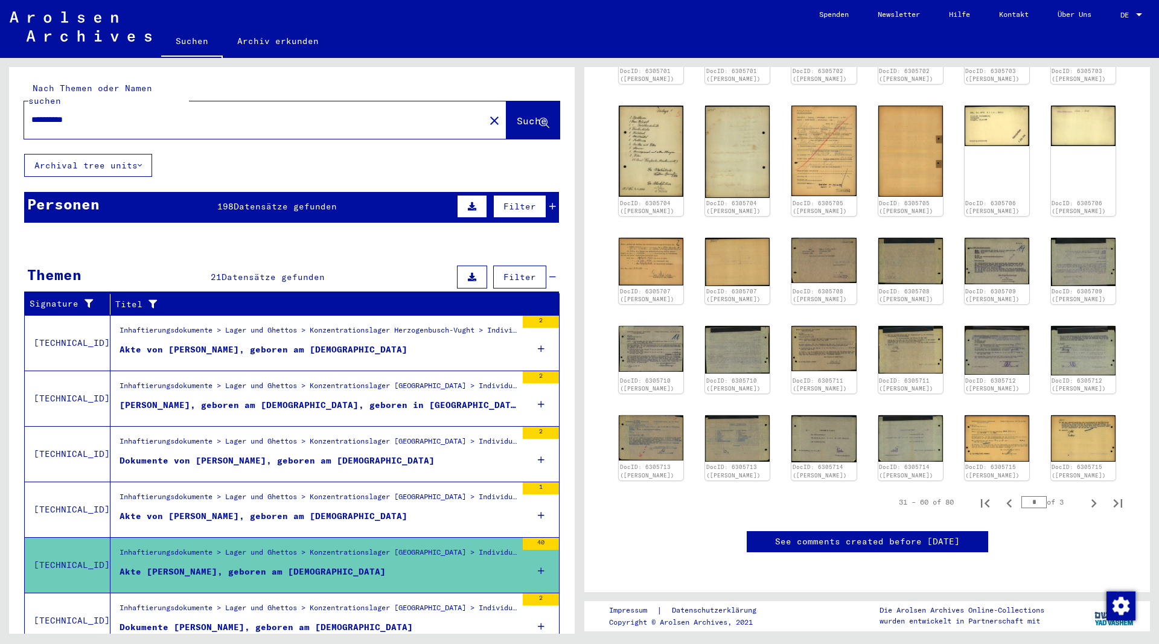
scroll to position [325, 0]
click at [1094, 499] on icon "Next page" at bounding box center [1093, 503] width 5 height 8
type input "*"
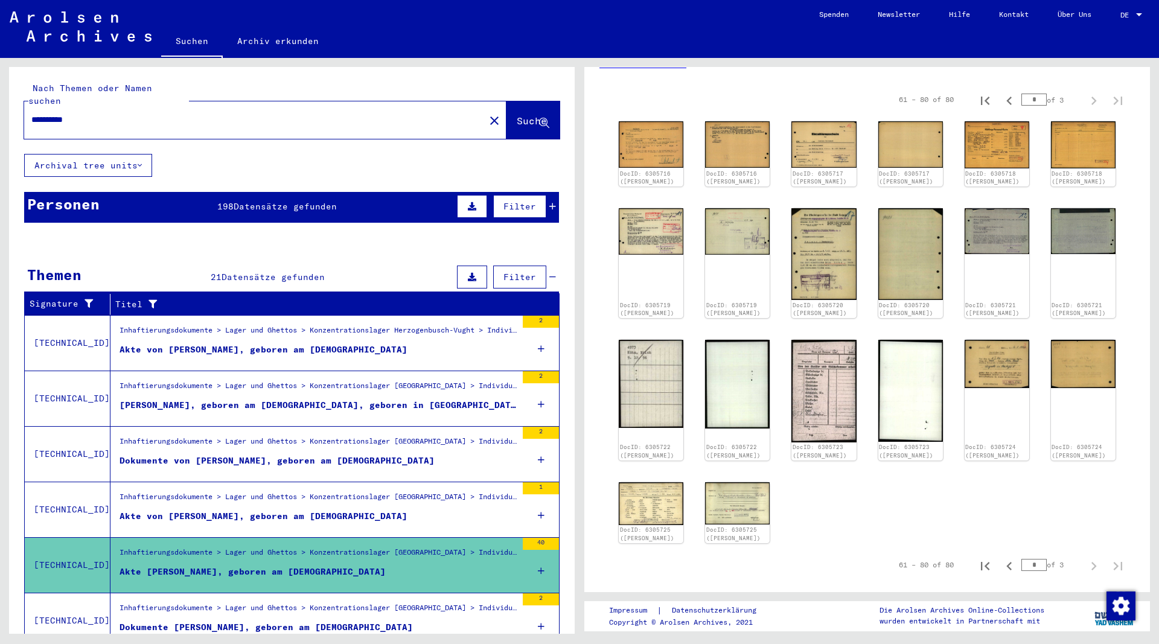
scroll to position [196, 0]
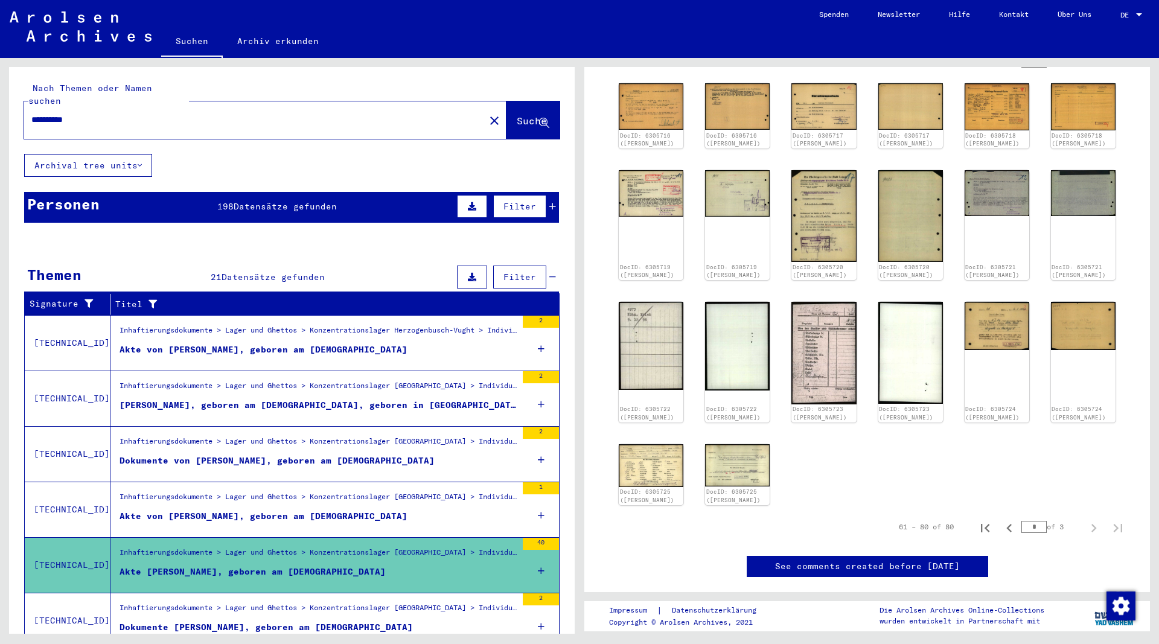
click at [73, 113] on input "**********" at bounding box center [254, 119] width 446 height 13
click at [129, 113] on input "**********" at bounding box center [254, 119] width 446 height 13
type input "**********"
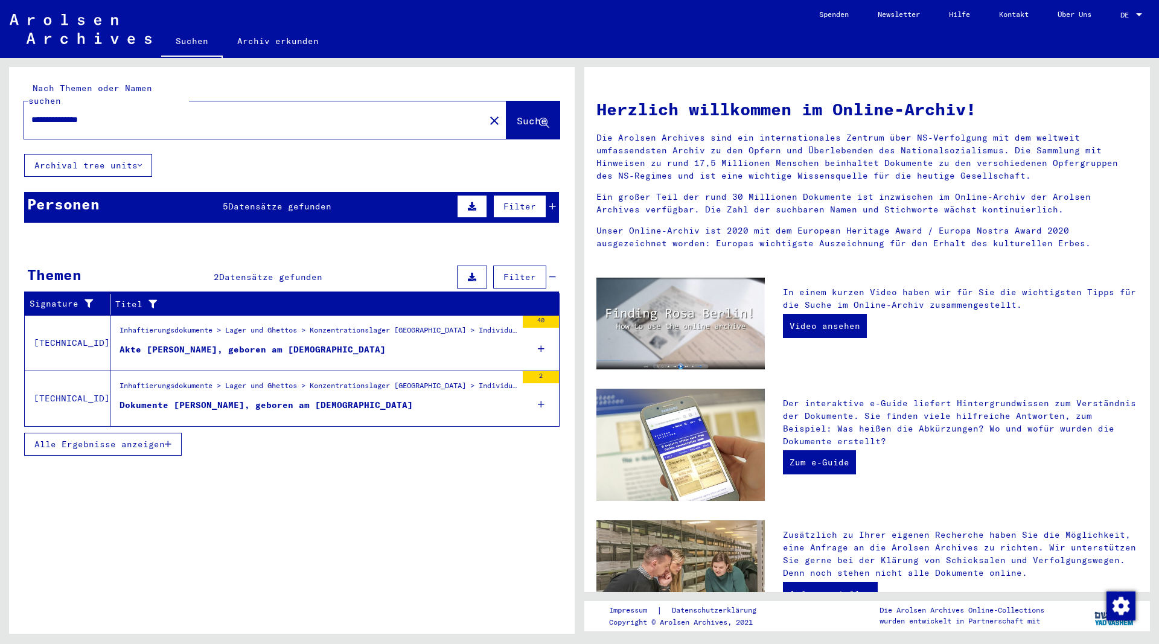
click at [211, 399] on div "Dokumente [PERSON_NAME], geboren am [DEMOGRAPHIC_DATA]" at bounding box center [266, 405] width 293 height 13
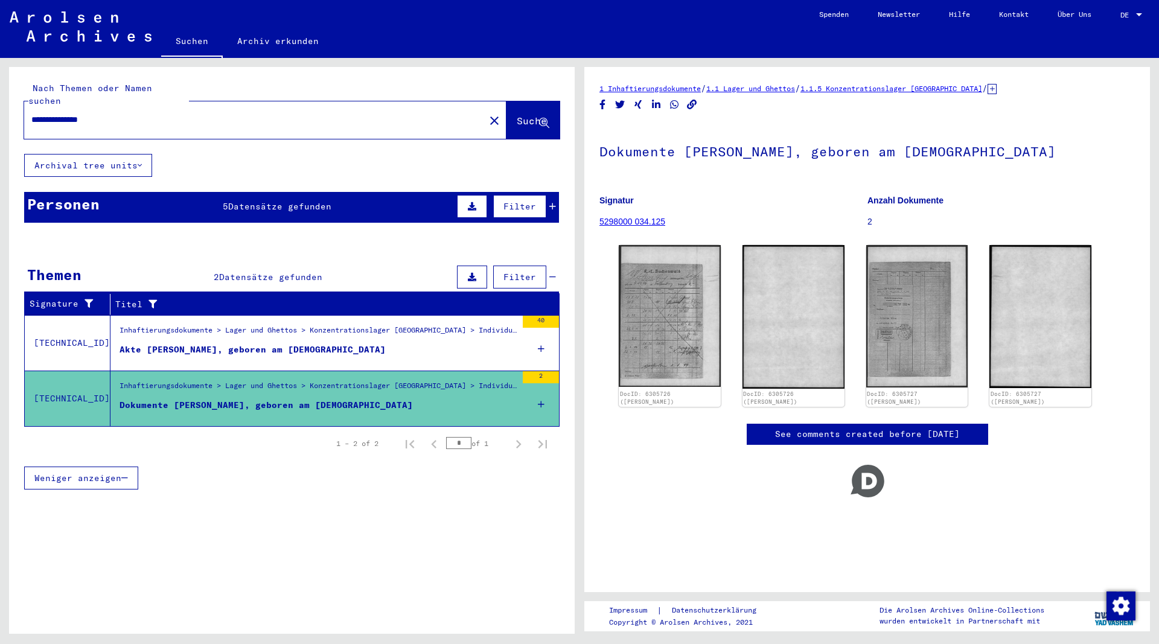
click at [233, 343] on div "Akte [PERSON_NAME], geboren am [DEMOGRAPHIC_DATA]" at bounding box center [253, 349] width 266 height 13
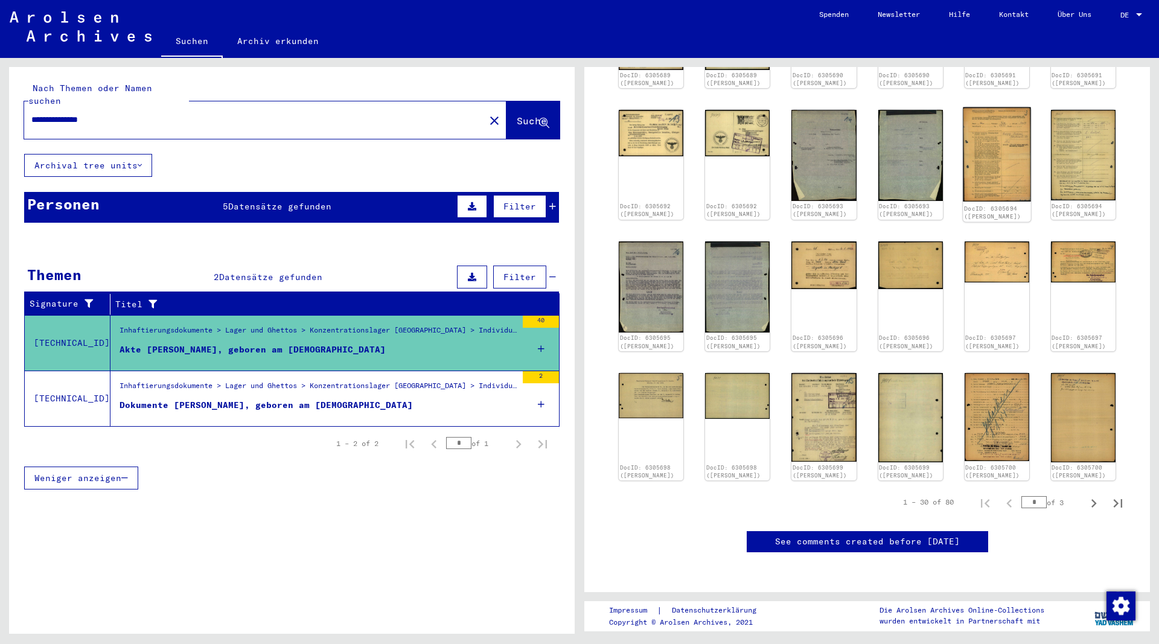
scroll to position [409, 0]
click at [1093, 495] on icon "Next page" at bounding box center [1093, 503] width 17 height 17
type input "*"
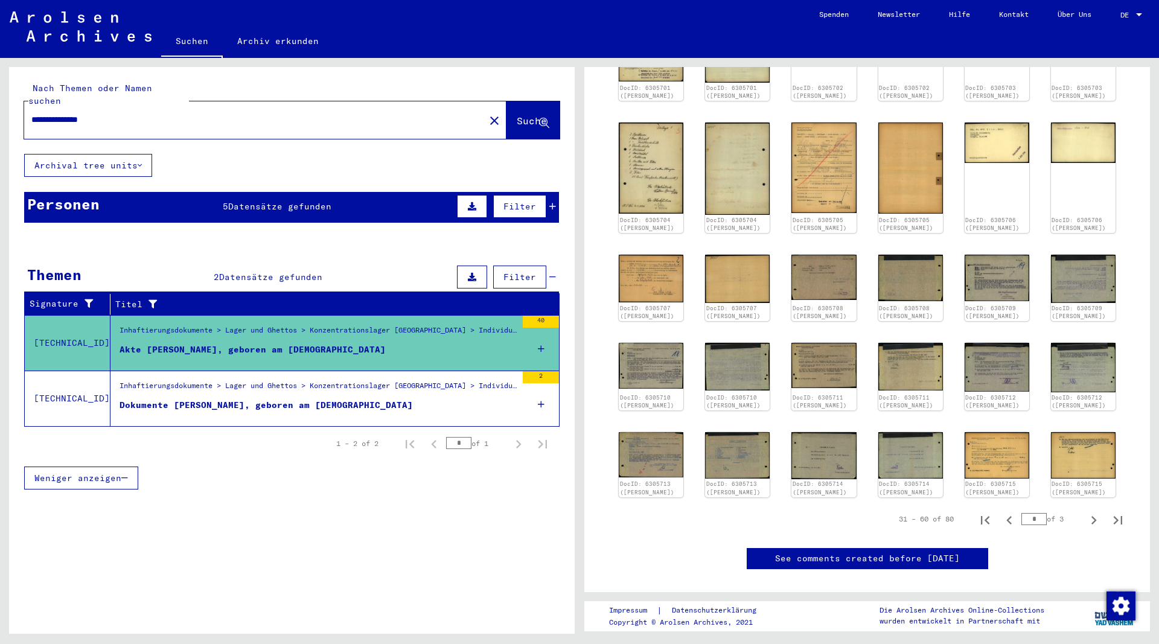
scroll to position [325, 0]
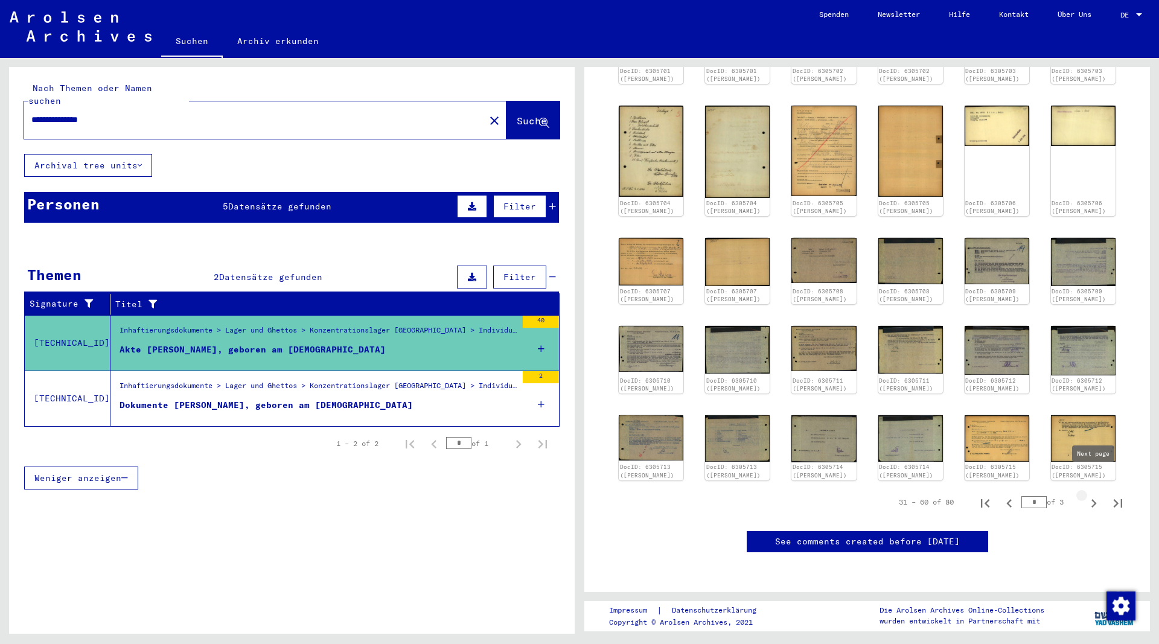
click at [1094, 499] on icon "Next page" at bounding box center [1093, 503] width 5 height 8
type input "*"
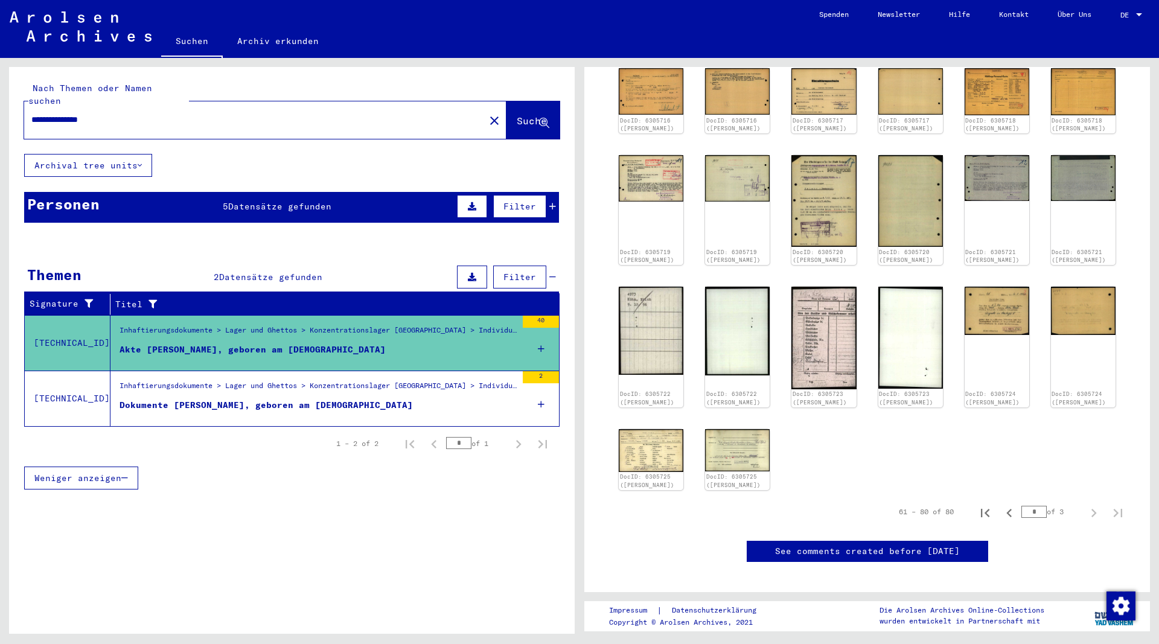
scroll to position [240, 0]
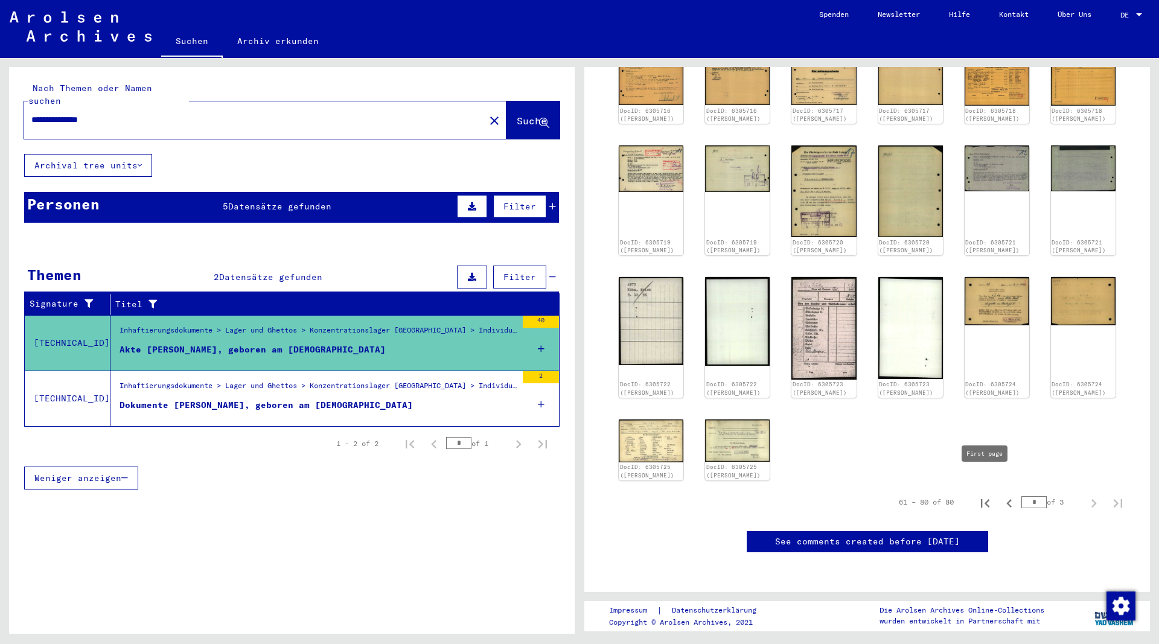
click at [986, 499] on icon "First page" at bounding box center [985, 503] width 8 height 8
type input "*"
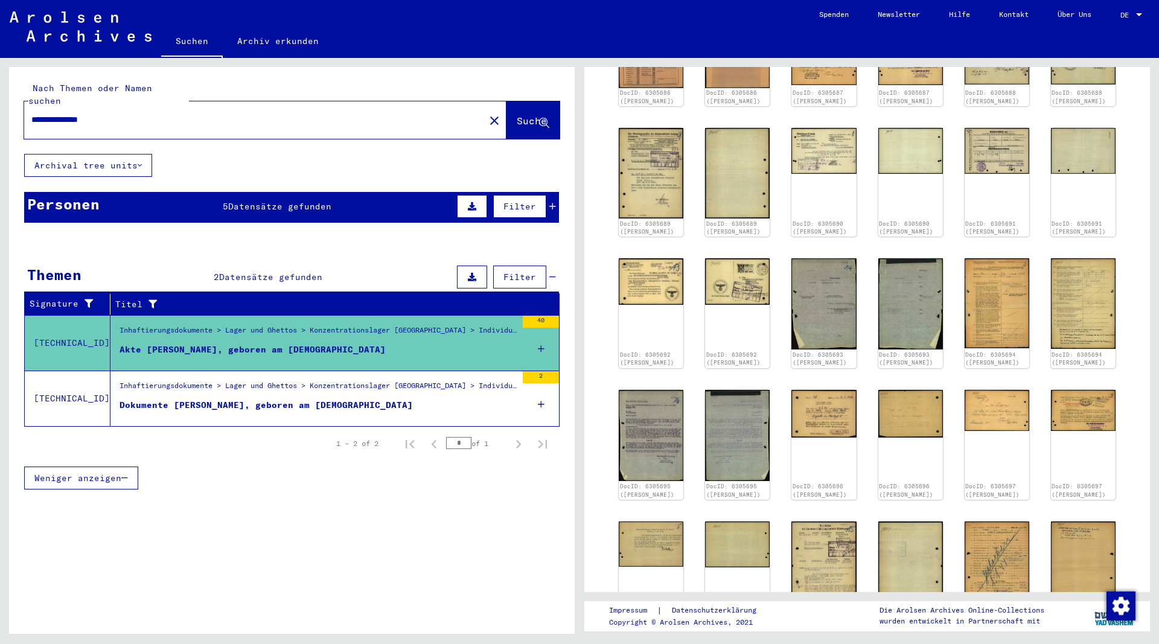
scroll to position [45, 0]
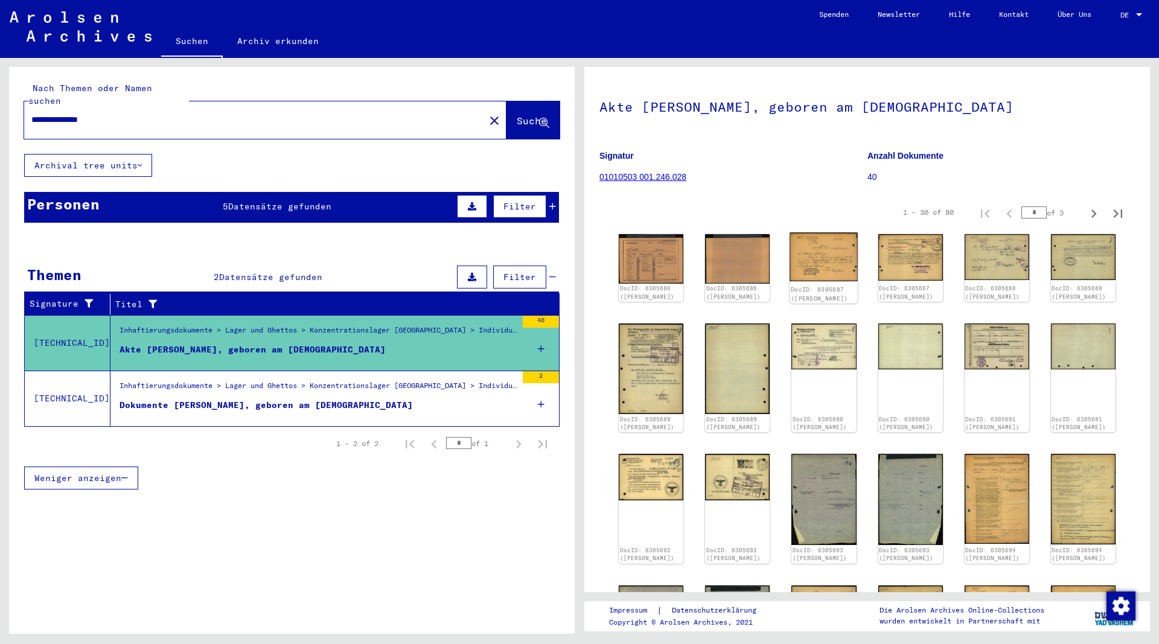
click at [826, 258] on img at bounding box center [824, 256] width 68 height 49
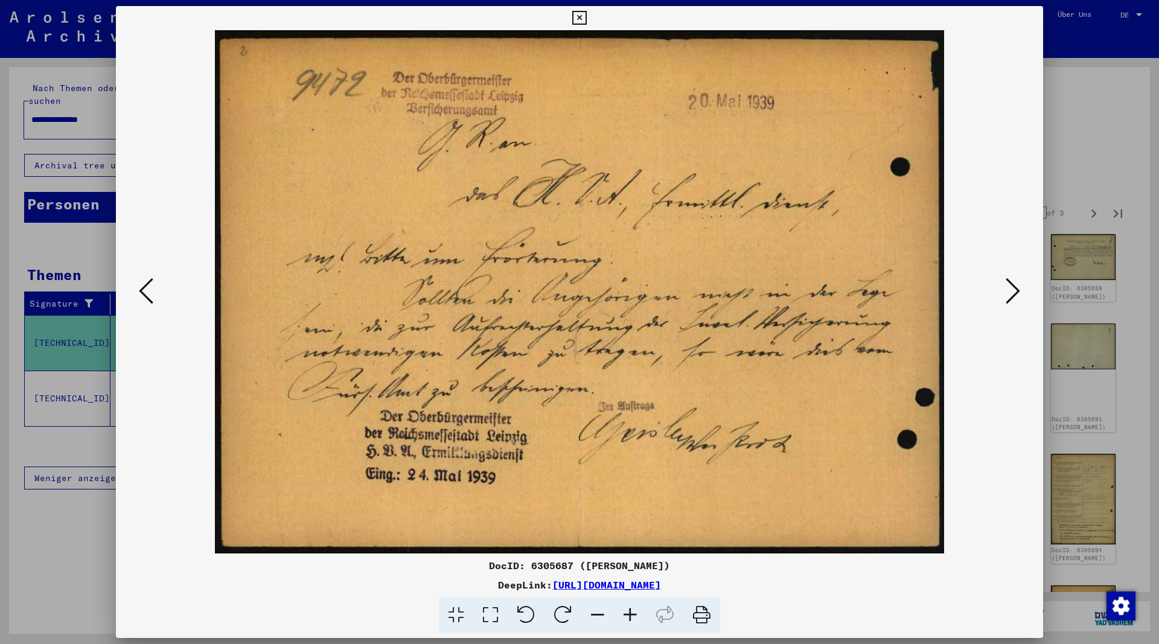
click at [1013, 291] on icon at bounding box center [1013, 290] width 14 height 29
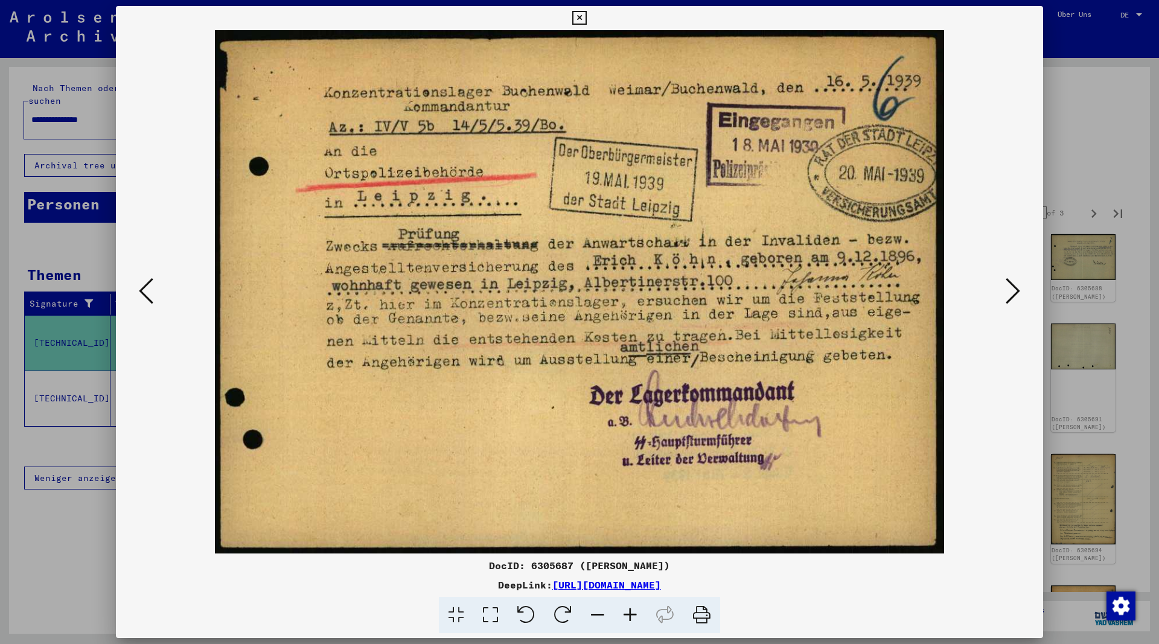
click at [1012, 292] on icon at bounding box center [1013, 290] width 14 height 29
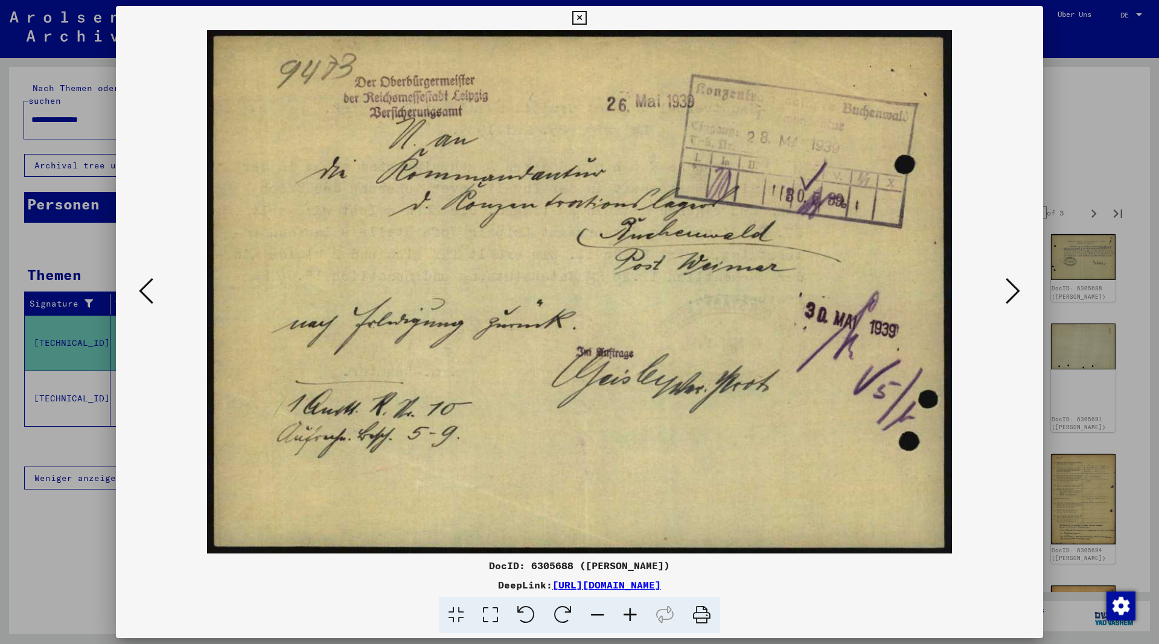
click at [1012, 292] on icon at bounding box center [1013, 290] width 14 height 29
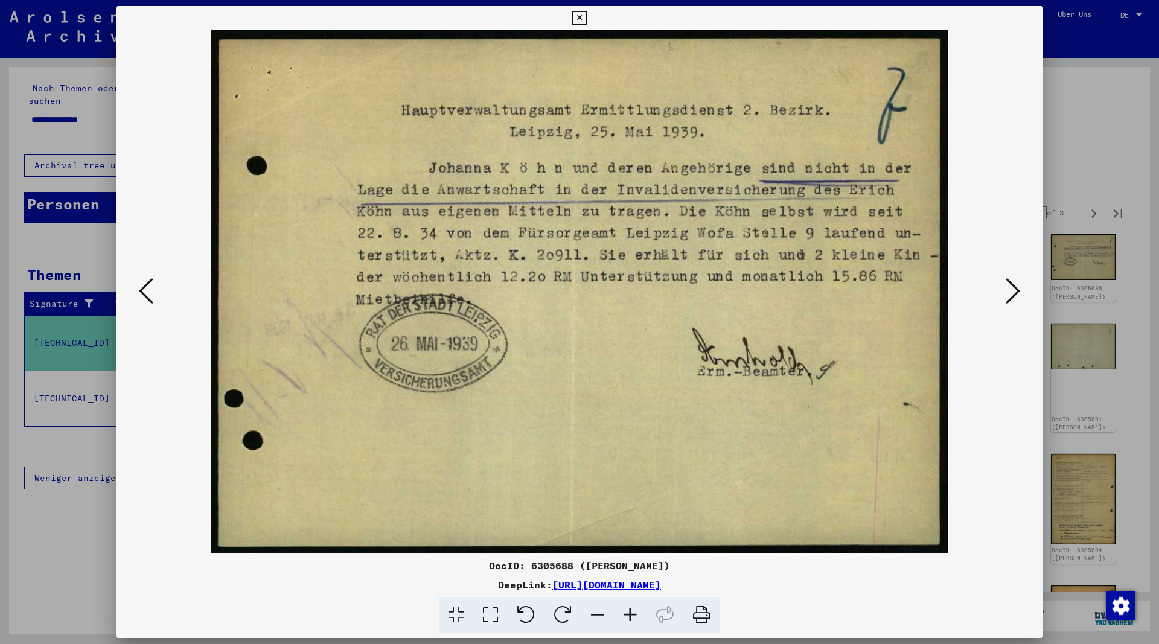
click at [1012, 293] on icon at bounding box center [1013, 290] width 14 height 29
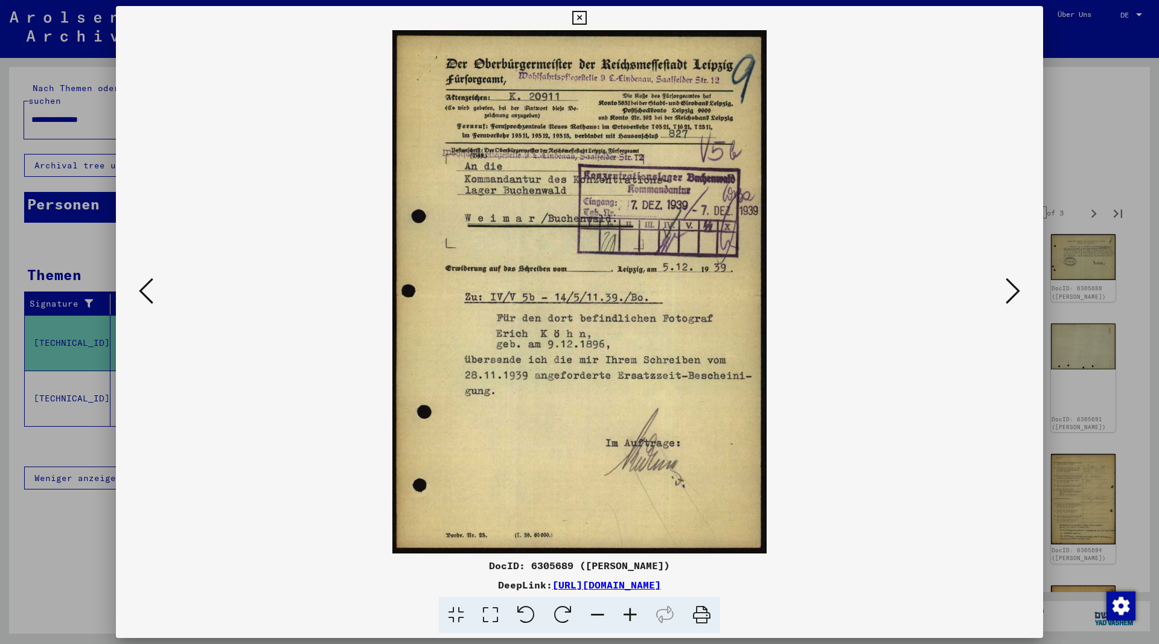
click at [1012, 296] on icon at bounding box center [1013, 290] width 14 height 29
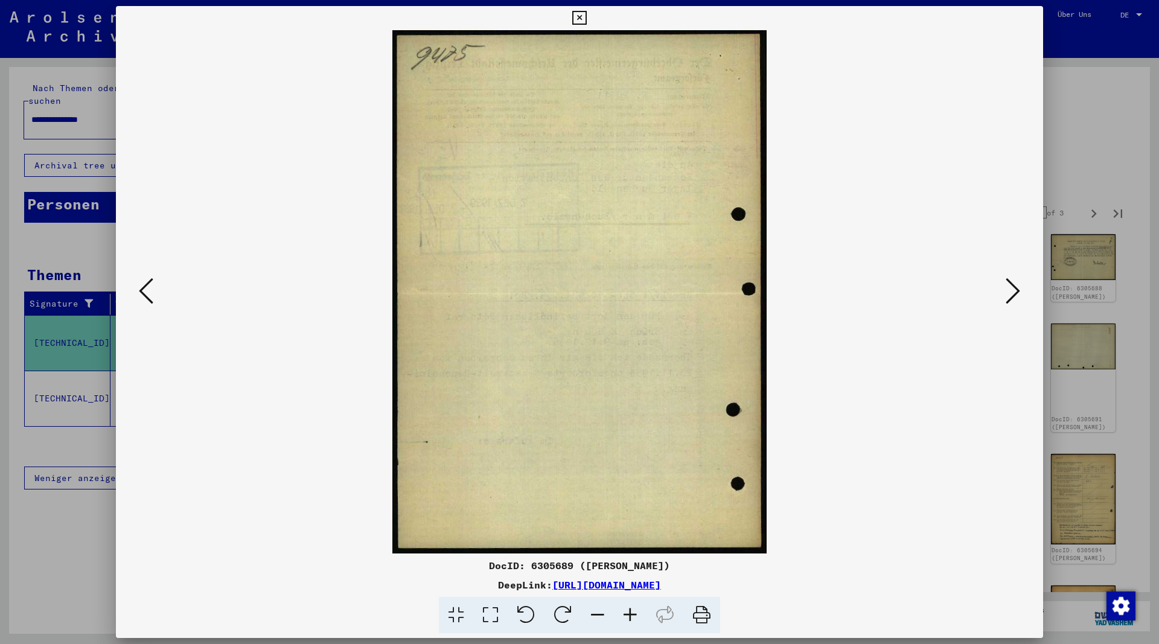
click at [1012, 296] on icon at bounding box center [1013, 290] width 14 height 29
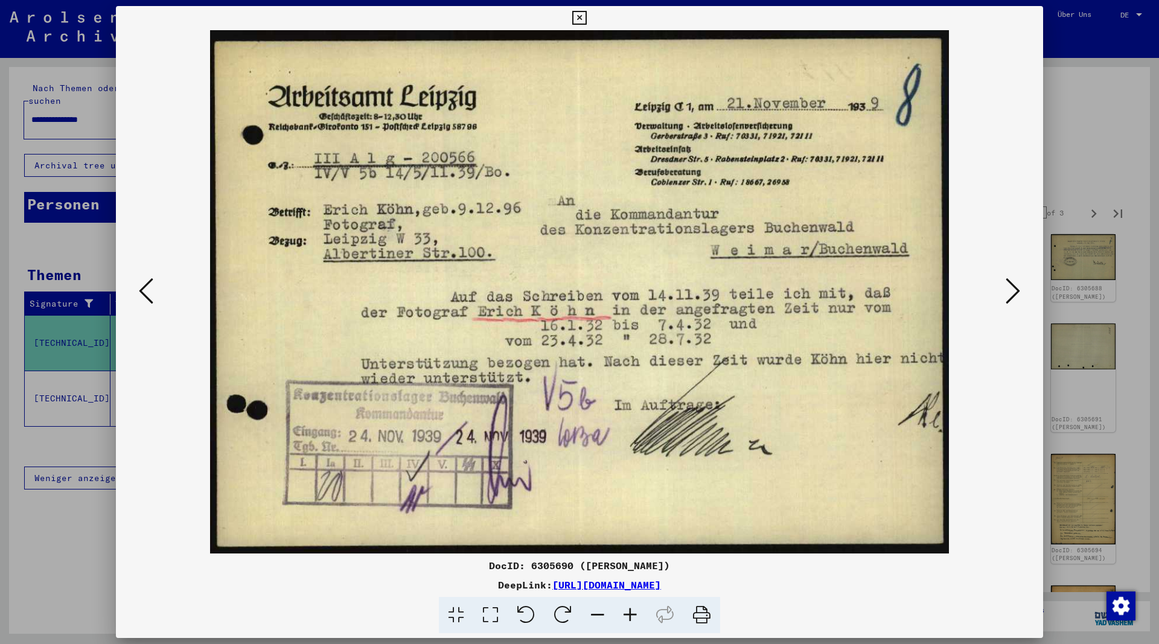
click at [1012, 298] on icon at bounding box center [1013, 290] width 14 height 29
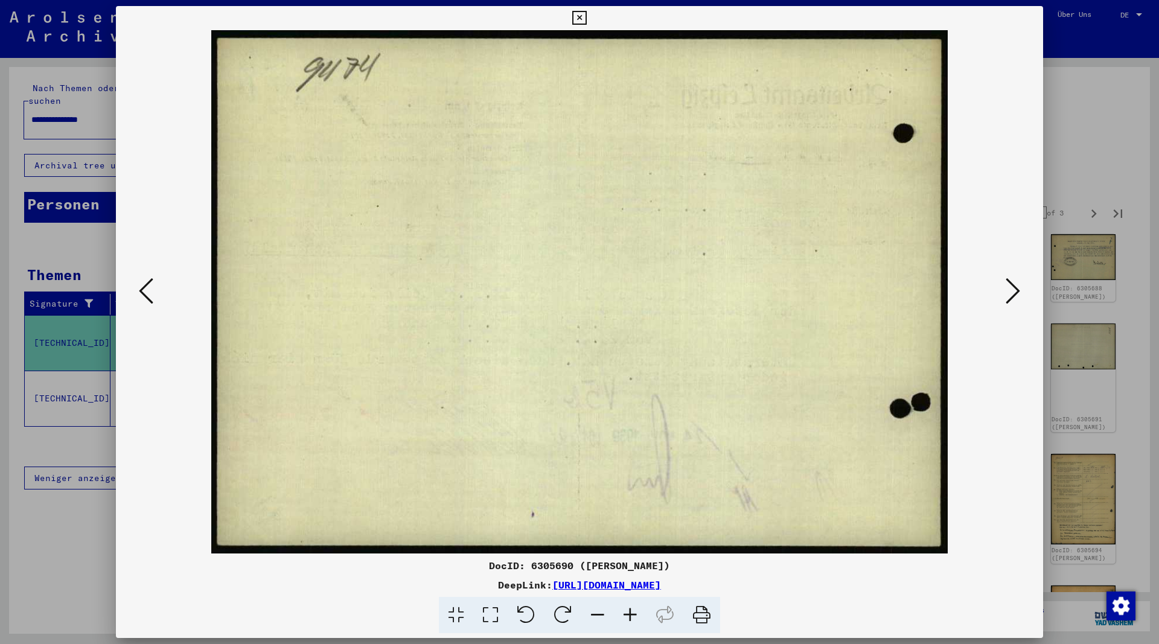
click at [1012, 298] on icon at bounding box center [1013, 290] width 14 height 29
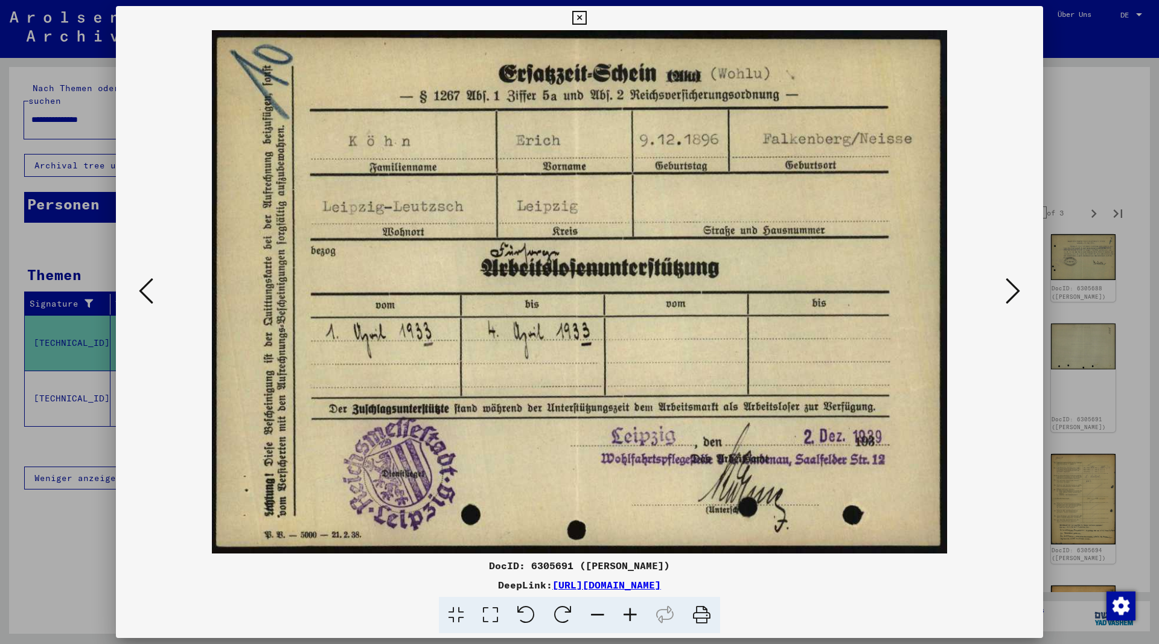
click at [1012, 298] on icon at bounding box center [1013, 290] width 14 height 29
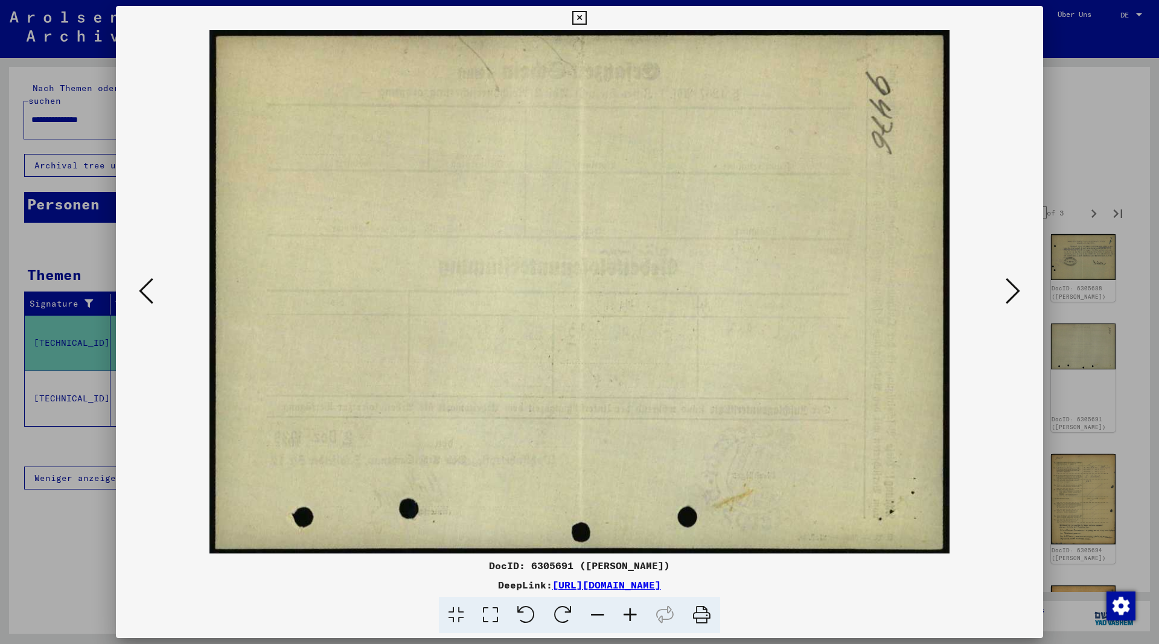
click at [1012, 298] on icon at bounding box center [1013, 290] width 14 height 29
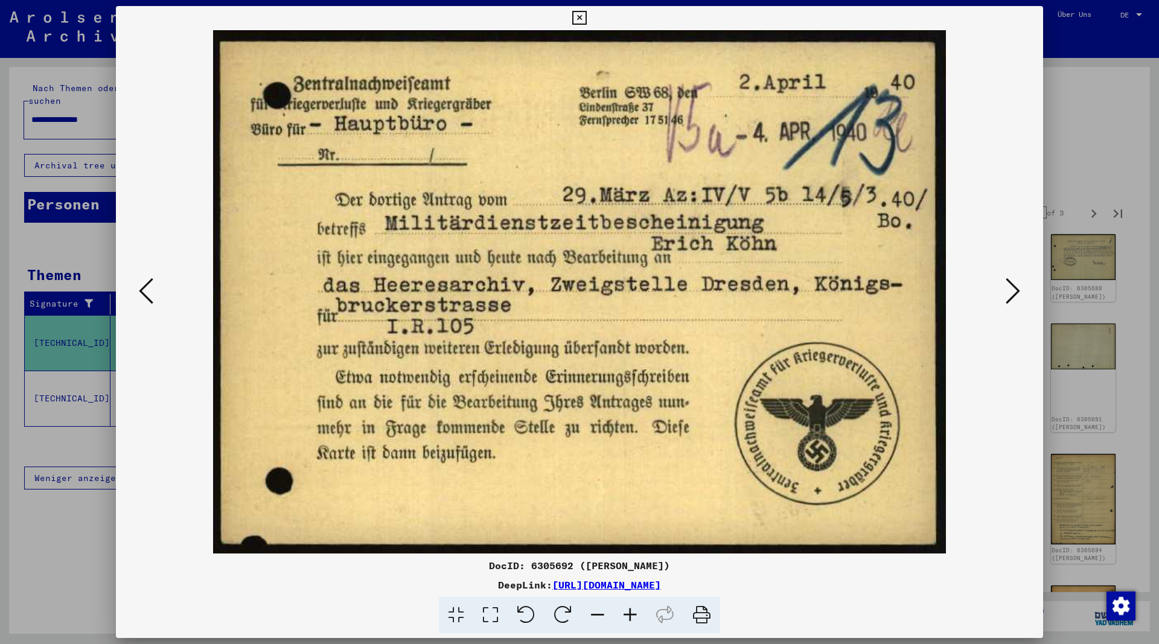
click at [1012, 298] on icon at bounding box center [1013, 290] width 14 height 29
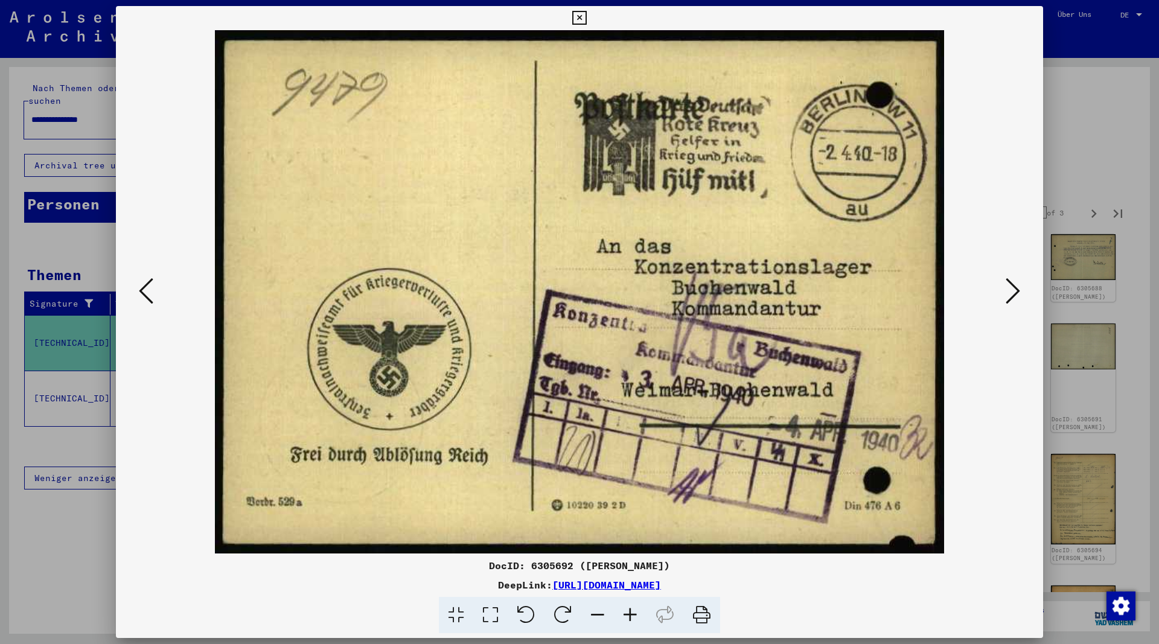
click at [1012, 298] on icon at bounding box center [1013, 290] width 14 height 29
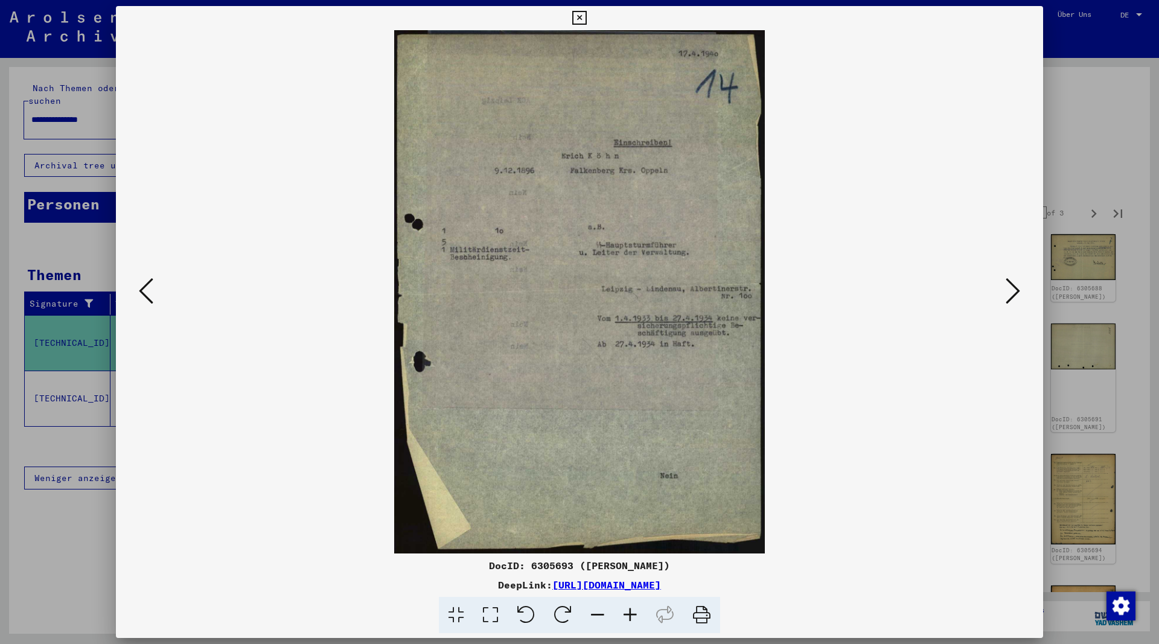
click at [1012, 298] on icon at bounding box center [1013, 290] width 14 height 29
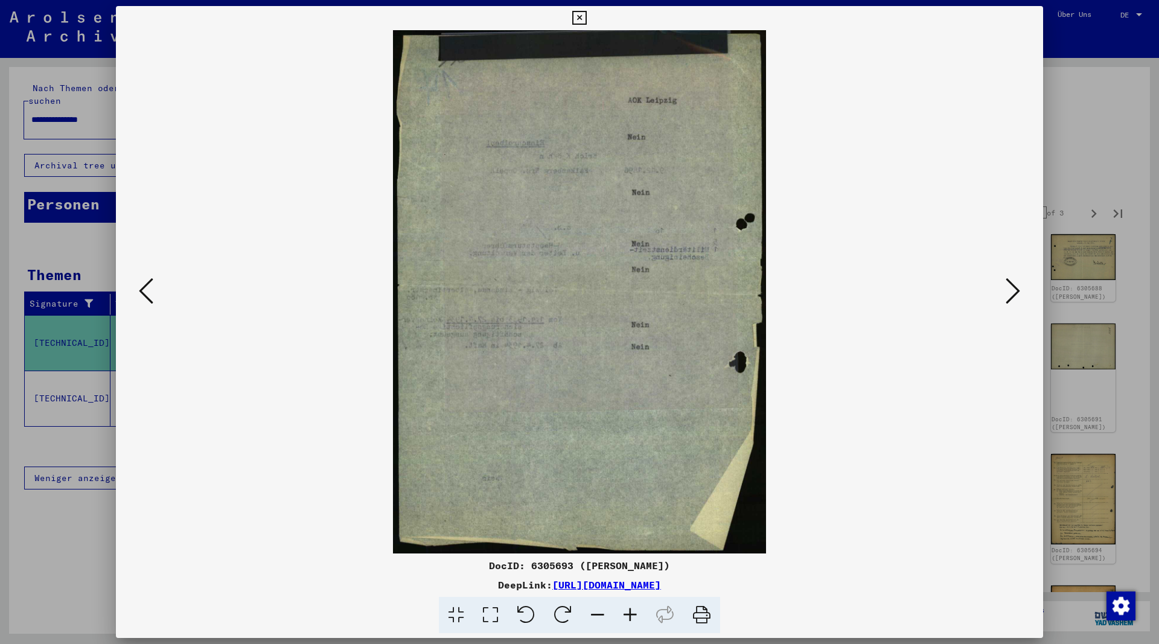
click at [1012, 298] on icon at bounding box center [1013, 290] width 14 height 29
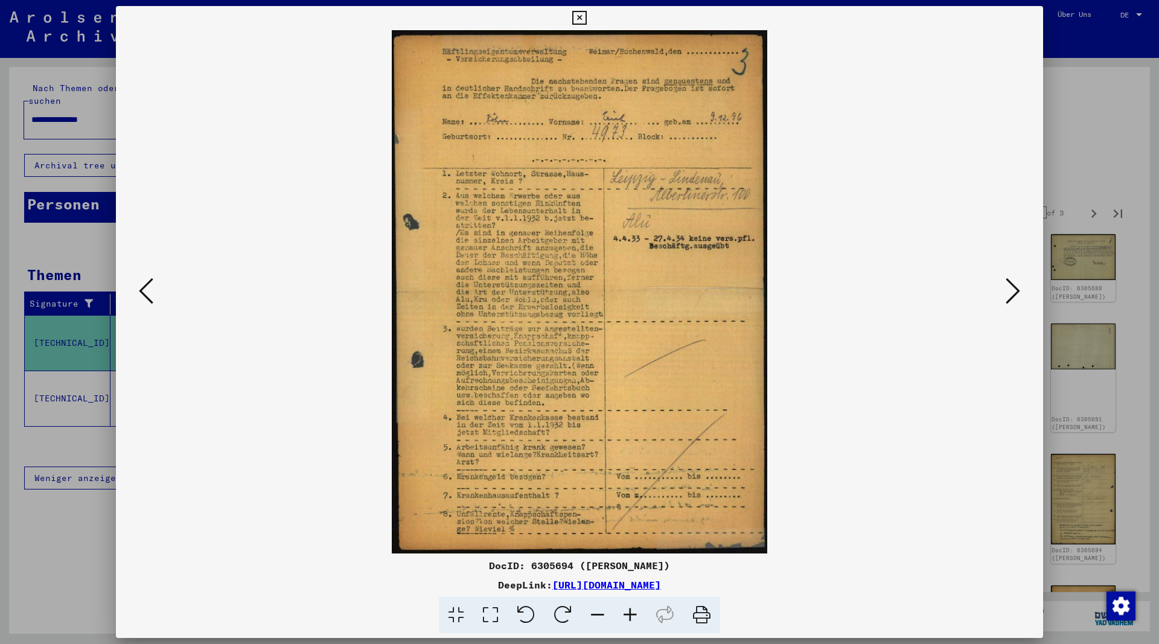
click at [1012, 298] on icon at bounding box center [1013, 290] width 14 height 29
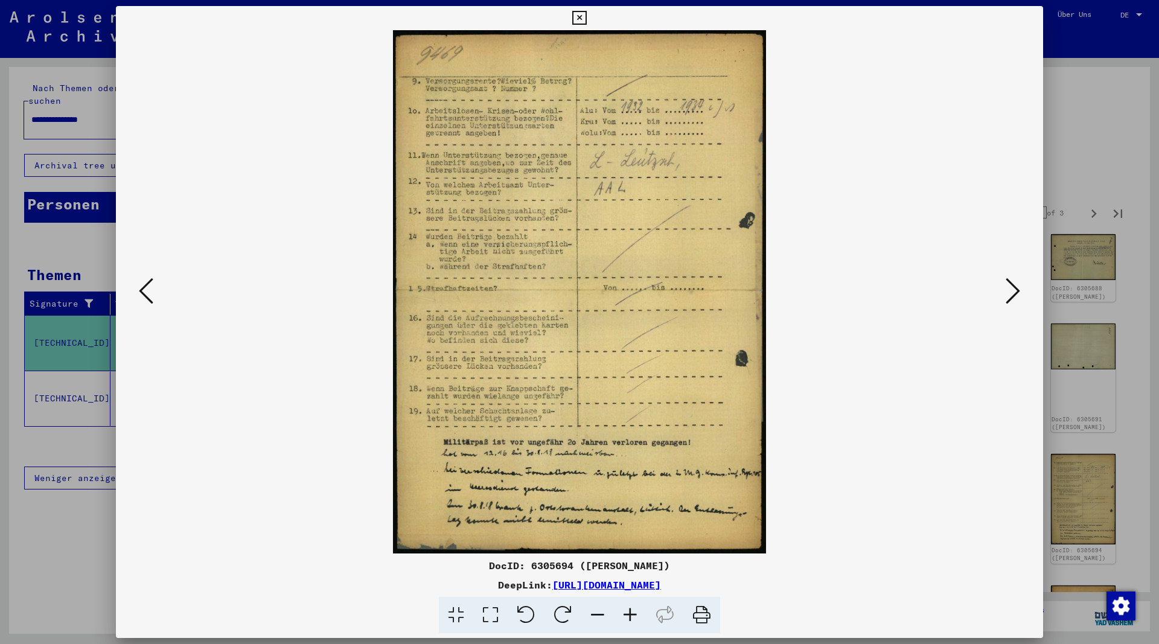
click at [1012, 299] on icon at bounding box center [1013, 290] width 14 height 29
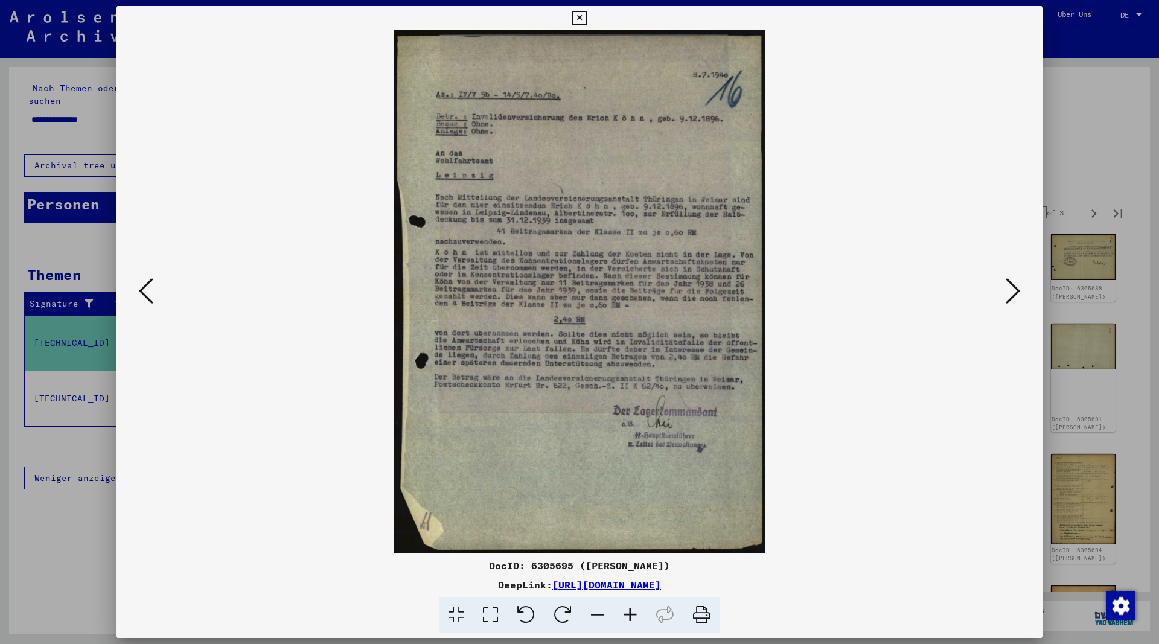
click at [1012, 299] on icon at bounding box center [1013, 290] width 14 height 29
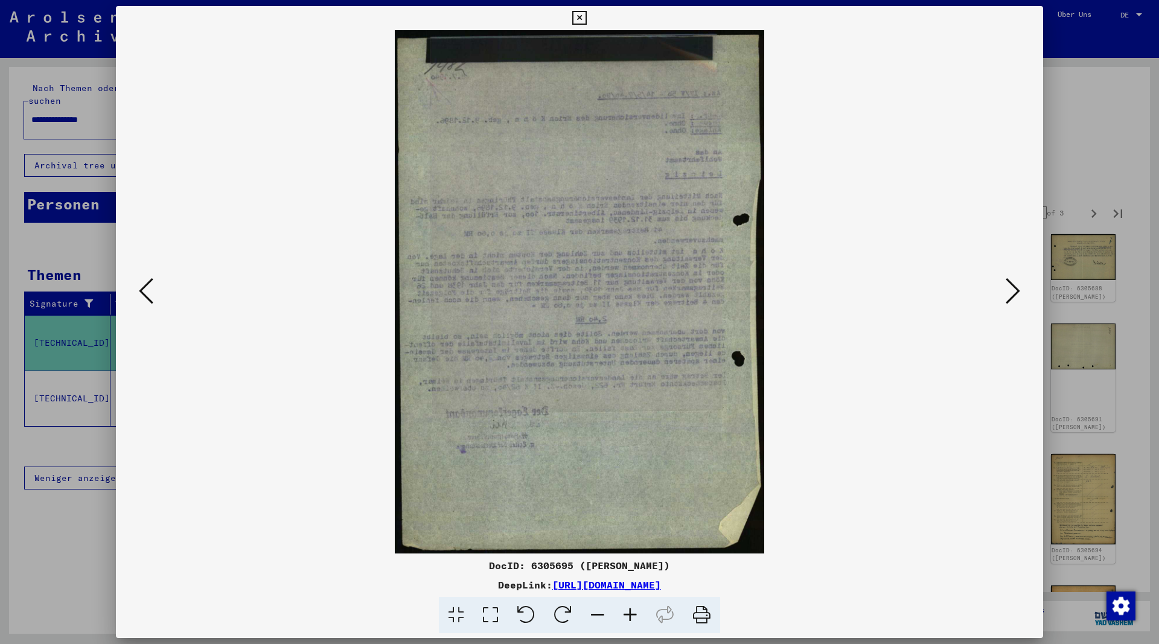
click at [142, 293] on icon at bounding box center [146, 290] width 14 height 29
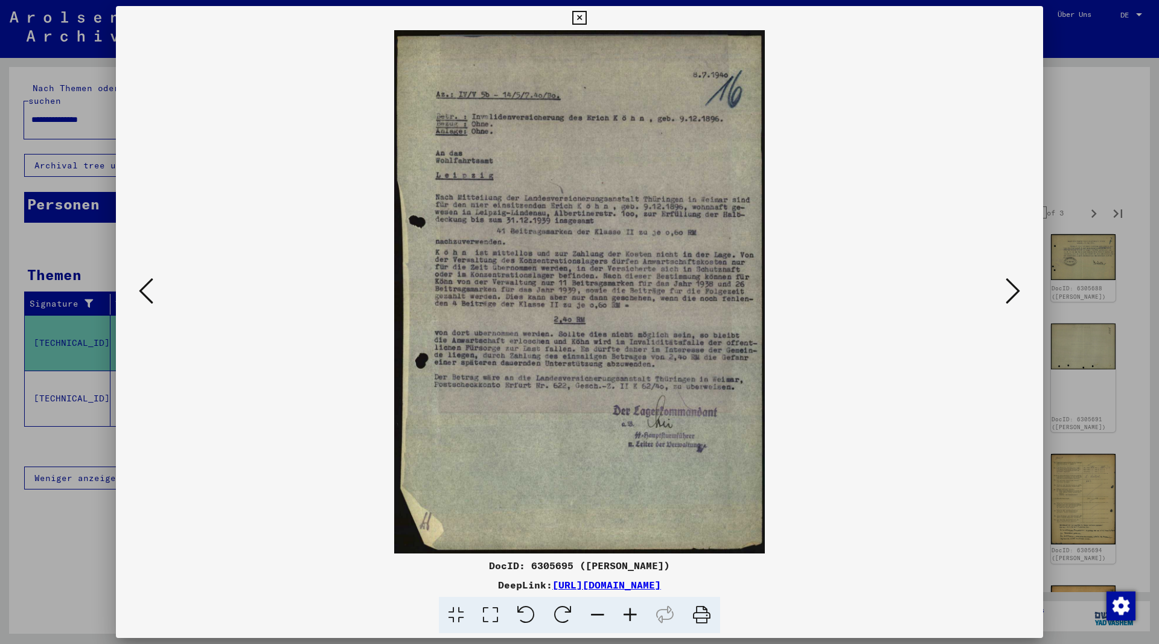
click at [1004, 289] on div at bounding box center [579, 291] width 927 height 523
click at [1002, 289] on img at bounding box center [579, 291] width 845 height 523
click at [1012, 294] on icon at bounding box center [1013, 290] width 14 height 29
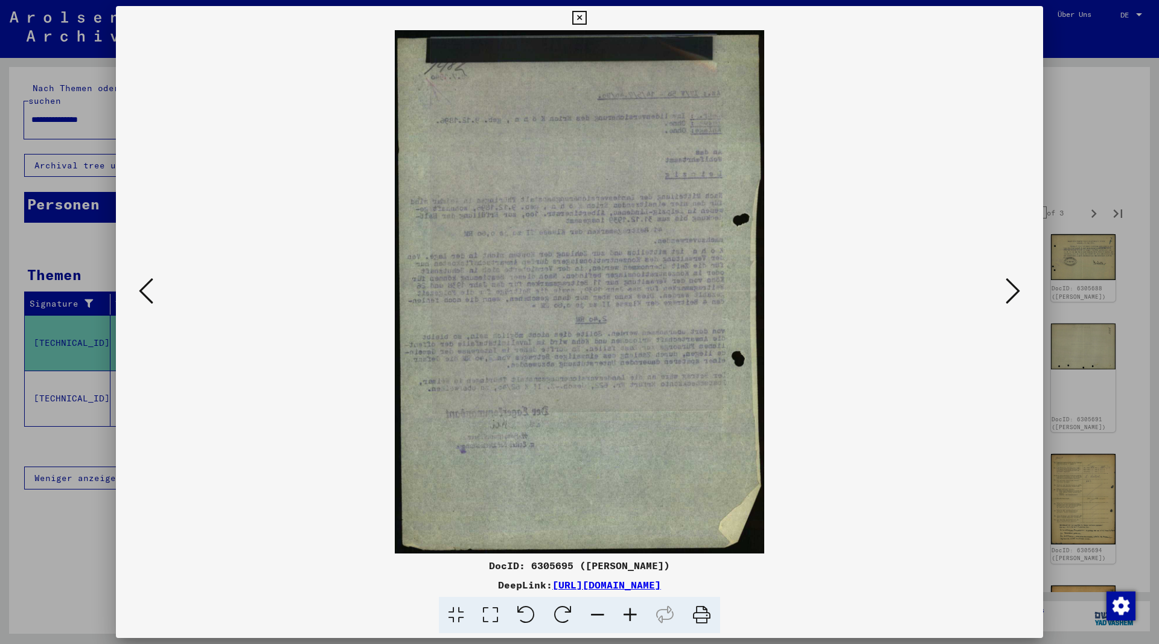
click at [1012, 294] on icon at bounding box center [1013, 290] width 14 height 29
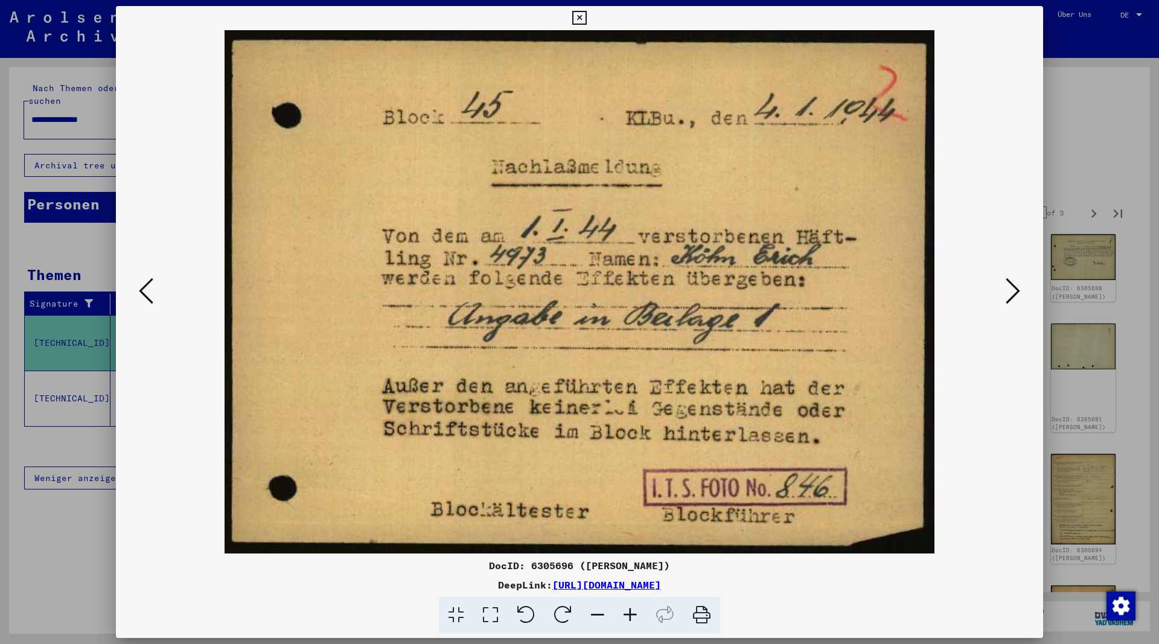
click at [1012, 294] on icon at bounding box center [1013, 290] width 14 height 29
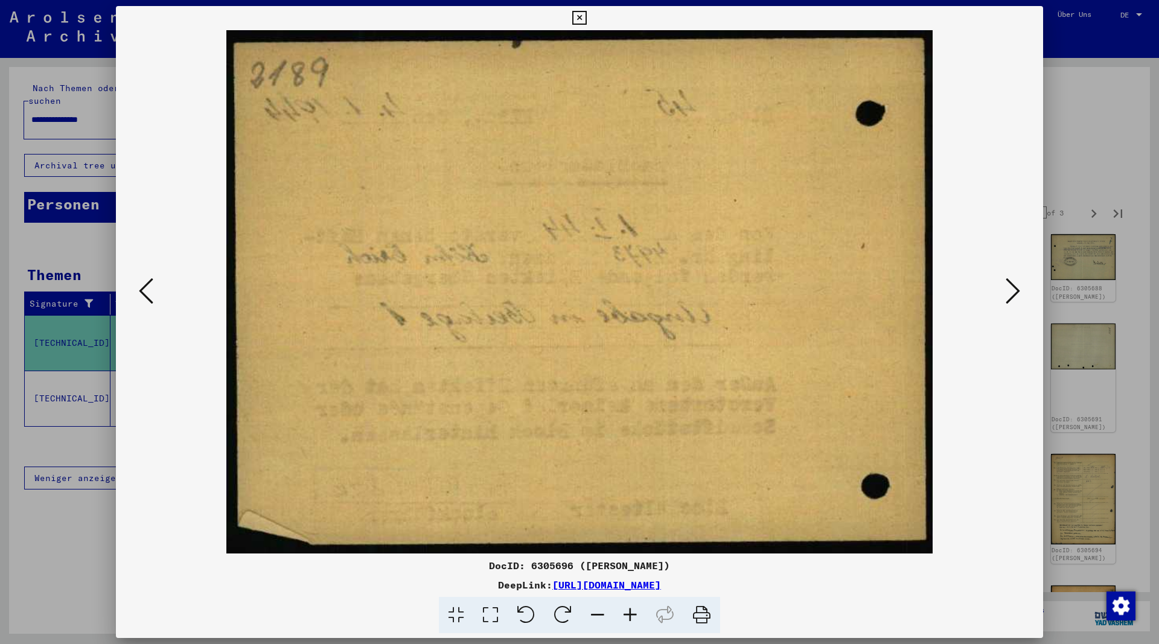
click at [1012, 296] on icon at bounding box center [1013, 290] width 14 height 29
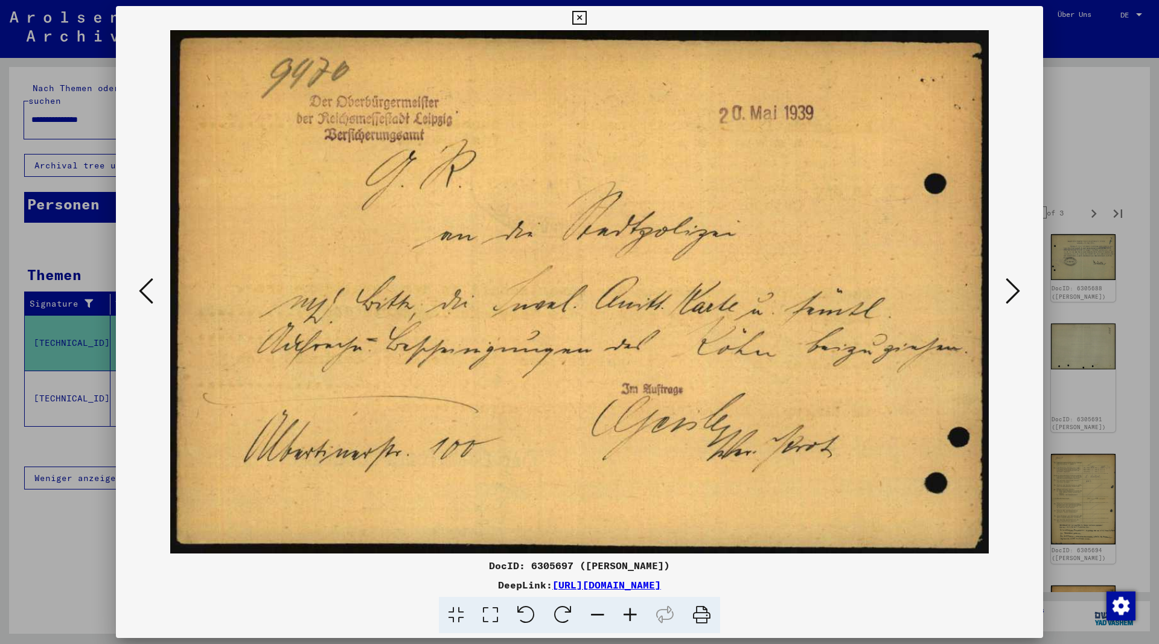
click at [1011, 296] on icon at bounding box center [1013, 290] width 14 height 29
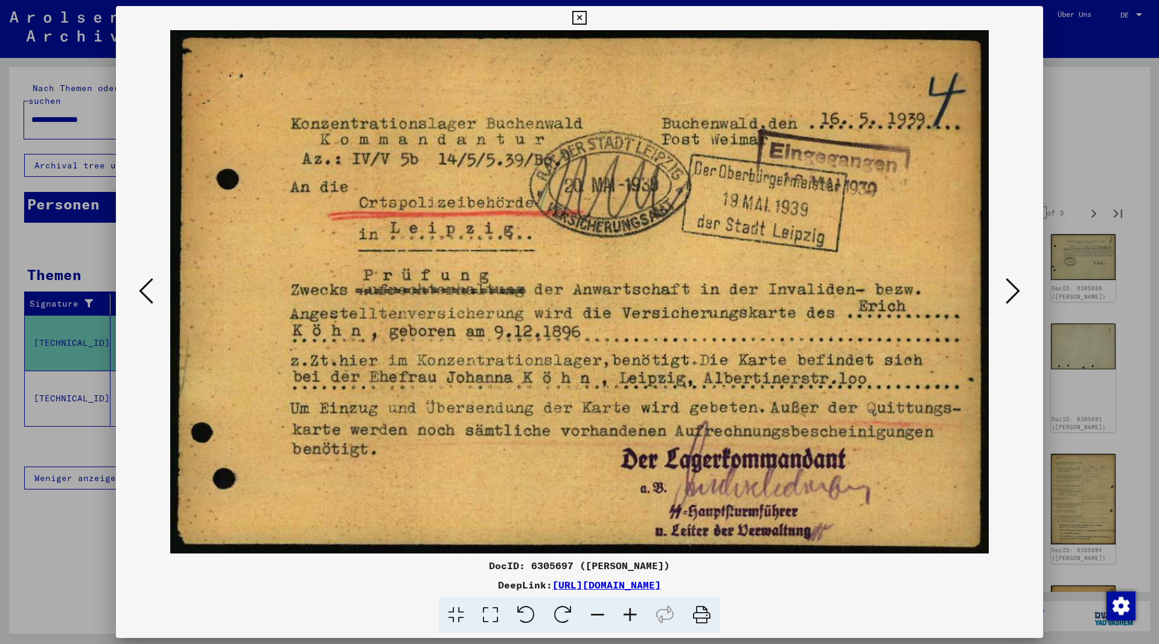
click at [1011, 296] on icon at bounding box center [1013, 290] width 14 height 29
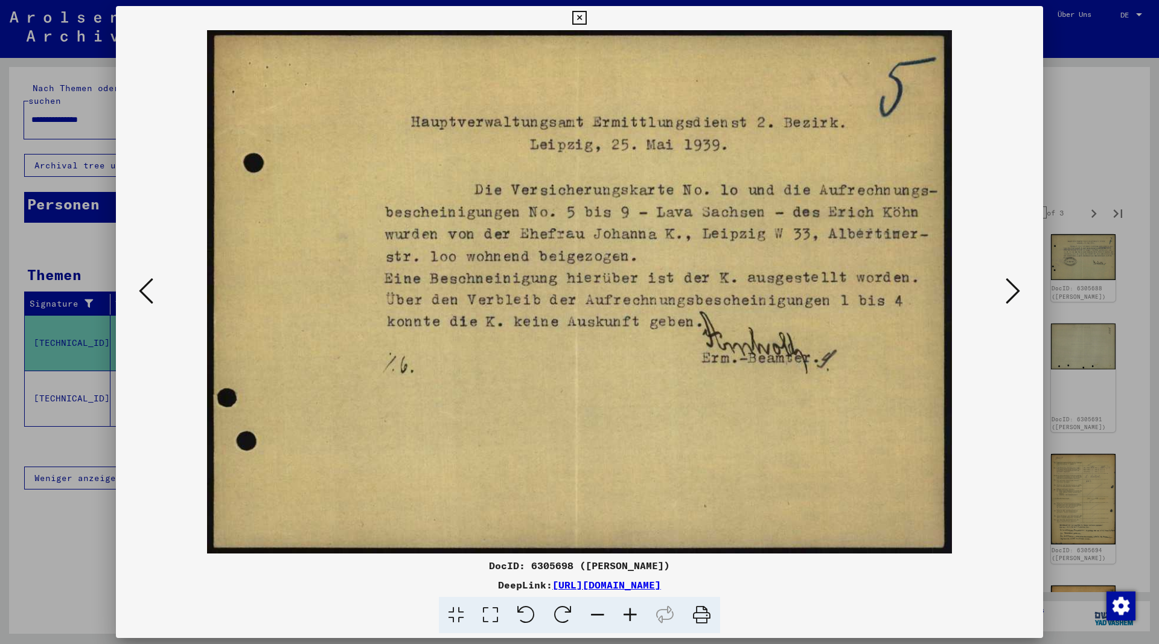
click at [1011, 296] on icon at bounding box center [1013, 290] width 14 height 29
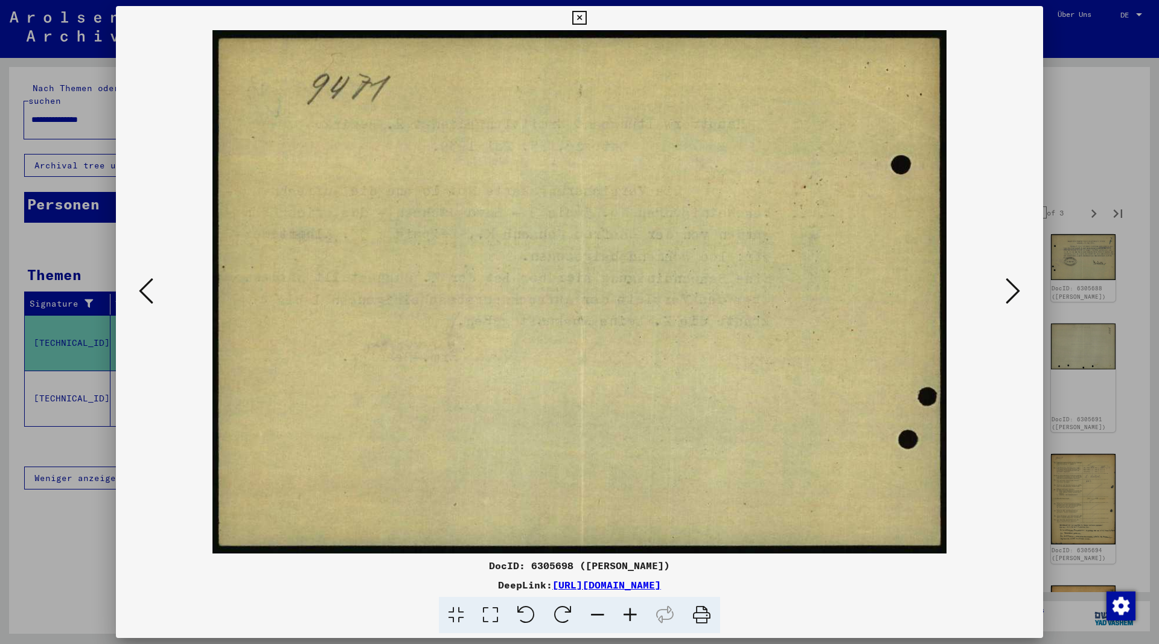
click at [1011, 296] on icon at bounding box center [1013, 290] width 14 height 29
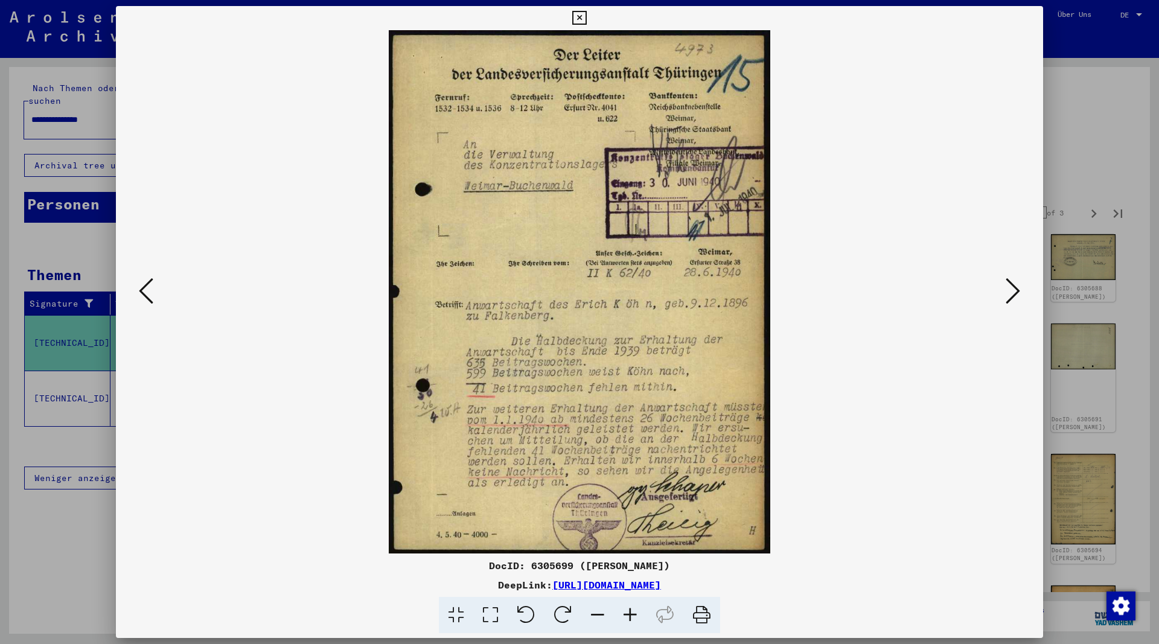
click at [1011, 296] on icon at bounding box center [1013, 290] width 14 height 29
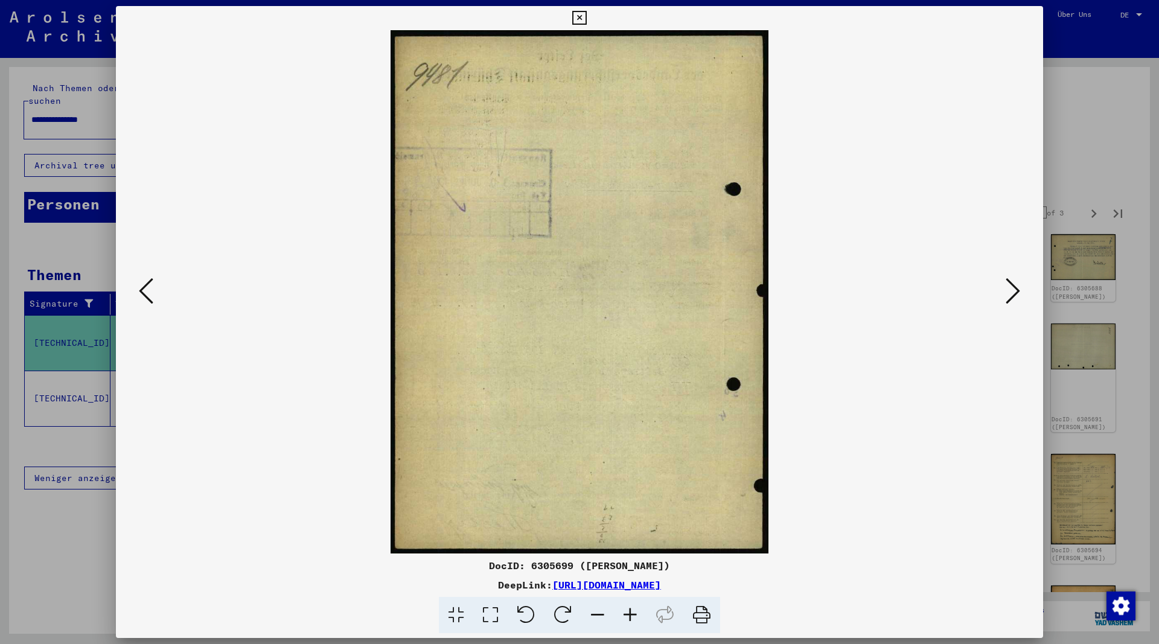
click at [1011, 296] on icon at bounding box center [1013, 290] width 14 height 29
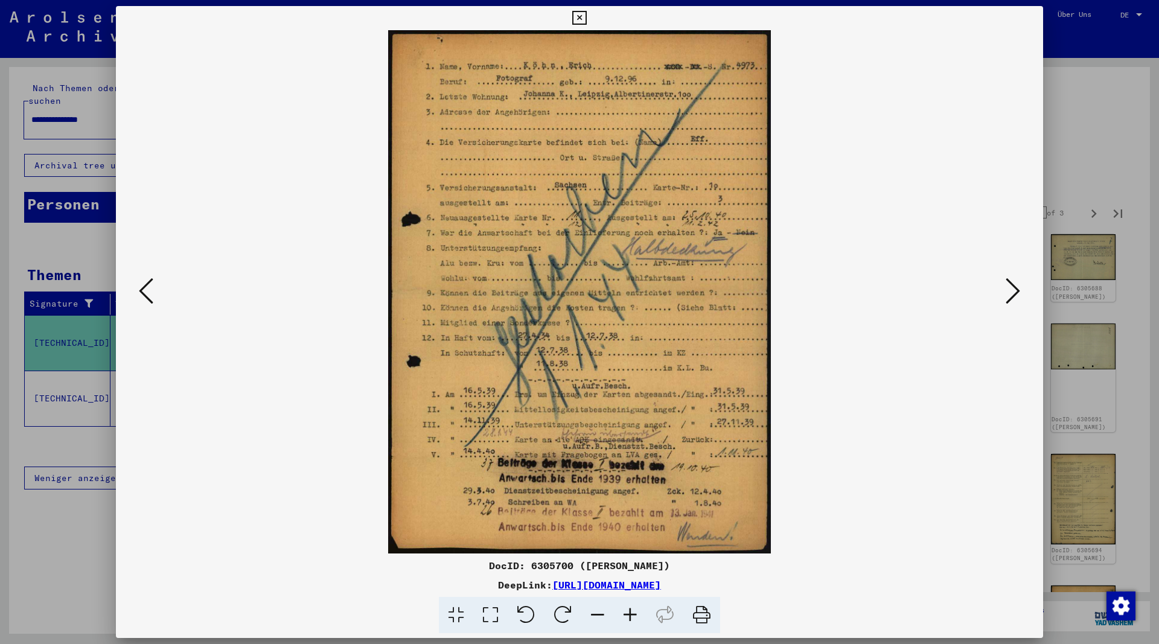
click at [1011, 296] on icon at bounding box center [1013, 290] width 14 height 29
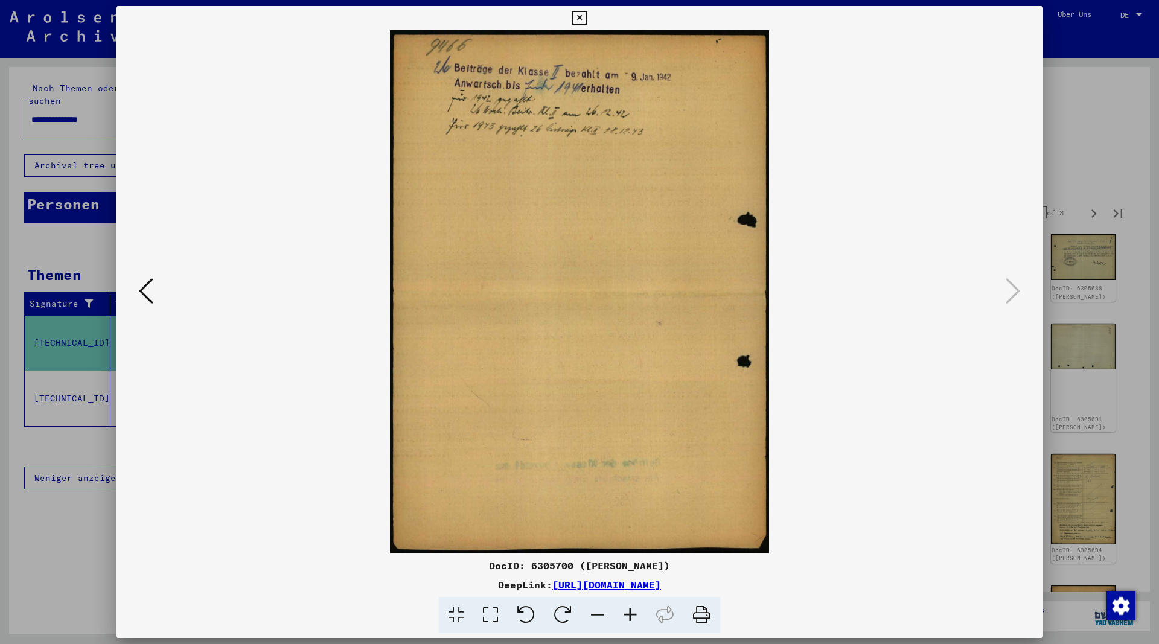
click at [586, 22] on icon at bounding box center [579, 18] width 14 height 14
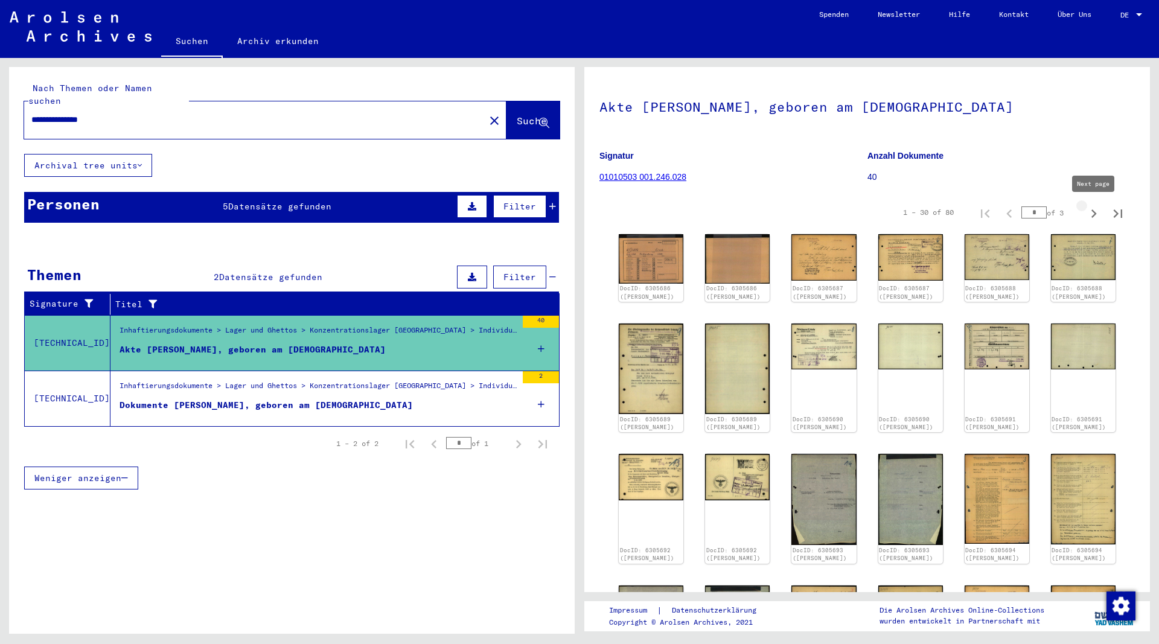
click at [1091, 217] on icon "Next page" at bounding box center [1093, 213] width 17 height 17
type input "*"
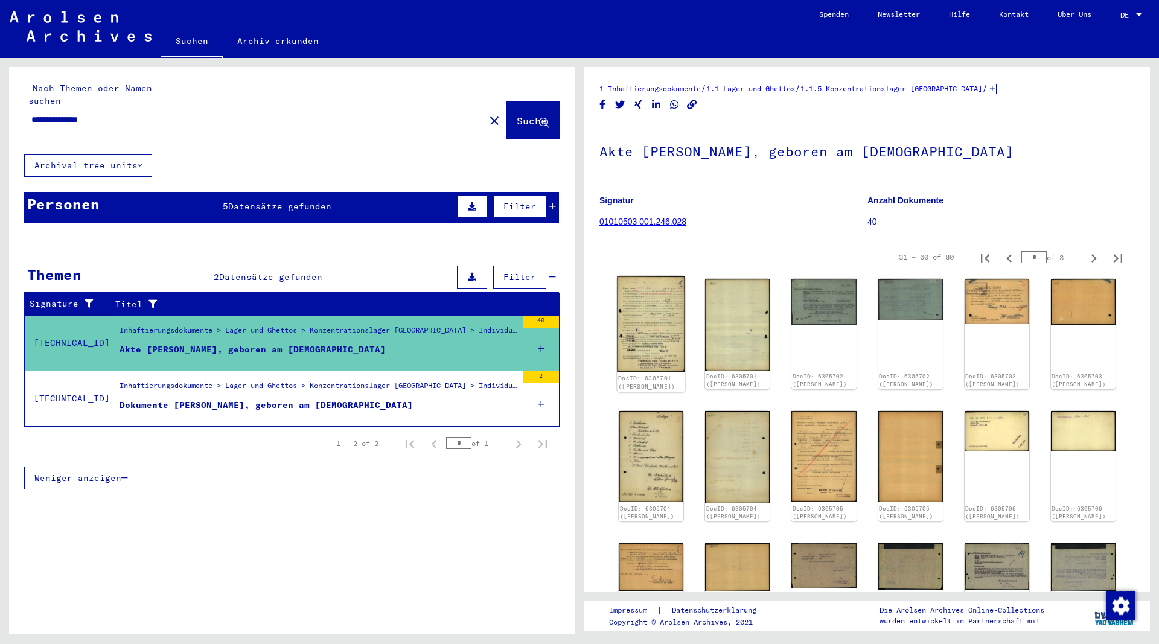
click at [652, 330] on img at bounding box center [651, 324] width 68 height 96
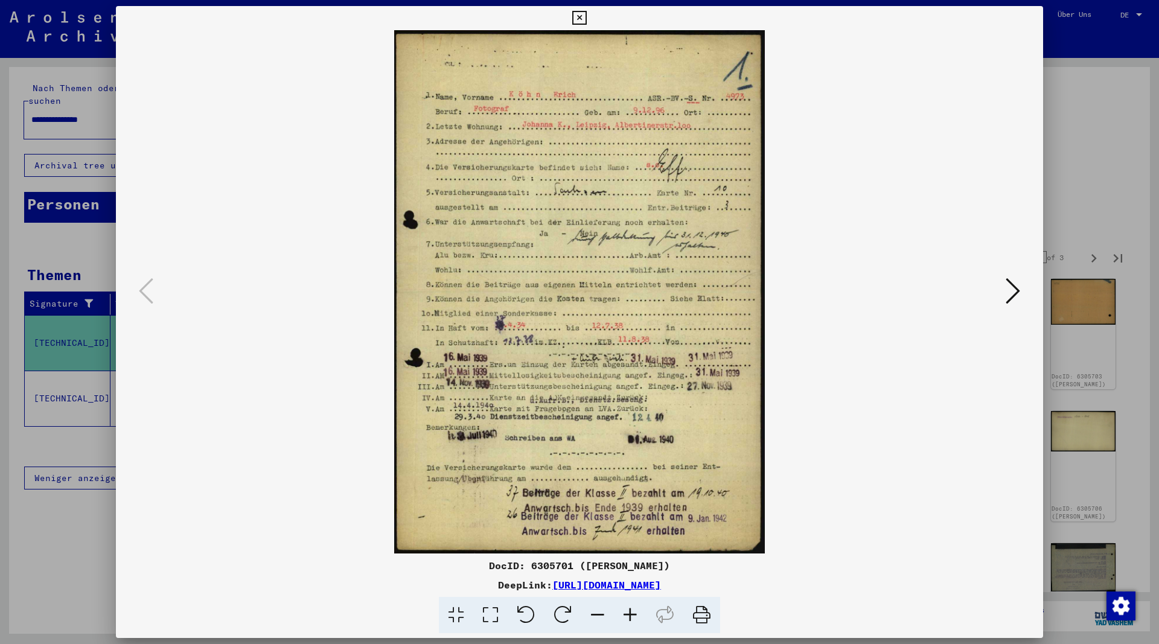
click at [1012, 292] on icon at bounding box center [1013, 290] width 14 height 29
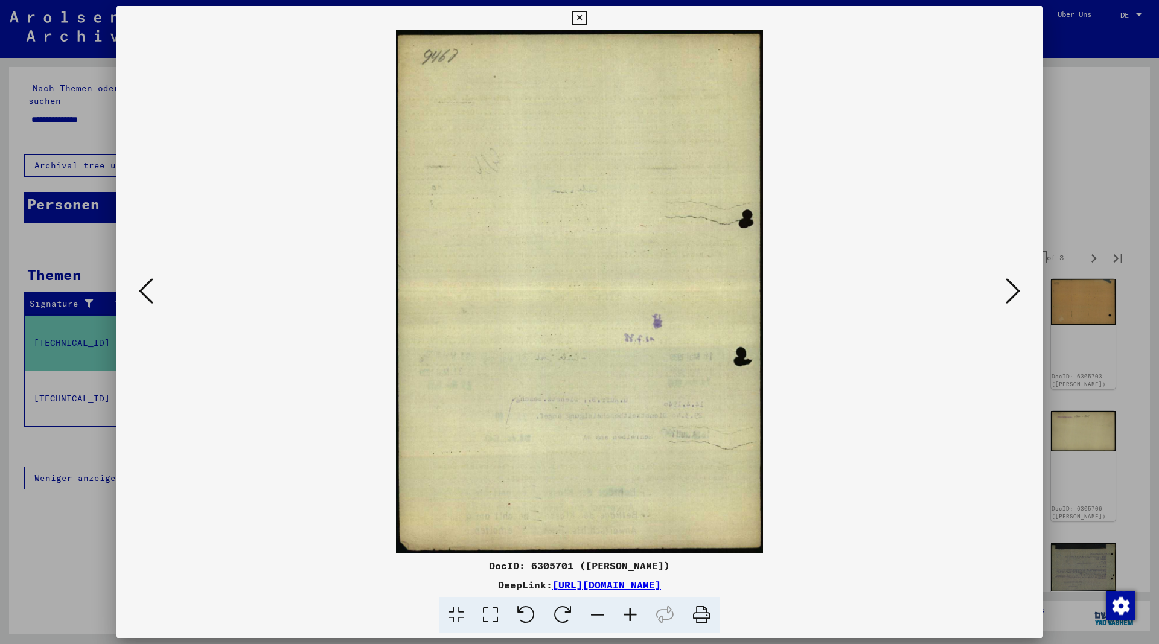
click at [1012, 292] on icon at bounding box center [1013, 290] width 14 height 29
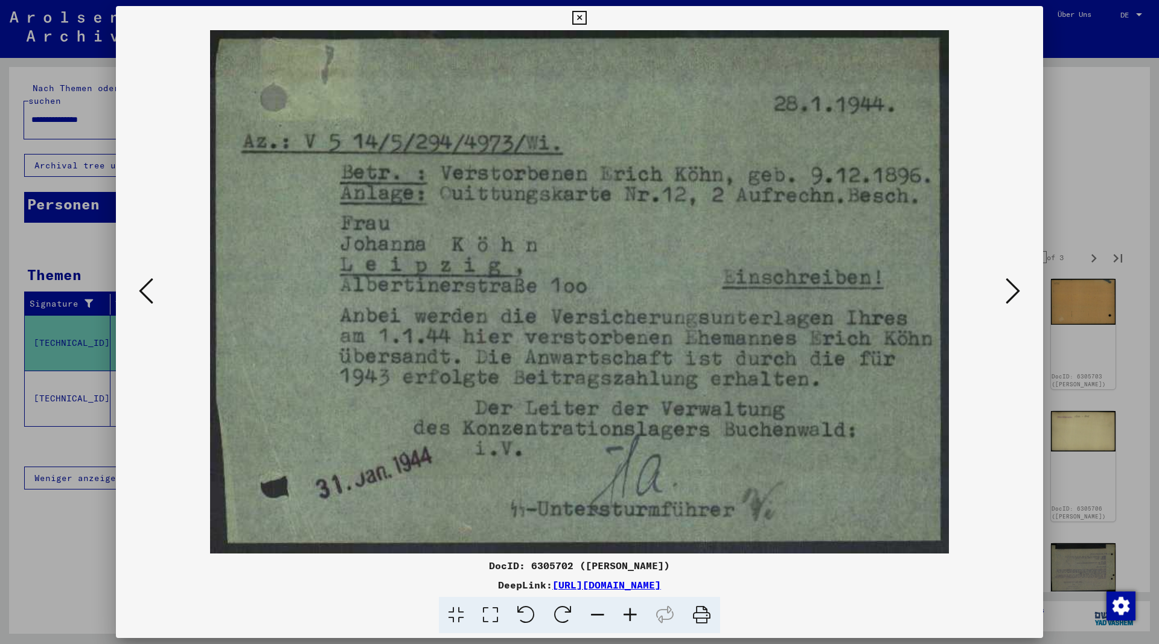
click at [586, 17] on icon at bounding box center [579, 18] width 14 height 14
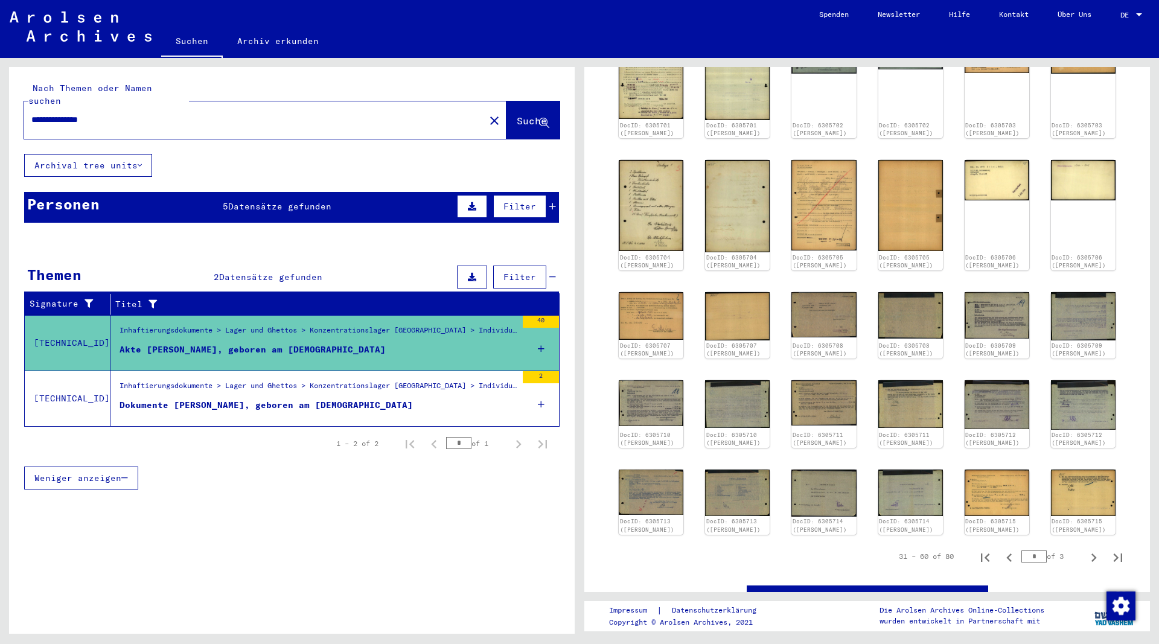
scroll to position [325, 0]
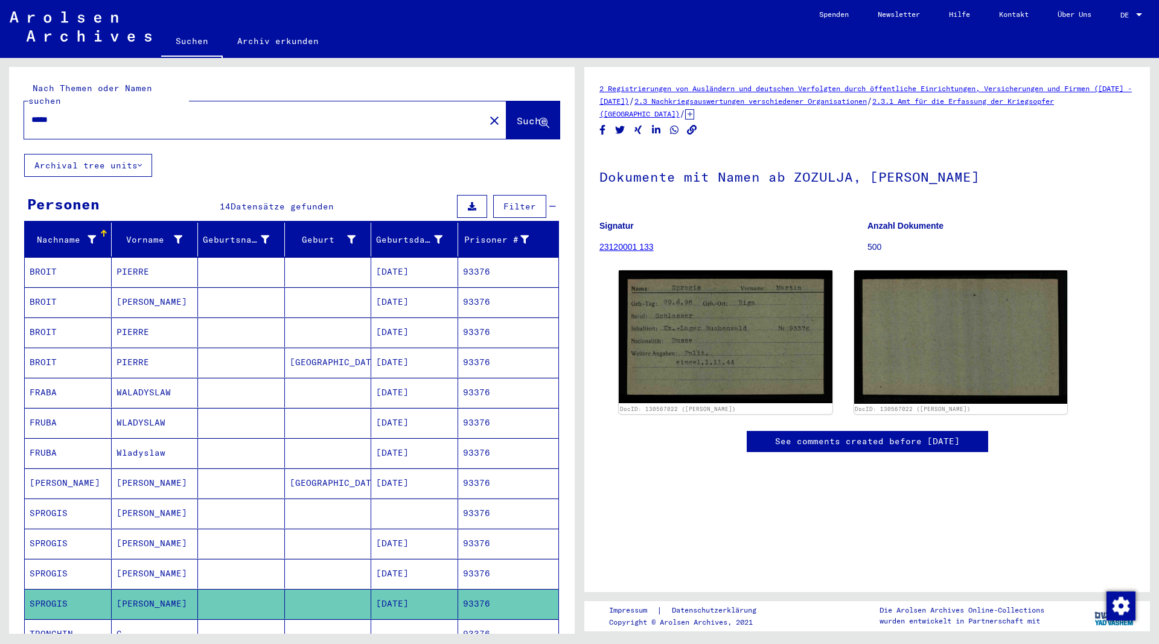
drag, startPoint x: 81, startPoint y: 109, endPoint x: -31, endPoint y: 103, distance: 111.8
click at [31, 113] on input "*****" at bounding box center [254, 119] width 446 height 13
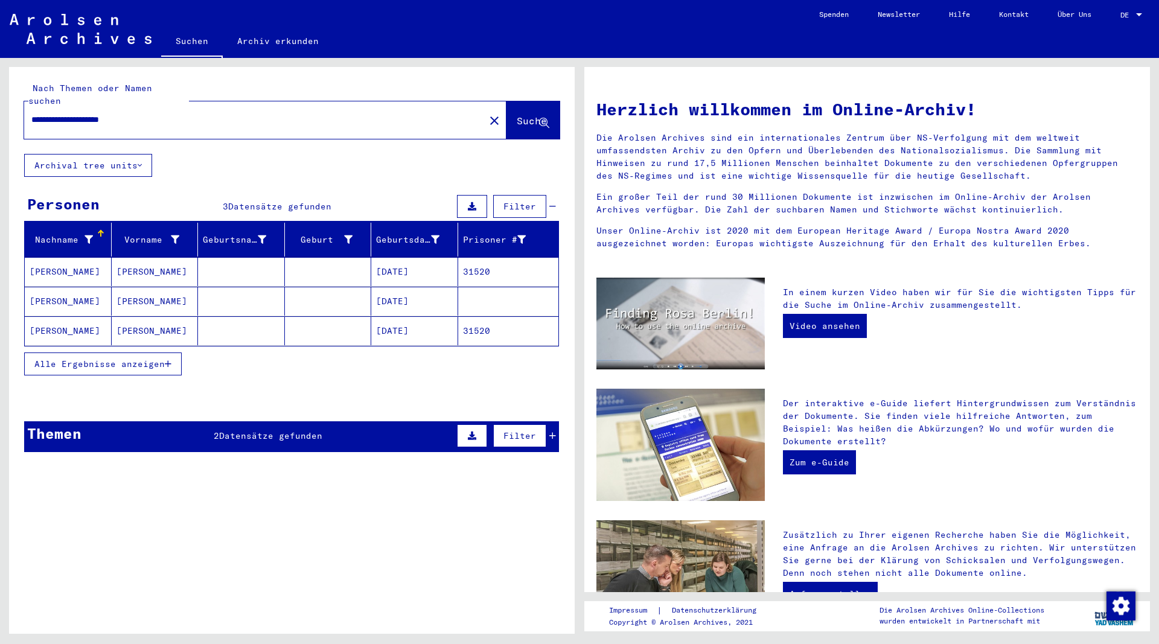
click at [172, 353] on button "Alle Ergebnisse anzeigen" at bounding box center [103, 364] width 158 height 23
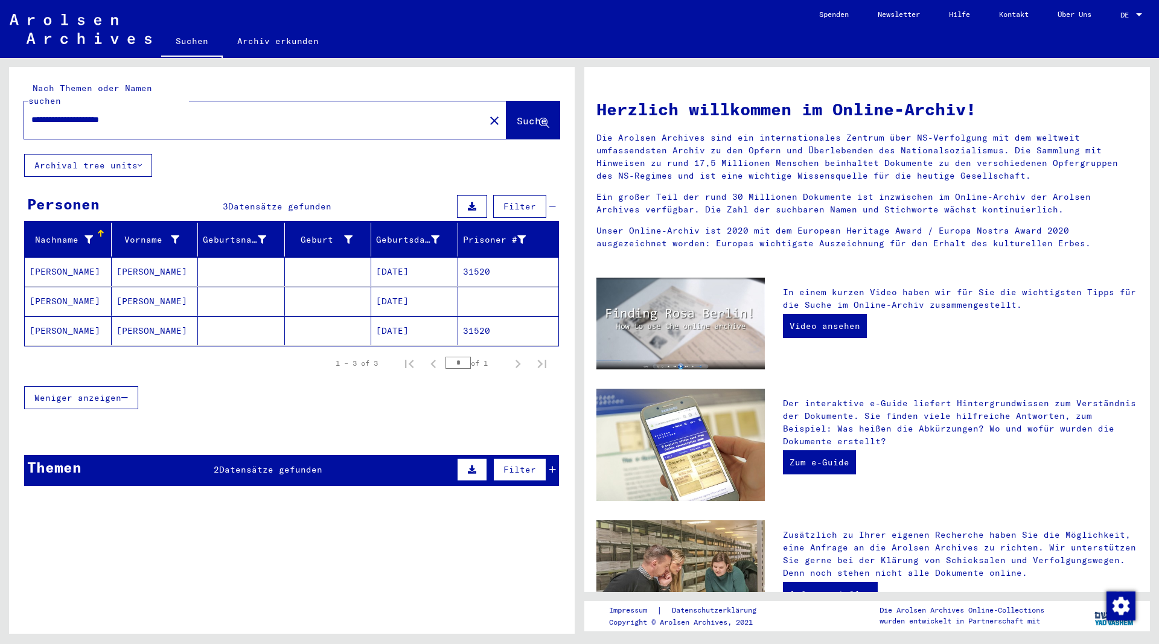
click at [277, 464] on span "Datensätze gefunden" at bounding box center [270, 469] width 103 height 11
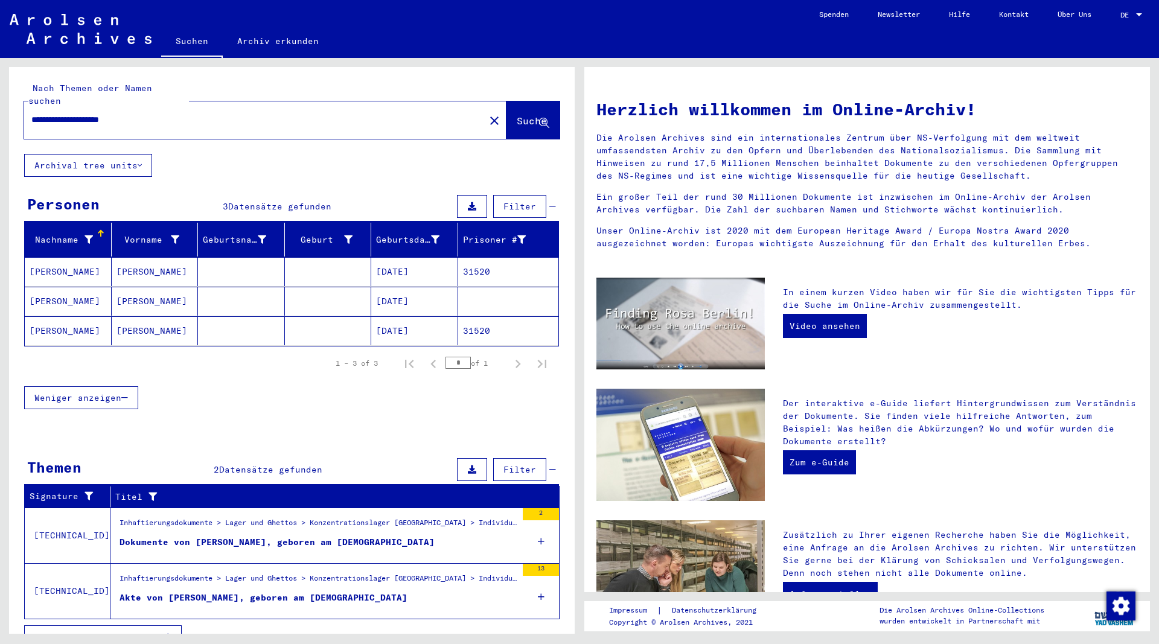
click at [245, 592] on div "Akte von JUNGMANN, HEINRICH, geboren am 17.03.1897" at bounding box center [264, 598] width 288 height 13
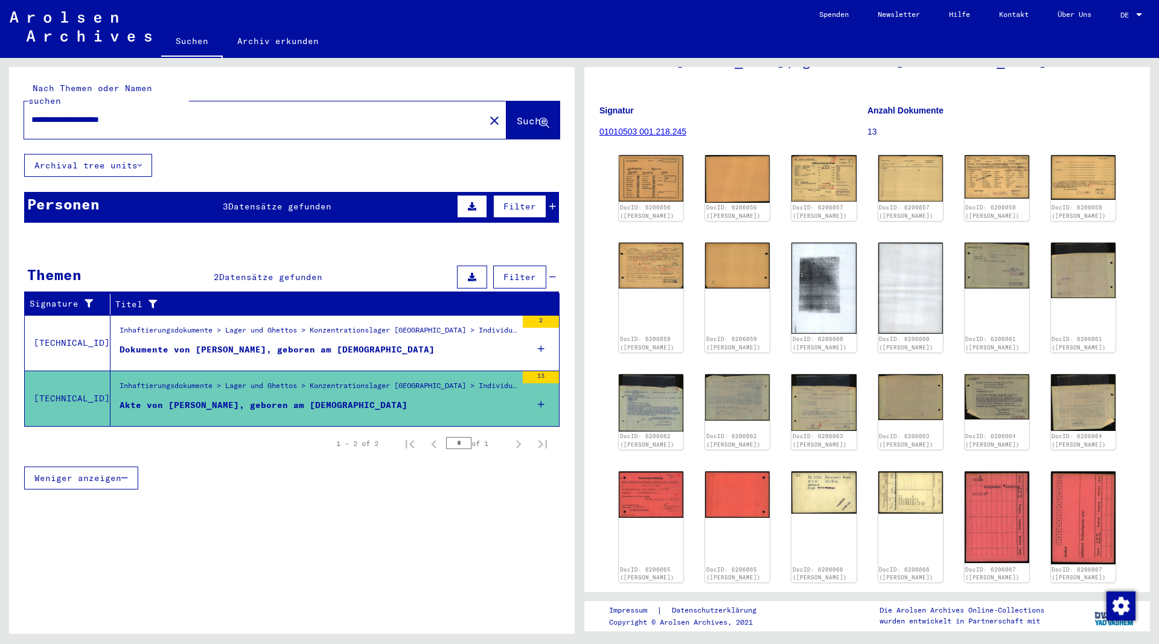
scroll to position [65, 0]
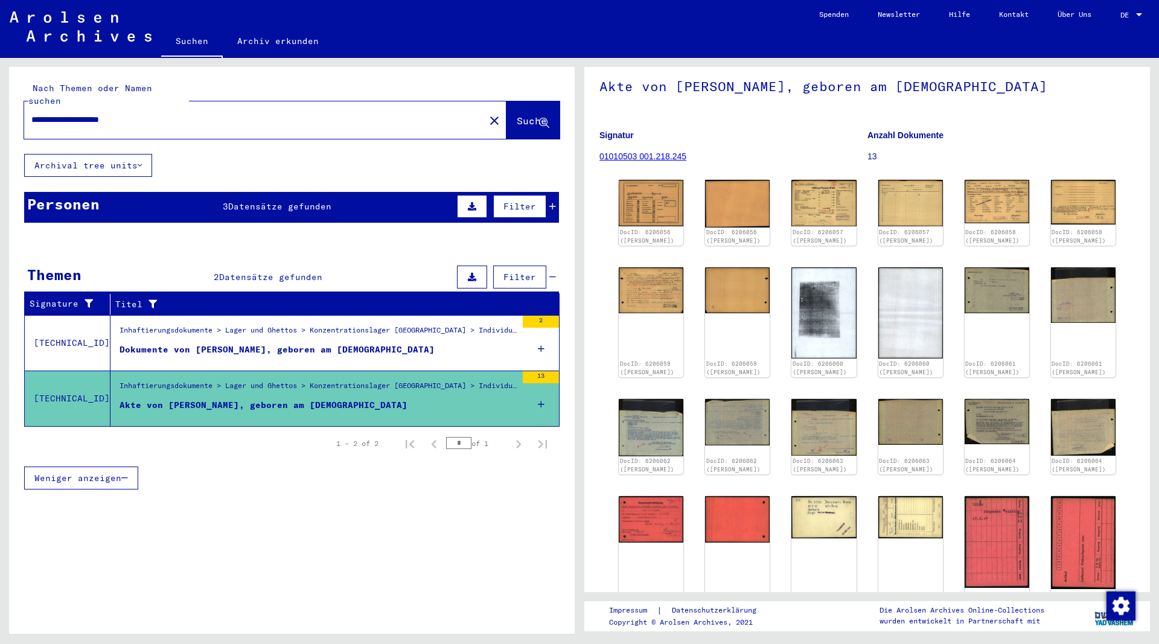
click at [298, 343] on div "Dokumente von JUNGMANN, HEINRICH, geboren am 17.03.1897" at bounding box center [277, 349] width 315 height 13
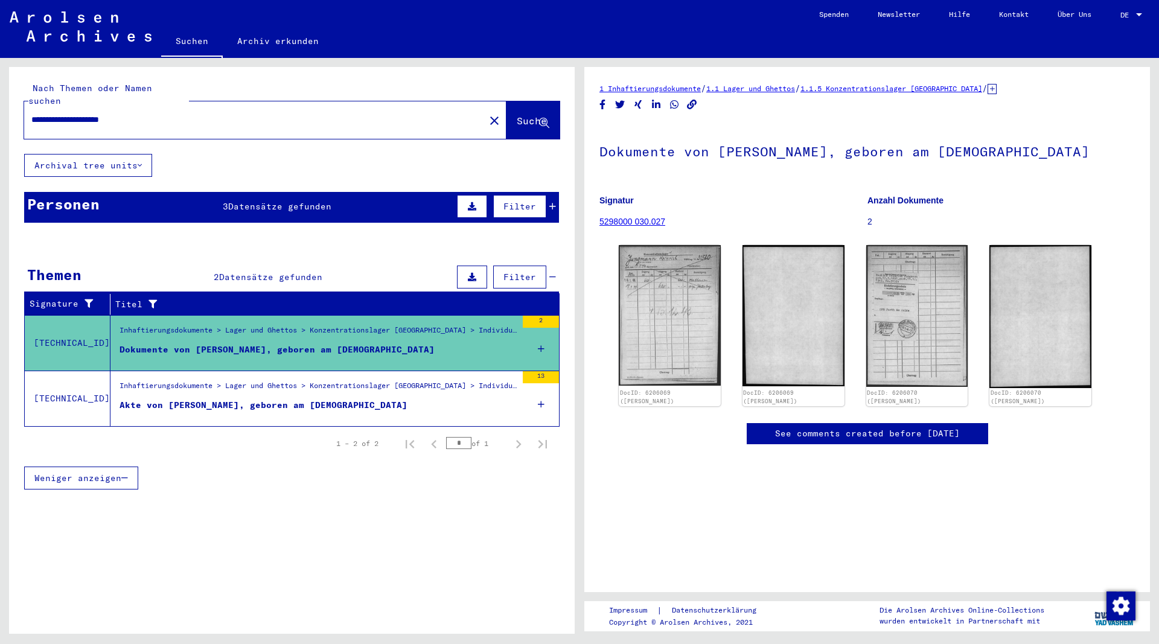
click at [303, 399] on div "Akte von JUNGMANN, HEINRICH, geboren am 17.03.1897" at bounding box center [264, 405] width 288 height 13
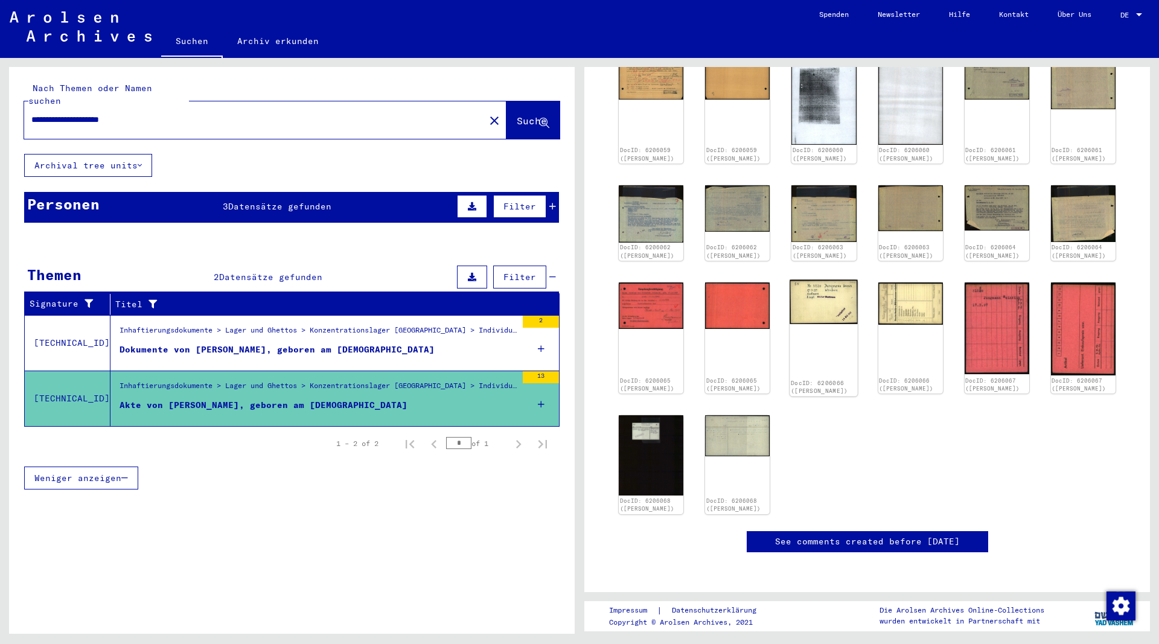
scroll to position [326, 0]
click at [765, 426] on img at bounding box center [737, 434] width 68 height 43
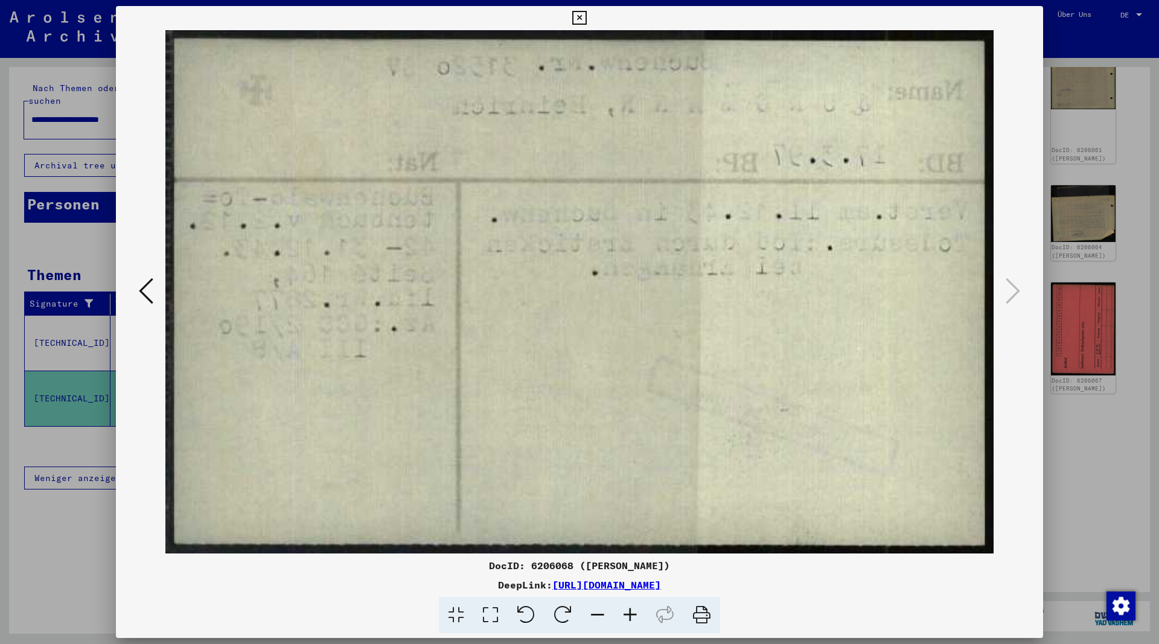
click at [144, 298] on icon at bounding box center [146, 290] width 14 height 29
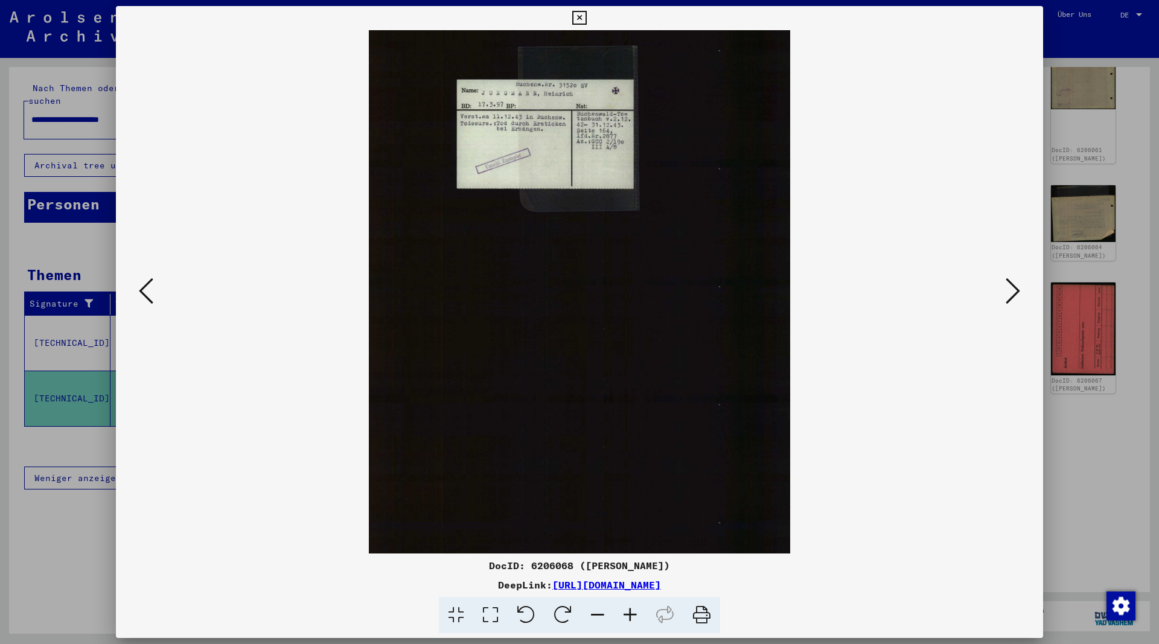
click at [144, 298] on icon at bounding box center [146, 290] width 14 height 29
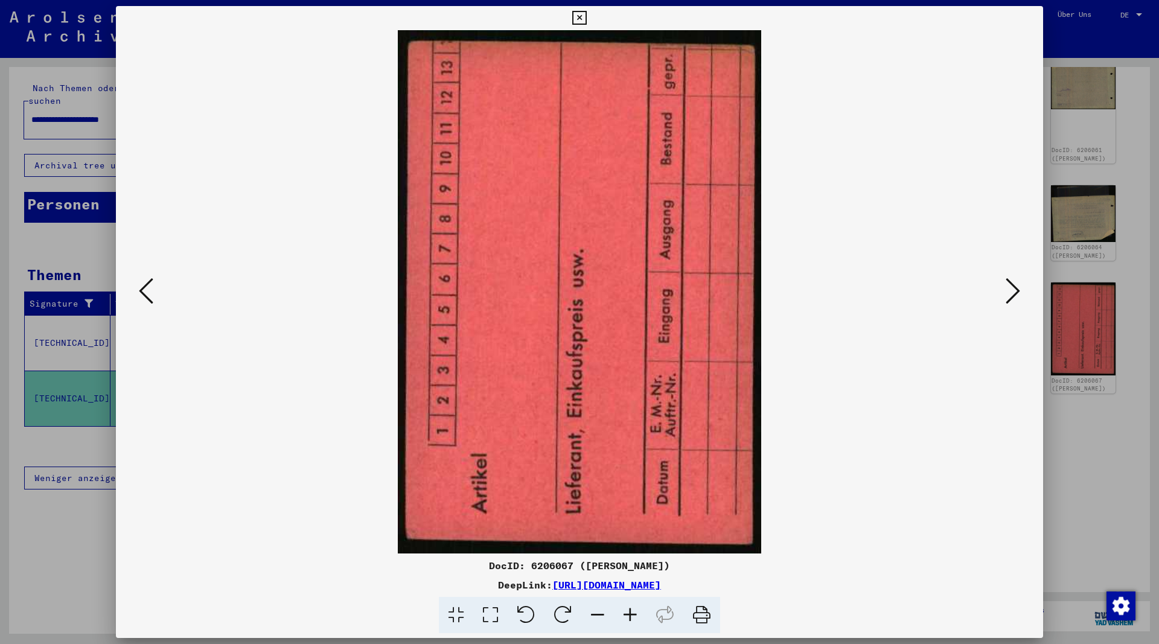
click at [144, 298] on icon at bounding box center [146, 290] width 14 height 29
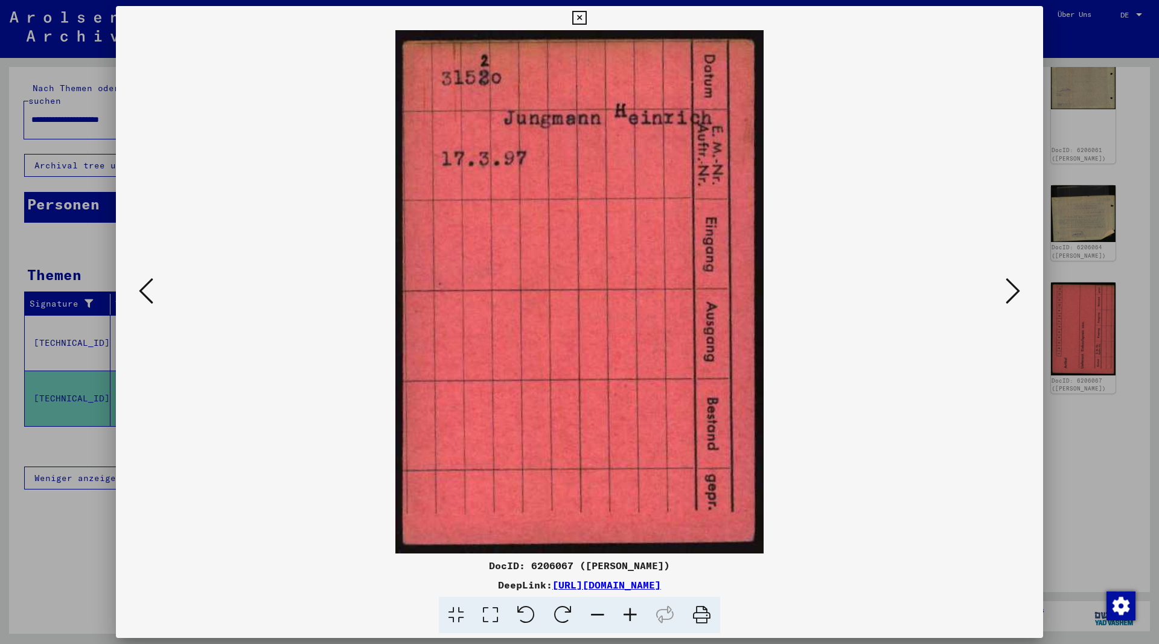
click at [144, 298] on icon at bounding box center [146, 290] width 14 height 29
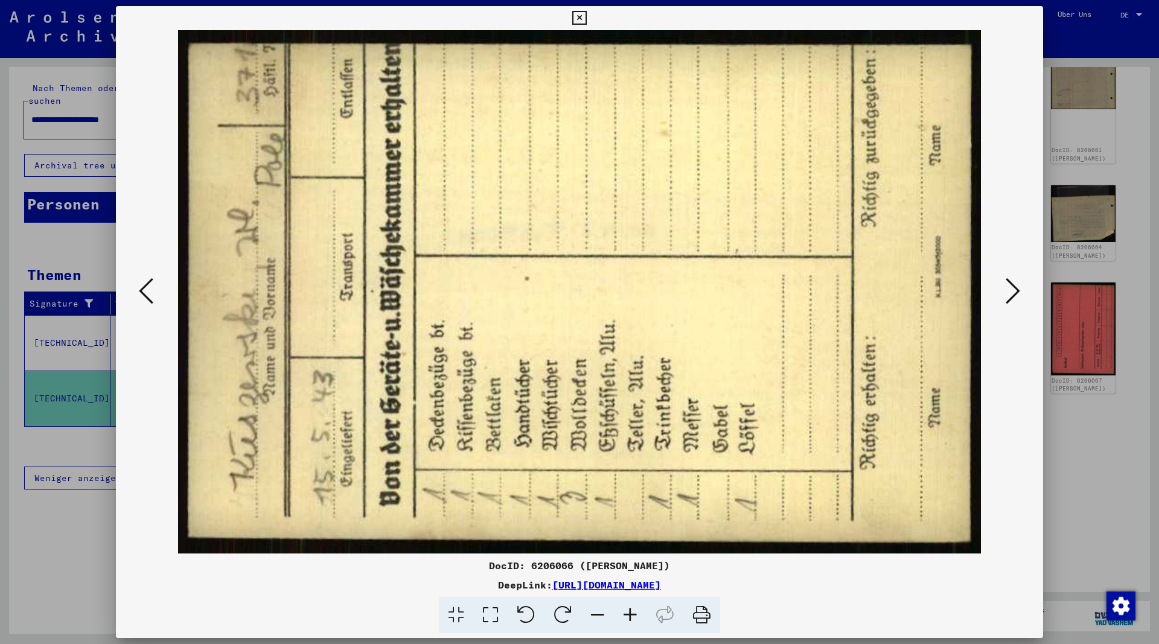
click at [144, 298] on icon at bounding box center [146, 290] width 14 height 29
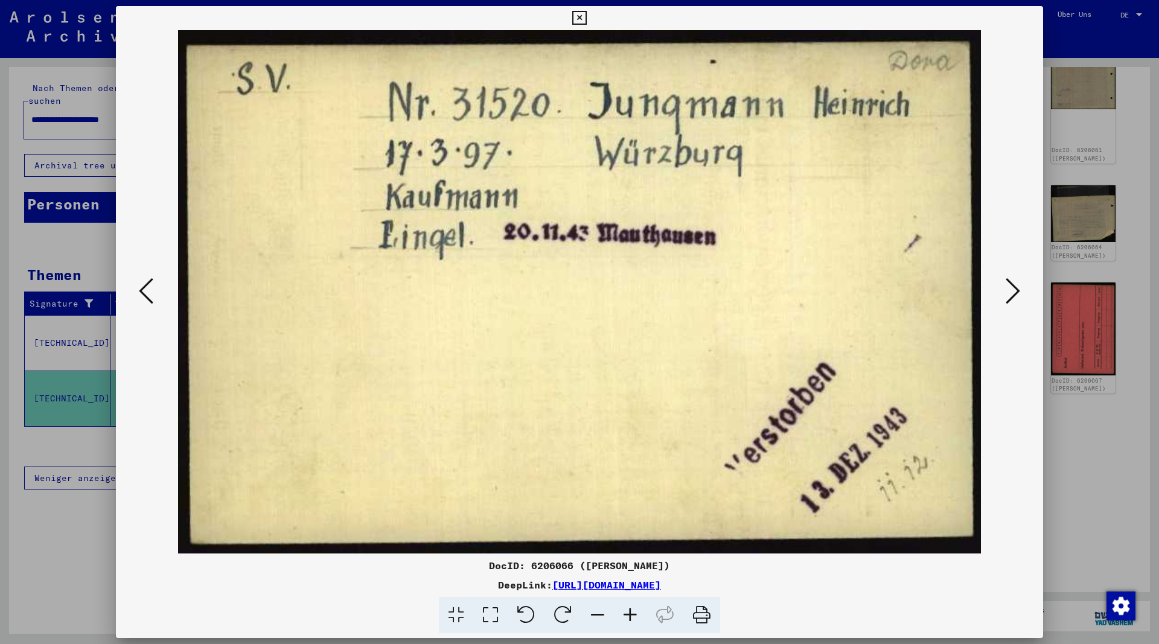
click at [144, 298] on icon at bounding box center [146, 290] width 14 height 29
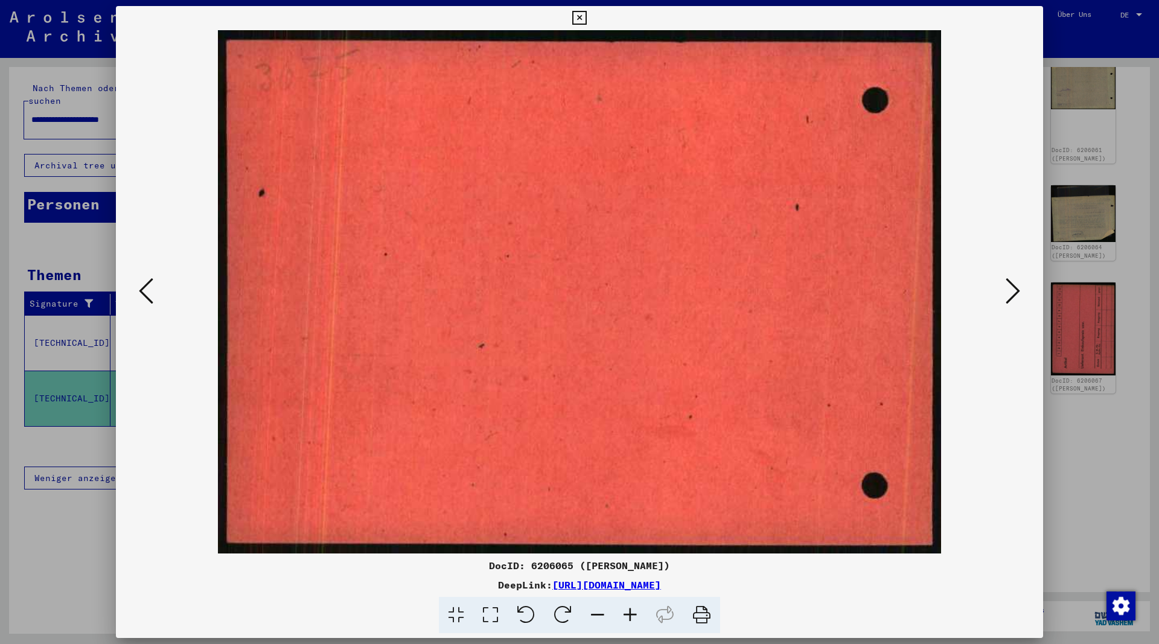
click at [144, 298] on icon at bounding box center [146, 290] width 14 height 29
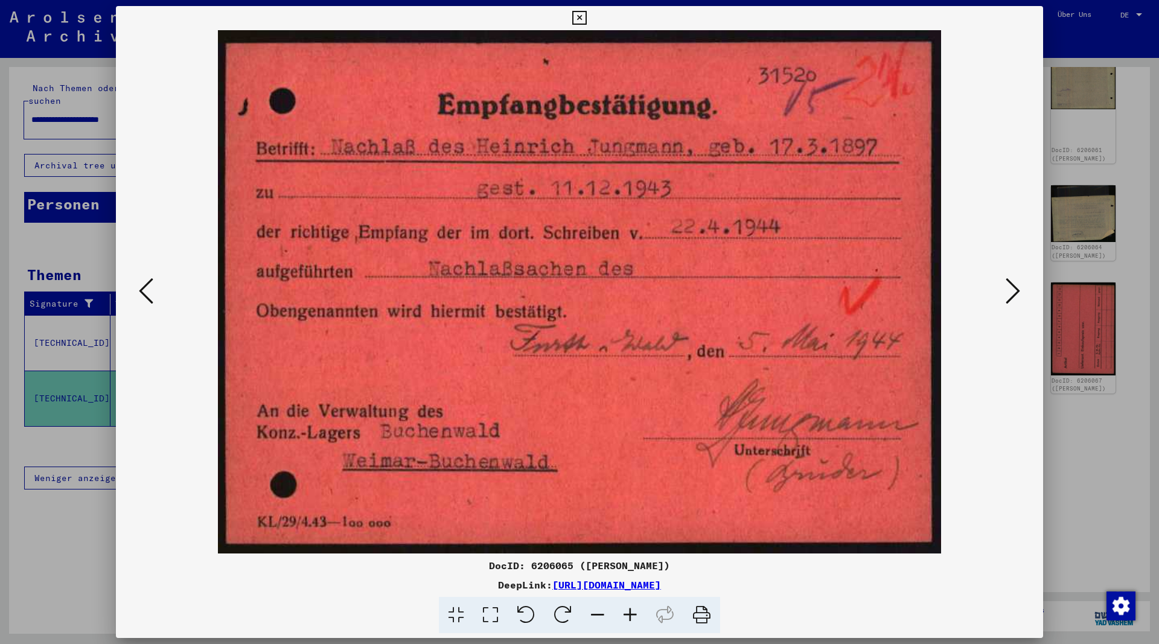
click at [144, 298] on icon at bounding box center [146, 290] width 14 height 29
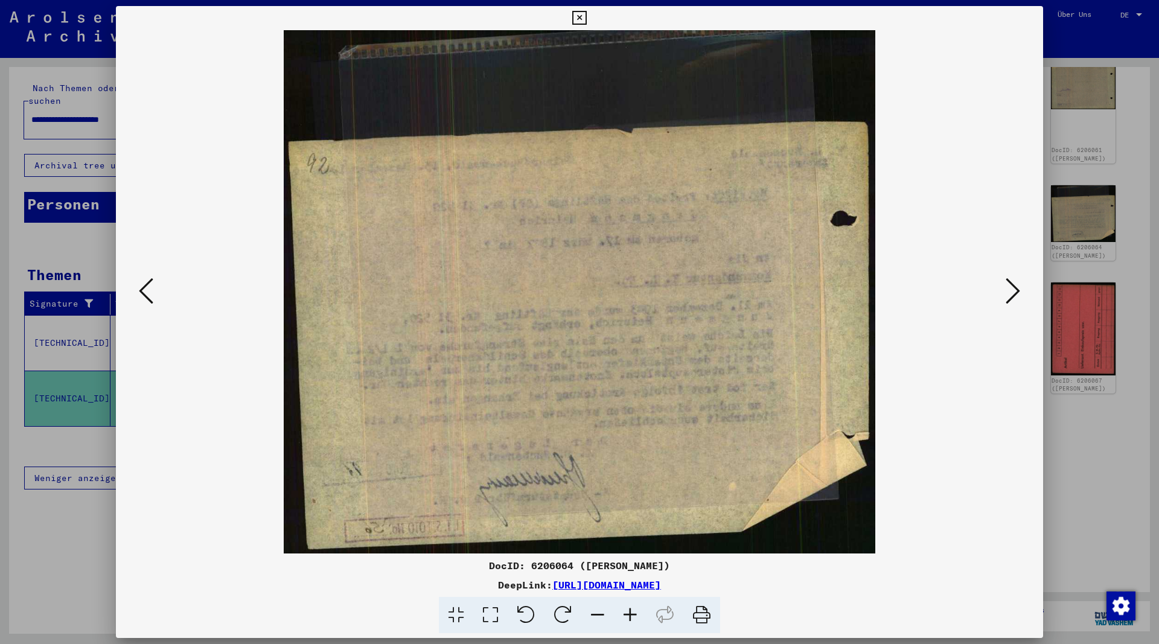
click at [144, 298] on icon at bounding box center [146, 290] width 14 height 29
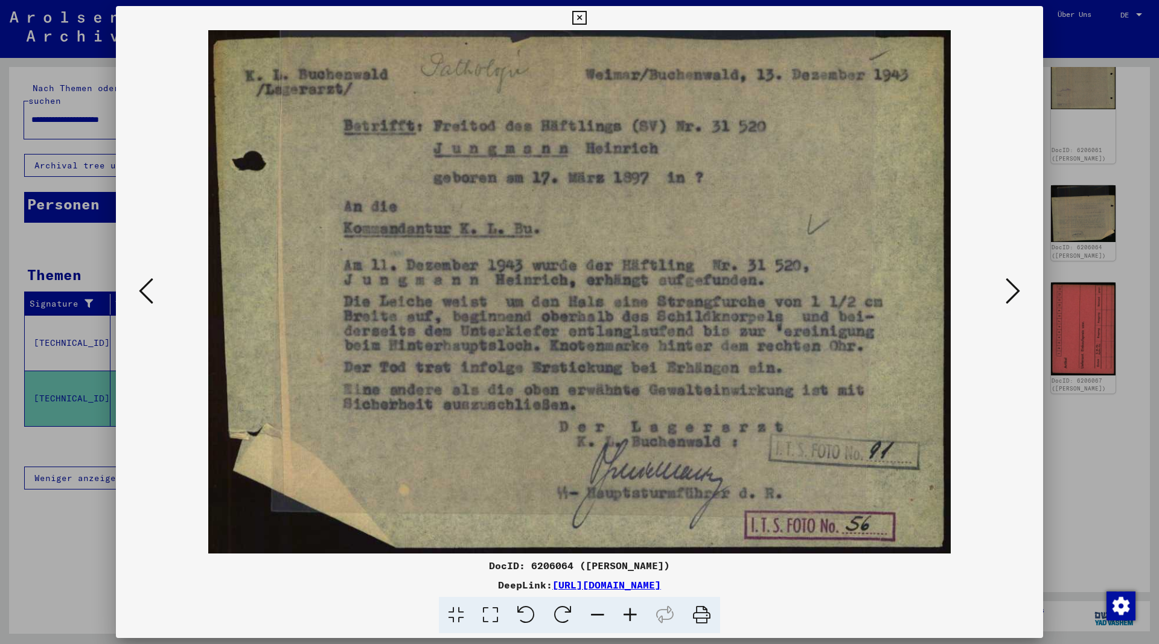
click at [144, 298] on icon at bounding box center [146, 290] width 14 height 29
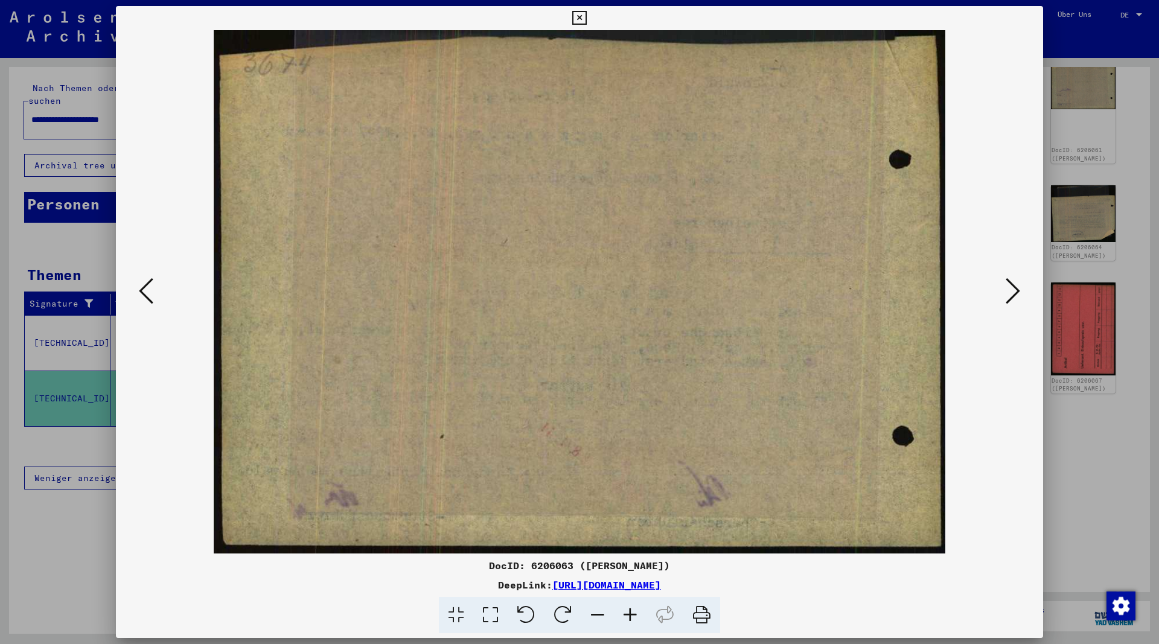
click at [144, 298] on icon at bounding box center [146, 290] width 14 height 29
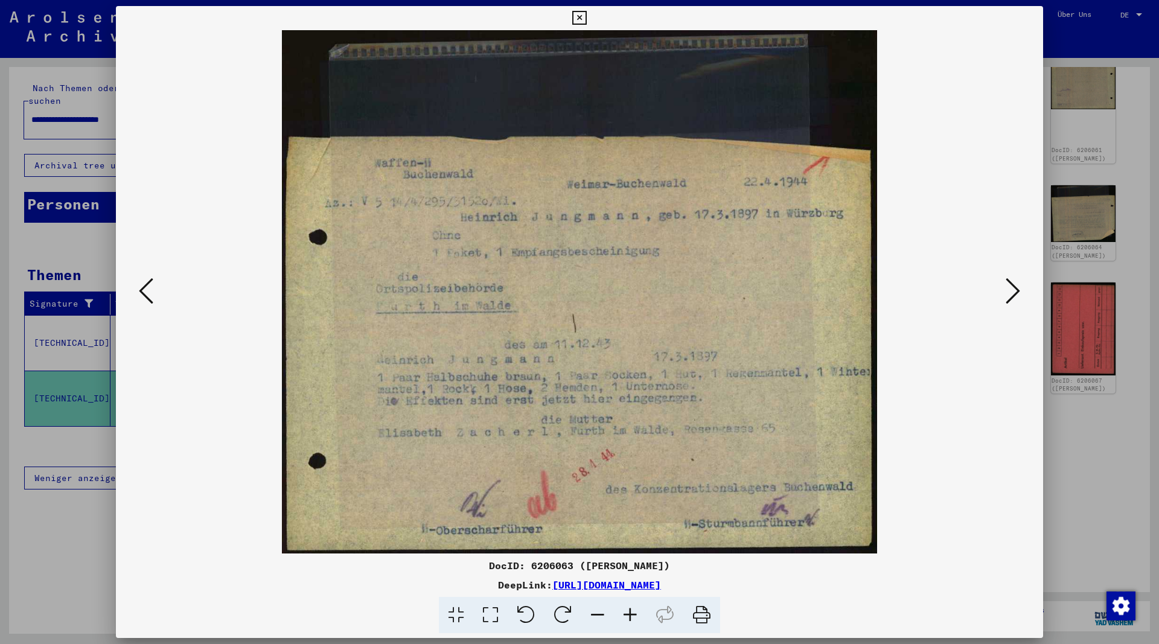
click at [144, 298] on icon at bounding box center [146, 290] width 14 height 29
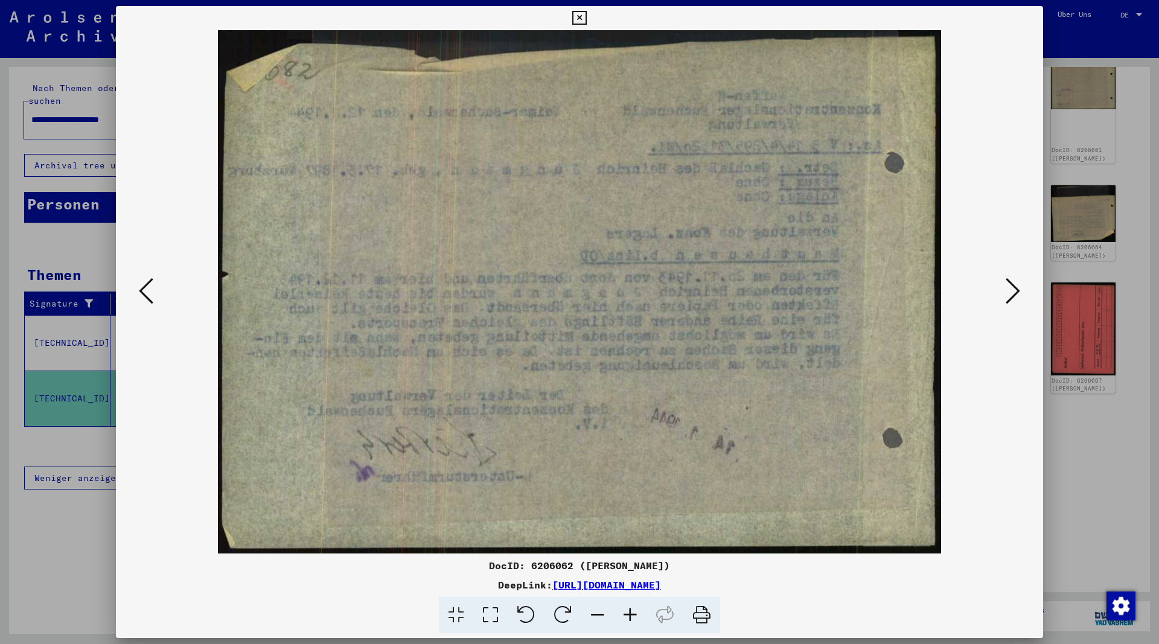
click at [144, 298] on icon at bounding box center [146, 290] width 14 height 29
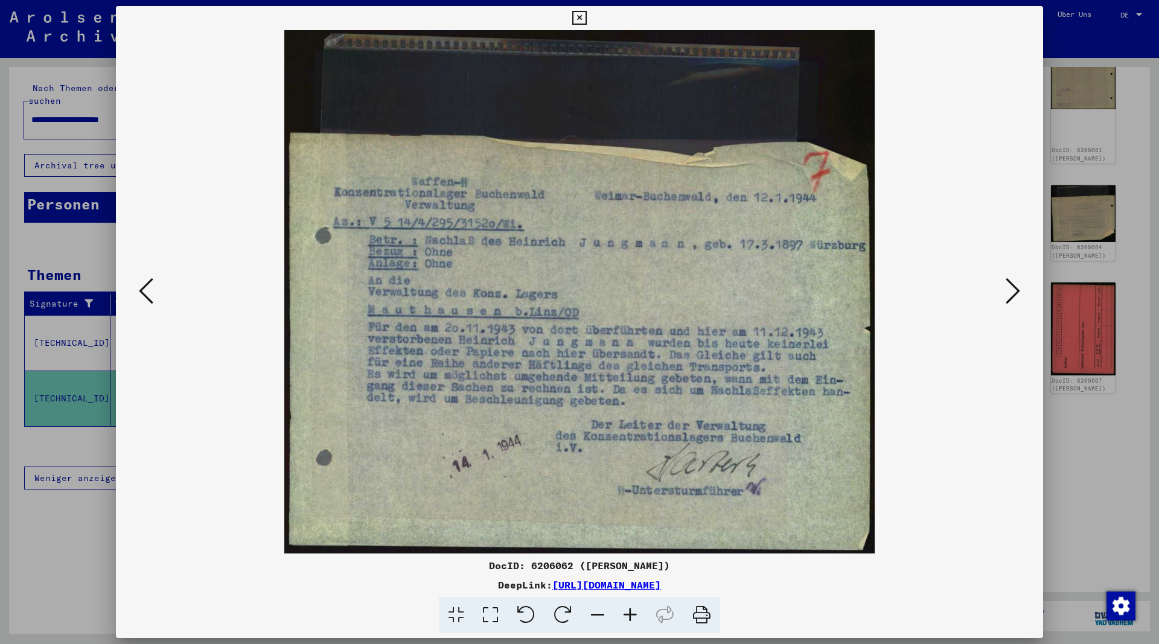
click at [144, 298] on icon at bounding box center [146, 290] width 14 height 29
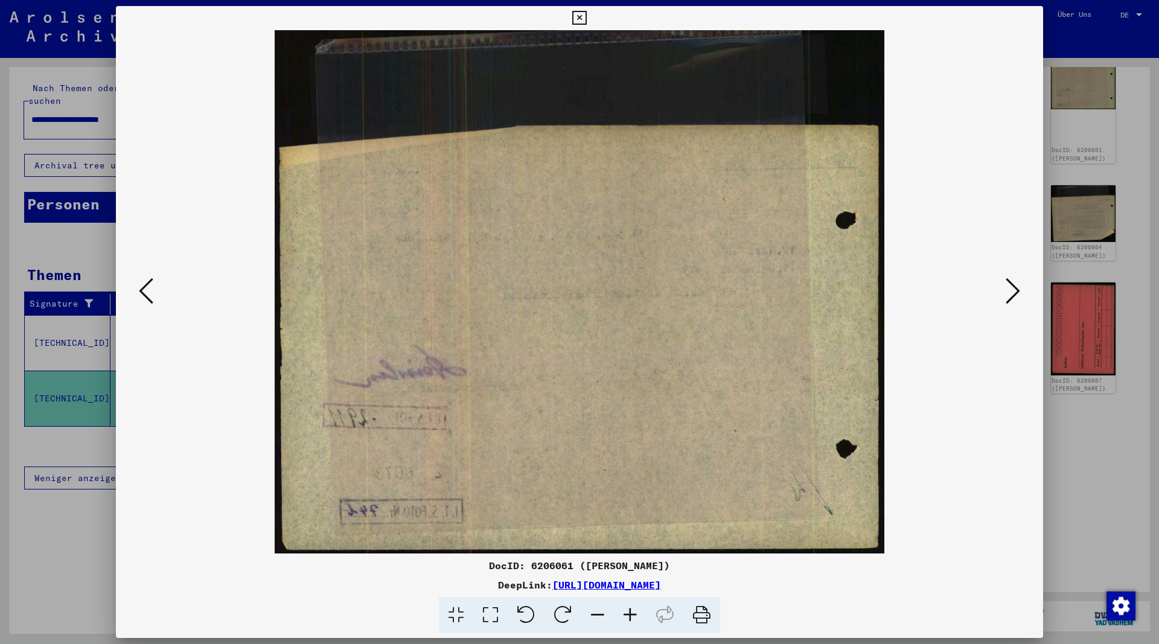
click at [144, 298] on icon at bounding box center [146, 290] width 14 height 29
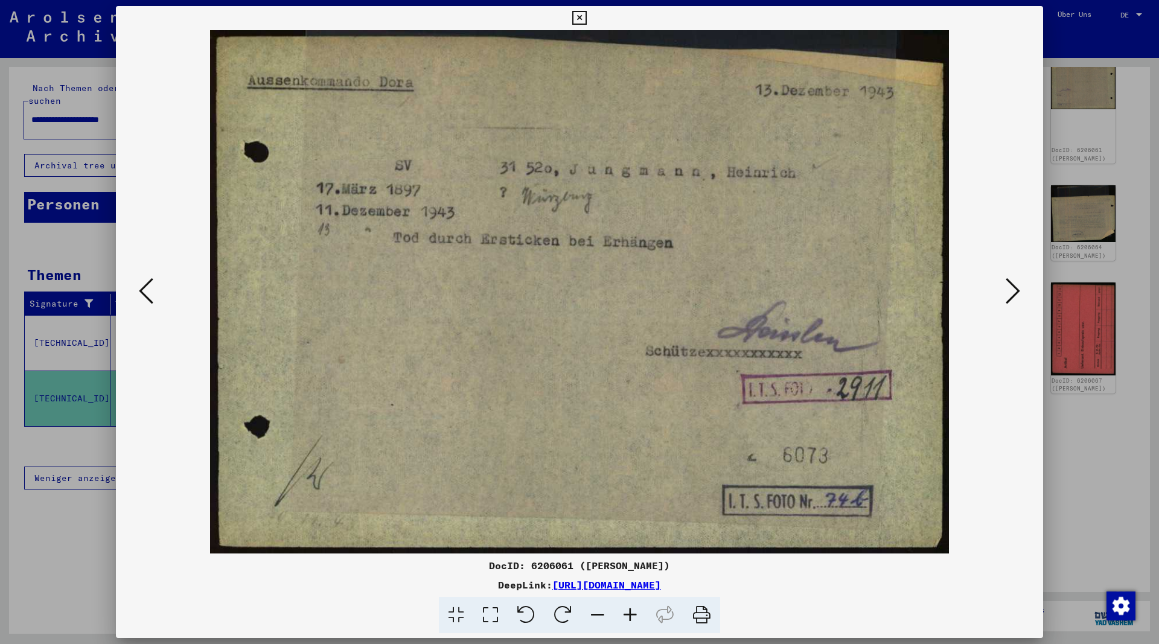
click at [144, 298] on icon at bounding box center [146, 290] width 14 height 29
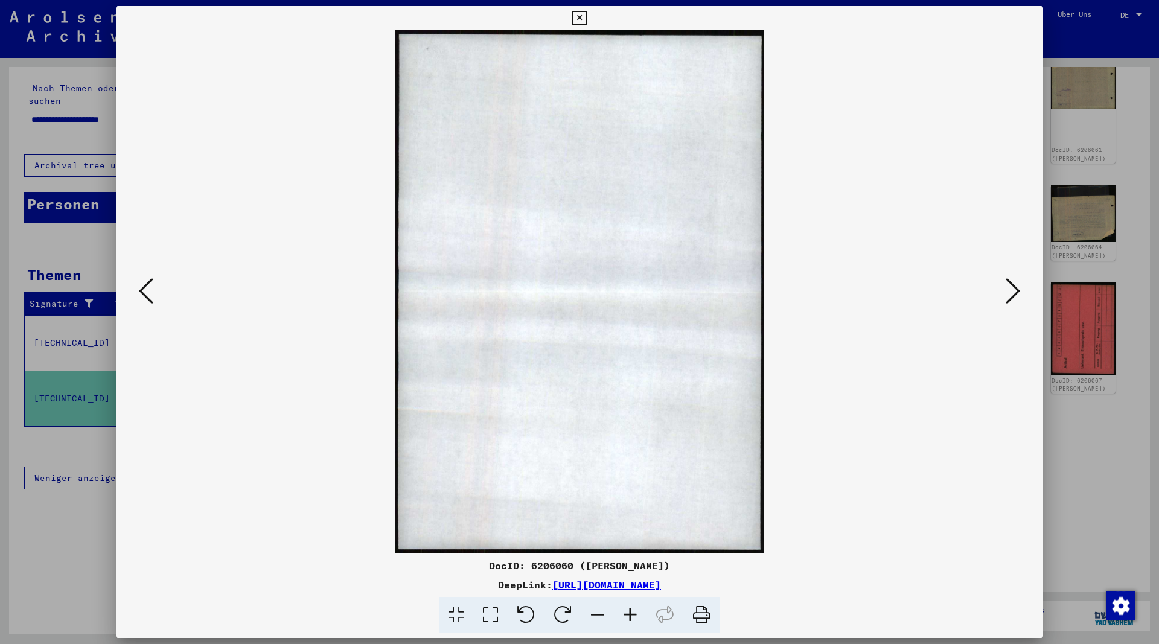
click at [144, 298] on icon at bounding box center [146, 290] width 14 height 29
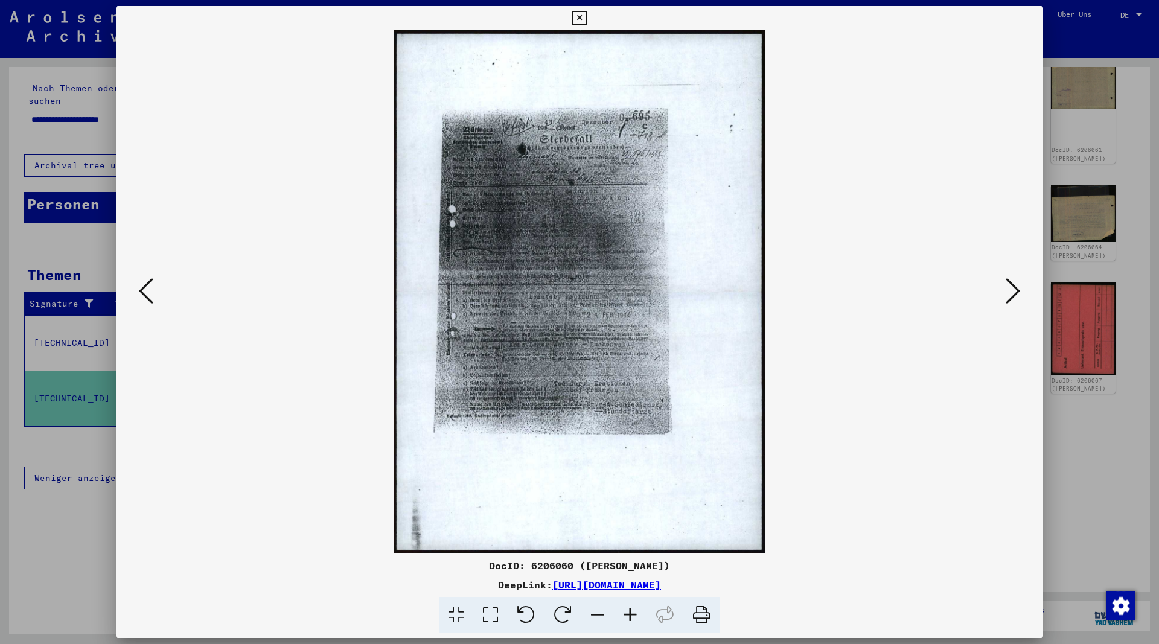
drag, startPoint x: 809, startPoint y: 587, endPoint x: 433, endPoint y: 588, distance: 376.7
click at [433, 588] on div "DeepLink: https://collections.arolsen-archives.org/de/document/6206060" at bounding box center [579, 585] width 927 height 14
copy link "https://collections.arolsen-archives.org/de/document/6206060"
click at [1013, 291] on icon at bounding box center [1013, 290] width 14 height 29
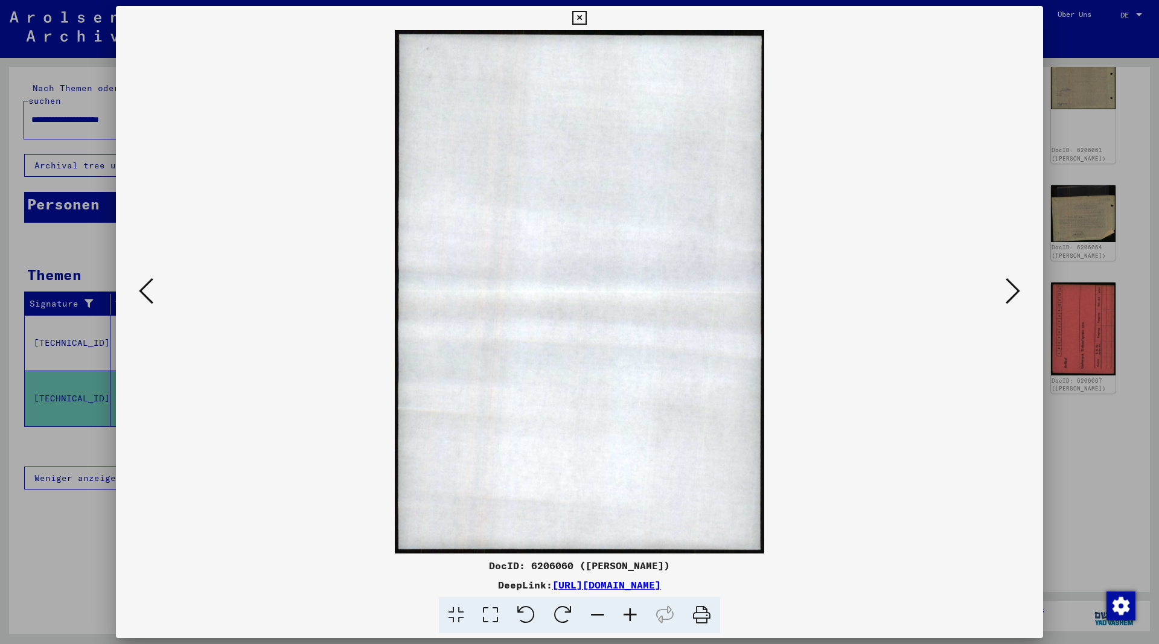
click at [586, 19] on icon at bounding box center [579, 18] width 14 height 14
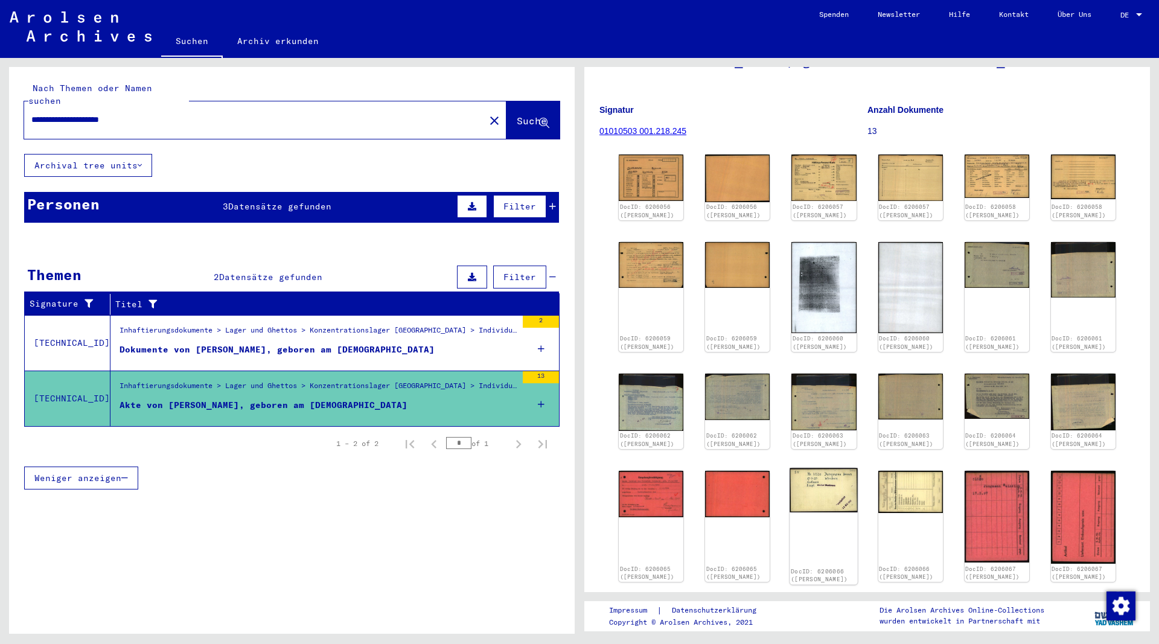
scroll to position [65, 0]
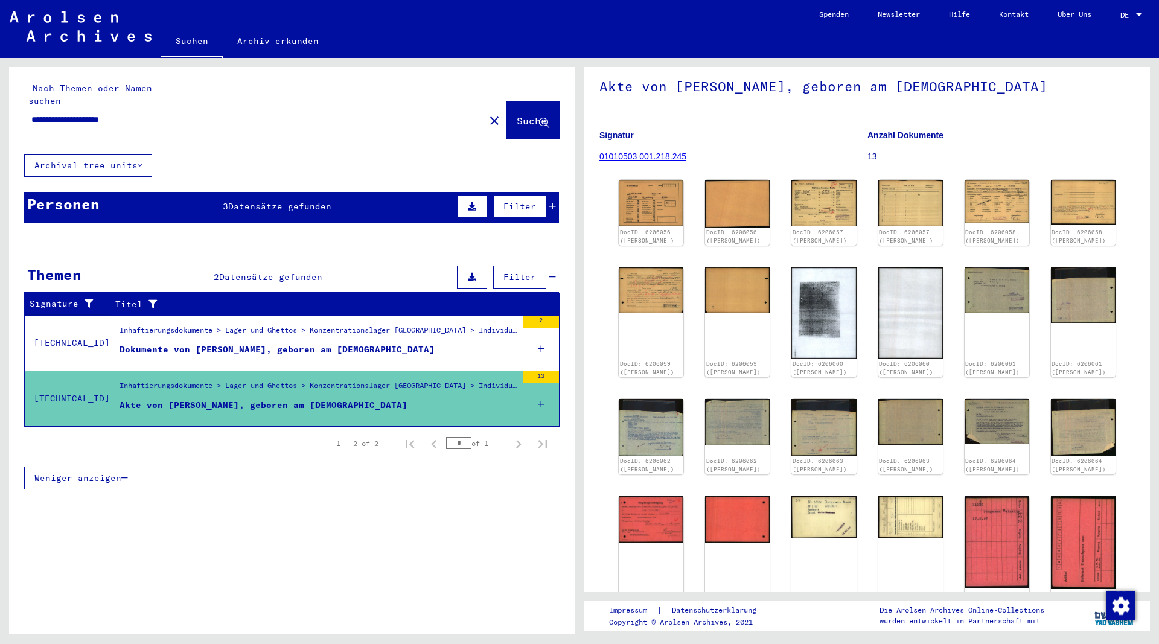
drag, startPoint x: 154, startPoint y: 106, endPoint x: -2, endPoint y: 111, distance: 156.4
click at [31, 113] on input "**********" at bounding box center [254, 119] width 446 height 13
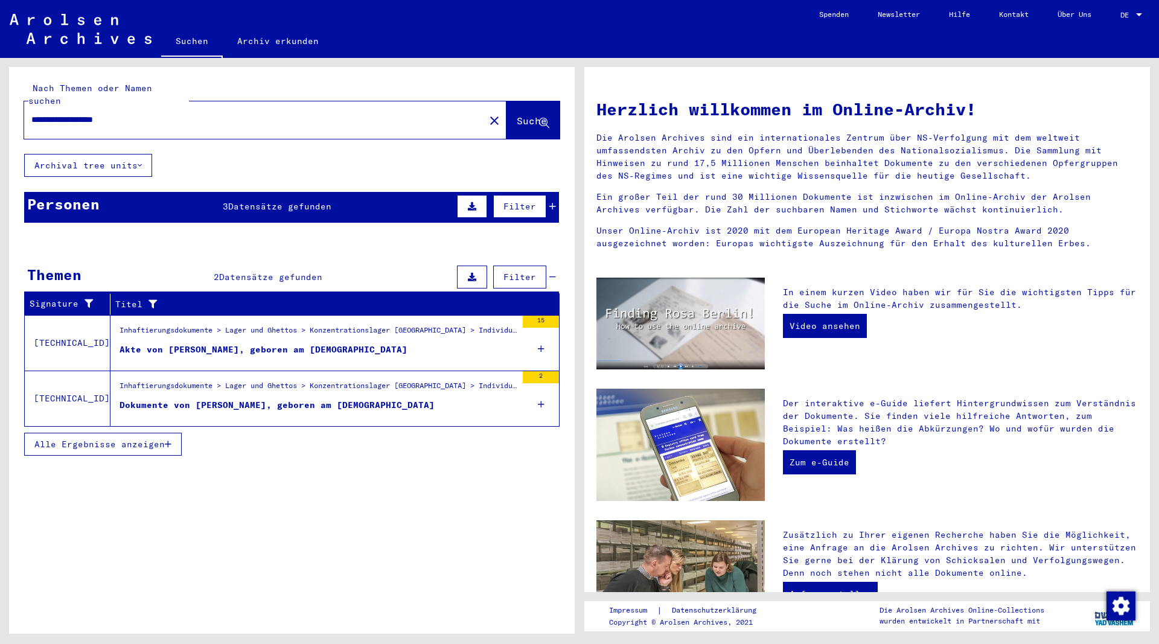
click at [305, 343] on div "Akte von SCHIEMANN, FRITZ, geboren am 15.02.1902" at bounding box center [264, 349] width 288 height 13
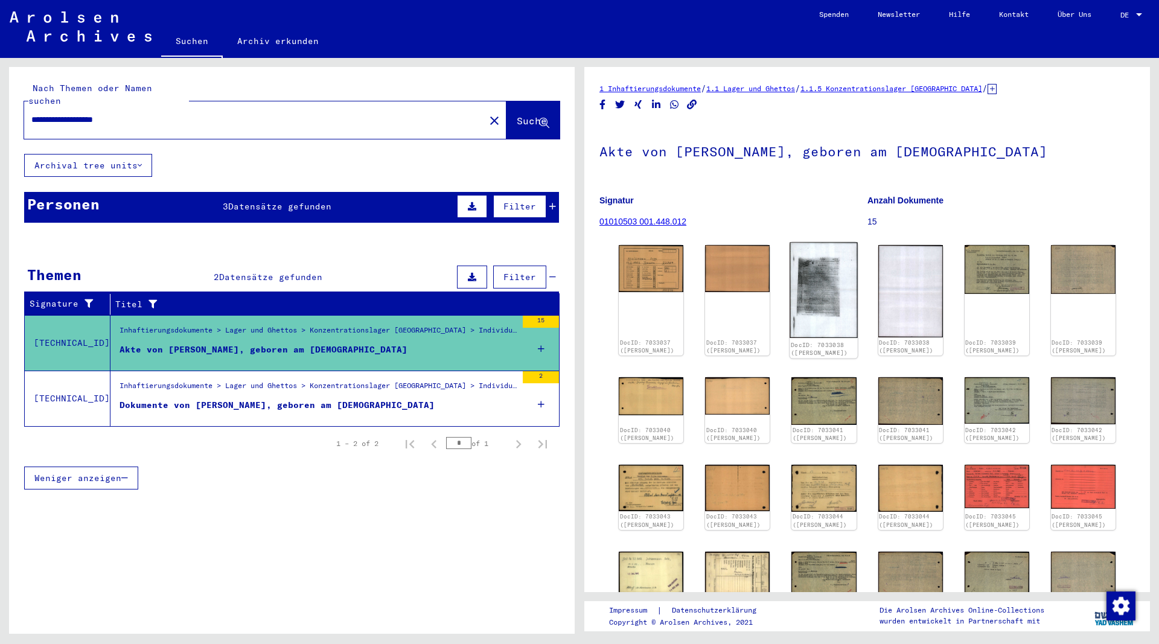
click at [840, 320] on img at bounding box center [824, 291] width 68 height 96
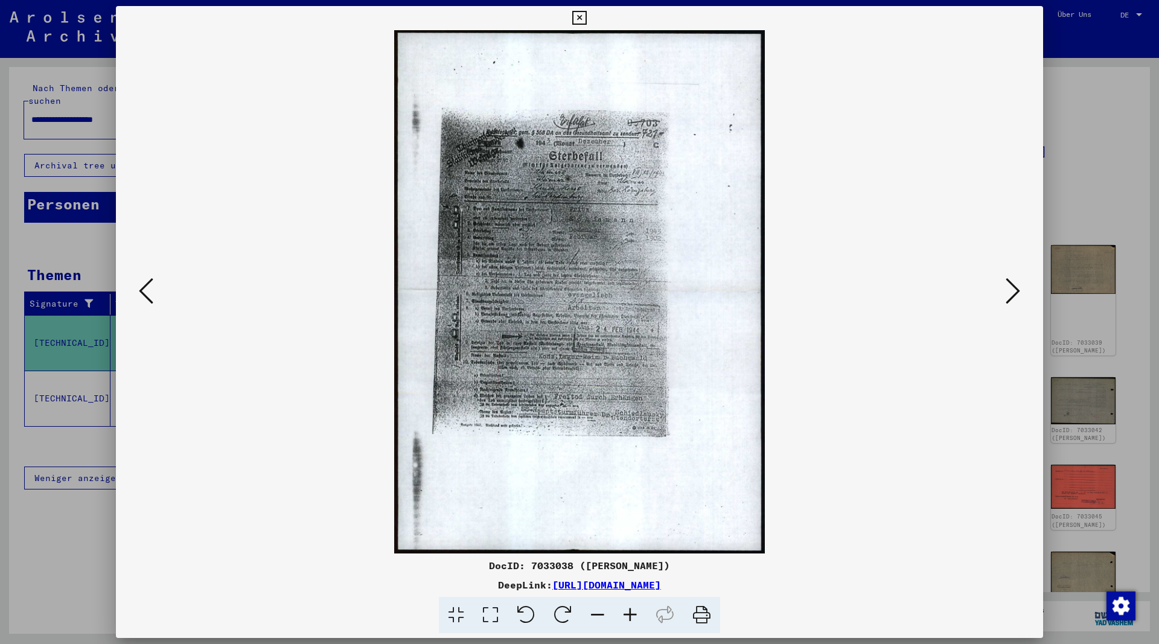
drag, startPoint x: 799, startPoint y: 585, endPoint x: 431, endPoint y: 592, distance: 368.3
click at [431, 592] on div "DeepLink: https://collections.arolsen-archives.org/de/document/7033038" at bounding box center [579, 585] width 927 height 14
copy link "https://collections.arolsen-archives.org/de/document/7033038"
click at [1016, 295] on icon at bounding box center [1013, 290] width 14 height 29
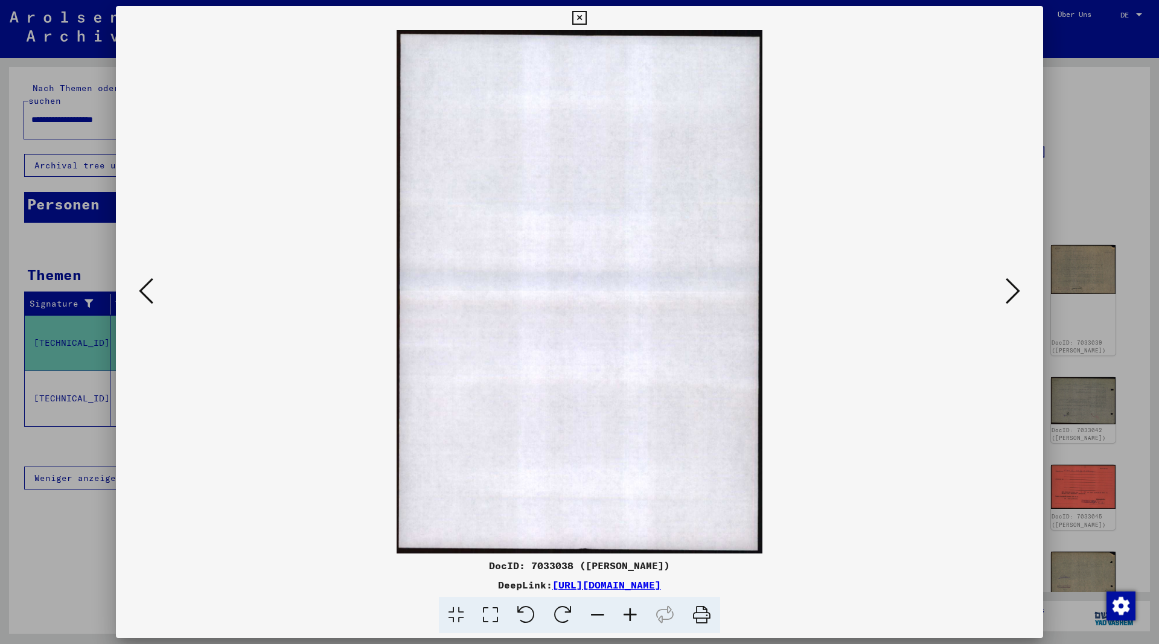
click at [1015, 295] on icon at bounding box center [1013, 290] width 14 height 29
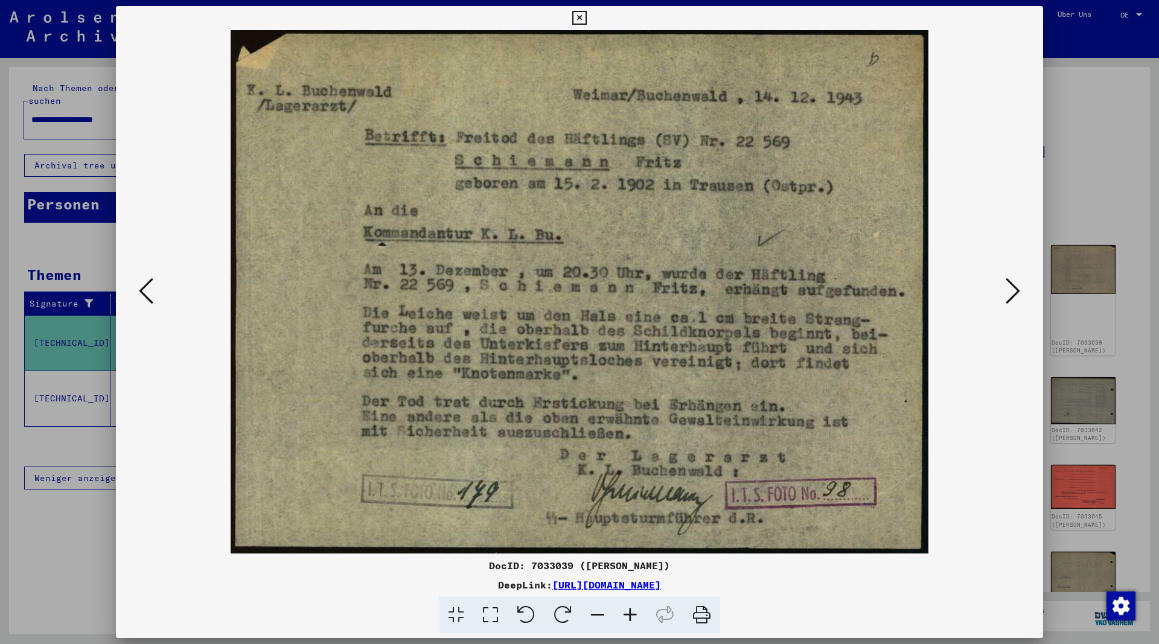
click at [586, 18] on icon at bounding box center [579, 18] width 14 height 14
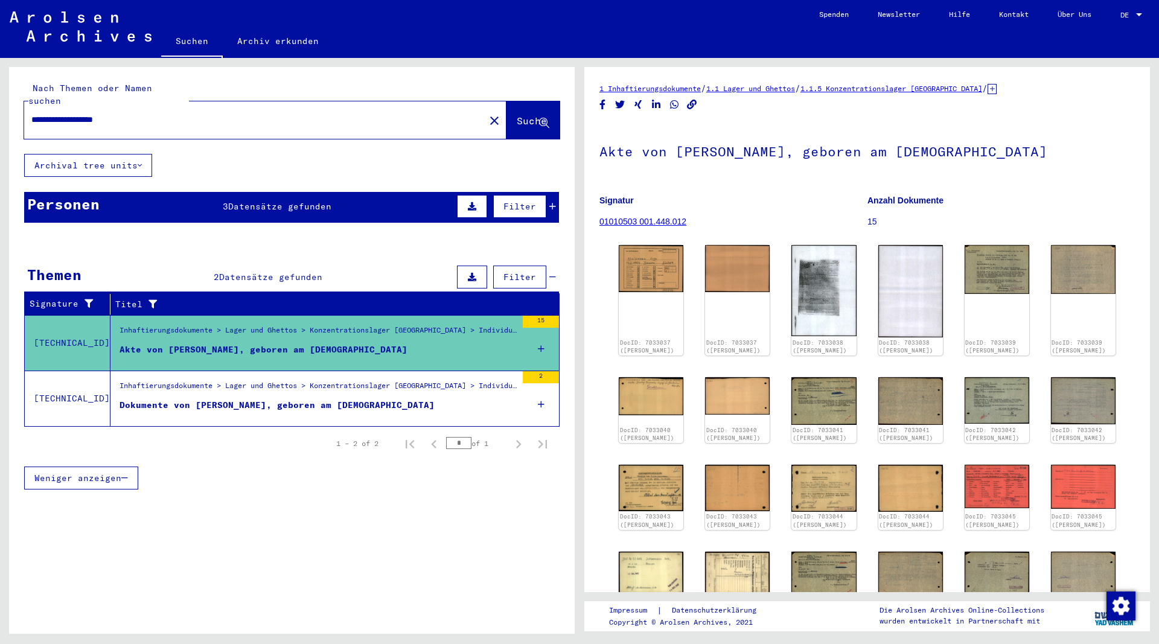
drag, startPoint x: 154, startPoint y: 102, endPoint x: 25, endPoint y: 114, distance: 129.1
click at [31, 114] on input "**********" at bounding box center [254, 119] width 446 height 13
type input "**********"
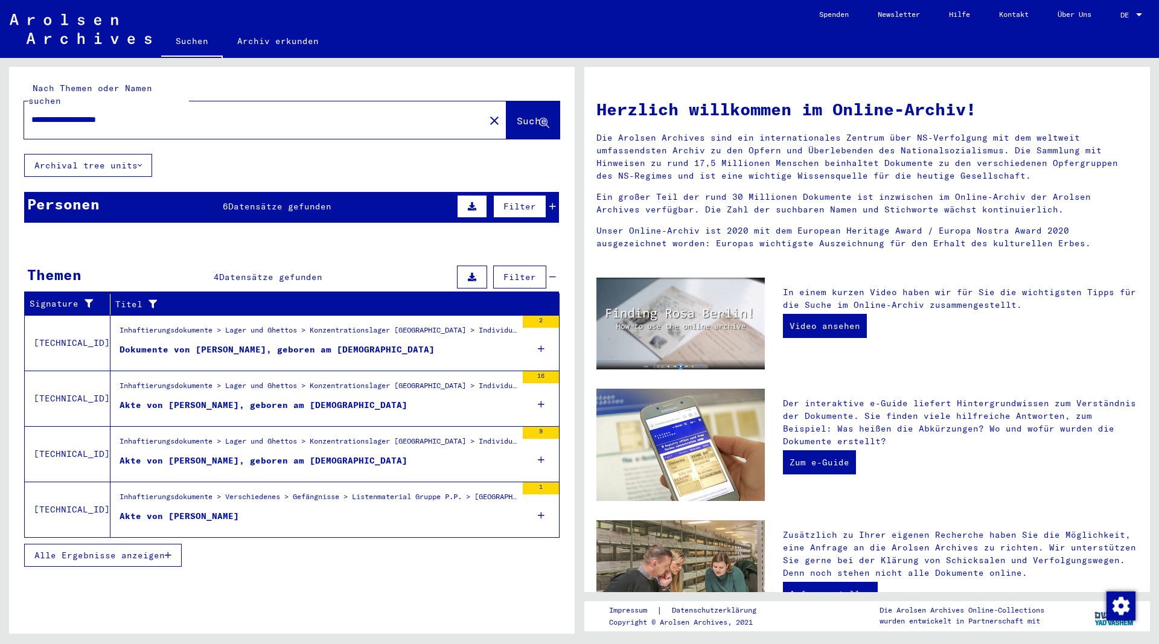
click at [308, 399] on div "Akte [PERSON_NAME], geboren am [DEMOGRAPHIC_DATA]" at bounding box center [264, 405] width 288 height 13
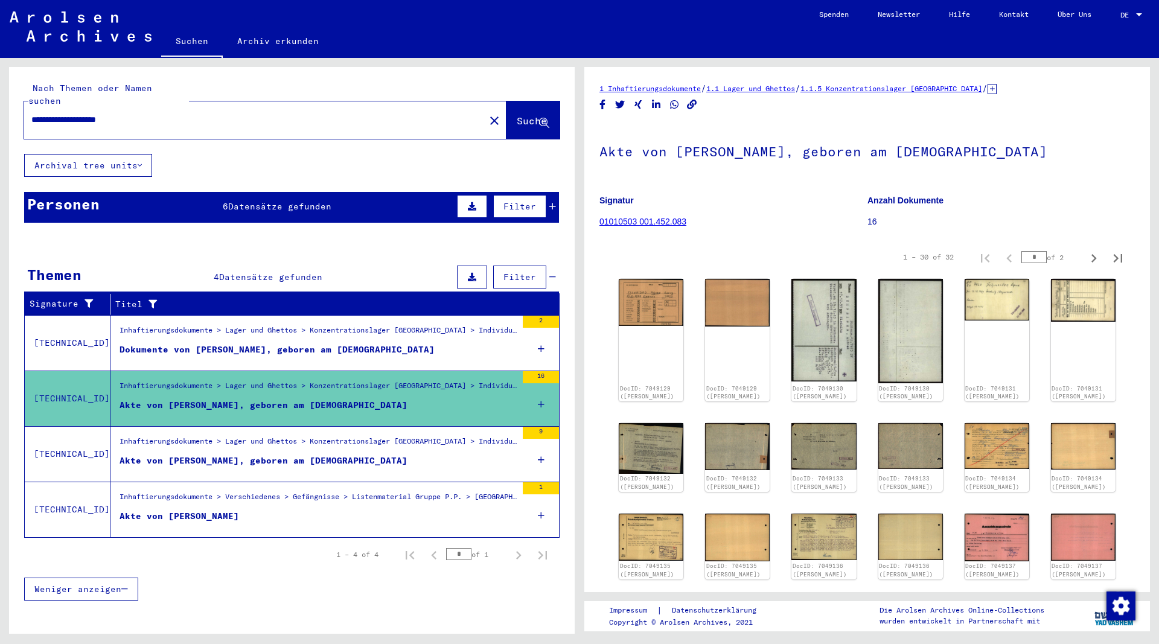
scroll to position [391, 0]
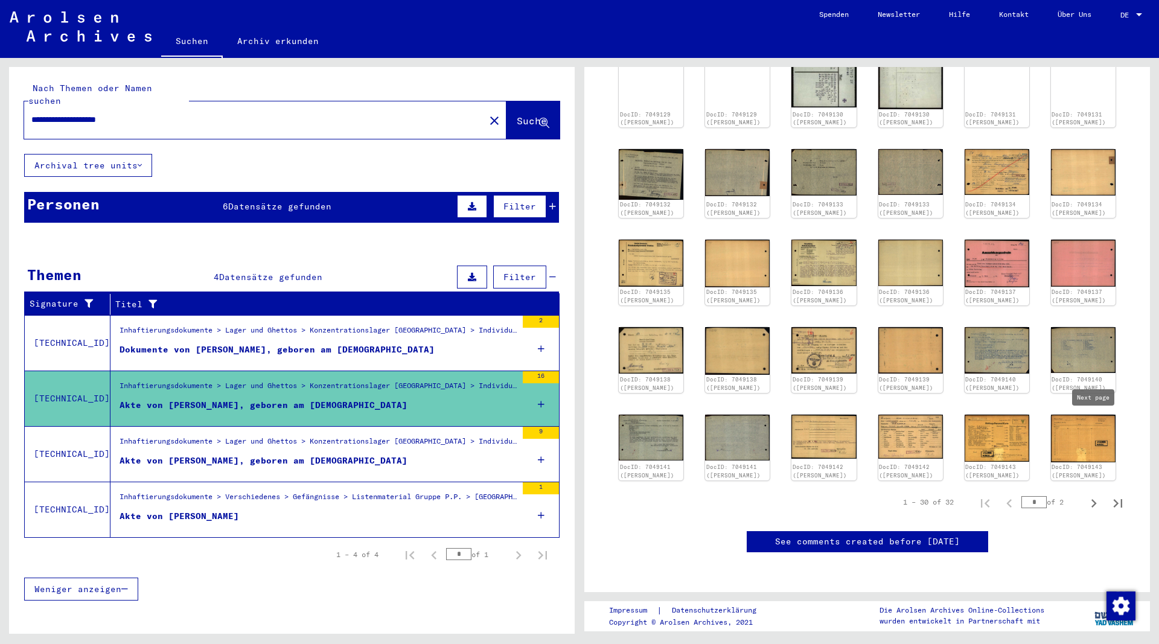
click at [1093, 495] on icon "Next page" at bounding box center [1093, 503] width 17 height 17
type input "*"
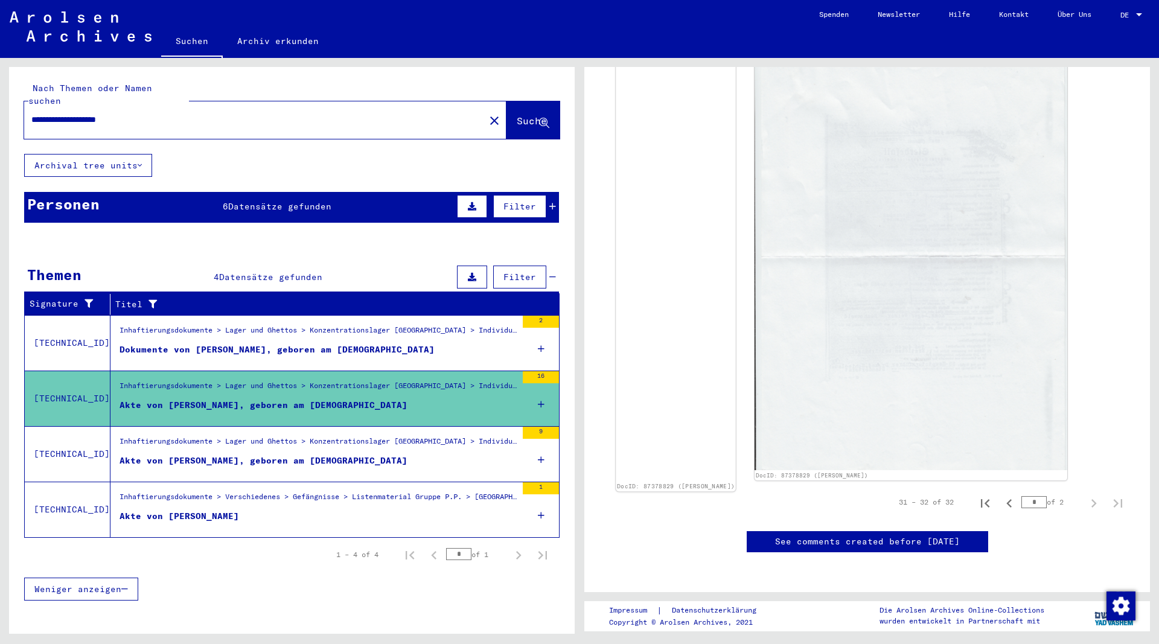
scroll to position [196, 0]
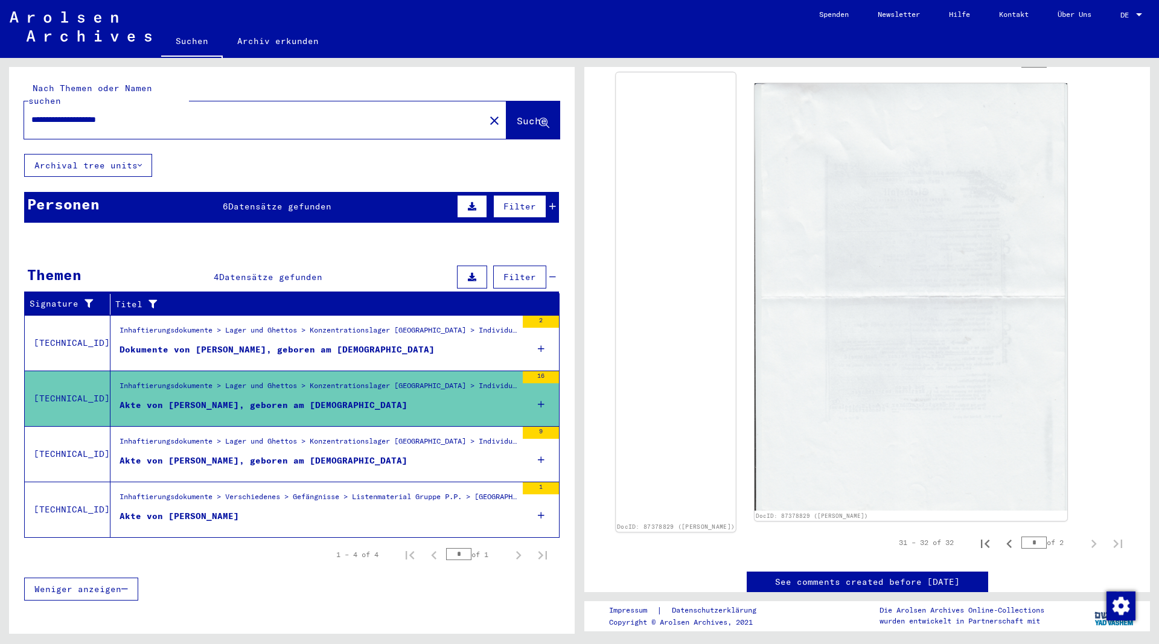
click at [707, 72] on img at bounding box center [676, 72] width 120 height 0
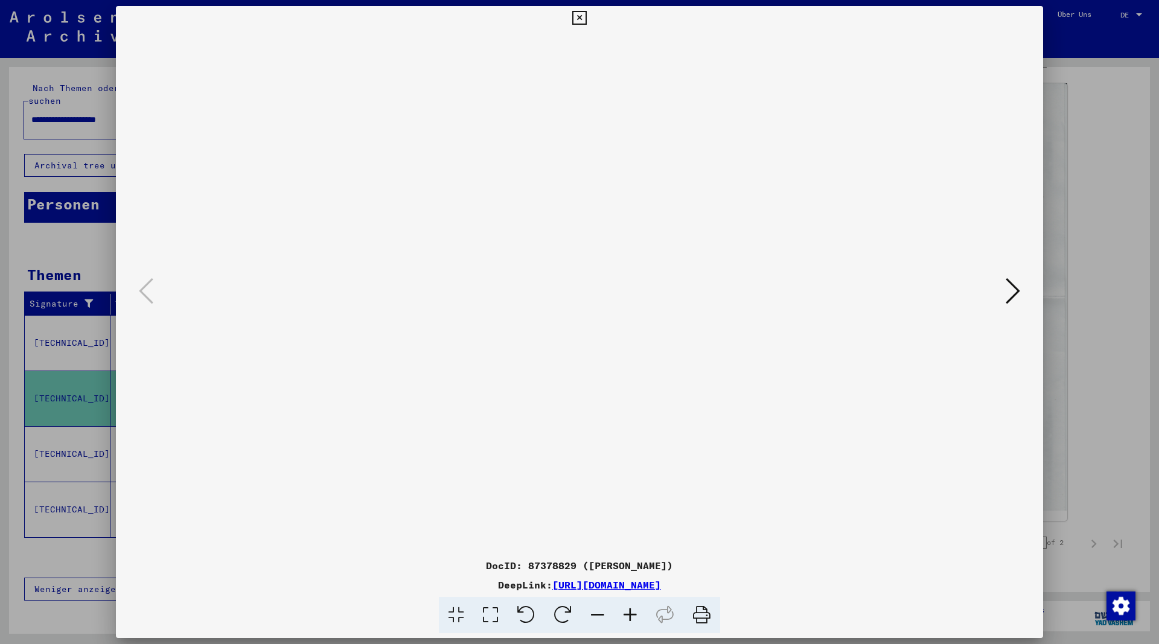
click at [586, 17] on icon at bounding box center [579, 18] width 14 height 14
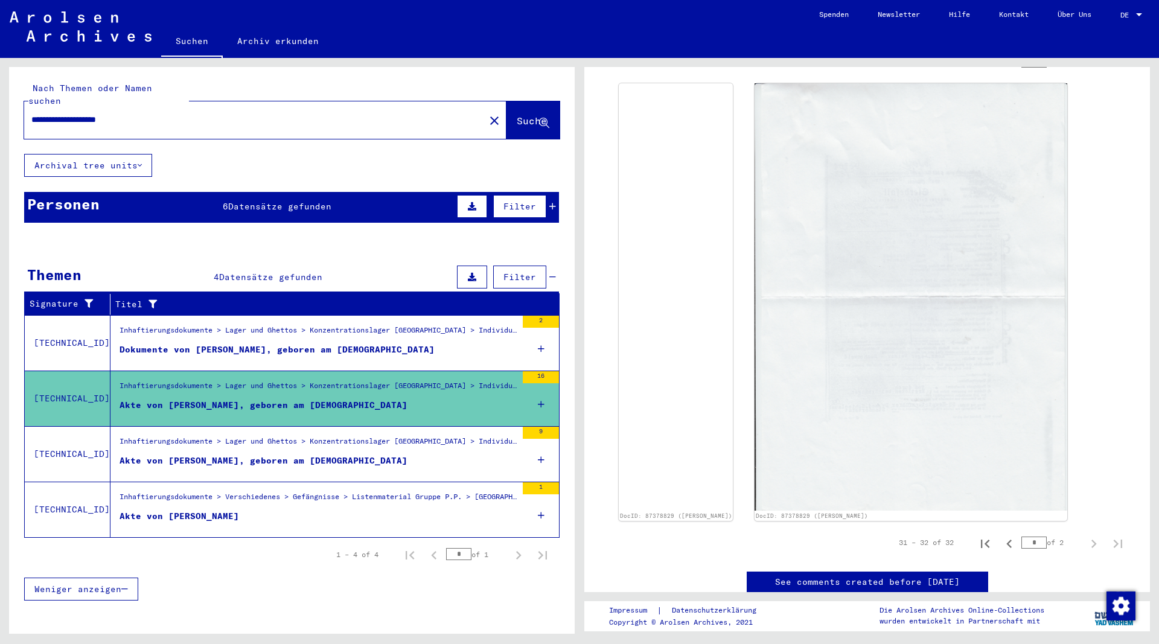
drag, startPoint x: 127, startPoint y: 109, endPoint x: -91, endPoint y: 105, distance: 217.9
click at [31, 113] on input "**********" at bounding box center [254, 119] width 446 height 13
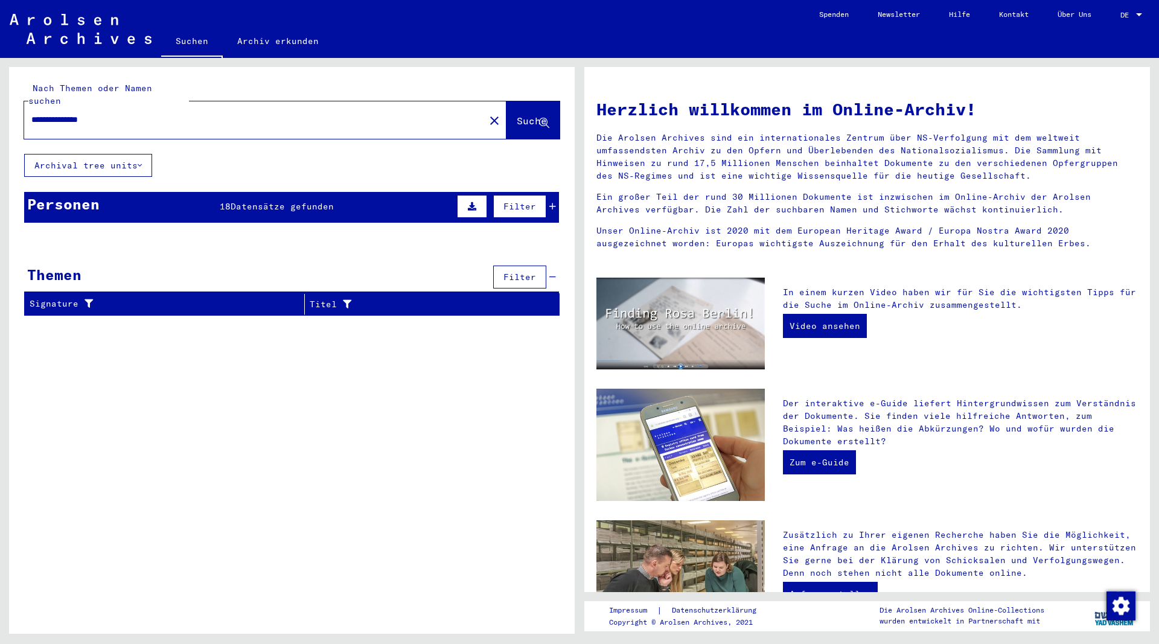
click at [161, 113] on input "**********" at bounding box center [250, 119] width 439 height 13
click at [259, 201] on span "Datensätze gefunden" at bounding box center [279, 206] width 103 height 11
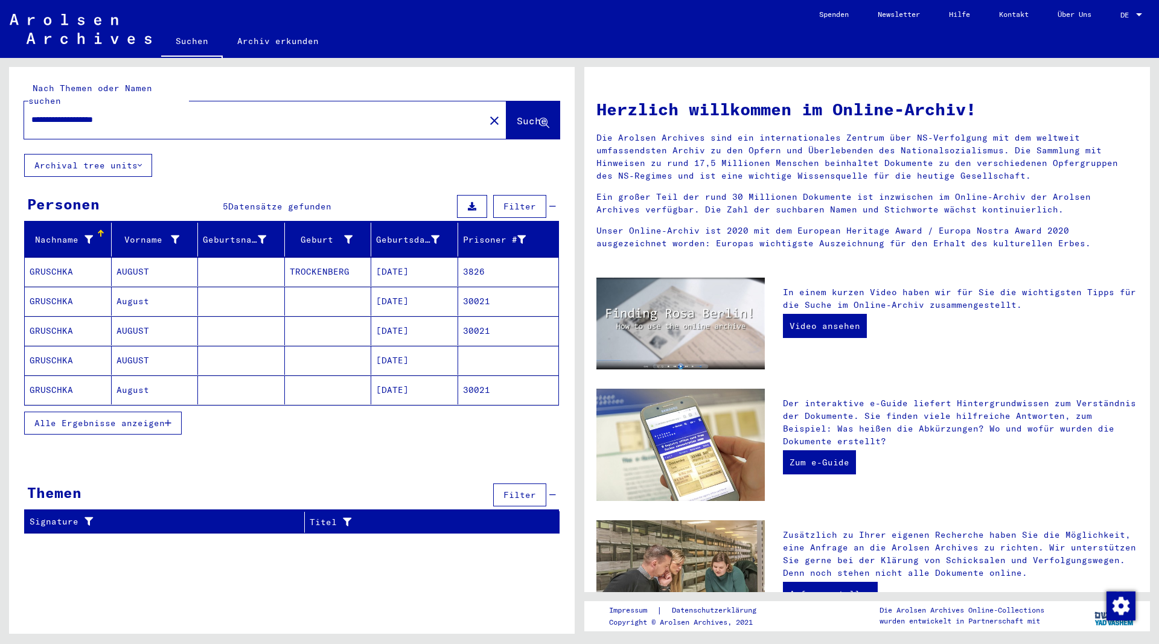
drag, startPoint x: 111, startPoint y: 106, endPoint x: 111, endPoint y: 114, distance: 8.5
click at [110, 113] on input "**********" at bounding box center [250, 119] width 439 height 13
click at [517, 115] on span "Suche" at bounding box center [532, 121] width 30 height 12
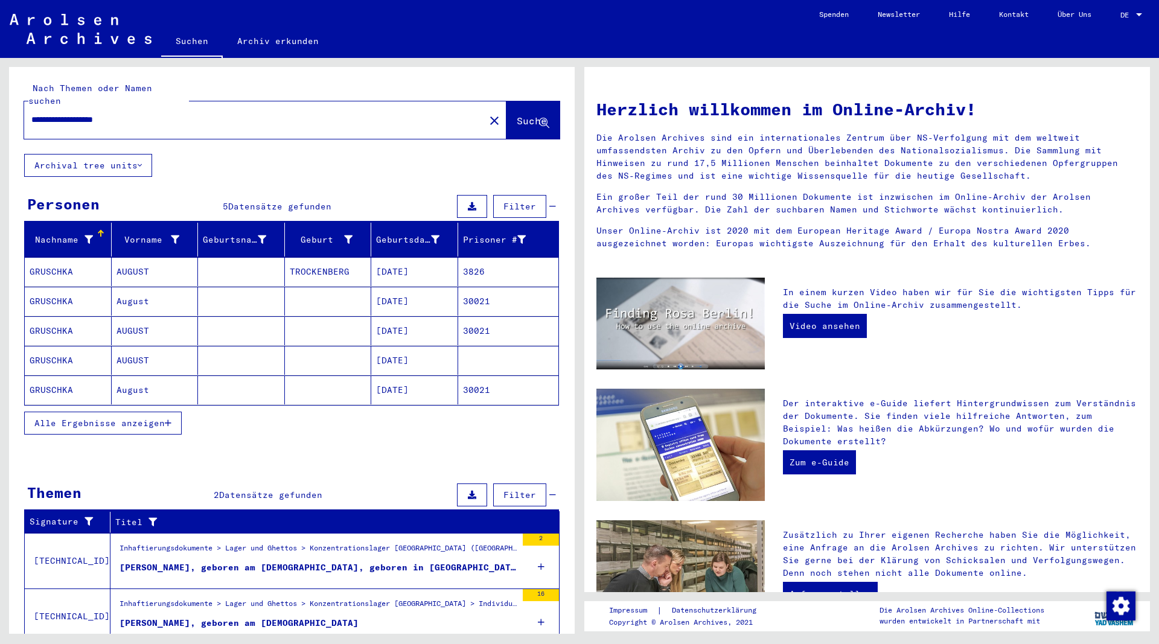
scroll to position [34, 0]
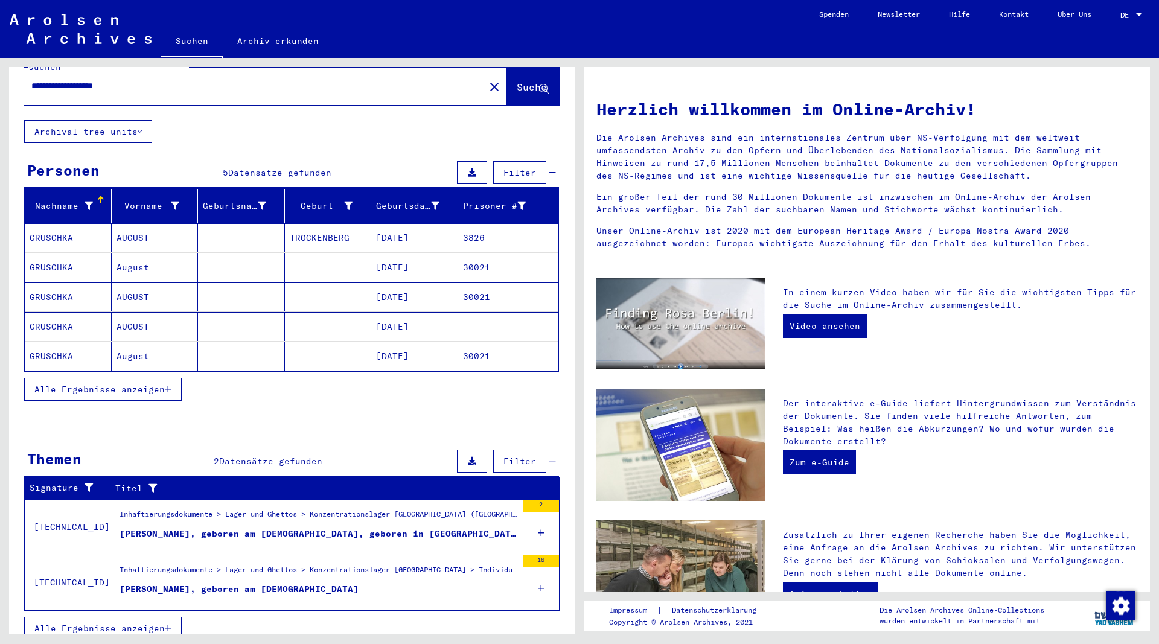
click at [285, 528] on div "Akte von GRUSCHKA, AUGUST, geboren am 10.07.1899, geboren in TROCKENBERG" at bounding box center [318, 534] width 397 height 13
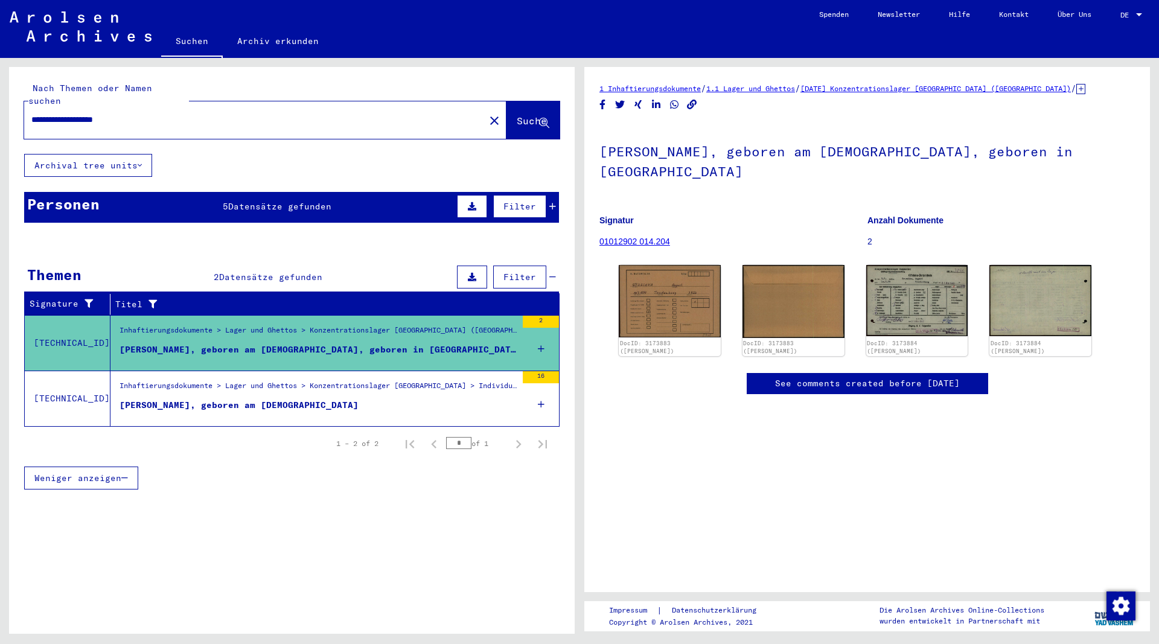
click at [291, 399] on div "Akte von GRUSCHKA, AUGUST, geboren am 10.07.1899" at bounding box center [239, 405] width 239 height 13
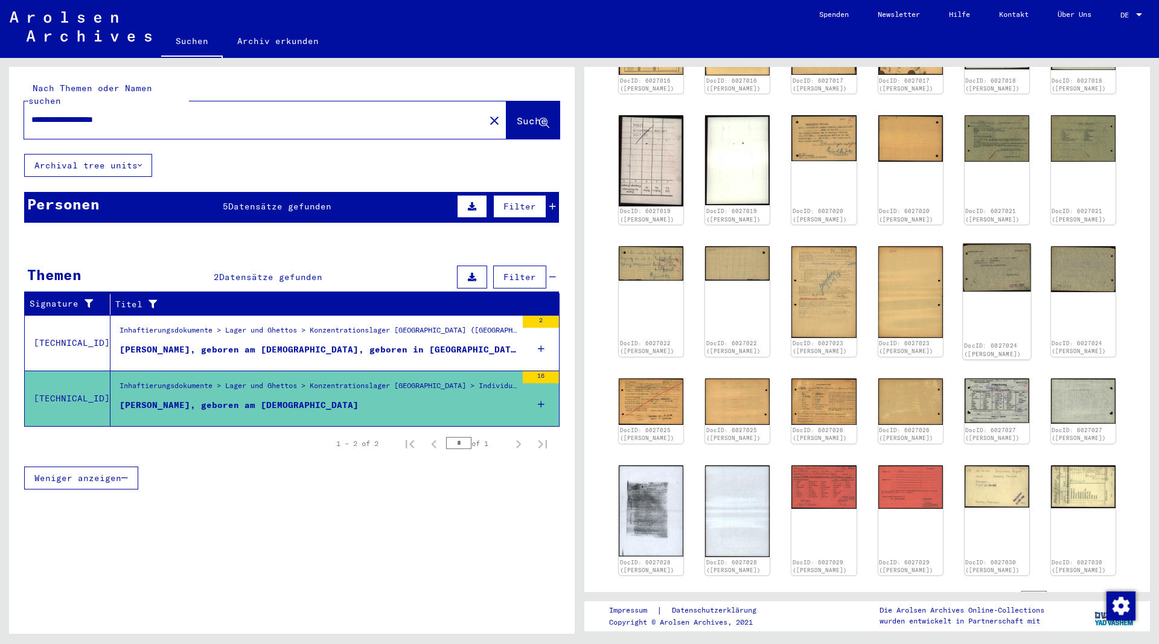
scroll to position [261, 0]
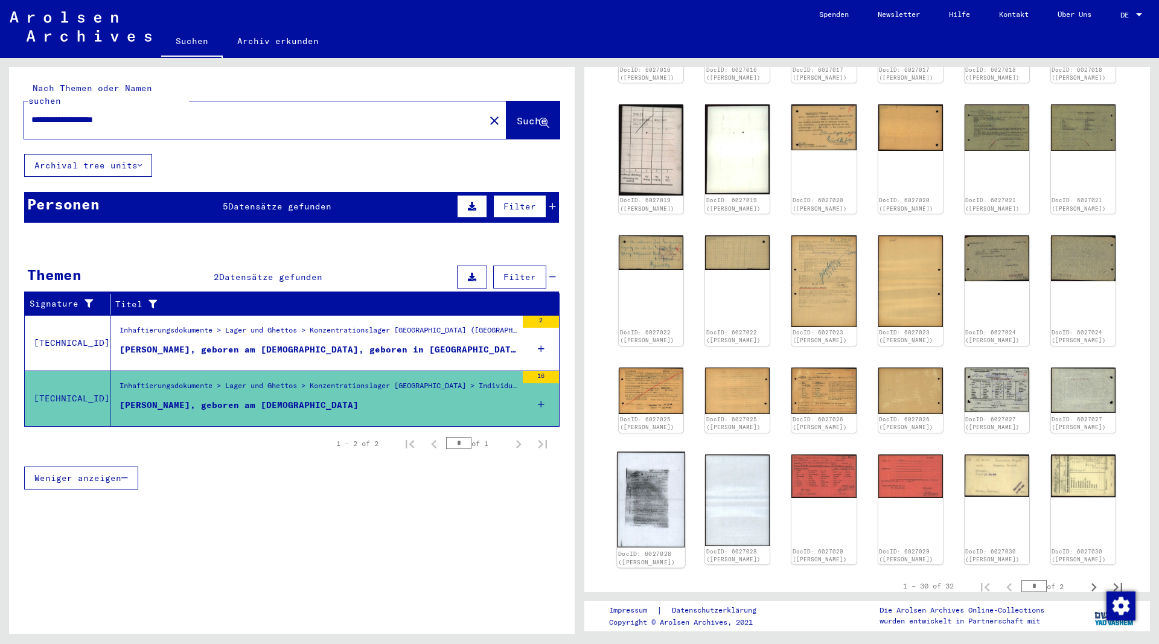
click at [656, 515] on img at bounding box center [651, 500] width 68 height 96
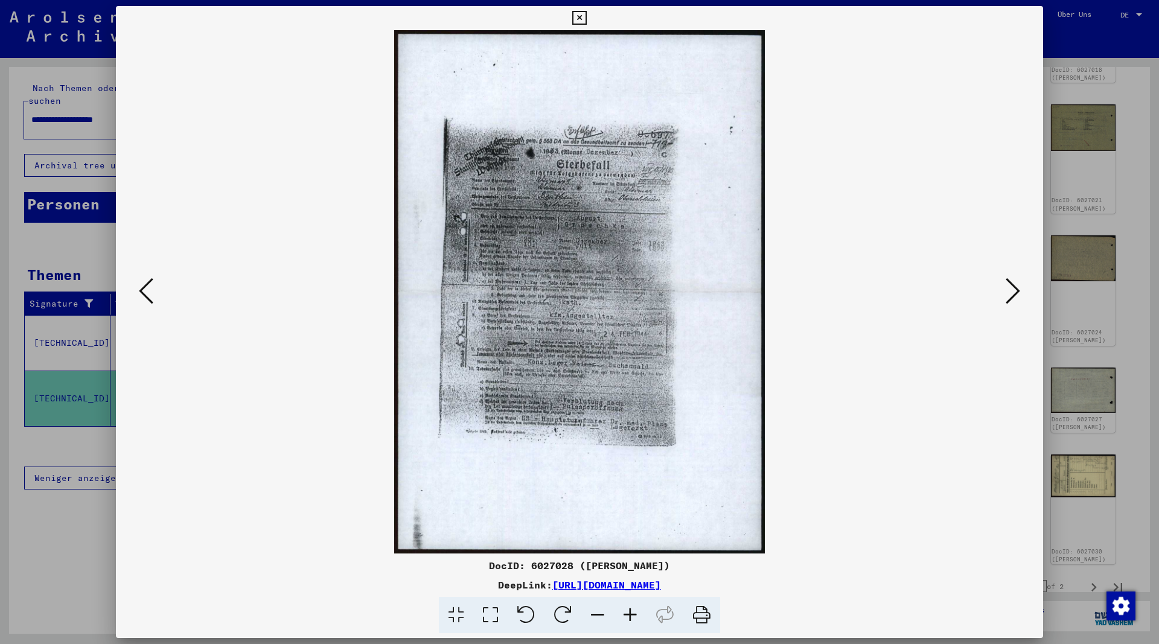
drag, startPoint x: 797, startPoint y: 586, endPoint x: 430, endPoint y: 582, distance: 367.0
click at [430, 582] on div "DeepLink: https://collections.arolsen-archives.org/de/document/6027028" at bounding box center [579, 585] width 927 height 14
copy link "https://collections.arolsen-archives.org/de/document/6027028"
click at [586, 14] on icon at bounding box center [579, 18] width 14 height 14
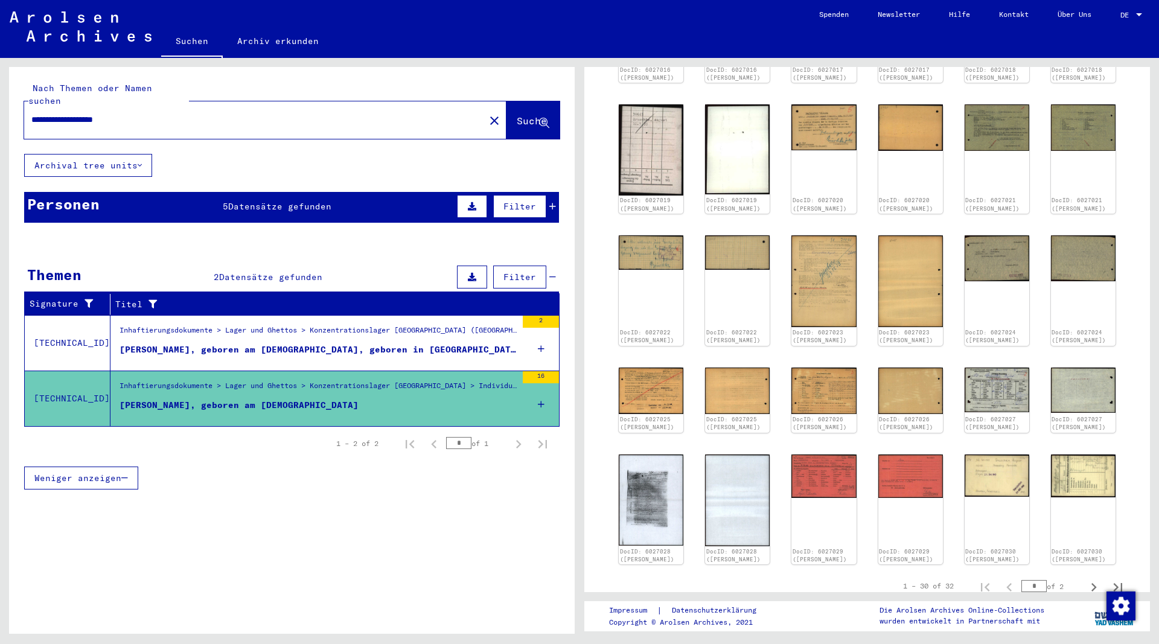
drag, startPoint x: 156, startPoint y: 107, endPoint x: -102, endPoint y: 98, distance: 258.5
click at [31, 113] on input "**********" at bounding box center [254, 119] width 446 height 13
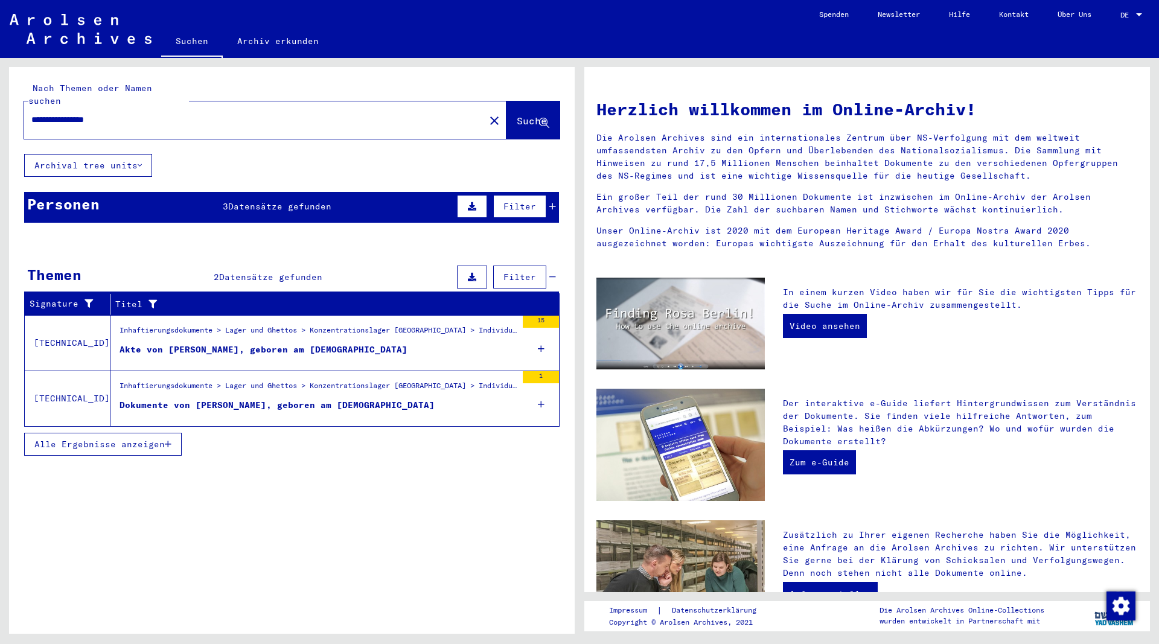
click at [287, 343] on div "Akte von PYRITZ, FRANZ, geboren am 06.01.1896" at bounding box center [264, 349] width 288 height 13
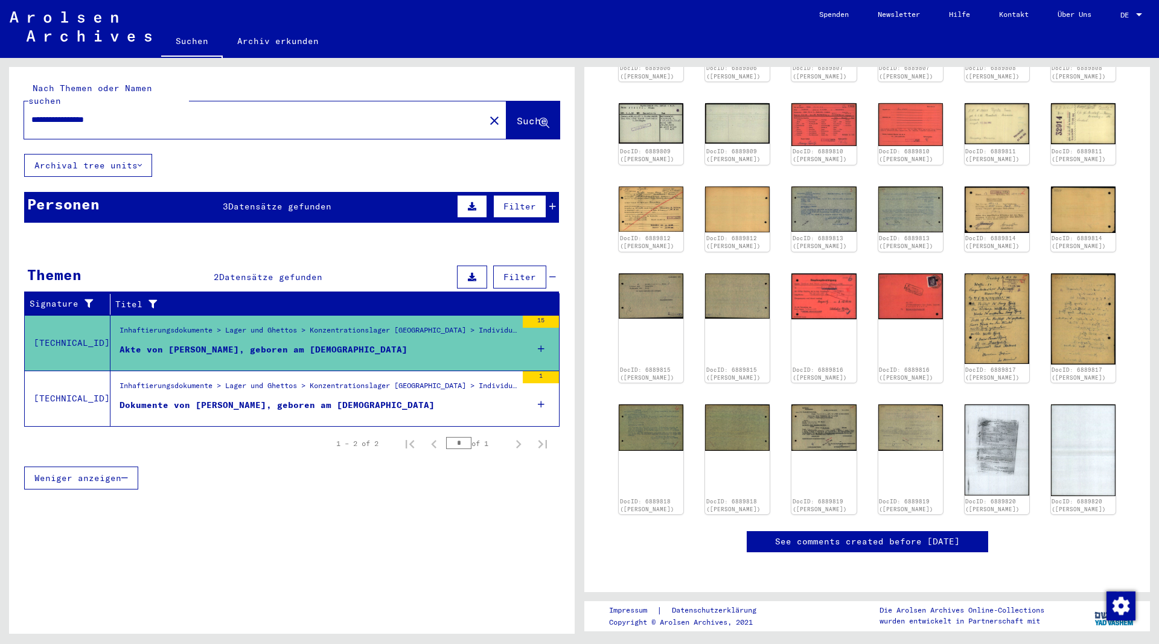
scroll to position [326, 0]
click at [1004, 408] on img at bounding box center [997, 450] width 68 height 96
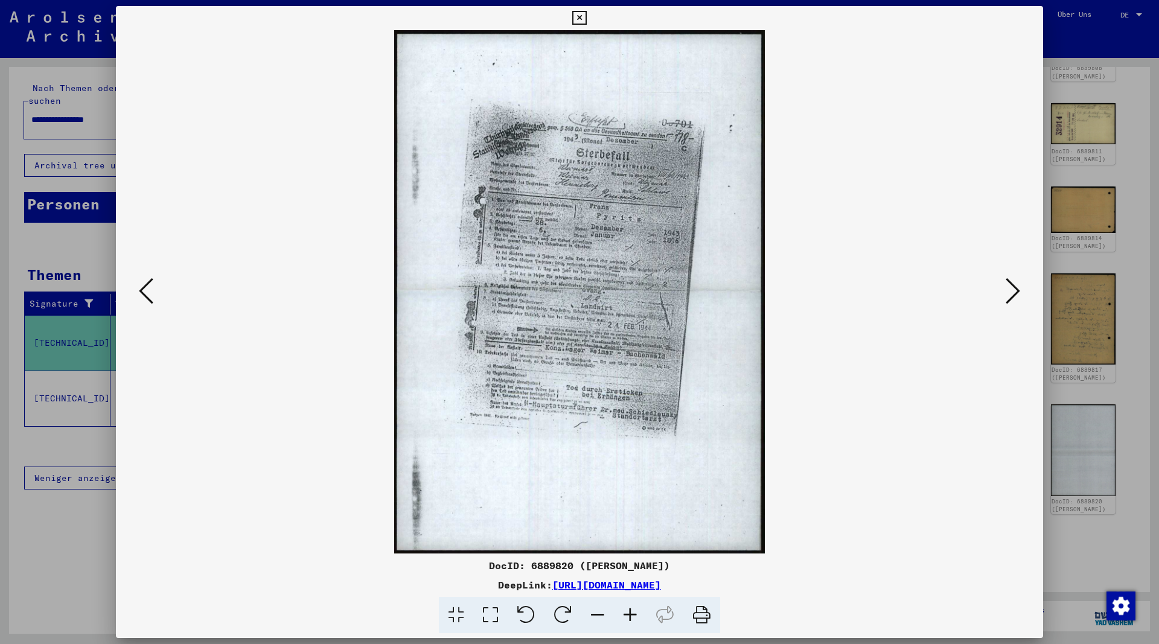
drag, startPoint x: 798, startPoint y: 584, endPoint x: 431, endPoint y: 588, distance: 367.0
click at [431, 588] on div "DeepLink: https://collections.arolsen-archives.org/de/document/6889820" at bounding box center [579, 585] width 927 height 14
copy link "https://collections.arolsen-archives.org/de/document/6889820"
click at [586, 19] on icon at bounding box center [579, 18] width 14 height 14
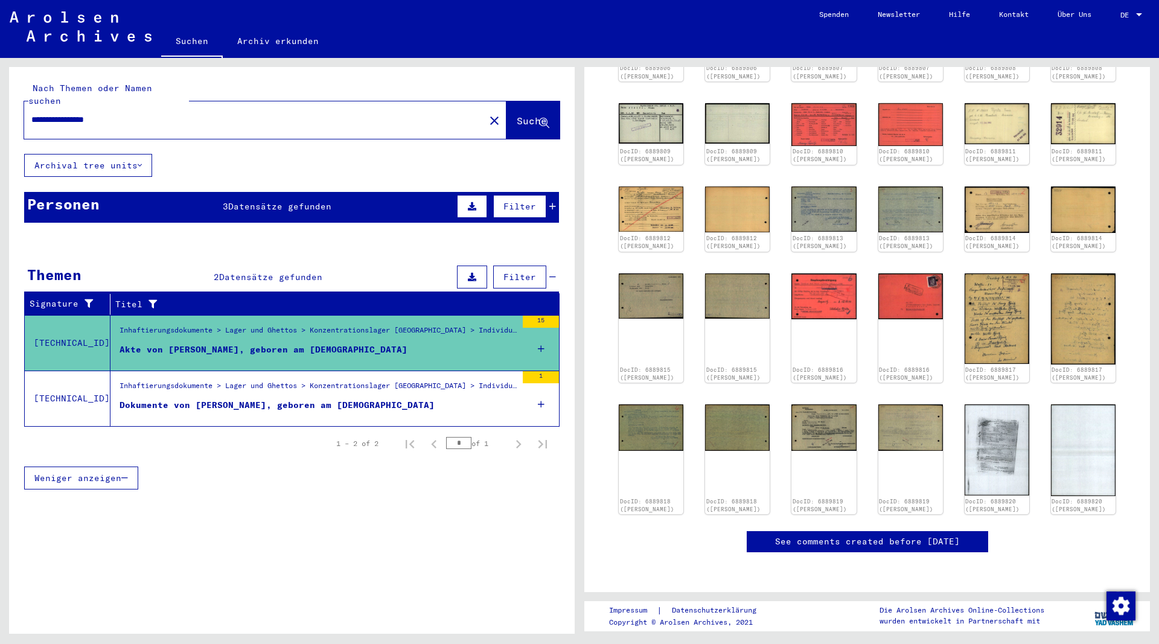
drag, startPoint x: 142, startPoint y: 106, endPoint x: -13, endPoint y: 118, distance: 155.0
click at [31, 118] on input "**********" at bounding box center [254, 119] width 446 height 13
type input "**********"
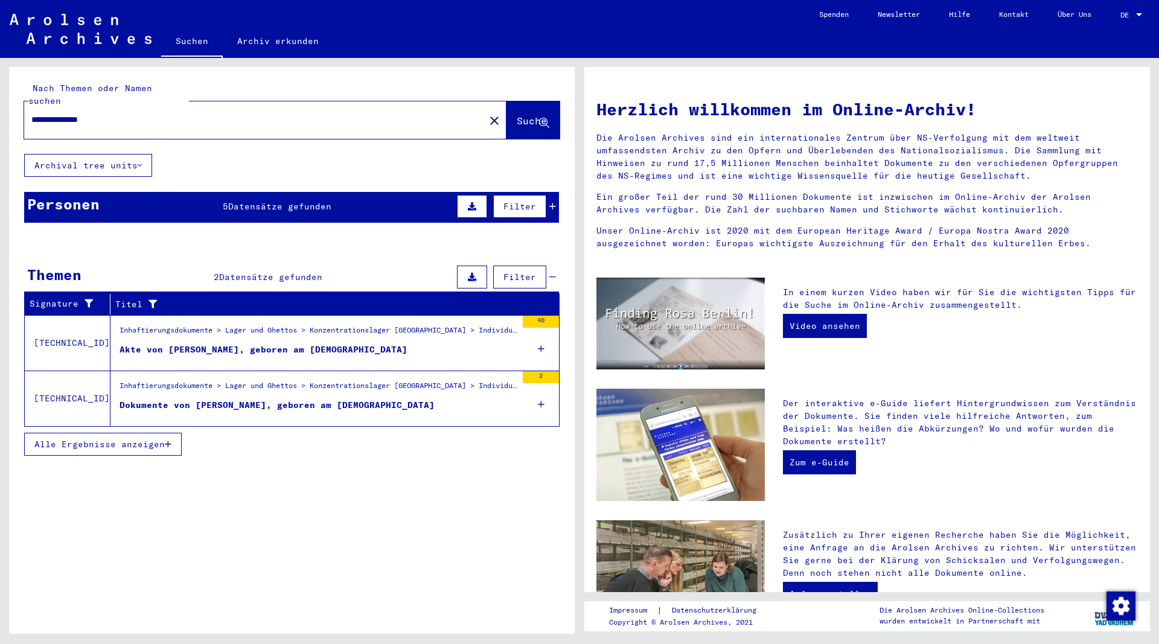
click at [307, 399] on div "Dokumente [PERSON_NAME], geboren am [DEMOGRAPHIC_DATA]" at bounding box center [277, 405] width 315 height 13
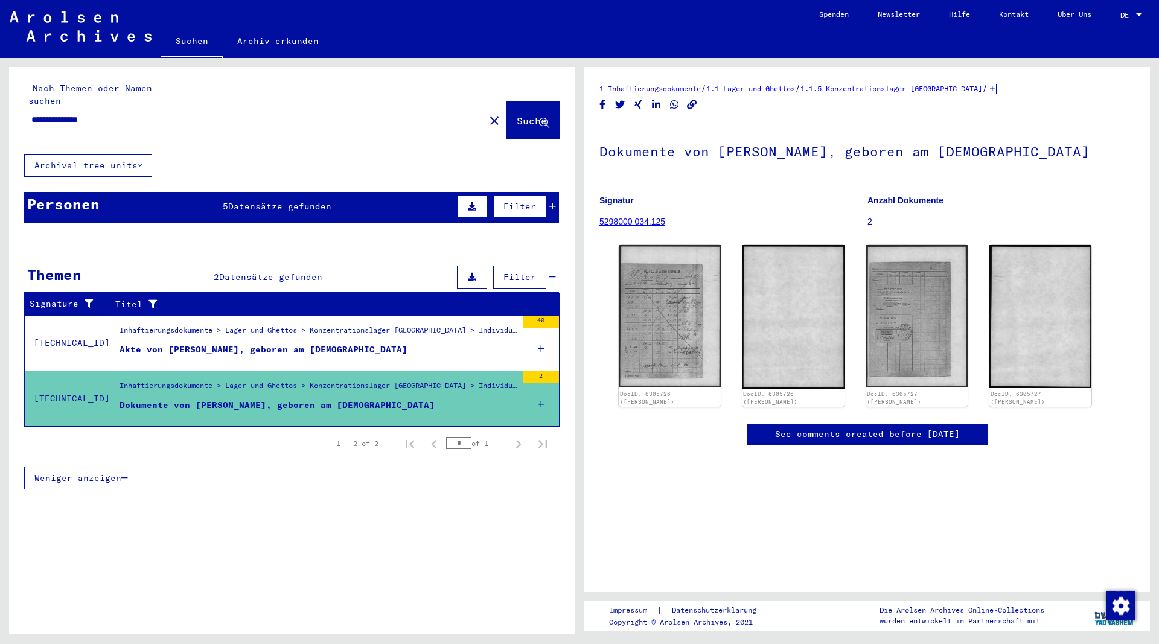
click at [306, 343] on div "Akte [PERSON_NAME], geboren am [DEMOGRAPHIC_DATA]" at bounding box center [264, 349] width 288 height 13
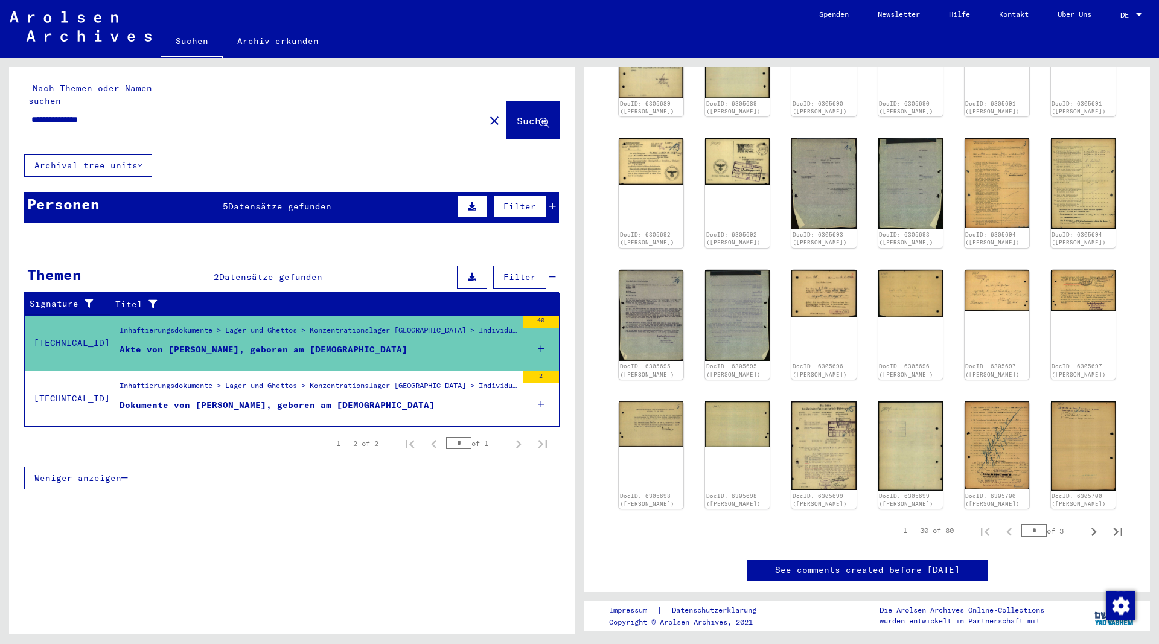
scroll to position [391, 0]
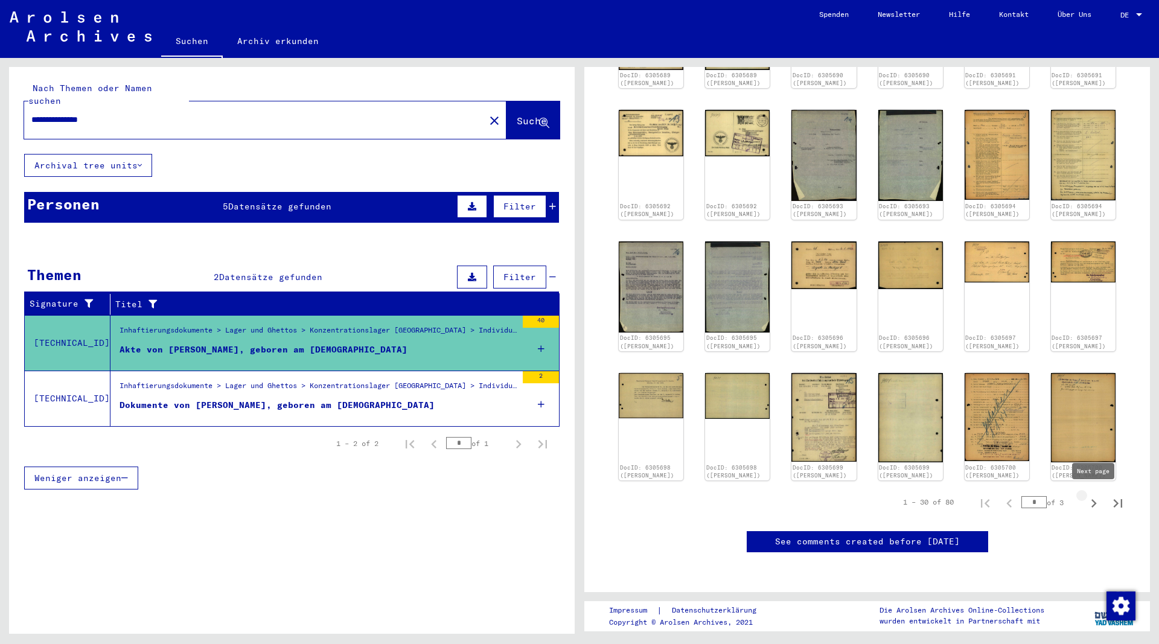
click at [1096, 502] on icon "Next page" at bounding box center [1093, 503] width 17 height 17
type input "*"
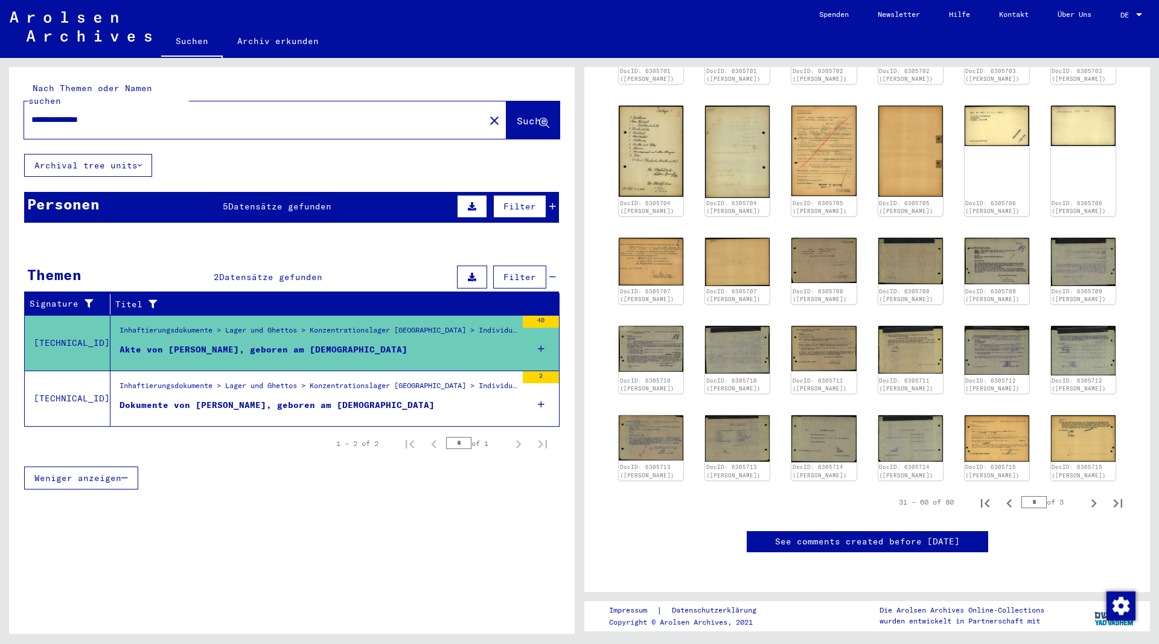
scroll to position [397, 0]
click at [1093, 495] on icon "Next page" at bounding box center [1093, 503] width 17 height 17
type input "*"
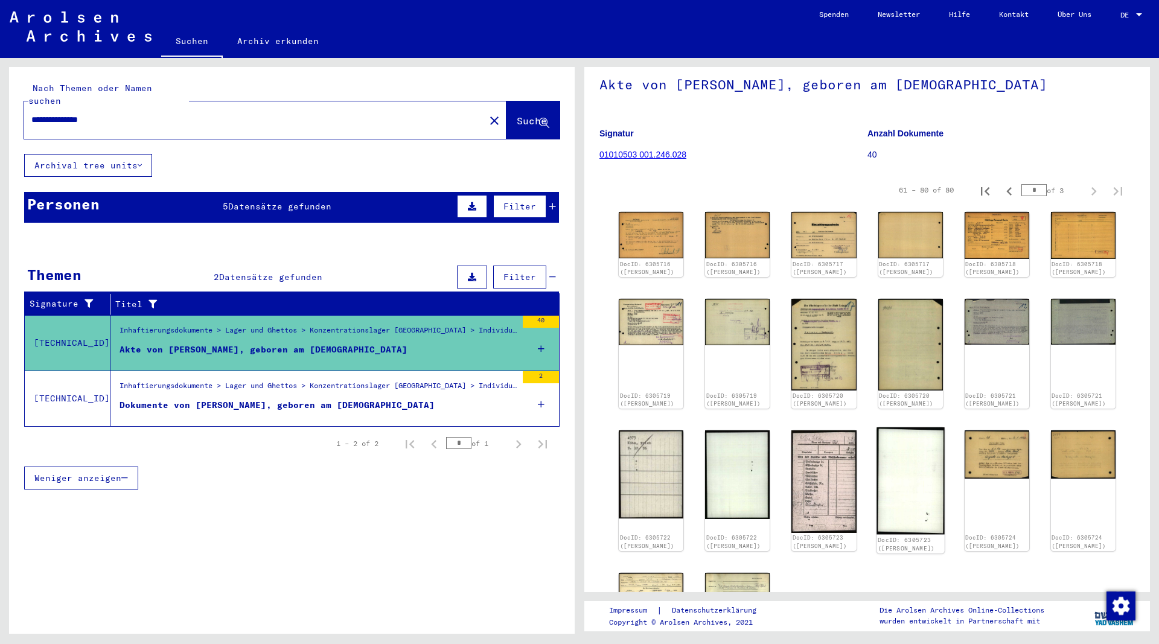
scroll to position [132, 0]
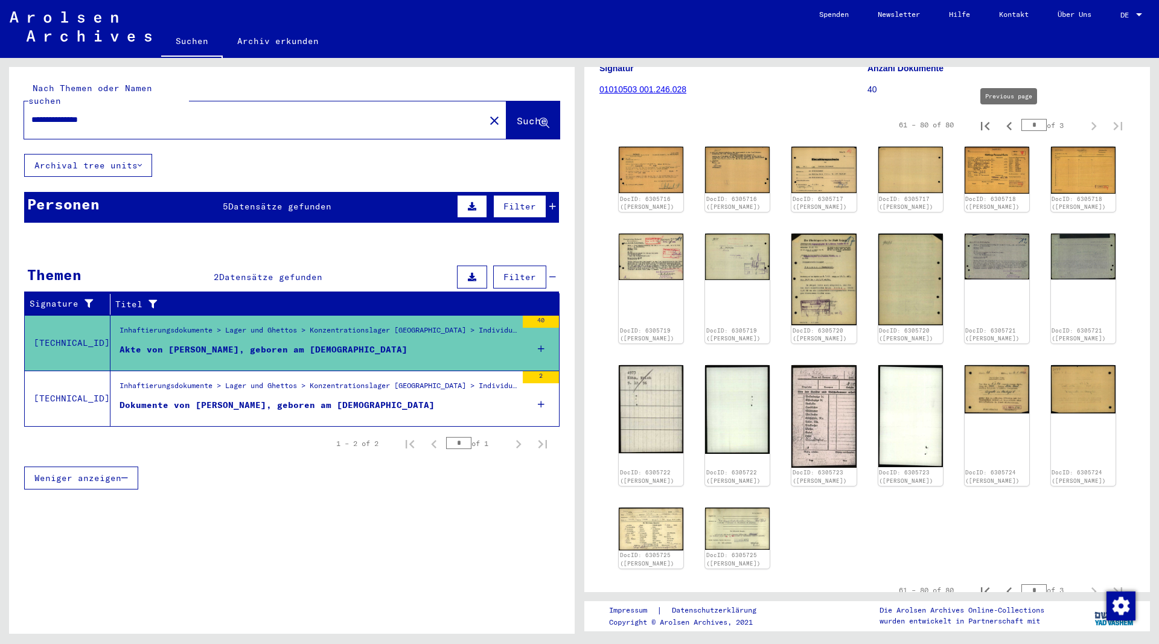
click at [1005, 126] on icon "Previous page" at bounding box center [1009, 126] width 17 height 17
type input "*"
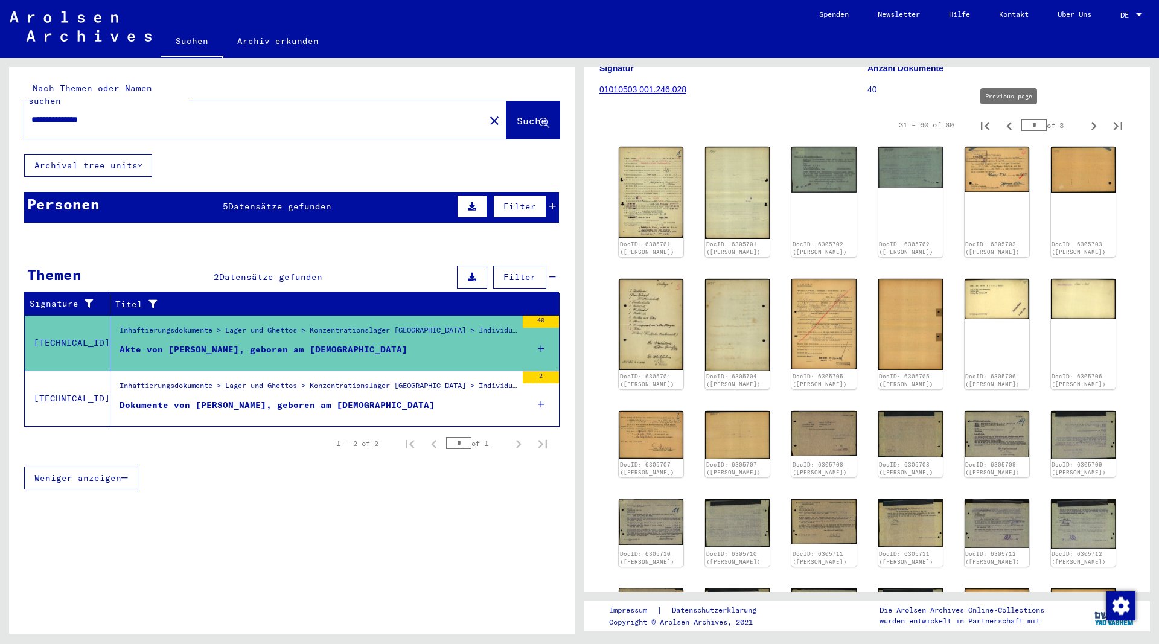
click at [1008, 126] on icon "Previous page" at bounding box center [1008, 126] width 5 height 8
type input "*"
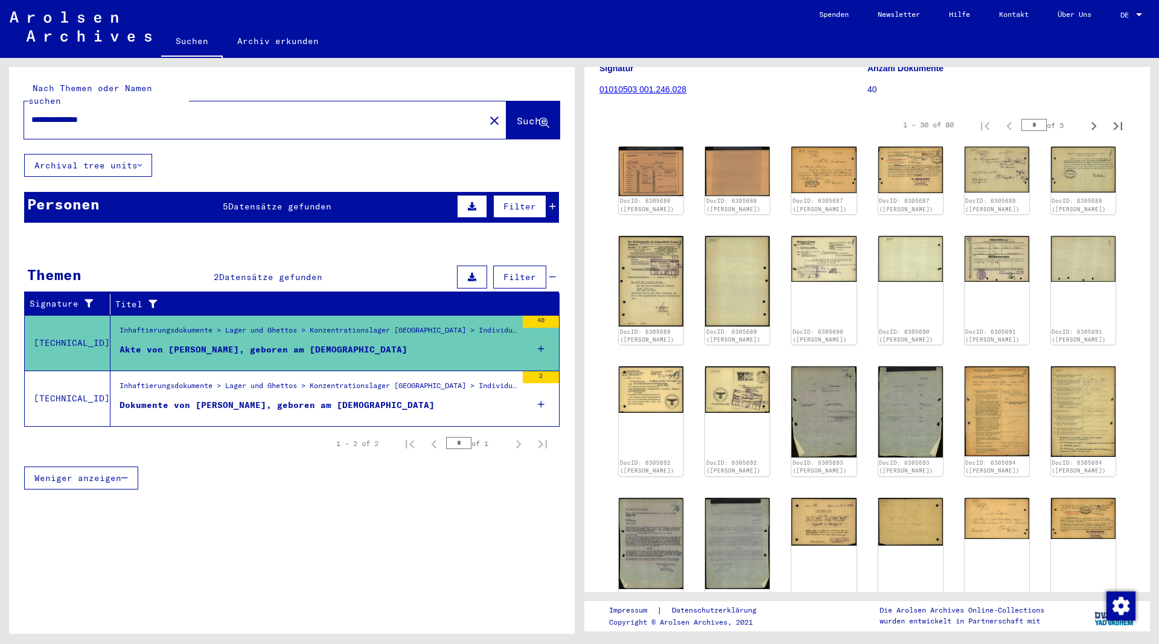
click at [313, 201] on span "Datensätze gefunden" at bounding box center [279, 206] width 103 height 11
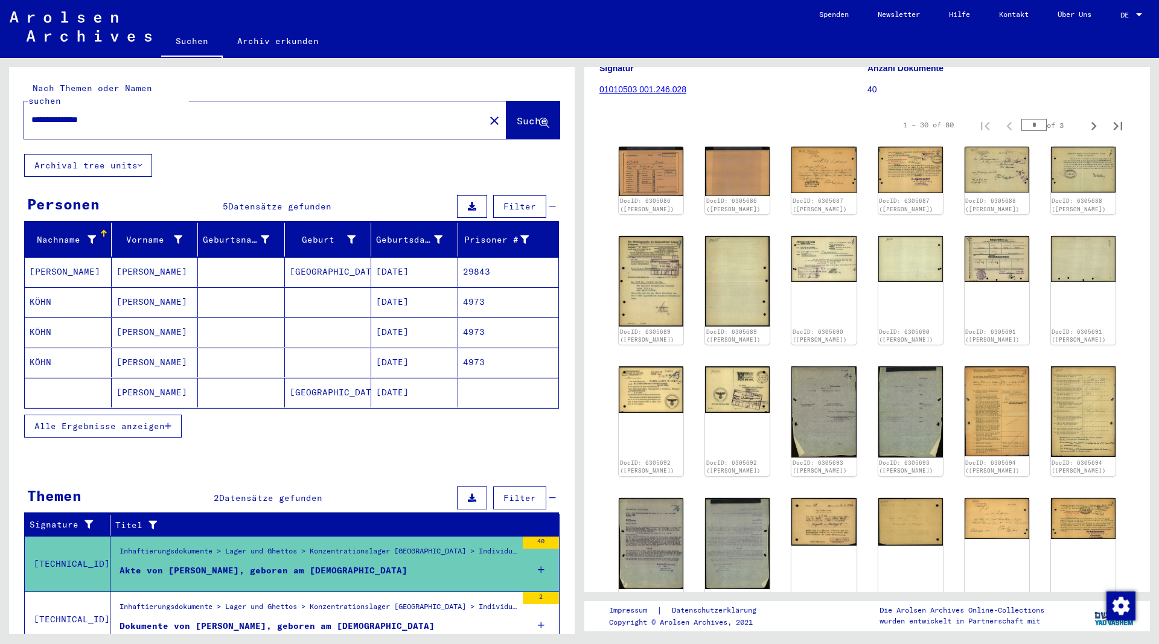
click at [127, 381] on mat-cell "[PERSON_NAME]" at bounding box center [155, 393] width 87 height 30
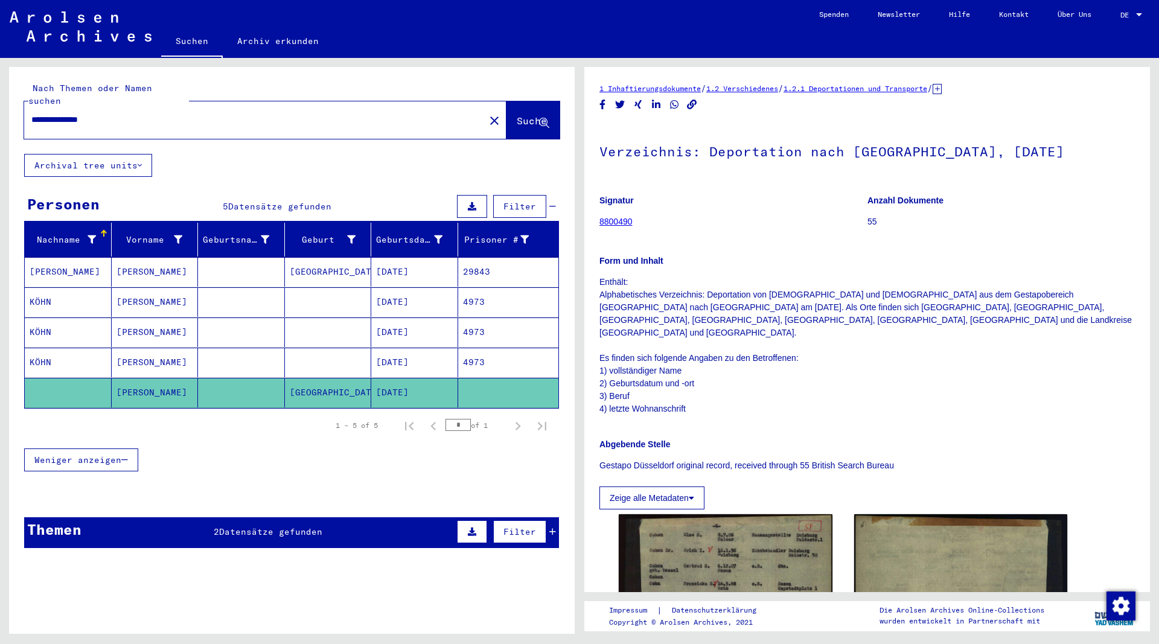
click at [132, 349] on mat-cell "[PERSON_NAME]" at bounding box center [155, 363] width 87 height 30
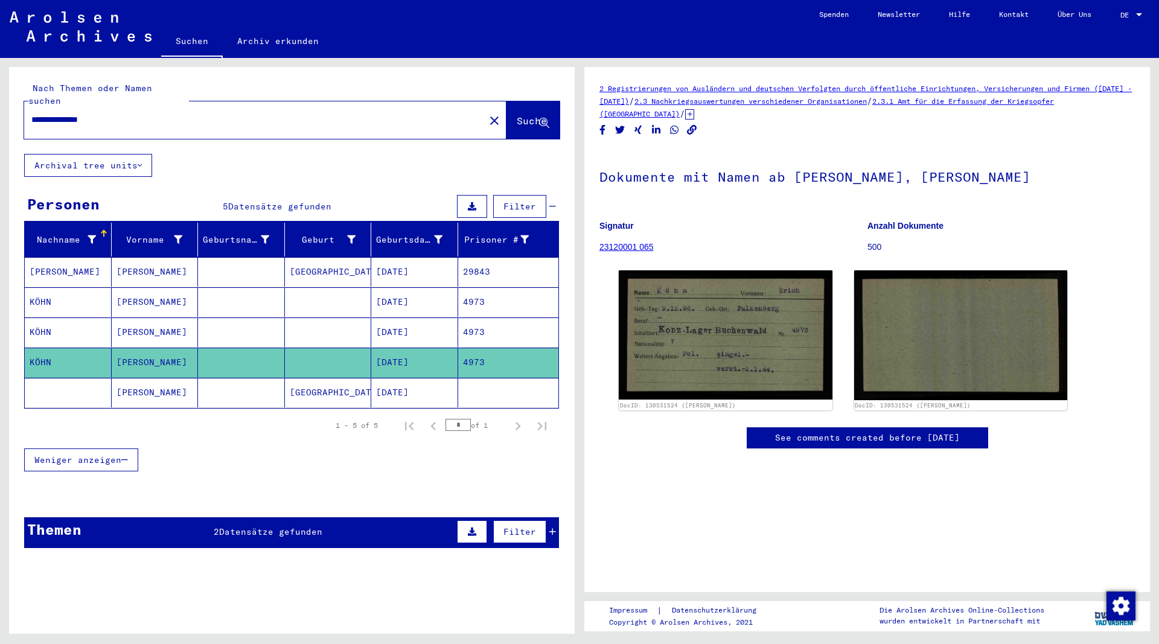
click at [133, 319] on mat-cell "[PERSON_NAME]" at bounding box center [155, 333] width 87 height 30
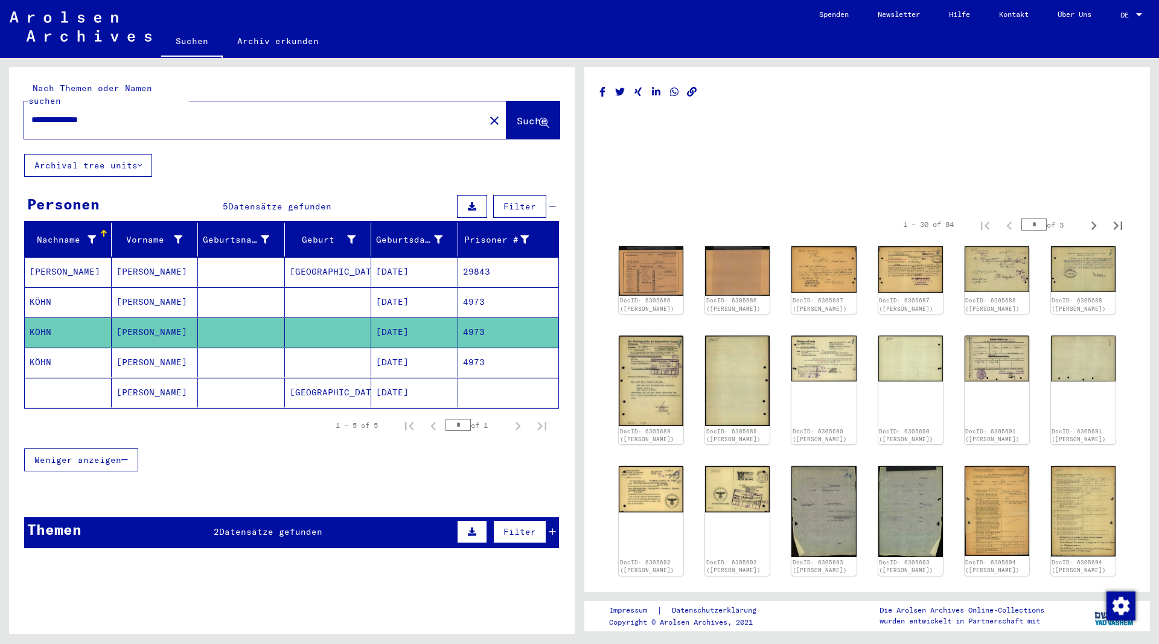
click at [134, 289] on mat-cell "[PERSON_NAME]" at bounding box center [155, 302] width 87 height 30
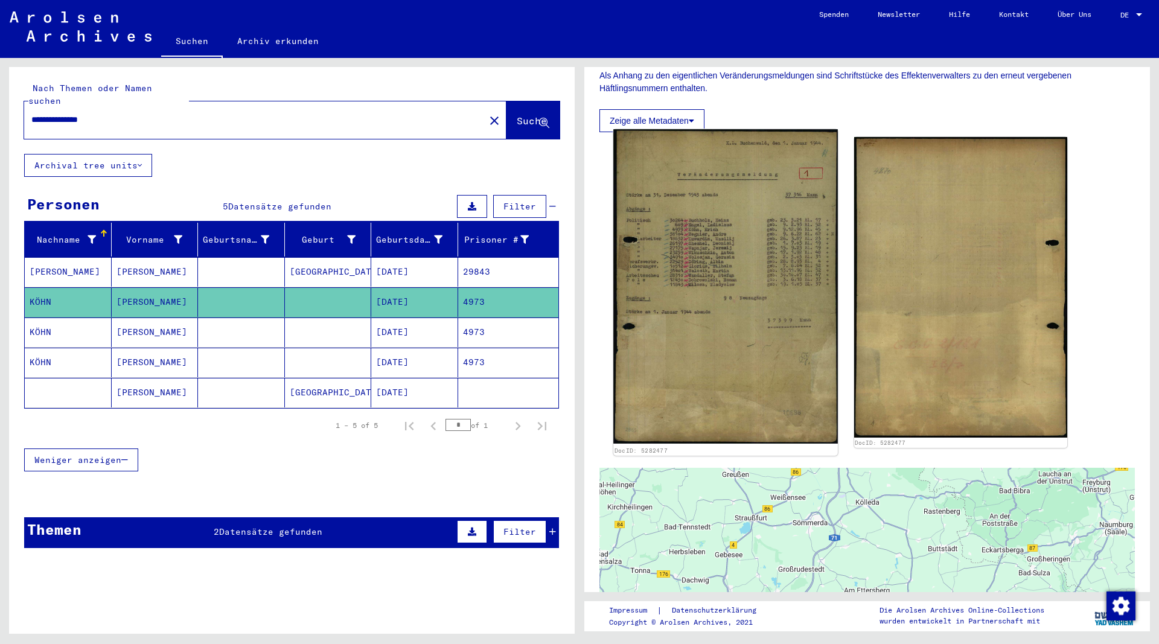
scroll to position [261, 0]
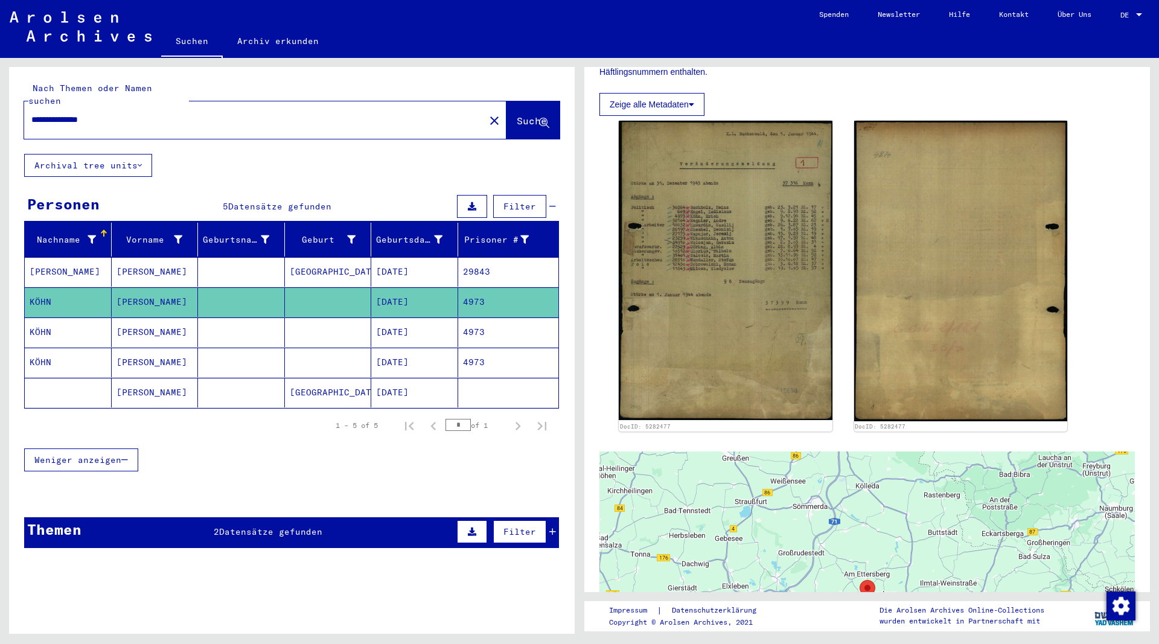
click at [133, 257] on mat-cell "[PERSON_NAME]" at bounding box center [155, 272] width 87 height 30
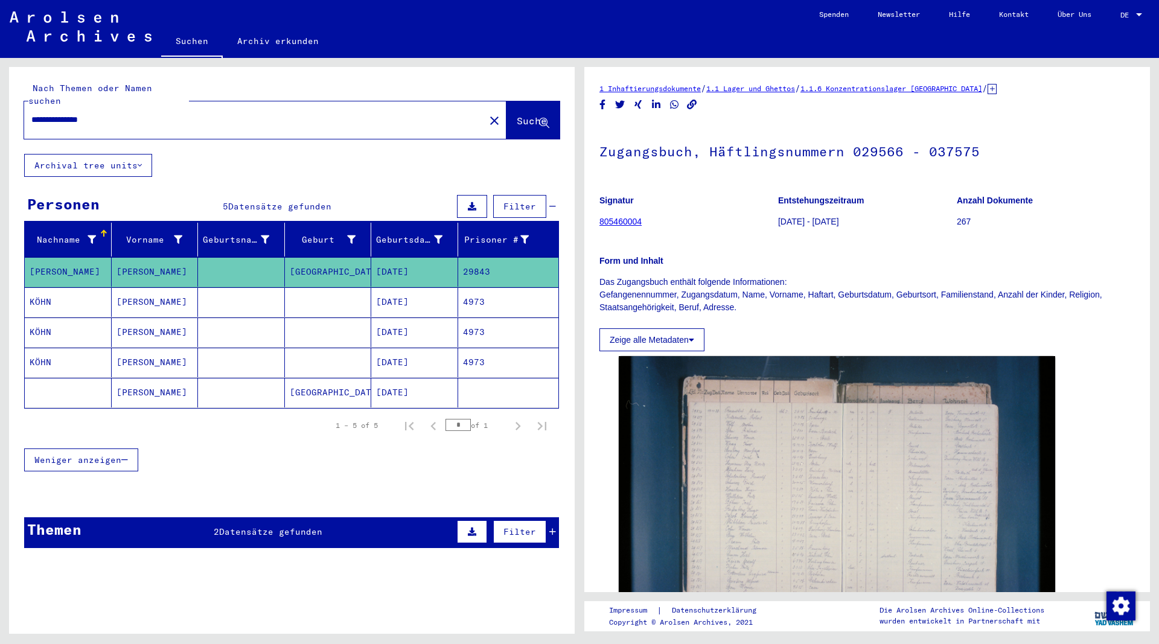
click at [132, 320] on mat-cell "[PERSON_NAME]" at bounding box center [155, 333] width 87 height 30
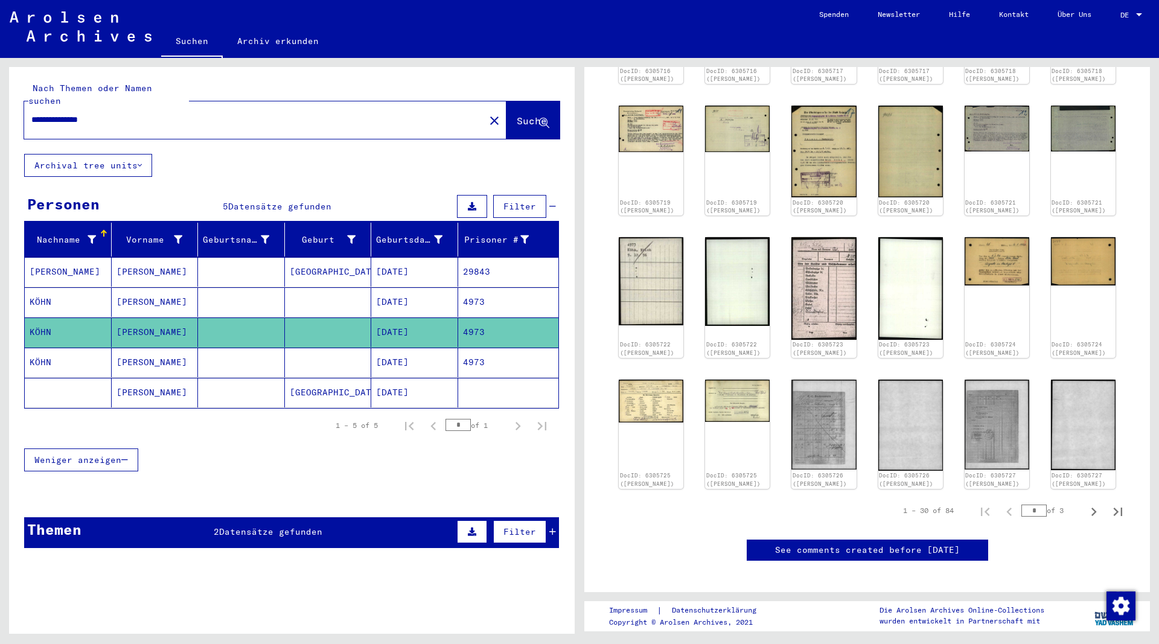
scroll to position [1369, 0]
click at [1093, 508] on icon "Next page" at bounding box center [1093, 511] width 5 height 8
type input "*"
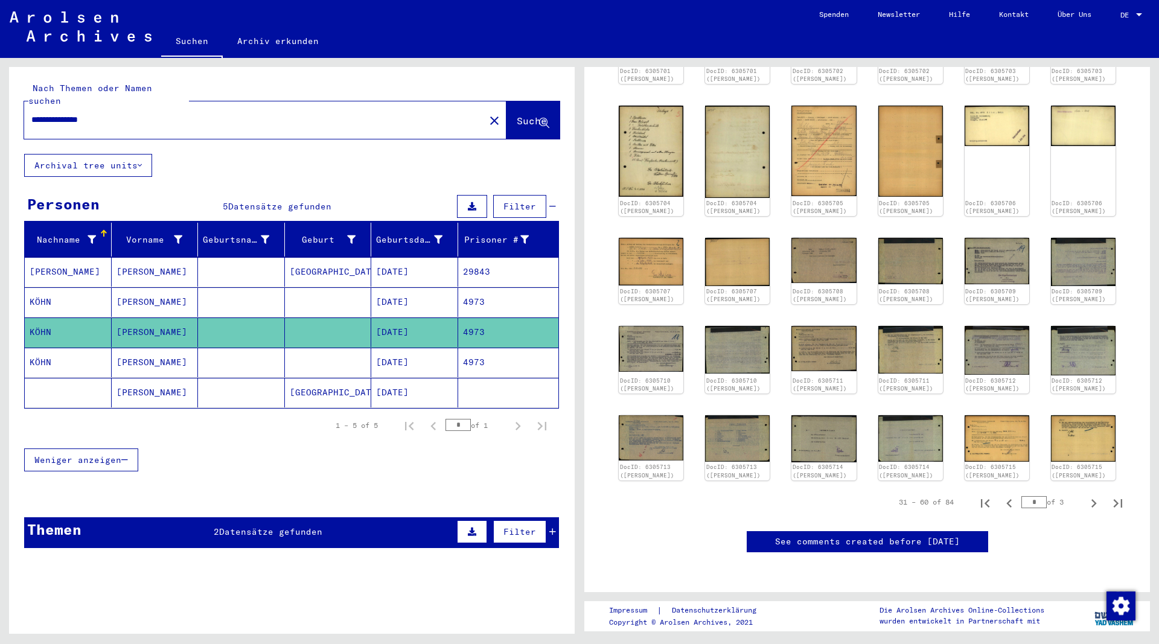
scroll to position [461, 0]
click at [1091, 495] on icon "Next page" at bounding box center [1093, 503] width 17 height 17
type input "*"
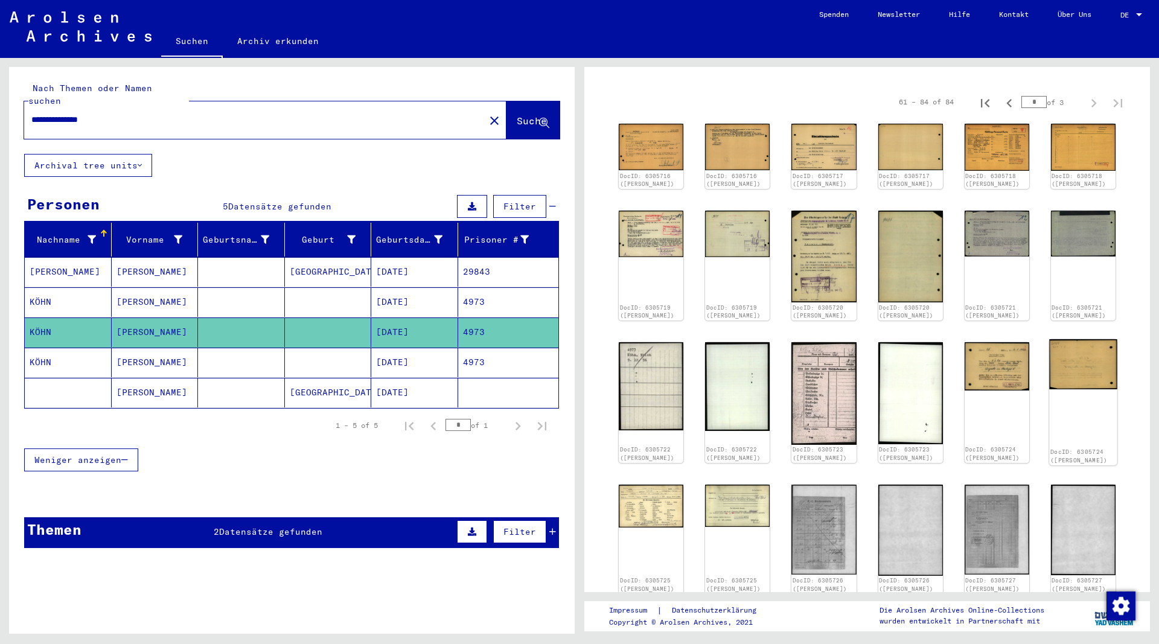
scroll to position [70, 0]
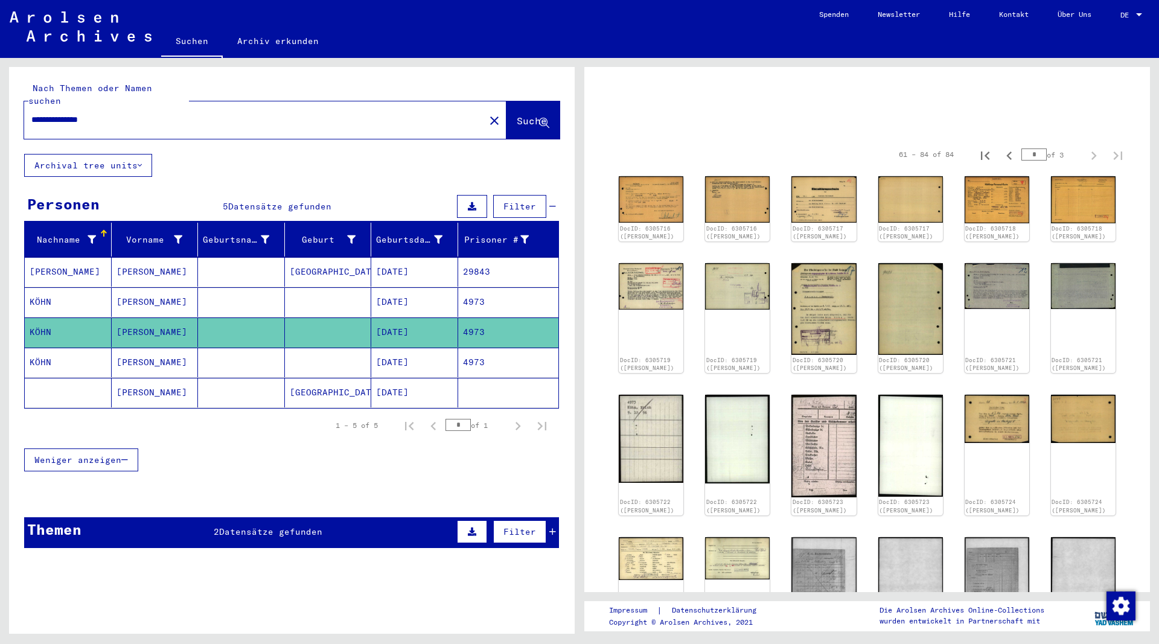
drag, startPoint x: 101, startPoint y: 100, endPoint x: 127, endPoint y: 120, distance: 32.7
click at [21, 112] on div "**********" at bounding box center [292, 110] width 566 height 87
drag, startPoint x: 83, startPoint y: 106, endPoint x: -16, endPoint y: 109, distance: 99.6
click at [31, 113] on input "**********" at bounding box center [254, 119] width 446 height 13
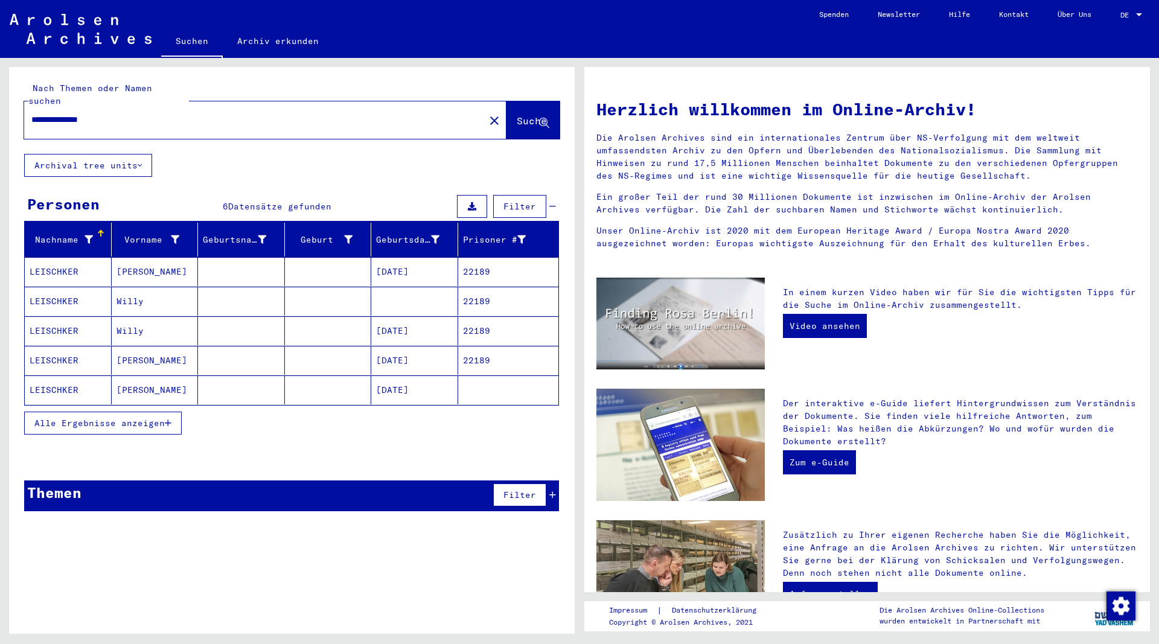
click at [168, 419] on icon "button" at bounding box center [168, 423] width 7 height 8
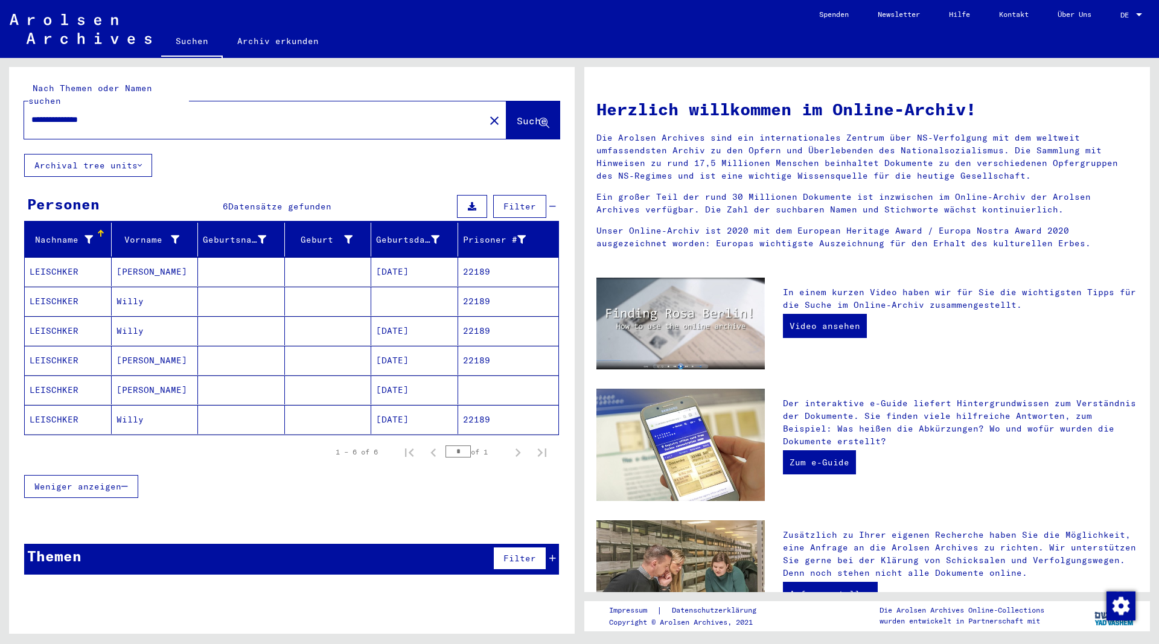
click at [127, 257] on mat-cell "WILLY" at bounding box center [155, 271] width 87 height 29
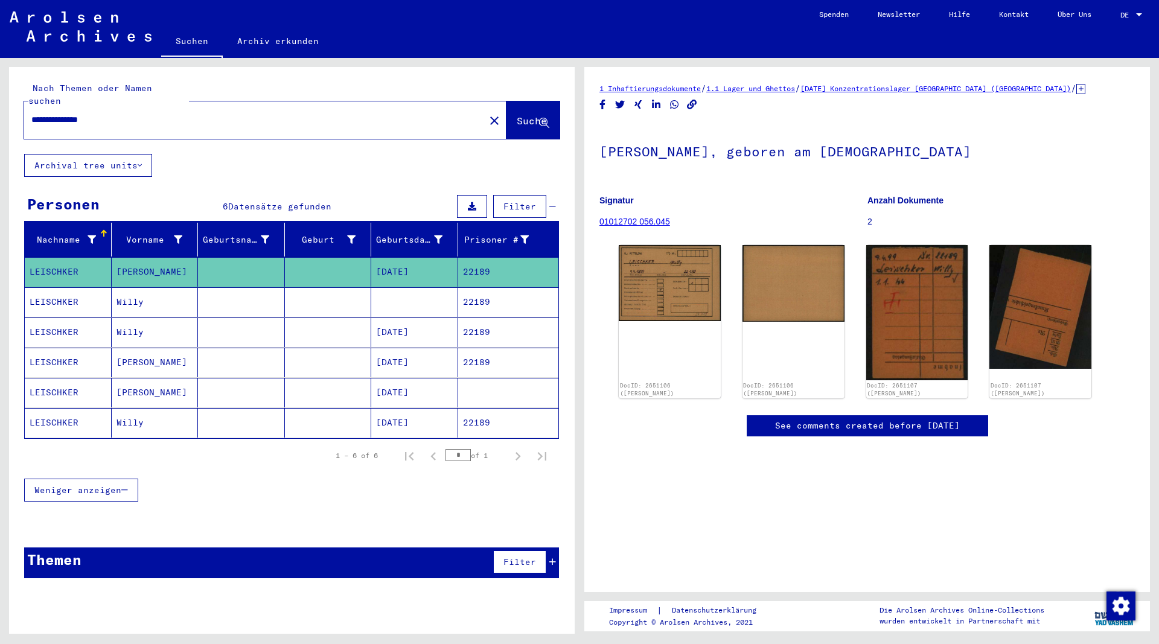
click at [136, 289] on mat-cell "Willy" at bounding box center [155, 302] width 87 height 30
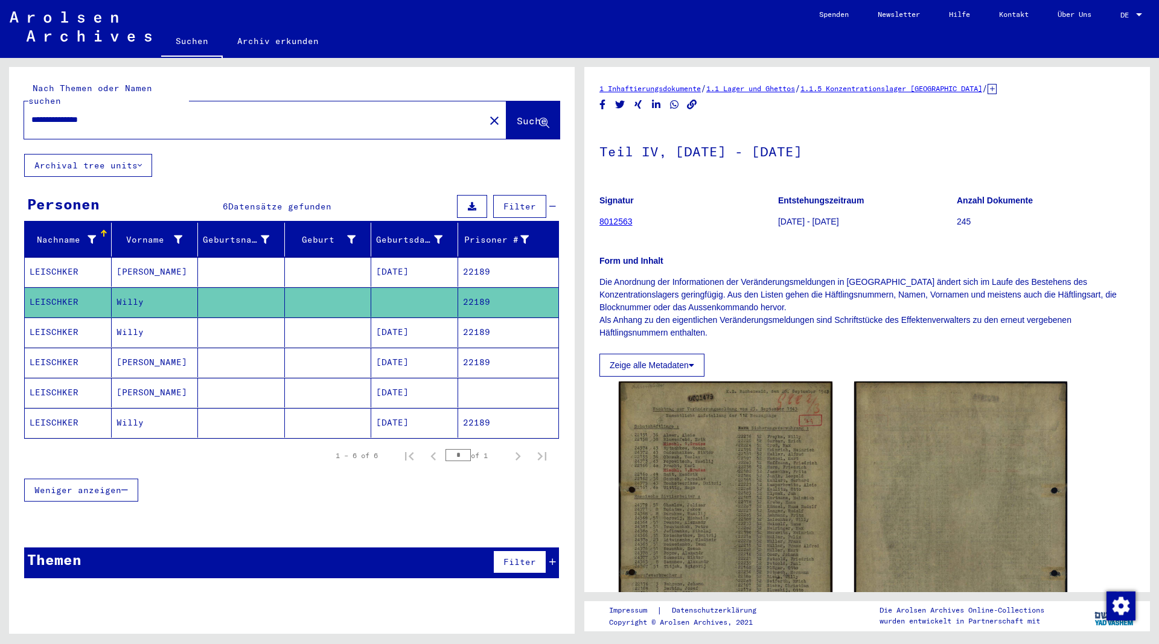
click at [136, 320] on mat-cell "Willy" at bounding box center [155, 333] width 87 height 30
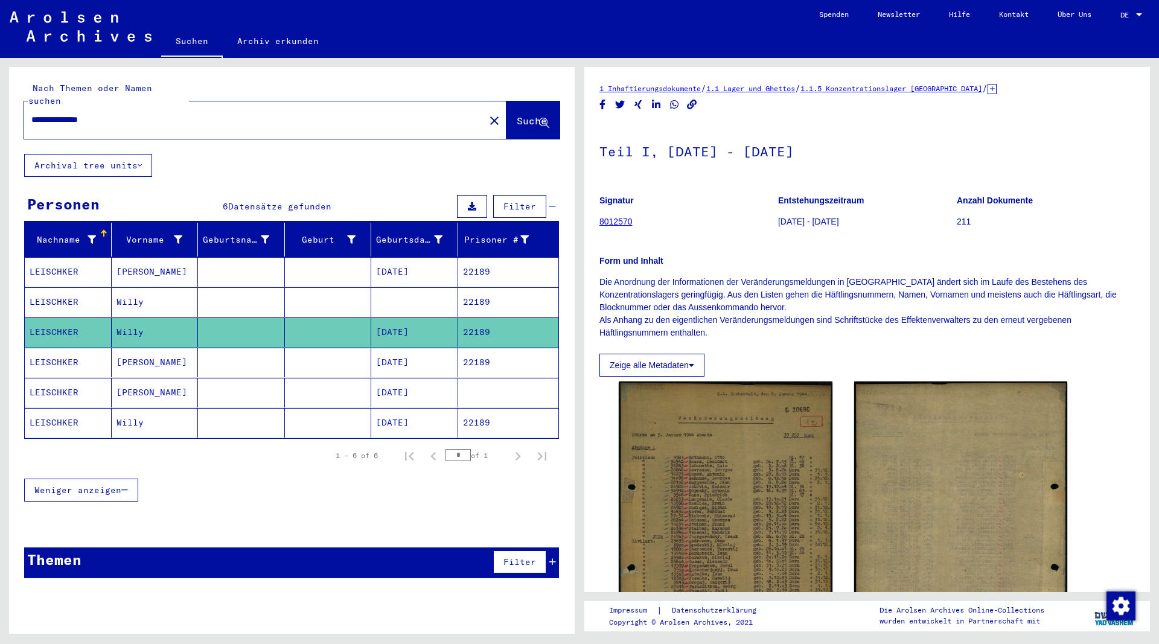
click at [136, 350] on mat-cell "WILLY" at bounding box center [155, 363] width 87 height 30
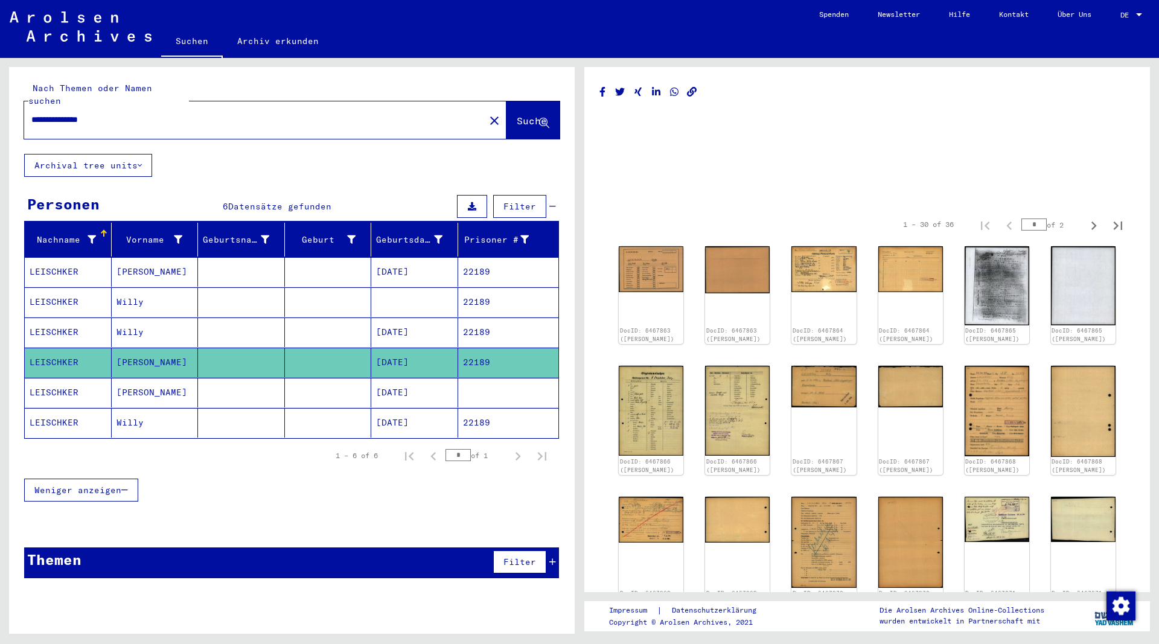
click at [58, 113] on input "**********" at bounding box center [254, 119] width 446 height 13
click at [517, 115] on span "Suche" at bounding box center [532, 121] width 30 height 12
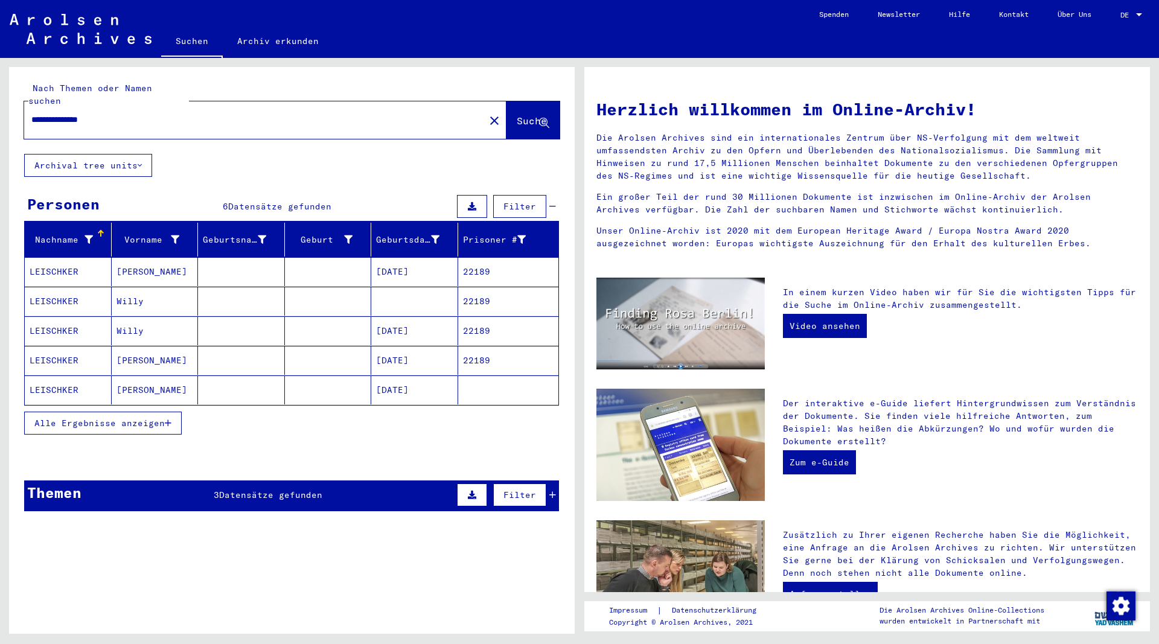
click at [240, 490] on span "Datensätze gefunden" at bounding box center [270, 495] width 103 height 11
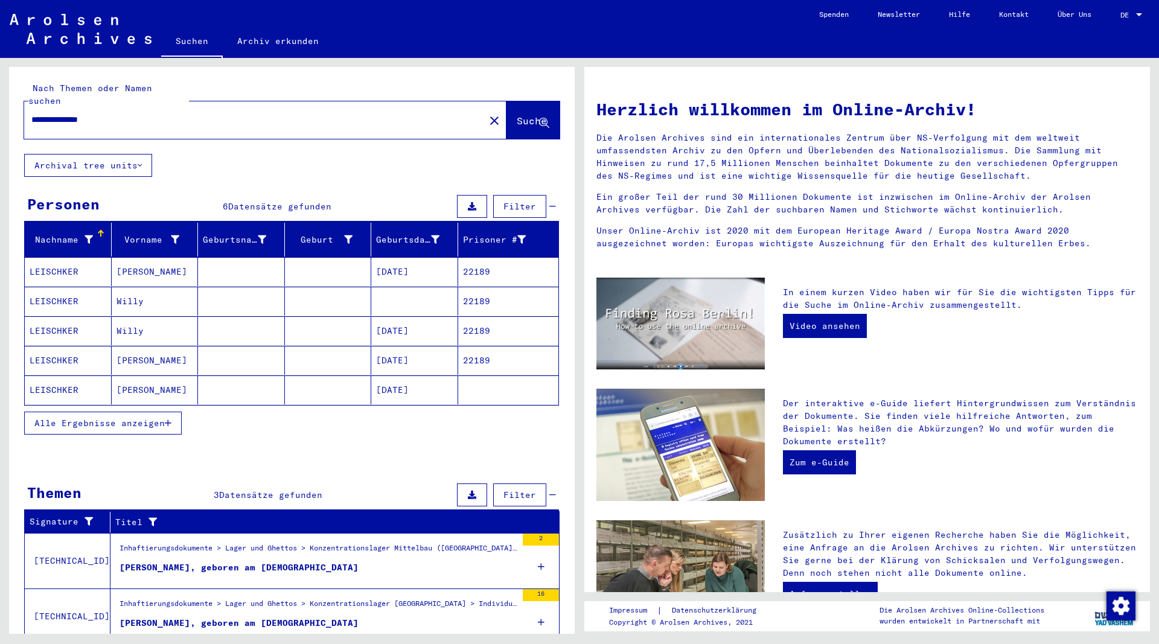
scroll to position [89, 0]
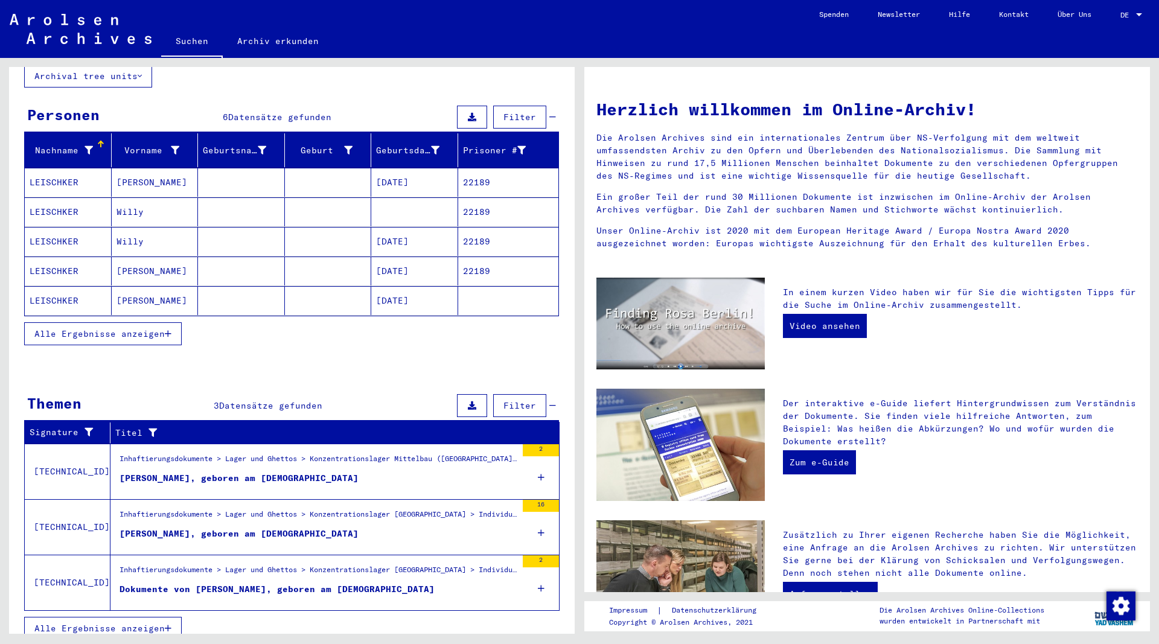
click at [250, 472] on div "Akte von LEISCHKER, WILLY, geboren am 09.04.1899" at bounding box center [239, 478] width 239 height 13
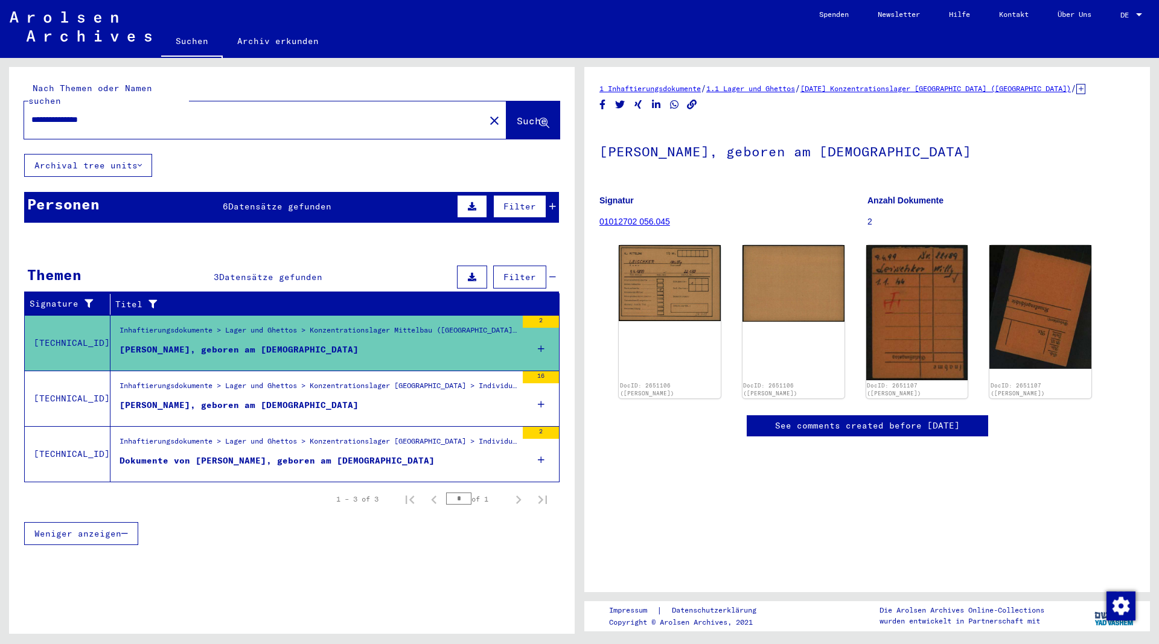
click at [286, 455] on div "Dokumente von LEISCHKER, WILLY, geboren am 09.04.1899" at bounding box center [277, 461] width 315 height 13
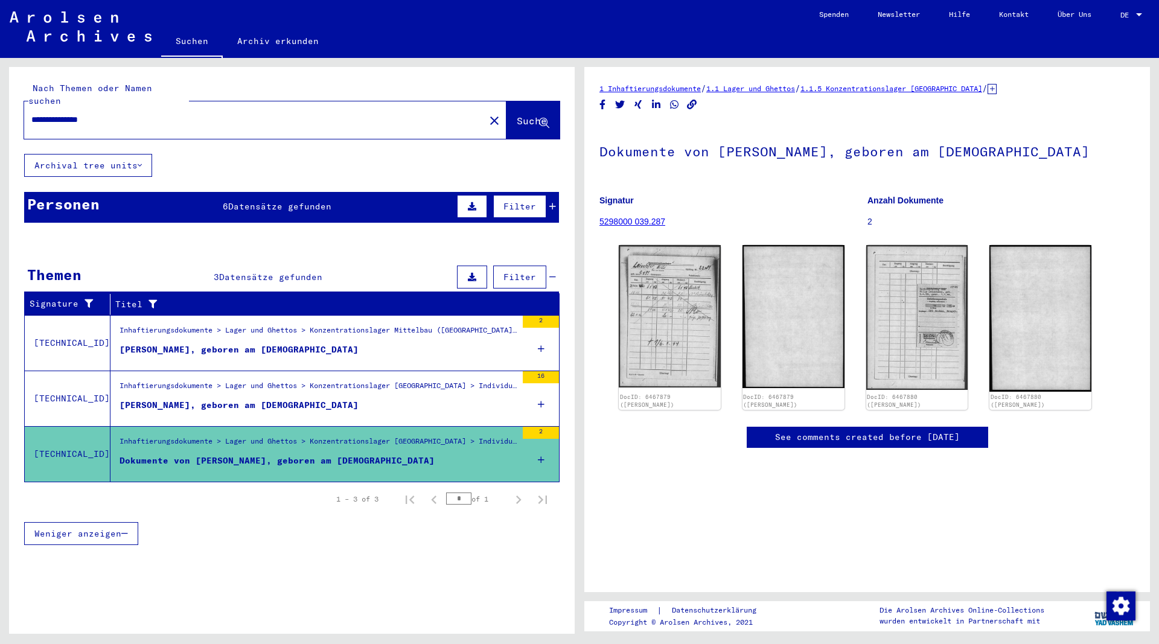
click at [256, 399] on div "Akte von LEISCHKER, WILLY, geboren am 09.04.1899" at bounding box center [239, 405] width 239 height 13
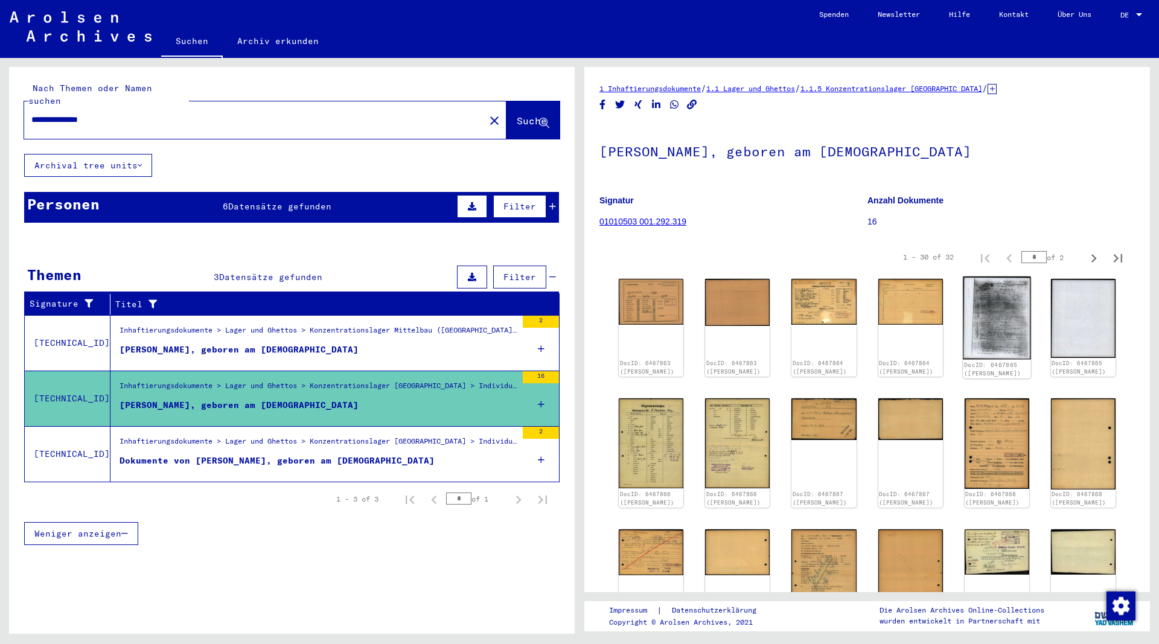
click at [989, 323] on img at bounding box center [997, 317] width 68 height 83
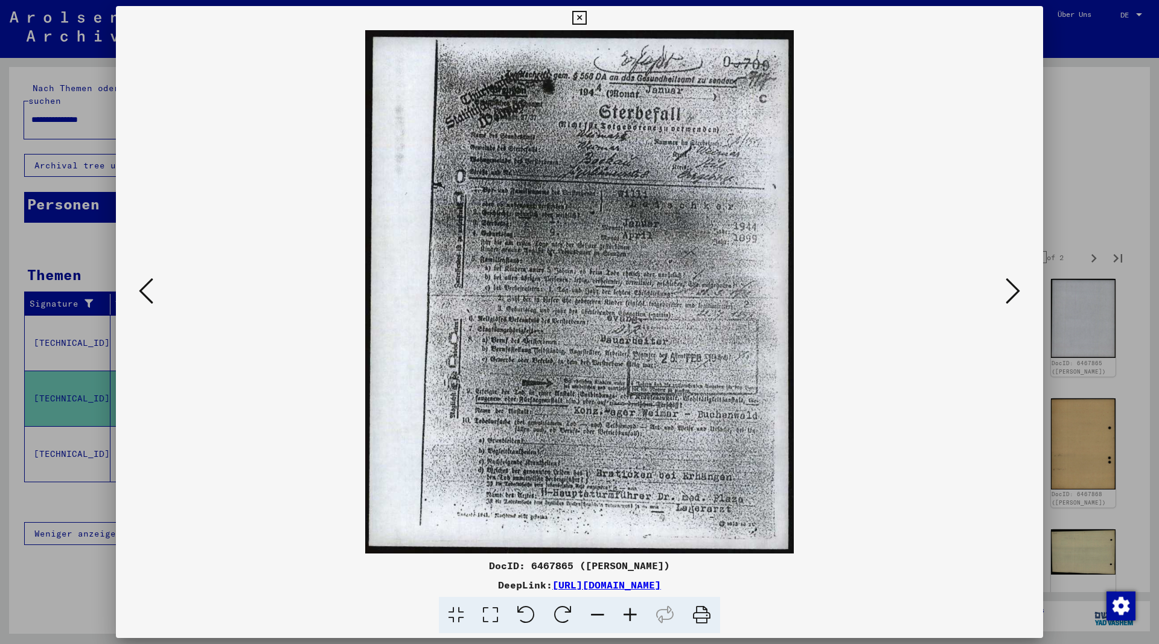
drag, startPoint x: 797, startPoint y: 584, endPoint x: 430, endPoint y: 585, distance: 367.0
click at [430, 585] on div "DeepLink: https://collections.arolsen-archives.org/de/document/6467865" at bounding box center [579, 585] width 927 height 14
copy link "https://collections.arolsen-archives.org/de/document/6467865"
click at [1014, 289] on icon at bounding box center [1013, 290] width 14 height 29
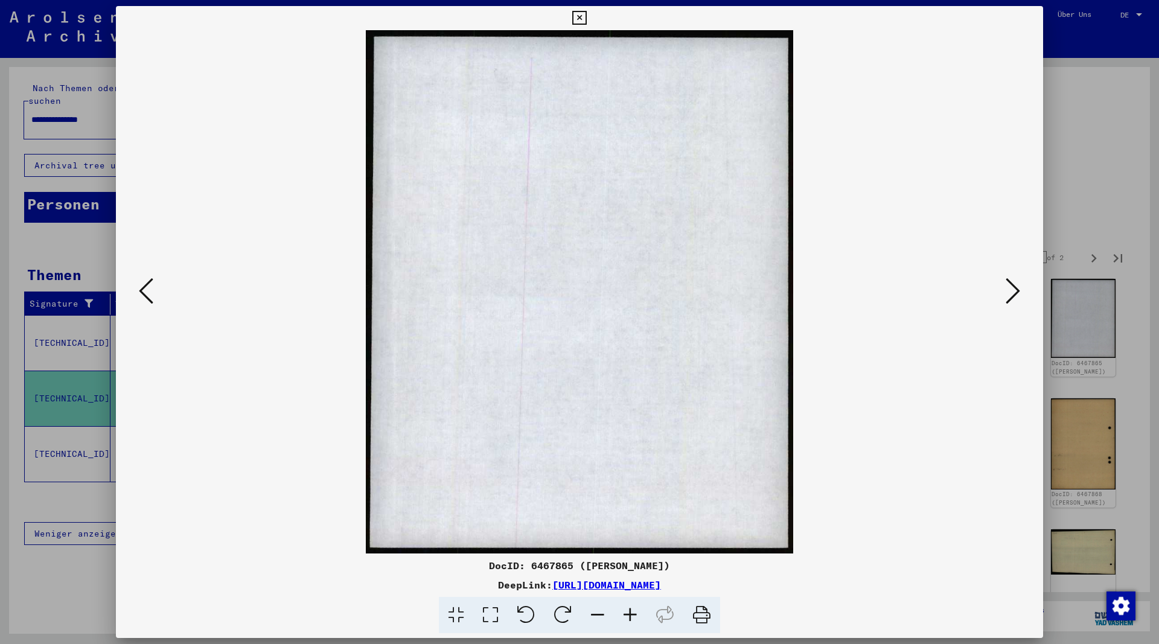
click at [586, 21] on icon at bounding box center [579, 18] width 14 height 14
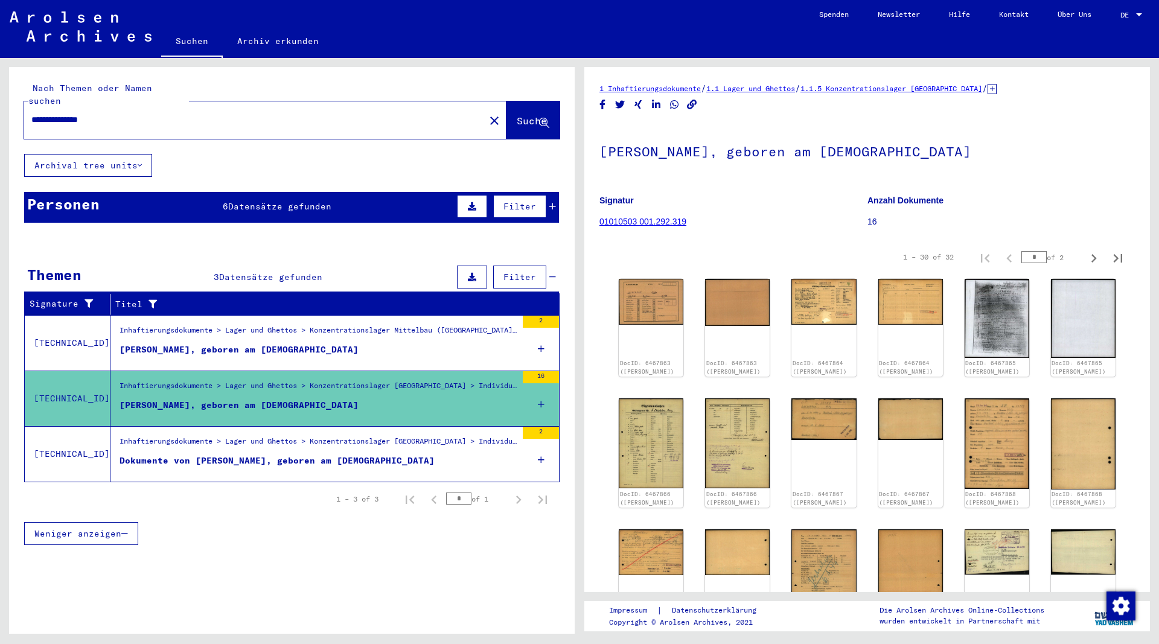
drag, startPoint x: 73, startPoint y: 103, endPoint x: -51, endPoint y: 97, distance: 123.9
click at [31, 113] on input "**********" at bounding box center [254, 119] width 446 height 13
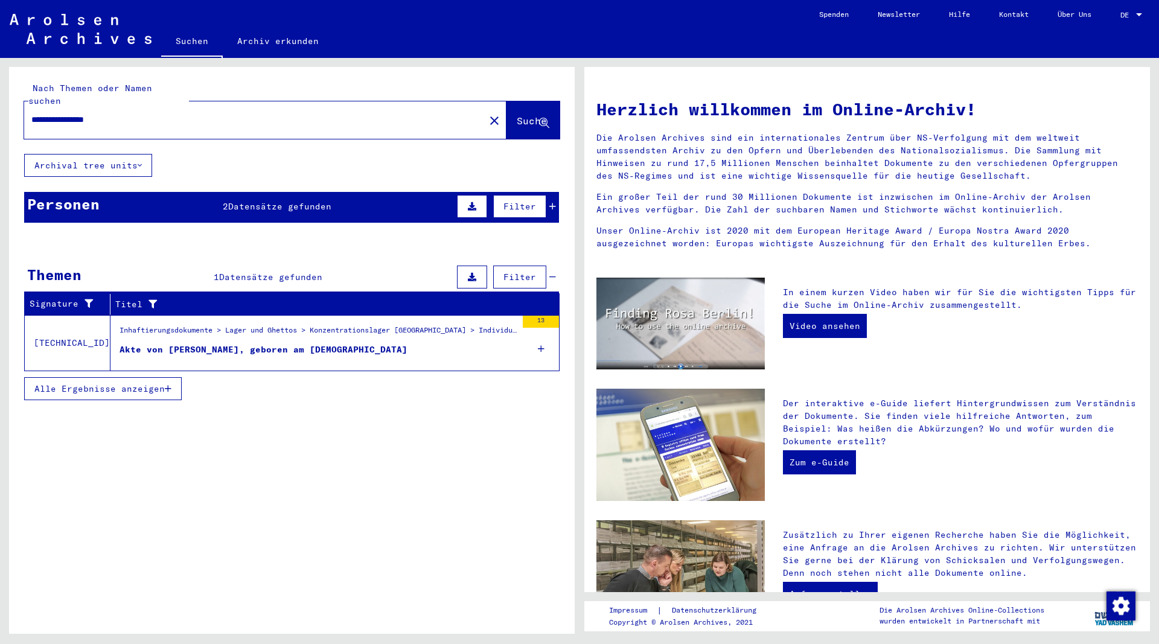
click at [269, 343] on div "Akte von FAGNART, PAUL, geboren am 19.01.1895" at bounding box center [264, 349] width 288 height 13
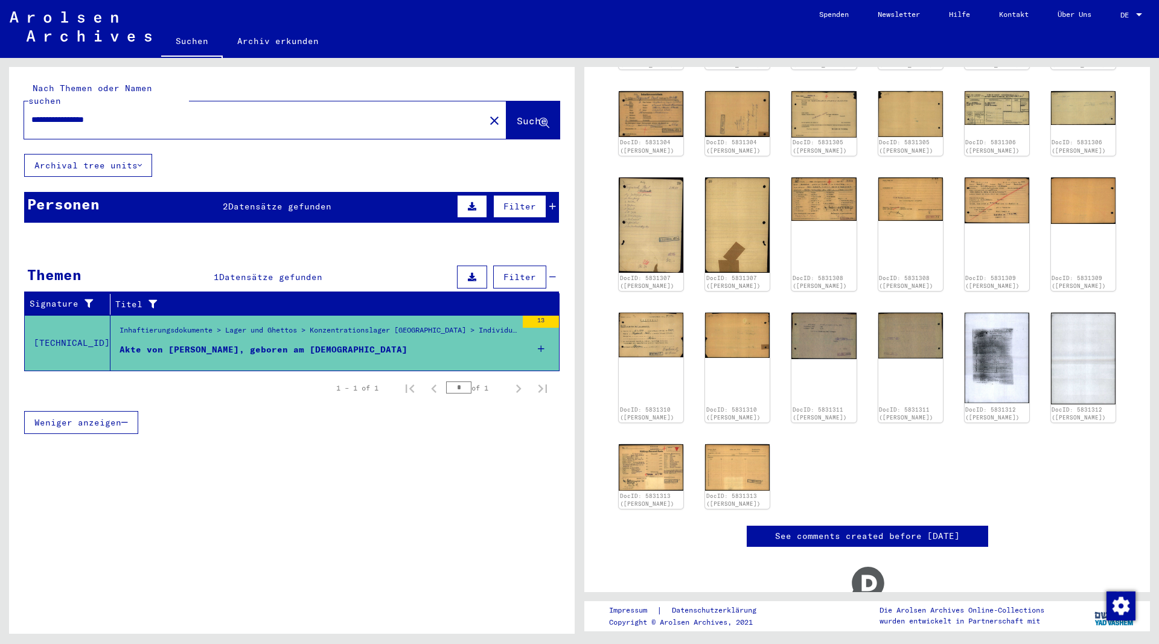
scroll to position [261, 0]
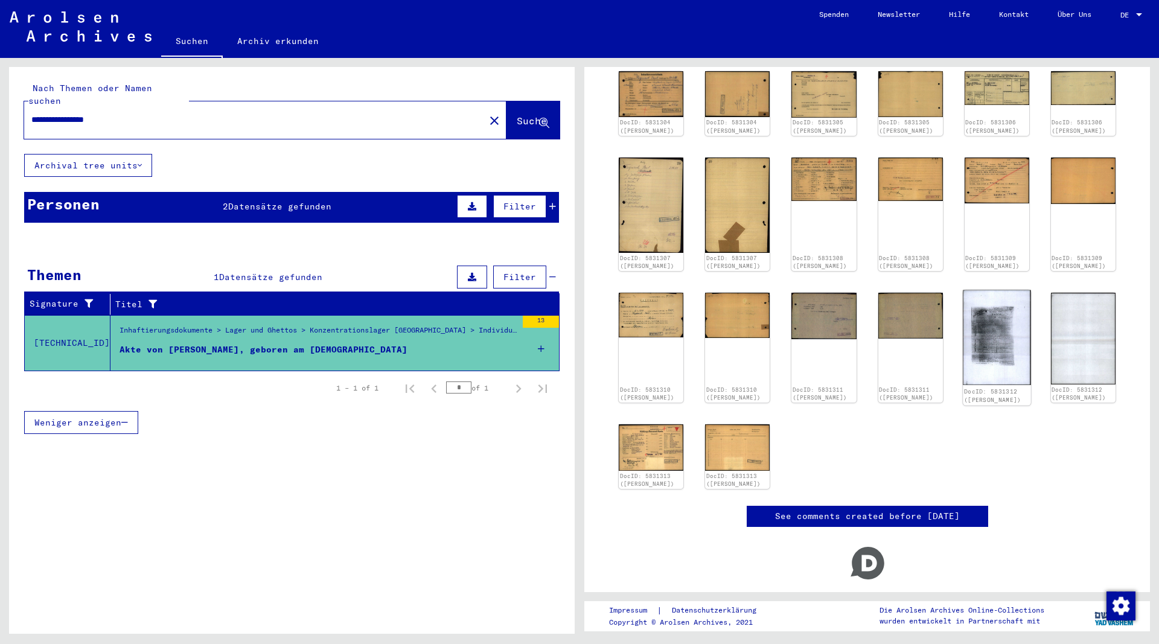
click at [994, 369] on img at bounding box center [997, 337] width 68 height 95
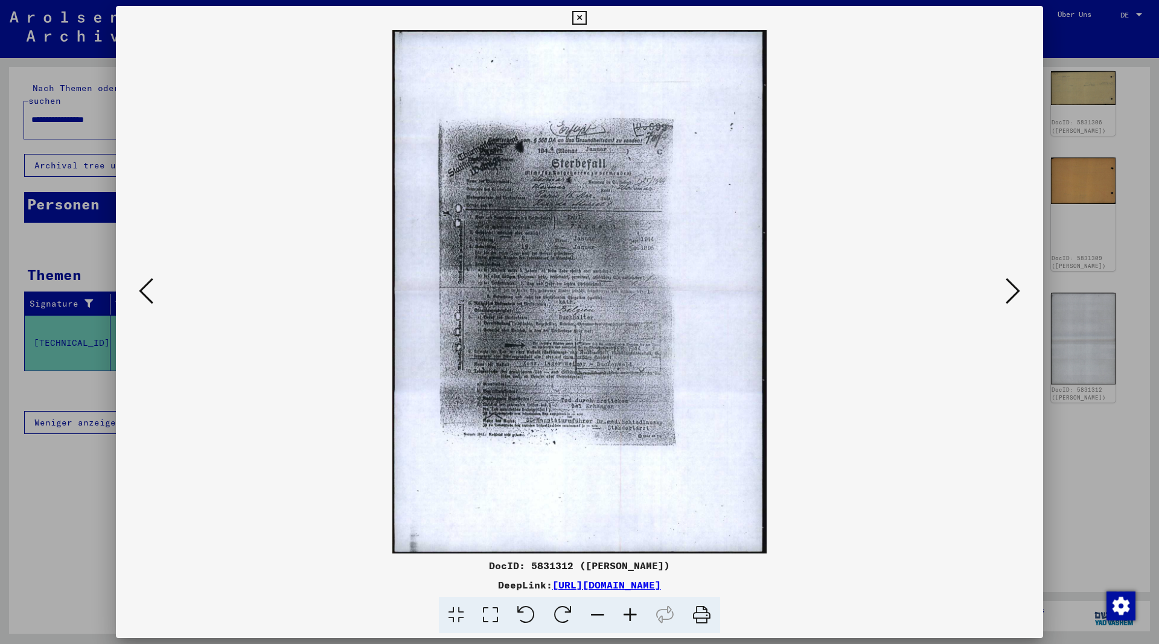
drag, startPoint x: 796, startPoint y: 586, endPoint x: 431, endPoint y: 586, distance: 365.2
click at [431, 586] on div "DeepLink: https://collections.arolsen-archives.org/de/document/5831312" at bounding box center [579, 585] width 927 height 14
copy link "https://collections.arolsen-archives.org/de/document/5831312"
click at [586, 20] on icon at bounding box center [579, 18] width 14 height 14
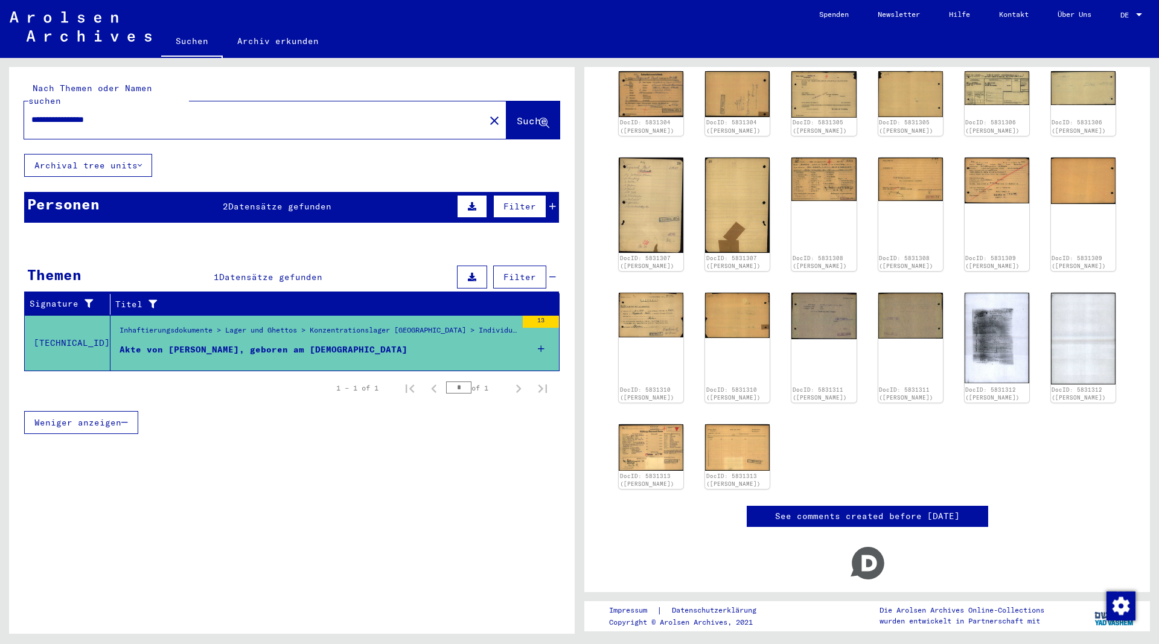
drag, startPoint x: 144, startPoint y: 106, endPoint x: 4, endPoint y: 109, distance: 140.7
click at [31, 113] on input "**********" at bounding box center [254, 119] width 446 height 13
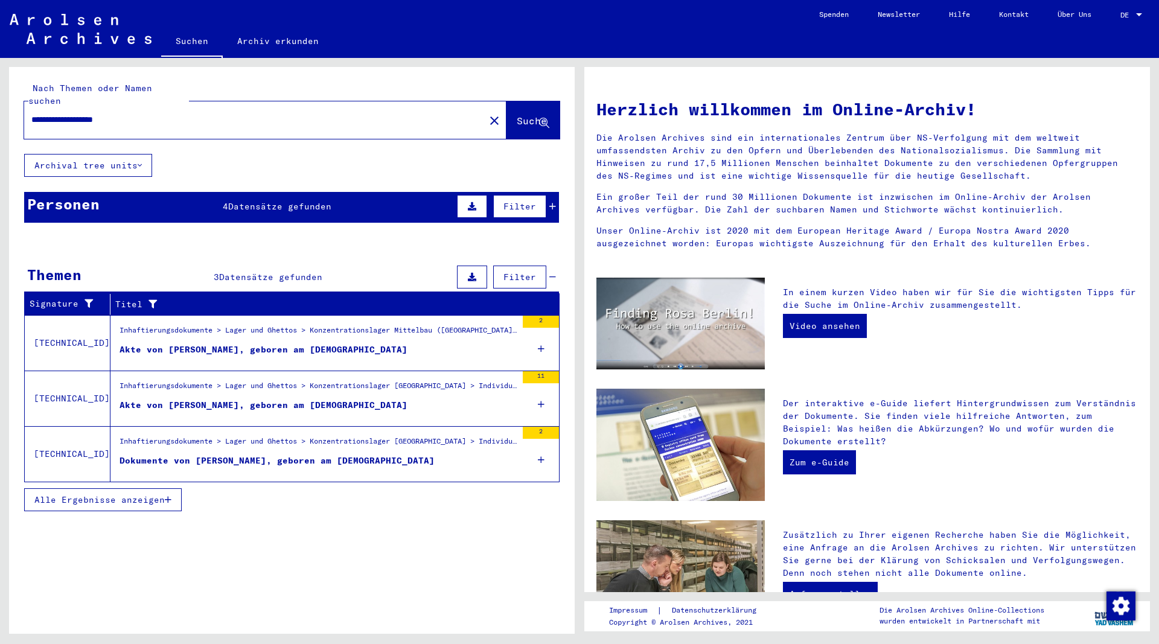
click at [301, 343] on div "Akte von KRATSCH, HERBERT, geboren am 22.12.1905" at bounding box center [264, 349] width 288 height 13
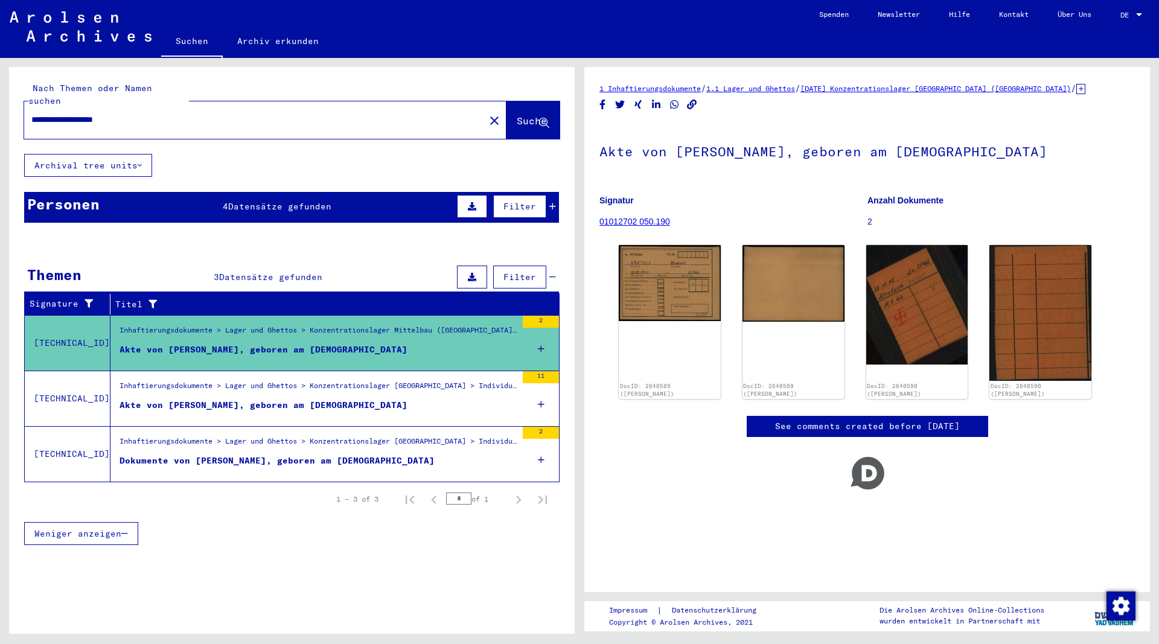
click at [317, 455] on div "Dokumente von KRATSCH, HERBERT, geboren am 22.12.1905" at bounding box center [277, 461] width 315 height 13
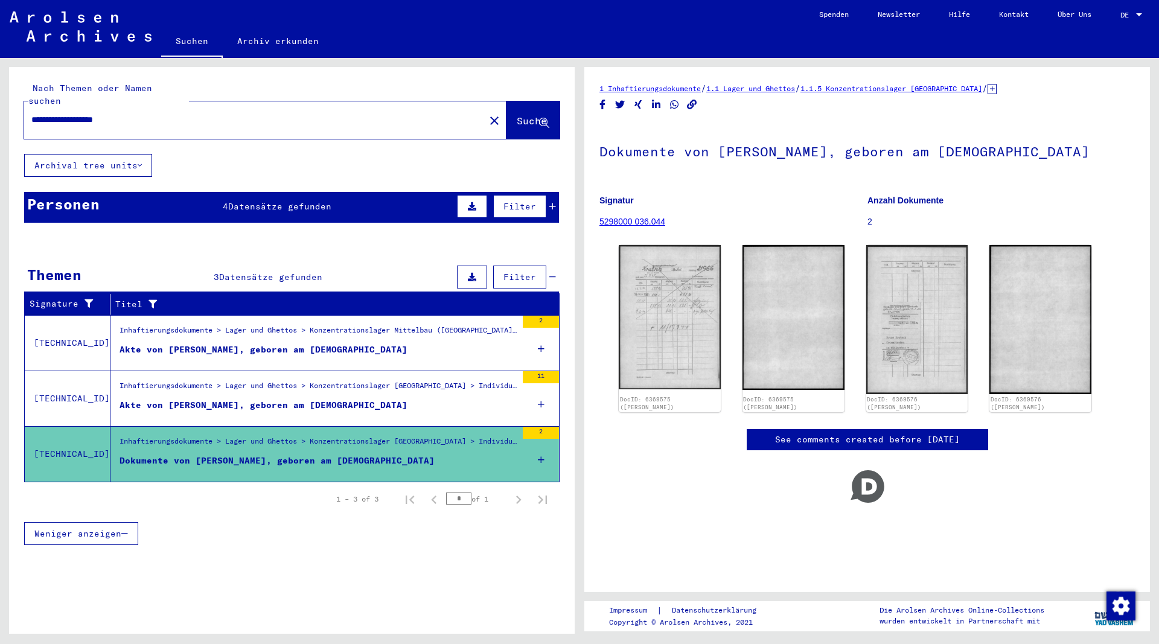
click at [313, 380] on div "Inhaftierungsdokumente > Lager und Ghettos > Konzentrationslager Buchenwald > I…" at bounding box center [318, 388] width 397 height 17
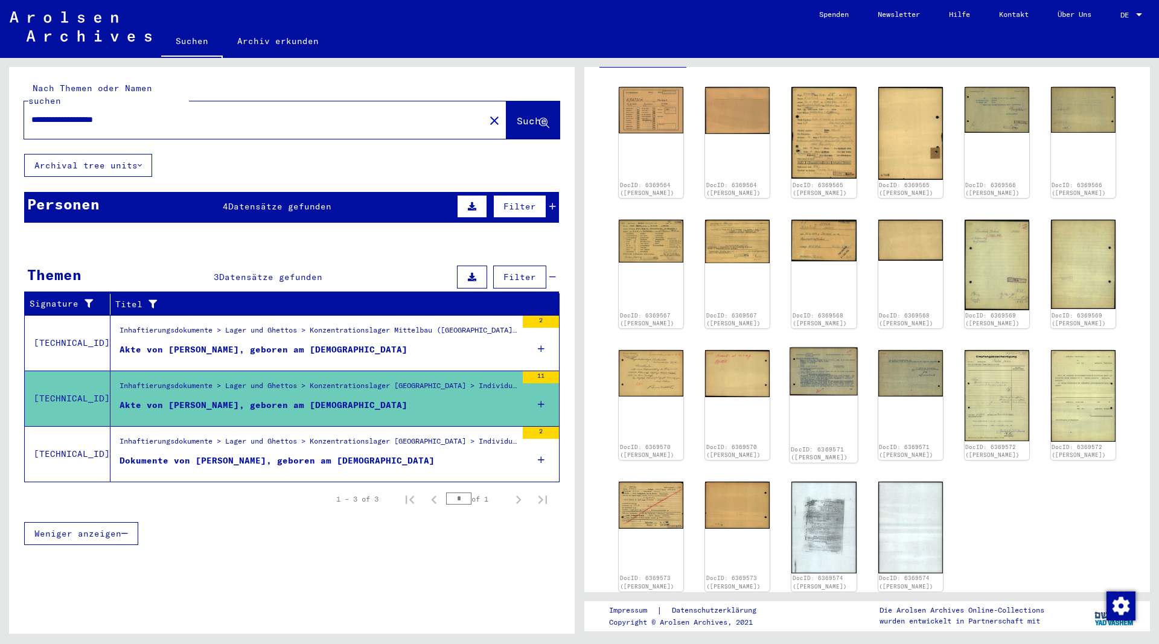
scroll to position [196, 0]
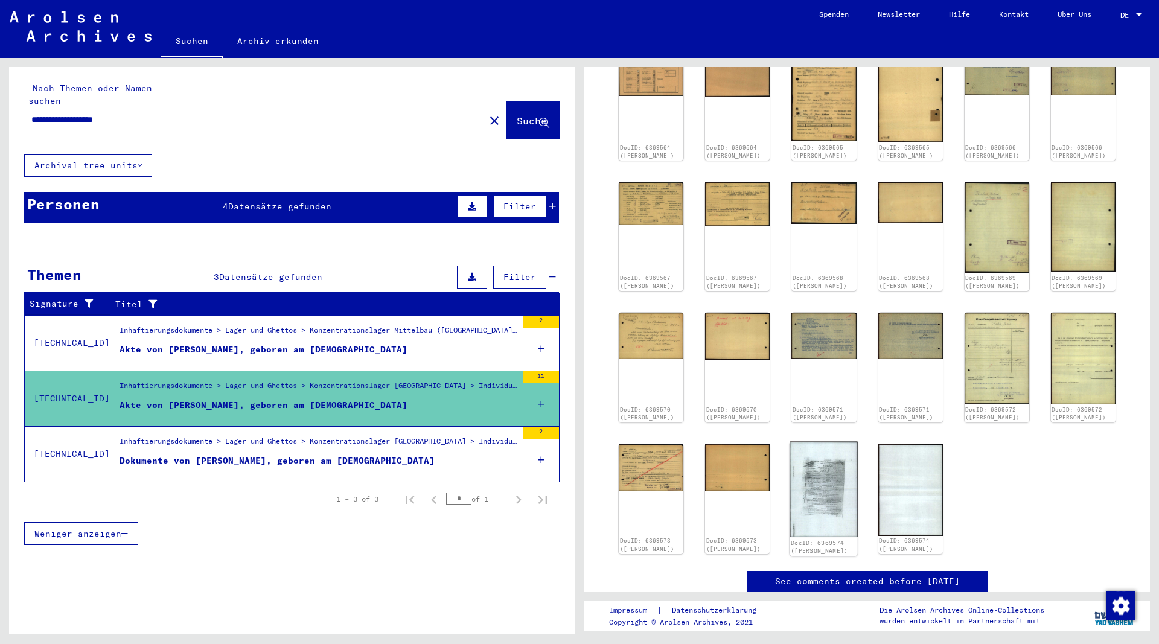
click at [816, 498] on img at bounding box center [824, 490] width 68 height 96
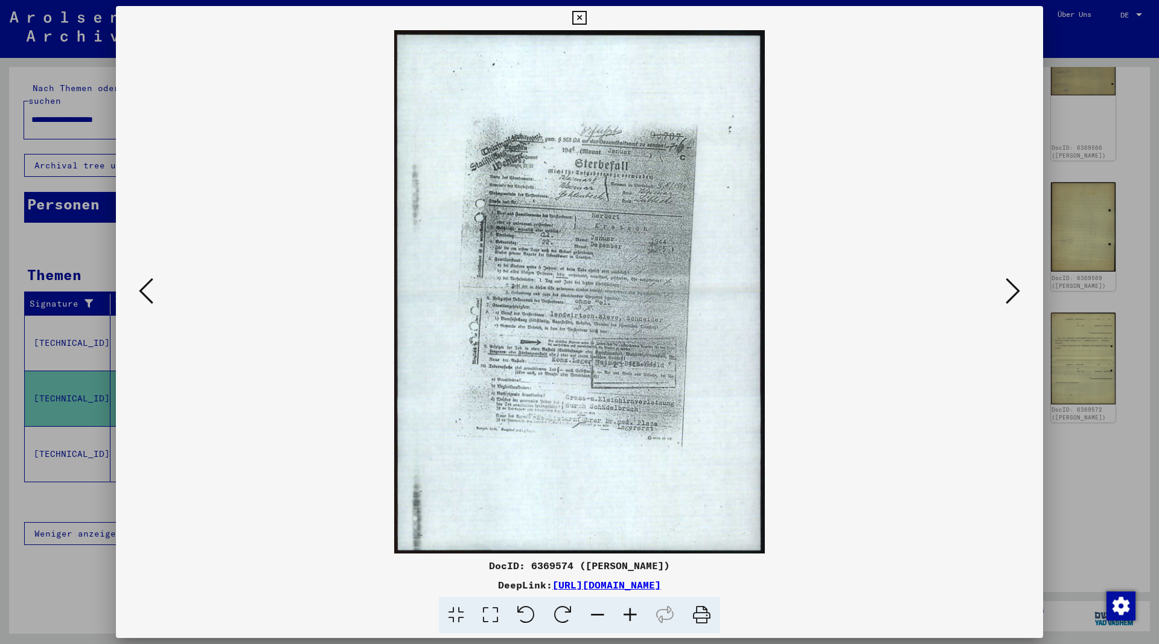
drag, startPoint x: 795, startPoint y: 584, endPoint x: 430, endPoint y: 586, distance: 364.6
click at [430, 586] on div "DeepLink: https://collections.arolsen-archives.org/de/document/6369574" at bounding box center [579, 585] width 927 height 14
copy link "https://collections.arolsen-archives.org/de/document/6369574"
click at [586, 21] on icon at bounding box center [579, 18] width 14 height 14
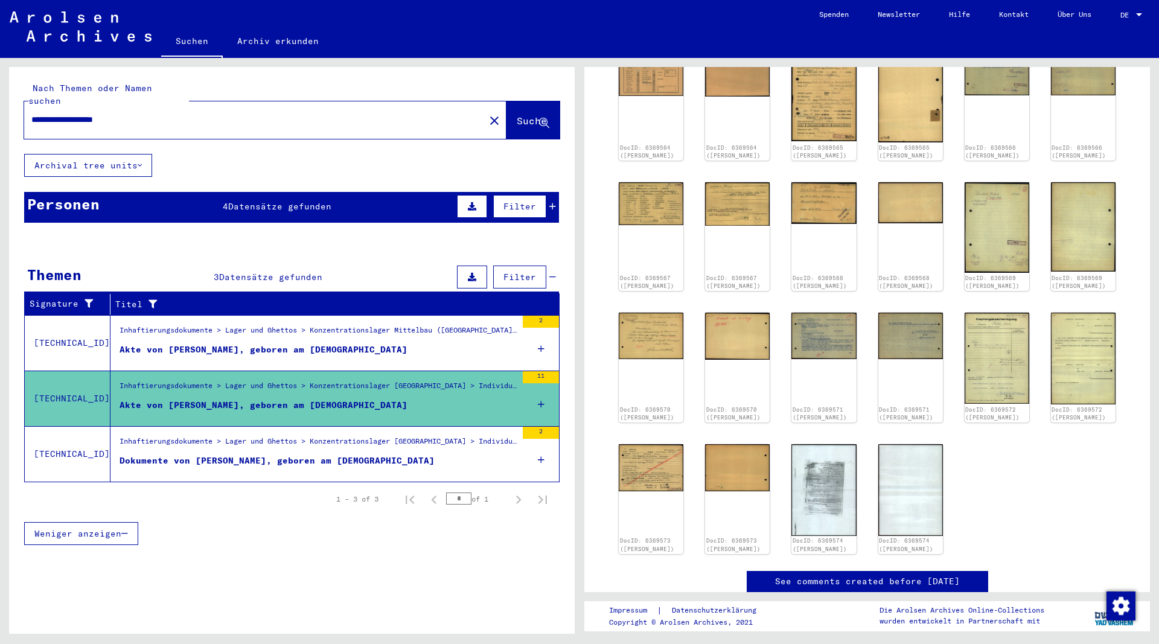
drag, startPoint x: 161, startPoint y: 113, endPoint x: -3, endPoint y: 105, distance: 164.4
click at [31, 113] on input "**********" at bounding box center [254, 119] width 446 height 13
click at [517, 115] on span "Suche" at bounding box center [532, 121] width 30 height 12
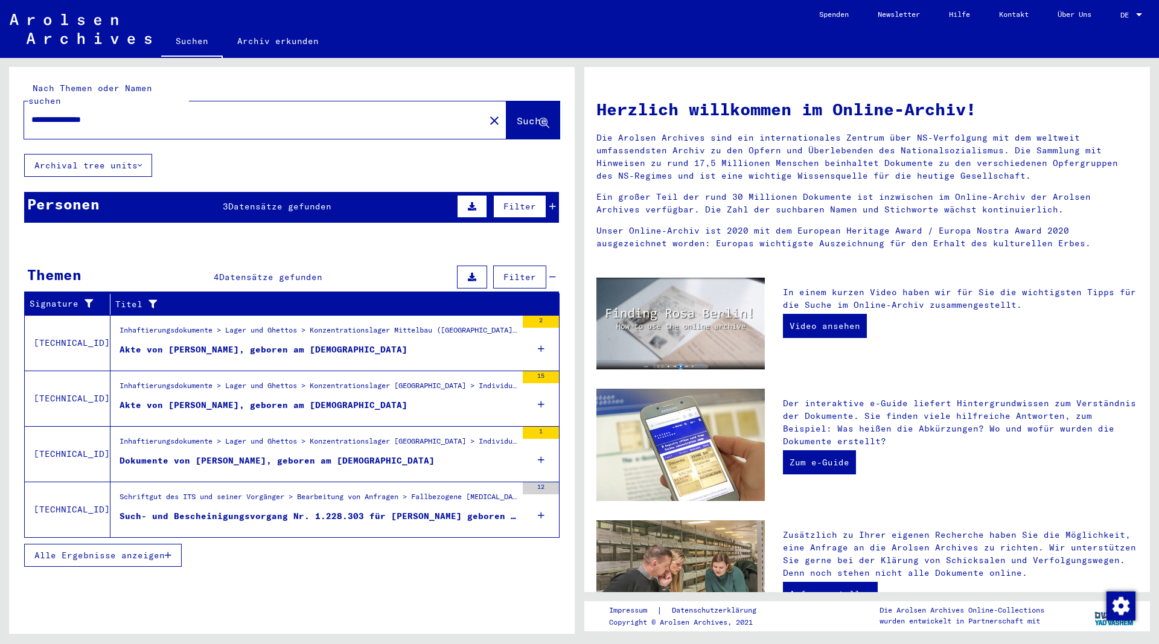
click at [245, 399] on div "Akte von RÜFFER, PAUL, geboren am 24.02.1888" at bounding box center [264, 405] width 288 height 13
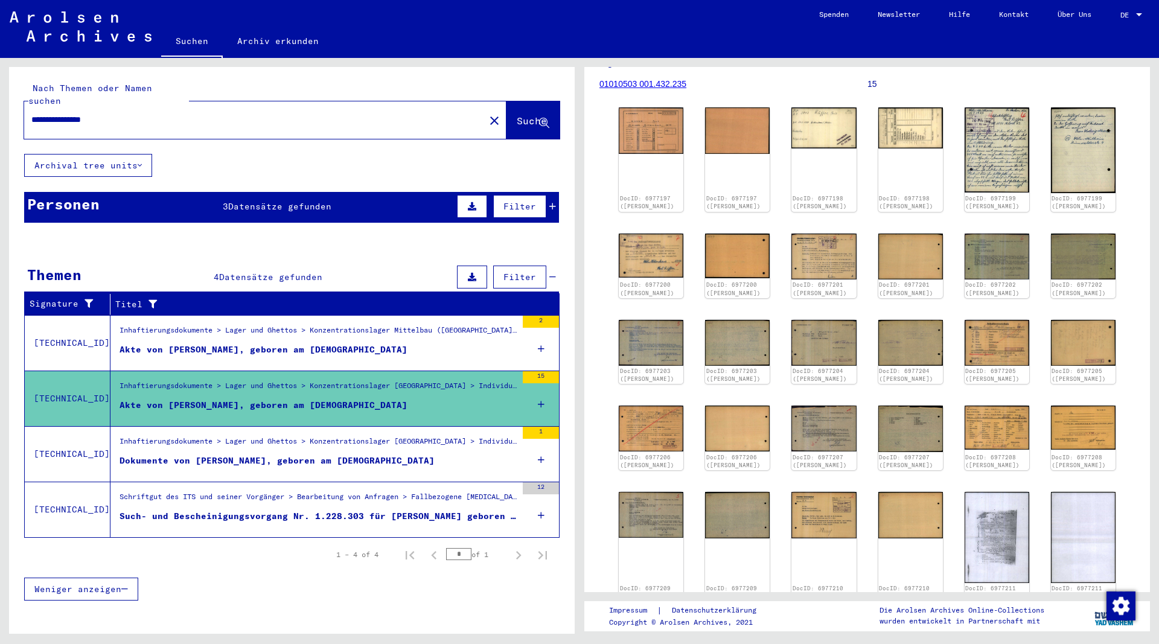
scroll to position [196, 0]
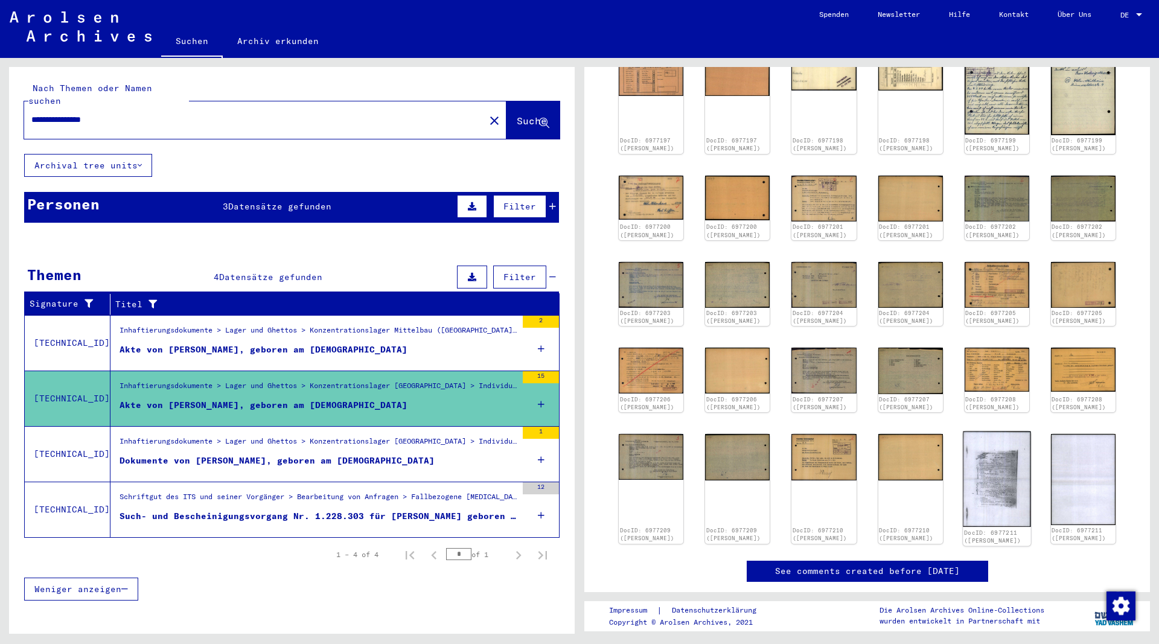
click at [986, 485] on img at bounding box center [997, 479] width 68 height 95
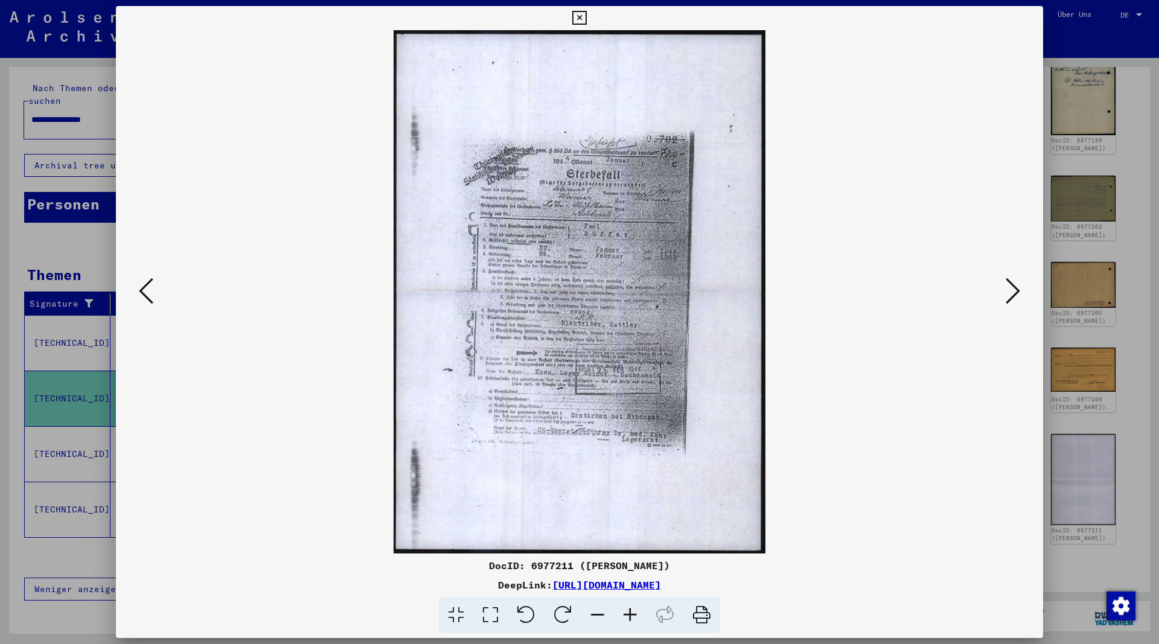
drag, startPoint x: 795, startPoint y: 585, endPoint x: 432, endPoint y: 586, distance: 362.8
click at [432, 586] on div "DeepLink: https://collections.arolsen-archives.org/de/document/6977211" at bounding box center [579, 585] width 927 height 14
copy link "https://collections.arolsen-archives.org/de/document/6977211"
click at [586, 17] on icon at bounding box center [579, 18] width 14 height 14
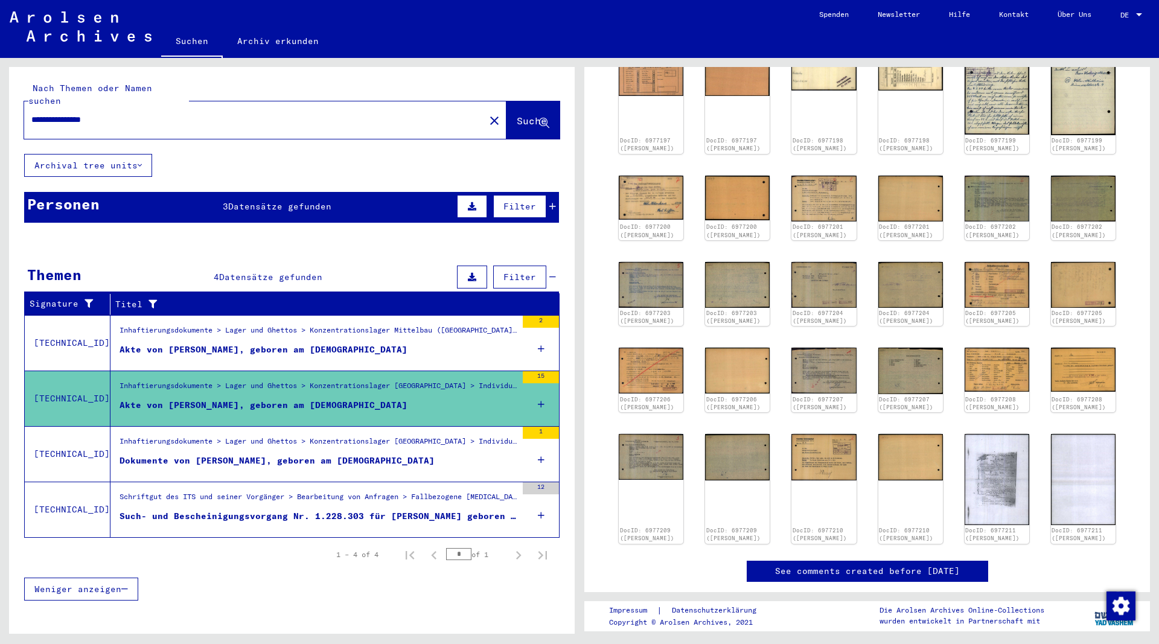
drag, startPoint x: 123, startPoint y: 109, endPoint x: -45, endPoint y: 110, distance: 167.8
click at [31, 113] on input "**********" at bounding box center [254, 119] width 446 height 13
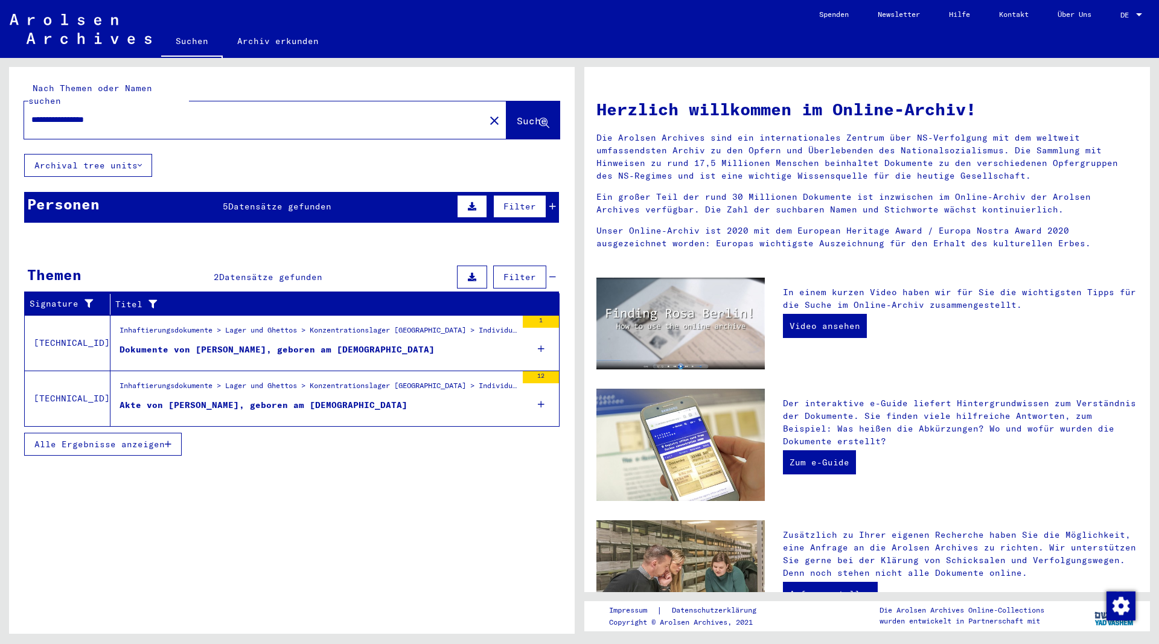
click at [332, 343] on div "Dokumente von SOMMER, WILLY, geboren am 22.07.1910" at bounding box center [277, 349] width 315 height 13
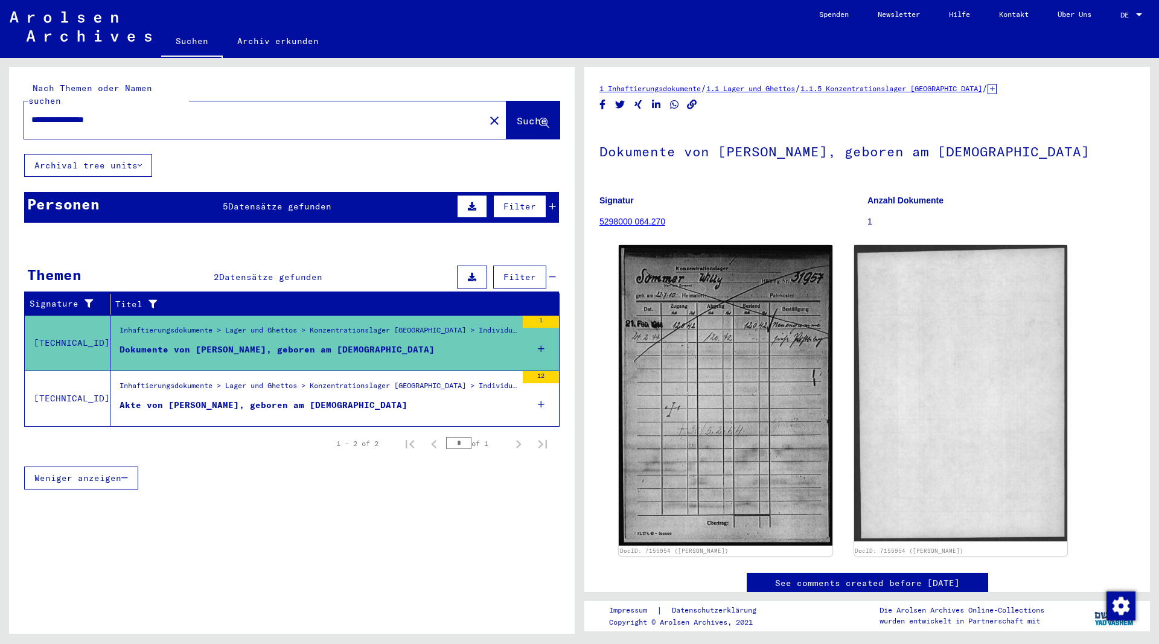
click at [311, 399] on div "Akte von SOMMER, WILLY, geboren am 22.07.1910" at bounding box center [264, 405] width 288 height 13
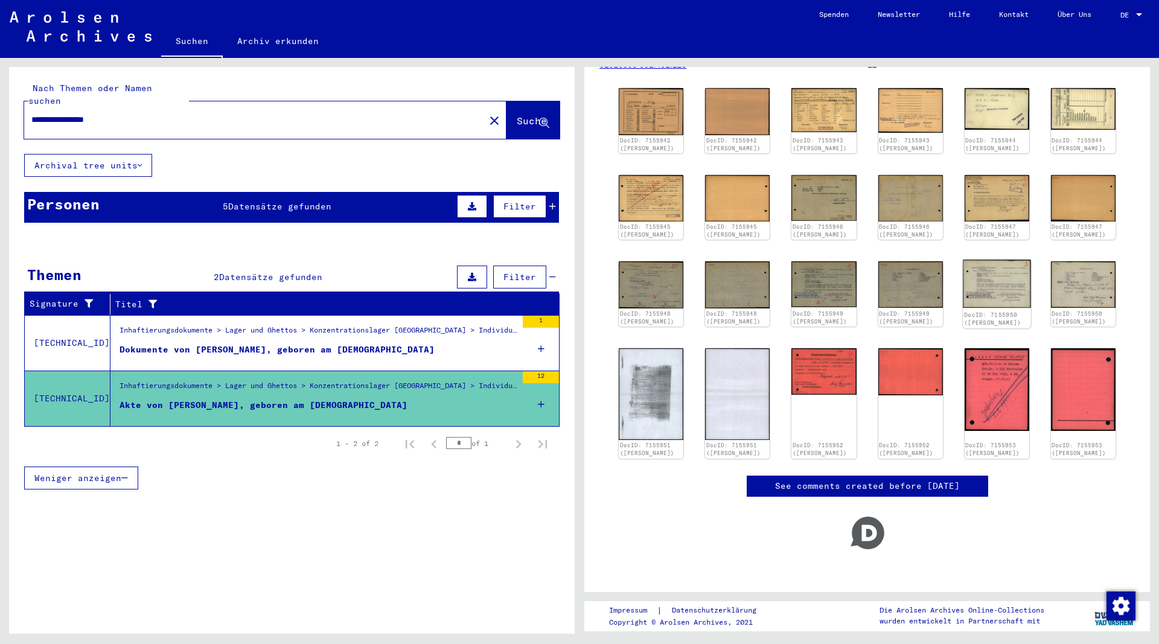
scroll to position [170, 0]
click at [662, 397] on img at bounding box center [651, 394] width 68 height 96
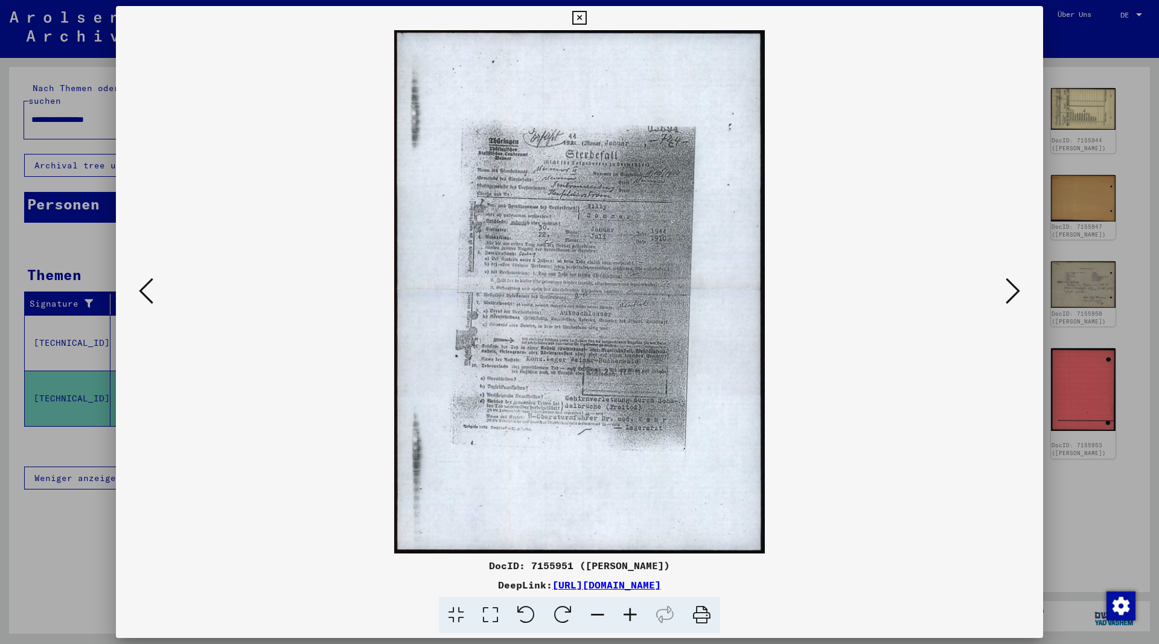
drag, startPoint x: 798, startPoint y: 583, endPoint x: 430, endPoint y: 590, distance: 368.3
click at [430, 590] on div "DeepLink: https://collections.arolsen-archives.org/de/document/7155951" at bounding box center [579, 585] width 927 height 14
copy div "https://collections.arolsen-archives.org/de/document/7155951"
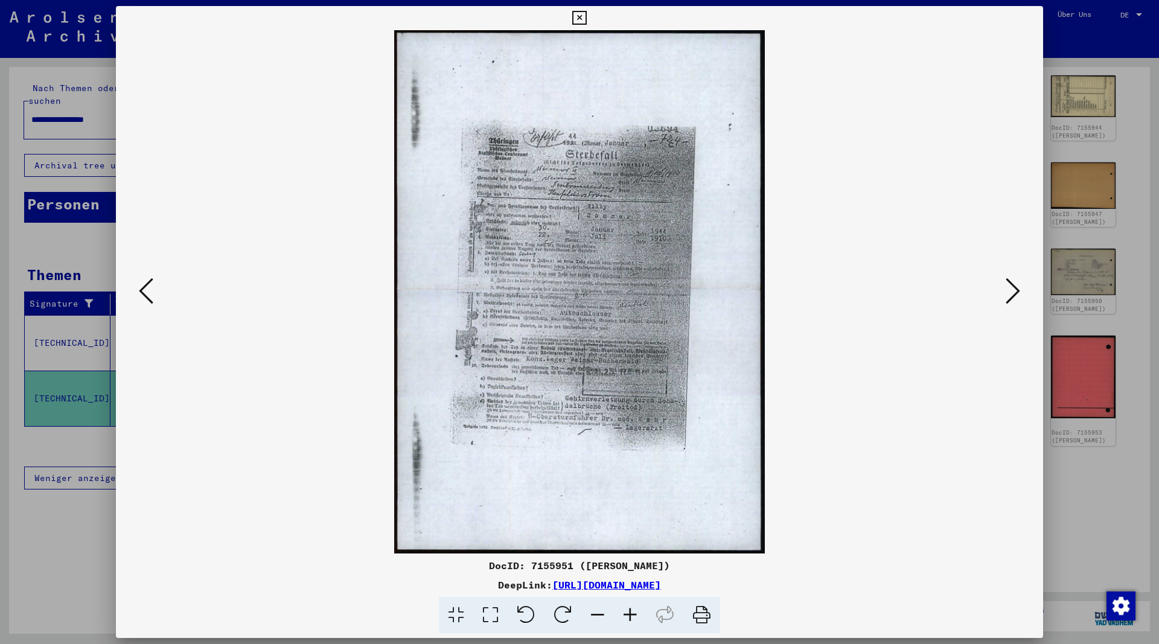
click at [586, 18] on icon at bounding box center [579, 18] width 14 height 14
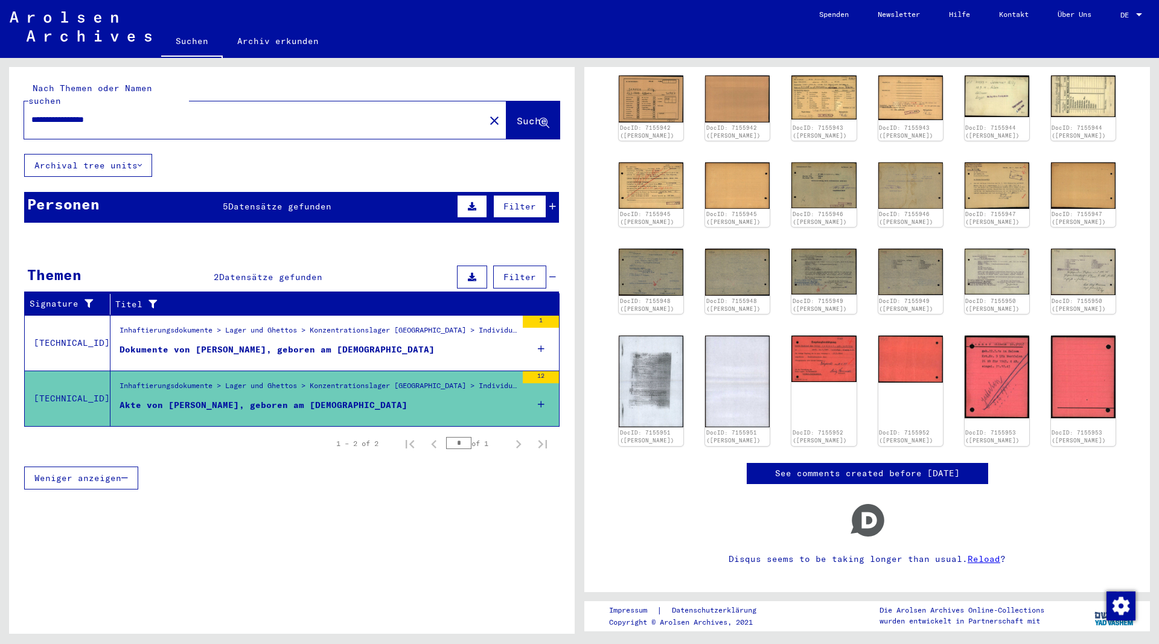
drag, startPoint x: 134, startPoint y: 108, endPoint x: -11, endPoint y: 101, distance: 145.6
click at [31, 113] on input "**********" at bounding box center [254, 119] width 446 height 13
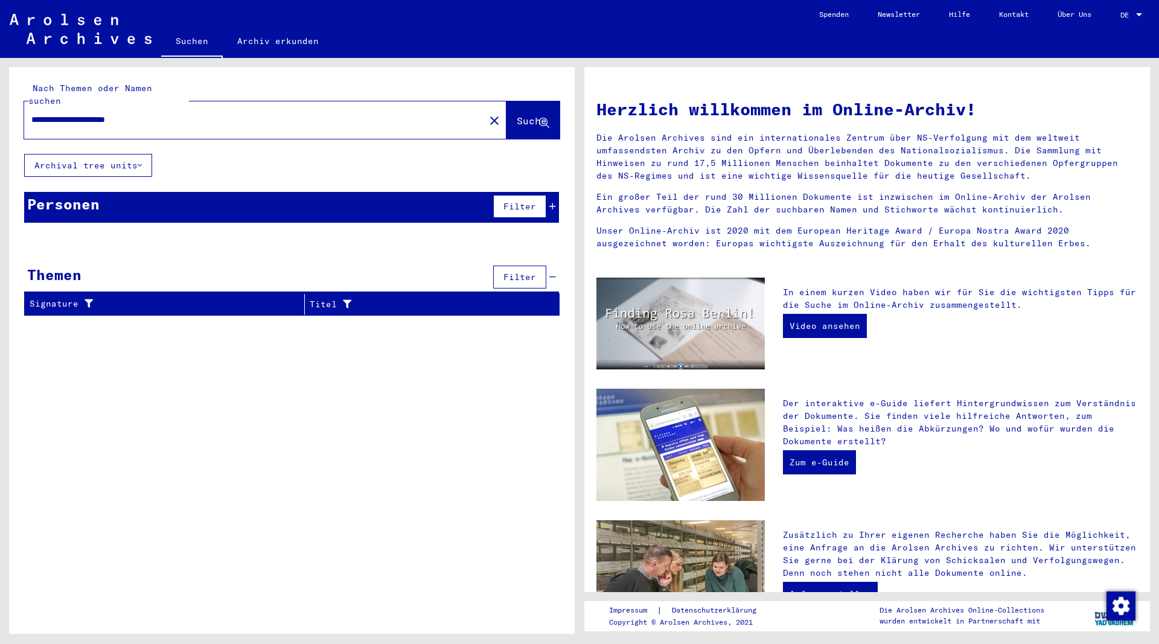
click at [126, 113] on input "**********" at bounding box center [250, 119] width 439 height 13
click at [517, 115] on span "Suche" at bounding box center [532, 121] width 30 height 12
drag, startPoint x: 73, startPoint y: 110, endPoint x: -37, endPoint y: 116, distance: 110.6
click at [31, 116] on input "**********" at bounding box center [250, 119] width 439 height 13
click at [517, 115] on span "Suche" at bounding box center [532, 121] width 30 height 12
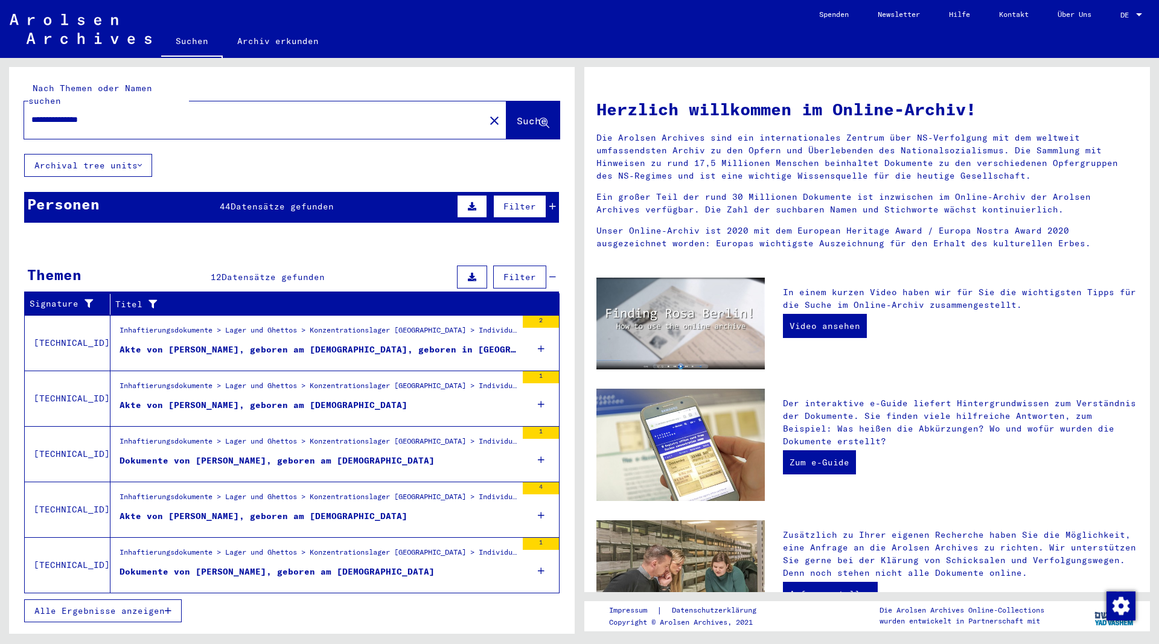
click at [288, 265] on mat-cell at bounding box center [328, 271] width 87 height 29
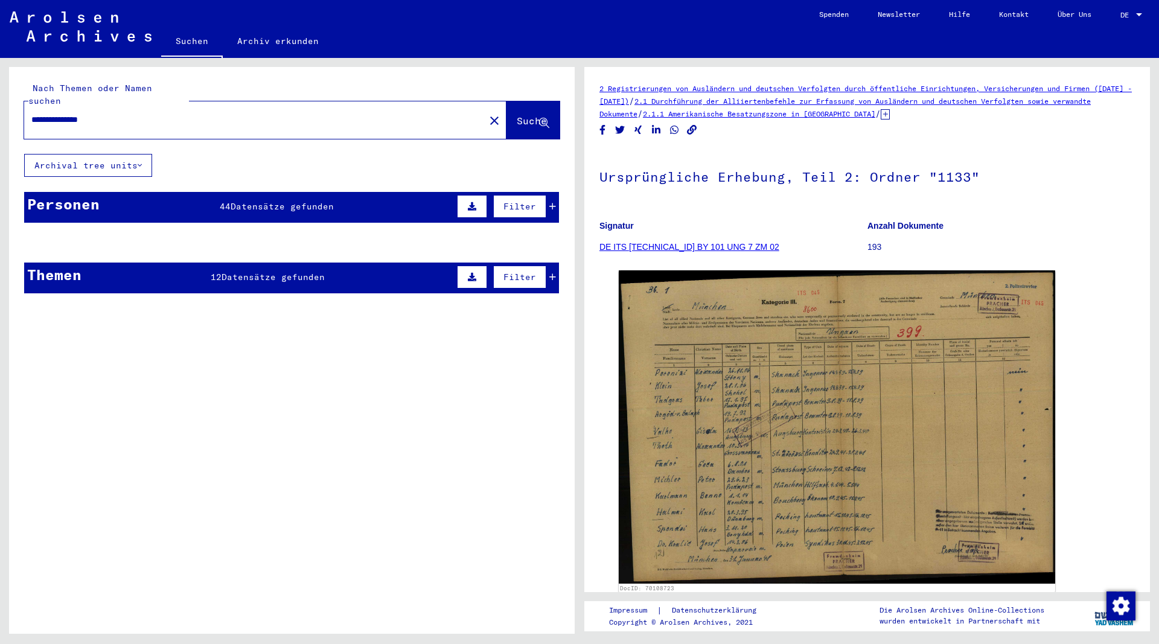
click at [294, 268] on mat-cell at bounding box center [328, 272] width 87 height 30
click at [283, 261] on mat-cell at bounding box center [241, 272] width 87 height 30
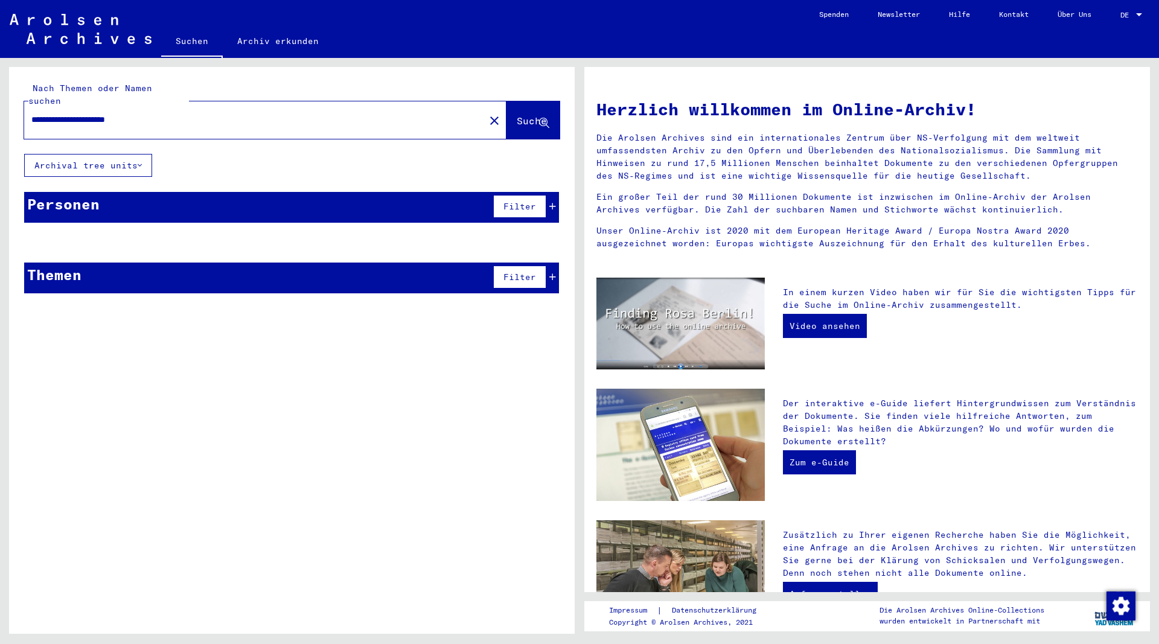
drag, startPoint x: 127, startPoint y: 106, endPoint x: 129, endPoint y: 116, distance: 10.4
click at [127, 113] on input "**********" at bounding box center [250, 119] width 439 height 13
click at [517, 115] on span "Suche" at bounding box center [532, 121] width 30 height 12
drag, startPoint x: 133, startPoint y: 101, endPoint x: -18, endPoint y: 123, distance: 152.6
click at [31, 123] on input "**********" at bounding box center [250, 119] width 439 height 13
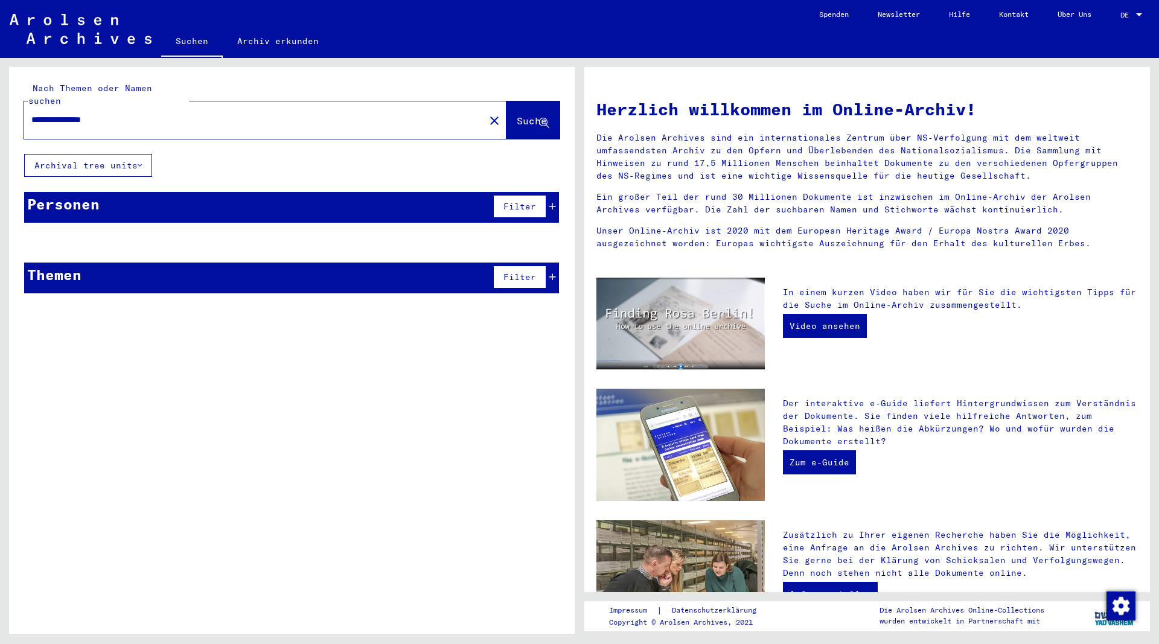
type input "**********"
